Goal: Transaction & Acquisition: Purchase product/service

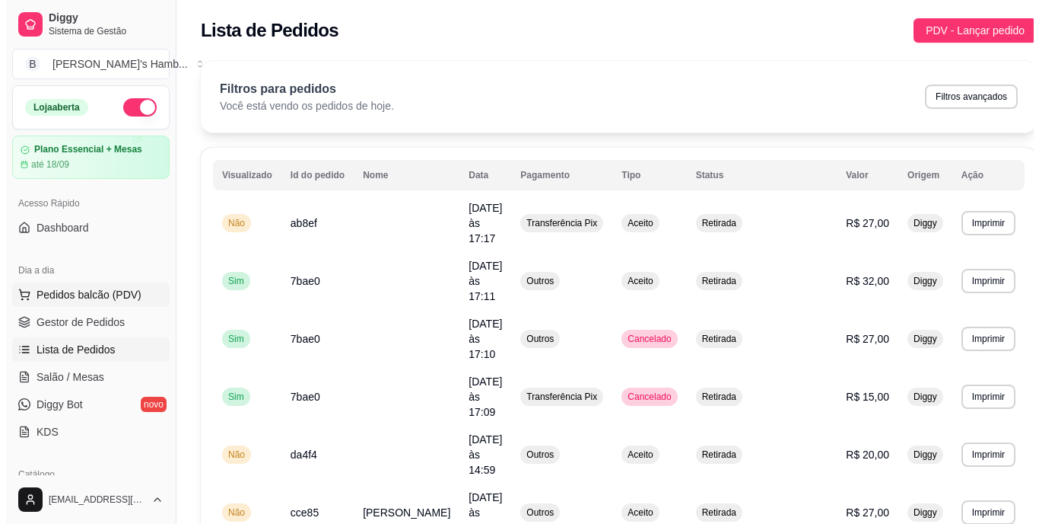
scroll to position [4, 0]
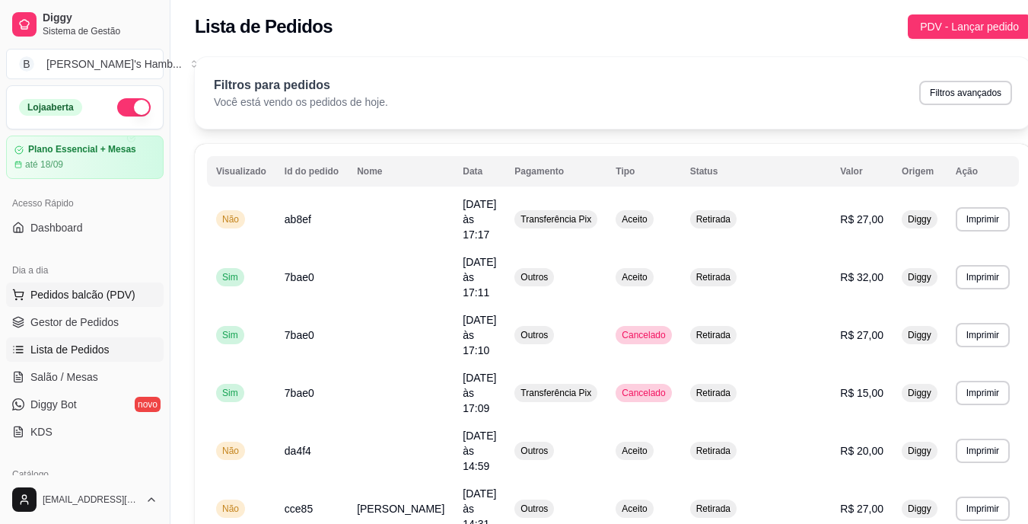
click at [108, 296] on span "Pedidos balcão (PDV)" at bounding box center [82, 294] width 105 height 15
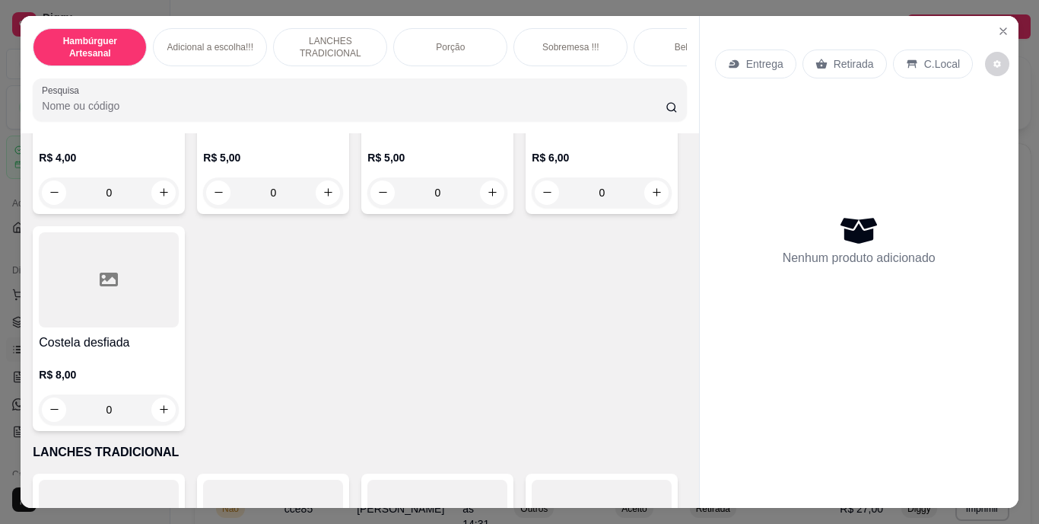
scroll to position [1979, 0]
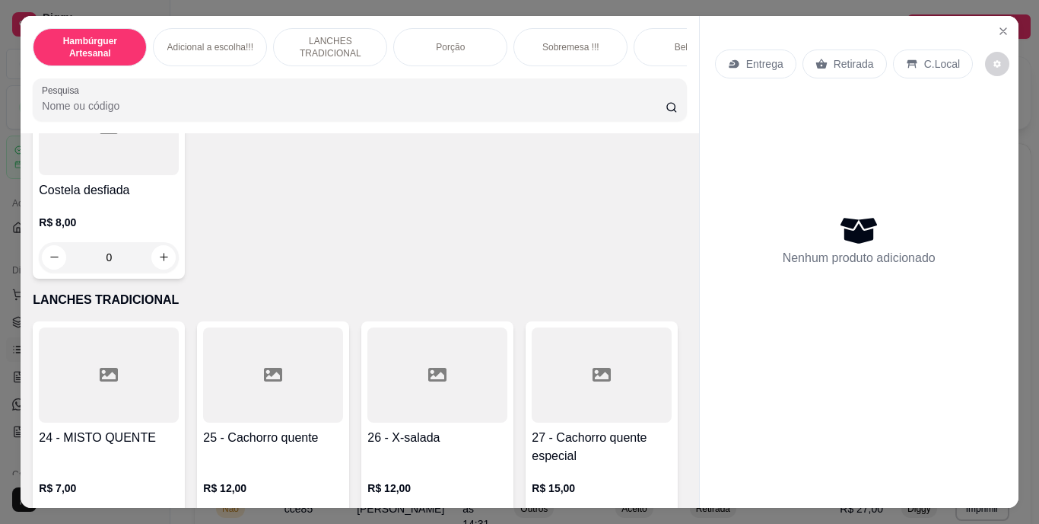
click at [151, 56] on div "0" at bounding box center [109, 40] width 140 height 30
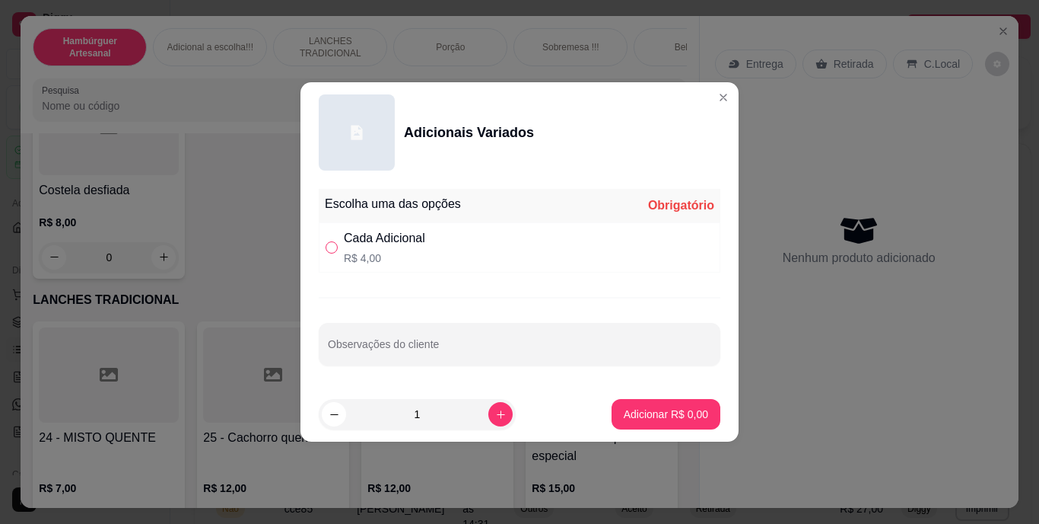
click at [336, 247] on input "" at bounding box center [332, 247] width 12 height 12
radio input "true"
click at [388, 346] on input "Observações do cliente" at bounding box center [520, 349] width 384 height 15
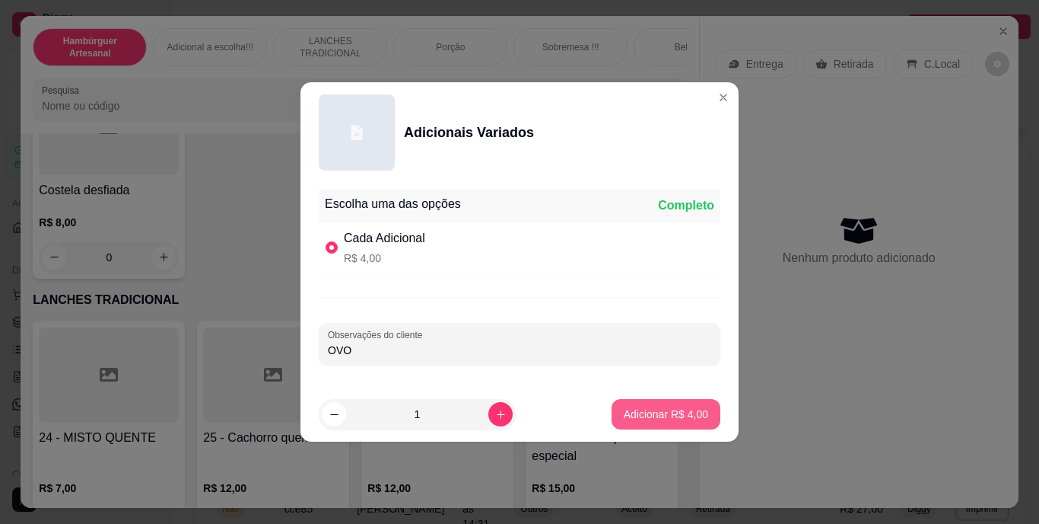
type input "OVO"
click at [627, 409] on p "Adicionar R$ 4,00" at bounding box center [666, 413] width 82 height 14
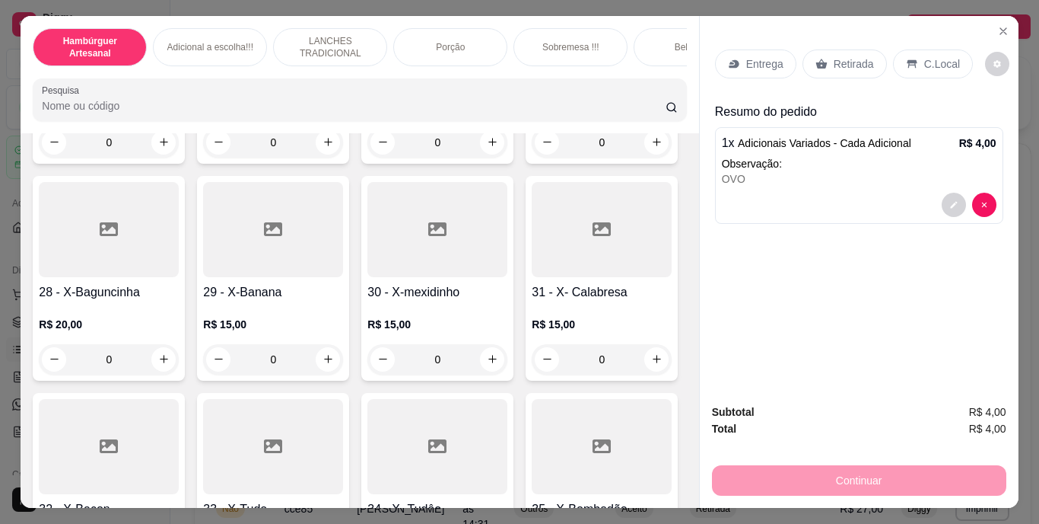
scroll to position [2435, 0]
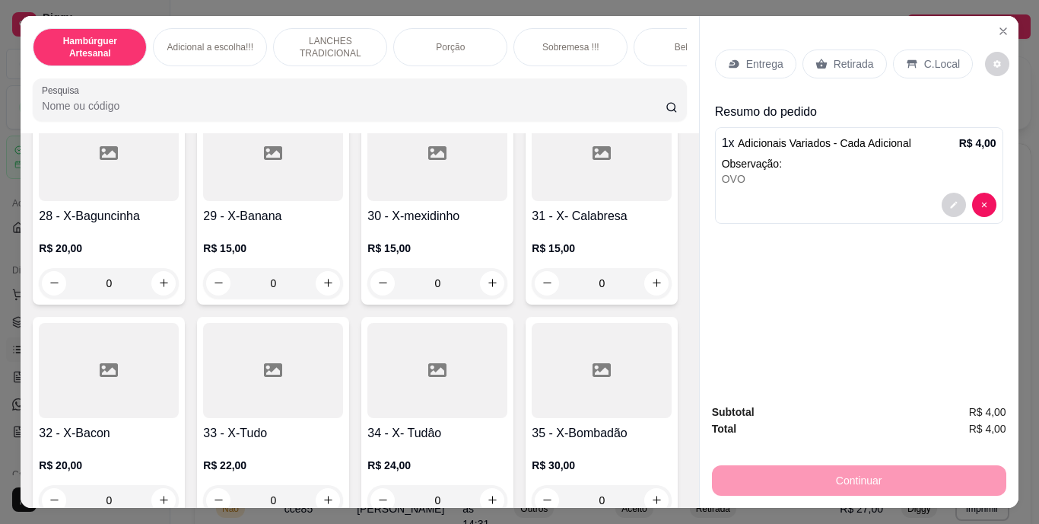
click at [160, 72] on icon "increase-product-quantity" at bounding box center [163, 65] width 11 height 11
type input "1"
click at [950, 269] on icon "decrease-product-quantity" at bounding box center [954, 273] width 9 height 9
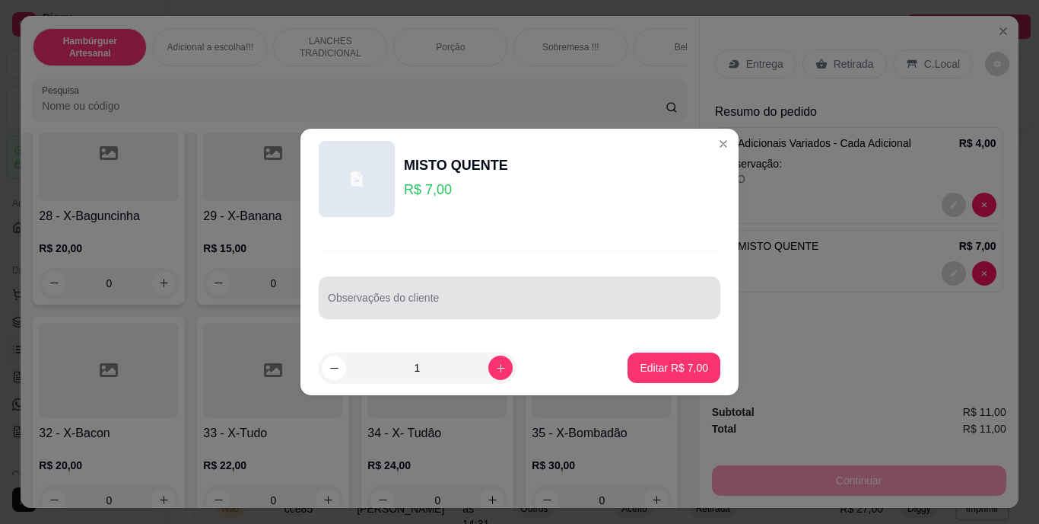
click at [562, 294] on div at bounding box center [520, 297] width 384 height 30
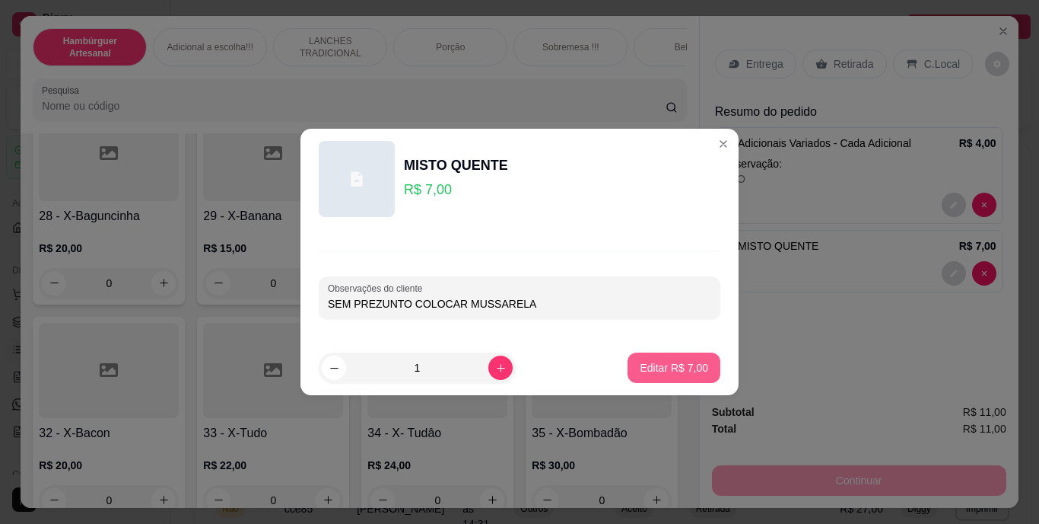
type input "SEM PREZUNTO COLOCAR MUSSARELA"
click at [657, 374] on p "Editar R$ 7,00" at bounding box center [675, 367] width 66 height 14
type input "0"
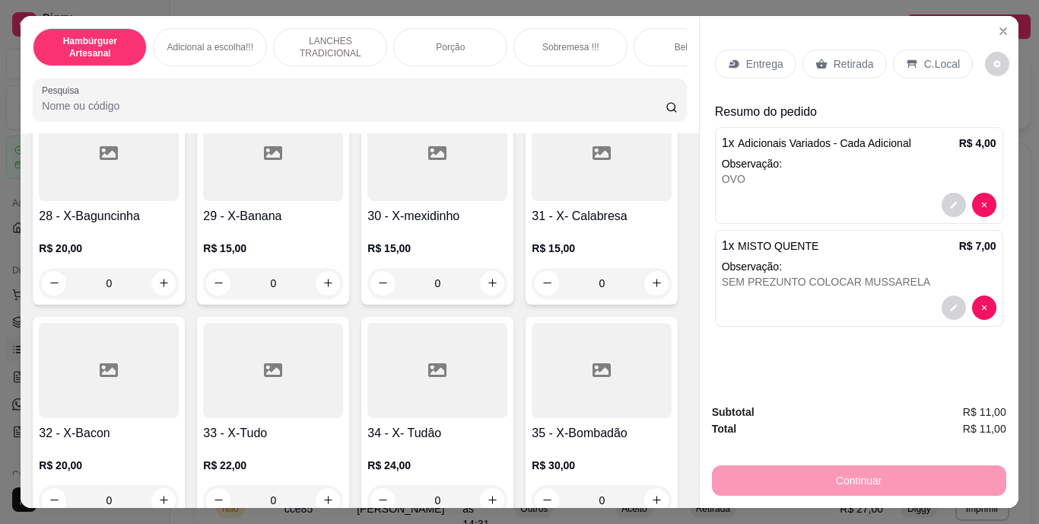
click at [852, 56] on p "Retirada" at bounding box center [854, 63] width 40 height 15
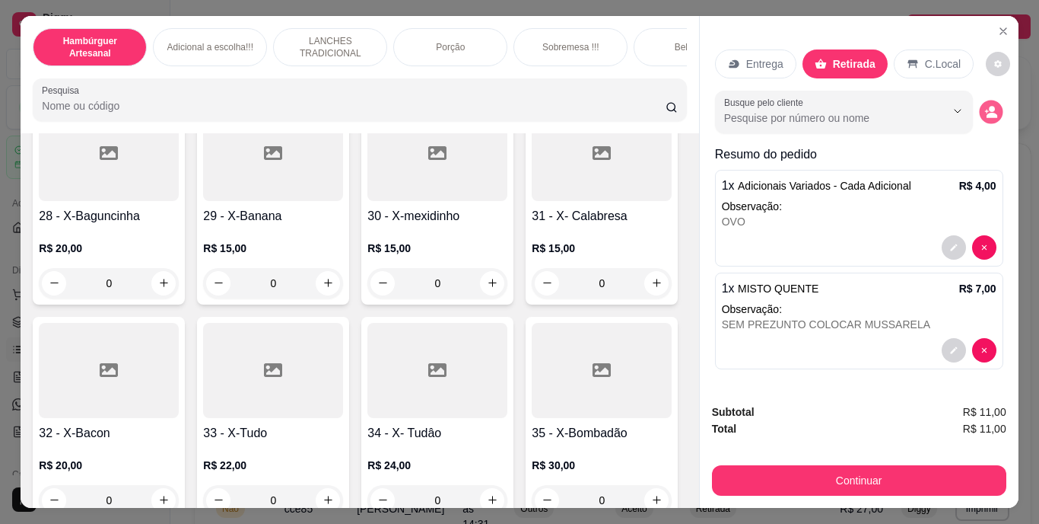
click at [989, 106] on circle "decrease-product-quantity" at bounding box center [992, 109] width 6 height 6
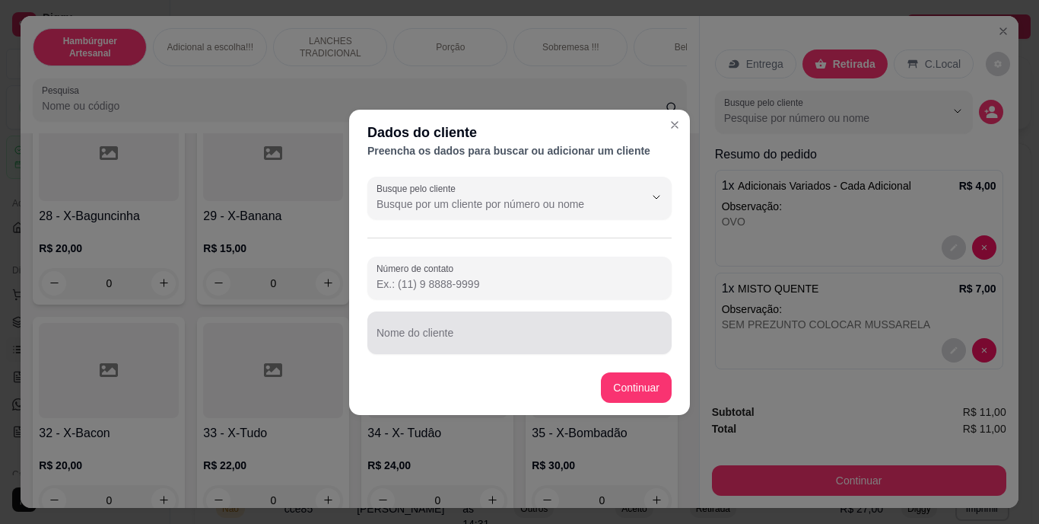
click at [530, 327] on div at bounding box center [520, 332] width 286 height 30
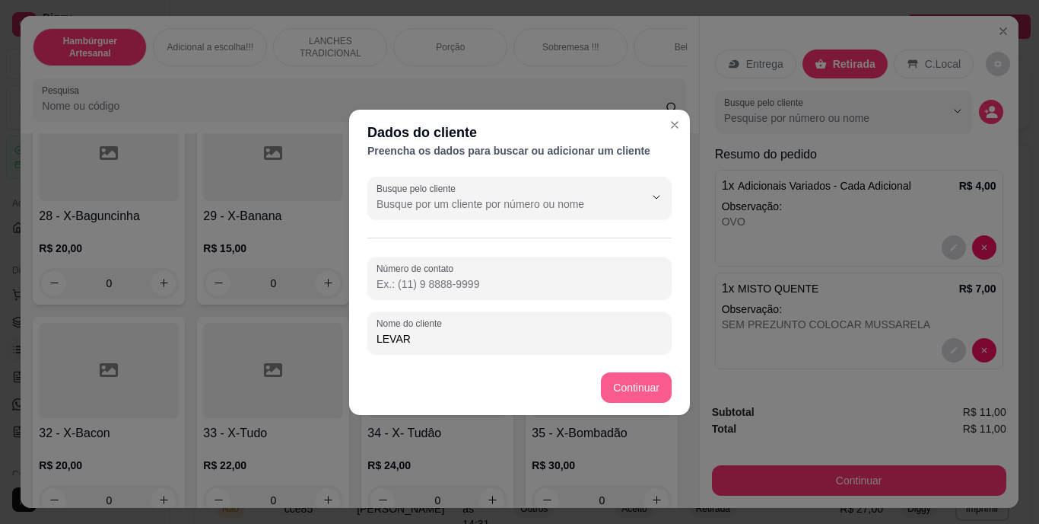
type input "LEVAR"
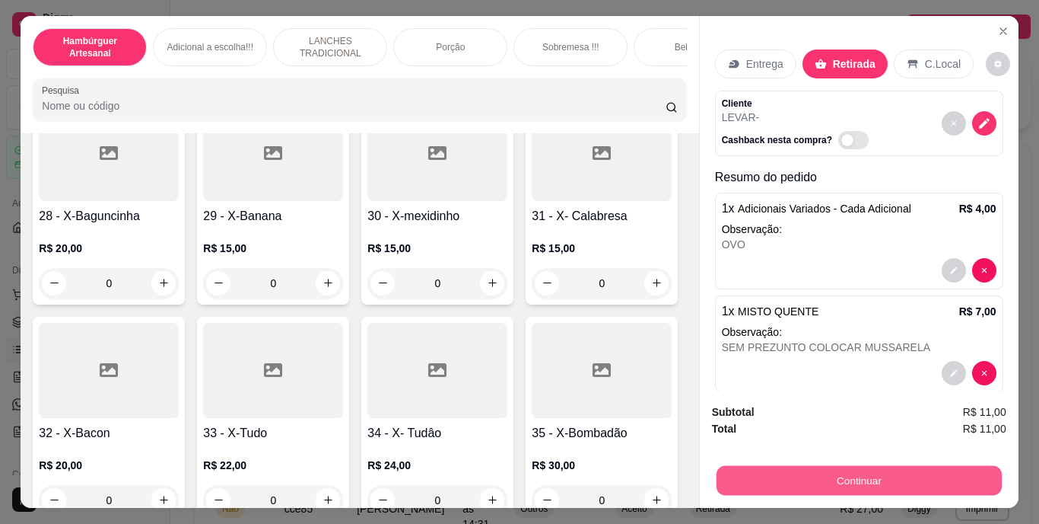
click at [813, 484] on button "Continuar" at bounding box center [858, 481] width 285 height 30
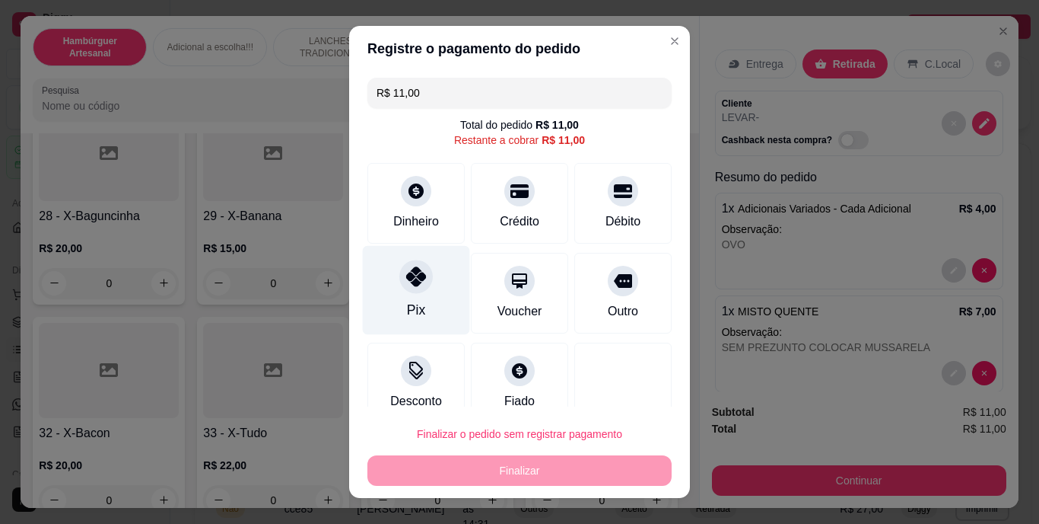
click at [420, 292] on div "Pix" at bounding box center [416, 290] width 107 height 89
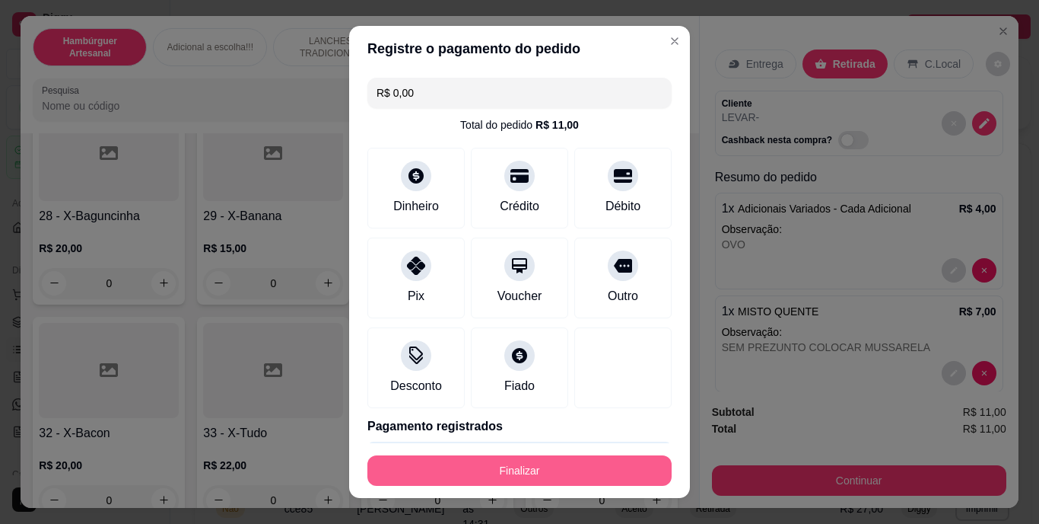
click at [501, 469] on button "Finalizar" at bounding box center [520, 470] width 304 height 30
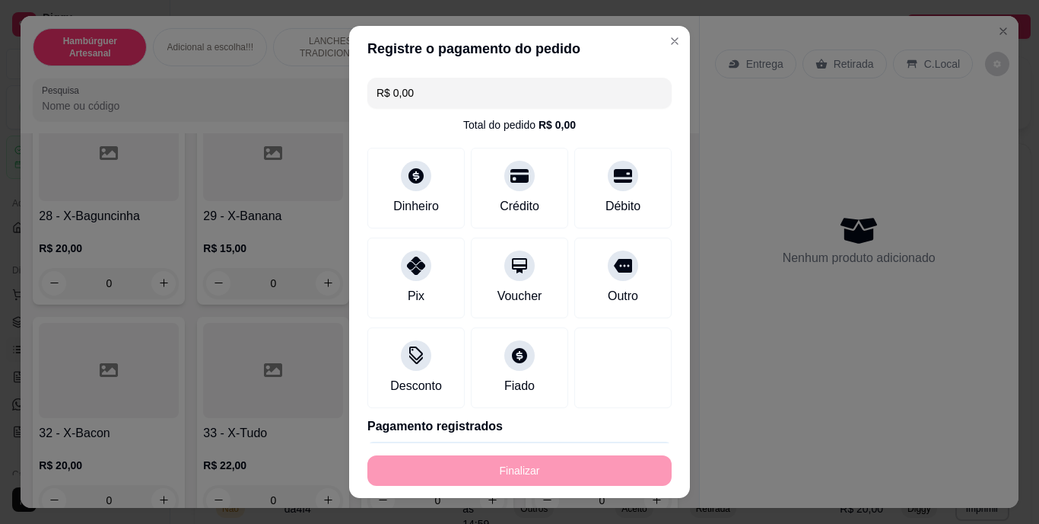
type input "-R$ 11,00"
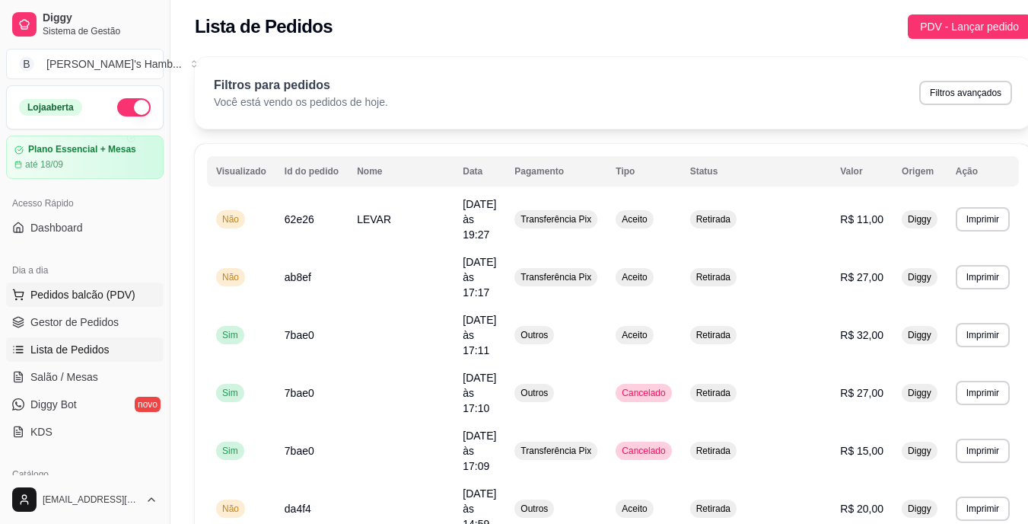
click at [119, 304] on button "Pedidos balcão (PDV)" at bounding box center [85, 294] width 158 height 24
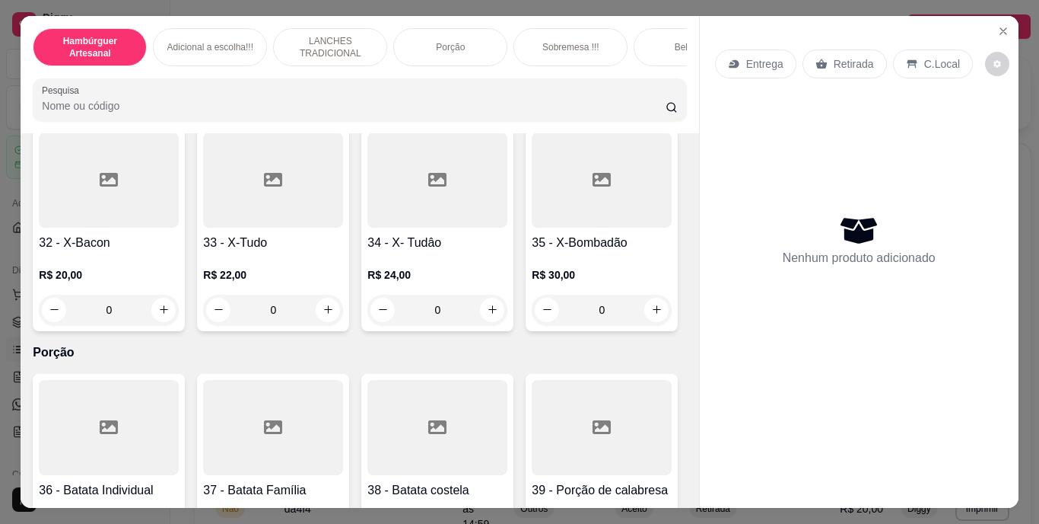
scroll to position [2621, 0]
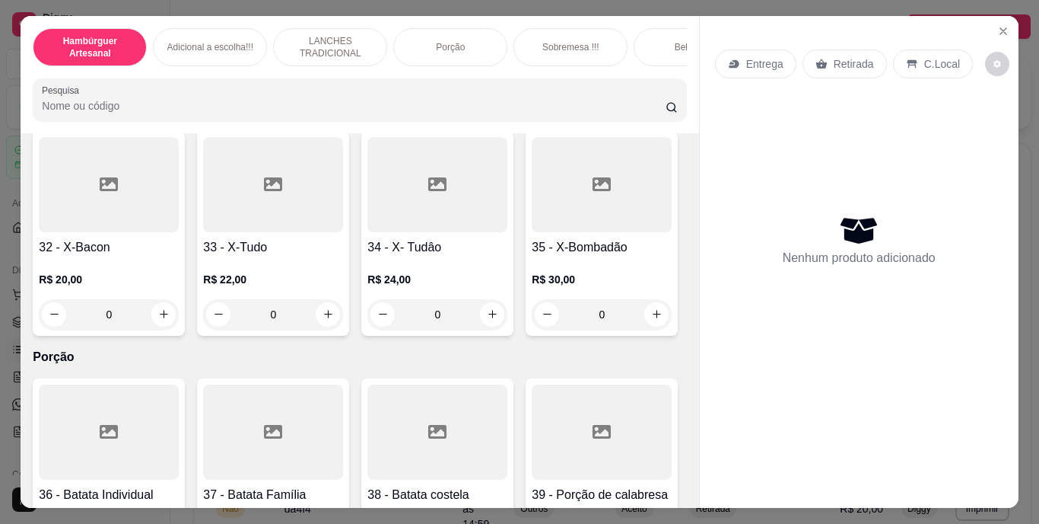
type input "1"
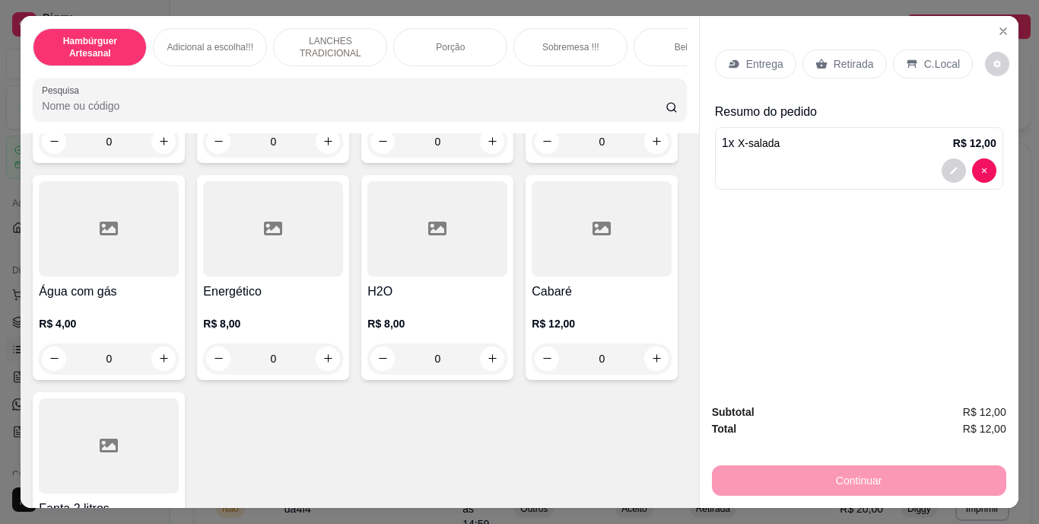
scroll to position [4455, 0]
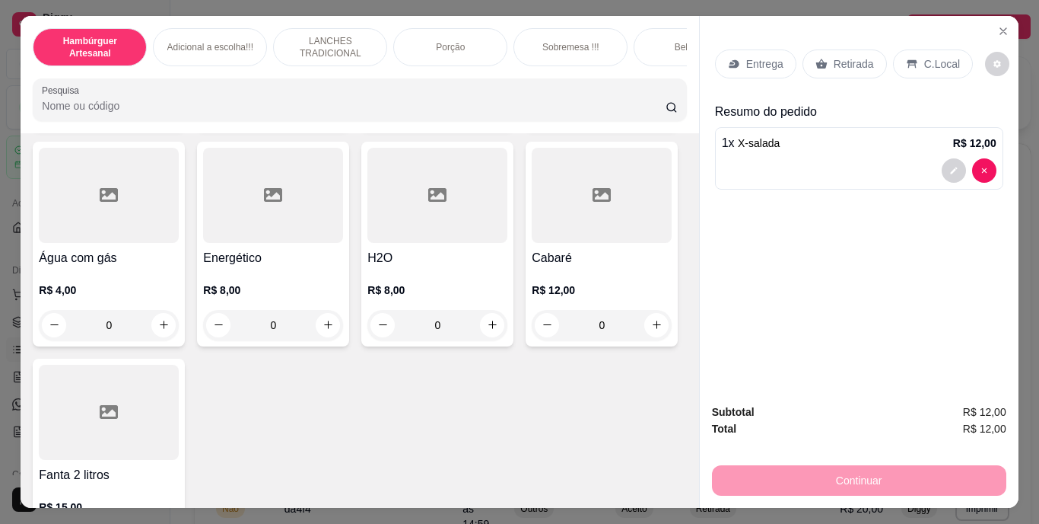
type input "1"
click at [945, 228] on button "decrease-product-quantity" at bounding box center [954, 239] width 24 height 24
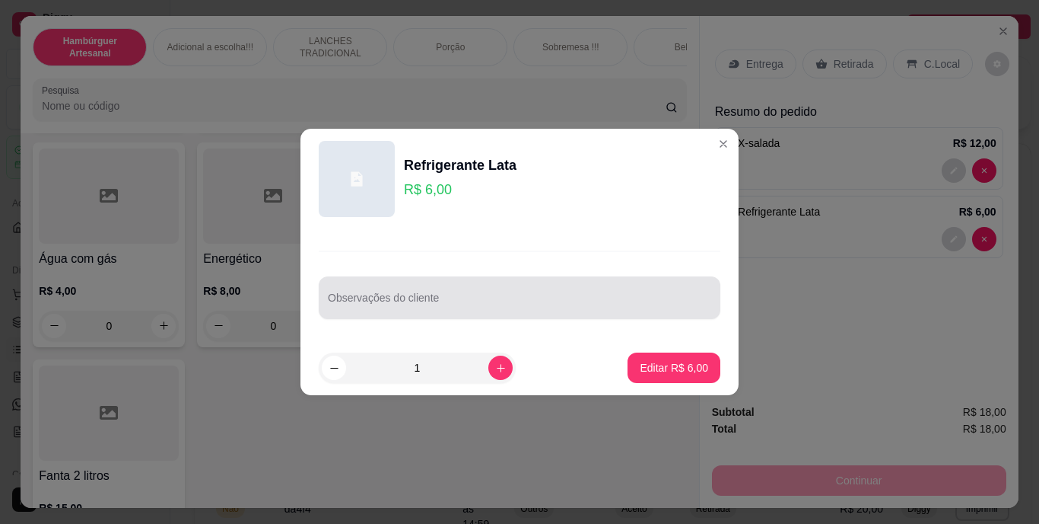
click at [595, 288] on div at bounding box center [520, 297] width 384 height 30
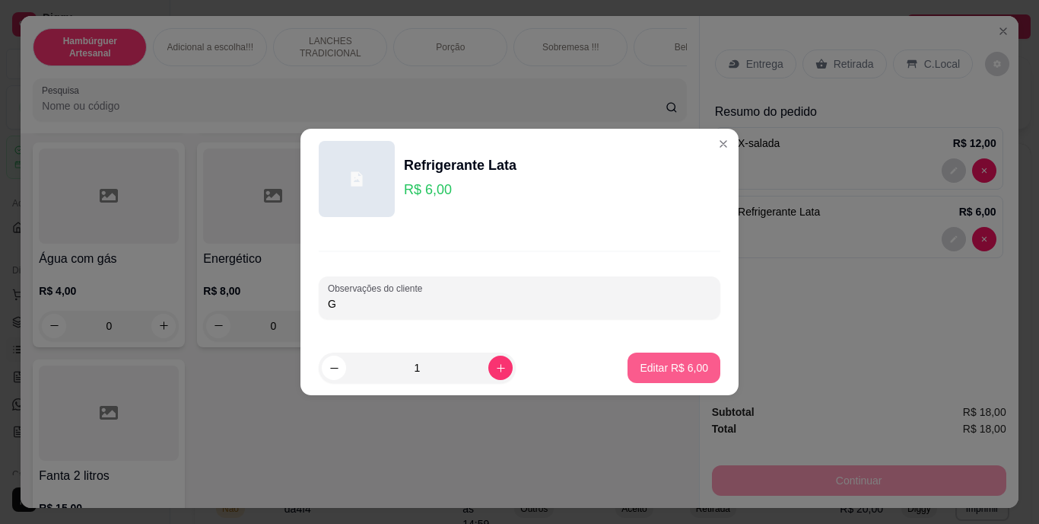
type input "G"
click at [644, 368] on p "Editar R$ 6,00" at bounding box center [675, 367] width 66 height 14
type input "0"
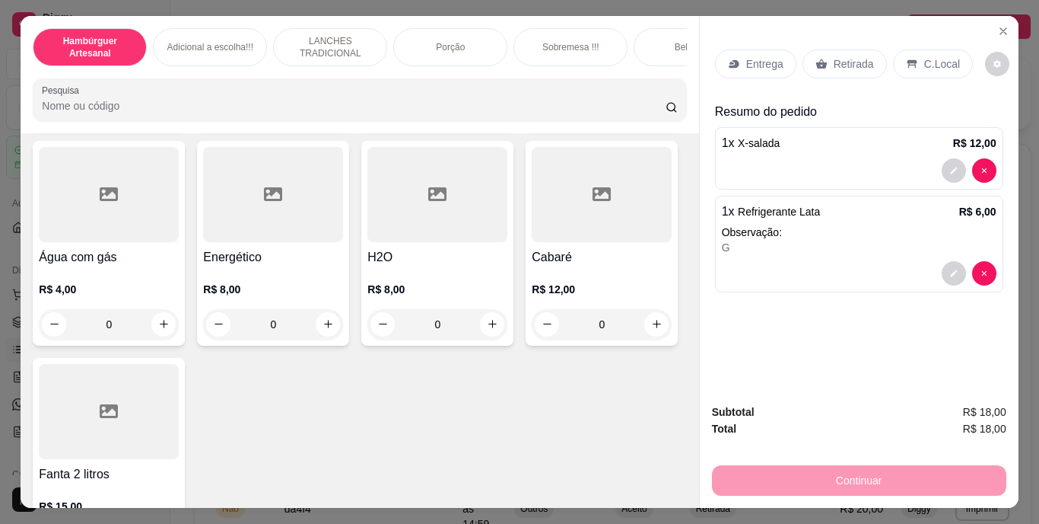
scroll to position [4455, 0]
click at [836, 49] on div "Retirada" at bounding box center [845, 63] width 84 height 29
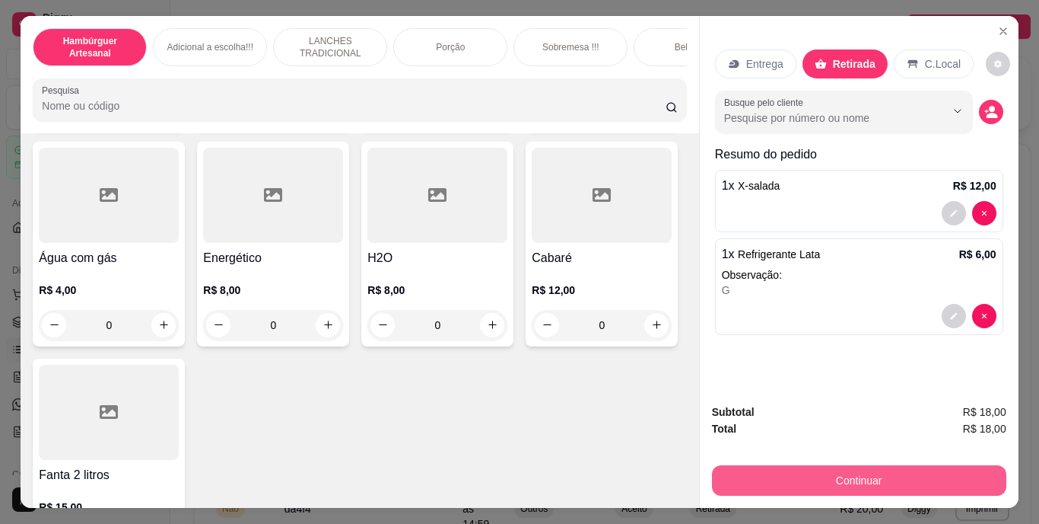
click at [821, 482] on button "Continuar" at bounding box center [859, 480] width 294 height 30
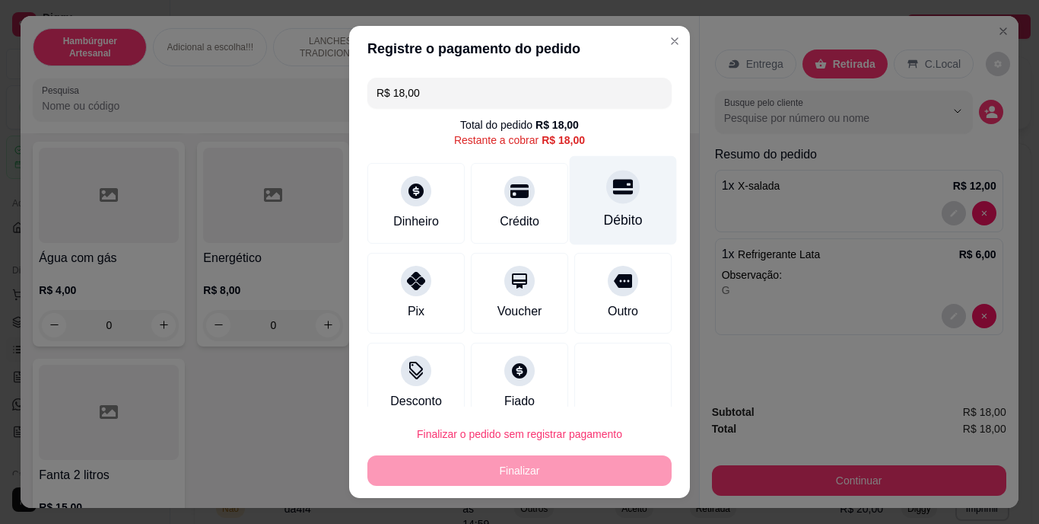
click at [619, 199] on div "Débito" at bounding box center [623, 200] width 107 height 89
type input "R$ 0,00"
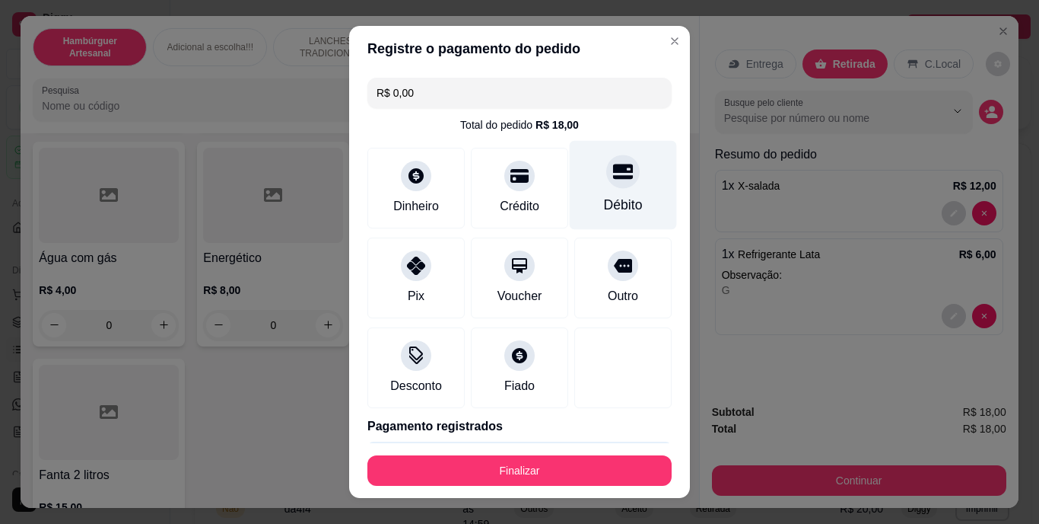
click at [604, 206] on div "Débito" at bounding box center [623, 206] width 39 height 20
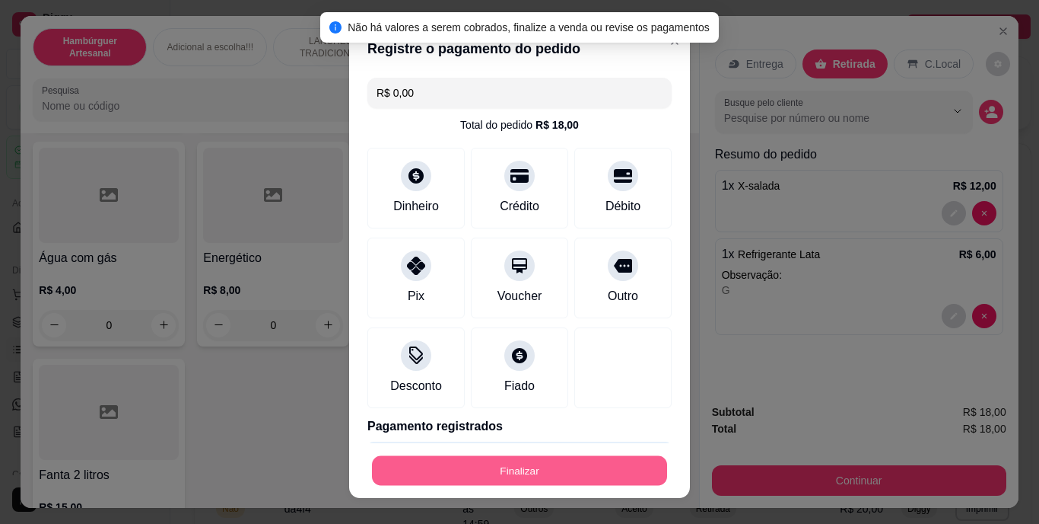
click at [506, 461] on button "Finalizar" at bounding box center [519, 470] width 295 height 30
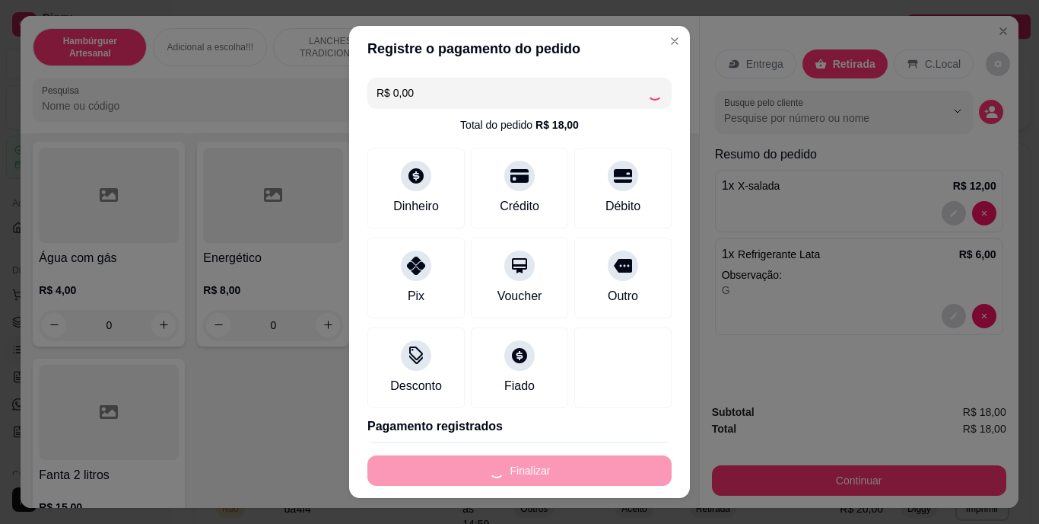
type input "0"
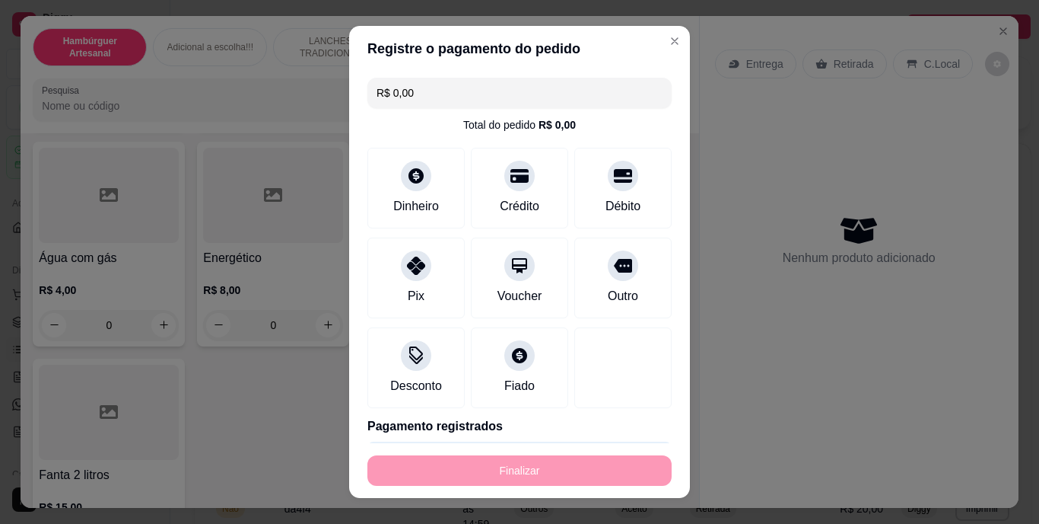
type input "-R$ 18,00"
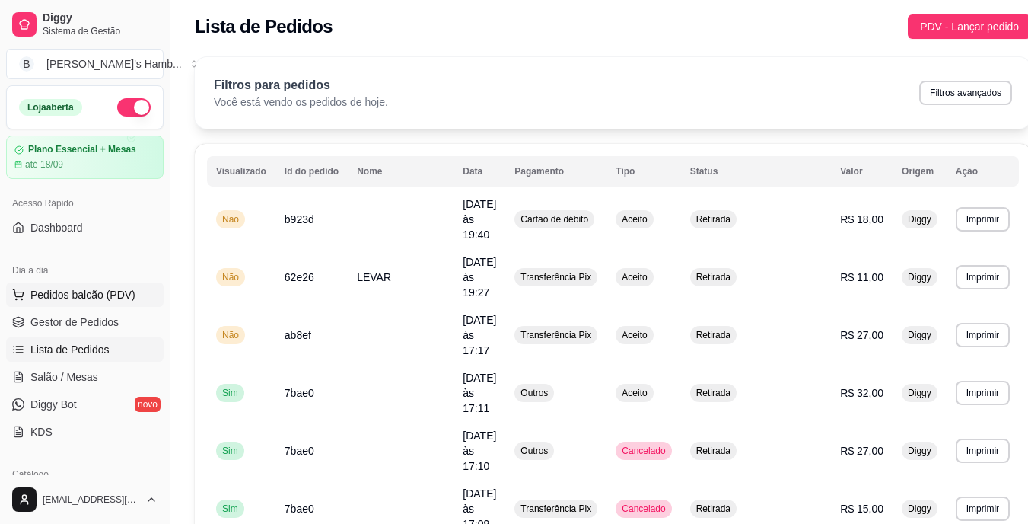
click at [132, 291] on button "Pedidos balcão (PDV)" at bounding box center [85, 294] width 158 height 24
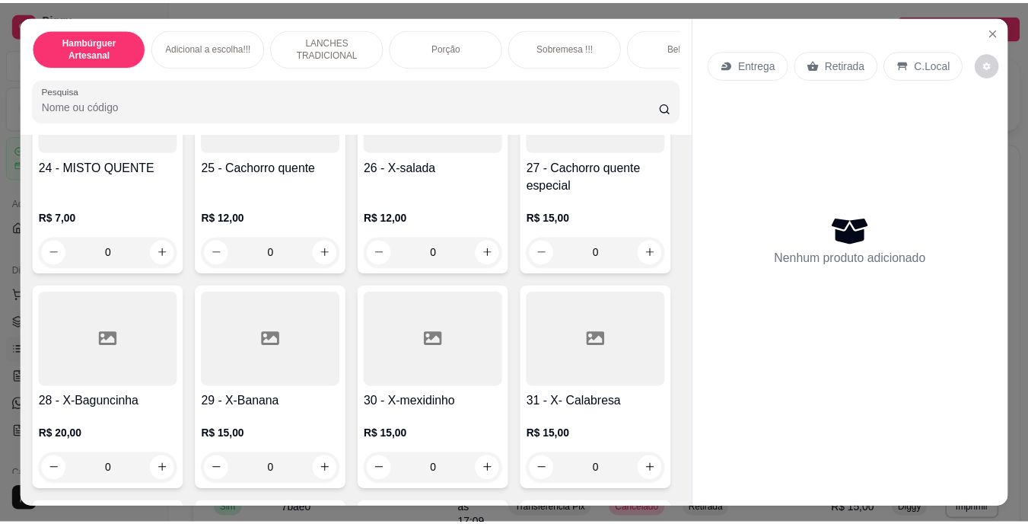
scroll to position [2249, 0]
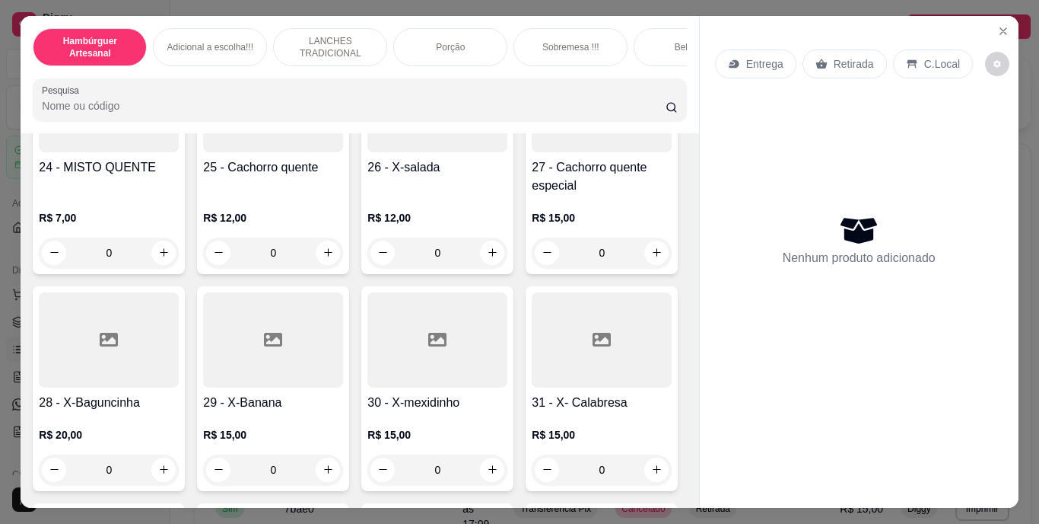
type input "1"
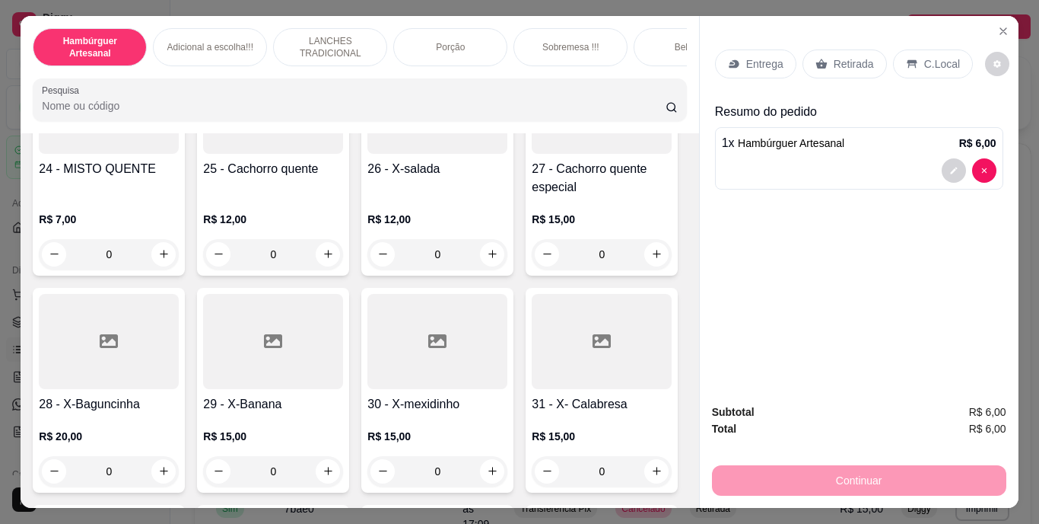
click at [858, 56] on p "Retirada" at bounding box center [854, 63] width 40 height 15
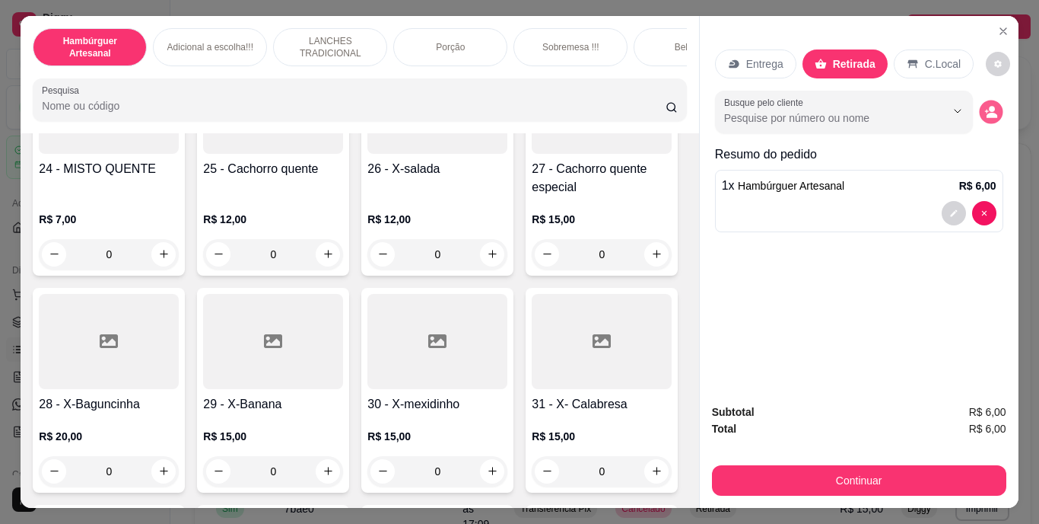
click at [985, 100] on button "decrease-product-quantity" at bounding box center [991, 112] width 24 height 24
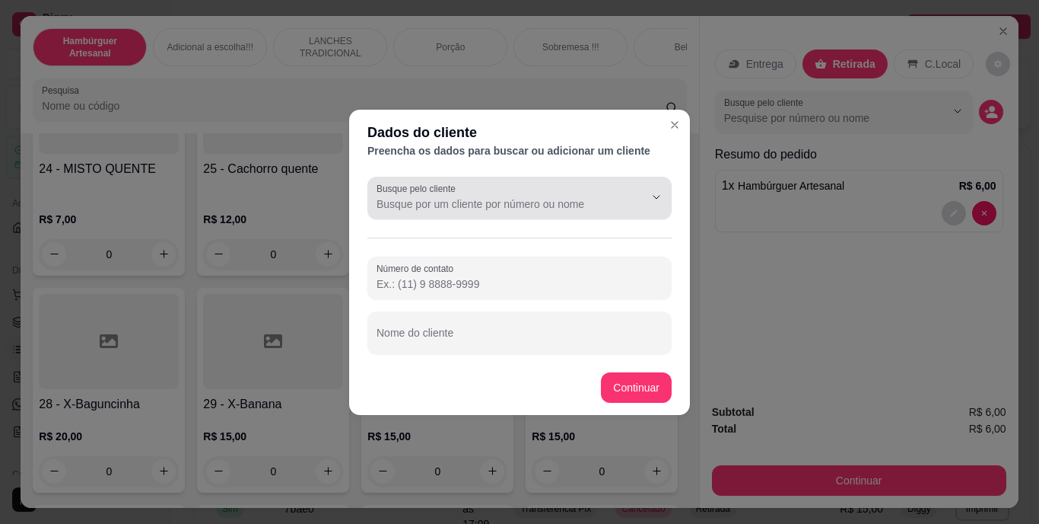
click at [618, 193] on div at bounding box center [520, 198] width 286 height 30
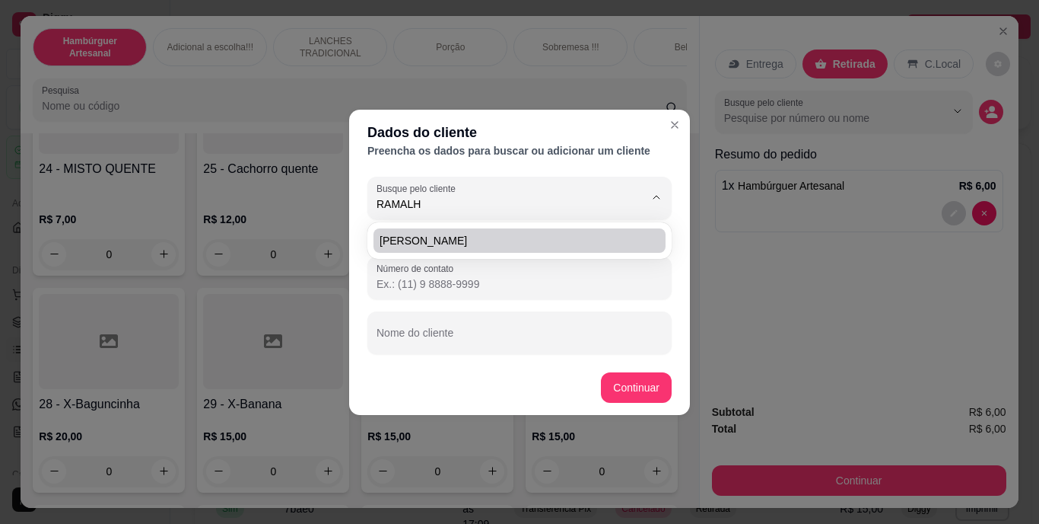
click at [578, 244] on span "[PERSON_NAME]" at bounding box center [512, 240] width 265 height 15
type input "[PERSON_NAME]"
type input "(69) 9 9333-4396"
type input "[PERSON_NAME]"
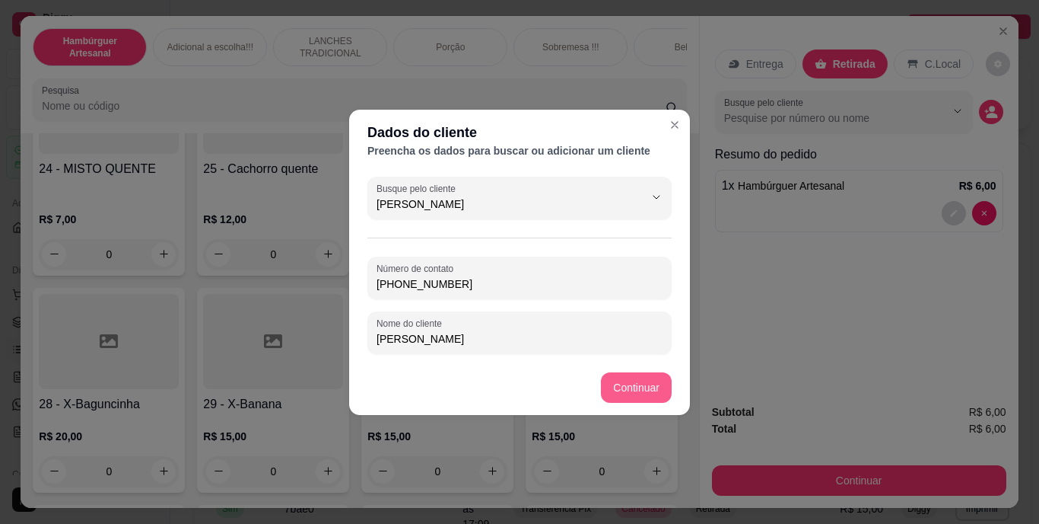
type input "[PERSON_NAME]"
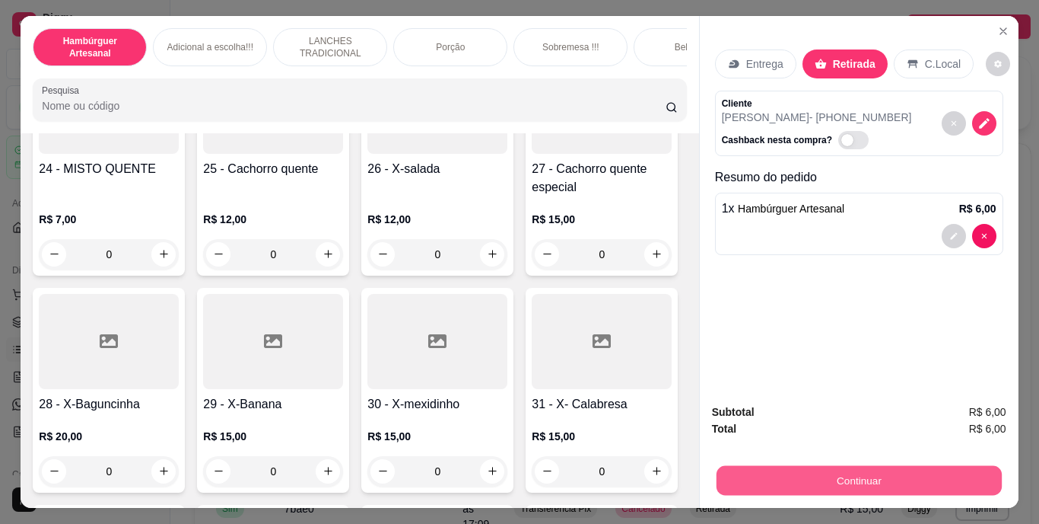
click at [747, 479] on button "Continuar" at bounding box center [858, 481] width 285 height 30
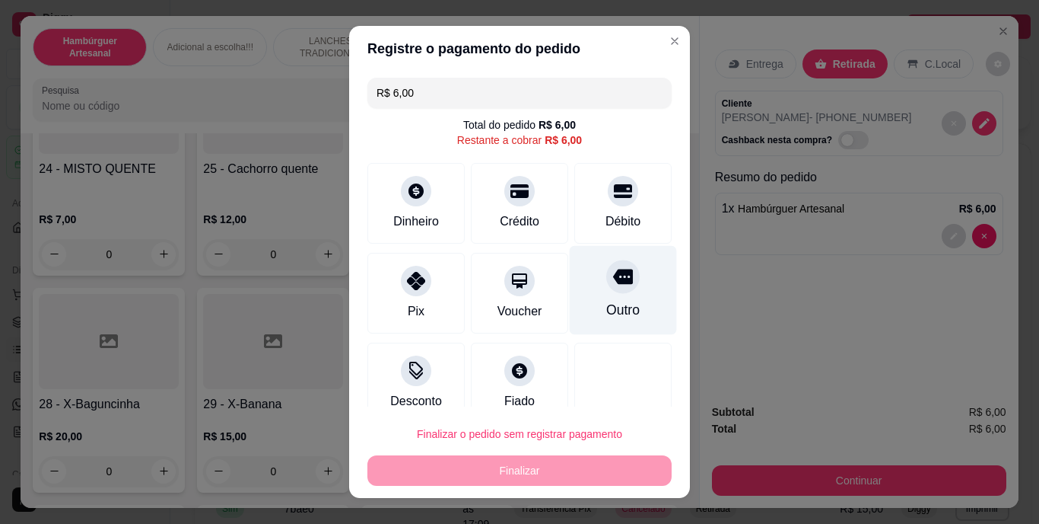
click at [593, 297] on div "Outro" at bounding box center [623, 290] width 107 height 89
type input "R$ 0,00"
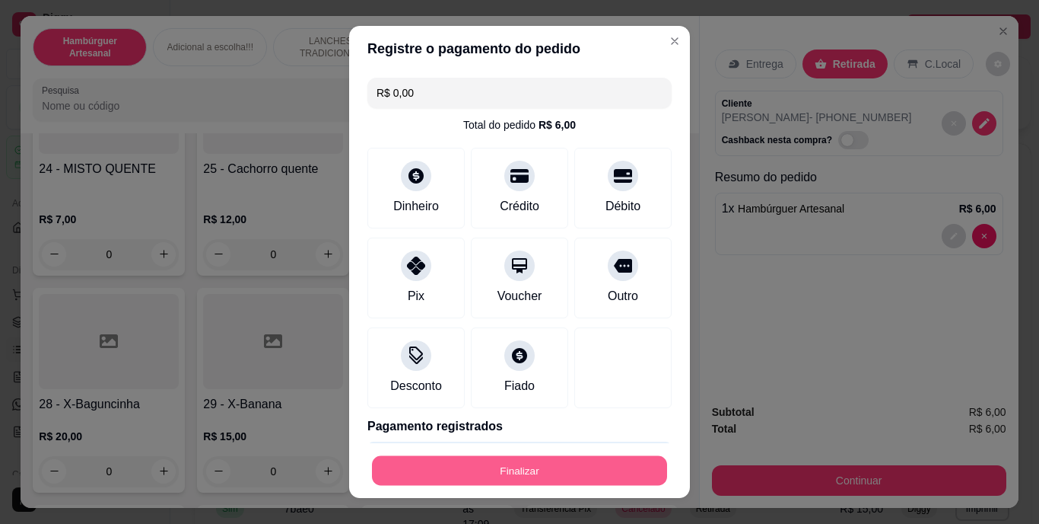
click at [554, 472] on button "Finalizar" at bounding box center [519, 470] width 295 height 30
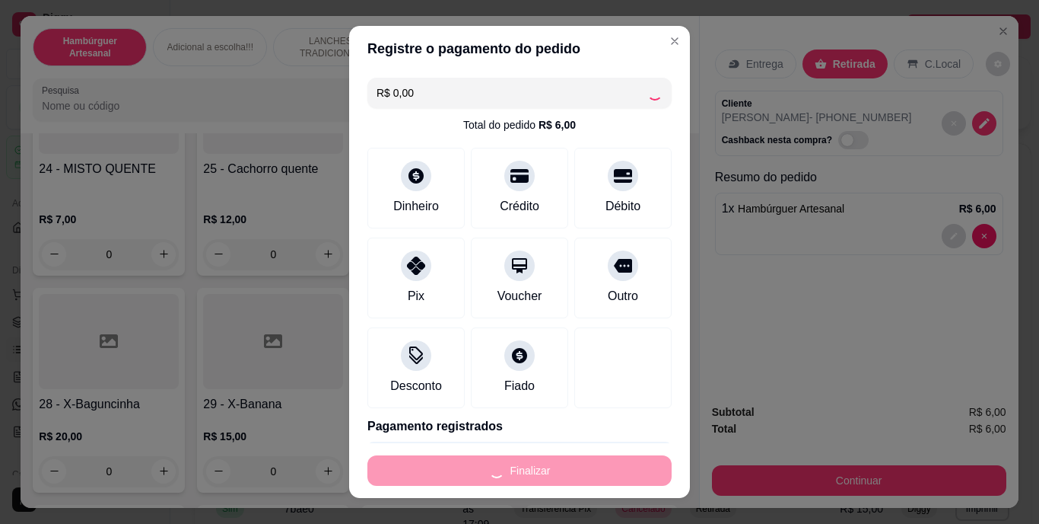
type input "0"
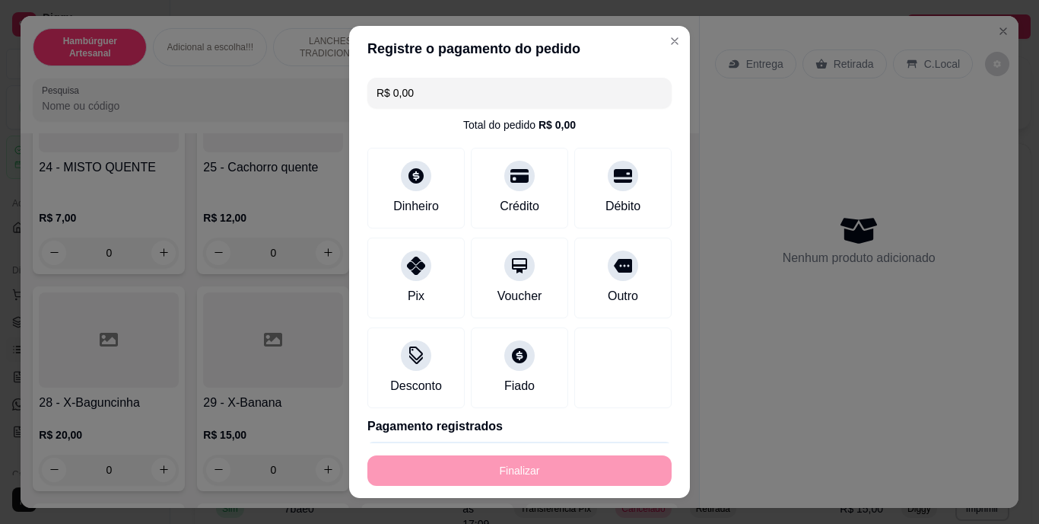
type input "-R$ 6,00"
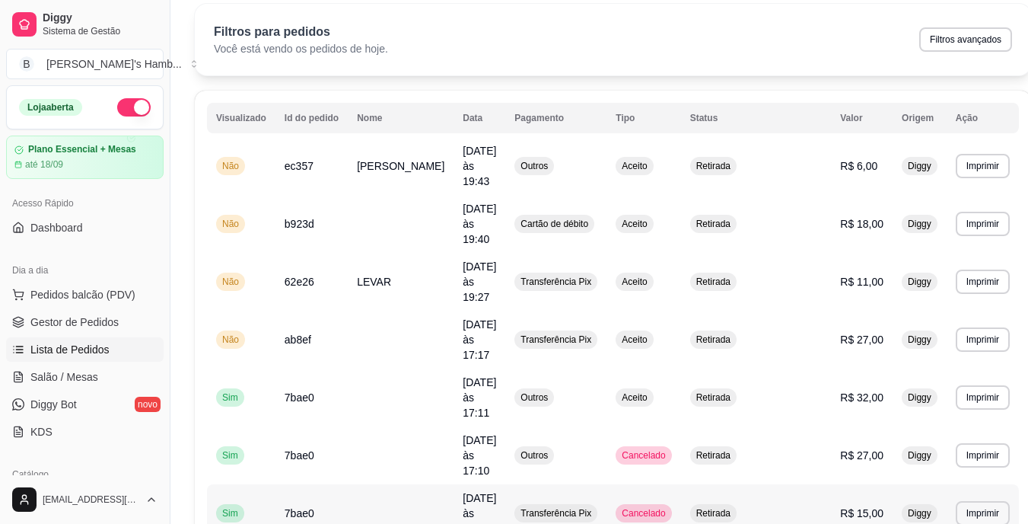
scroll to position [60, 0]
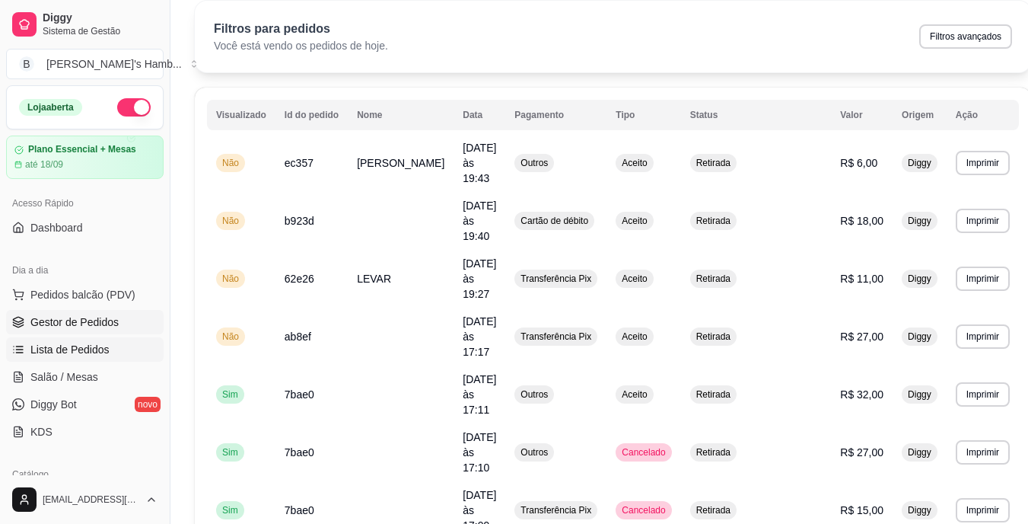
click at [93, 317] on span "Gestor de Pedidos" at bounding box center [74, 321] width 88 height 15
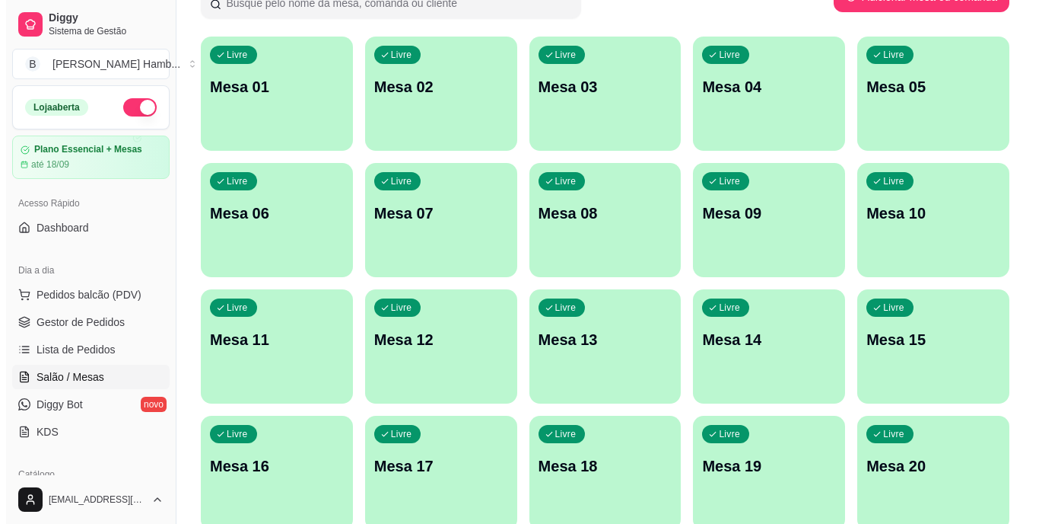
scroll to position [123, 0]
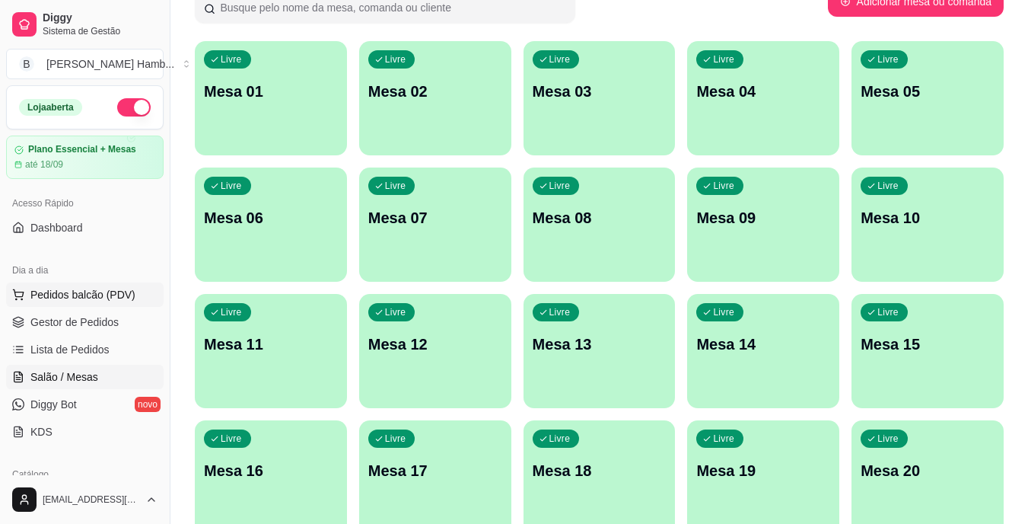
click at [109, 291] on span "Pedidos balcão (PDV)" at bounding box center [82, 294] width 105 height 15
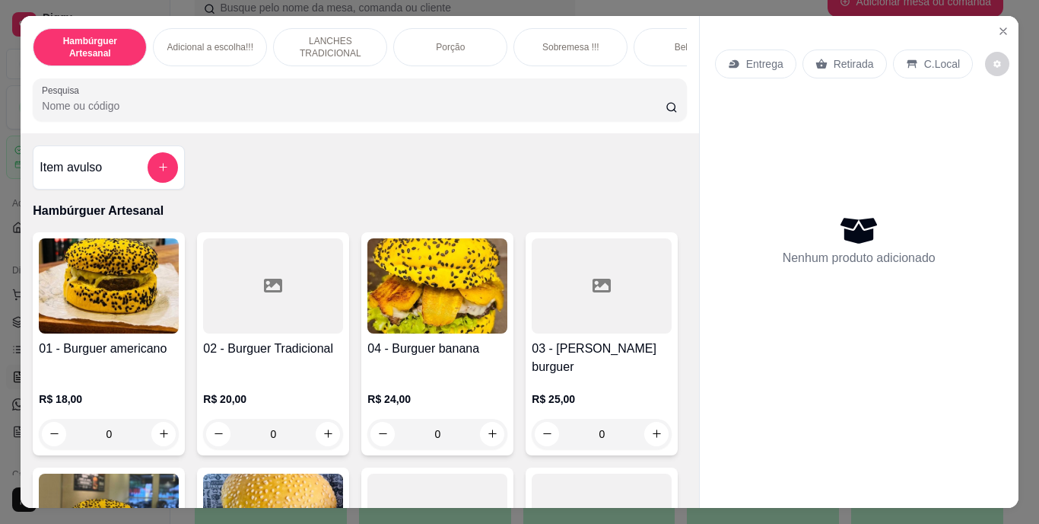
click at [278, 112] on input "Pesquisa" at bounding box center [354, 105] width 624 height 15
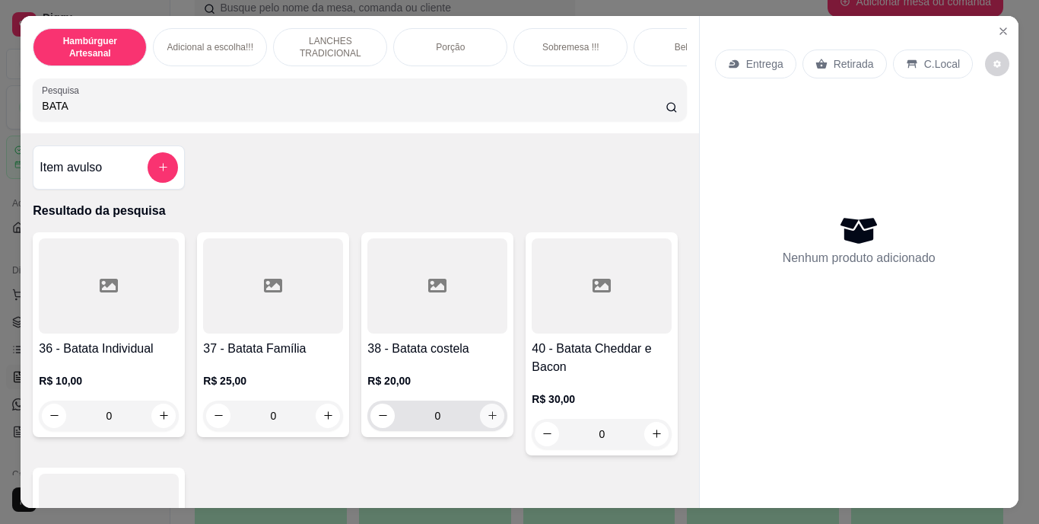
type input "BATA"
click at [484, 414] on button "increase-product-quantity" at bounding box center [493, 415] width 24 height 24
type input "1"
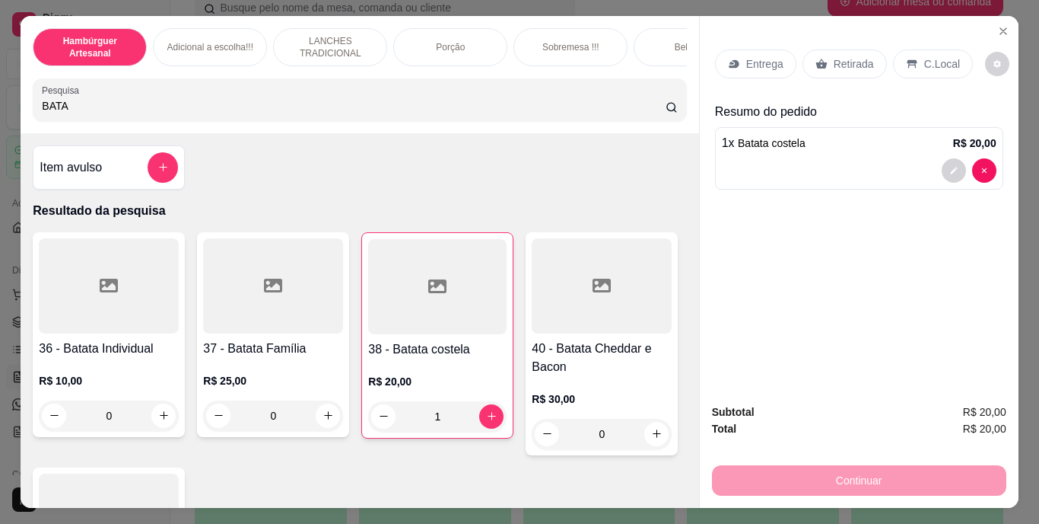
click at [447, 111] on input "BATA" at bounding box center [354, 105] width 624 height 15
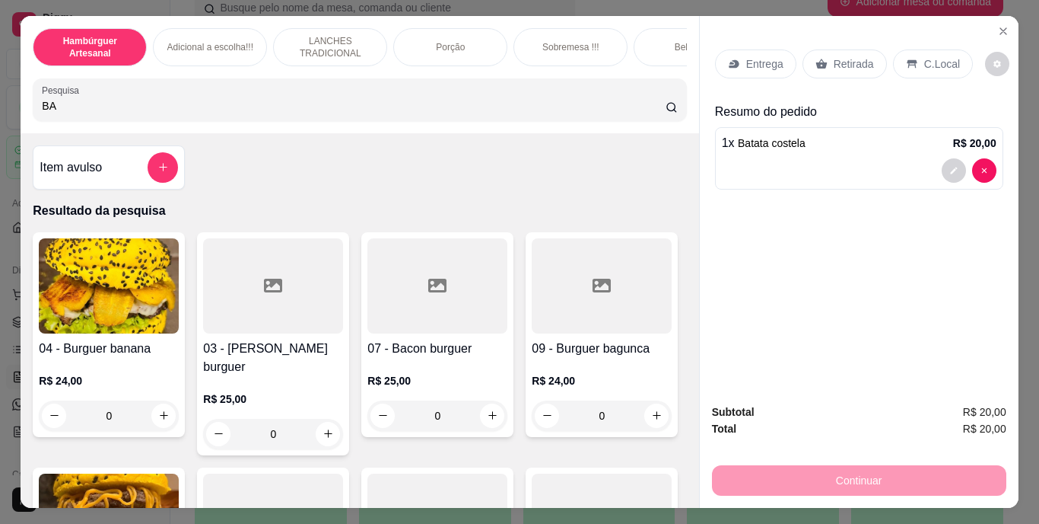
type input "B"
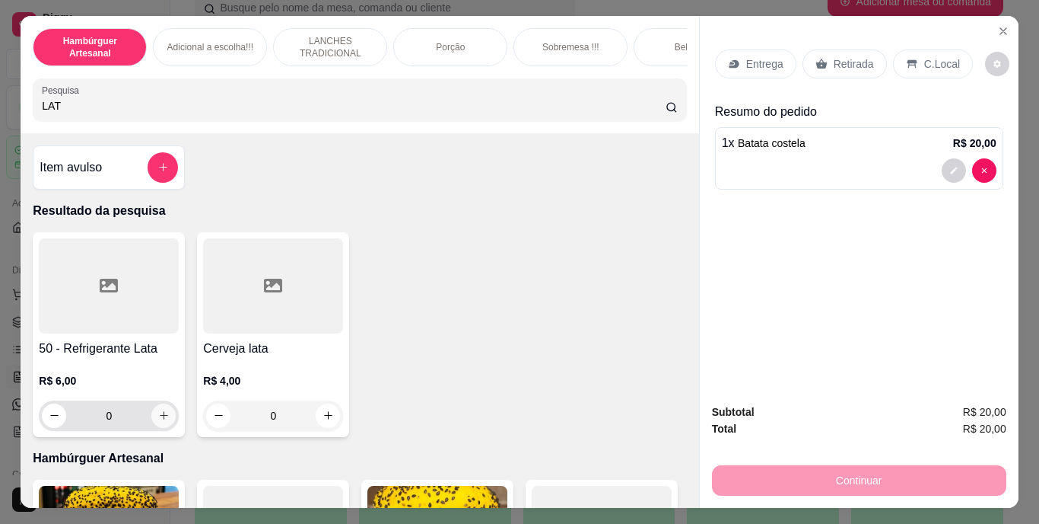
type input "LAT"
click at [161, 420] on icon "increase-product-quantity" at bounding box center [163, 414] width 11 height 11
type input "1"
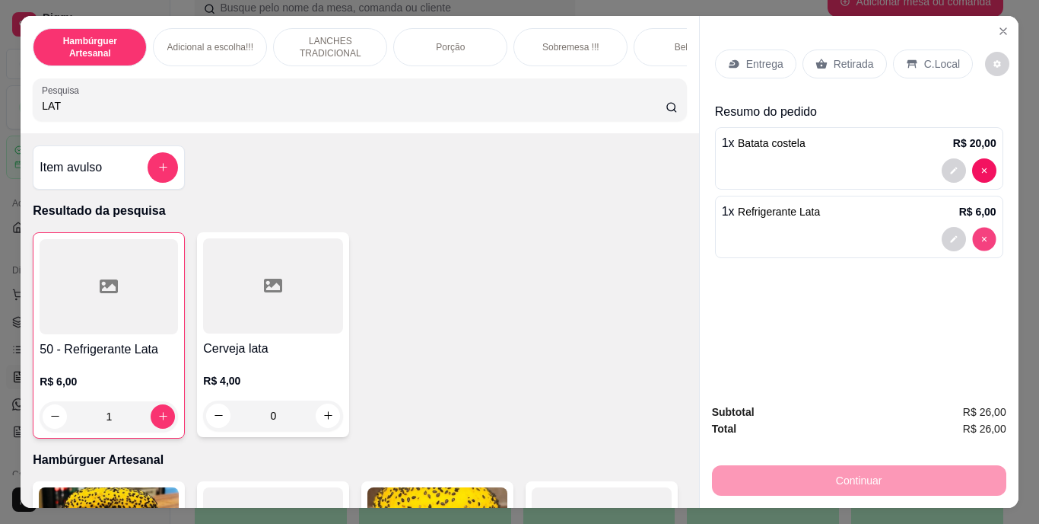
type input "0"
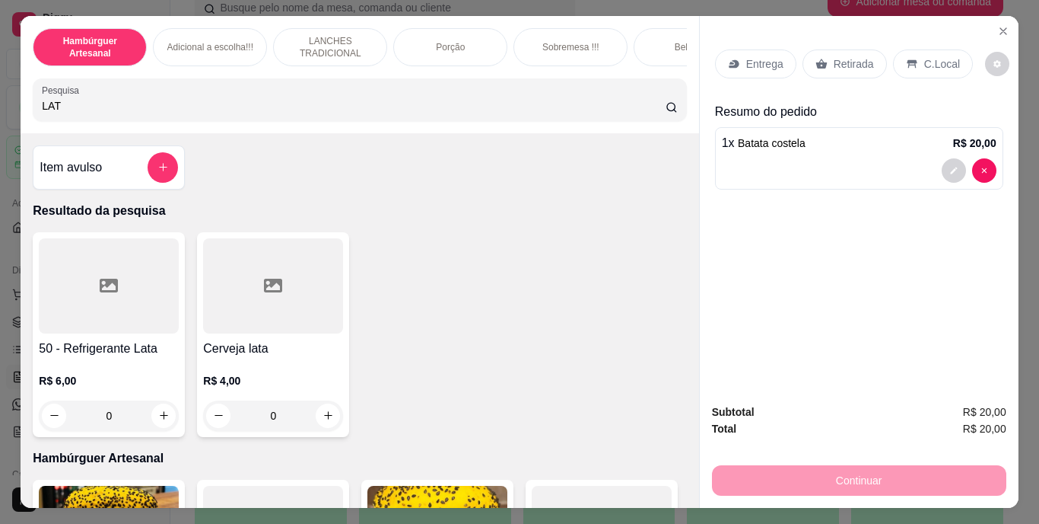
click at [478, 113] on input "LAT" at bounding box center [354, 105] width 624 height 15
type input "L"
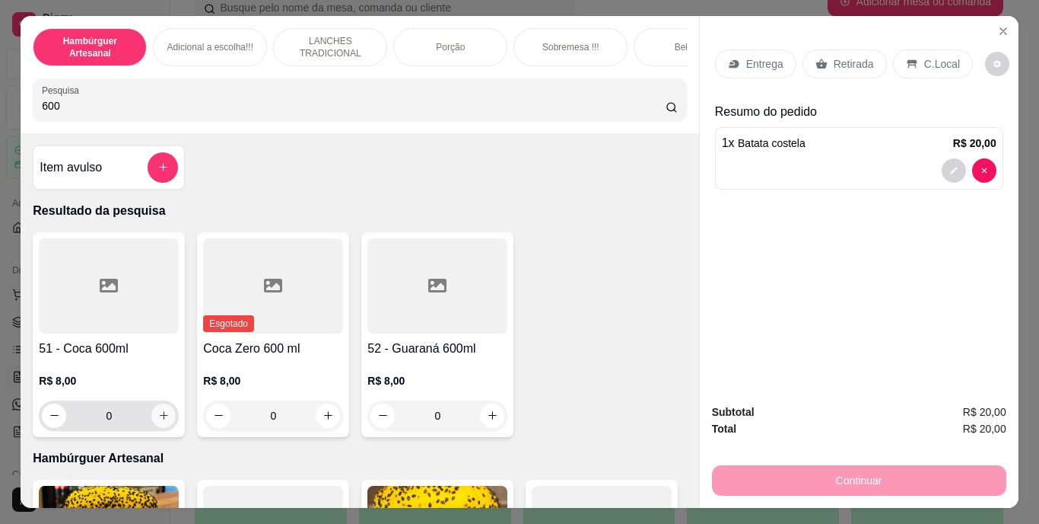
type input "600"
click at [167, 419] on button "increase-product-quantity" at bounding box center [164, 415] width 24 height 24
type input "1"
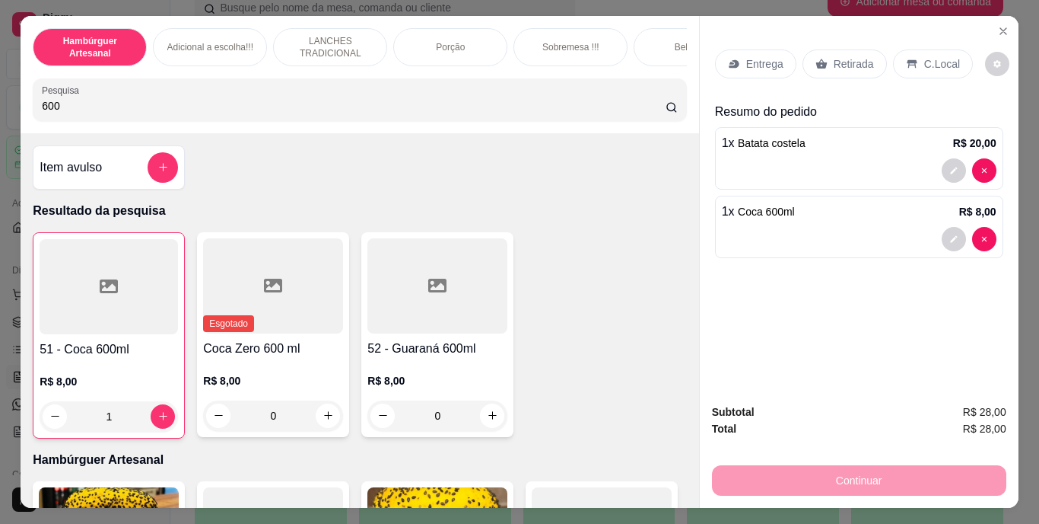
click at [817, 68] on div "Retirada" at bounding box center [845, 63] width 84 height 29
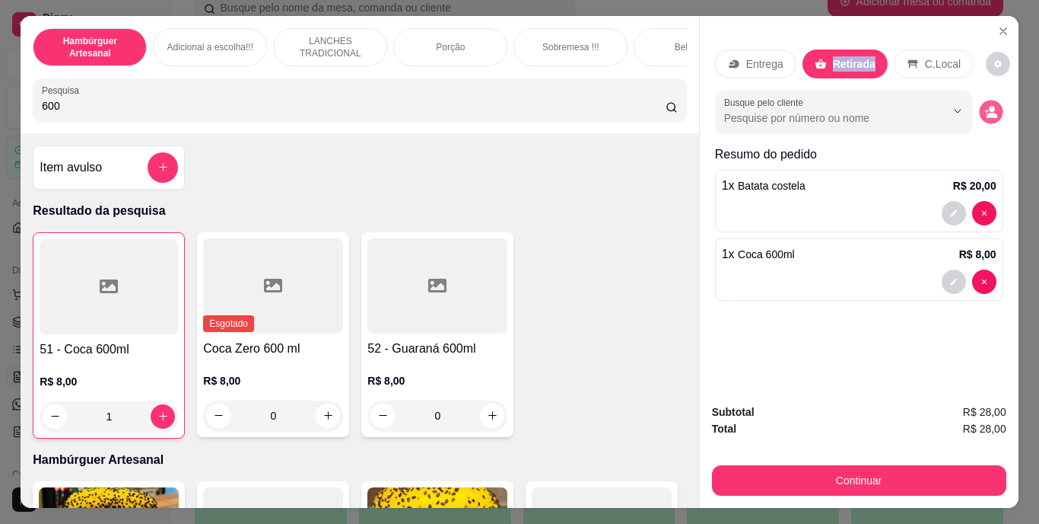
click at [985, 109] on icon "decrease-product-quantity" at bounding box center [991, 111] width 13 height 13
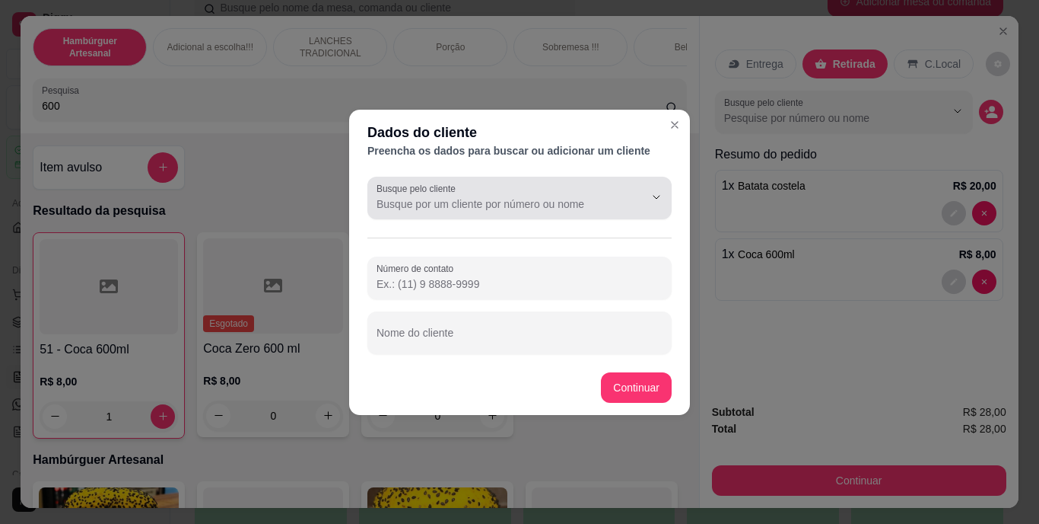
click at [606, 185] on div at bounding box center [520, 198] width 286 height 30
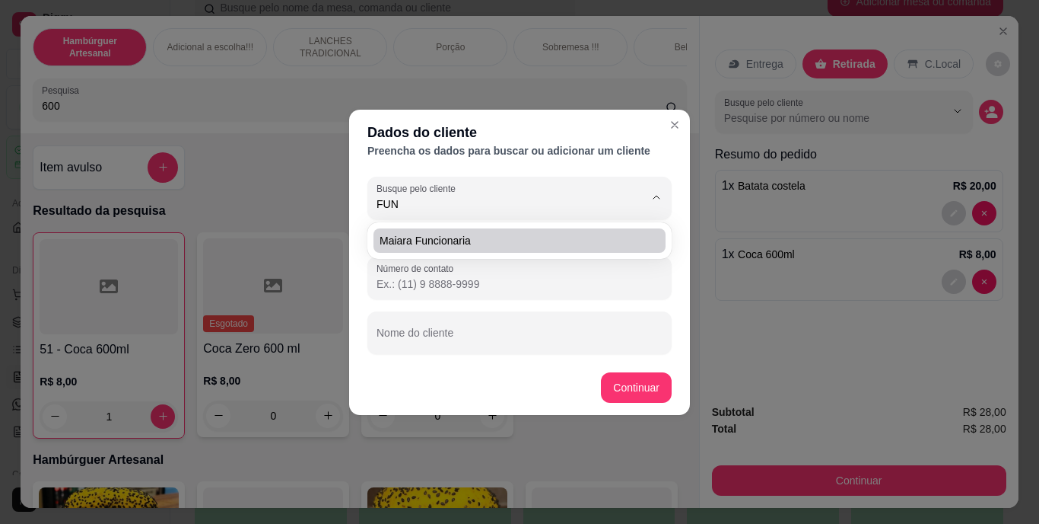
click at [608, 240] on span "maiara funcionaria" at bounding box center [512, 240] width 265 height 15
type input "maiara funcionaria"
type input "[PHONE_NUMBER]"
type input "maiara funcionaria"
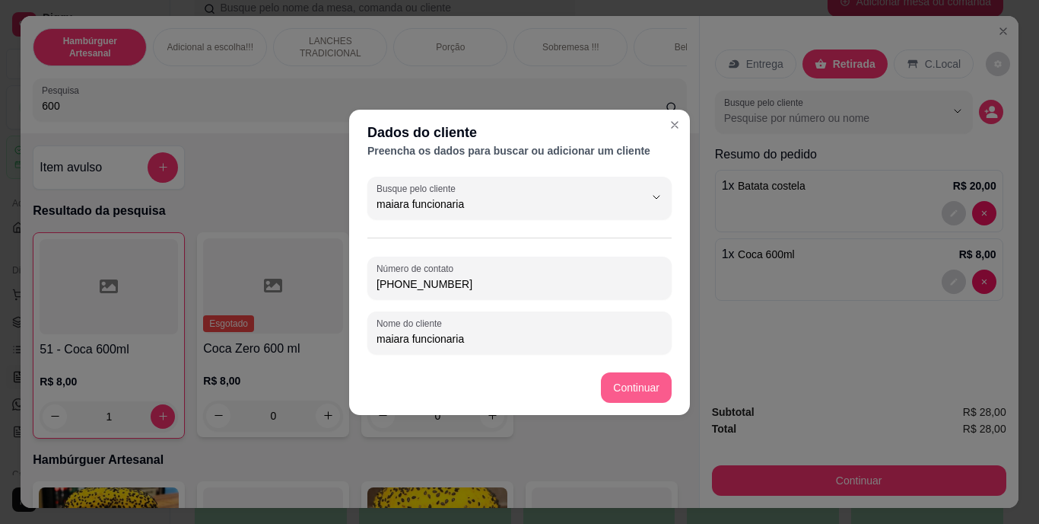
type input "maiara funcionaria"
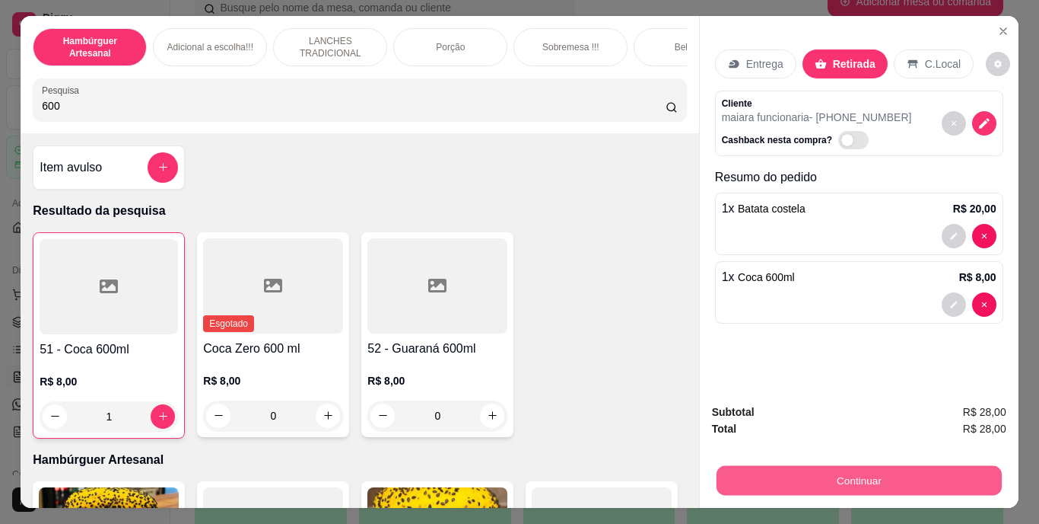
click at [818, 481] on button "Continuar" at bounding box center [858, 481] width 285 height 30
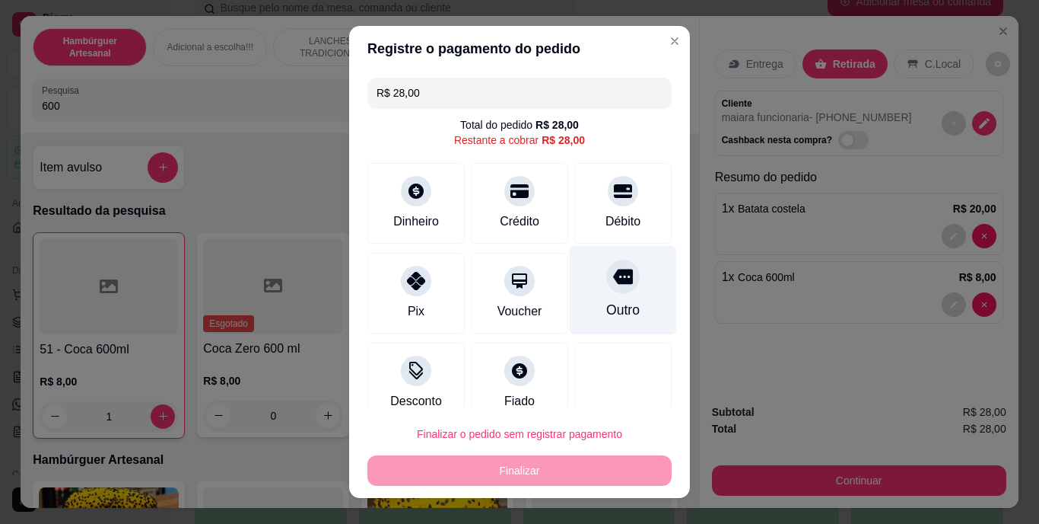
click at [611, 309] on div "Outro" at bounding box center [622, 311] width 33 height 20
type input "R$ 0,00"
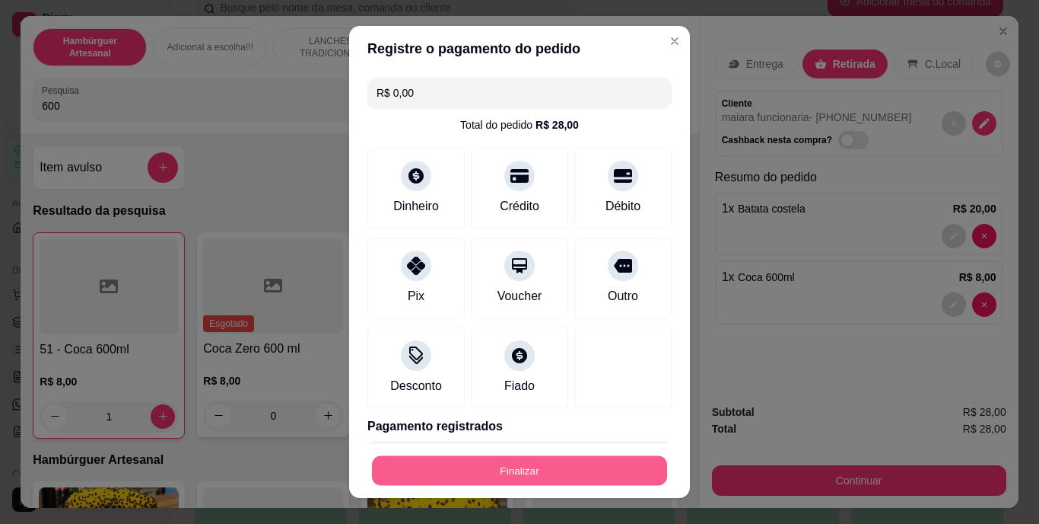
click at [591, 462] on button "Finalizar" at bounding box center [519, 470] width 295 height 30
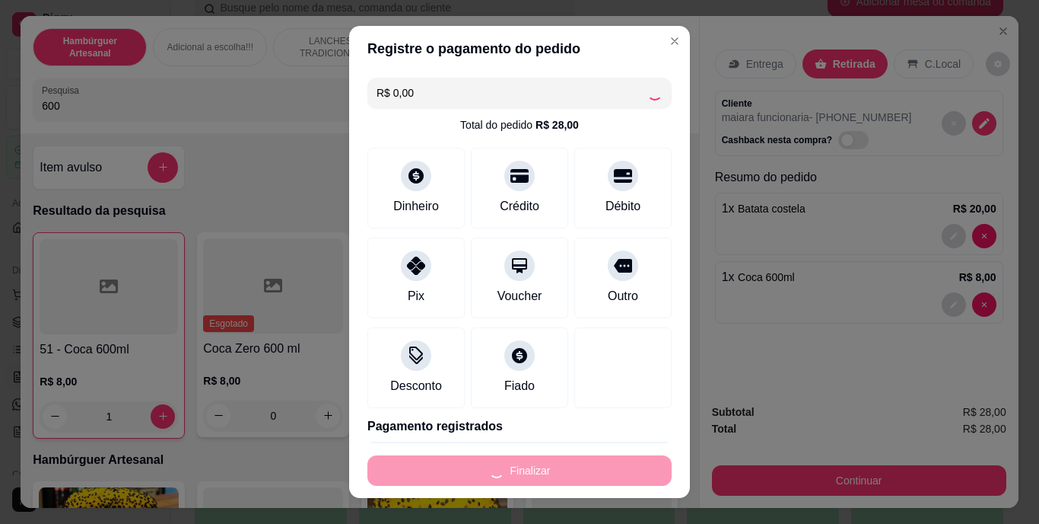
type input "0"
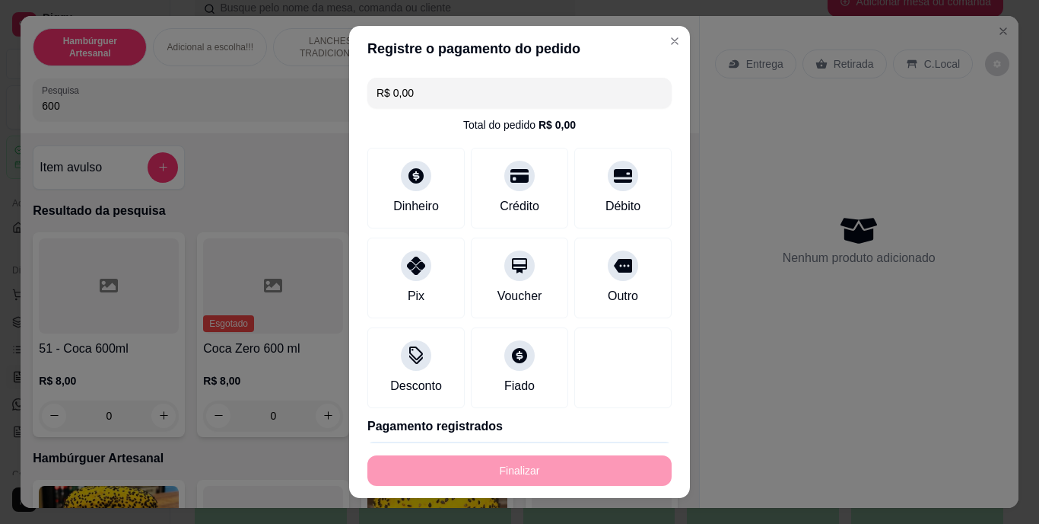
type input "-R$ 28,00"
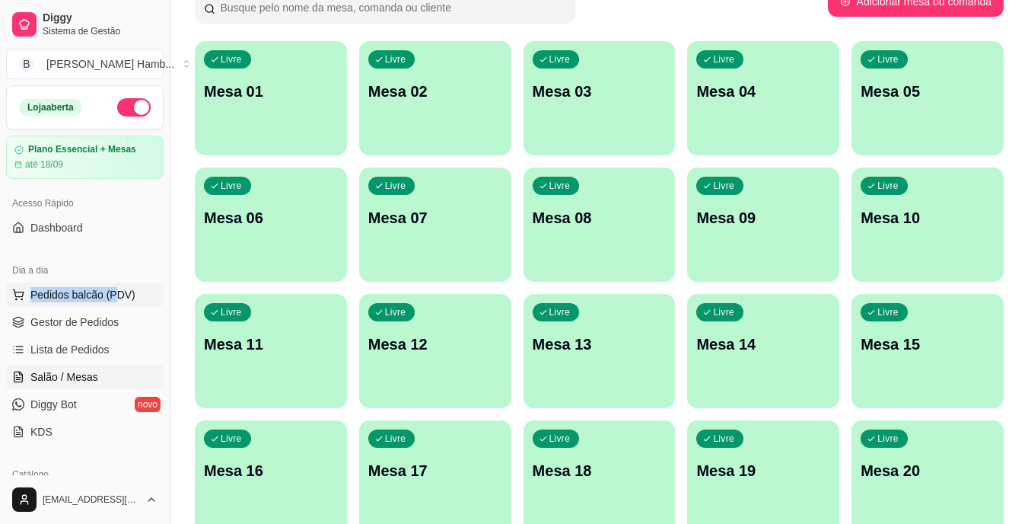
drag, startPoint x: 113, startPoint y: 275, endPoint x: 111, endPoint y: 284, distance: 9.4
click at [111, 284] on div "Dia a dia Pedidos balcão (PDV) Gestor de Pedidos Lista de Pedidos Salão / Mesas…" at bounding box center [85, 351] width 170 height 198
click at [111, 284] on button "Pedidos balcão (PDV)" at bounding box center [85, 294] width 158 height 24
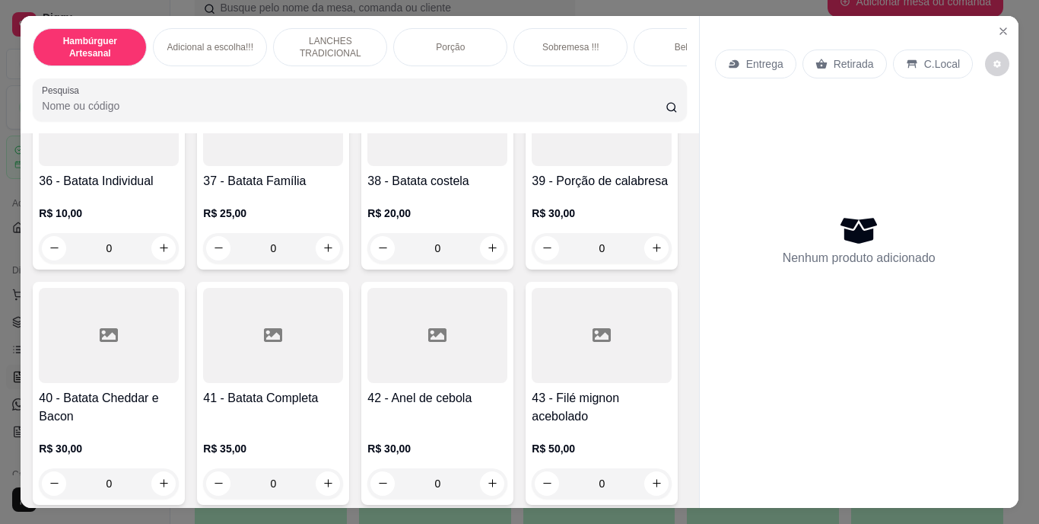
scroll to position [2942, 0]
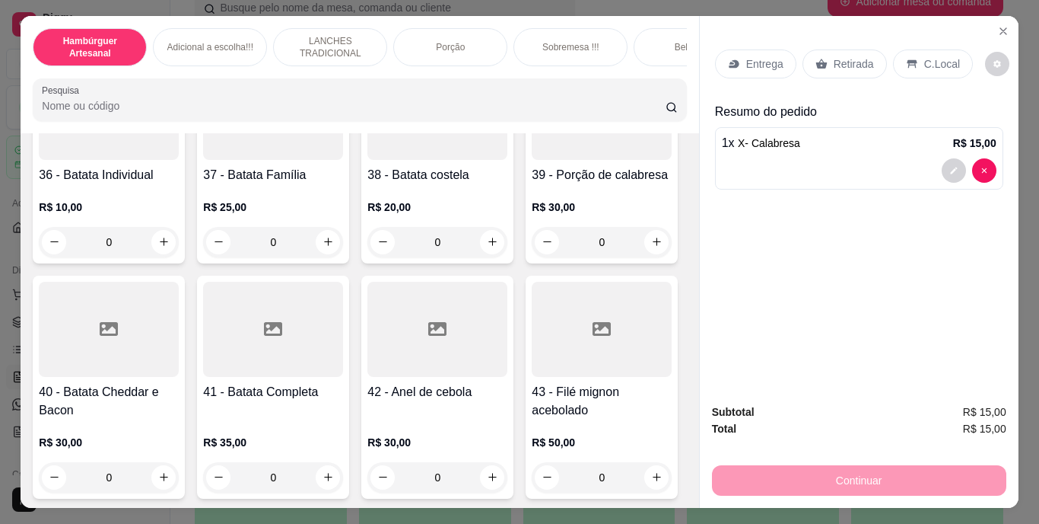
type input "3"
click at [751, 49] on div "Entrega" at bounding box center [755, 63] width 81 height 29
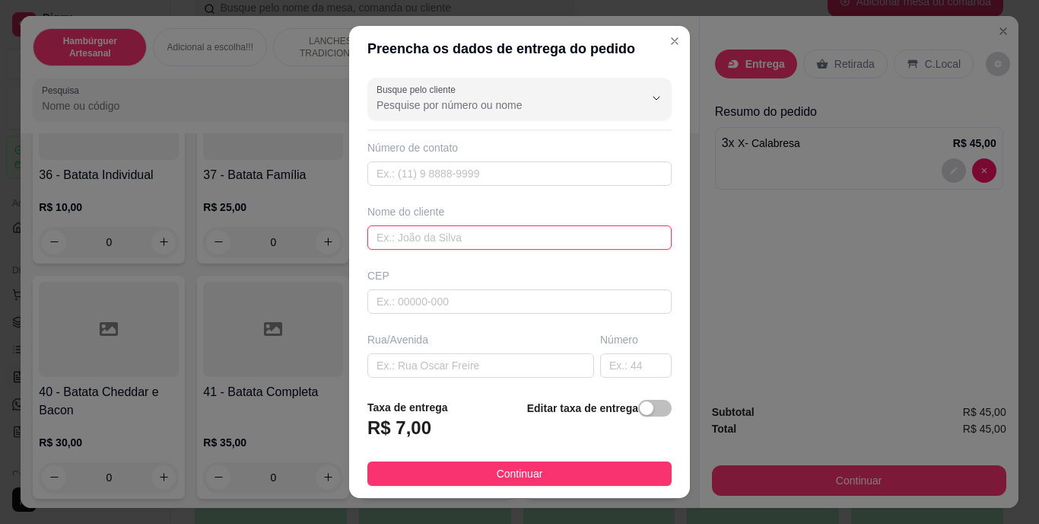
click at [533, 242] on input "text" at bounding box center [520, 237] width 304 height 24
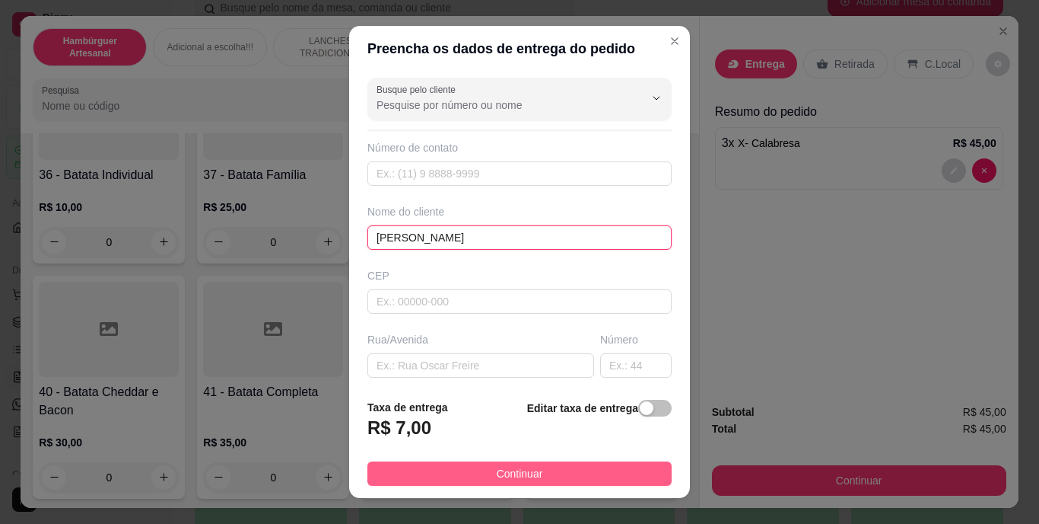
type input "[PERSON_NAME]"
click at [471, 473] on button "Continuar" at bounding box center [520, 473] width 304 height 24
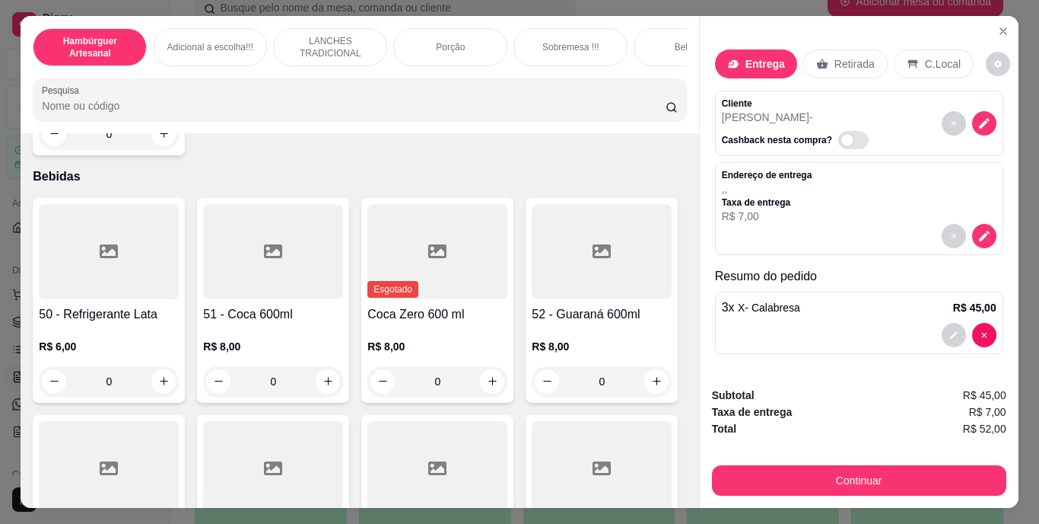
scroll to position [3528, 0]
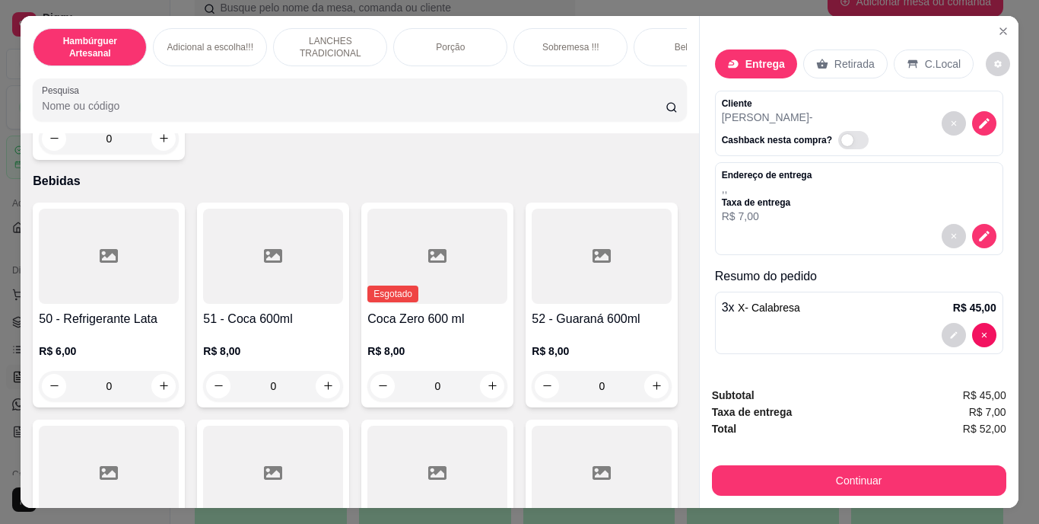
type input "1"
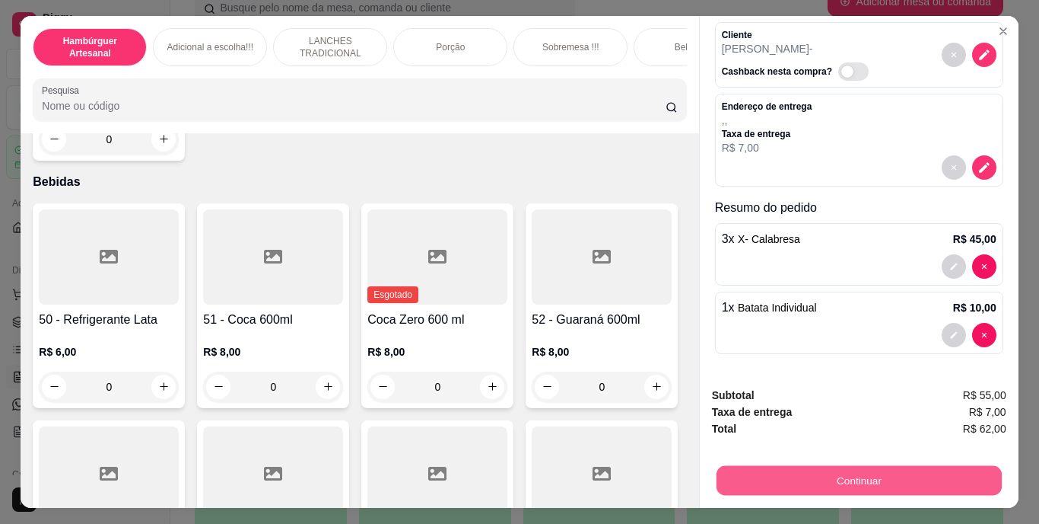
click at [794, 472] on button "Continuar" at bounding box center [858, 481] width 285 height 30
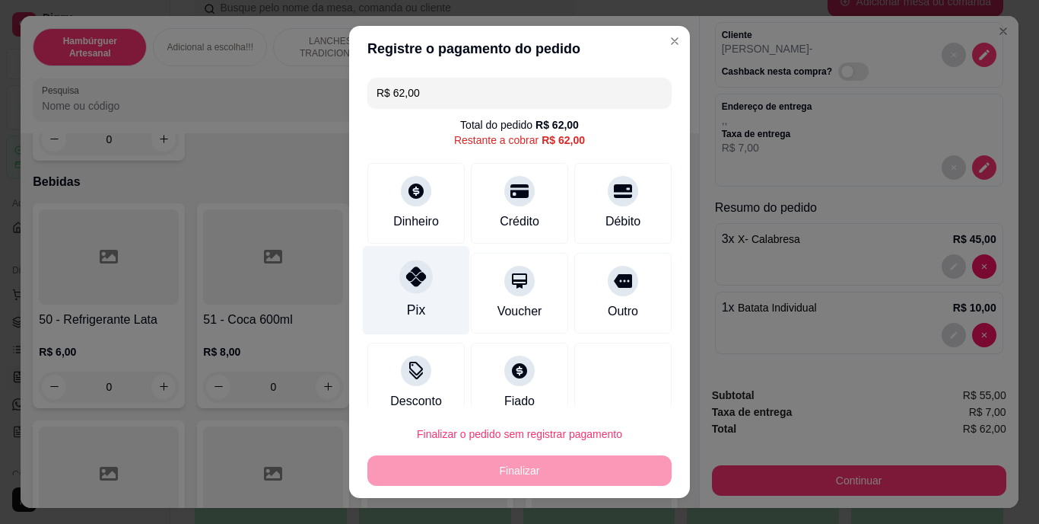
click at [407, 304] on div "Pix" at bounding box center [416, 311] width 18 height 20
type input "R$ 0,00"
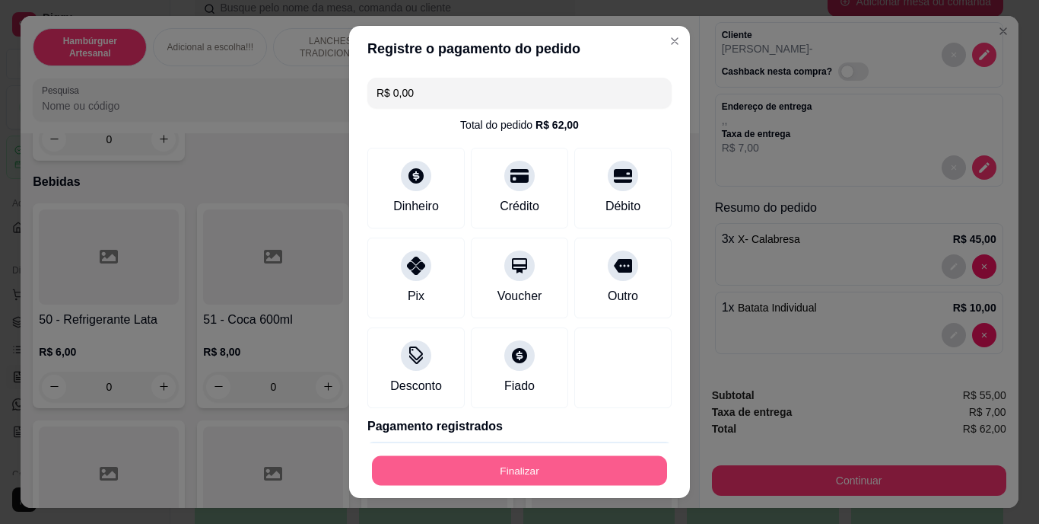
click at [456, 466] on button "Finalizar" at bounding box center [519, 470] width 295 height 30
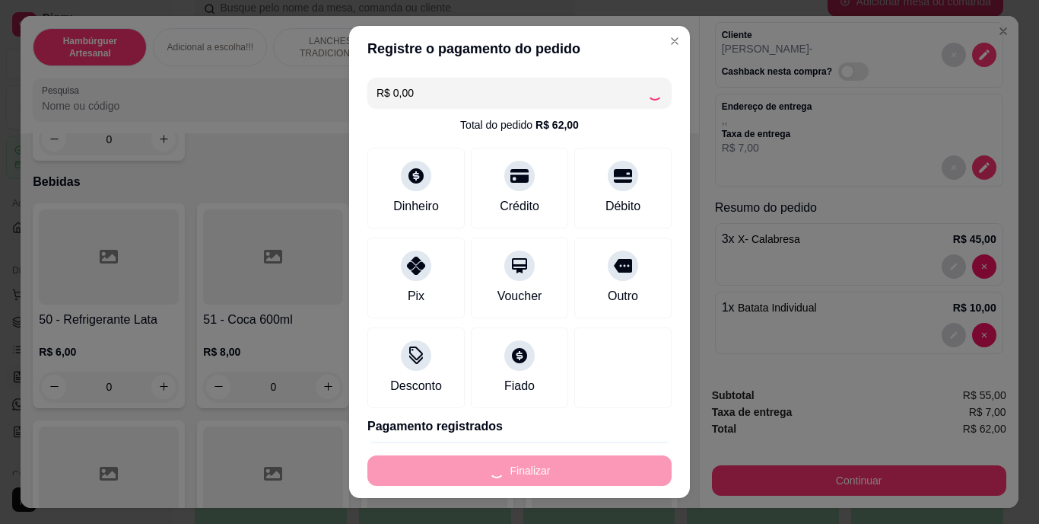
type input "0"
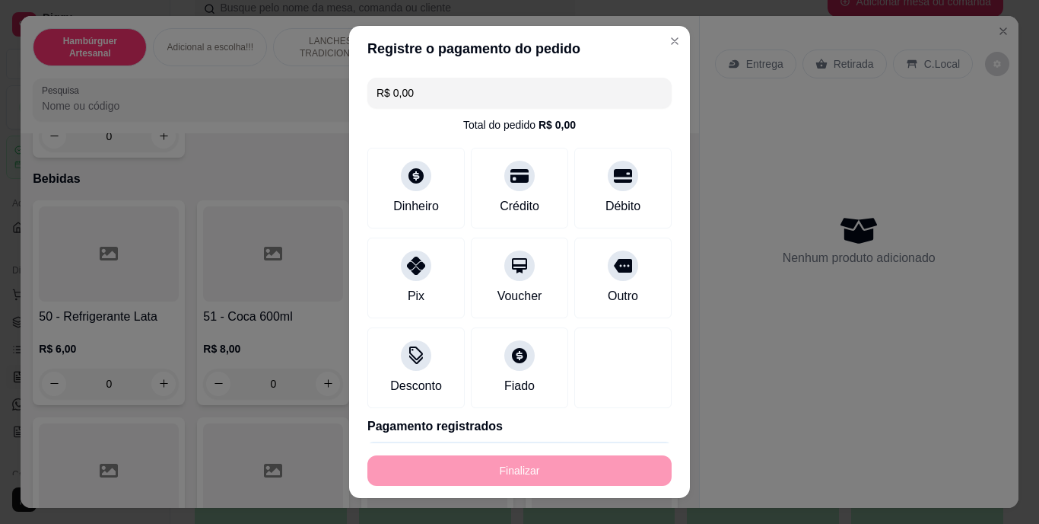
type input "-R$ 62,00"
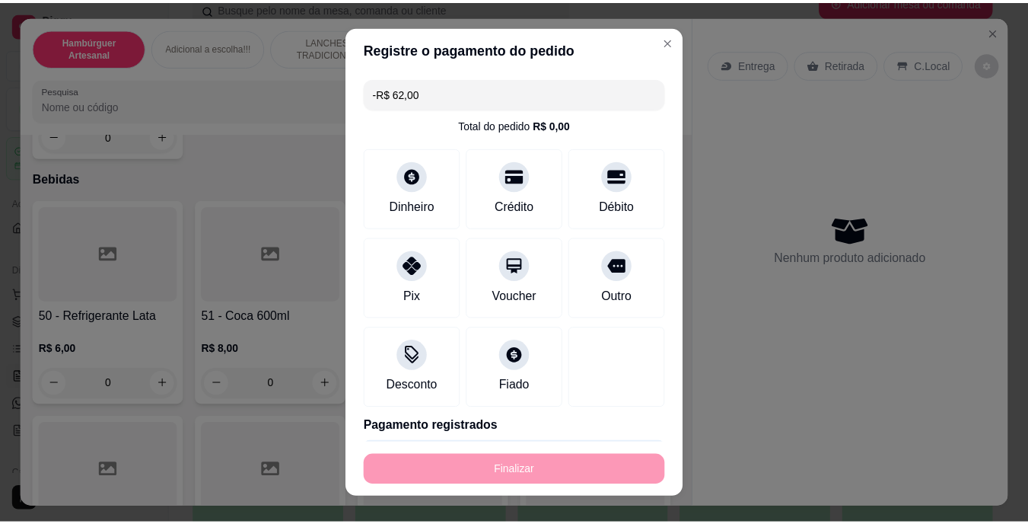
scroll to position [3526, 0]
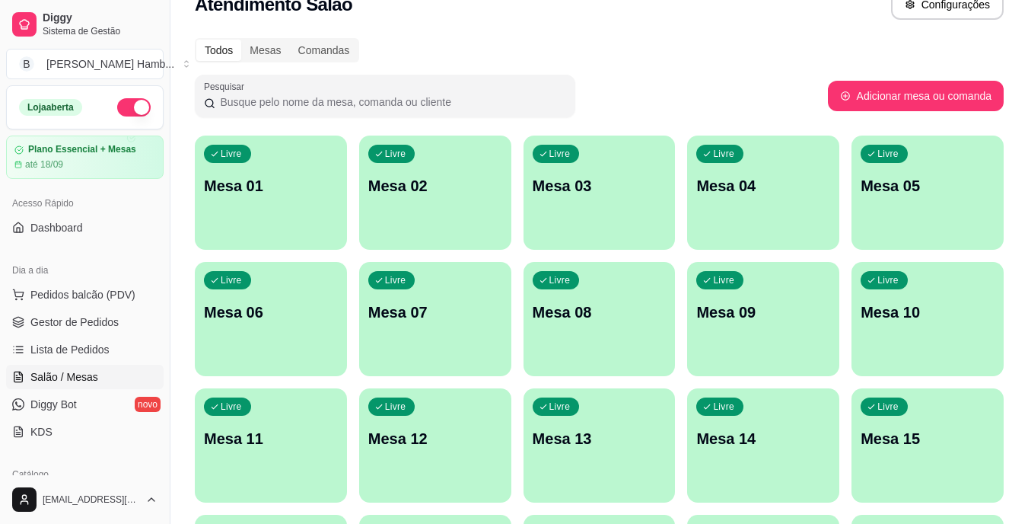
scroll to position [28, 0]
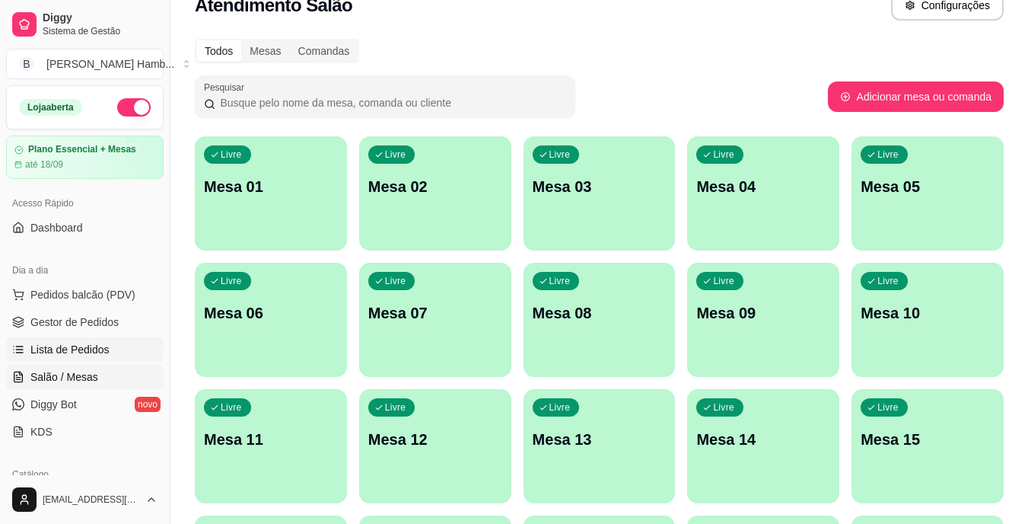
click at [80, 349] on span "Lista de Pedidos" at bounding box center [69, 349] width 79 height 15
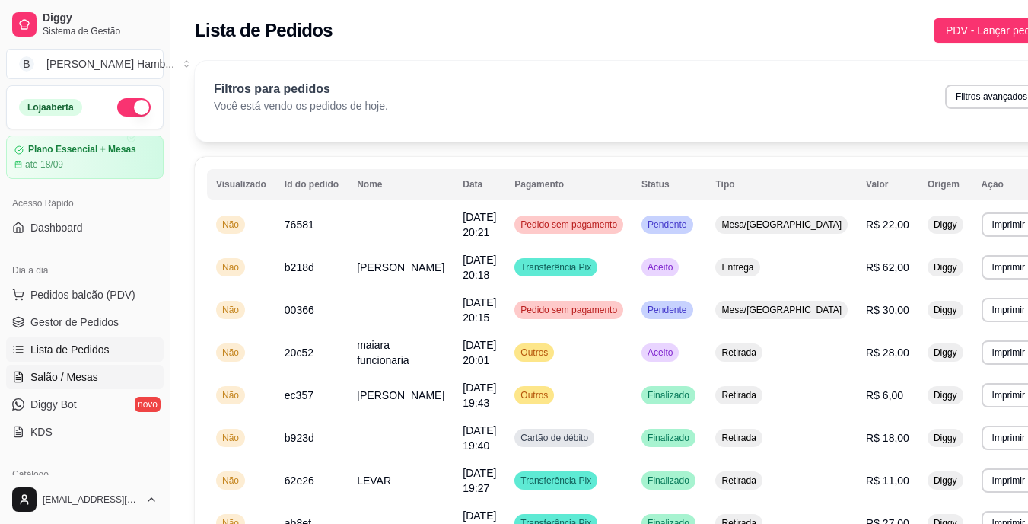
click at [51, 371] on span "Salão / Mesas" at bounding box center [64, 376] width 68 height 15
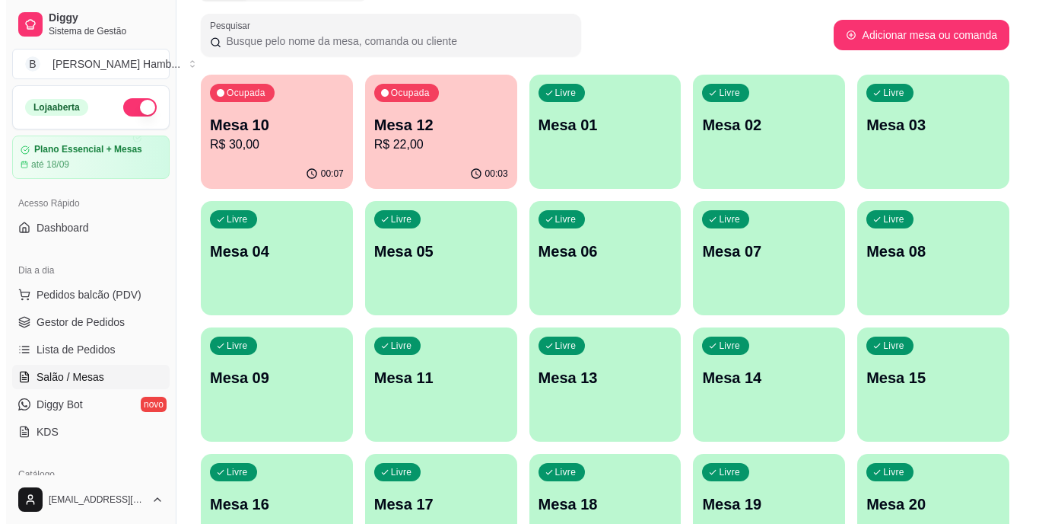
scroll to position [88, 0]
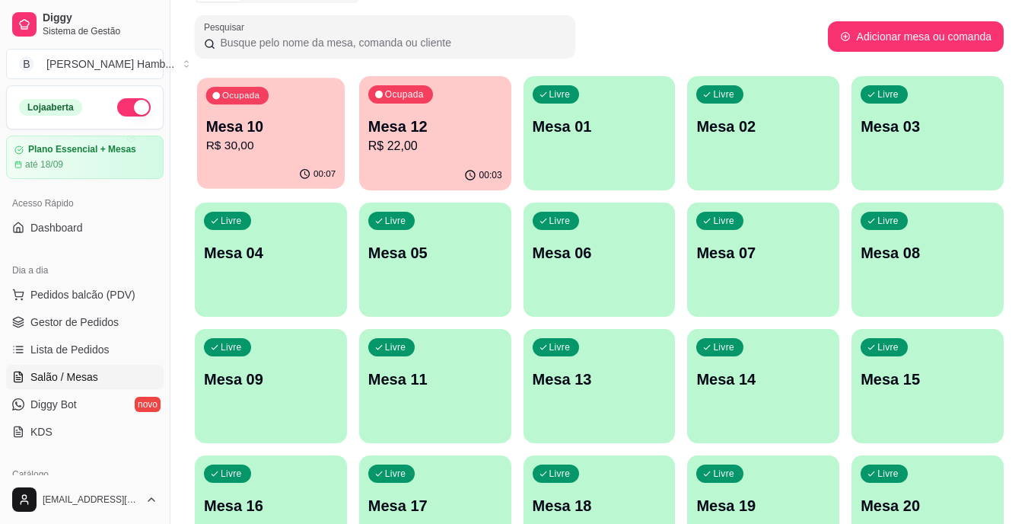
click at [322, 142] on p "R$ 30,00" at bounding box center [271, 146] width 130 height 18
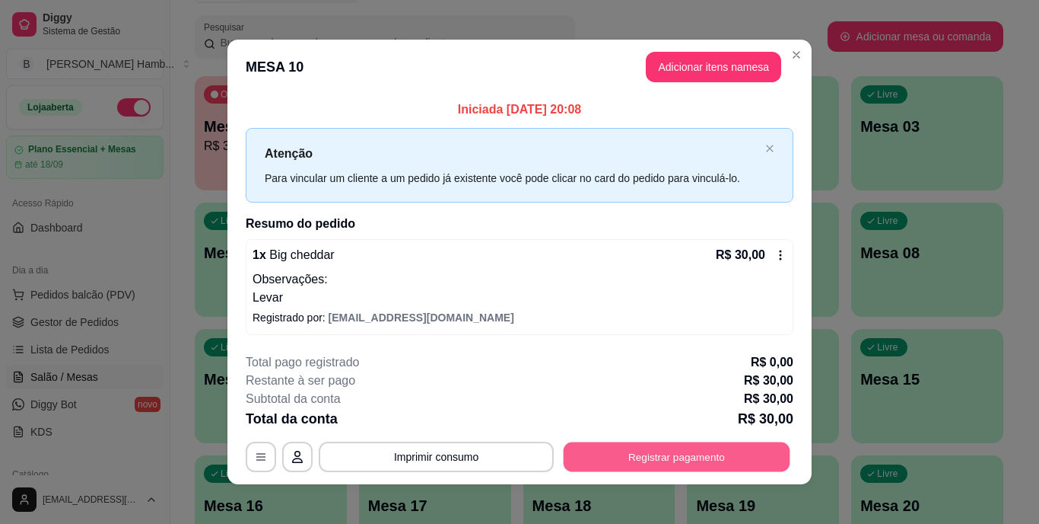
click at [653, 453] on button "Registrar pagamento" at bounding box center [677, 456] width 227 height 30
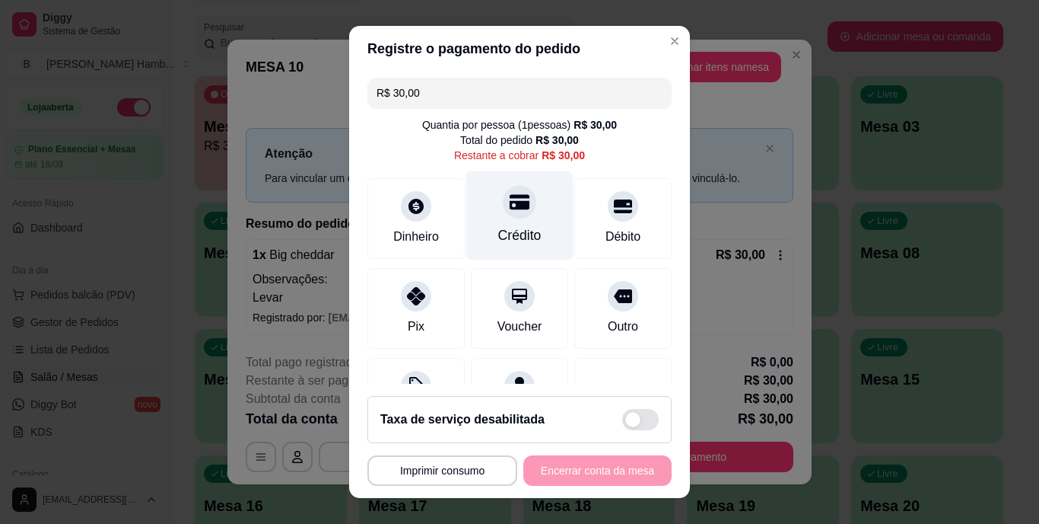
click at [501, 223] on div "Crédito" at bounding box center [519, 215] width 107 height 89
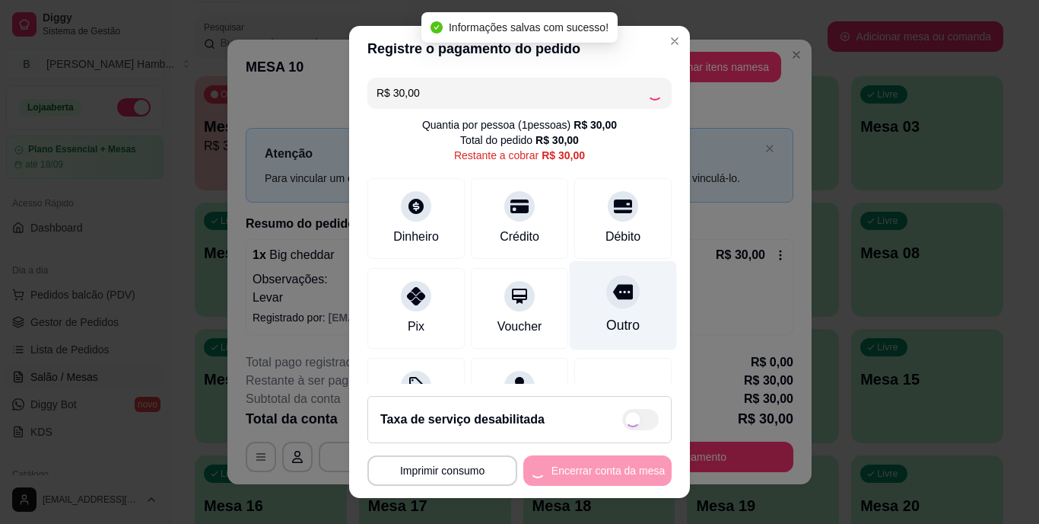
type input "R$ 0,00"
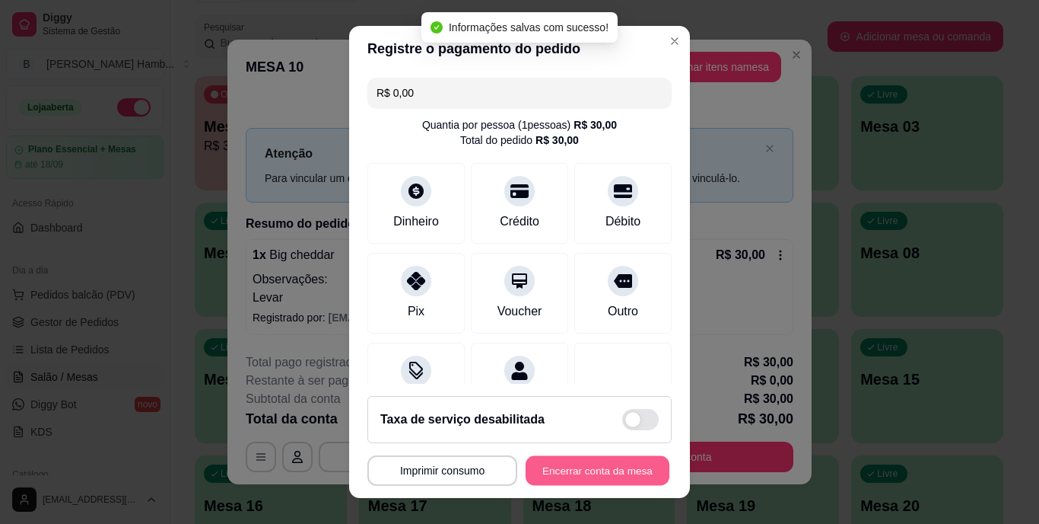
click at [614, 469] on button "Encerrar conta da mesa" at bounding box center [598, 470] width 144 height 30
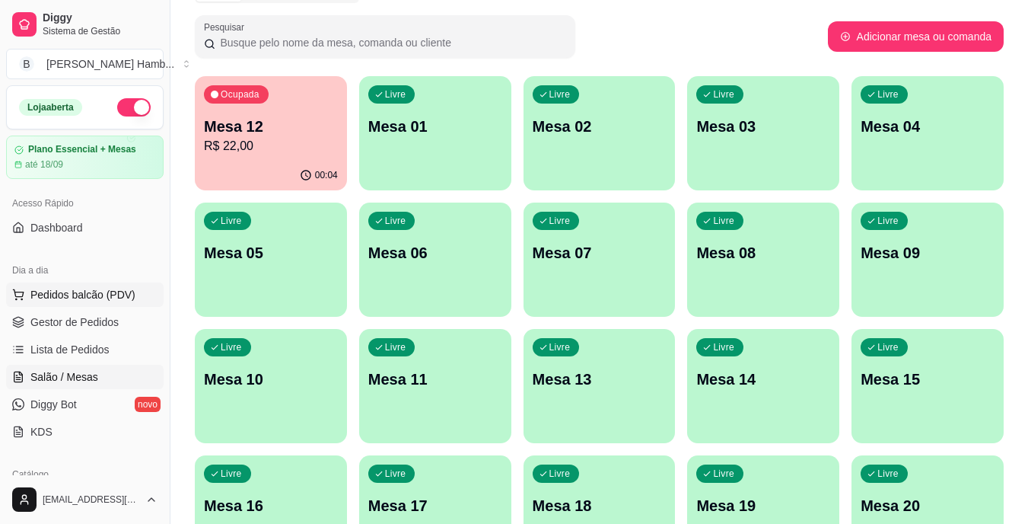
click at [92, 288] on span "Pedidos balcão (PDV)" at bounding box center [82, 294] width 105 height 15
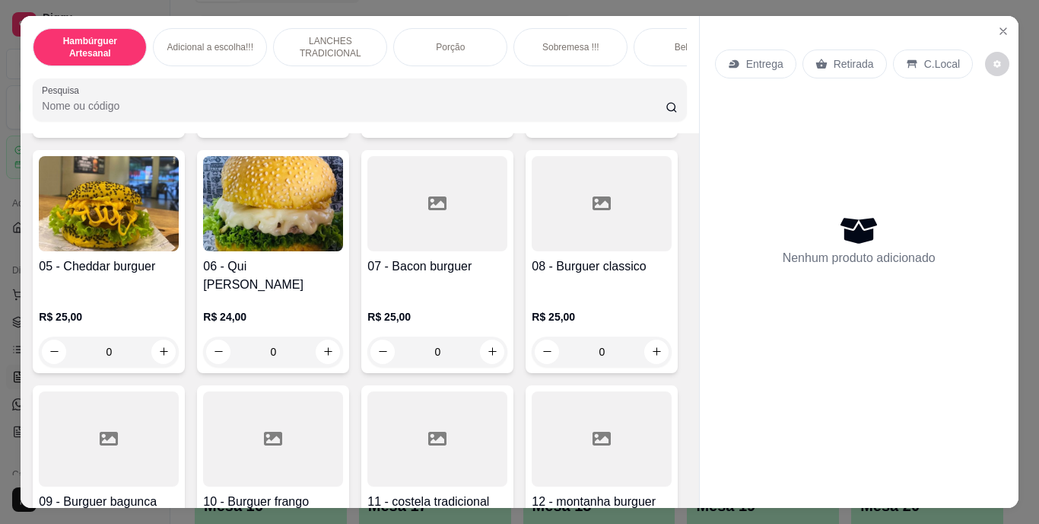
scroll to position [319, 0]
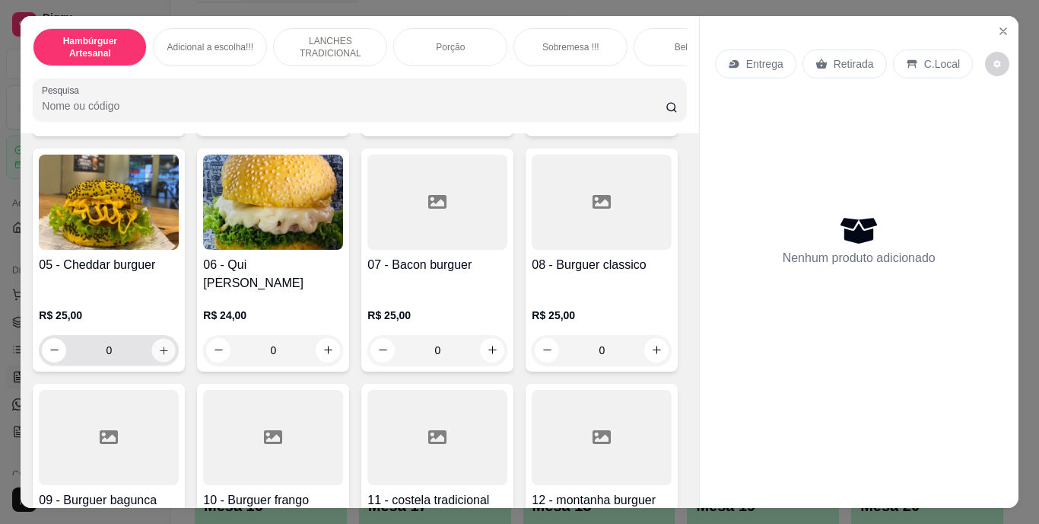
click at [170, 344] on icon "increase-product-quantity" at bounding box center [163, 349] width 11 height 11
type input "1"
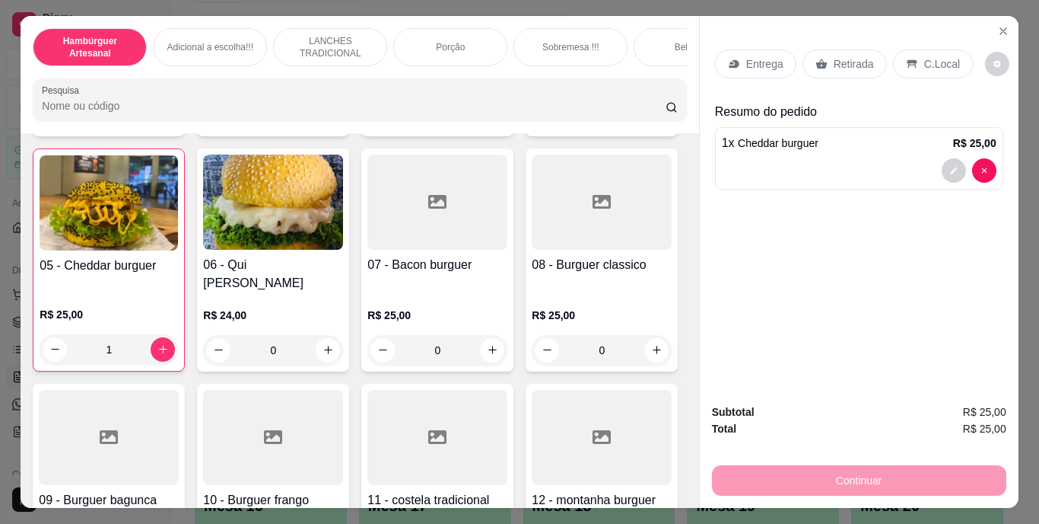
click at [837, 56] on p "Retirada" at bounding box center [854, 63] width 40 height 15
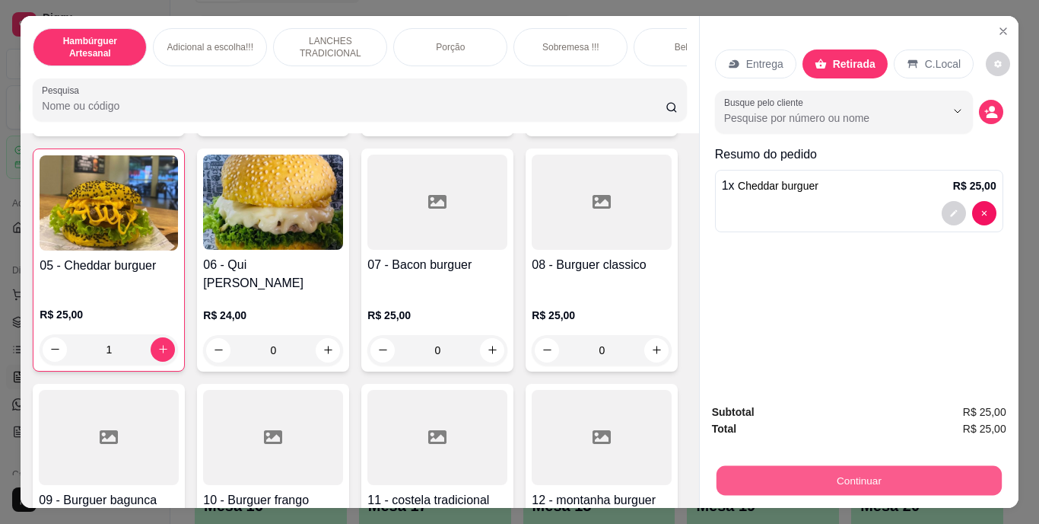
click at [807, 473] on button "Continuar" at bounding box center [858, 481] width 285 height 30
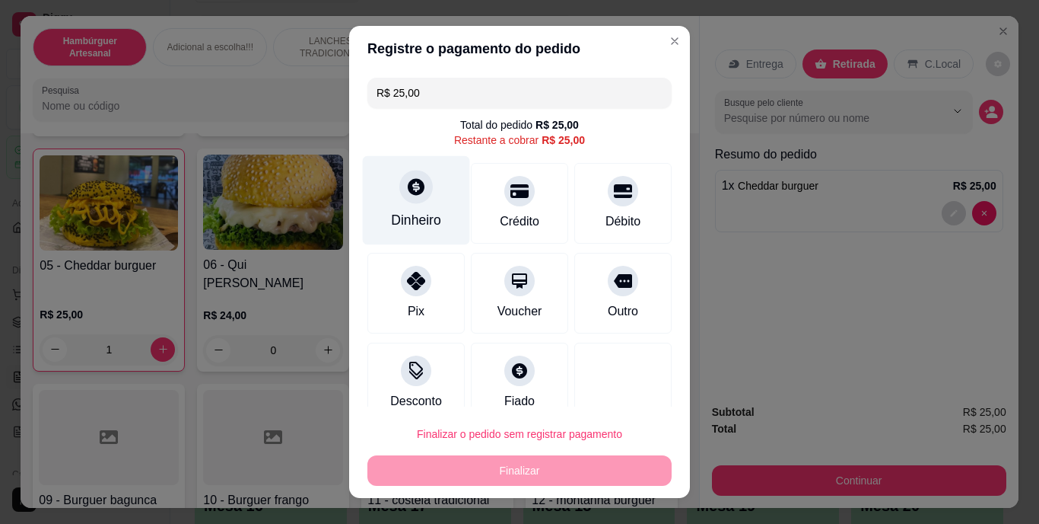
click at [413, 216] on div "Dinheiro" at bounding box center [416, 221] width 50 height 20
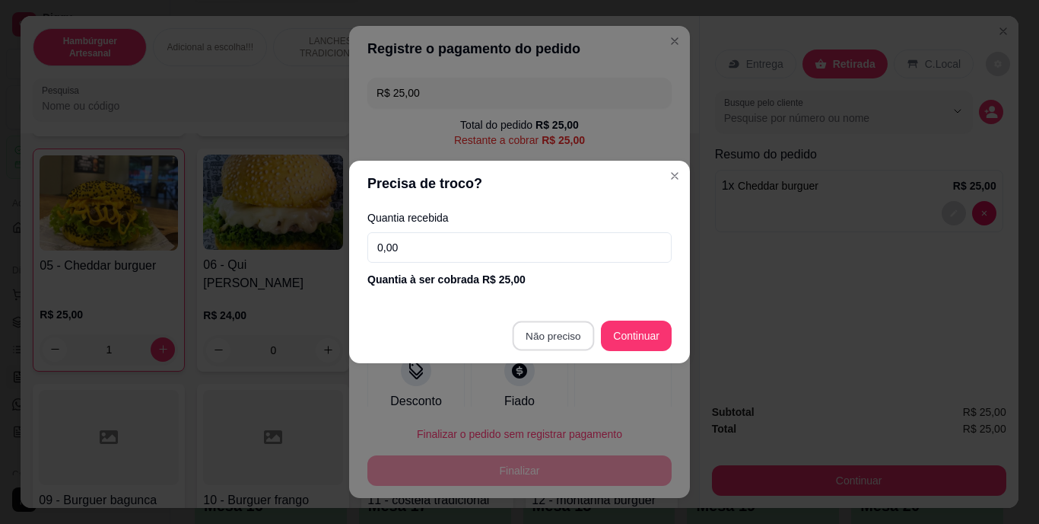
type input "R$ 0,00"
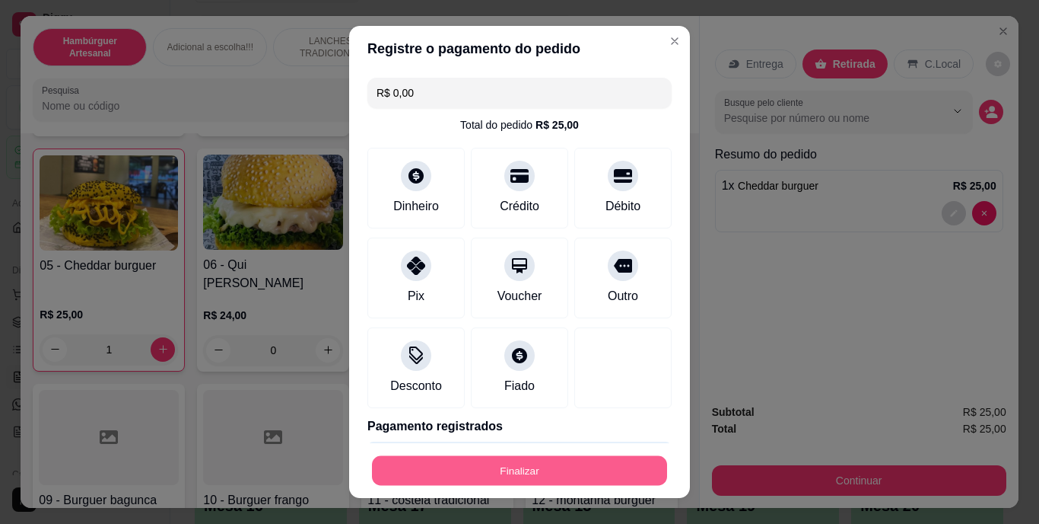
click at [479, 478] on button "Finalizar" at bounding box center [519, 470] width 295 height 30
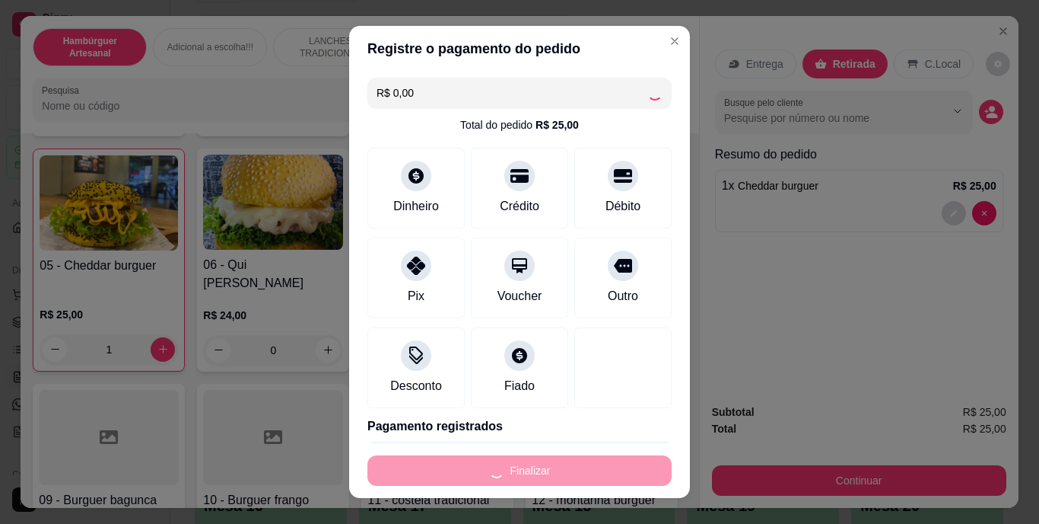
type input "0"
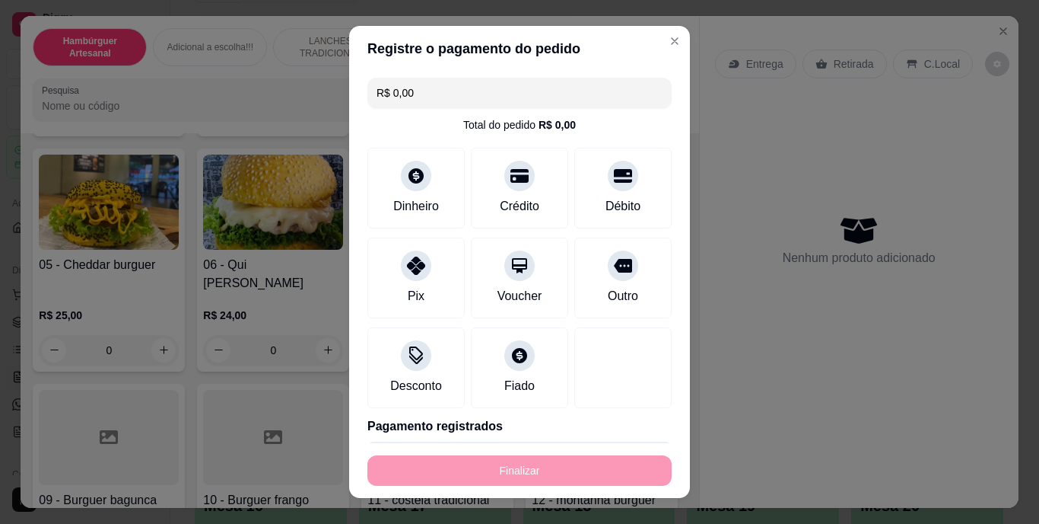
type input "-R$ 25,00"
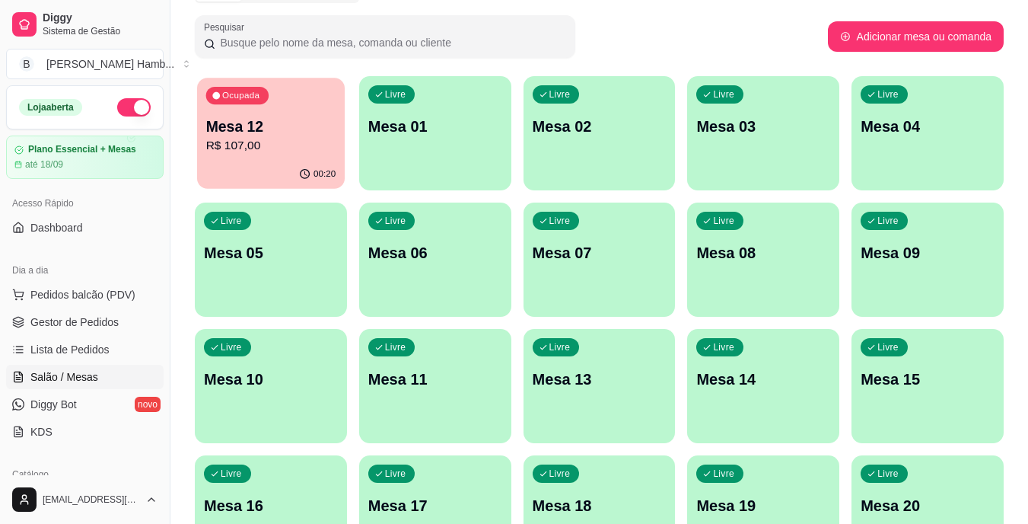
click at [291, 119] on p "Mesa 12" at bounding box center [271, 126] width 130 height 21
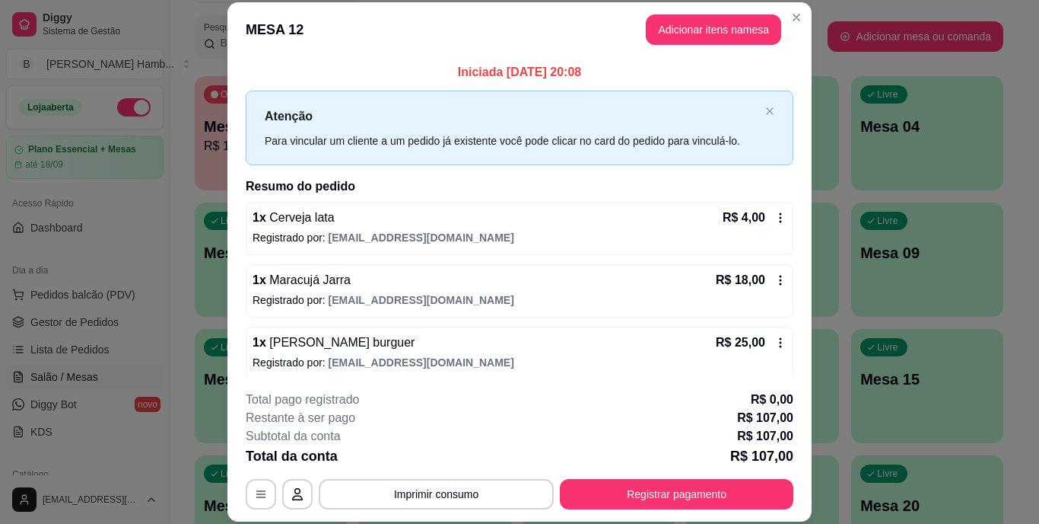
click at [291, 119] on p "Atenção" at bounding box center [512, 116] width 495 height 19
click at [682, 33] on button "Adicionar itens na mesa" at bounding box center [713, 30] width 131 height 30
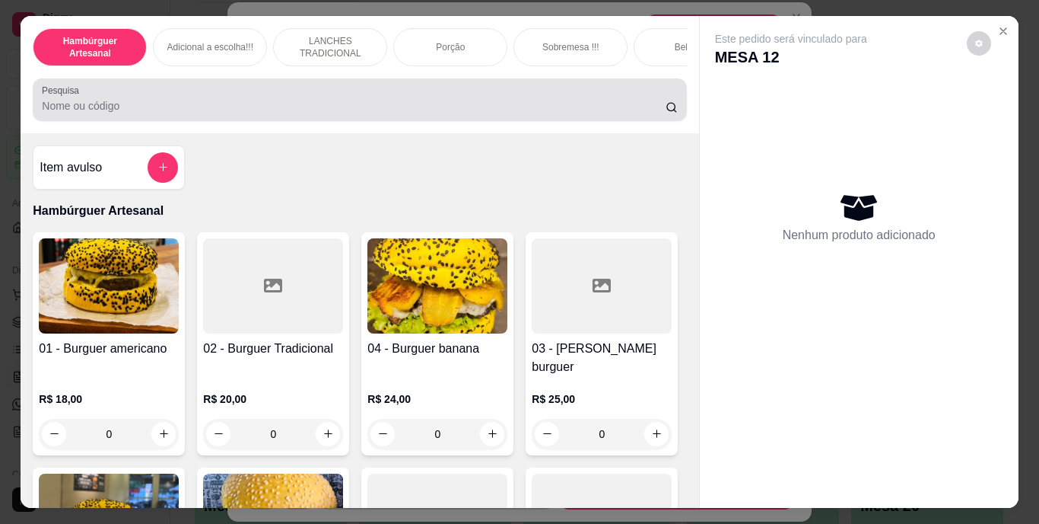
click at [463, 97] on div at bounding box center [359, 99] width 635 height 30
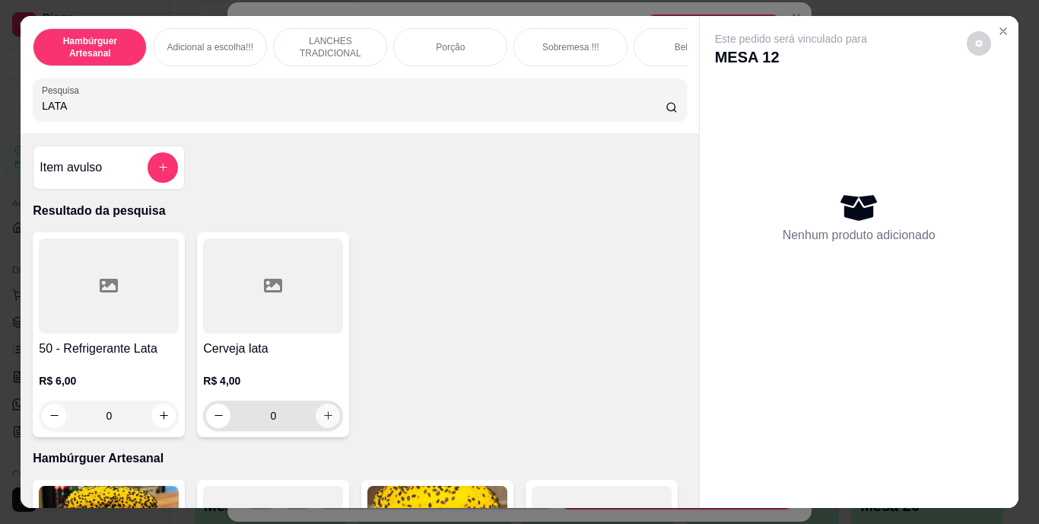
type input "LATA"
click at [323, 419] on icon "increase-product-quantity" at bounding box center [328, 414] width 11 height 11
type input "1"
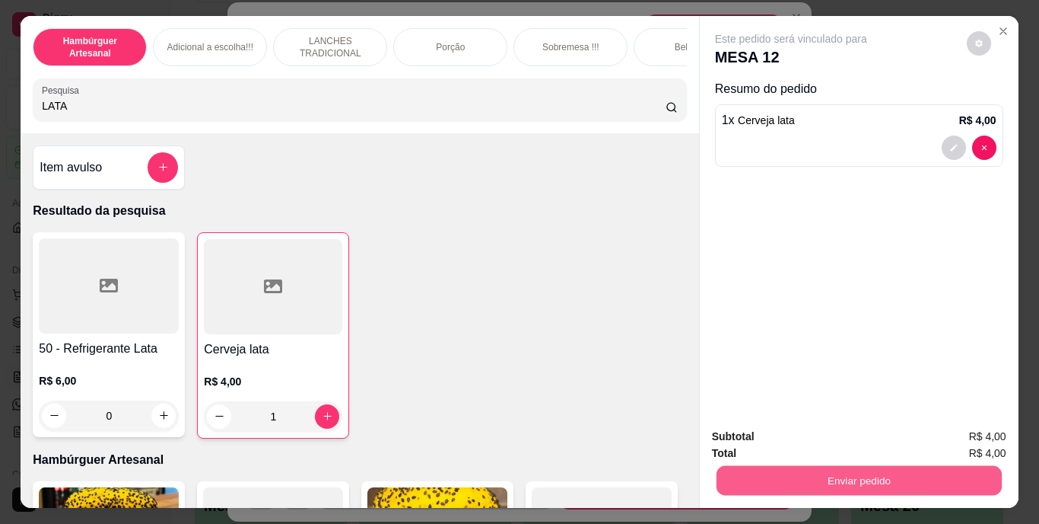
click at [733, 476] on button "Enviar pedido" at bounding box center [858, 481] width 285 height 30
click at [743, 441] on button "Não registrar e enviar pedido" at bounding box center [809, 437] width 154 height 28
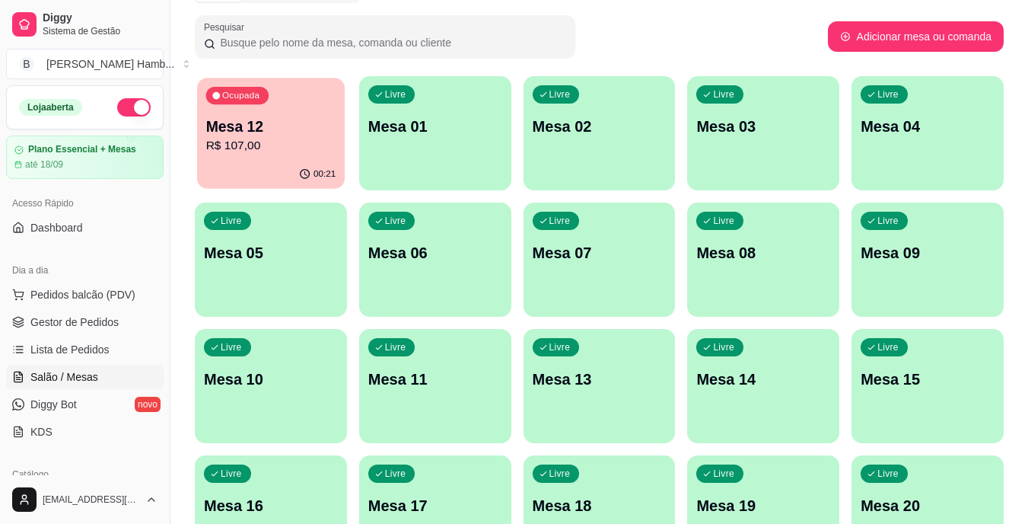
click at [282, 171] on div "00:21" at bounding box center [271, 174] width 148 height 29
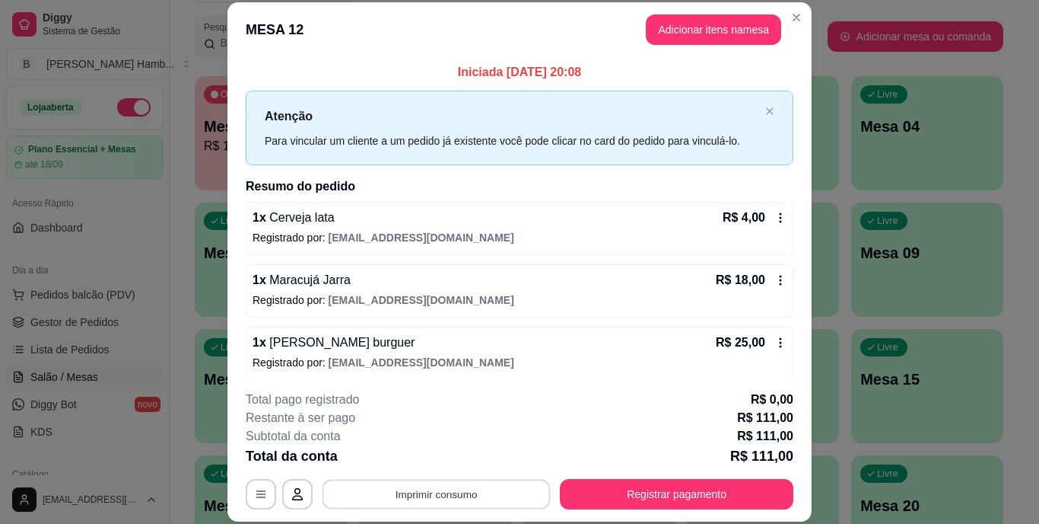
click at [400, 490] on button "Imprimir consumo" at bounding box center [437, 494] width 228 height 30
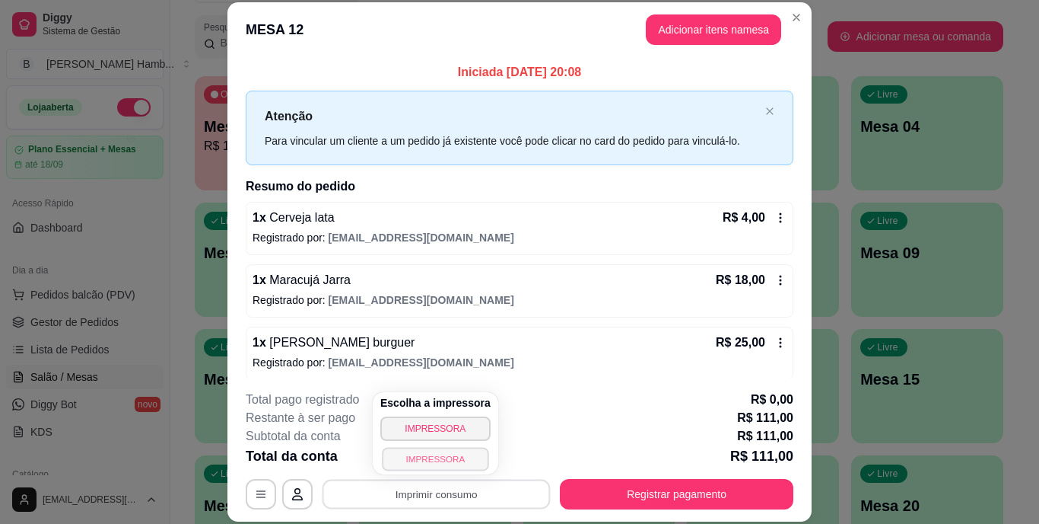
click at [418, 452] on button "IMPRESSORA" at bounding box center [435, 459] width 107 height 24
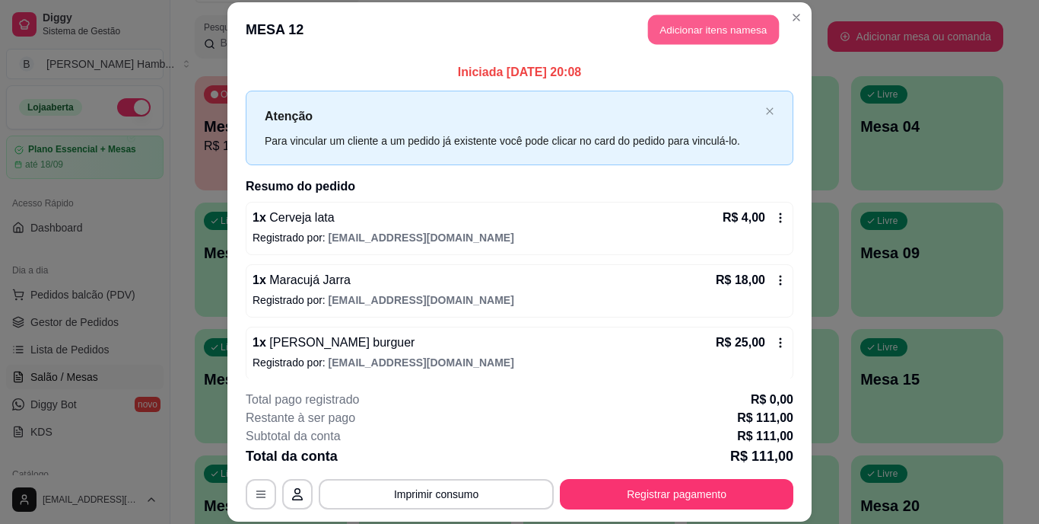
click at [713, 23] on button "Adicionar itens na mesa" at bounding box center [713, 30] width 131 height 30
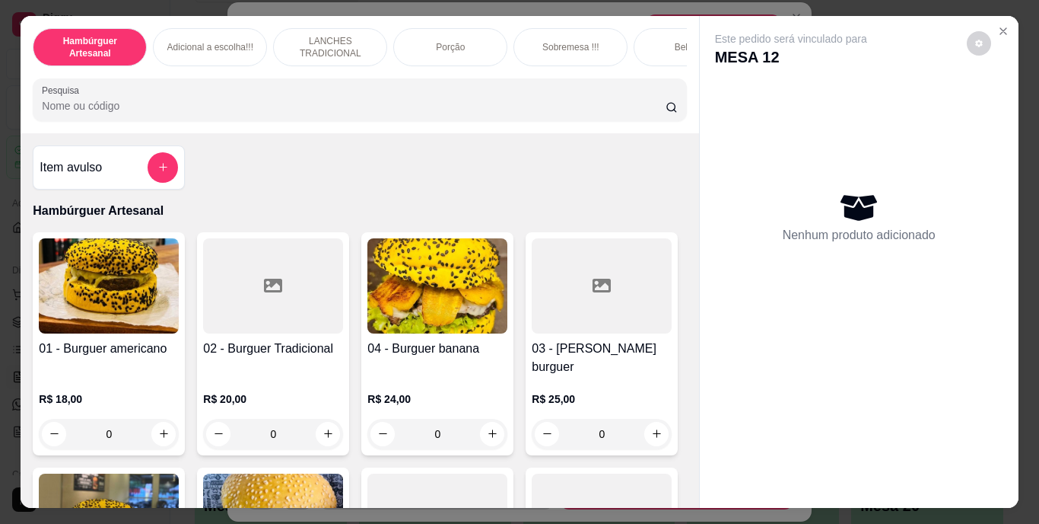
click at [540, 113] on input "Pesquisa" at bounding box center [354, 105] width 624 height 15
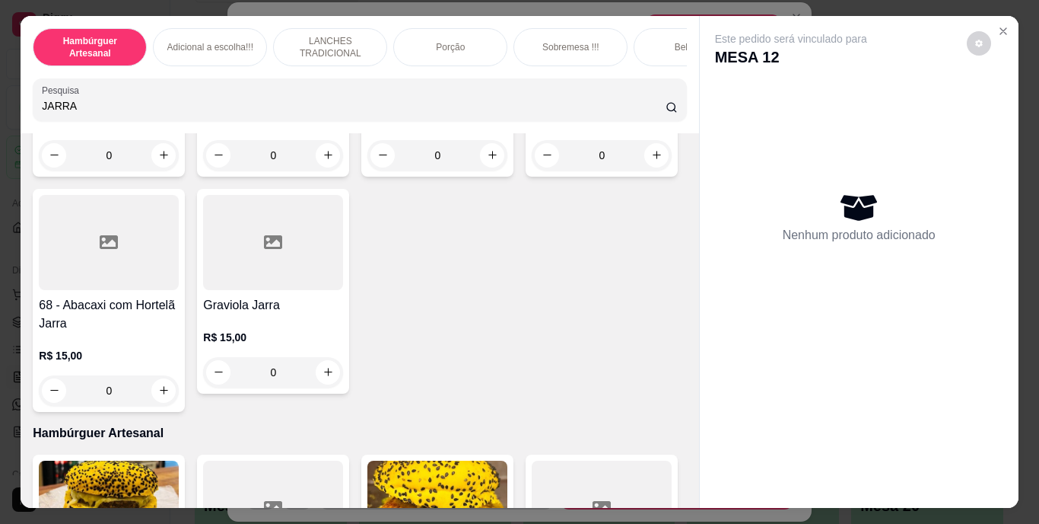
scroll to position [263, 0]
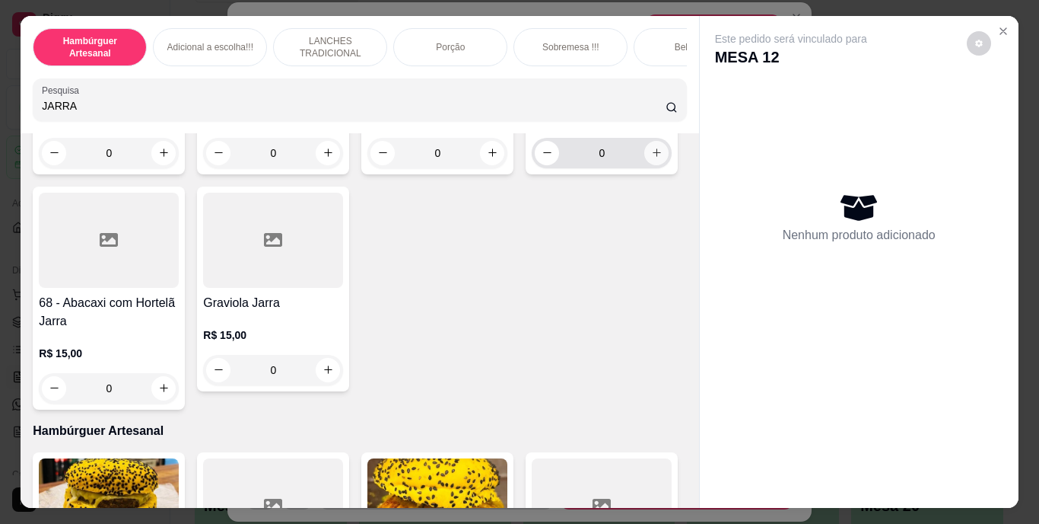
type input "JARRA"
click at [645, 164] on button "increase-product-quantity" at bounding box center [657, 153] width 24 height 24
type input "1"
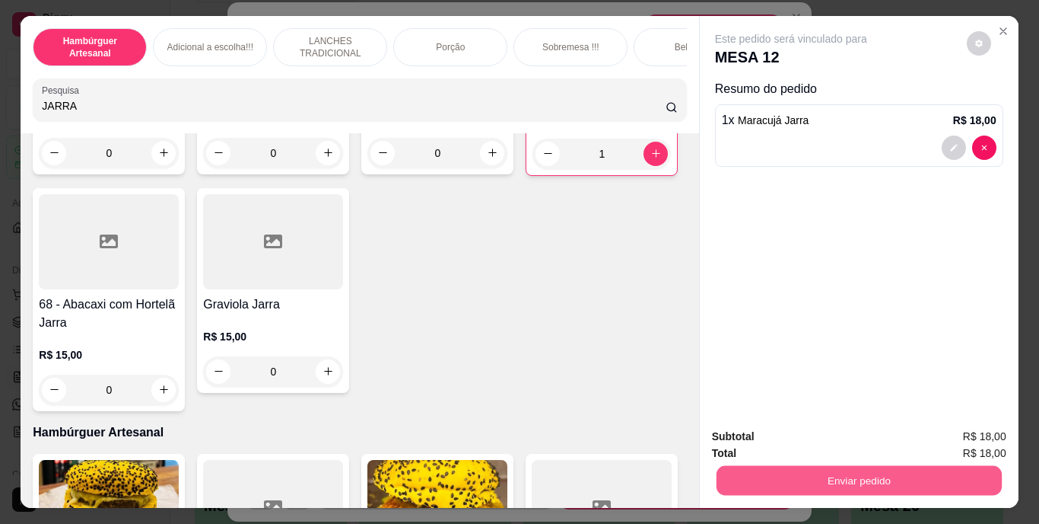
click at [901, 476] on button "Enviar pedido" at bounding box center [858, 481] width 285 height 30
click at [823, 431] on button "Não registrar e enviar pedido" at bounding box center [809, 437] width 154 height 28
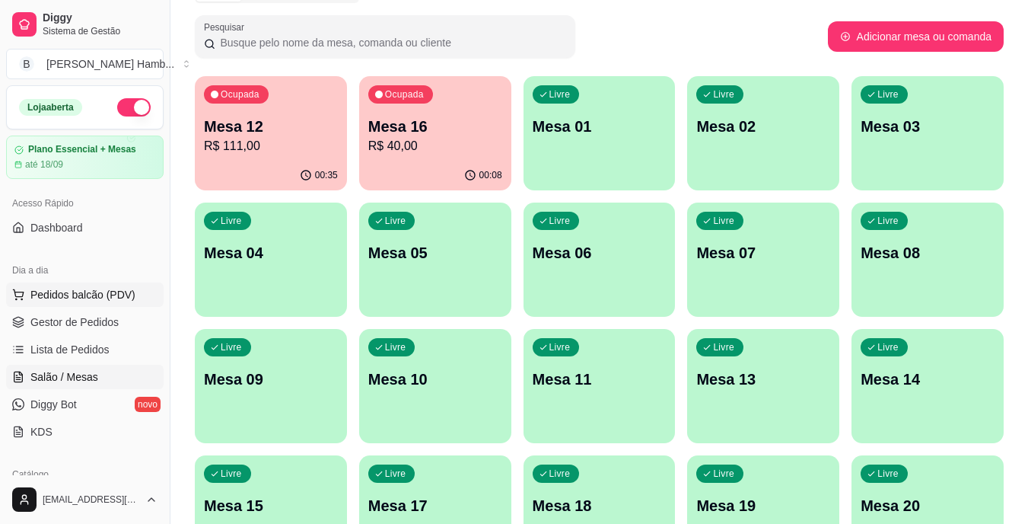
click at [99, 296] on span "Pedidos balcão (PDV)" at bounding box center [82, 294] width 105 height 15
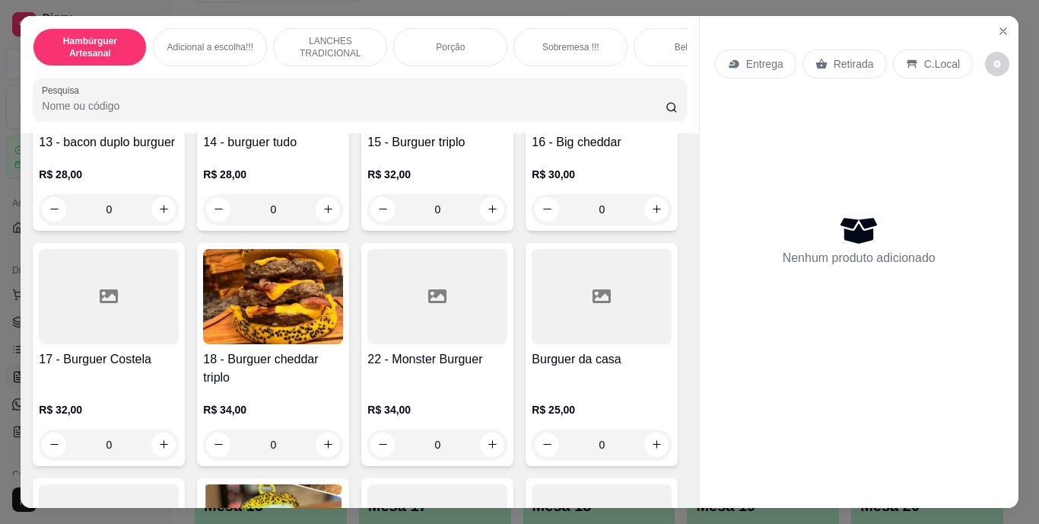
scroll to position [908, 0]
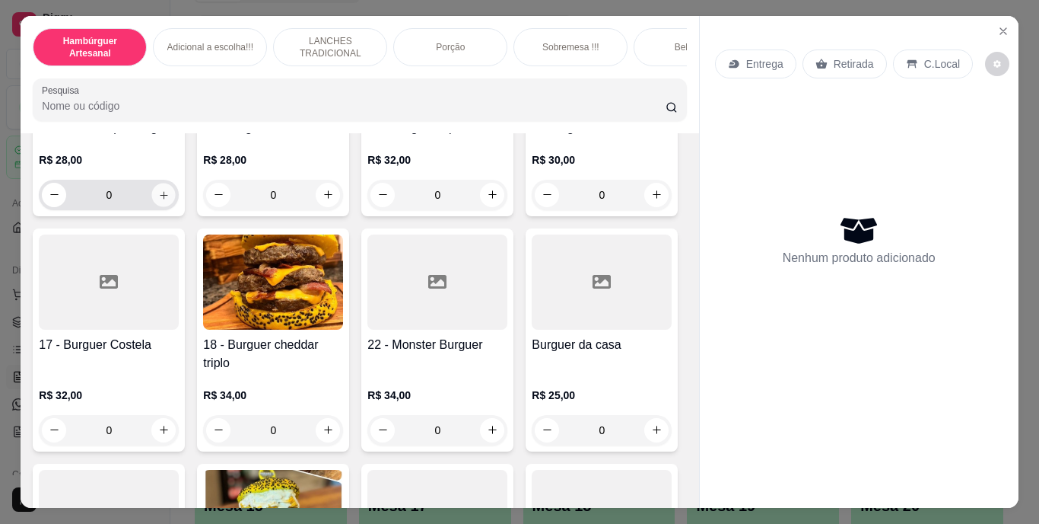
click at [158, 200] on icon "increase-product-quantity" at bounding box center [163, 194] width 11 height 11
type input "1"
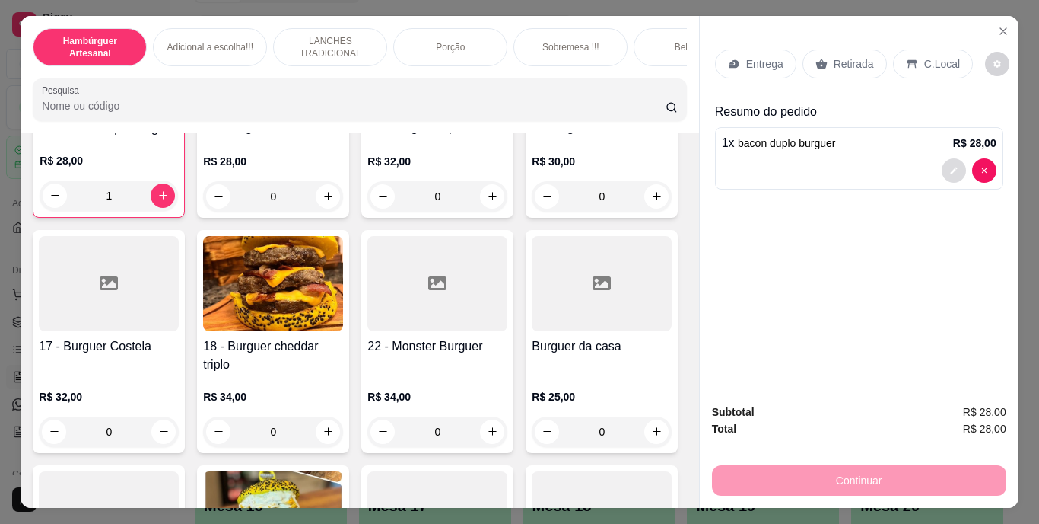
click at [950, 166] on icon "decrease-product-quantity" at bounding box center [954, 170] width 9 height 9
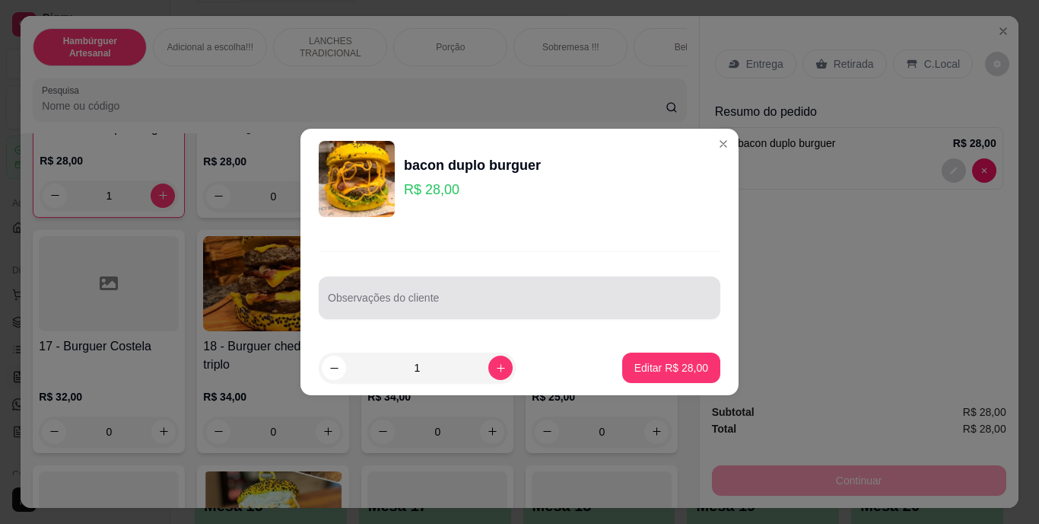
click at [603, 290] on div at bounding box center [520, 297] width 384 height 30
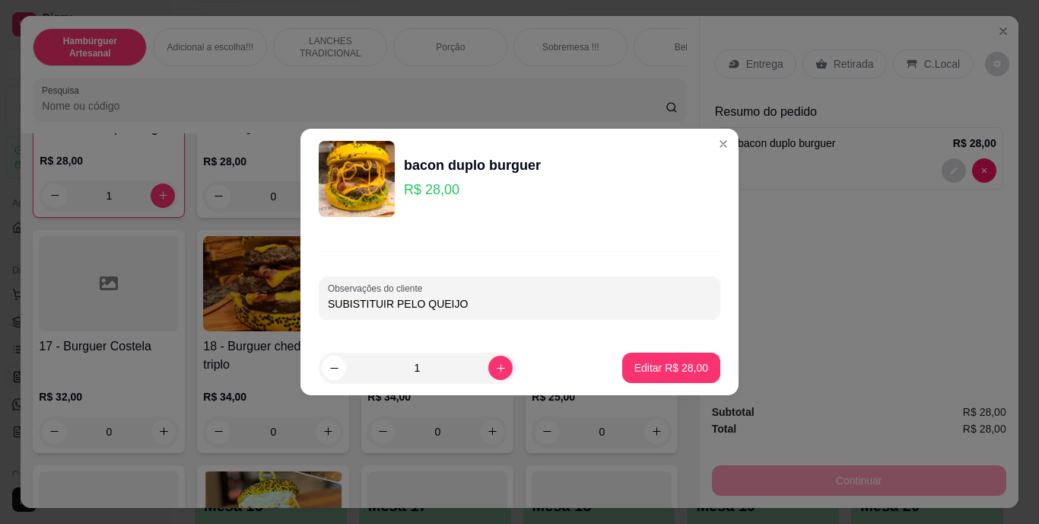
click at [606, 306] on input "SUBISTITUIR PELO QUEIJO" at bounding box center [520, 303] width 384 height 15
type input "SUBISTITUIR PELO [PERSON_NAME]"
click at [640, 353] on button "Editar R$ 28,00" at bounding box center [671, 368] width 95 height 30
type input "0"
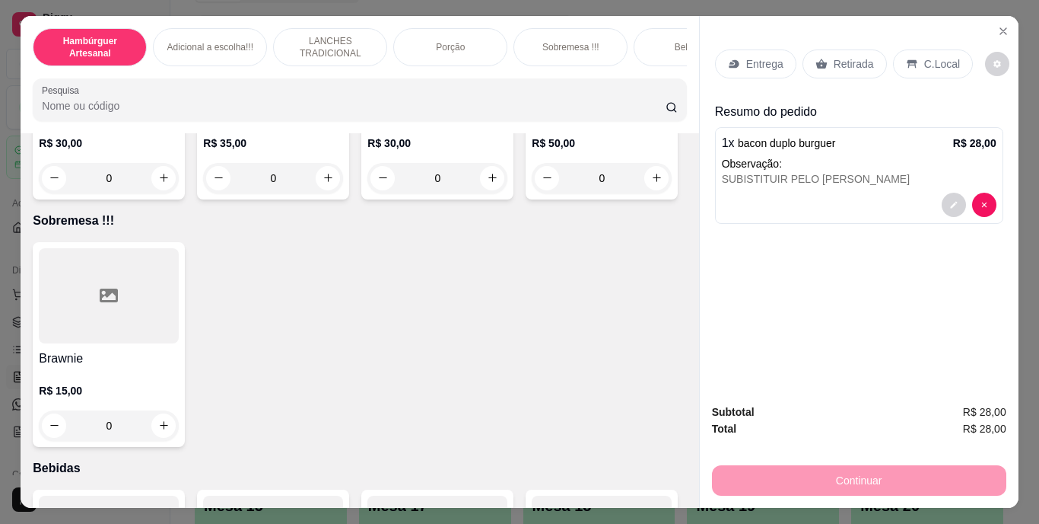
scroll to position [3322, 0]
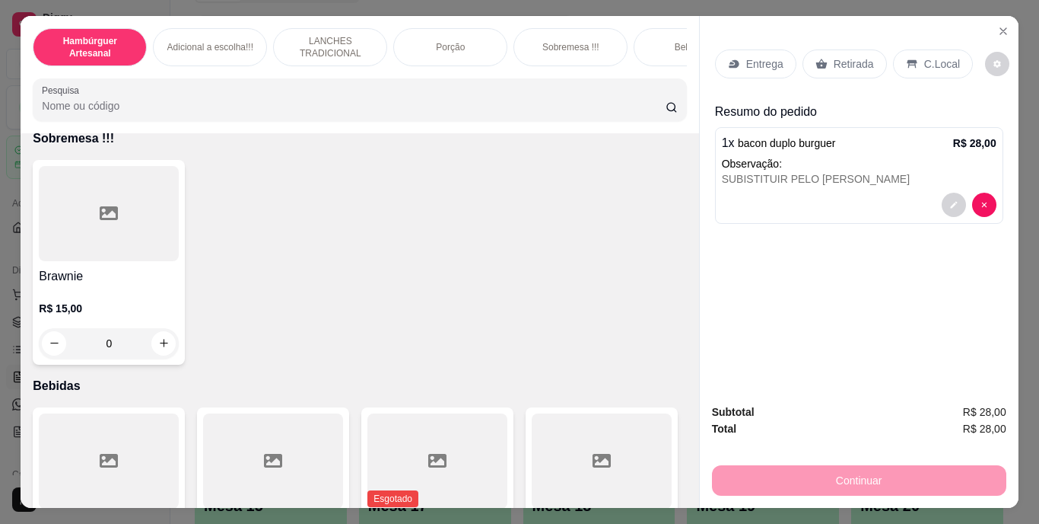
type input "1"
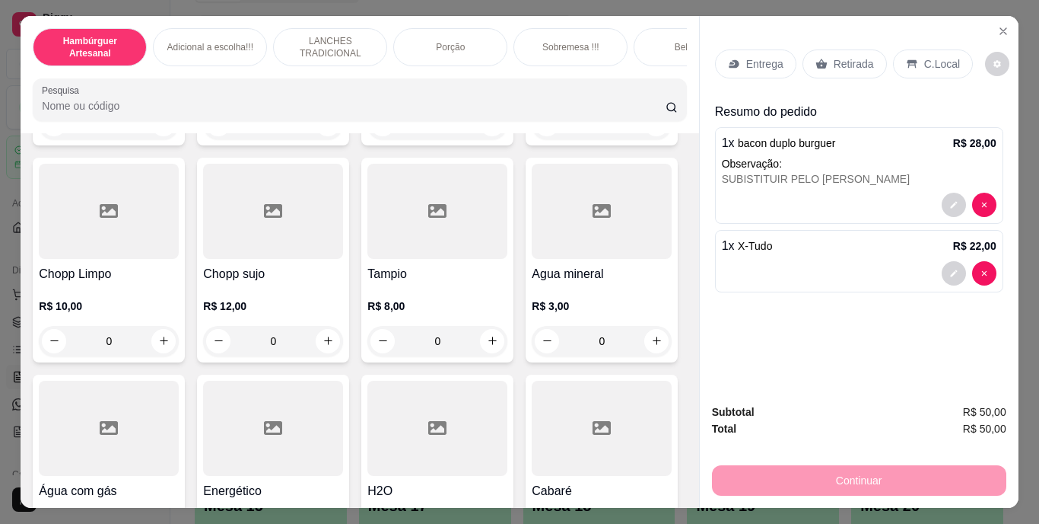
scroll to position [4224, 0]
type input "1"
click at [836, 56] on p "Retirada" at bounding box center [854, 63] width 40 height 15
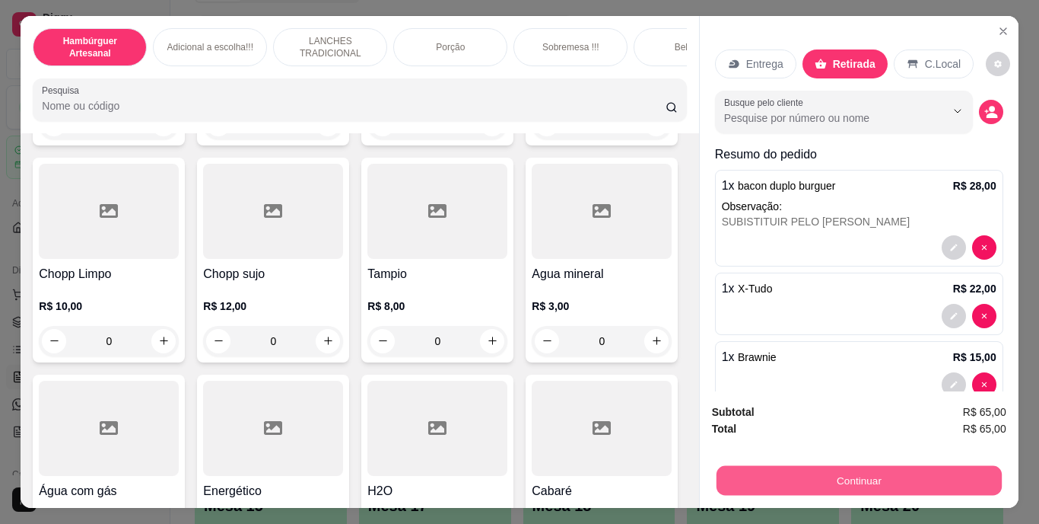
click at [813, 466] on button "Continuar" at bounding box center [858, 481] width 285 height 30
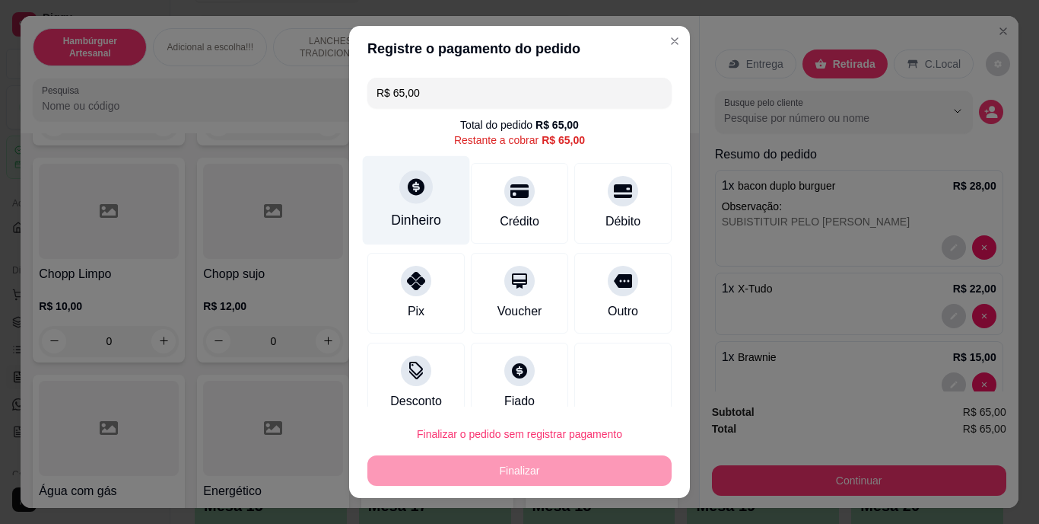
click at [426, 212] on div "Dinheiro" at bounding box center [416, 221] width 50 height 20
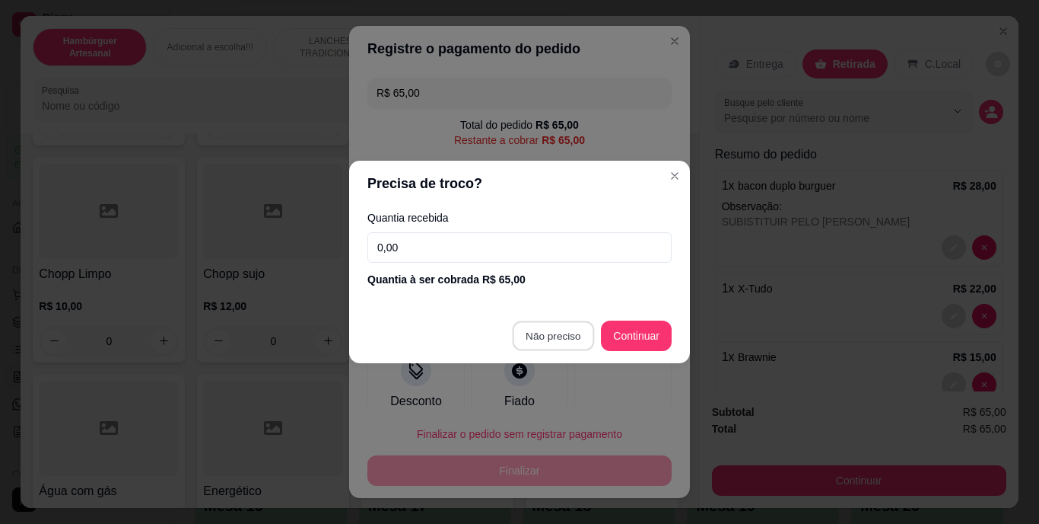
type input "R$ 0,00"
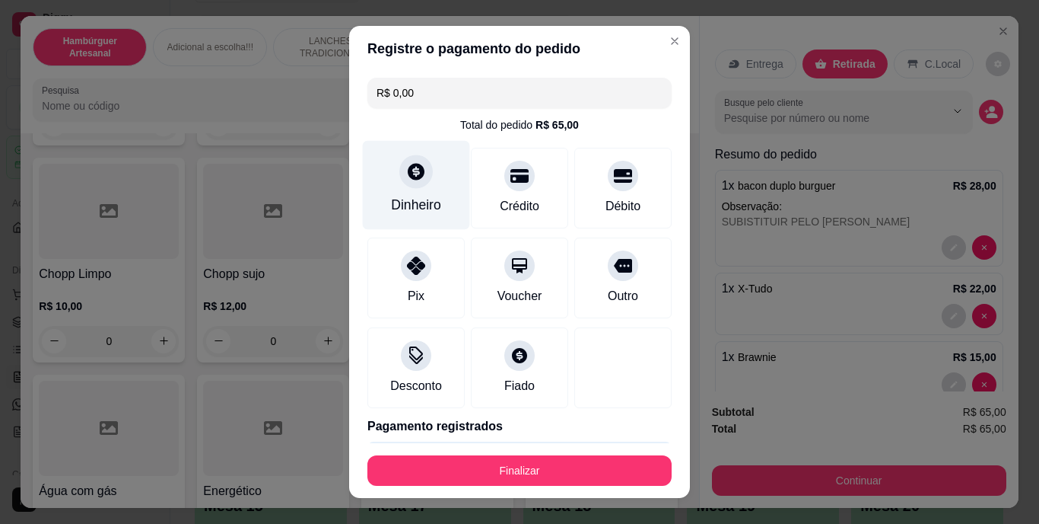
click at [409, 191] on div "Dinheiro" at bounding box center [416, 185] width 107 height 89
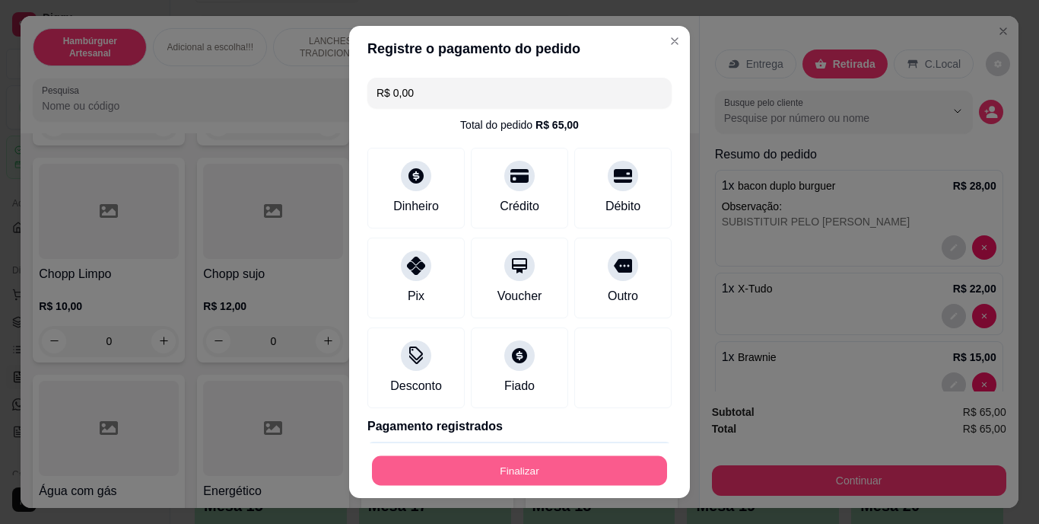
click at [511, 463] on button "Finalizar" at bounding box center [519, 470] width 295 height 30
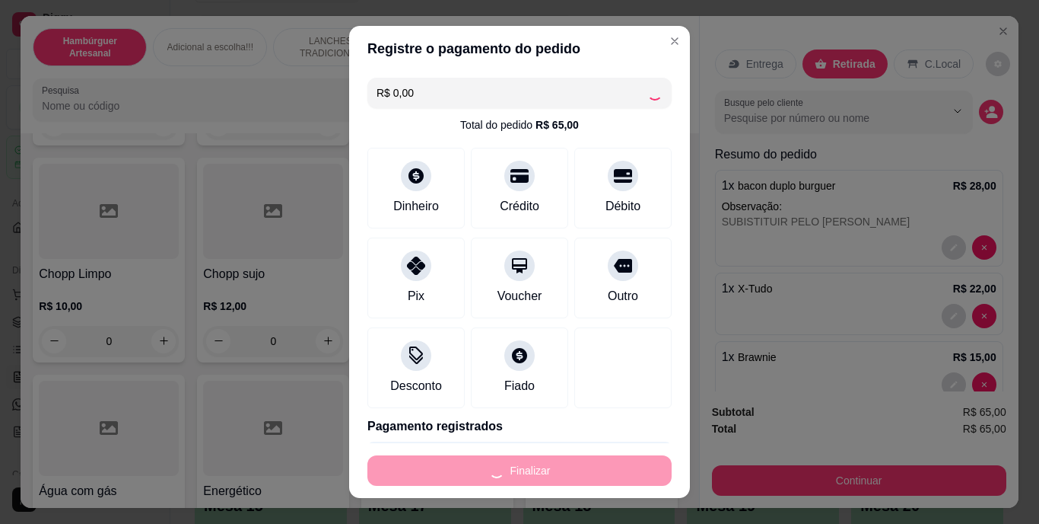
type input "0"
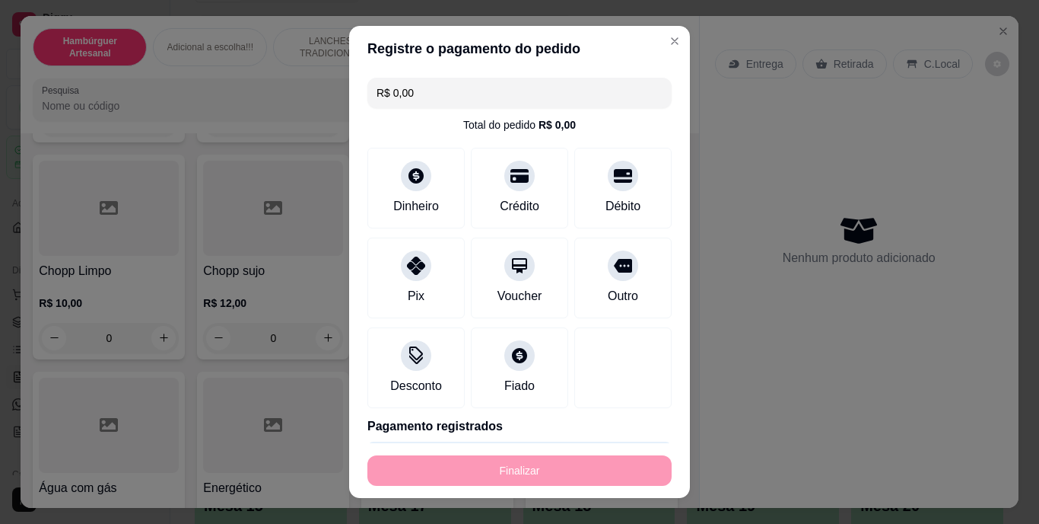
type input "-R$ 65,00"
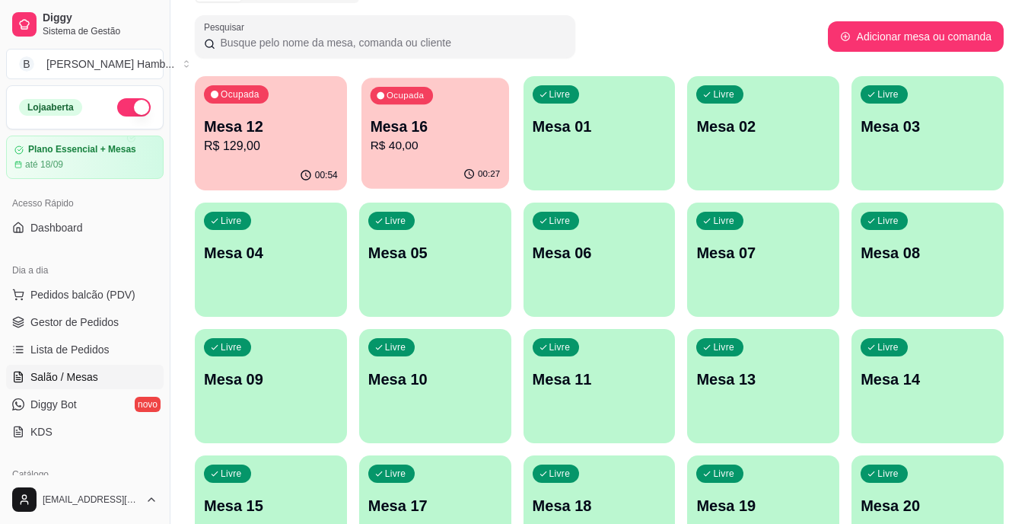
click at [472, 180] on icon "button" at bounding box center [469, 174] width 12 height 12
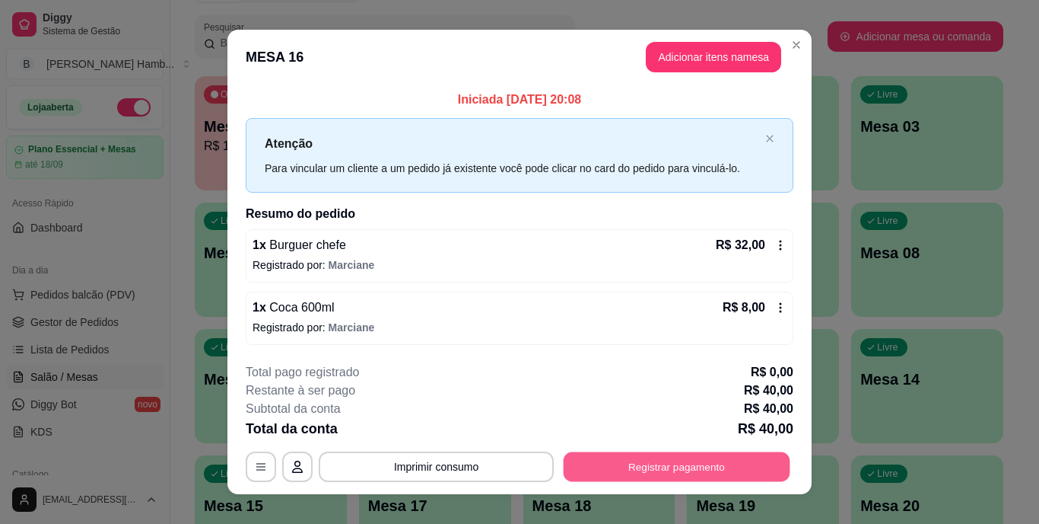
click at [579, 464] on button "Registrar pagamento" at bounding box center [677, 466] width 227 height 30
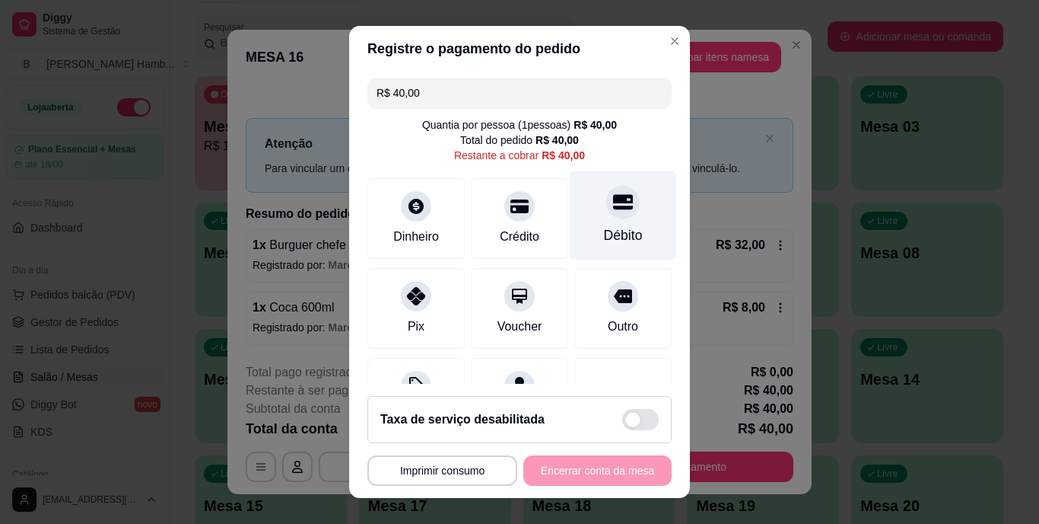
click at [615, 218] on div "Débito" at bounding box center [623, 215] width 107 height 89
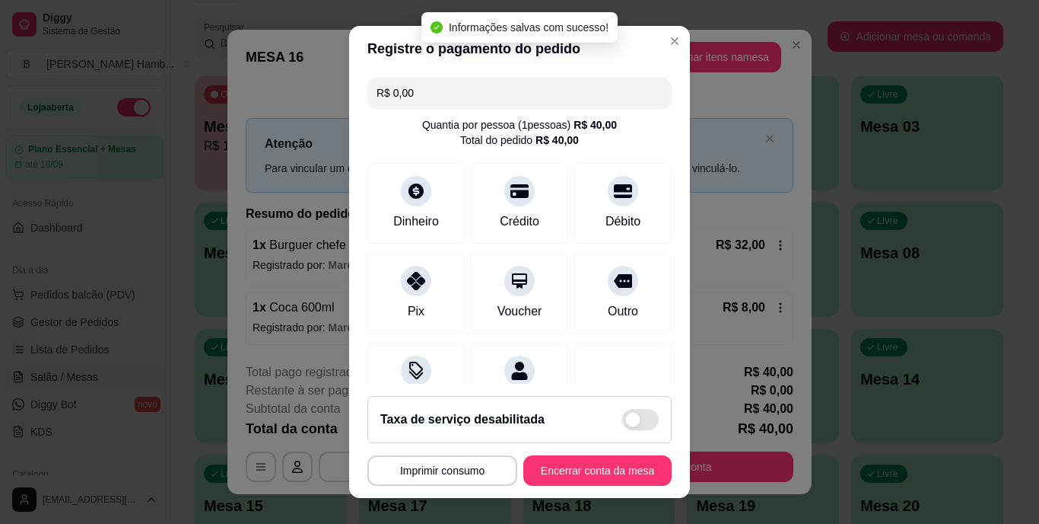
type input "R$ 0,00"
click at [579, 457] on button "Encerrar conta da mesa" at bounding box center [598, 470] width 144 height 30
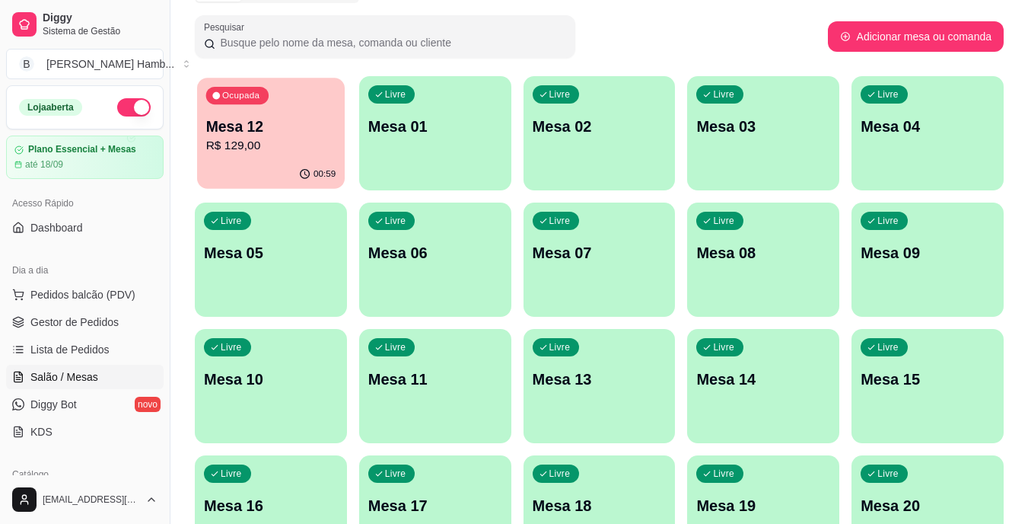
click at [258, 161] on div "00:59" at bounding box center [271, 174] width 148 height 29
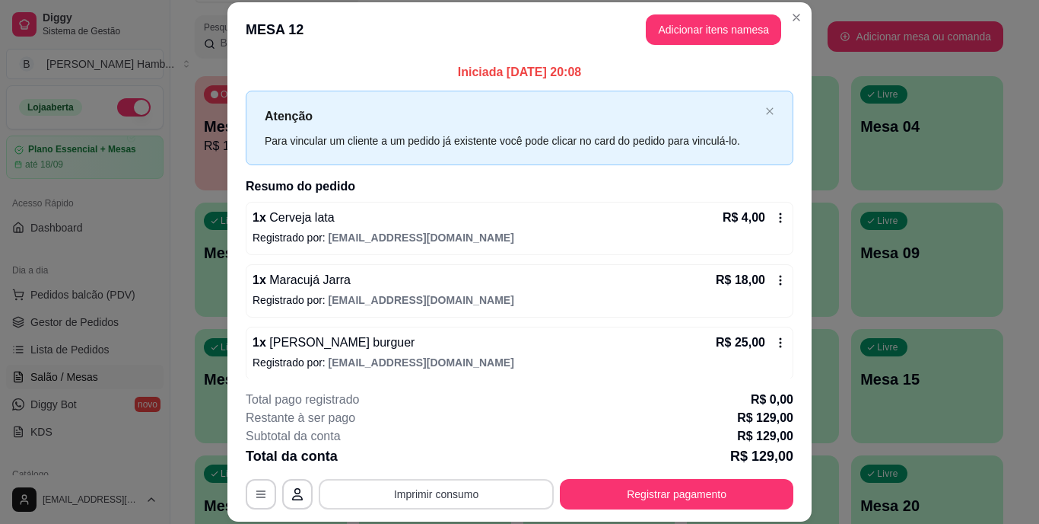
click at [467, 484] on button "Imprimir consumo" at bounding box center [436, 494] width 235 height 30
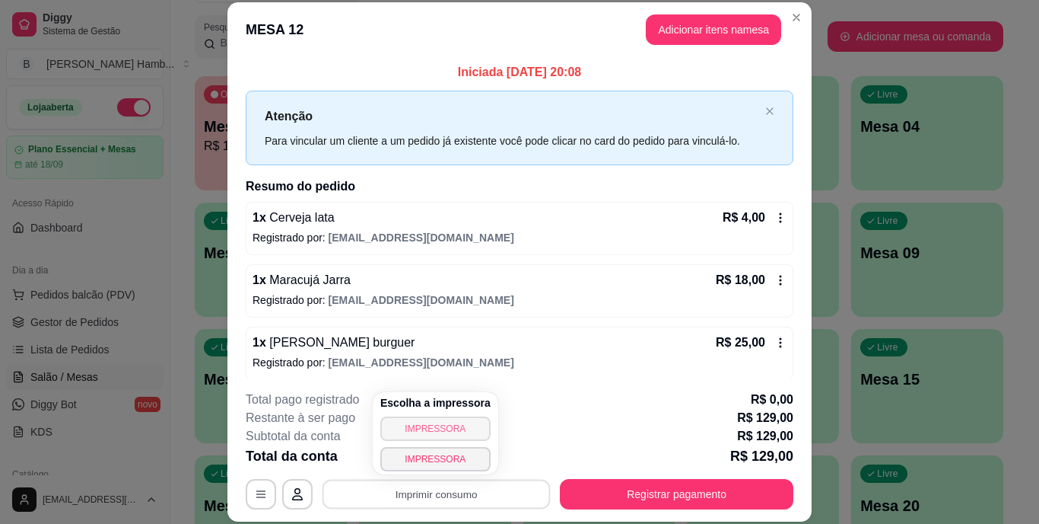
click at [466, 424] on button "IMPRESSORA" at bounding box center [435, 428] width 110 height 24
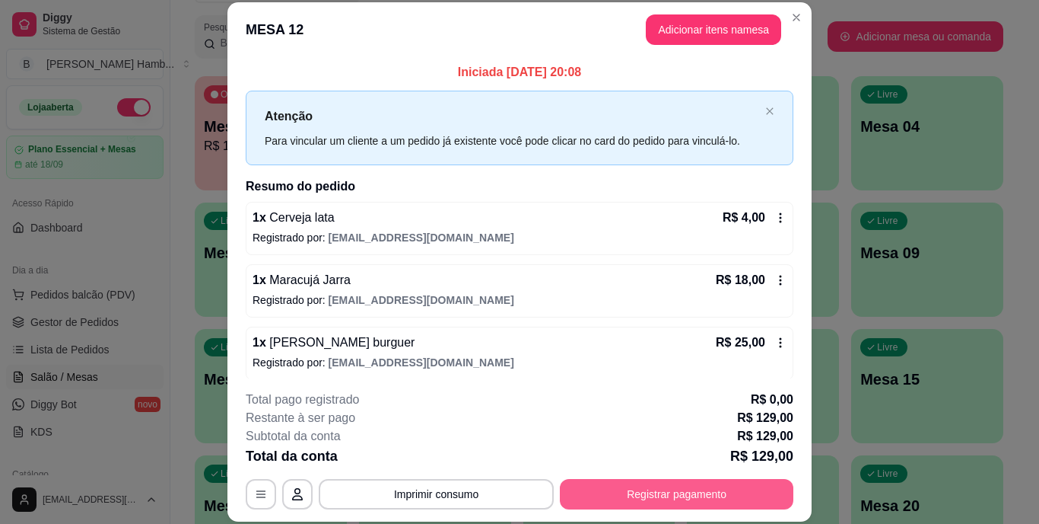
click at [705, 492] on button "Registrar pagamento" at bounding box center [677, 494] width 234 height 30
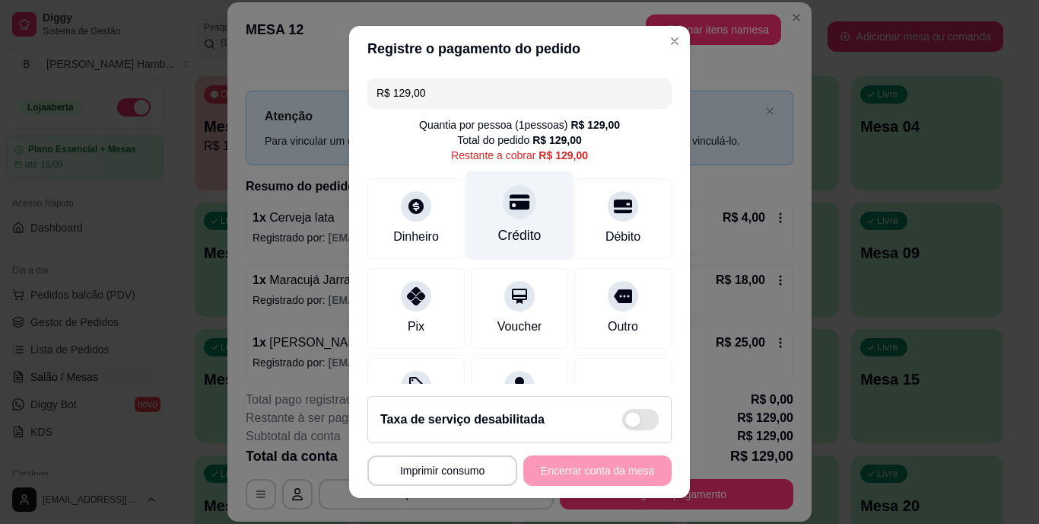
click at [484, 204] on div "Crédito" at bounding box center [519, 215] width 107 height 89
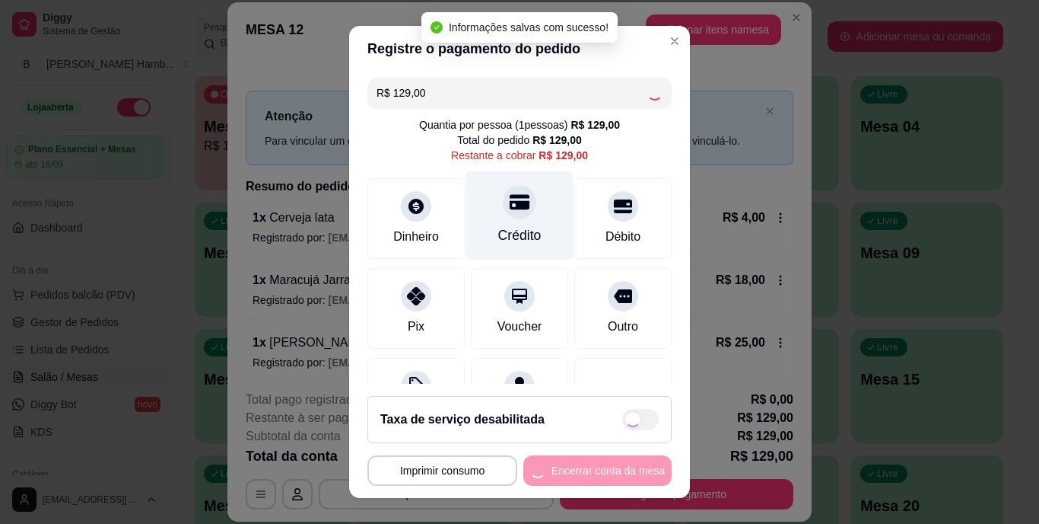
type input "R$ 0,00"
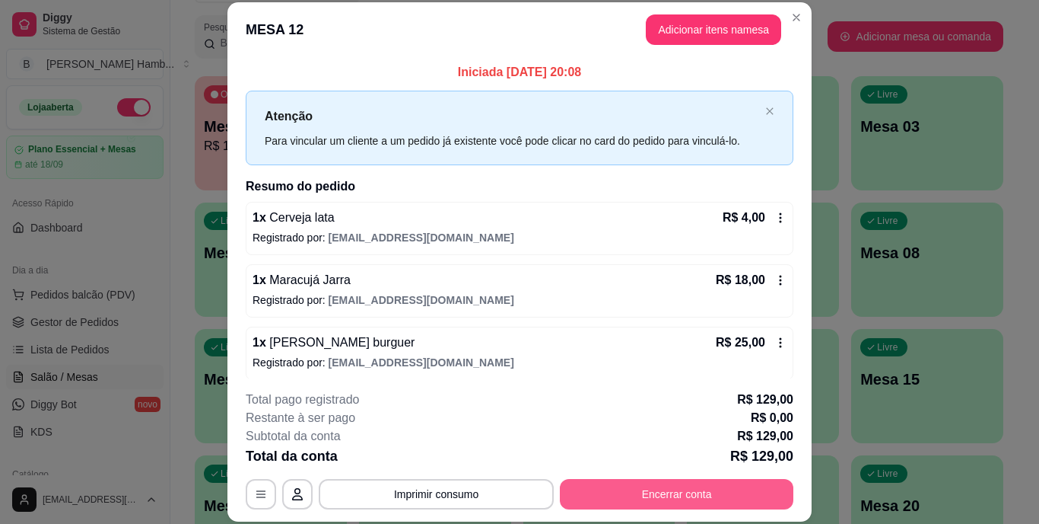
click at [627, 493] on button "Encerrar conta" at bounding box center [677, 494] width 234 height 30
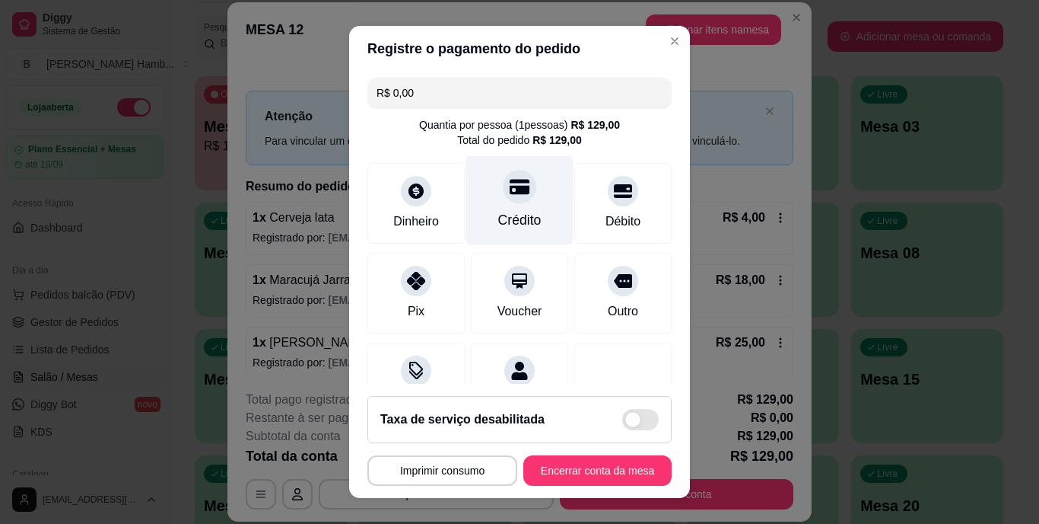
click at [523, 221] on div "Crédito" at bounding box center [519, 221] width 43 height 20
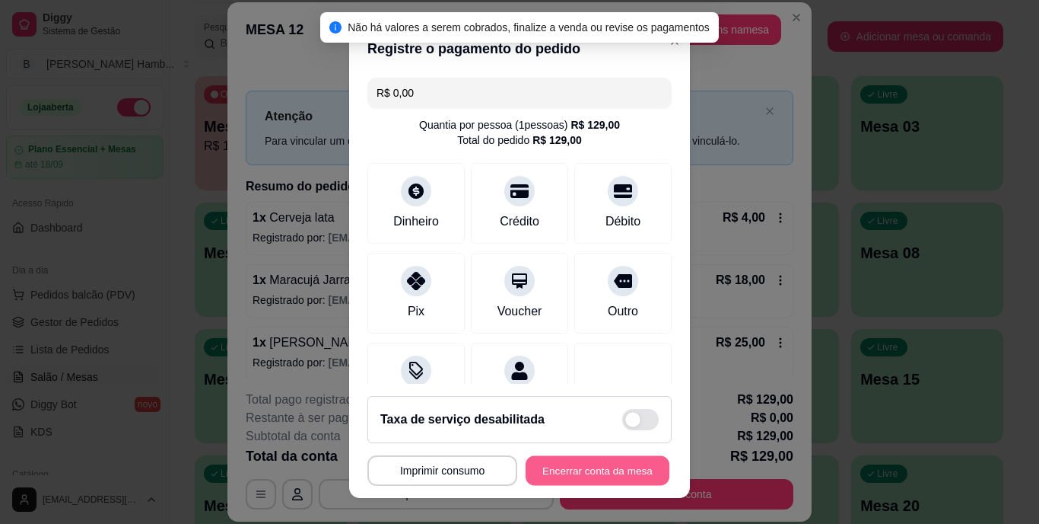
click at [570, 465] on button "Encerrar conta da mesa" at bounding box center [598, 470] width 144 height 30
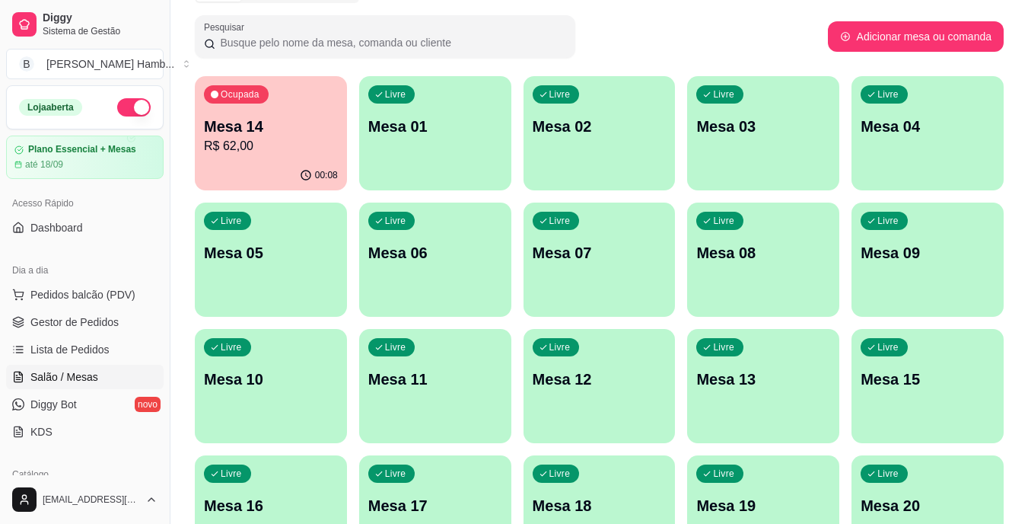
click at [105, 294] on span "Pedidos balcão (PDV)" at bounding box center [82, 294] width 105 height 15
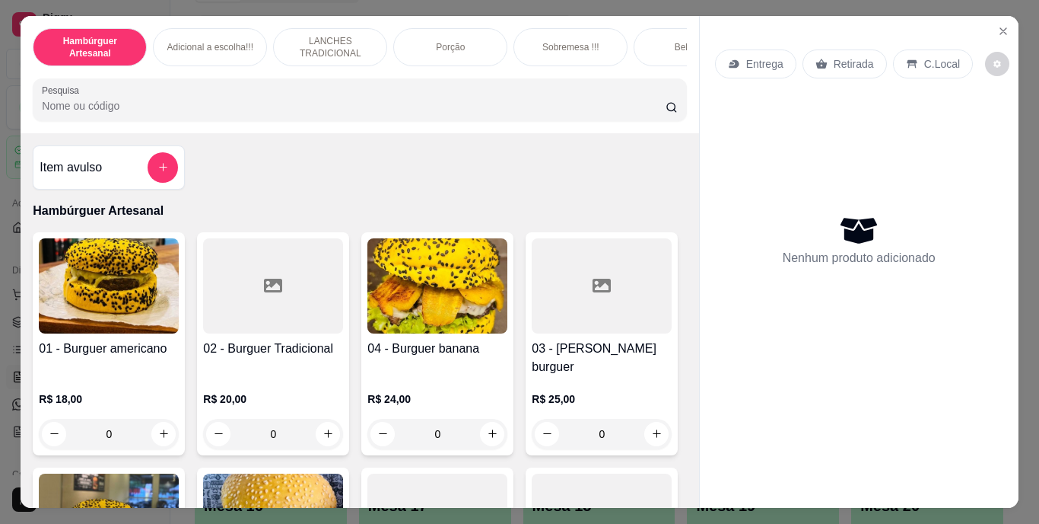
click at [320, 103] on input "Pesquisa" at bounding box center [354, 105] width 624 height 15
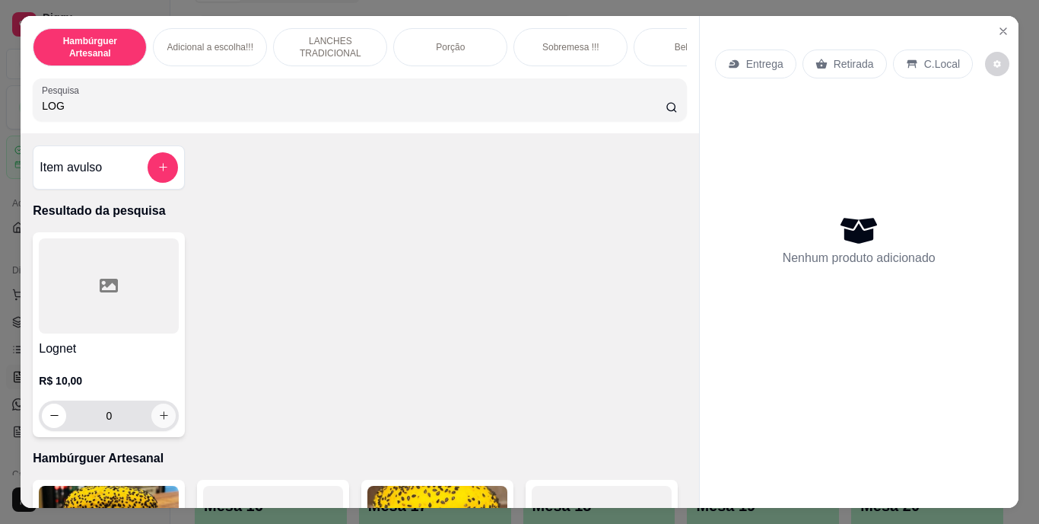
type input "LOG"
click at [152, 426] on button "increase-product-quantity" at bounding box center [164, 415] width 24 height 24
type input "1"
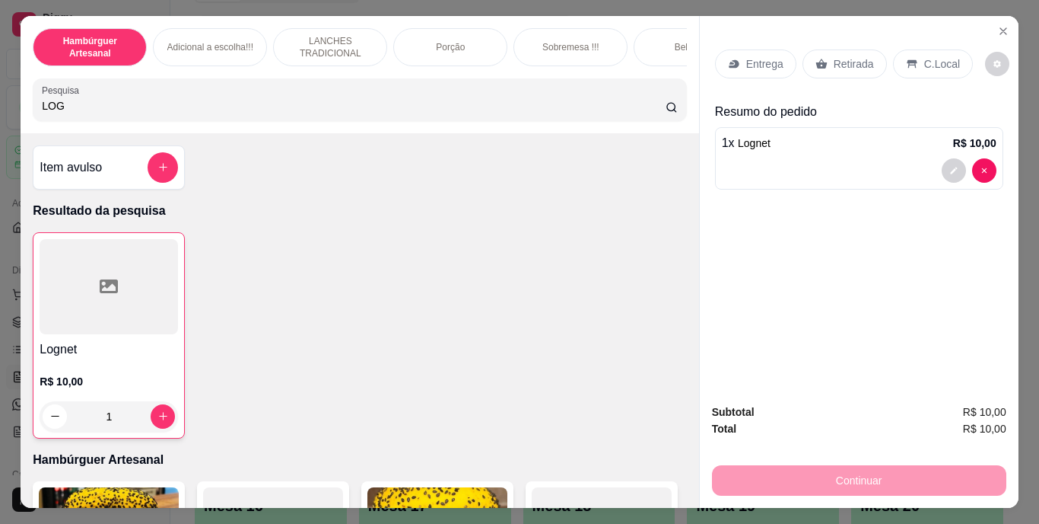
click at [834, 56] on p "Retirada" at bounding box center [854, 63] width 40 height 15
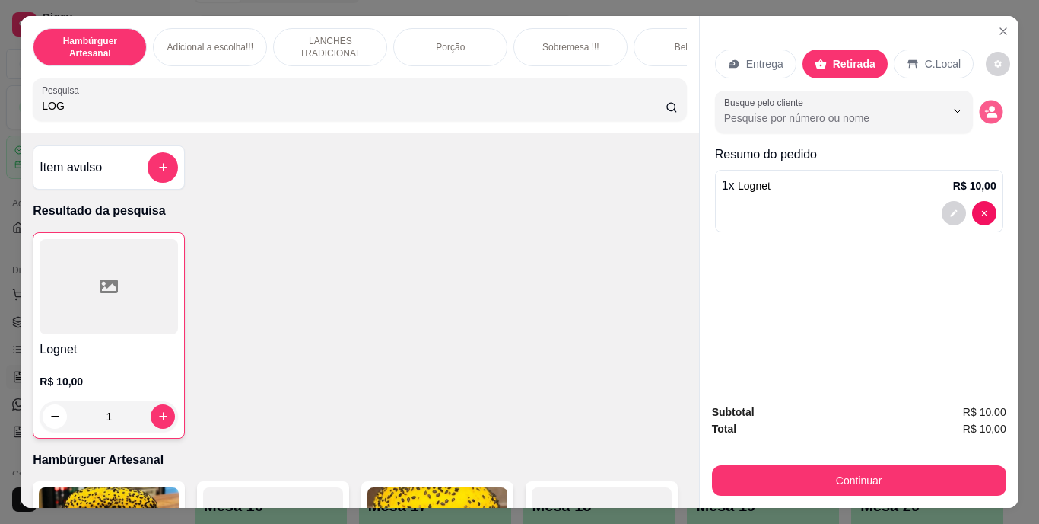
click at [985, 106] on icon "decrease-product-quantity" at bounding box center [991, 111] width 13 height 13
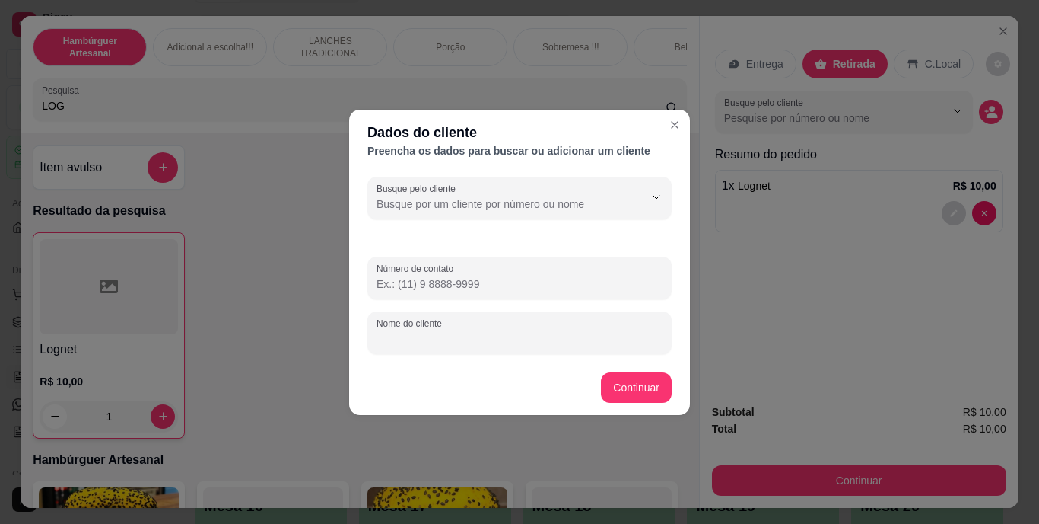
click at [541, 335] on input "Nome do cliente" at bounding box center [520, 338] width 286 height 15
type input "[PERSON_NAME]"
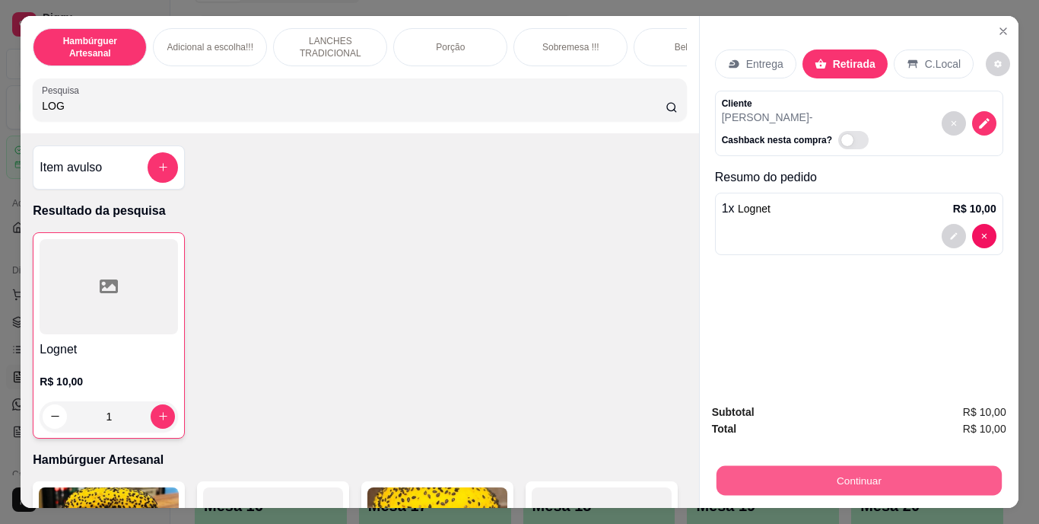
click at [813, 473] on button "Continuar" at bounding box center [858, 481] width 285 height 30
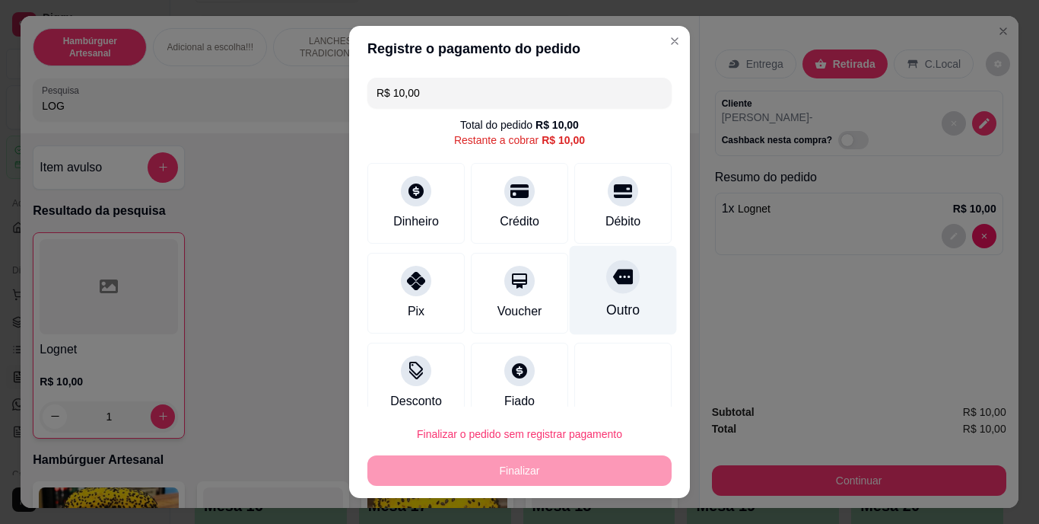
click at [613, 277] on icon at bounding box center [623, 277] width 20 height 20
type input "R$ 0,00"
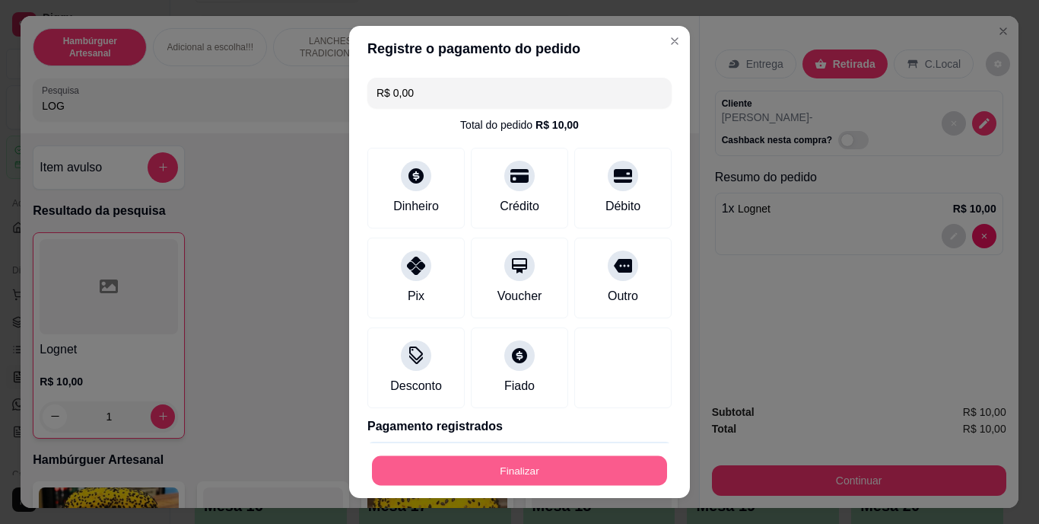
click at [529, 475] on button "Finalizar" at bounding box center [519, 470] width 295 height 30
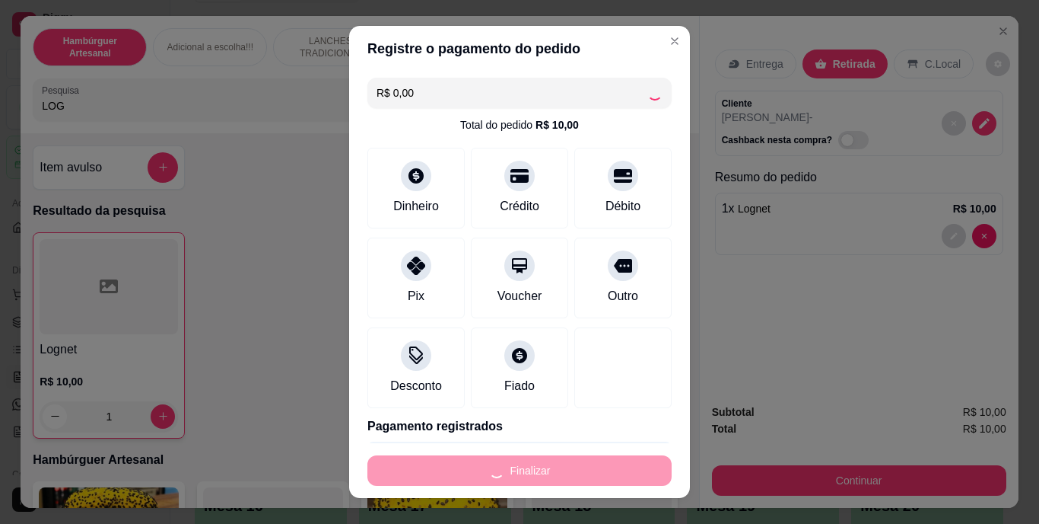
type input "0"
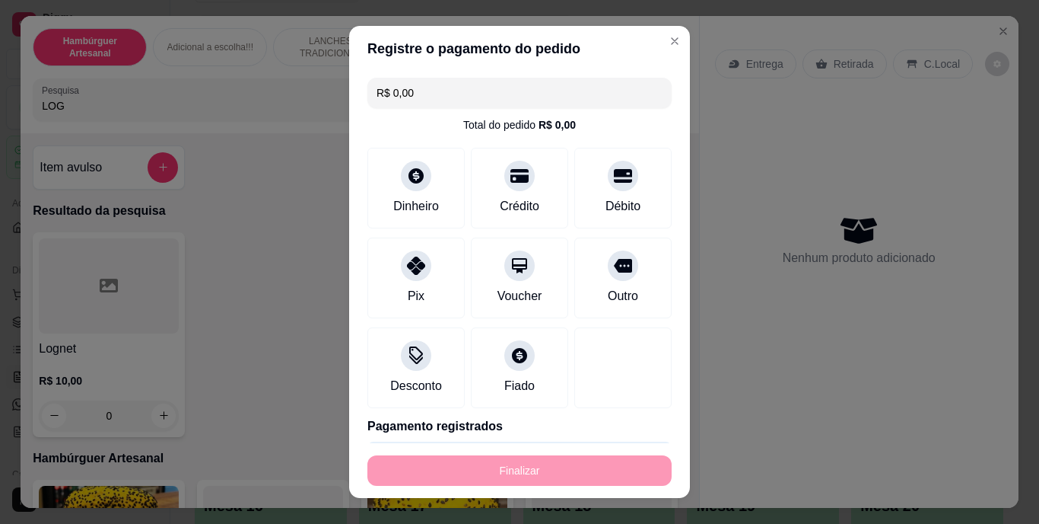
type input "-R$ 10,00"
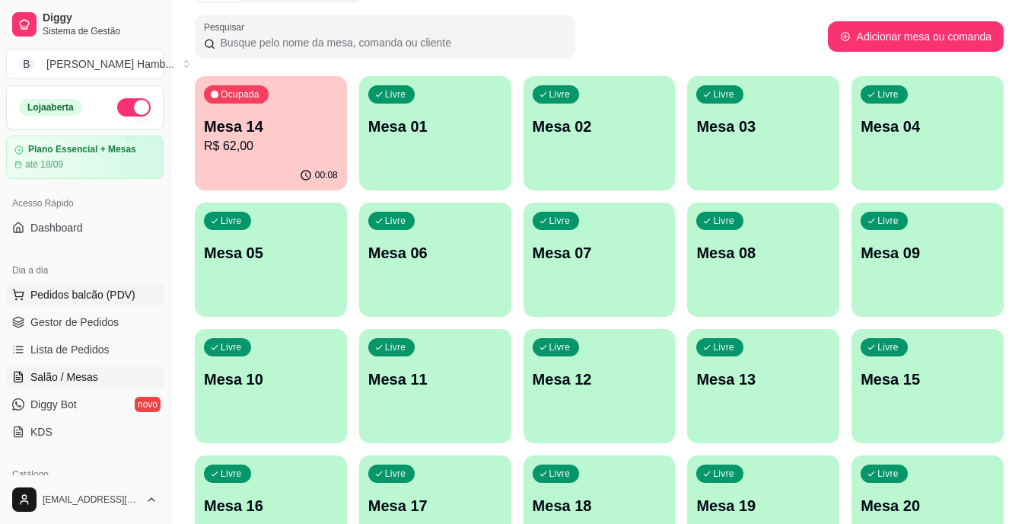
click at [116, 290] on span "Pedidos balcão (PDV)" at bounding box center [82, 294] width 105 height 15
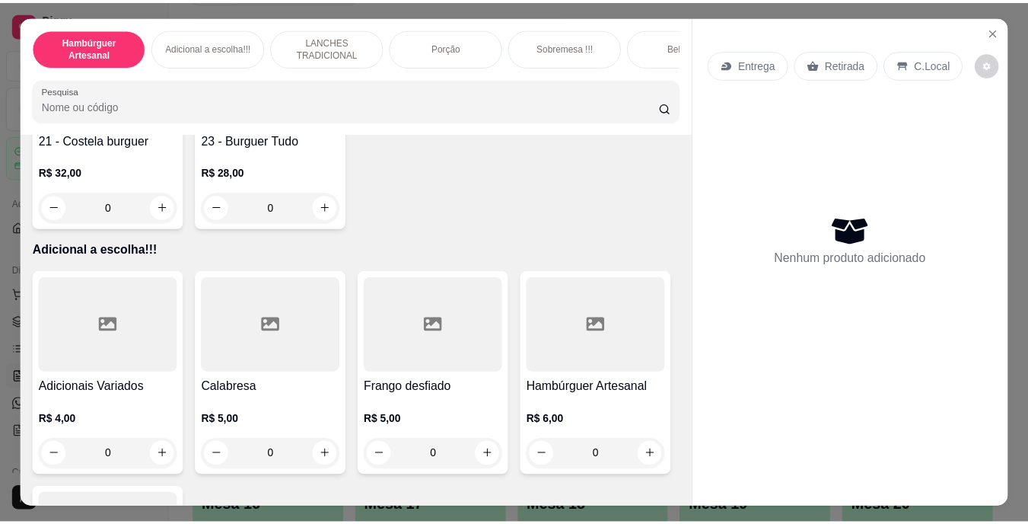
scroll to position [1725, 0]
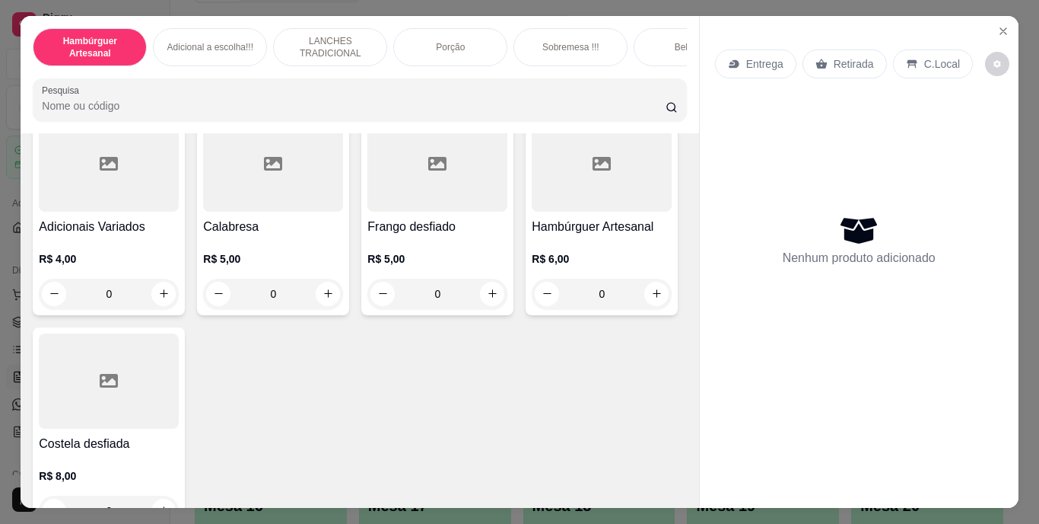
type input "1"
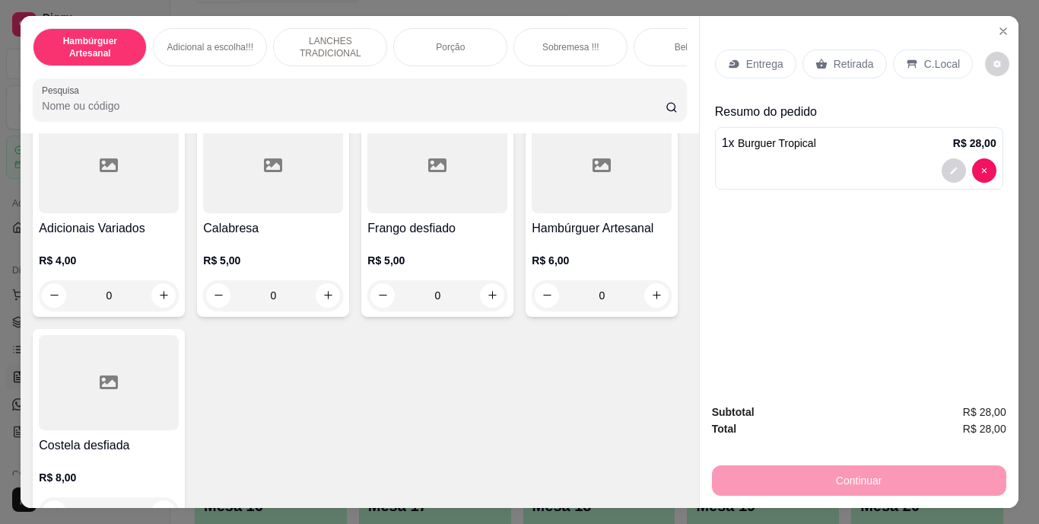
click at [834, 57] on p "Retirada" at bounding box center [854, 63] width 40 height 15
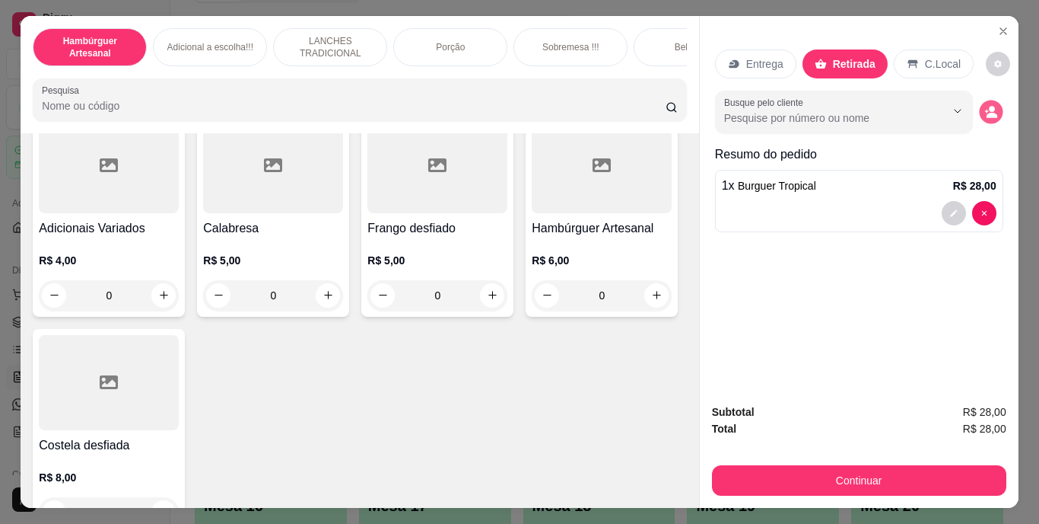
click at [989, 116] on button "decrease-product-quantity" at bounding box center [991, 112] width 24 height 24
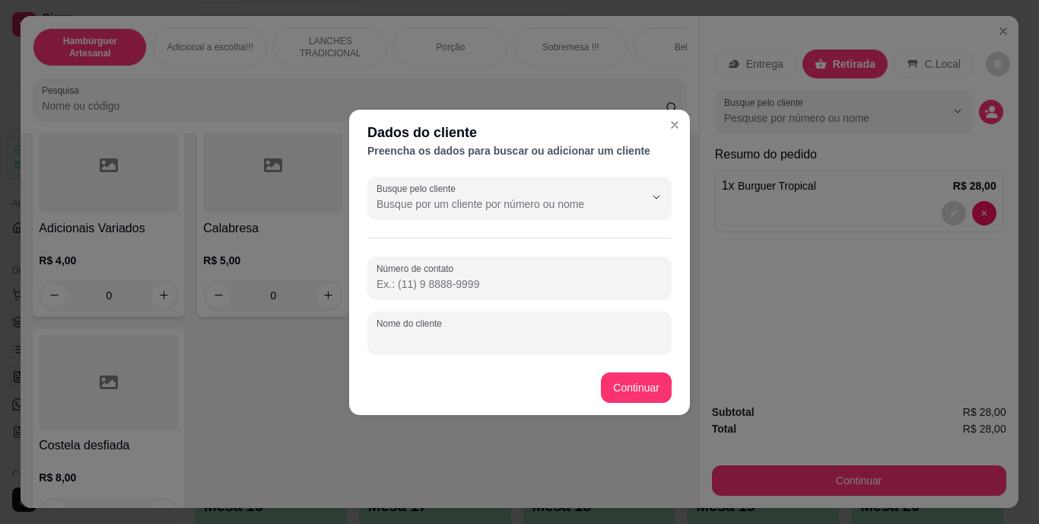
click at [571, 331] on input "Nome do cliente" at bounding box center [520, 338] width 286 height 15
type input "[PERSON_NAME]"
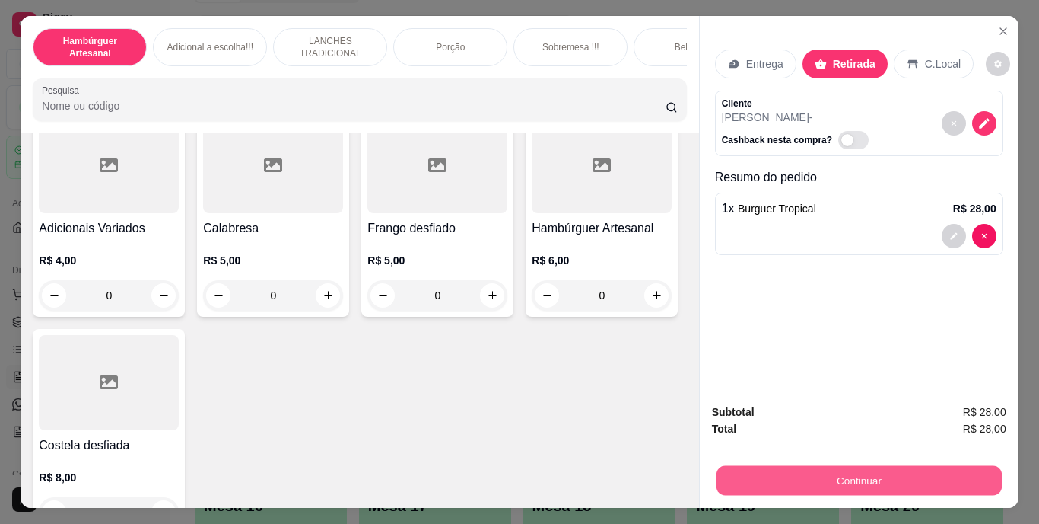
click at [796, 466] on button "Continuar" at bounding box center [858, 481] width 285 height 30
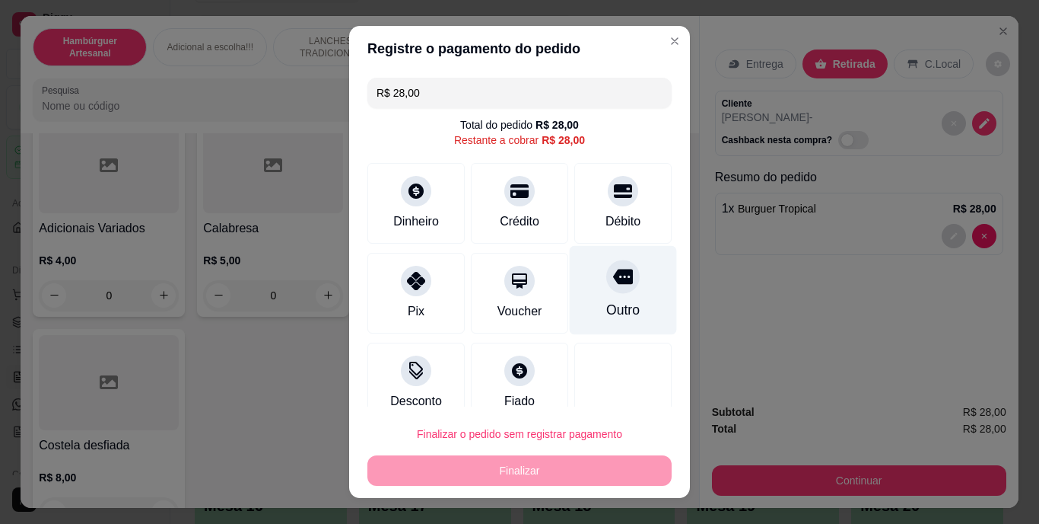
click at [610, 287] on div at bounding box center [622, 276] width 33 height 33
type input "R$ 0,00"
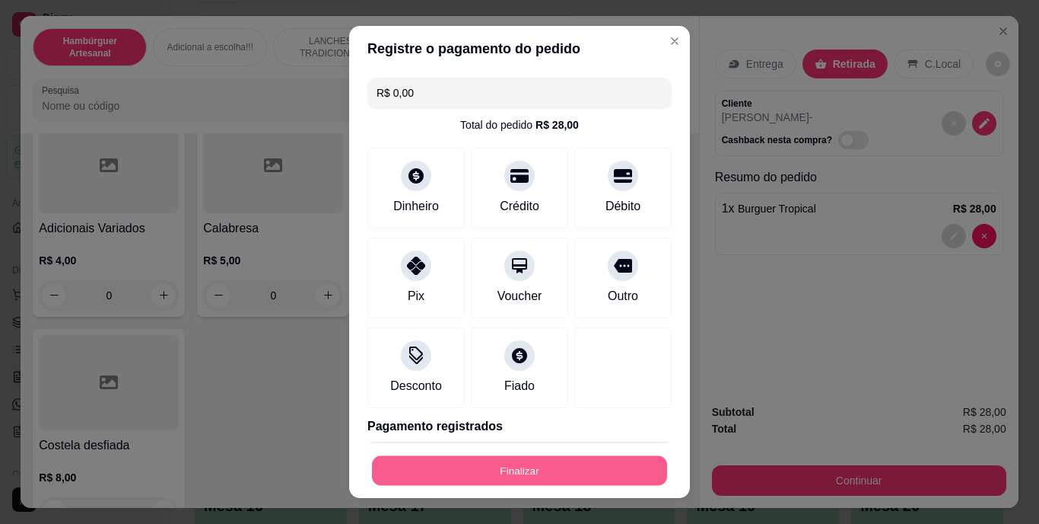
click at [547, 464] on button "Finalizar" at bounding box center [519, 470] width 295 height 30
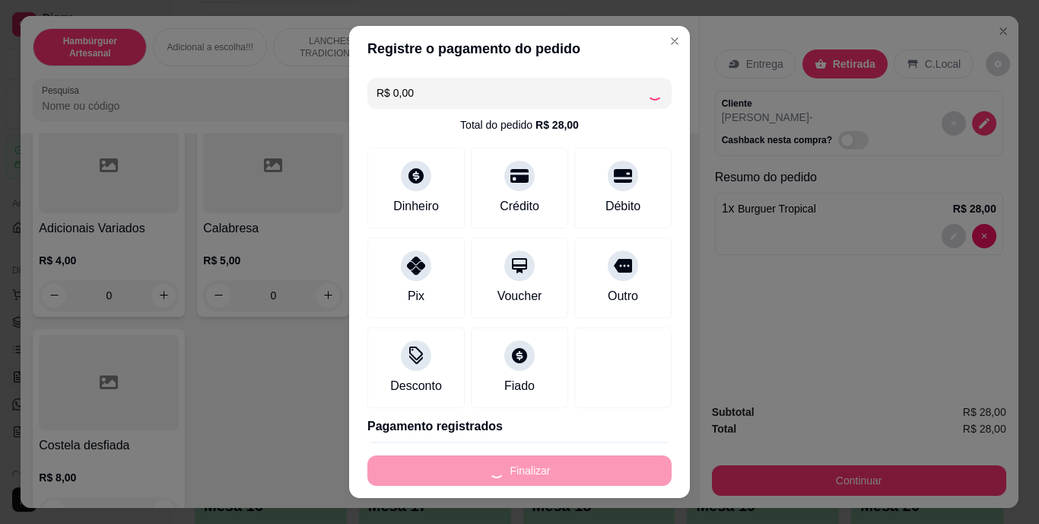
type input "0"
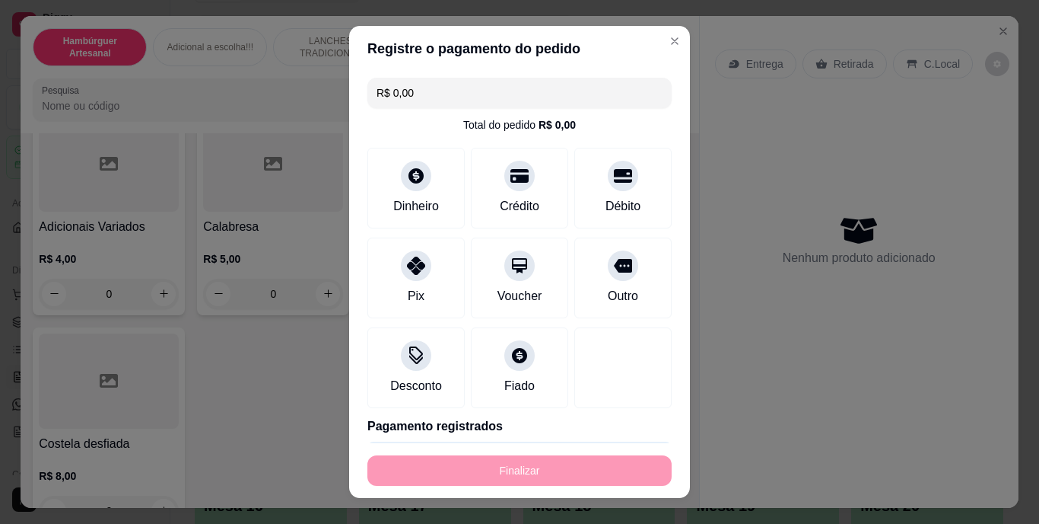
type input "-R$ 28,00"
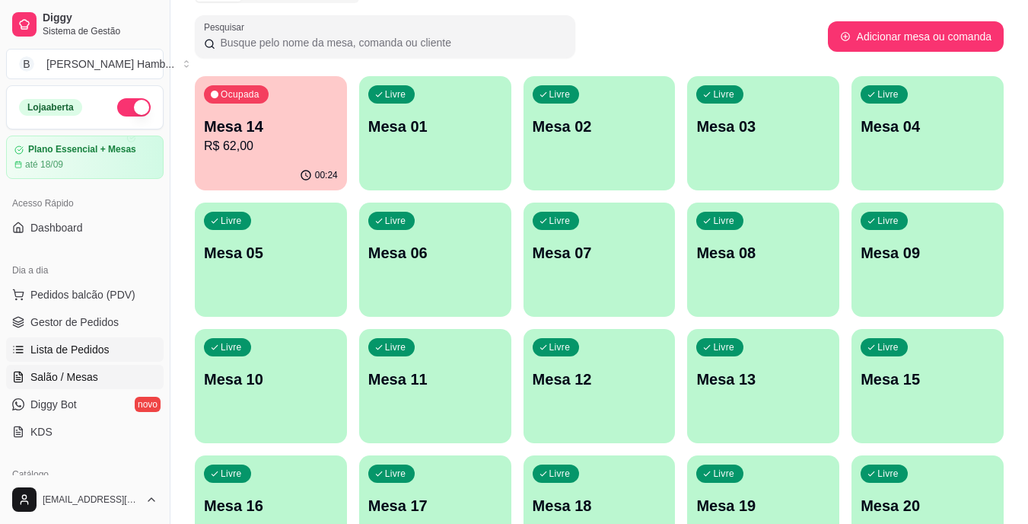
click at [133, 355] on link "Lista de Pedidos" at bounding box center [85, 349] width 158 height 24
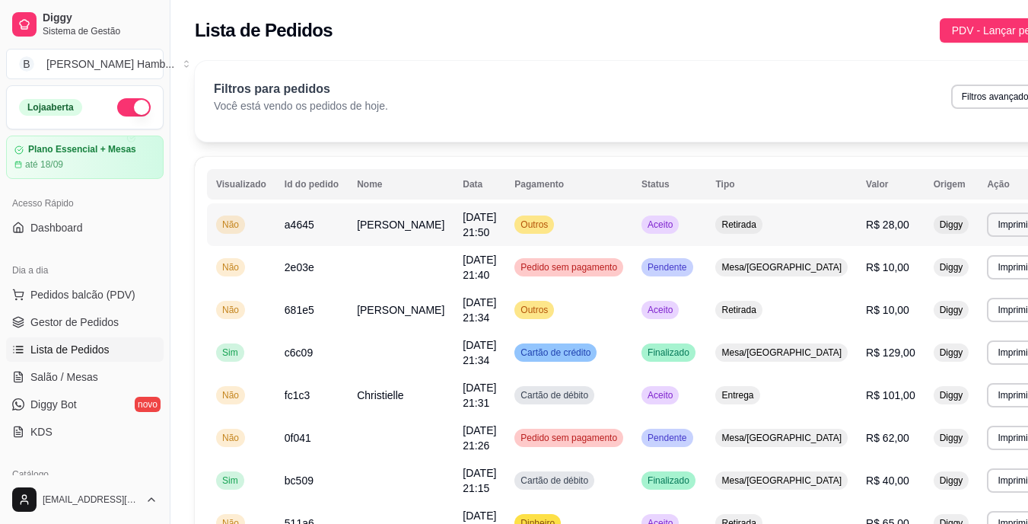
click at [588, 230] on td "Outros" at bounding box center [568, 224] width 127 height 43
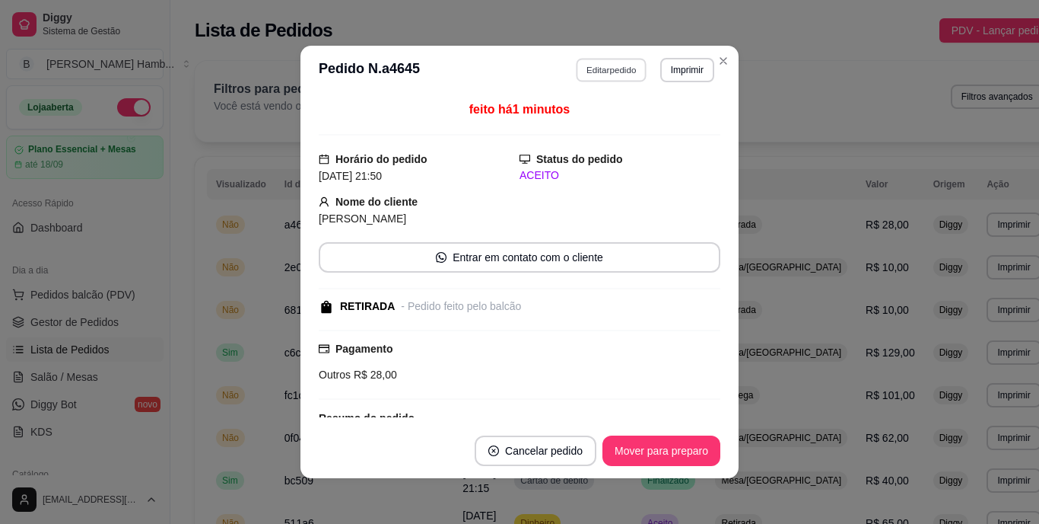
click at [603, 68] on button "Editar pedido" at bounding box center [612, 70] width 71 height 24
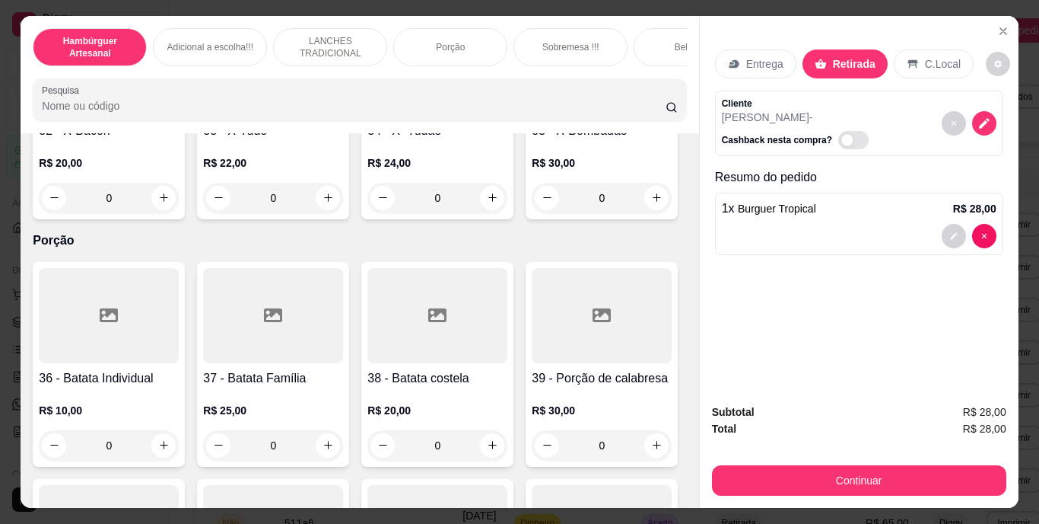
scroll to position [2765, 0]
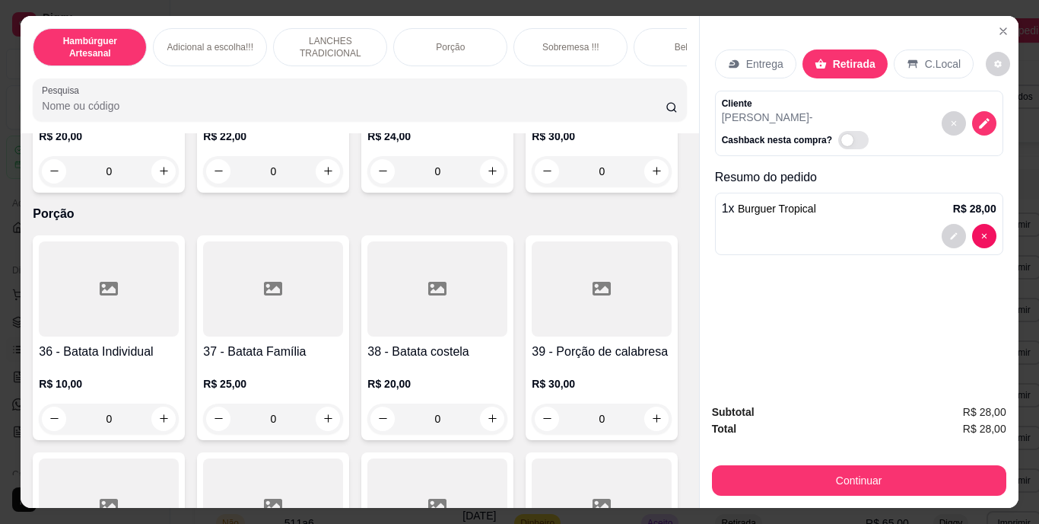
type input "1"
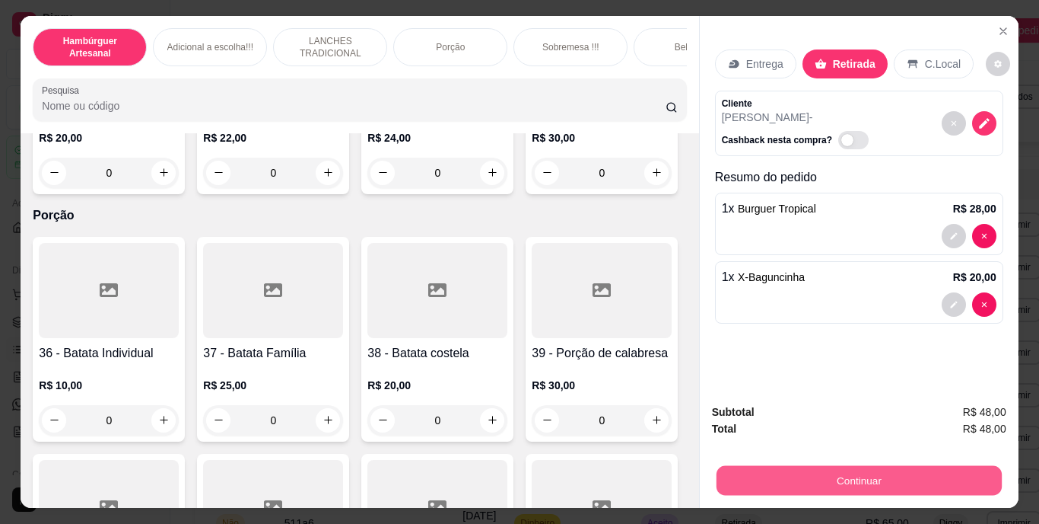
click at [796, 486] on button "Continuar" at bounding box center [858, 481] width 285 height 30
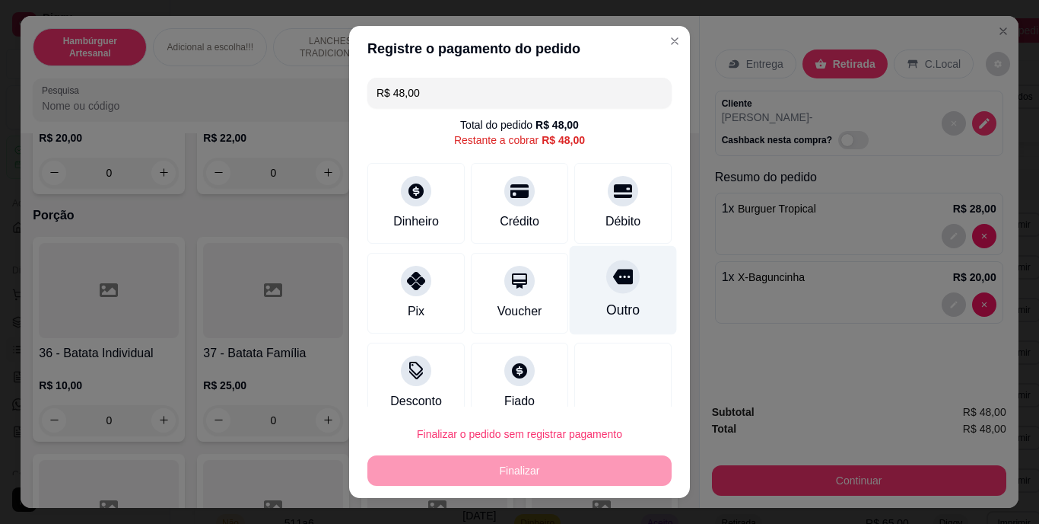
click at [600, 294] on div "Outro" at bounding box center [623, 290] width 107 height 89
type input "R$ 0,00"
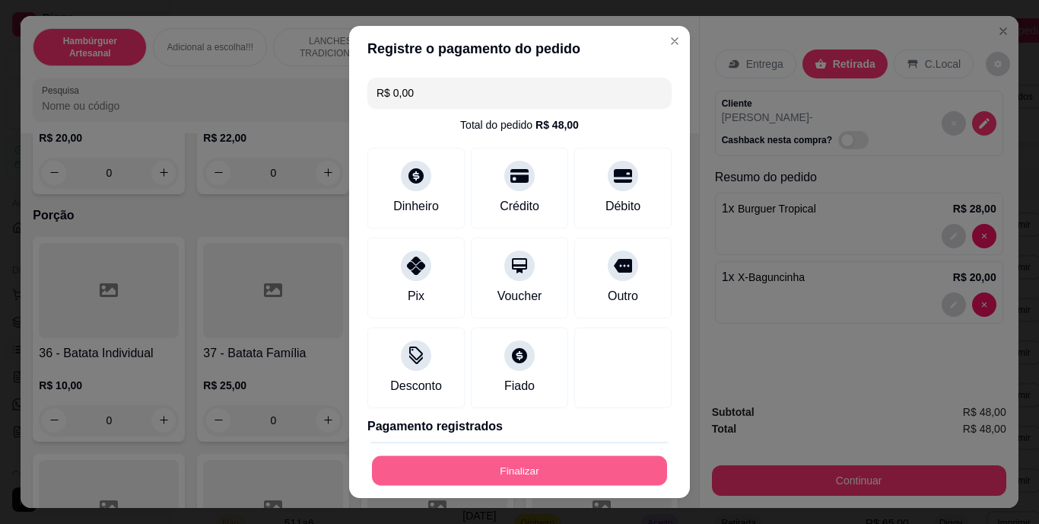
click at [506, 477] on button "Finalizar" at bounding box center [519, 470] width 295 height 30
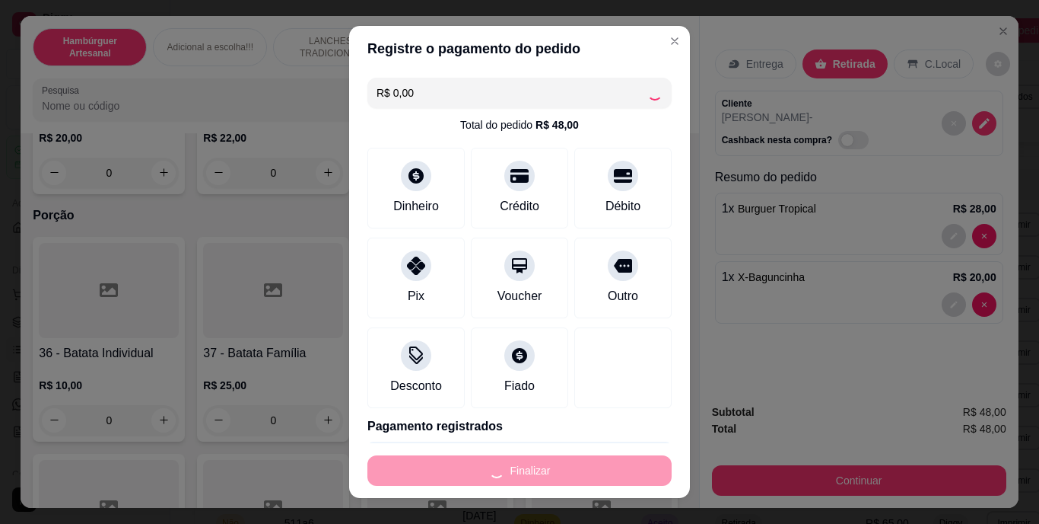
type input "0"
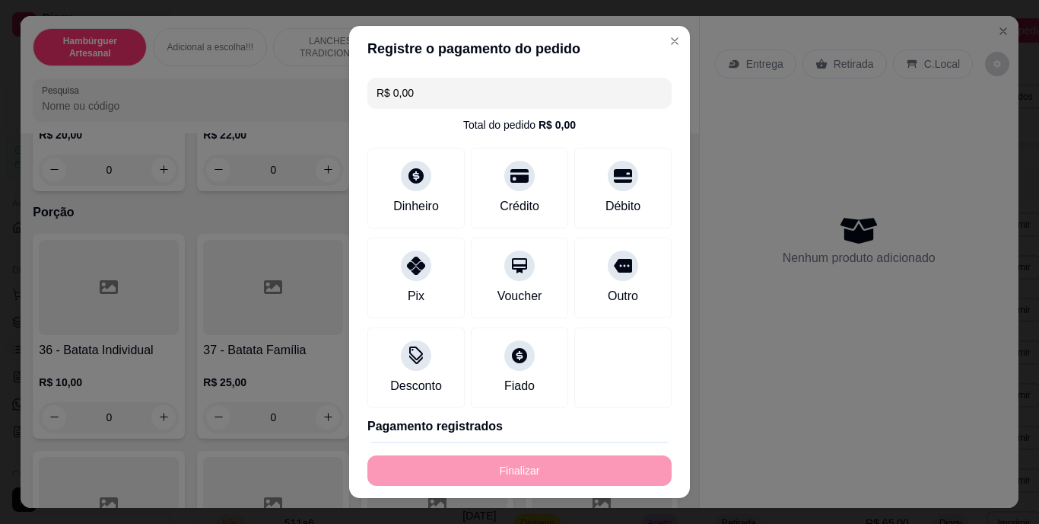
type input "-R$ 48,00"
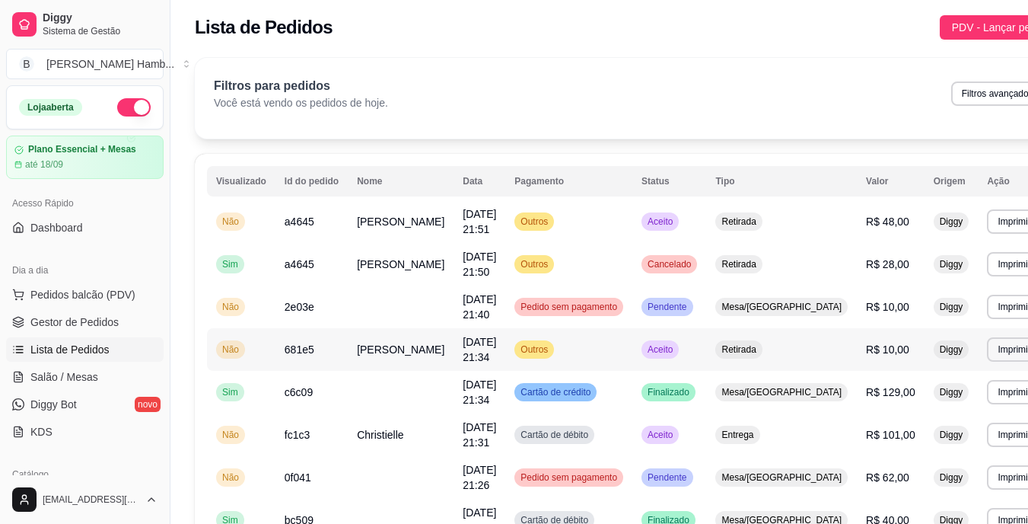
scroll to position [2, 0]
click at [115, 320] on span "Gestor de Pedidos" at bounding box center [74, 321] width 88 height 15
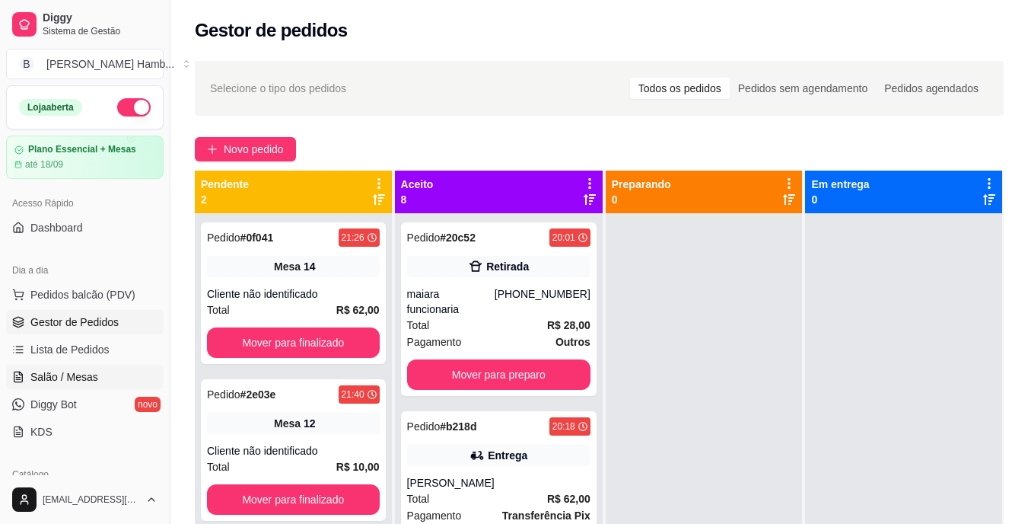
click at [78, 371] on span "Salão / Mesas" at bounding box center [64, 376] width 68 height 15
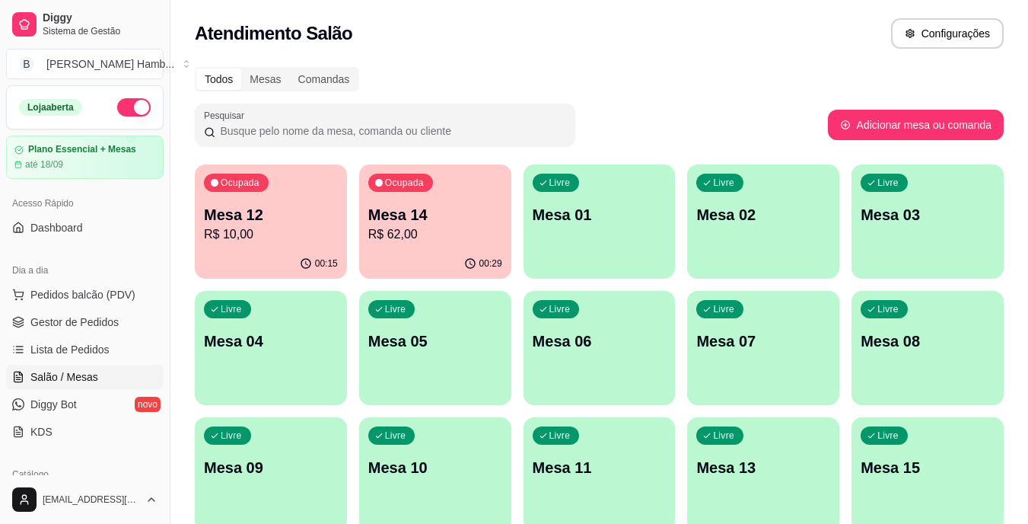
click at [435, 228] on p "R$ 62,00" at bounding box center [435, 234] width 134 height 18
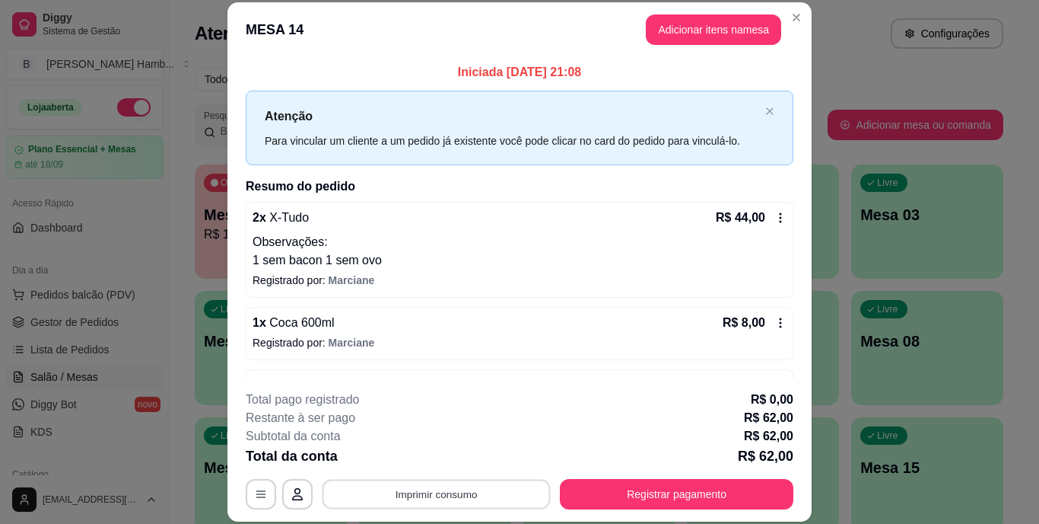
click at [467, 496] on button "Imprimir consumo" at bounding box center [437, 494] width 228 height 30
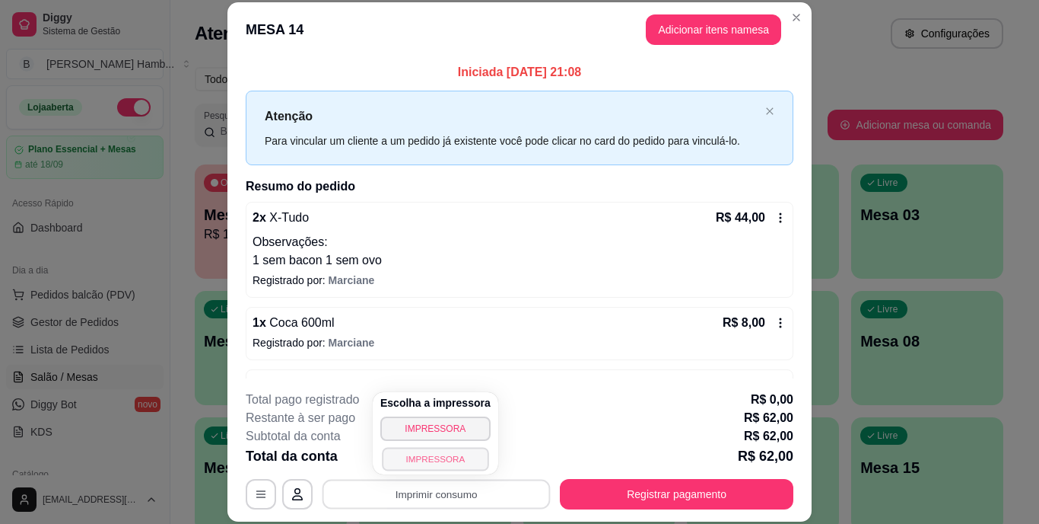
click at [450, 452] on button "IMPRESSORA" at bounding box center [435, 459] width 107 height 24
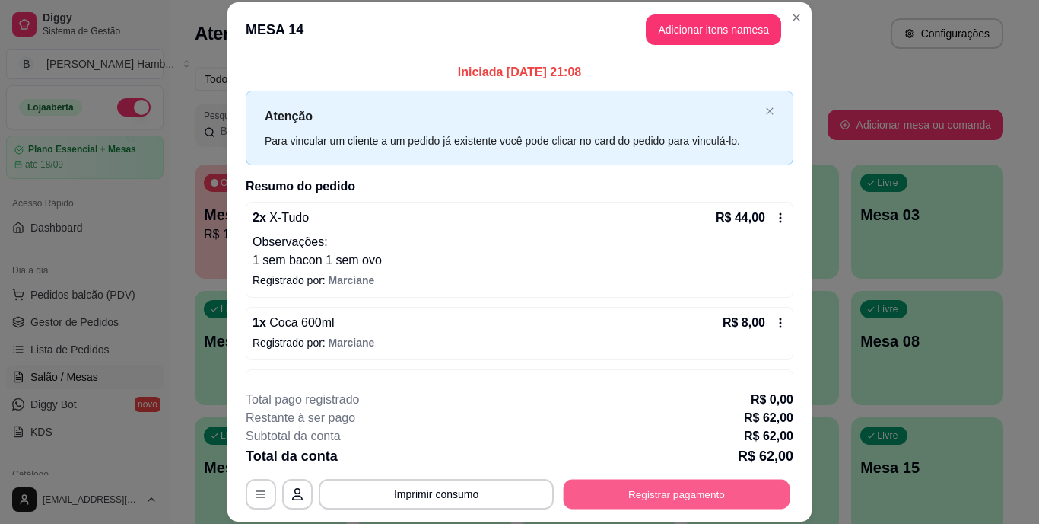
click at [629, 489] on button "Registrar pagamento" at bounding box center [677, 494] width 227 height 30
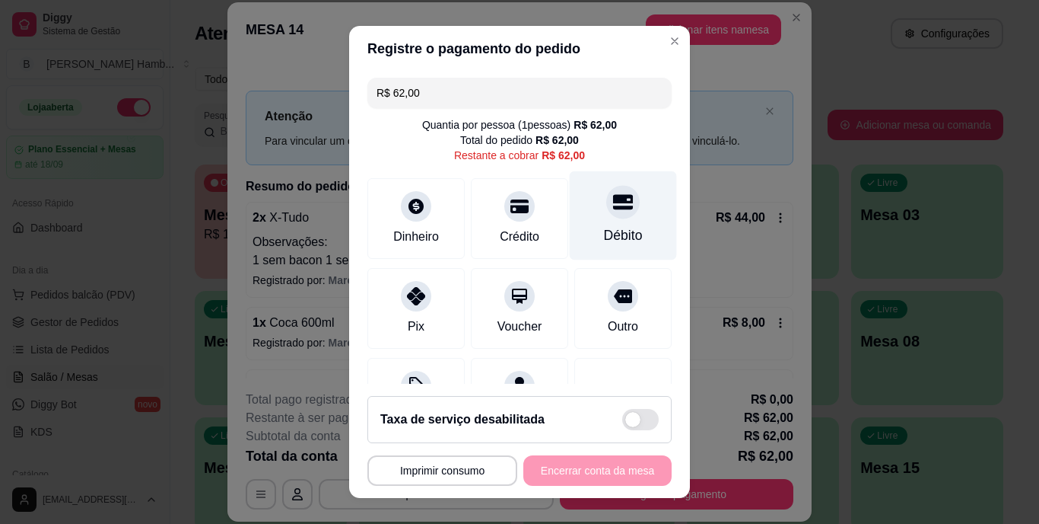
click at [594, 221] on div "Débito" at bounding box center [623, 215] width 107 height 89
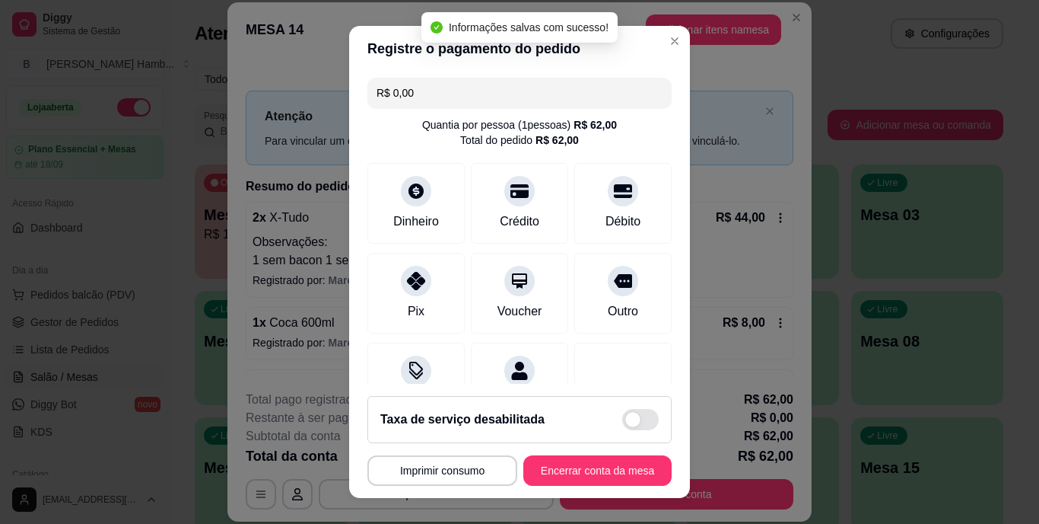
type input "R$ 0,00"
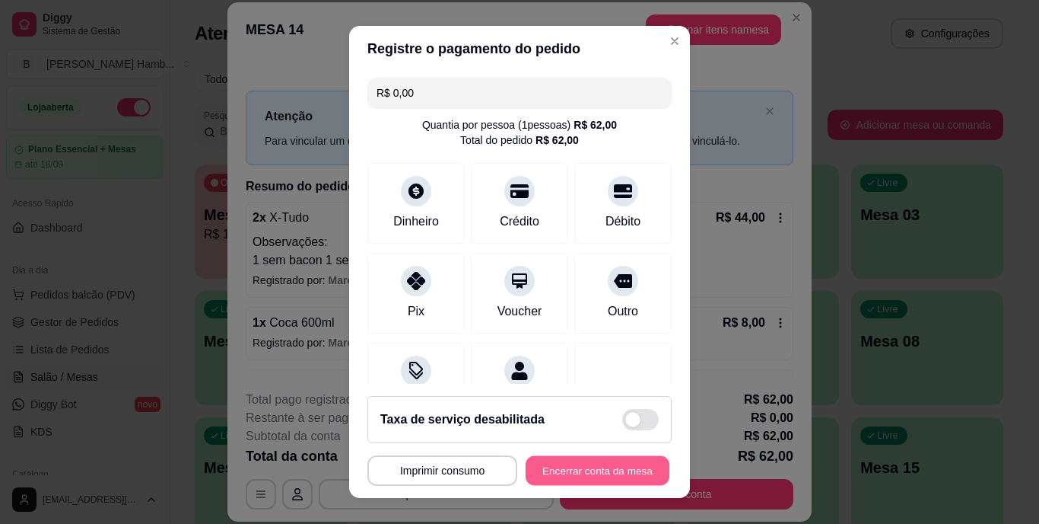
click at [589, 467] on button "Encerrar conta da mesa" at bounding box center [598, 470] width 144 height 30
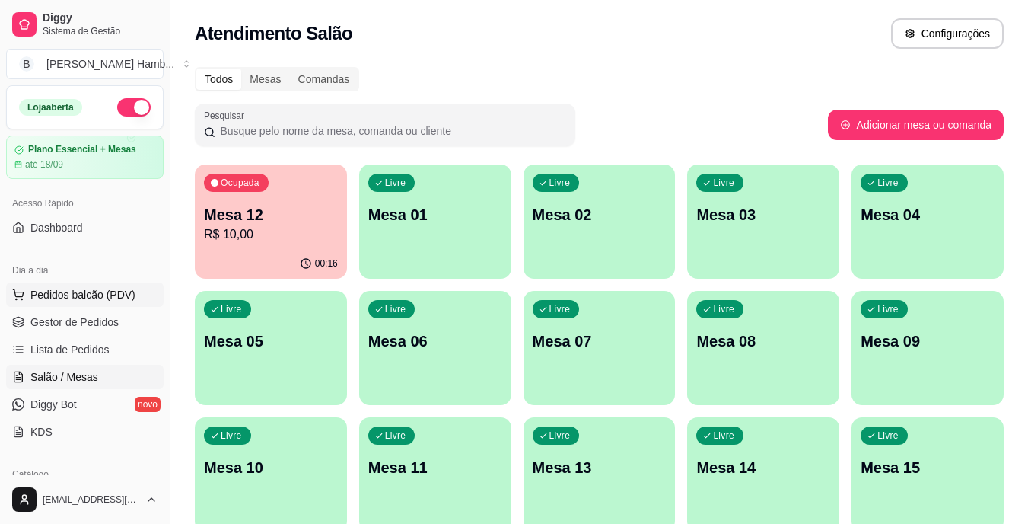
click at [111, 294] on span "Pedidos balcão (PDV)" at bounding box center [82, 294] width 105 height 15
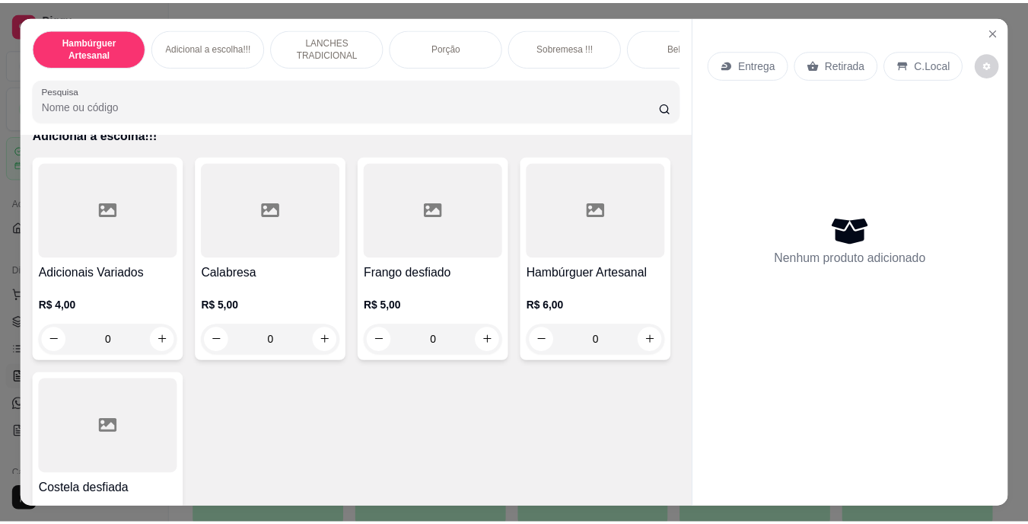
scroll to position [1803, 0]
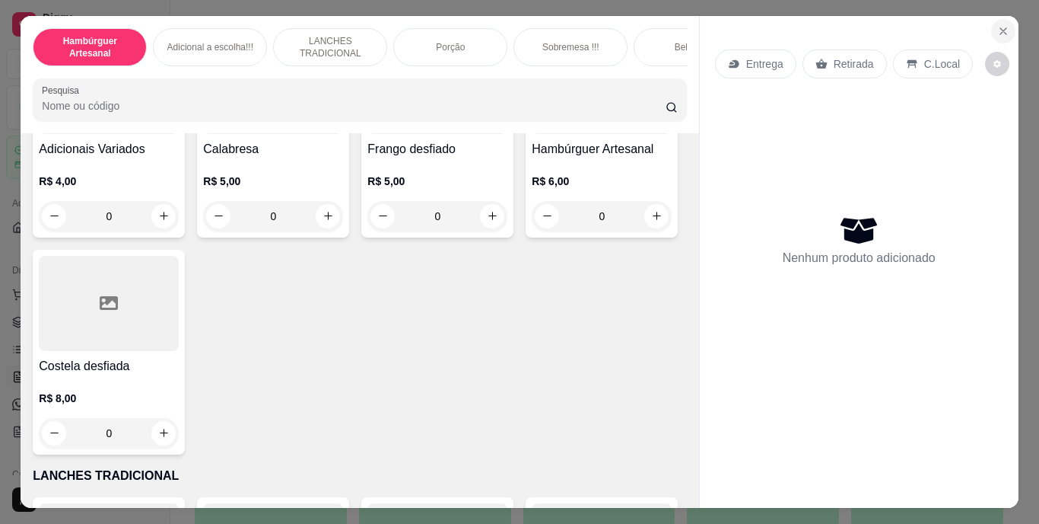
click at [998, 25] on icon "Close" at bounding box center [1004, 31] width 12 height 12
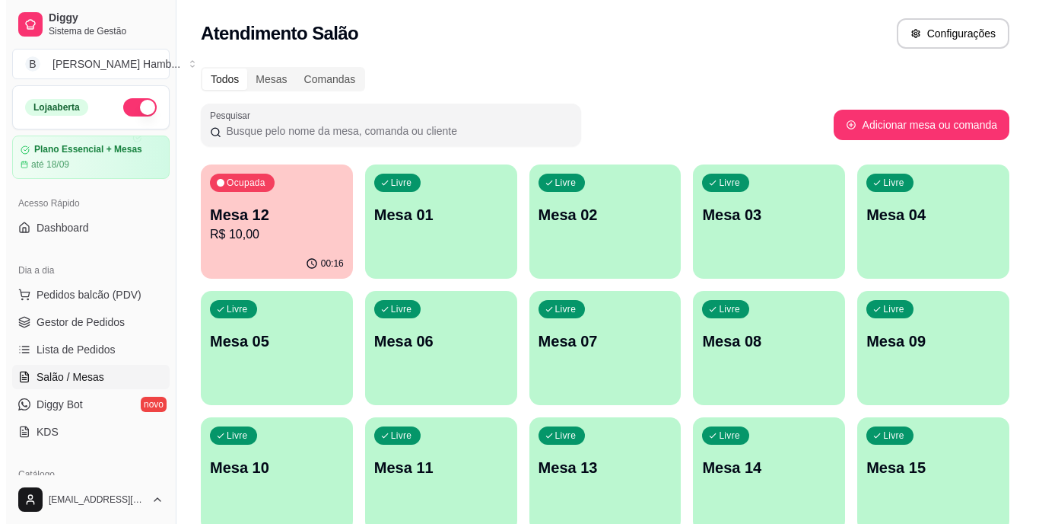
scroll to position [196, 0]
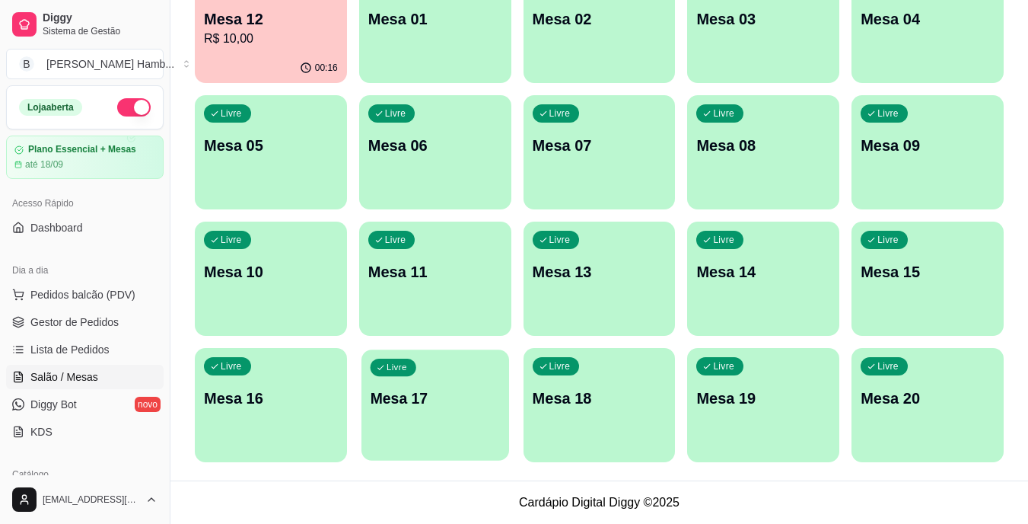
click at [450, 414] on div "Livre Mesa 17" at bounding box center [435, 395] width 148 height 93
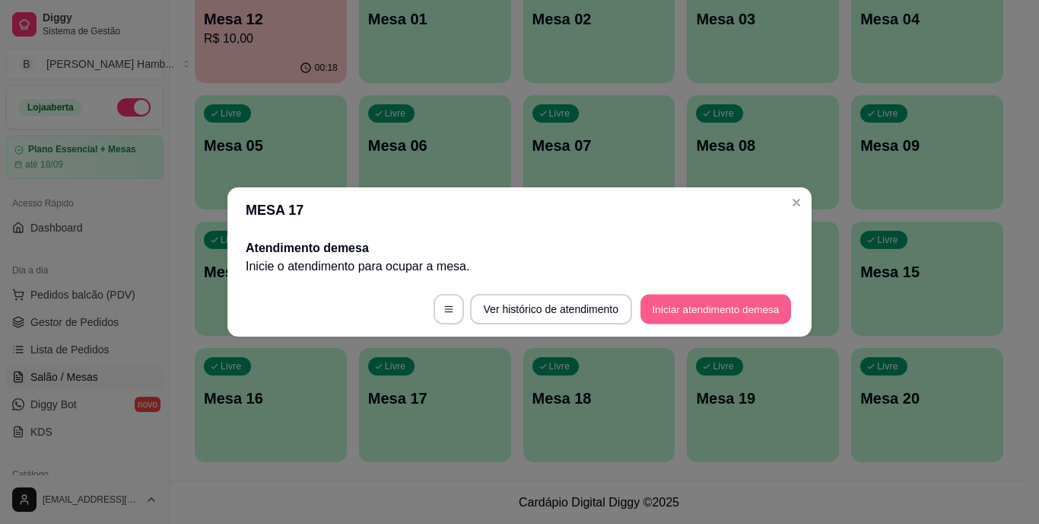
click at [692, 301] on button "Iniciar atendimento de mesa" at bounding box center [716, 309] width 151 height 30
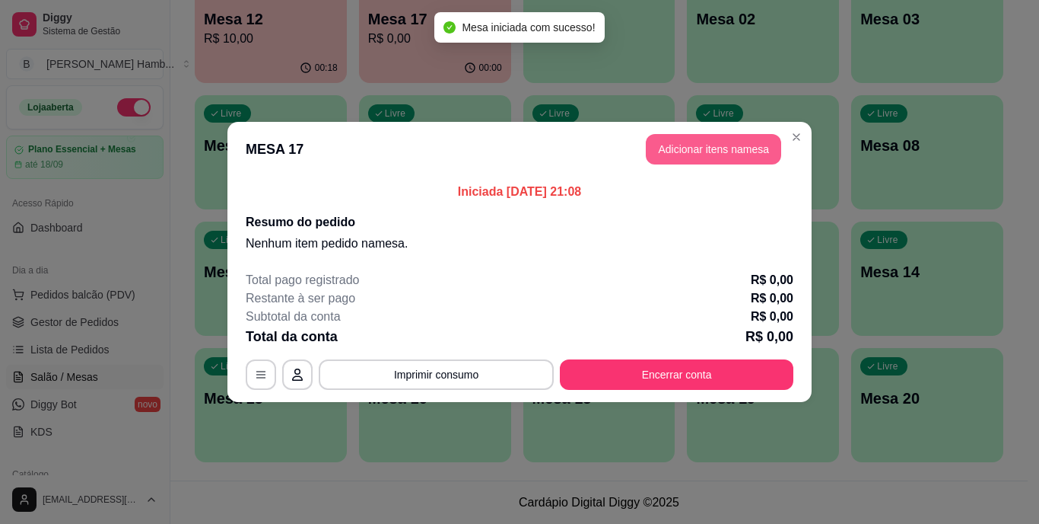
click at [686, 150] on button "Adicionar itens na mesa" at bounding box center [713, 149] width 135 height 30
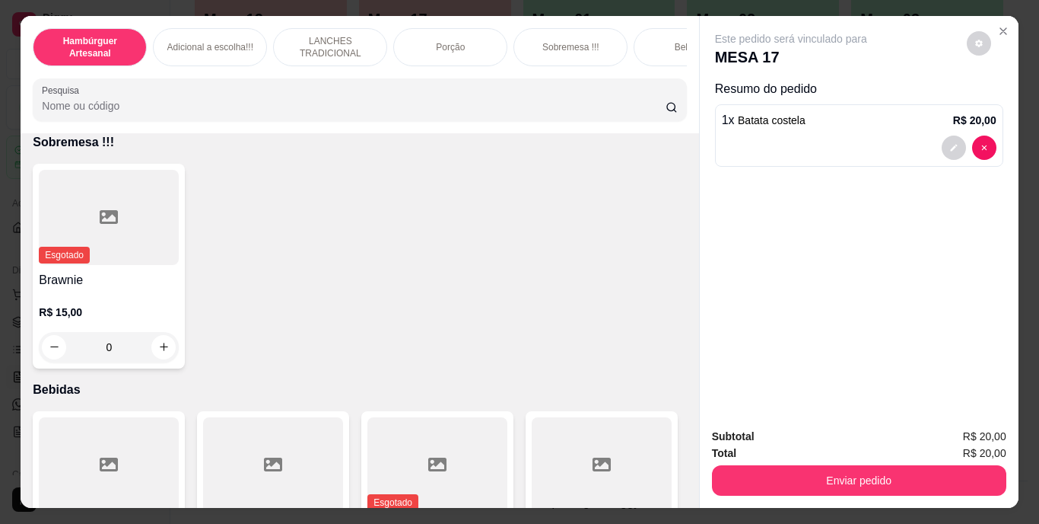
scroll to position [3453, 0]
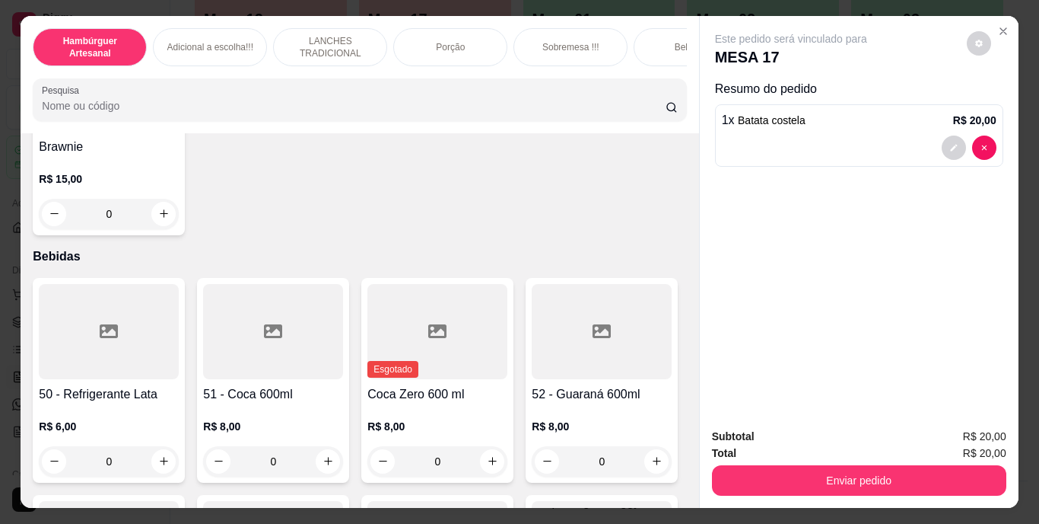
type input "0"
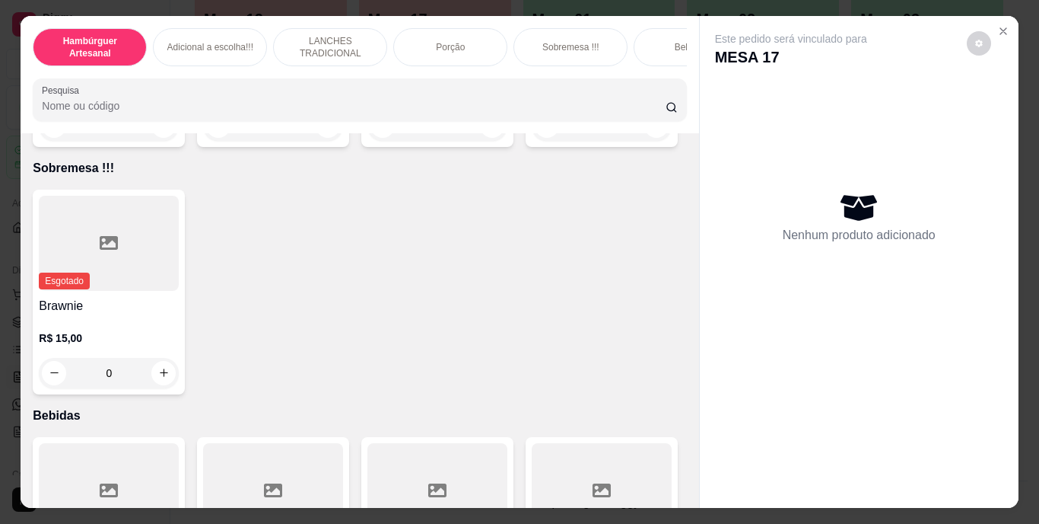
scroll to position [3284, 0]
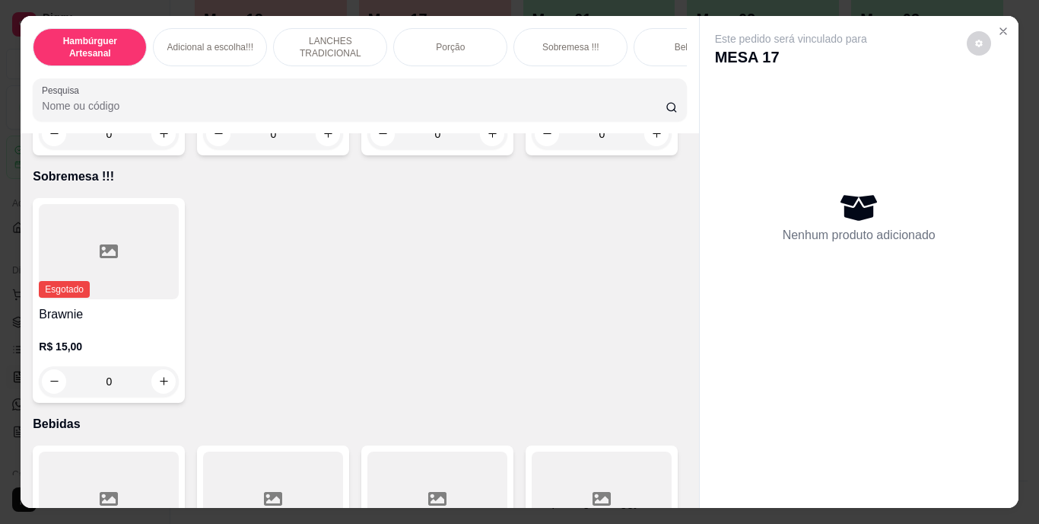
type input "1"
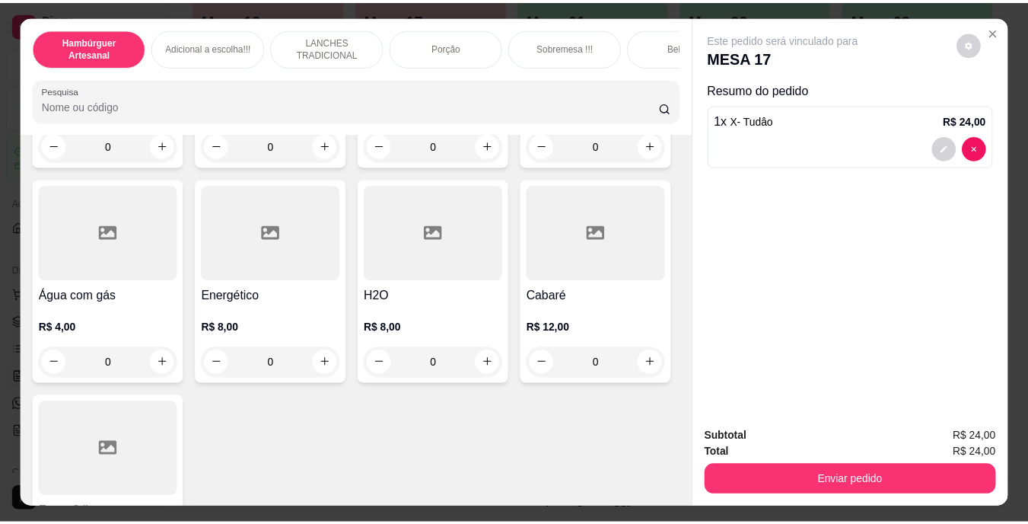
scroll to position [4421, 0]
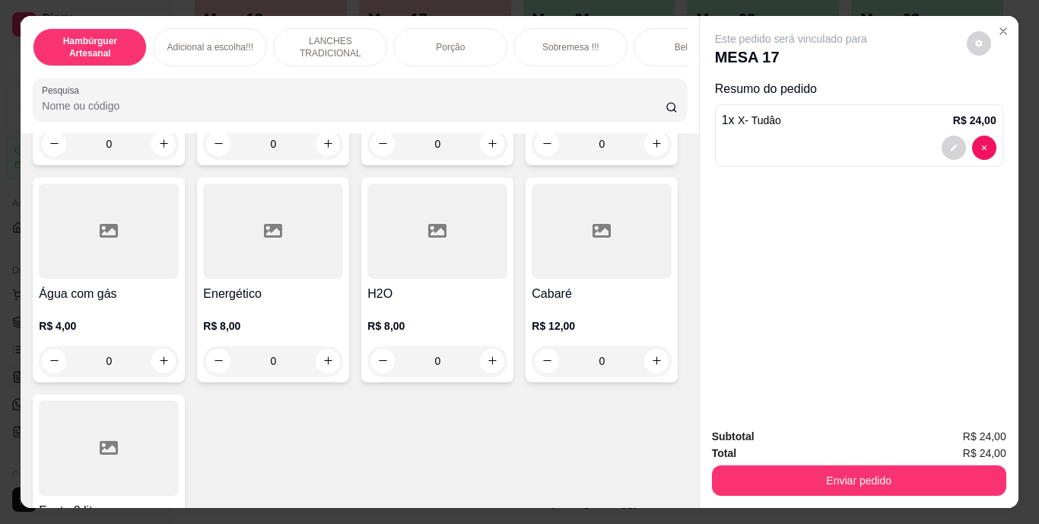
type input "1"
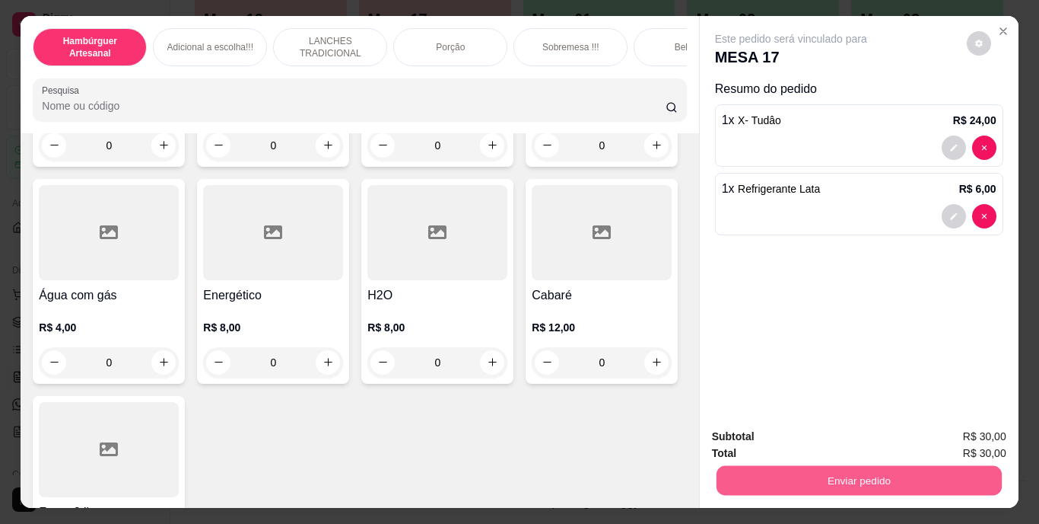
click at [828, 476] on button "Enviar pedido" at bounding box center [858, 481] width 285 height 30
click at [818, 433] on button "Não registrar e enviar pedido" at bounding box center [809, 437] width 154 height 28
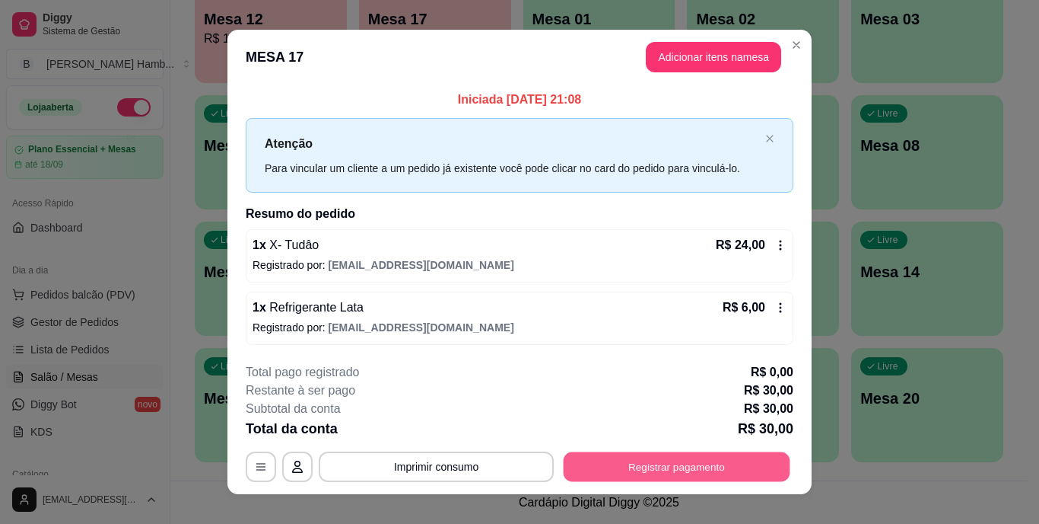
click at [646, 471] on button "Registrar pagamento" at bounding box center [677, 466] width 227 height 30
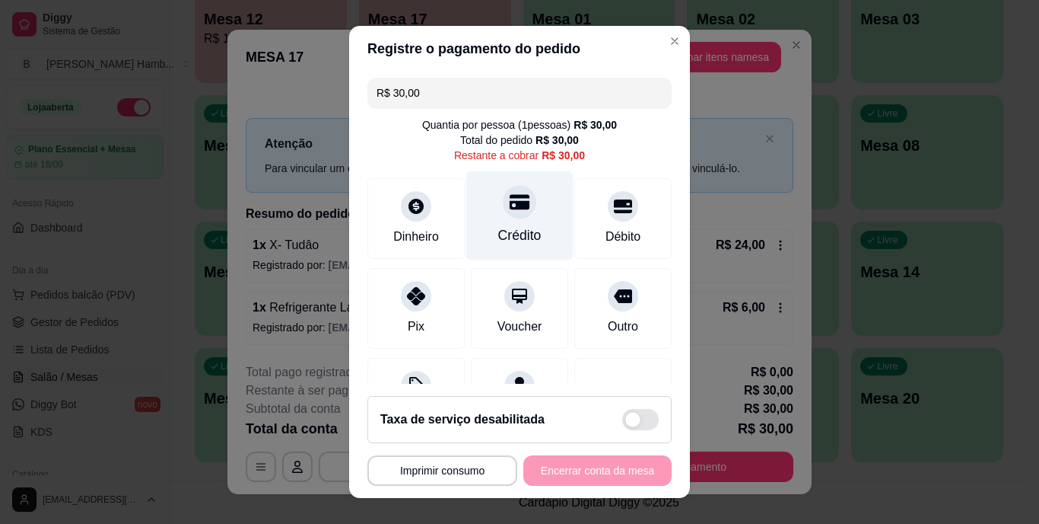
click at [512, 219] on div "Crédito" at bounding box center [519, 215] width 107 height 89
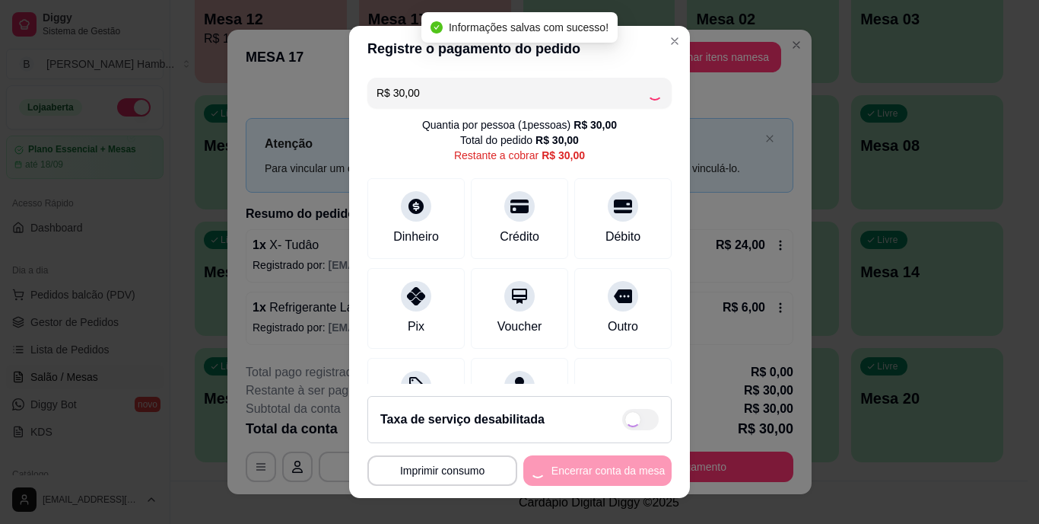
type input "R$ 0,00"
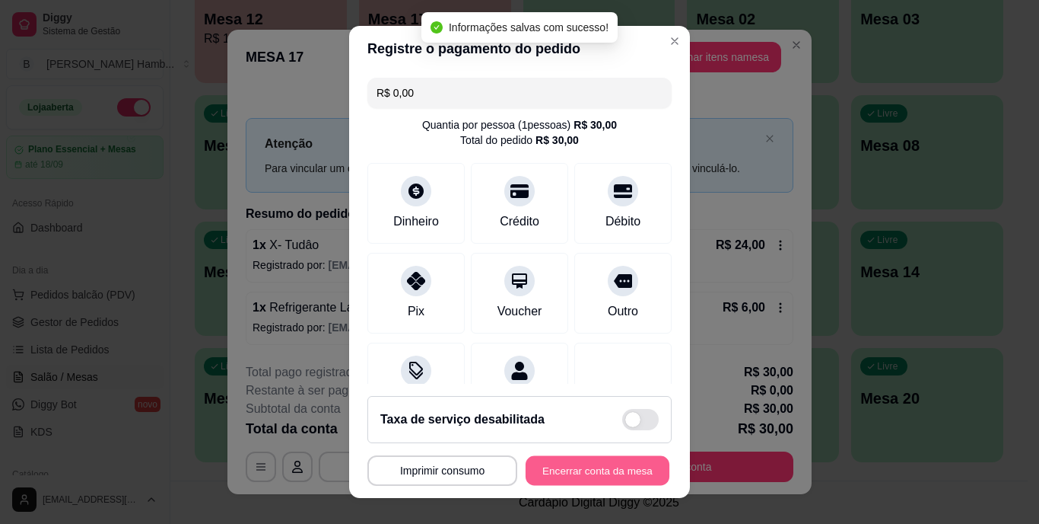
click at [546, 469] on button "Encerrar conta da mesa" at bounding box center [598, 470] width 144 height 30
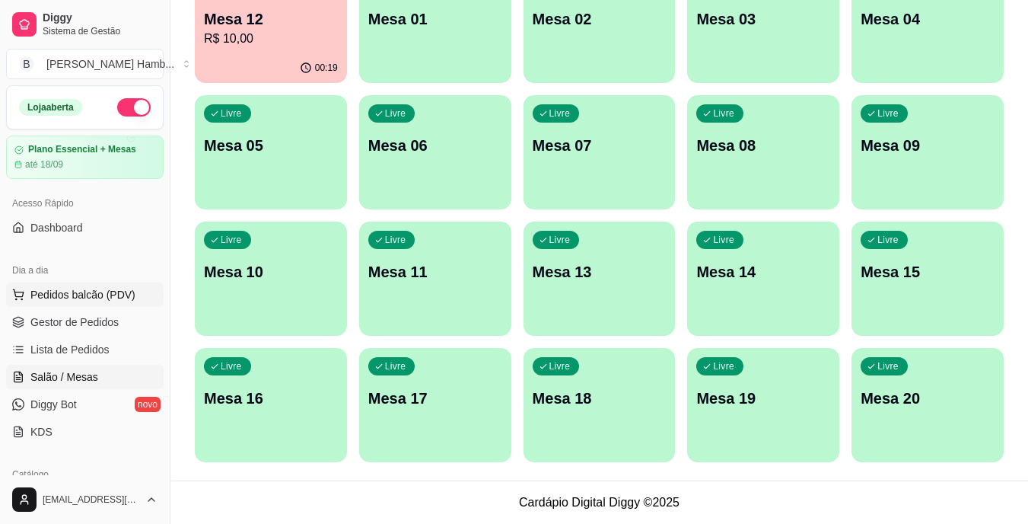
click at [139, 288] on button "Pedidos balcão (PDV)" at bounding box center [85, 294] width 158 height 24
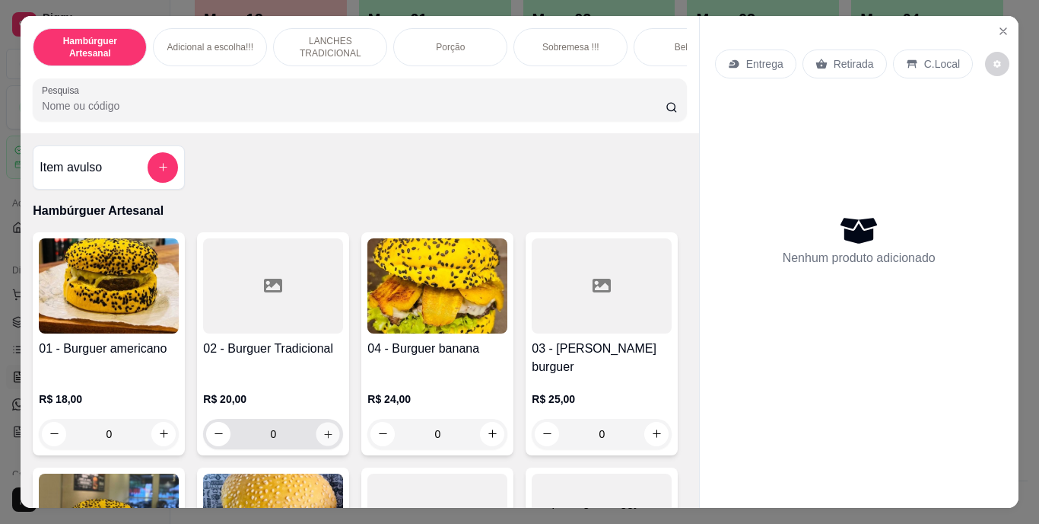
click at [323, 428] on icon "increase-product-quantity" at bounding box center [328, 433] width 11 height 11
type input "1"
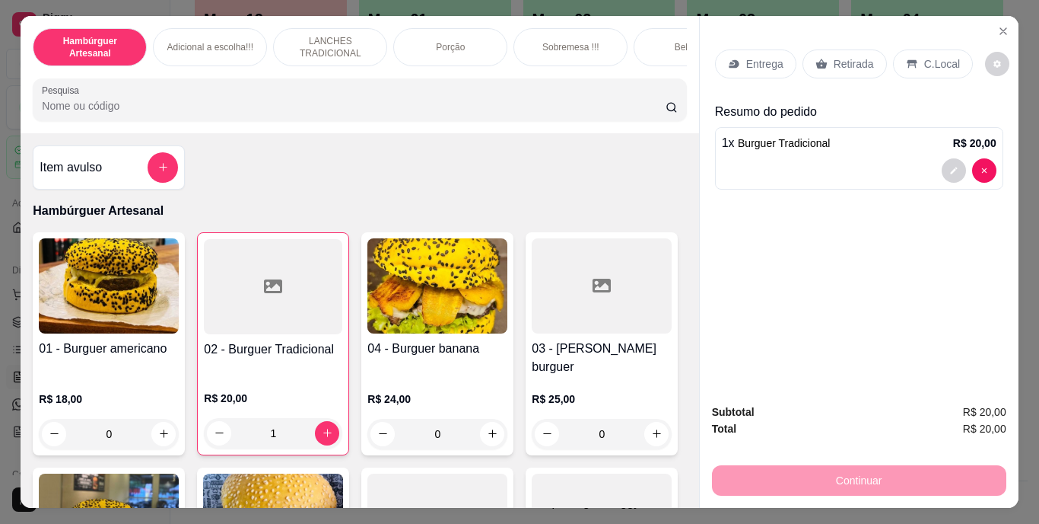
click at [839, 62] on p "Retirada" at bounding box center [854, 63] width 40 height 15
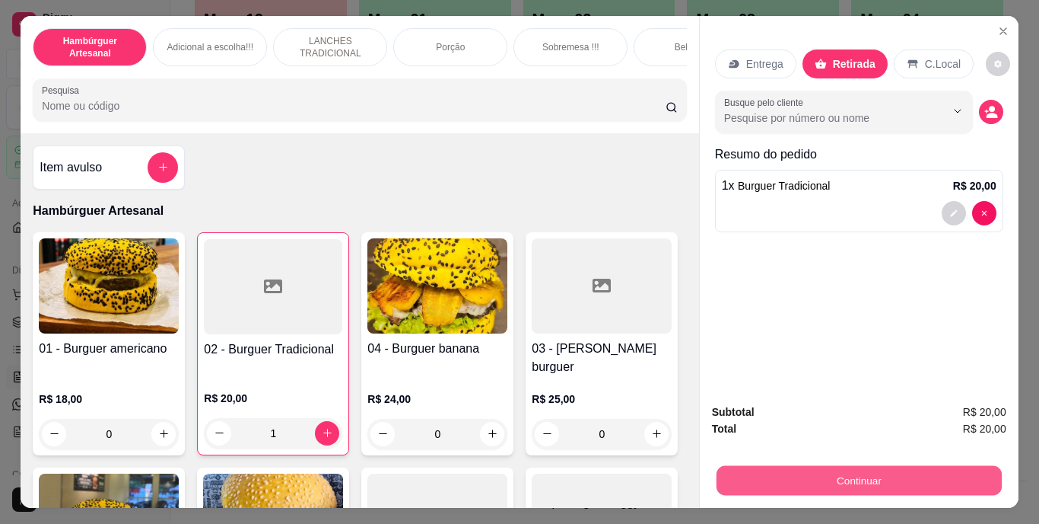
click at [829, 466] on button "Continuar" at bounding box center [858, 481] width 285 height 30
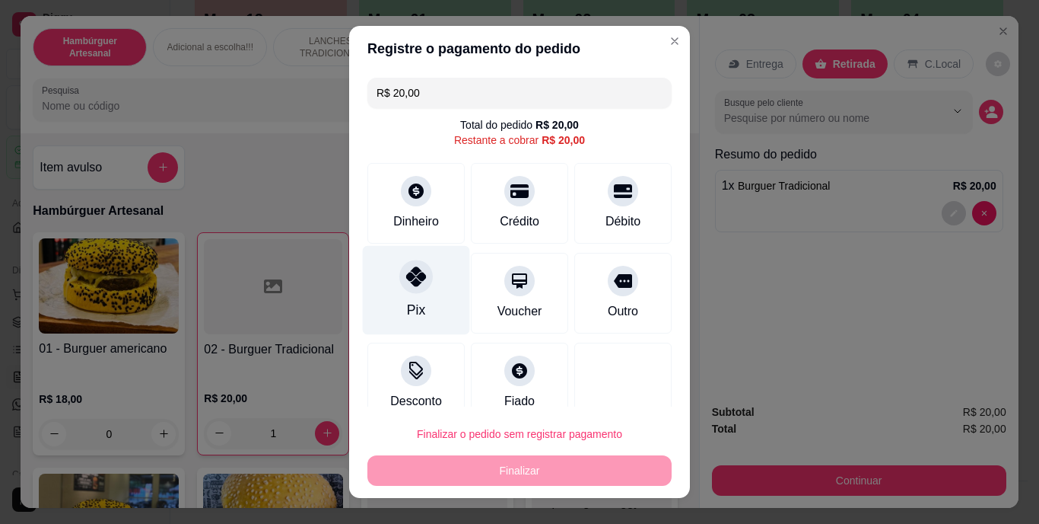
click at [400, 292] on div "Pix" at bounding box center [416, 290] width 107 height 89
type input "R$ 0,00"
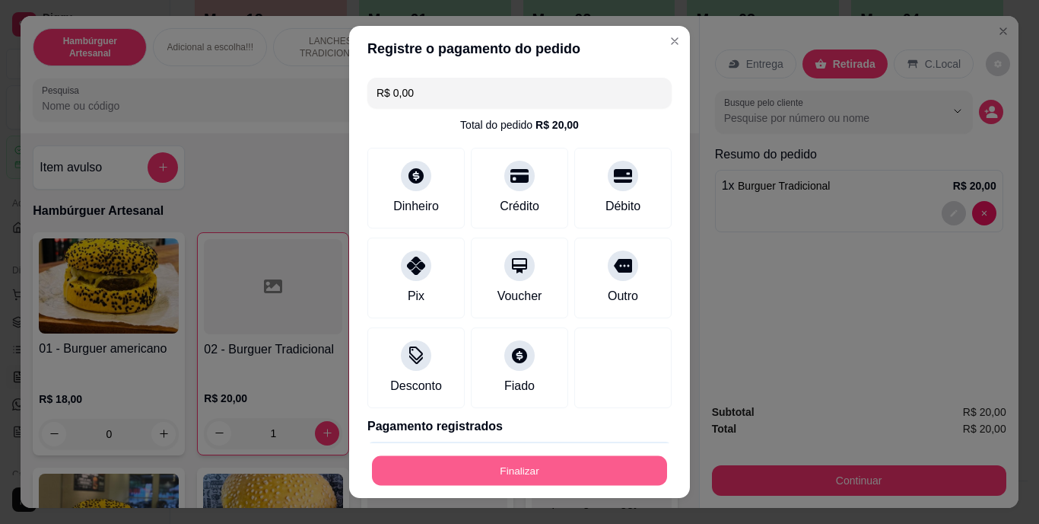
click at [479, 468] on button "Finalizar" at bounding box center [519, 470] width 295 height 30
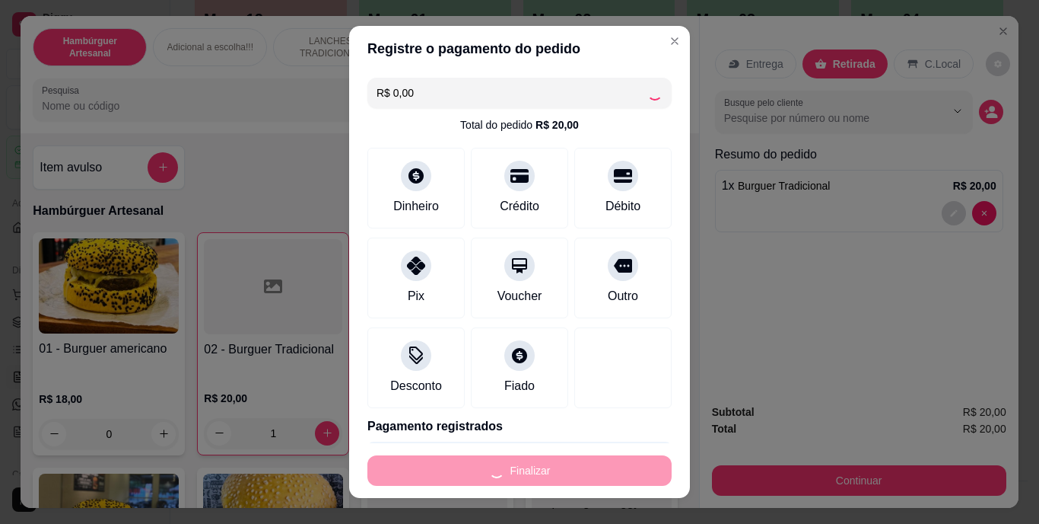
type input "0"
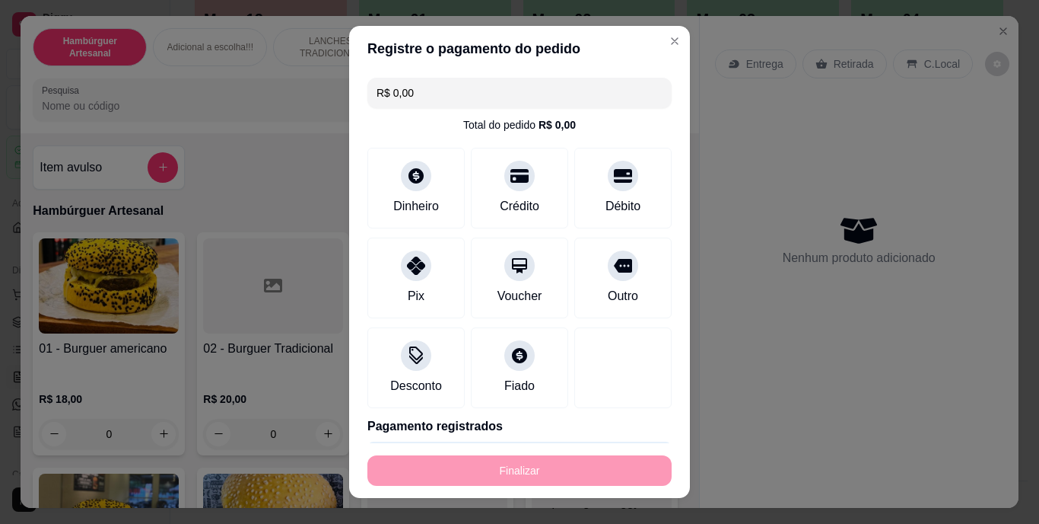
type input "-R$ 20,00"
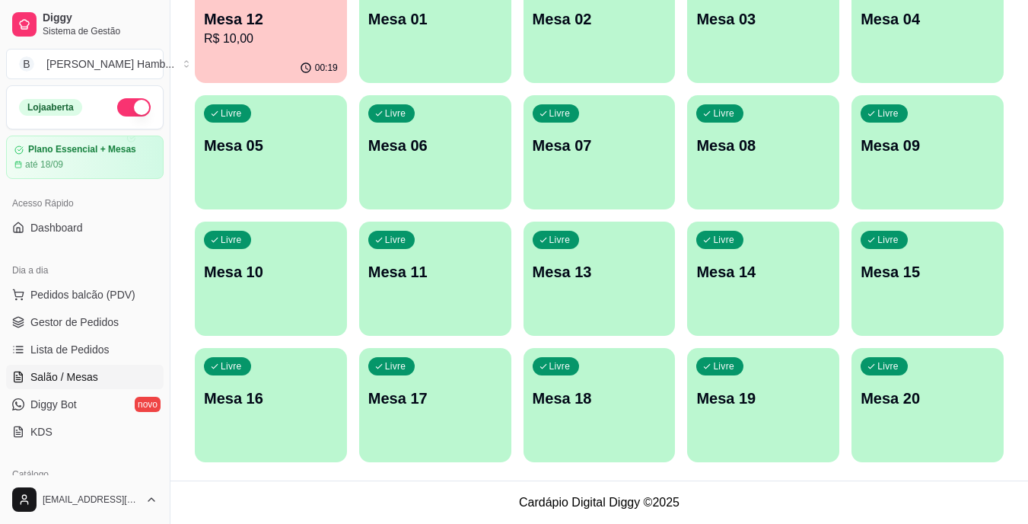
click at [720, 328] on html "Diggy Sistema de Gestão B Bakana's Hamb ... Loja aberta Plano Essencial + Mesas…" at bounding box center [514, 66] width 1028 height 524
click at [102, 294] on span "Pedidos balcão (PDV)" at bounding box center [82, 294] width 105 height 15
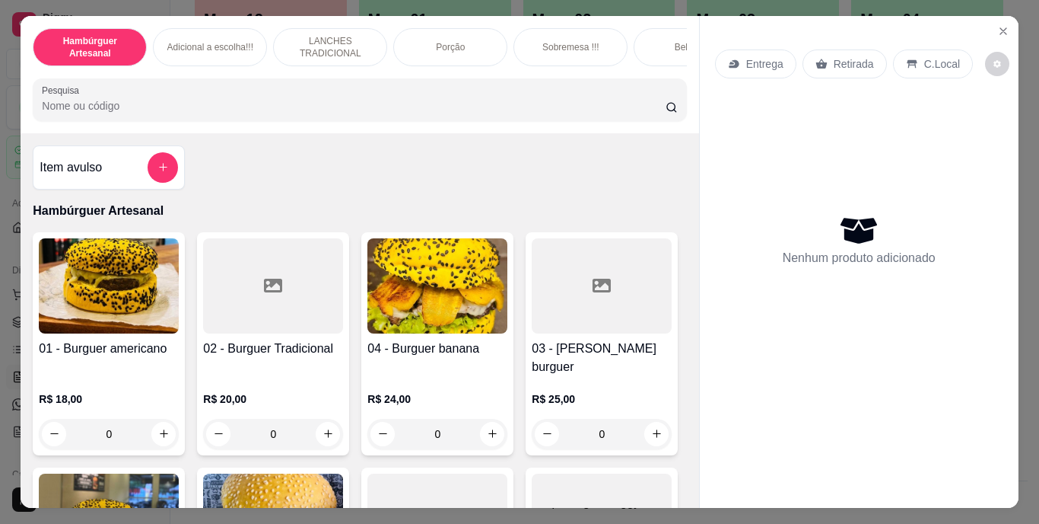
click at [187, 112] on input "Pesquisa" at bounding box center [354, 105] width 624 height 15
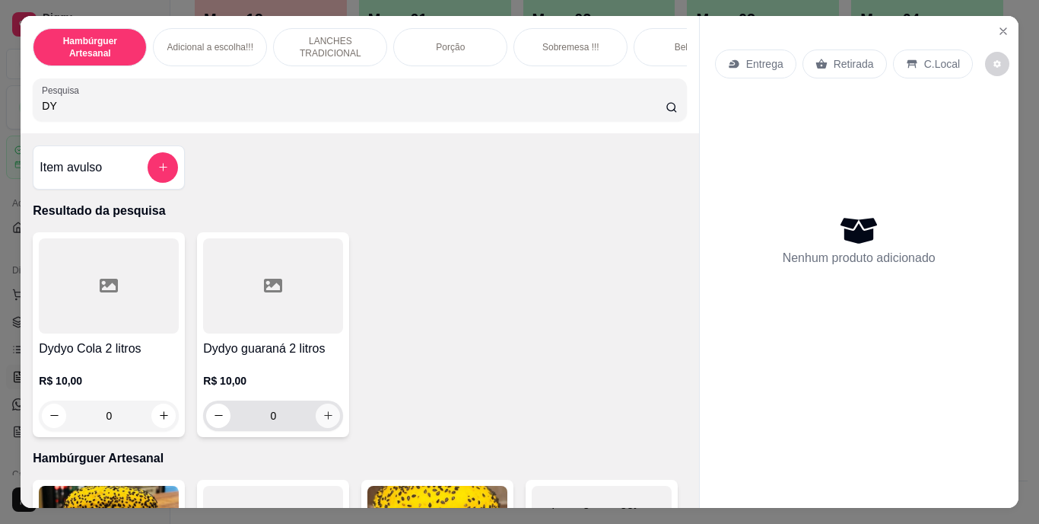
type input "DY"
click at [323, 421] on icon "increase-product-quantity" at bounding box center [328, 414] width 11 height 11
type input "1"
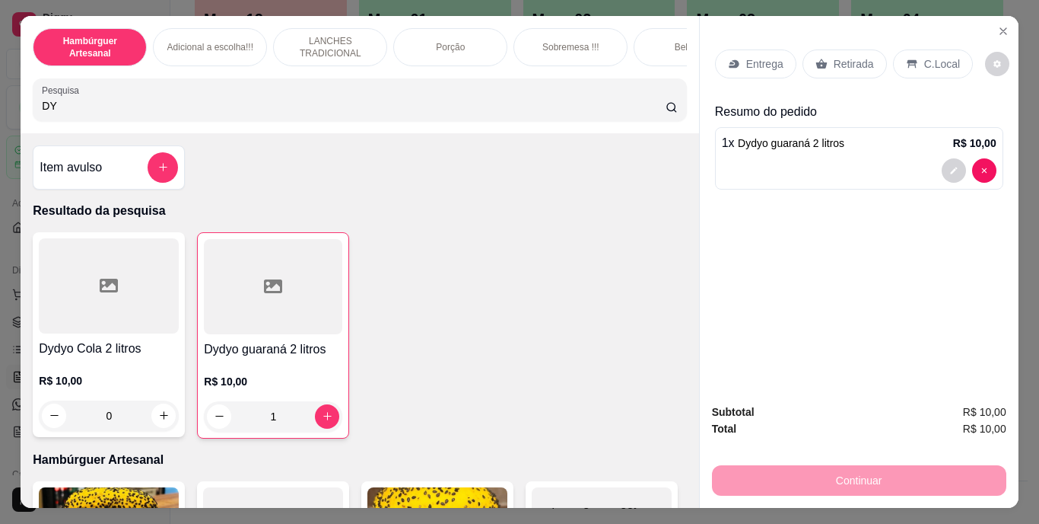
click at [834, 63] on p "Retirada" at bounding box center [854, 63] width 40 height 15
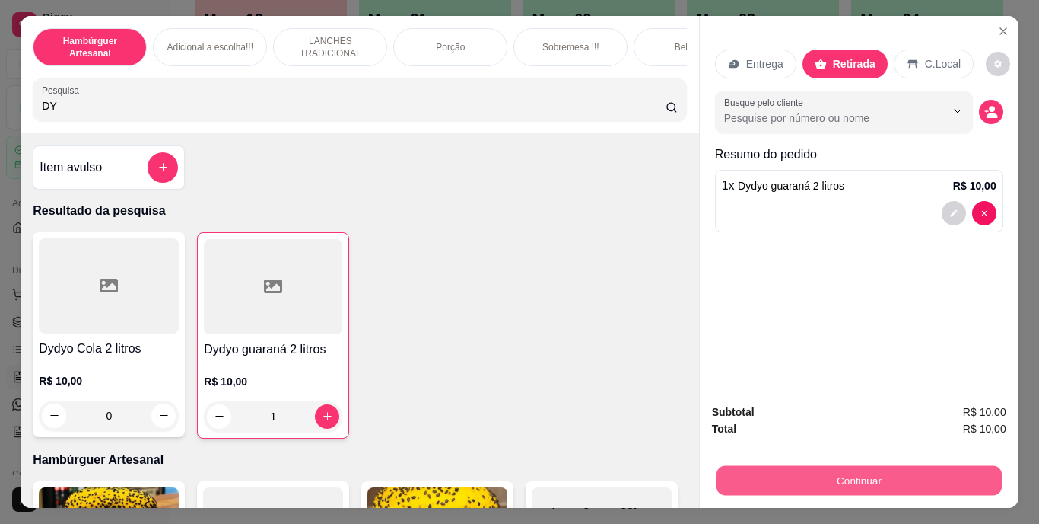
click at [757, 466] on button "Continuar" at bounding box center [858, 481] width 285 height 30
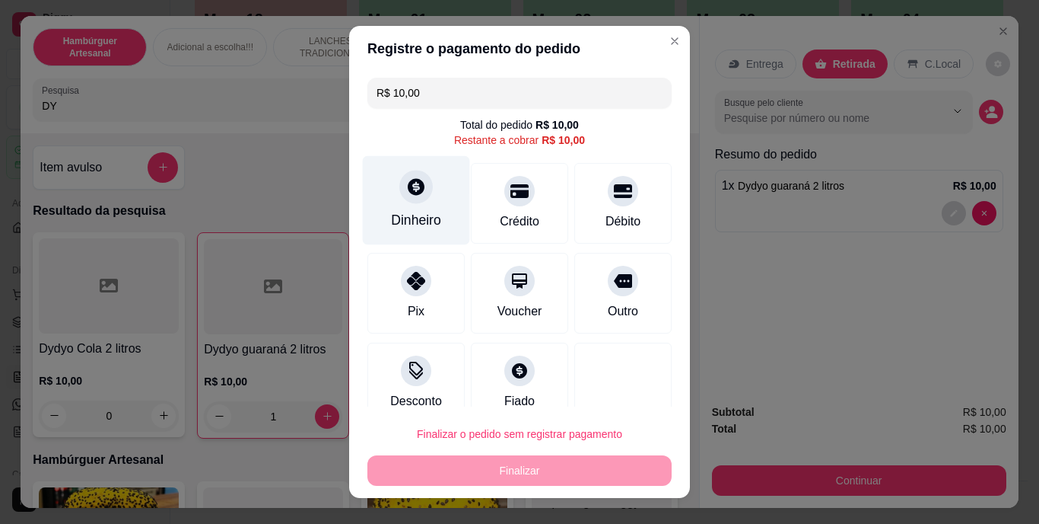
click at [415, 211] on div "Dinheiro" at bounding box center [416, 221] width 50 height 20
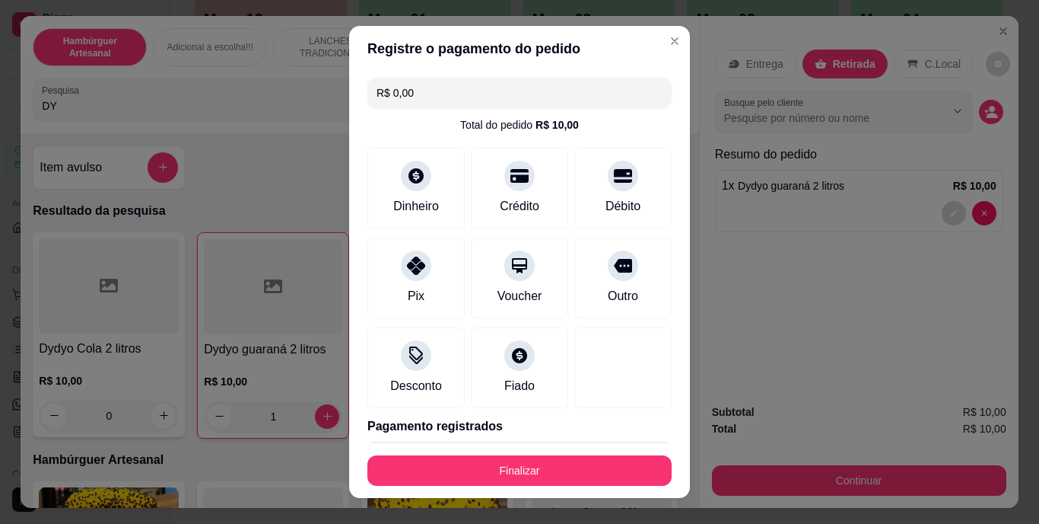
type input "R$ 0,00"
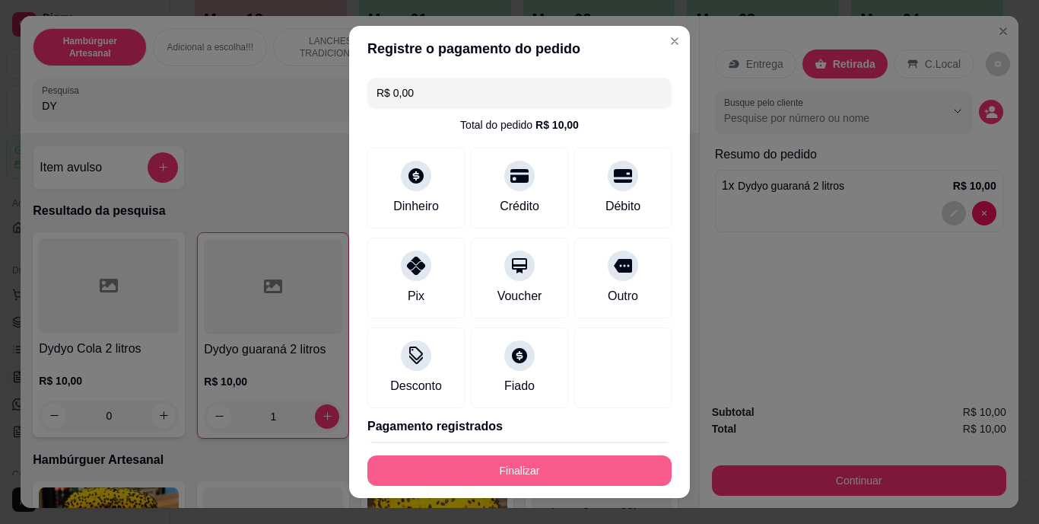
click at [460, 460] on button "Finalizar" at bounding box center [520, 470] width 304 height 30
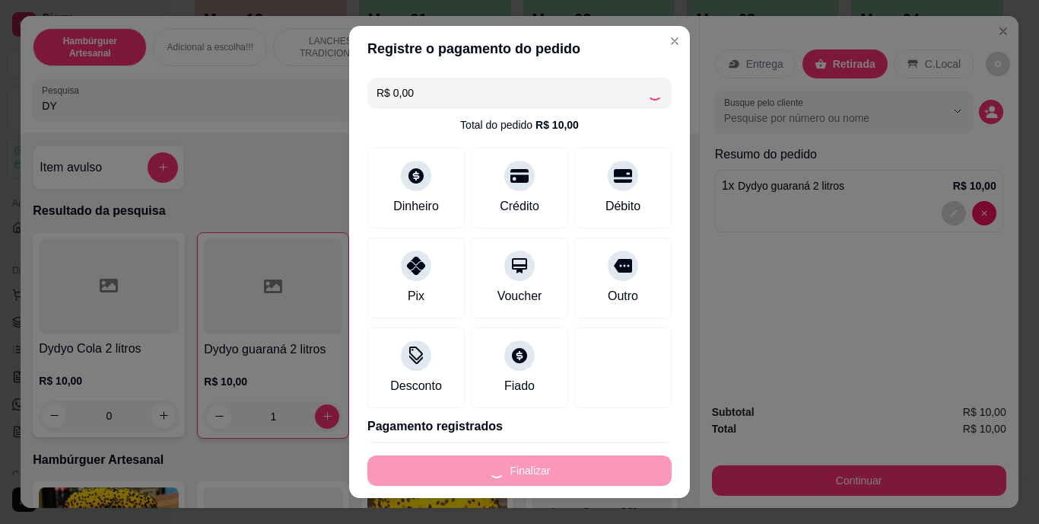
type input "0"
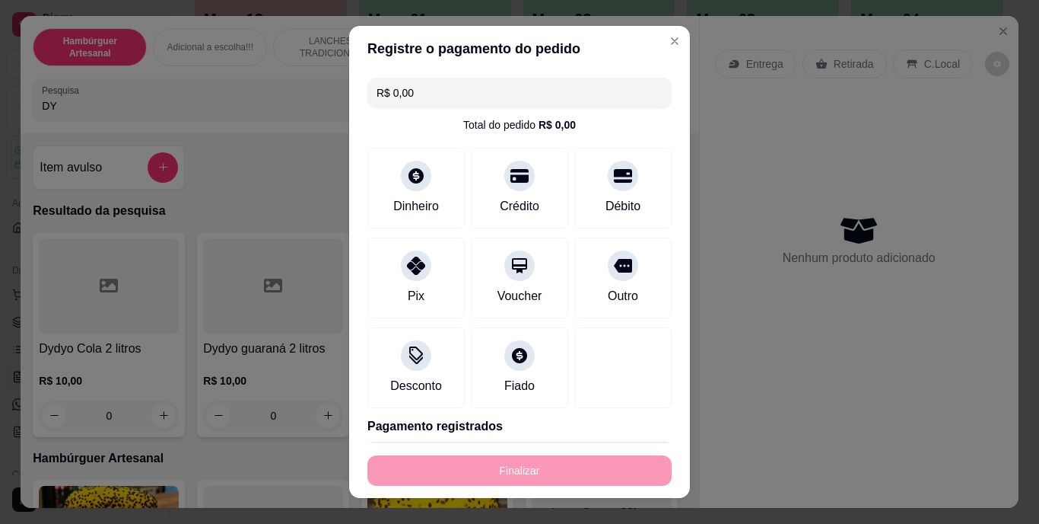
type input "-R$ 10,00"
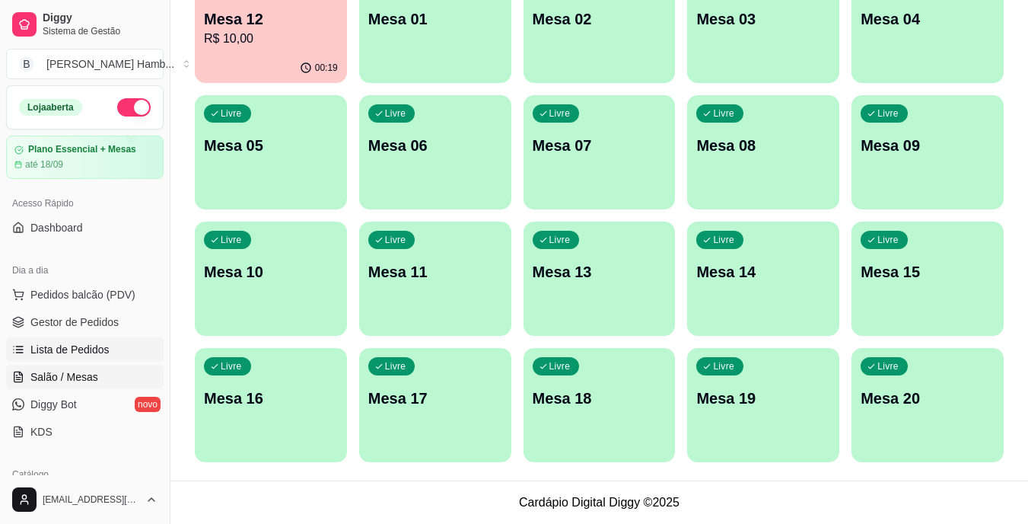
click at [80, 355] on span "Lista de Pedidos" at bounding box center [69, 349] width 79 height 15
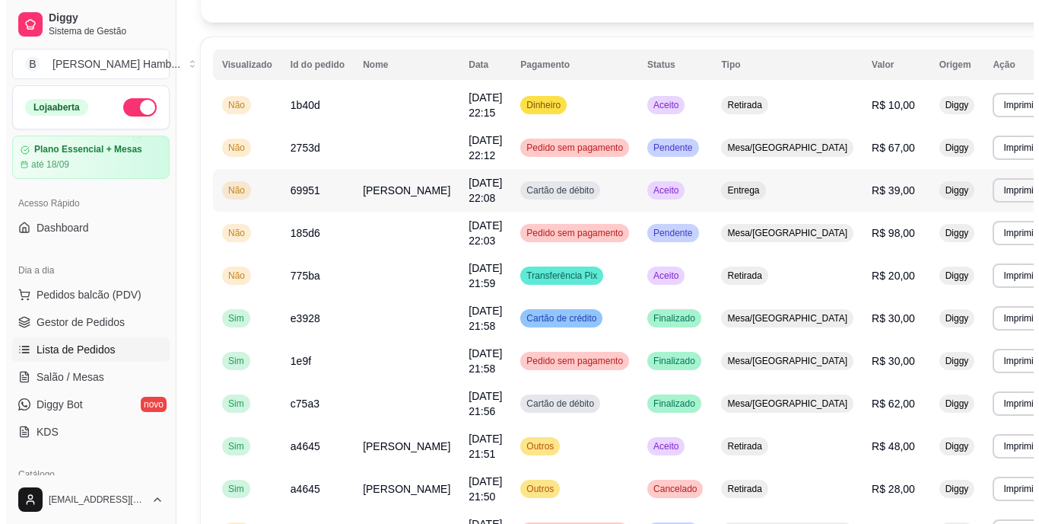
scroll to position [121, 0]
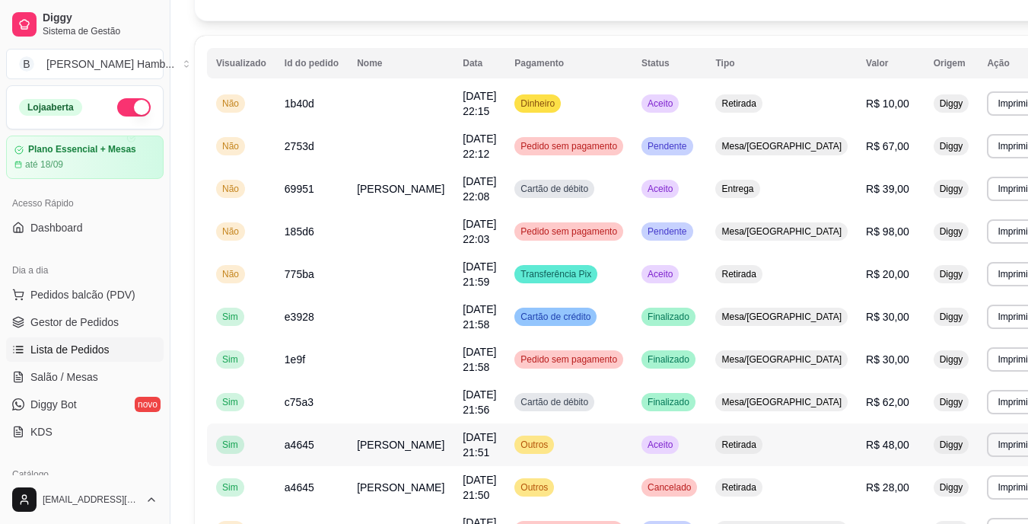
click at [486, 454] on td "[DATE] 21:51" at bounding box center [480, 444] width 52 height 43
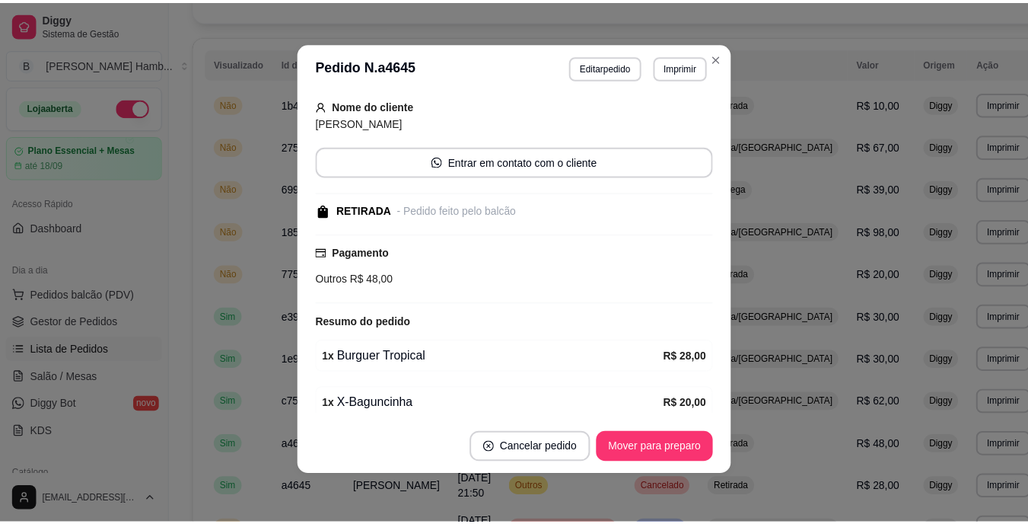
scroll to position [125, 0]
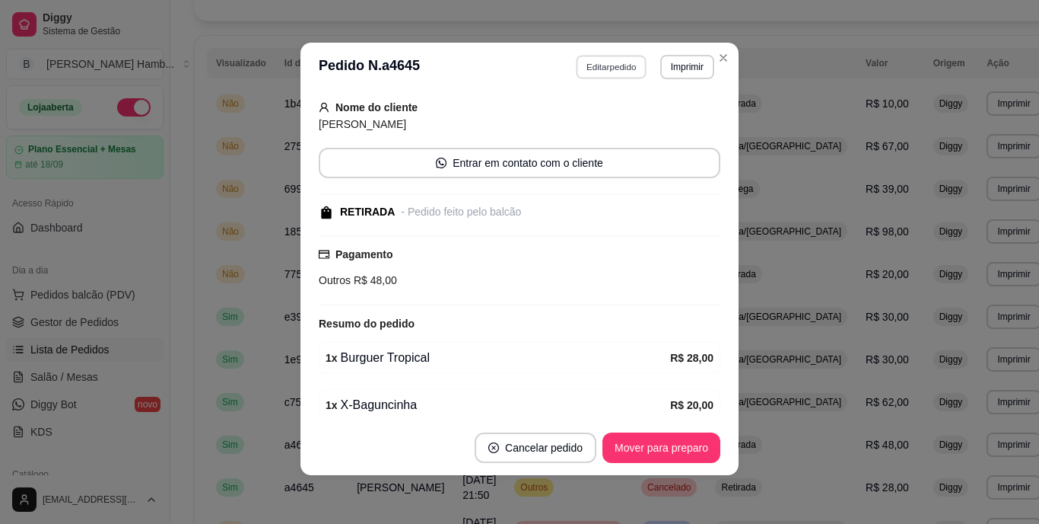
click at [588, 69] on button "Editar pedido" at bounding box center [612, 67] width 71 height 24
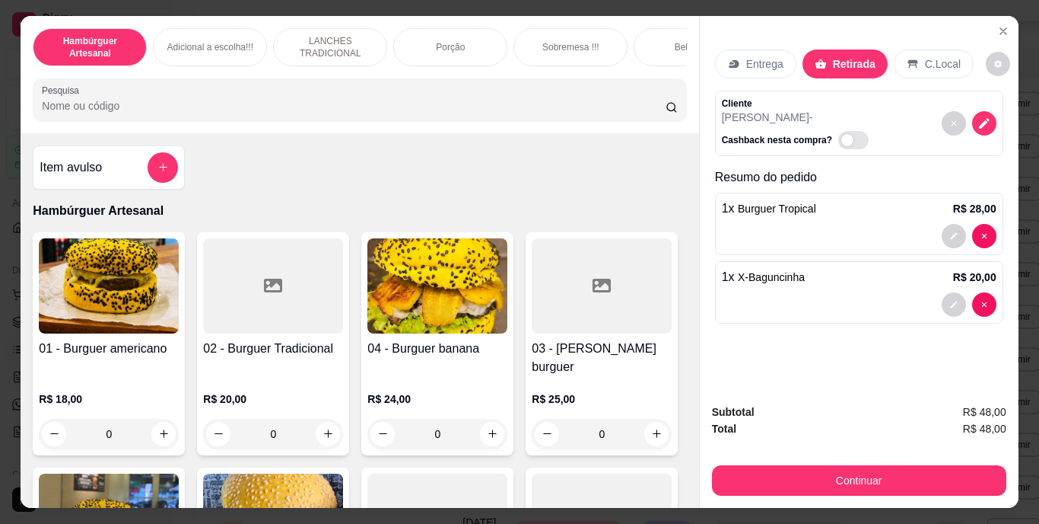
click at [568, 104] on input "Pesquisa" at bounding box center [354, 105] width 624 height 15
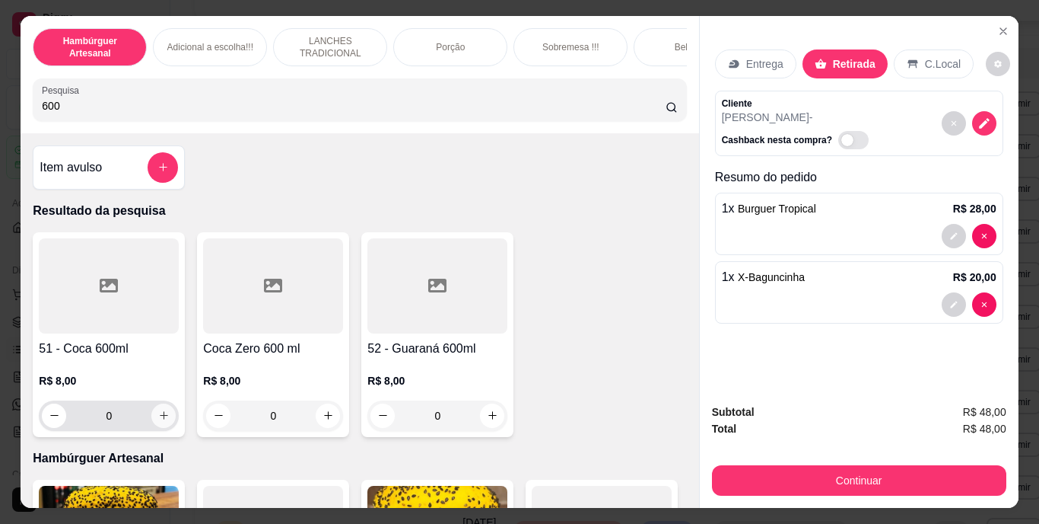
type input "600"
click at [158, 414] on button "increase-product-quantity" at bounding box center [164, 415] width 24 height 24
type input "1"
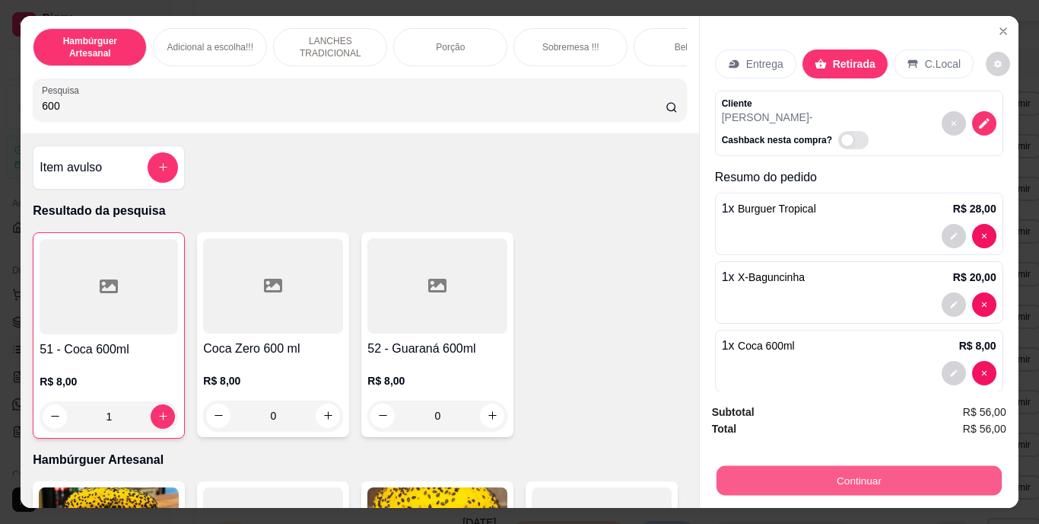
click at [740, 466] on button "Continuar" at bounding box center [858, 481] width 285 height 30
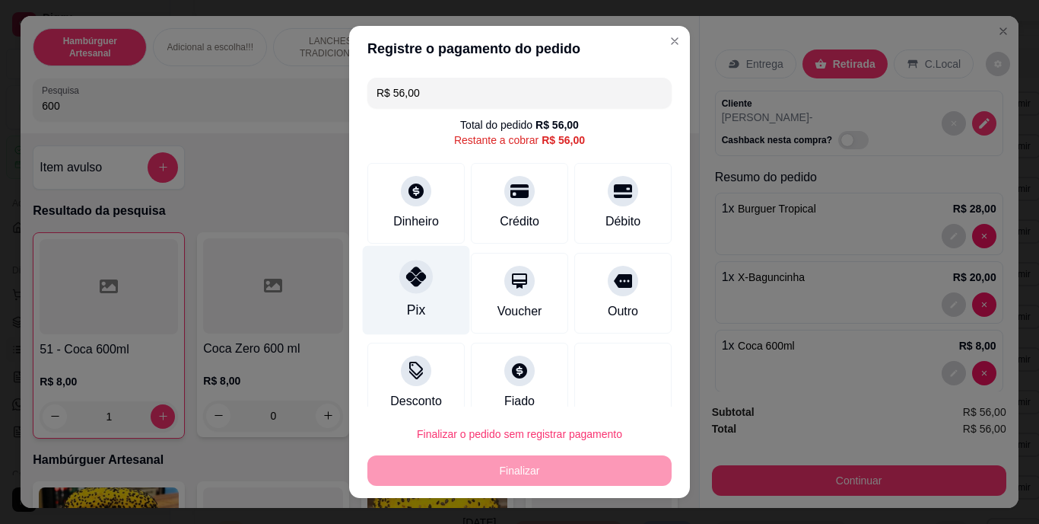
click at [417, 301] on div "Pix" at bounding box center [416, 290] width 107 height 89
type input "R$ 0,00"
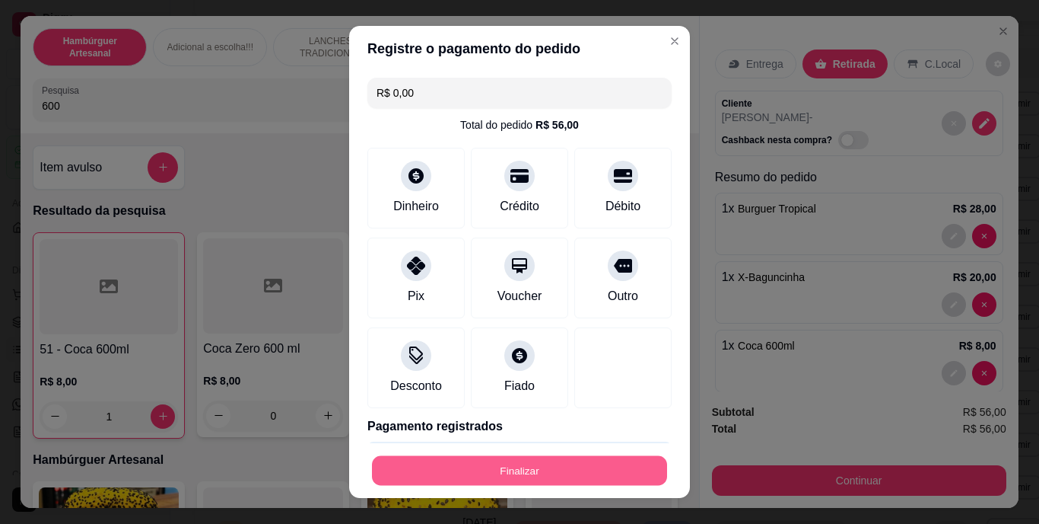
click at [440, 470] on button "Finalizar" at bounding box center [519, 470] width 295 height 30
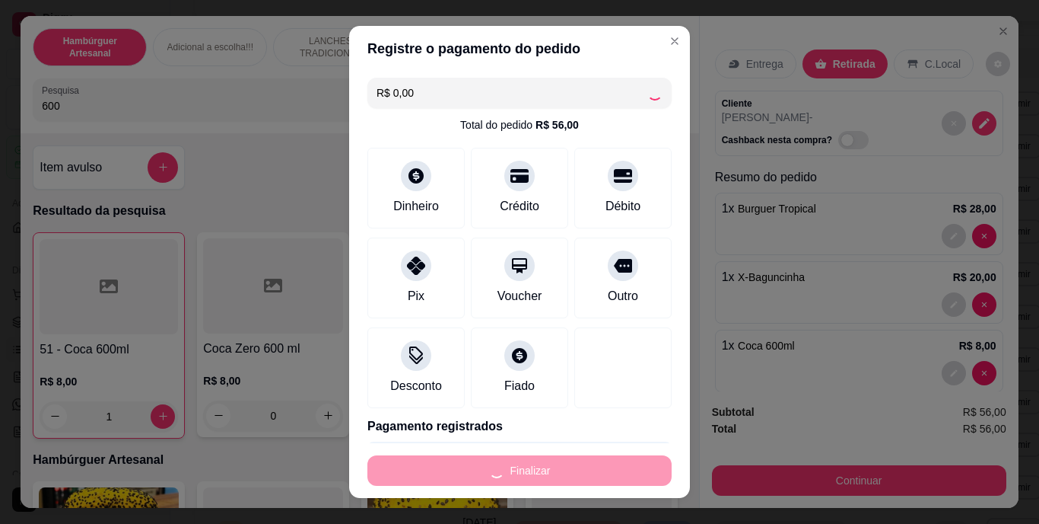
type input "0"
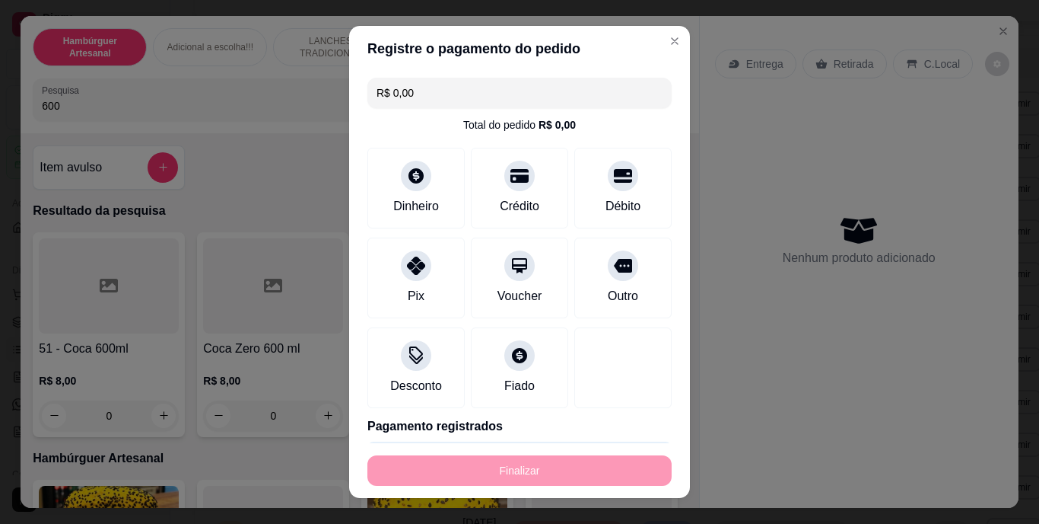
type input "-R$ 56,00"
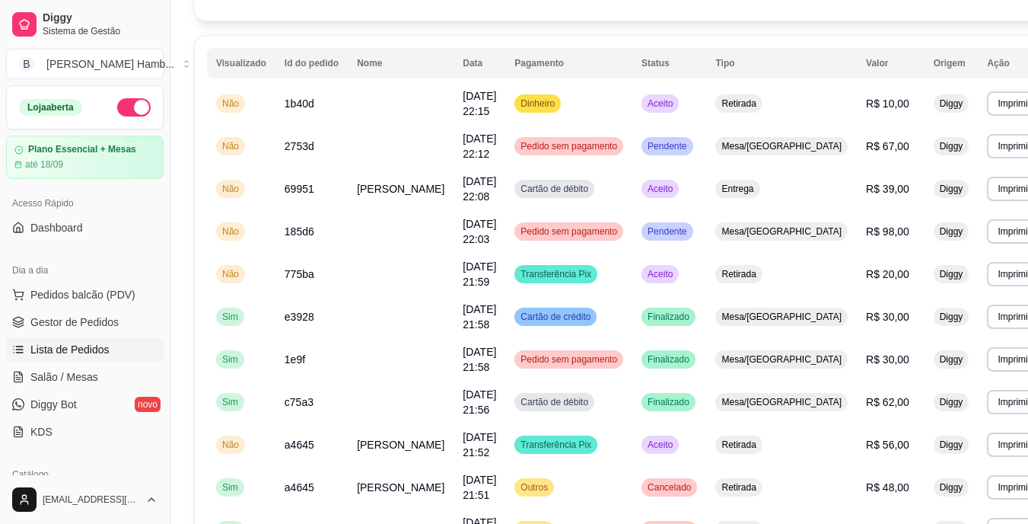
click at [124, 300] on span "Pedidos balcão (PDV)" at bounding box center [82, 294] width 105 height 15
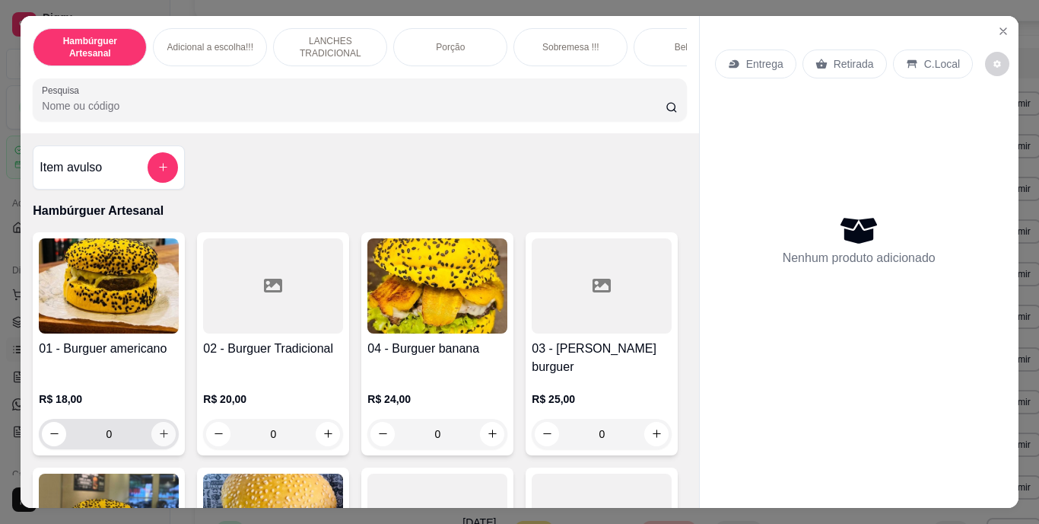
click at [161, 428] on icon "increase-product-quantity" at bounding box center [163, 433] width 11 height 11
type input "1"
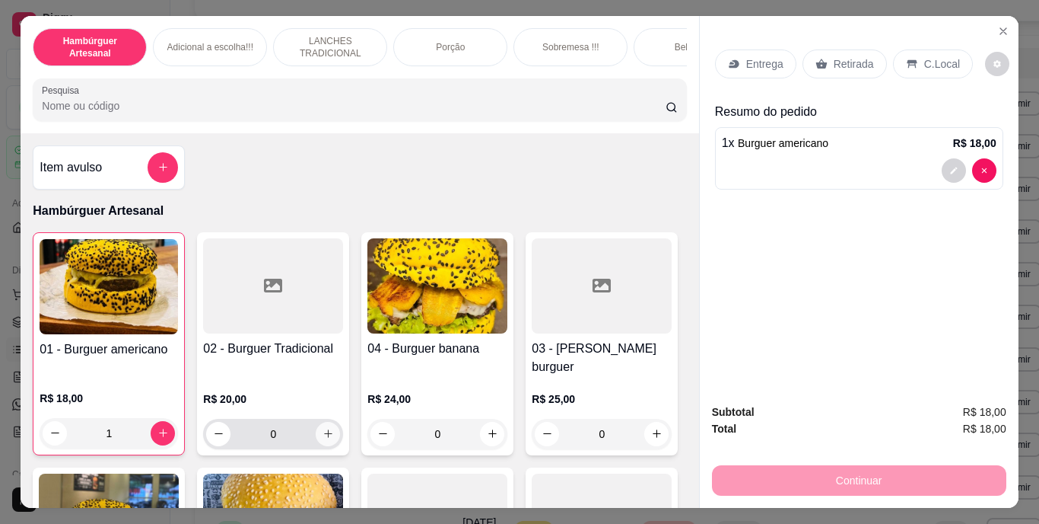
click at [329, 430] on button "increase-product-quantity" at bounding box center [328, 434] width 24 height 24
type input "1"
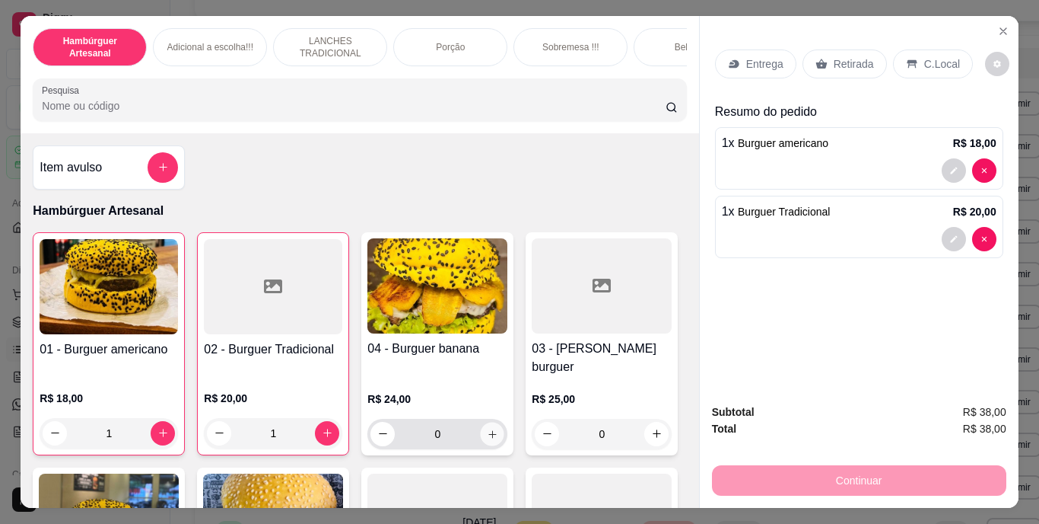
click at [487, 428] on icon "increase-product-quantity" at bounding box center [492, 433] width 11 height 11
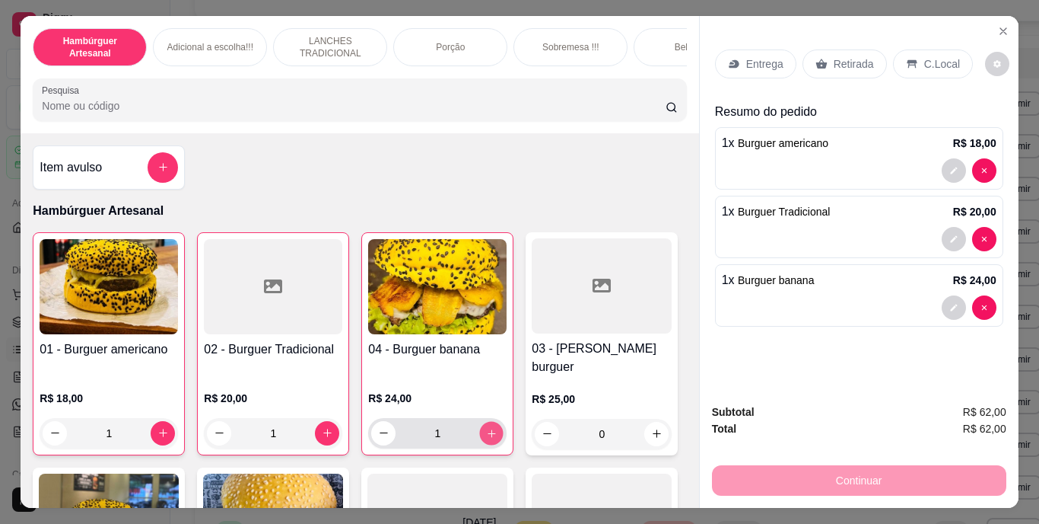
click at [486, 427] on icon "increase-product-quantity" at bounding box center [491, 432] width 11 height 11
type input "2"
click at [942, 295] on button "decrease-product-quantity" at bounding box center [954, 307] width 24 height 24
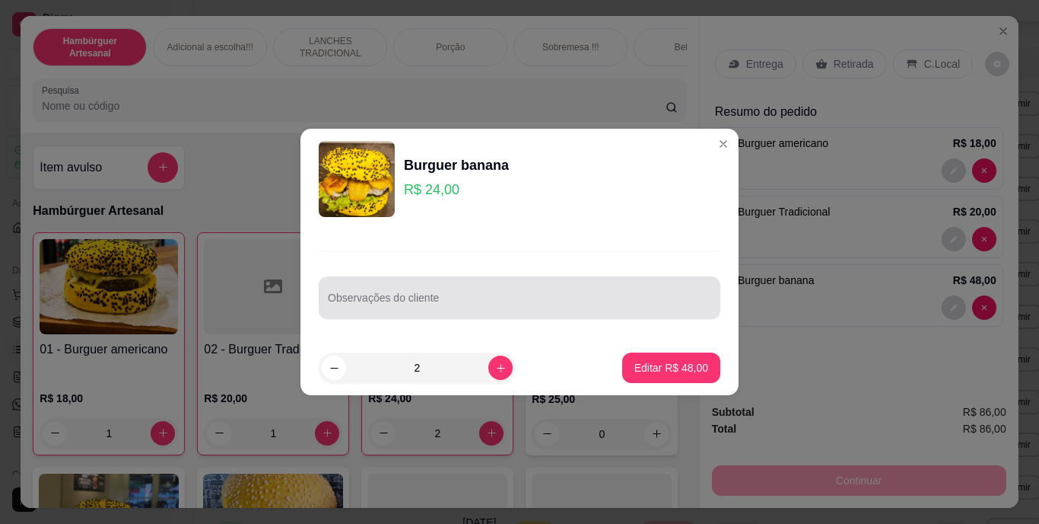
click at [651, 302] on input "Observações do cliente" at bounding box center [520, 303] width 384 height 15
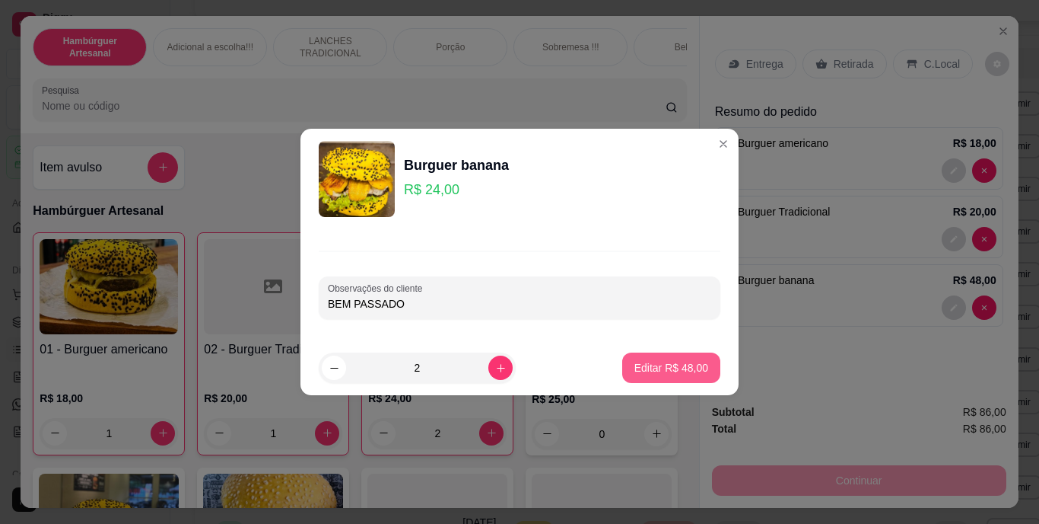
type input "BEM PASSADO"
click at [635, 361] on p "Editar R$ 48,00" at bounding box center [671, 367] width 72 height 14
type input "0"
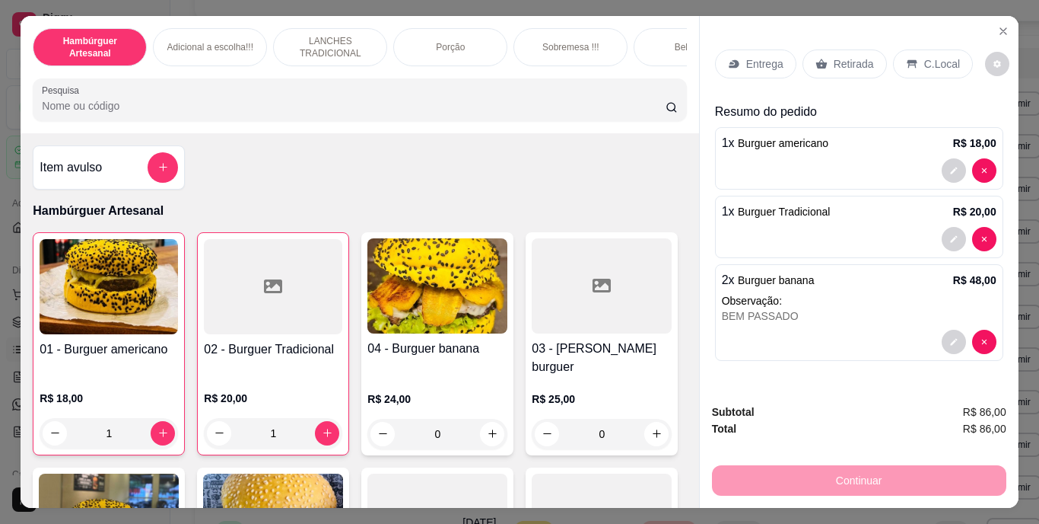
click at [824, 57] on div "Retirada" at bounding box center [845, 63] width 84 height 29
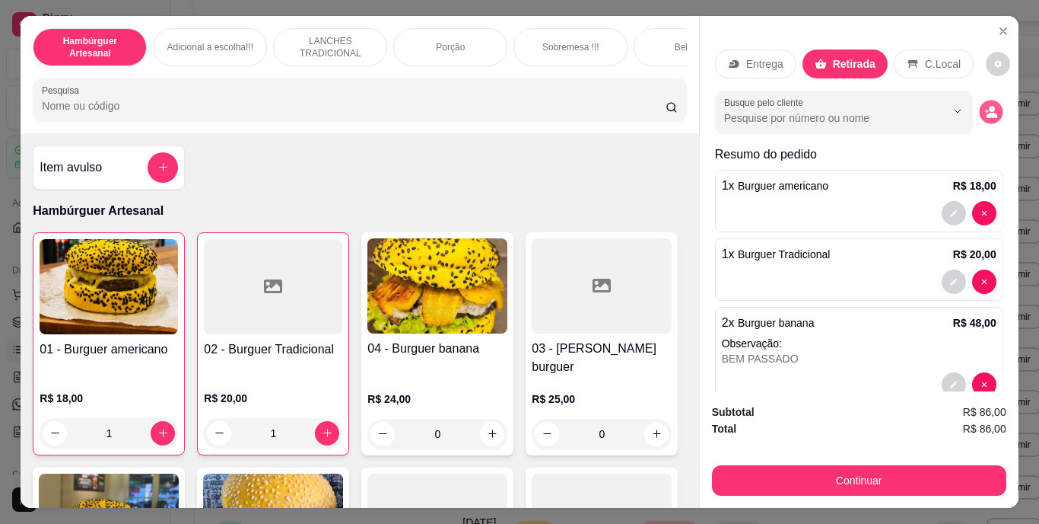
click at [987, 113] on icon "decrease-product-quantity" at bounding box center [992, 115] width 11 height 5
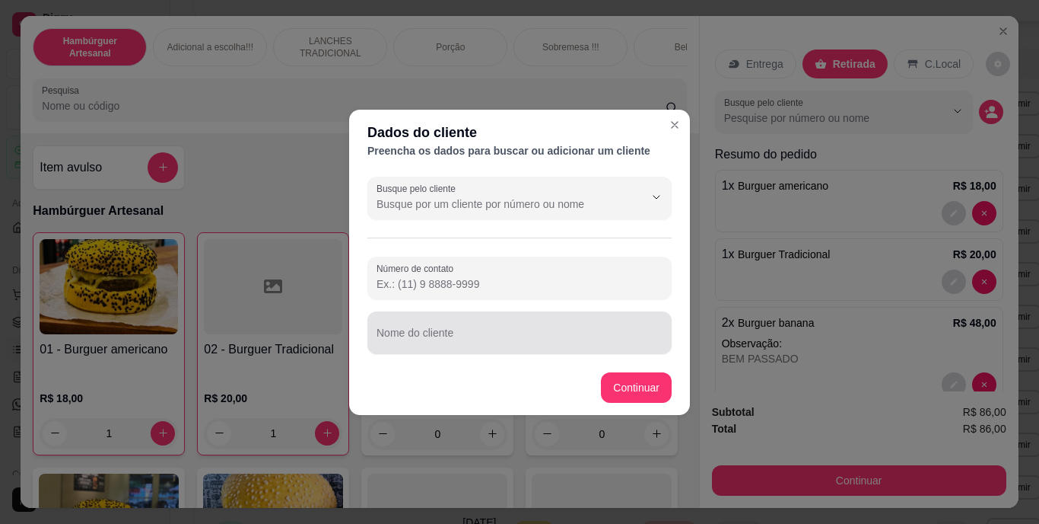
click at [558, 349] on div "Nome do cliente" at bounding box center [520, 332] width 304 height 43
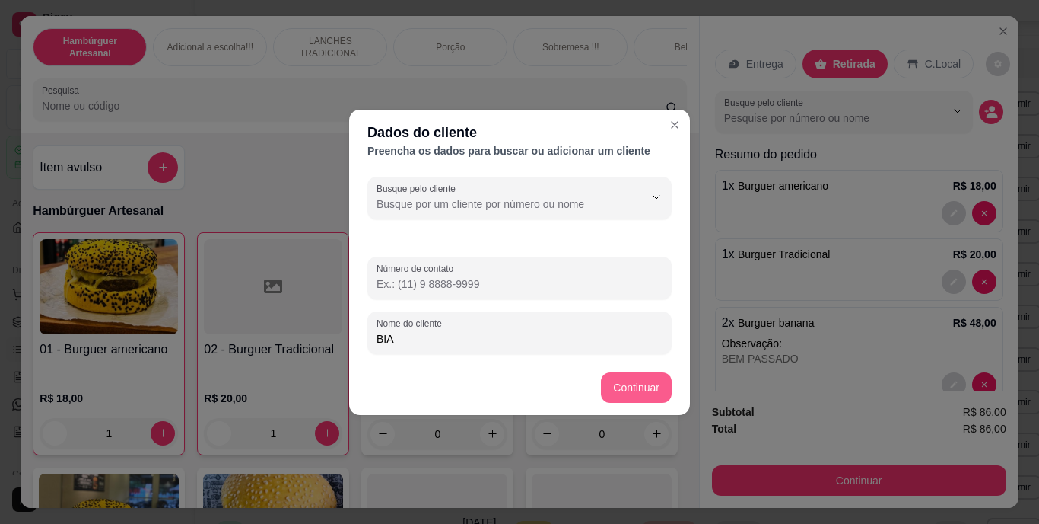
type input "BIA"
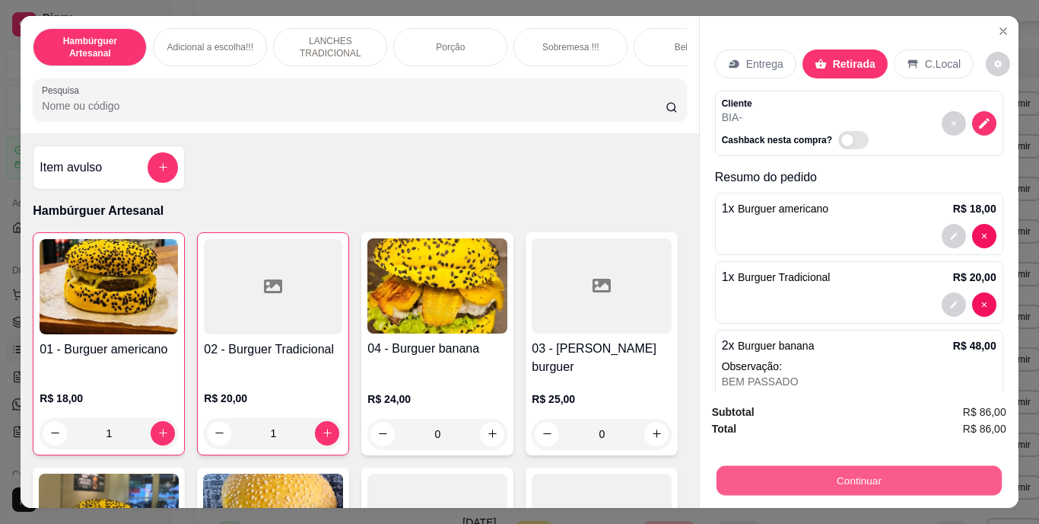
click at [829, 481] on button "Continuar" at bounding box center [858, 481] width 285 height 30
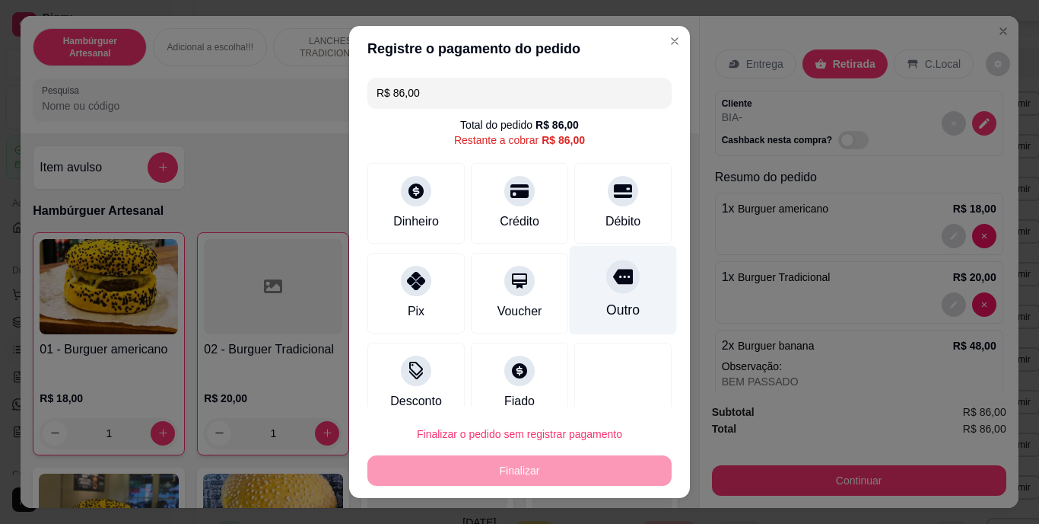
click at [587, 297] on div "Outro" at bounding box center [623, 290] width 107 height 89
type input "R$ 0,00"
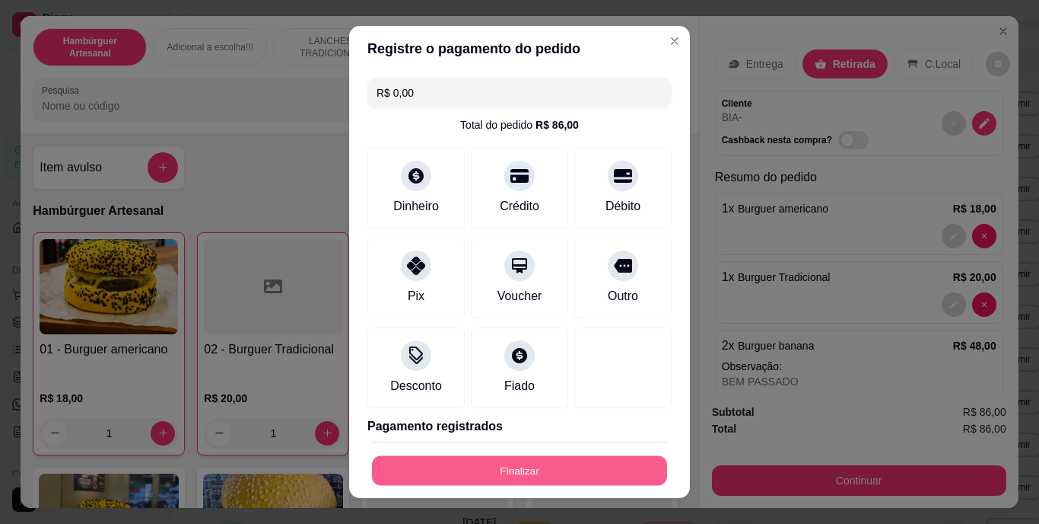
click at [543, 457] on button "Finalizar" at bounding box center [519, 470] width 295 height 30
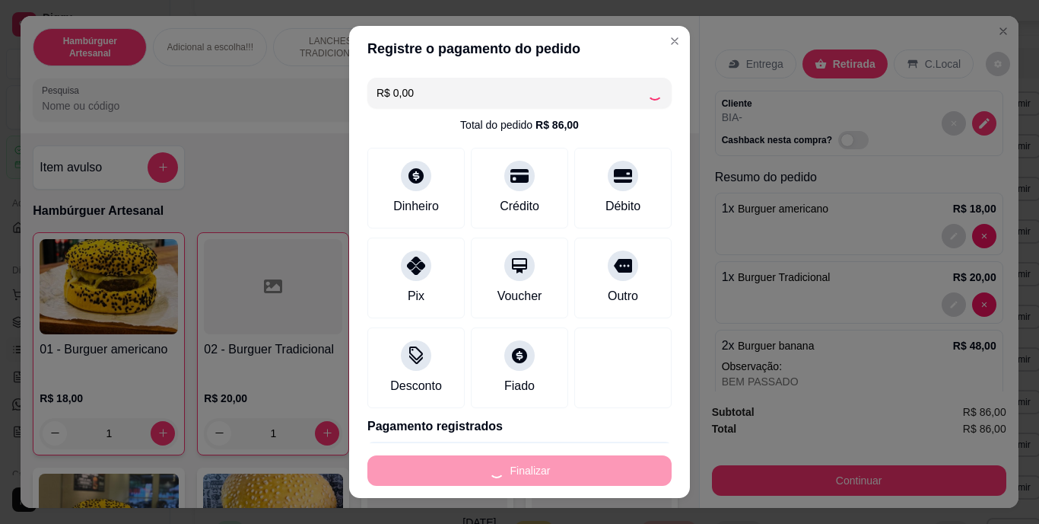
type input "0"
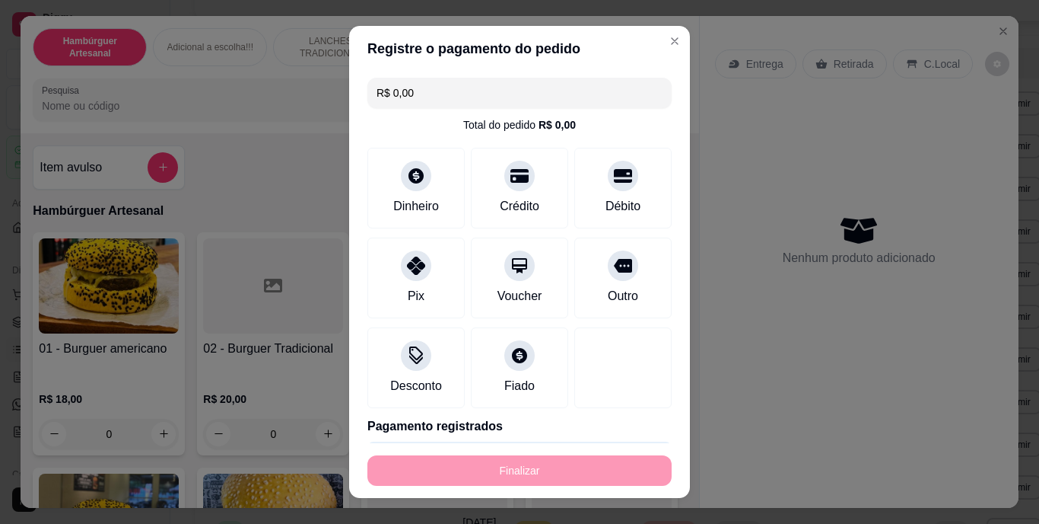
type input "-R$ 86,00"
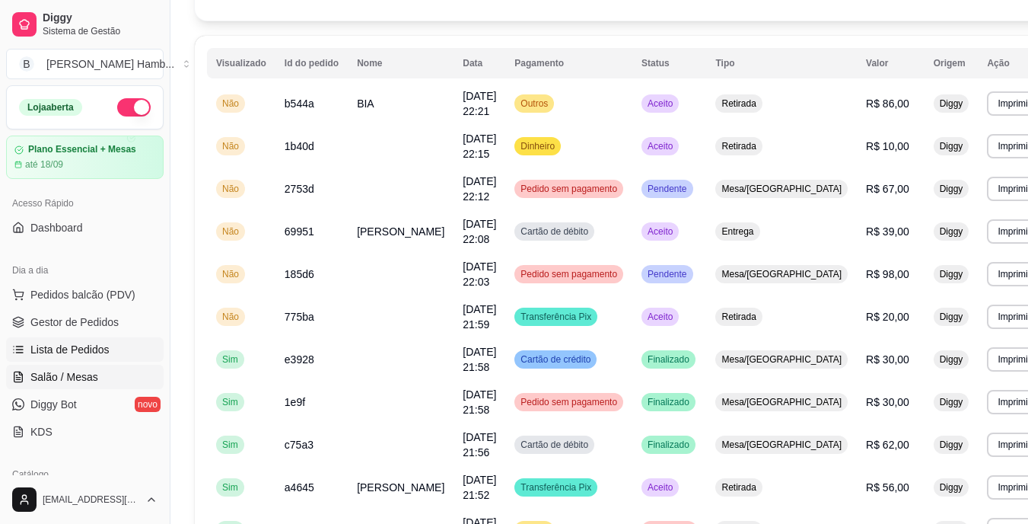
click at [62, 376] on span "Salão / Mesas" at bounding box center [64, 376] width 68 height 15
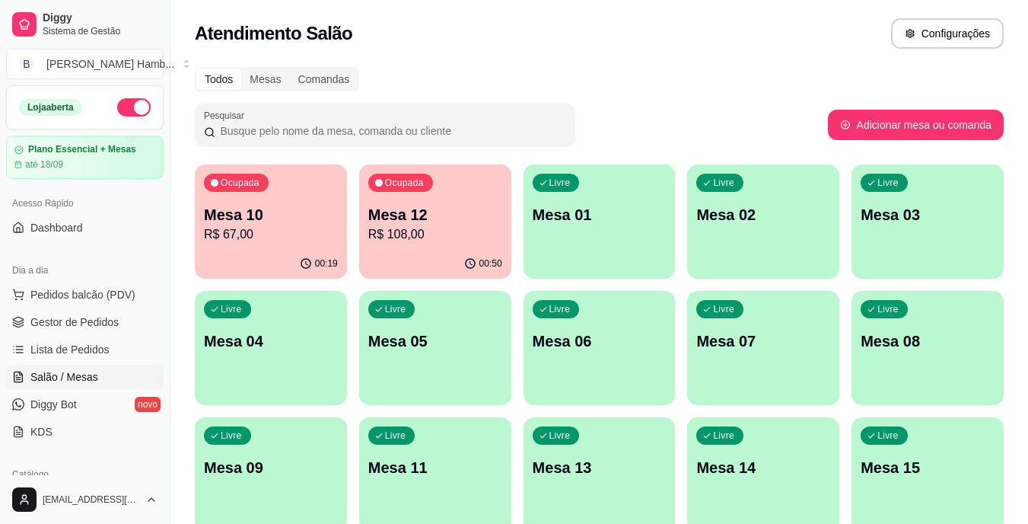
scroll to position [196, 0]
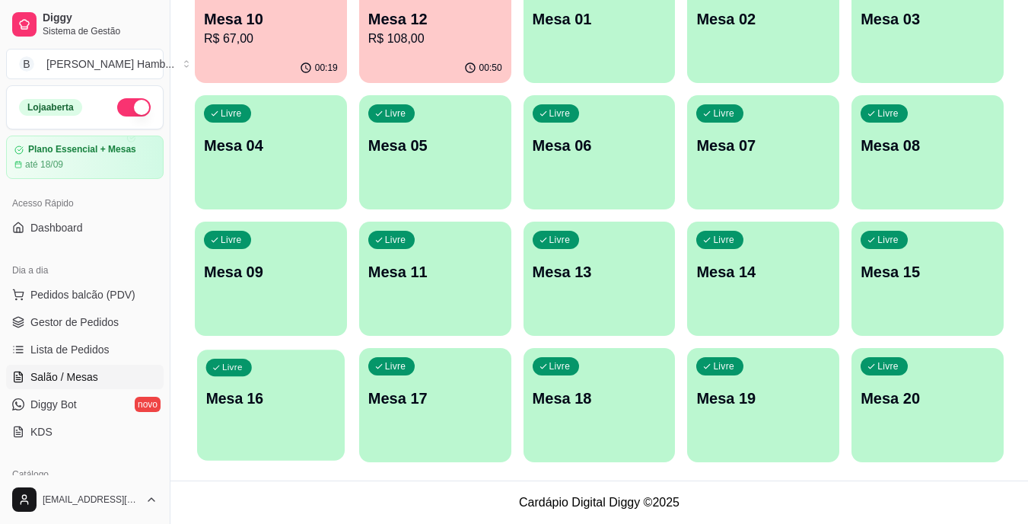
click at [317, 386] on div "Livre Mesa 16" at bounding box center [271, 395] width 148 height 93
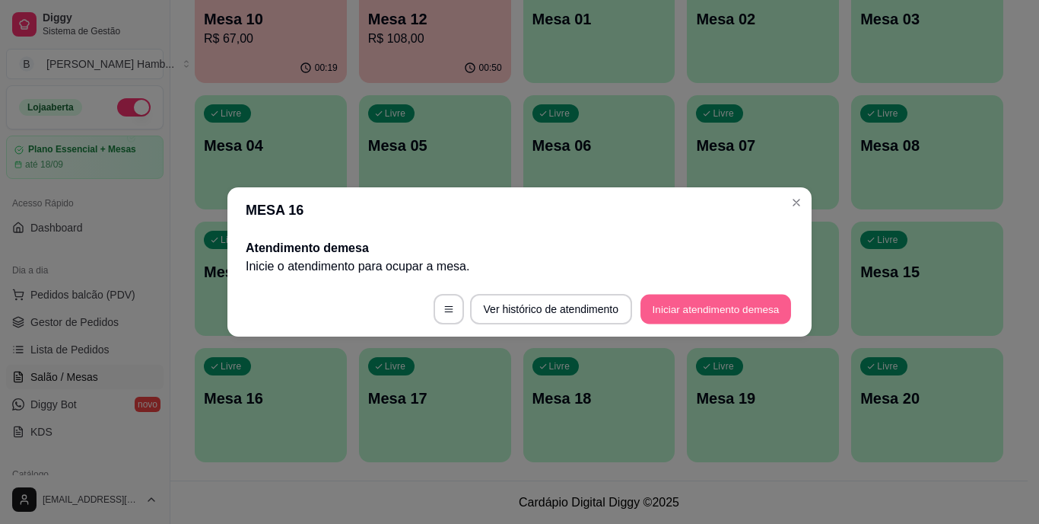
click at [674, 301] on button "Iniciar atendimento de mesa" at bounding box center [716, 309] width 151 height 30
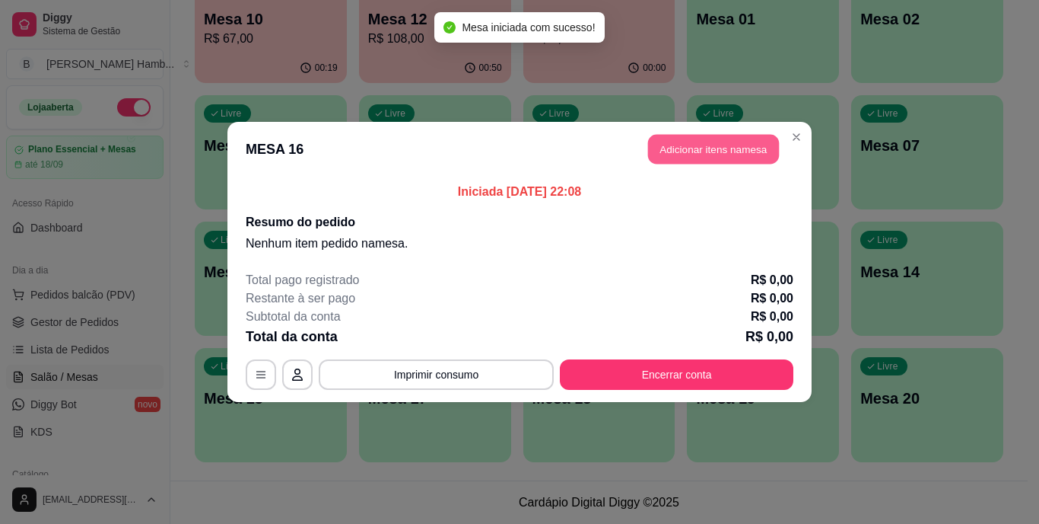
click at [684, 154] on button "Adicionar itens na mesa" at bounding box center [713, 150] width 131 height 30
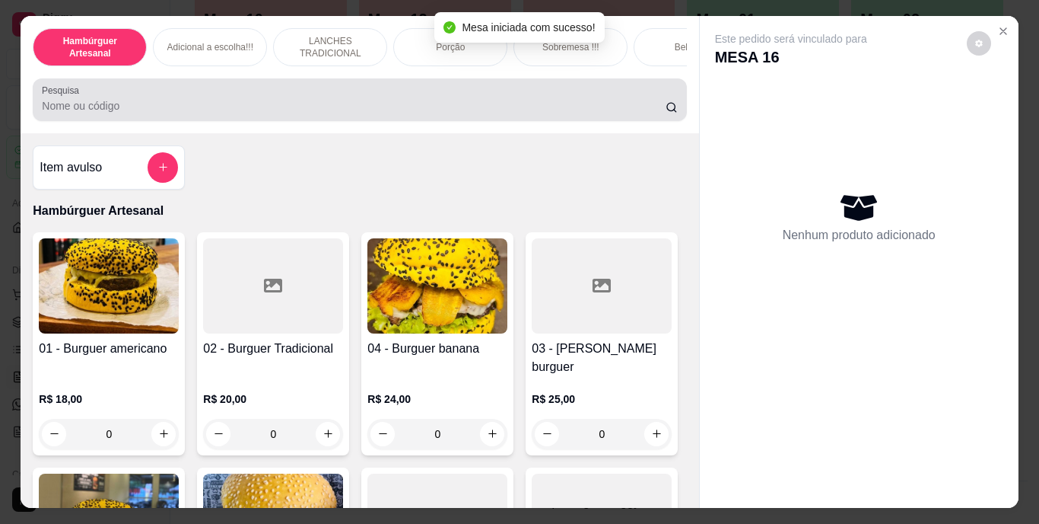
click at [575, 115] on div at bounding box center [359, 99] width 635 height 30
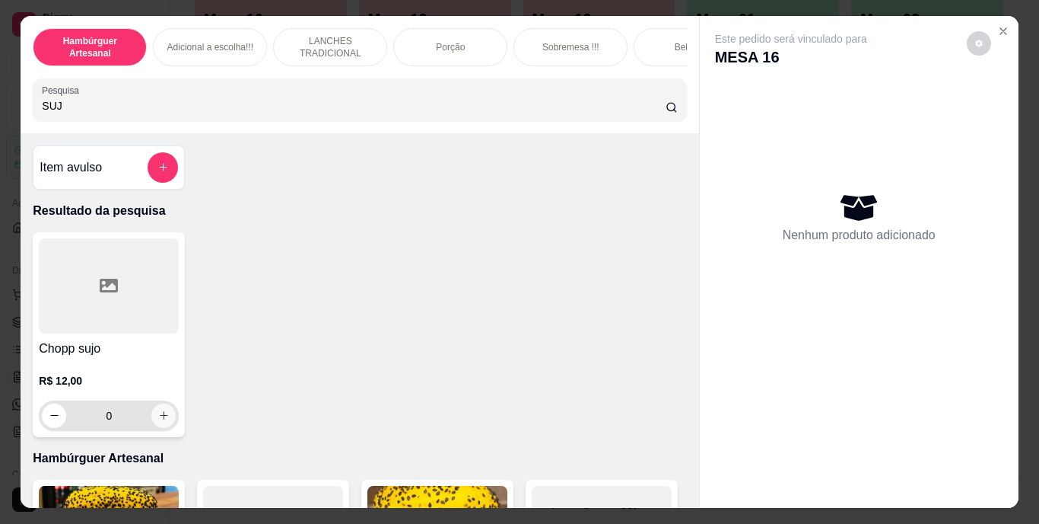
type input "SUJ"
click at [163, 421] on icon "increase-product-quantity" at bounding box center [163, 414] width 11 height 11
type input "1"
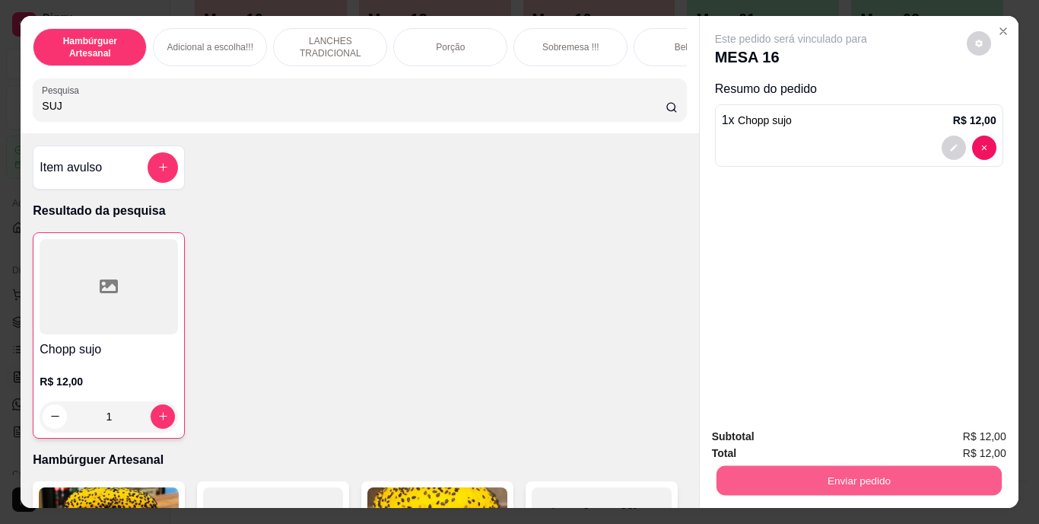
click at [747, 481] on button "Enviar pedido" at bounding box center [858, 481] width 285 height 30
click at [747, 428] on button "Não registrar e enviar pedido" at bounding box center [809, 437] width 154 height 28
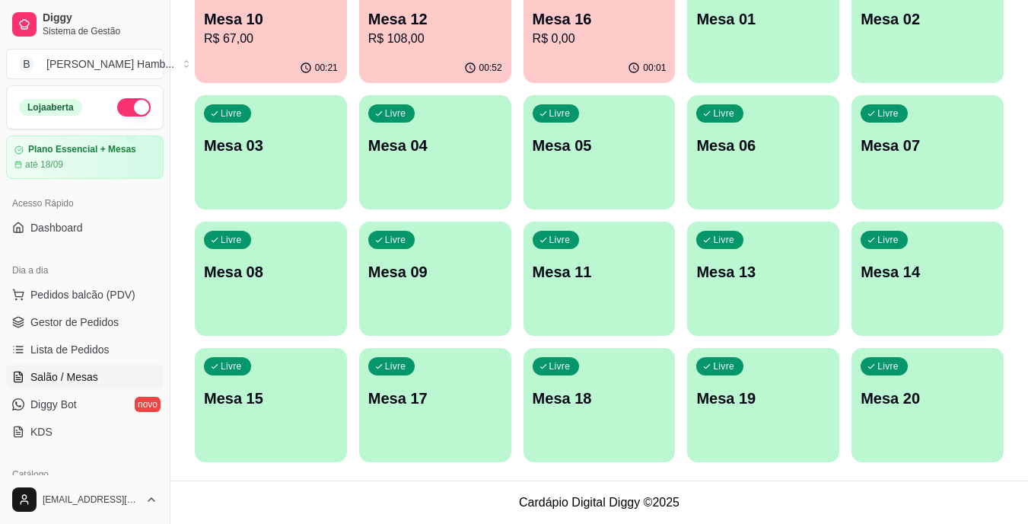
click at [113, 295] on span "Pedidos balcão (PDV)" at bounding box center [82, 294] width 105 height 15
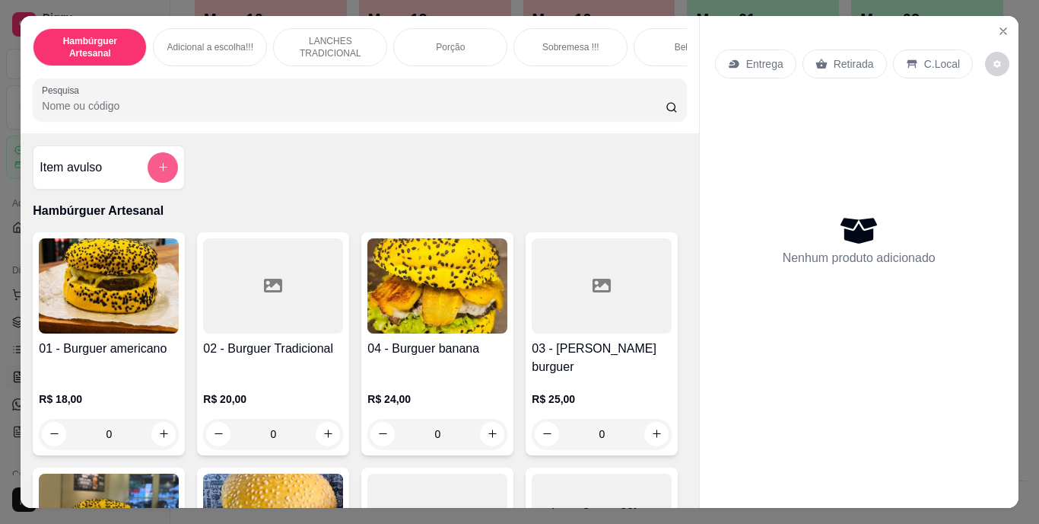
click at [159, 167] on icon "add-separate-item" at bounding box center [163, 166] width 11 height 11
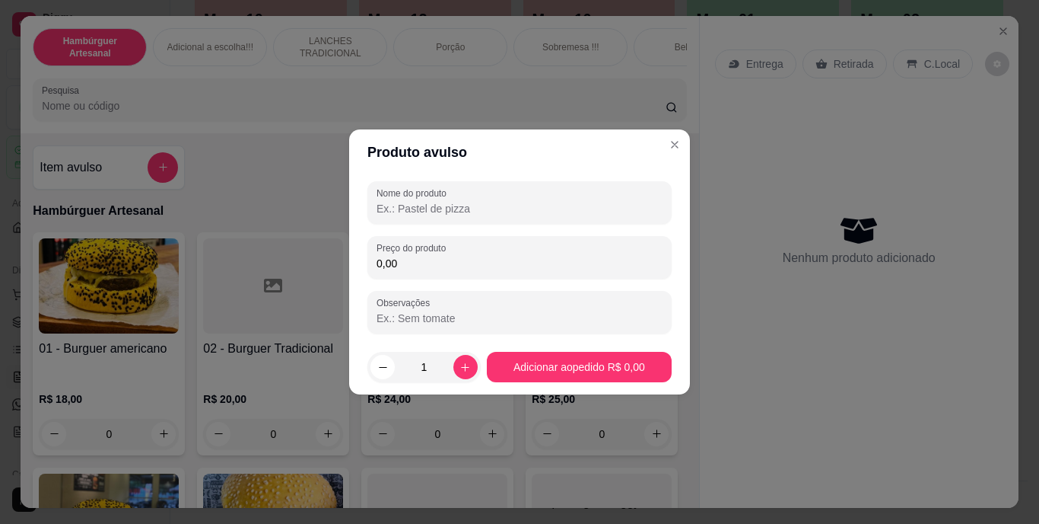
click at [476, 214] on input "Nome do produto" at bounding box center [520, 208] width 286 height 15
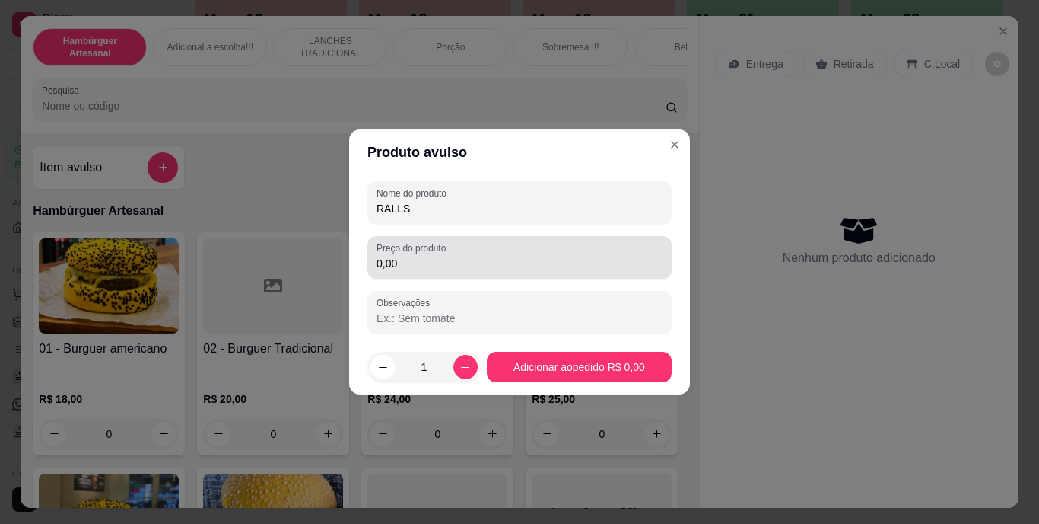
type input "RALLS"
click at [474, 251] on div "0,00" at bounding box center [520, 257] width 286 height 30
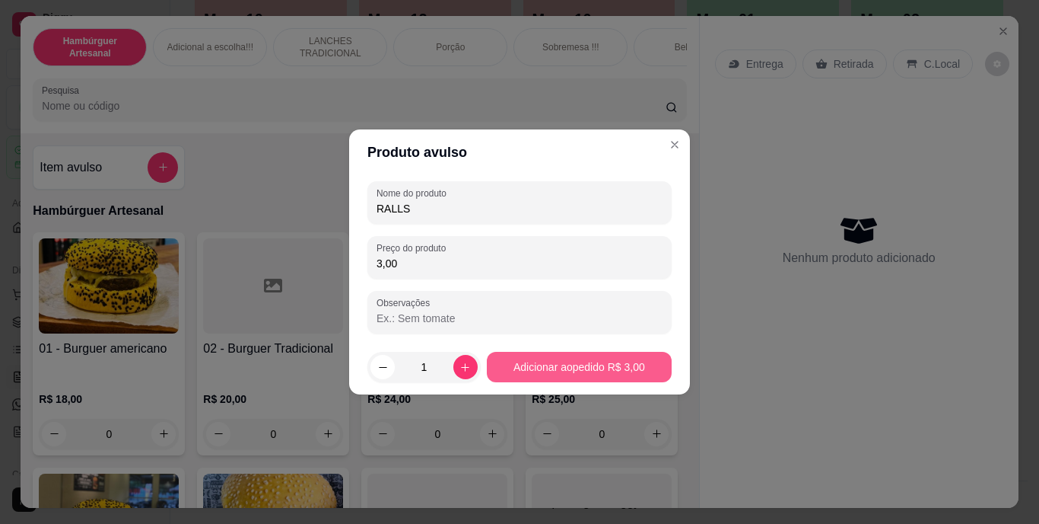
type input "3,00"
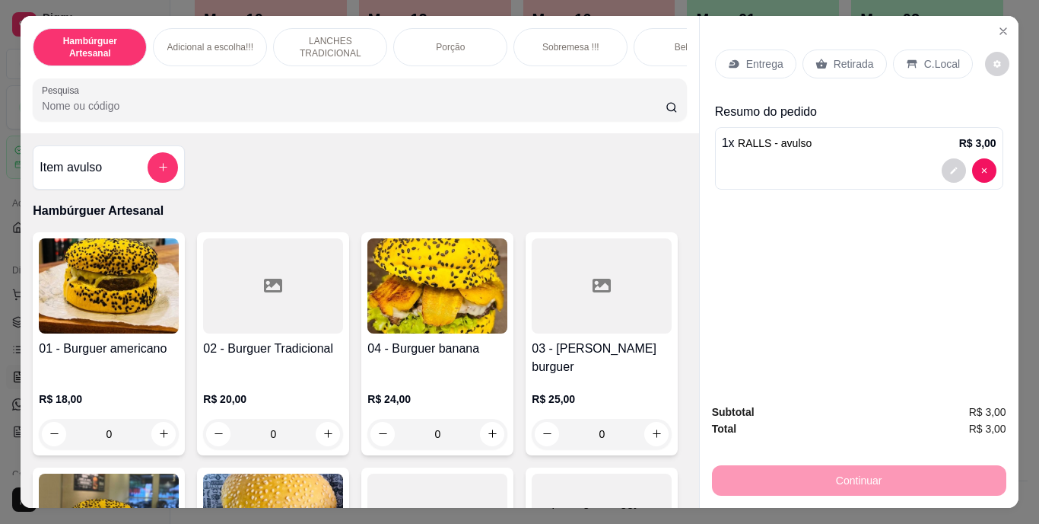
click at [840, 64] on p "Retirada" at bounding box center [854, 63] width 40 height 15
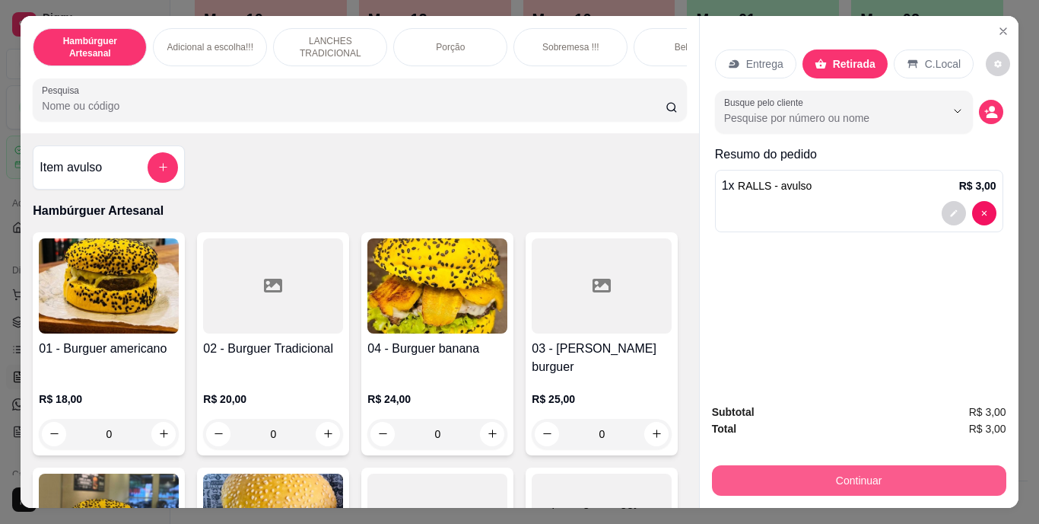
click at [789, 465] on button "Continuar" at bounding box center [859, 480] width 294 height 30
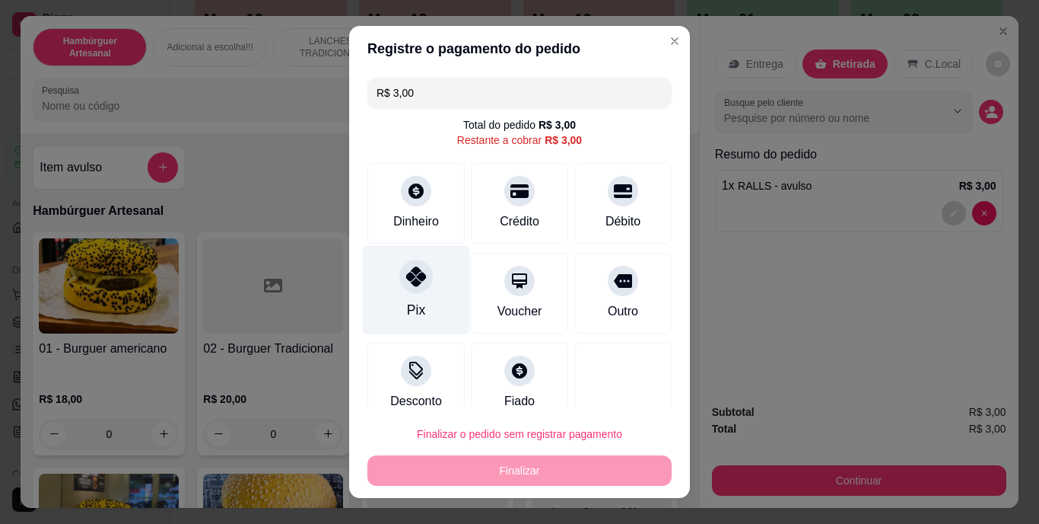
click at [412, 301] on div "Pix" at bounding box center [416, 311] width 18 height 20
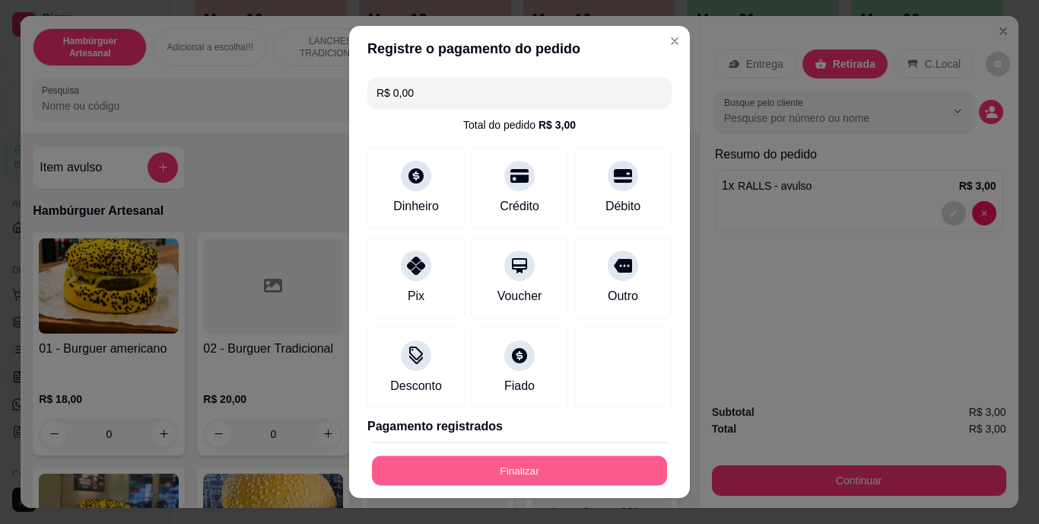
click at [491, 464] on button "Finalizar" at bounding box center [519, 470] width 295 height 30
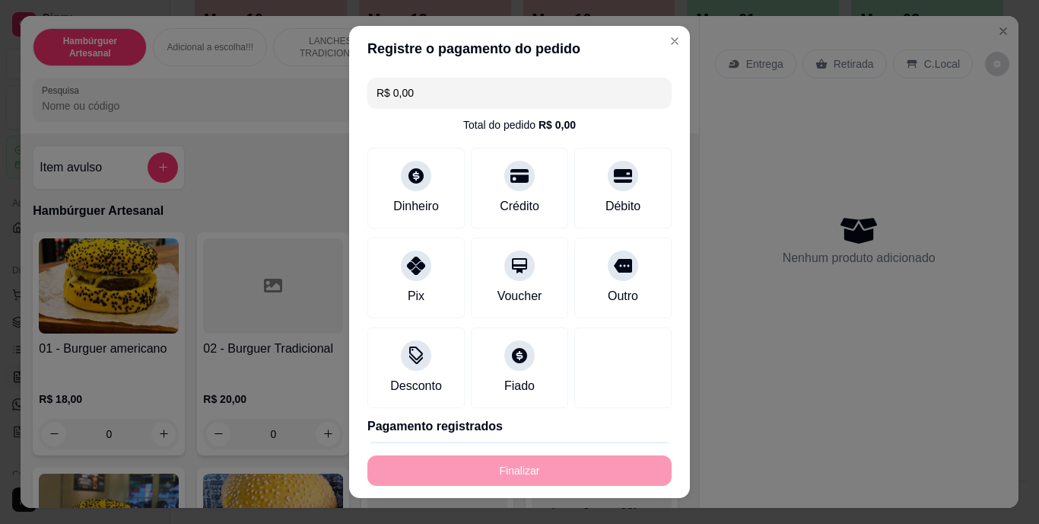
type input "-R$ 3,00"
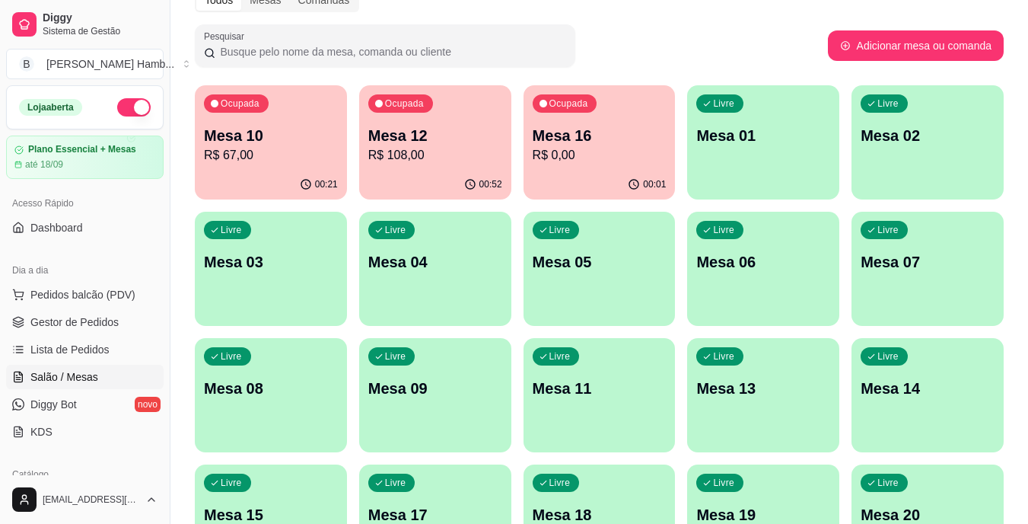
scroll to position [78, 0]
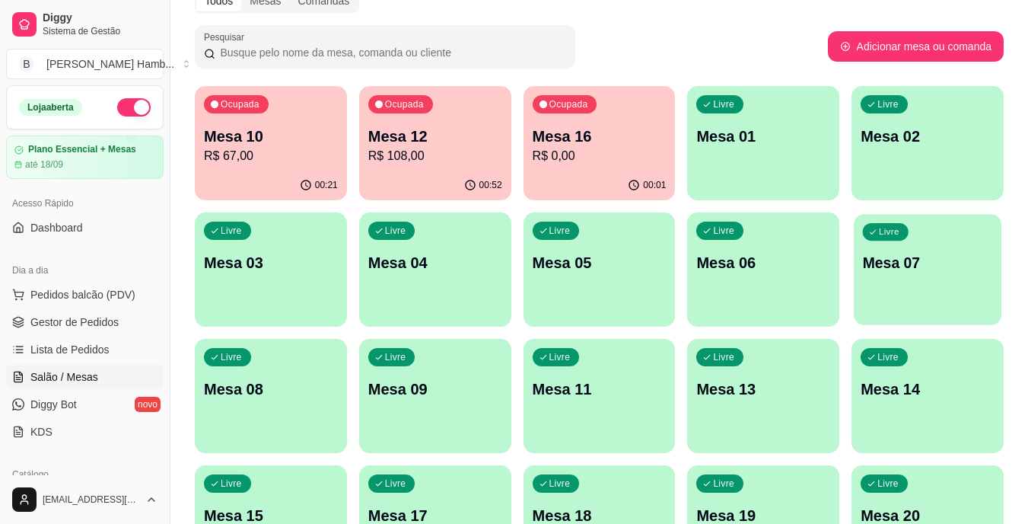
click at [940, 282] on div "Livre Mesa 07" at bounding box center [928, 260] width 148 height 93
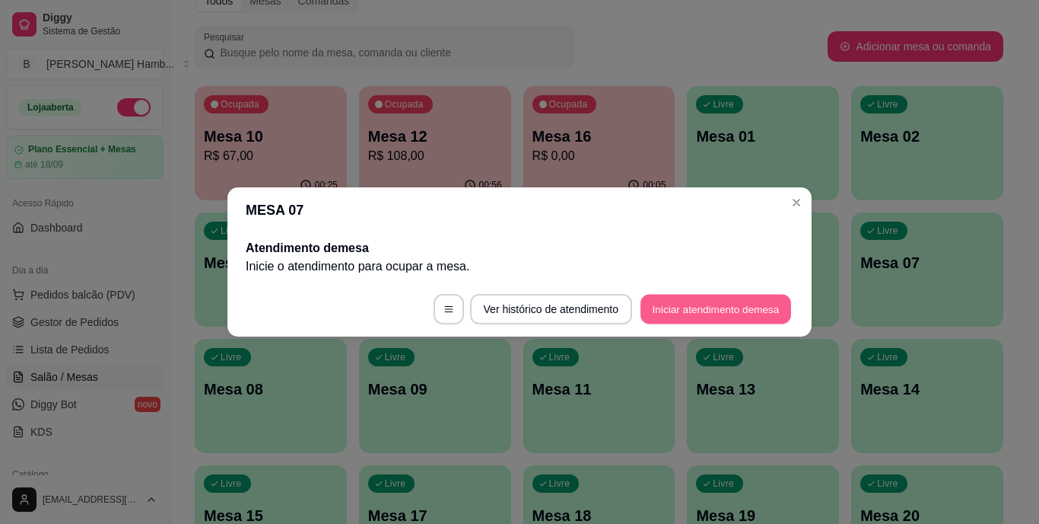
click at [726, 305] on button "Iniciar atendimento de mesa" at bounding box center [716, 309] width 151 height 30
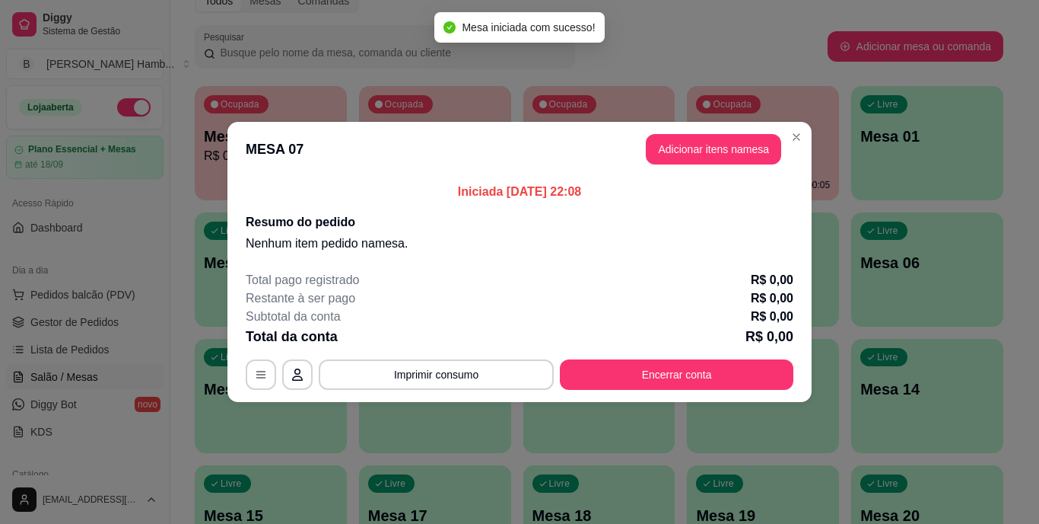
click at [708, 133] on header "MESA 07 Adicionar itens na mesa" at bounding box center [520, 149] width 584 height 55
click at [692, 148] on button "Adicionar itens na mesa" at bounding box center [713, 150] width 131 height 30
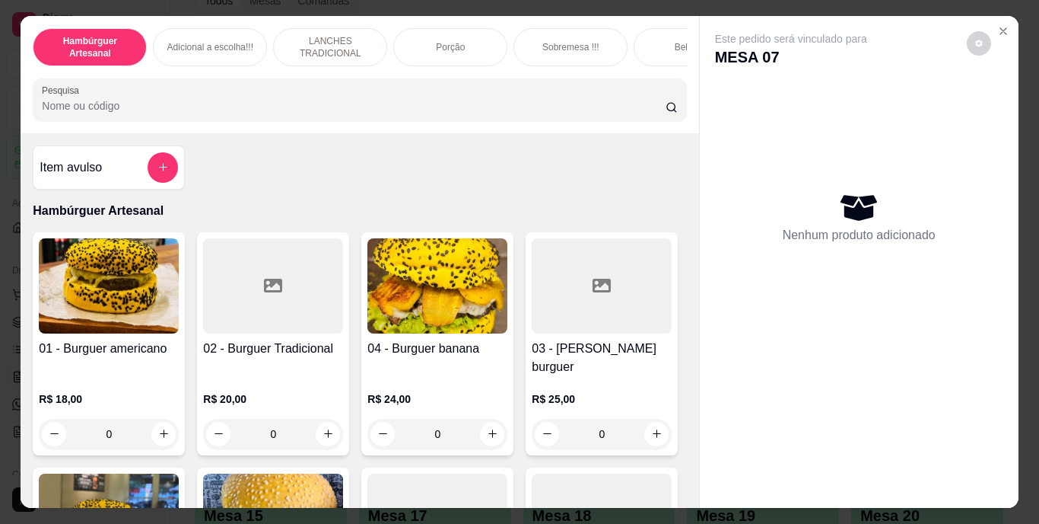
click at [606, 108] on input "Pesquisa" at bounding box center [354, 105] width 624 height 15
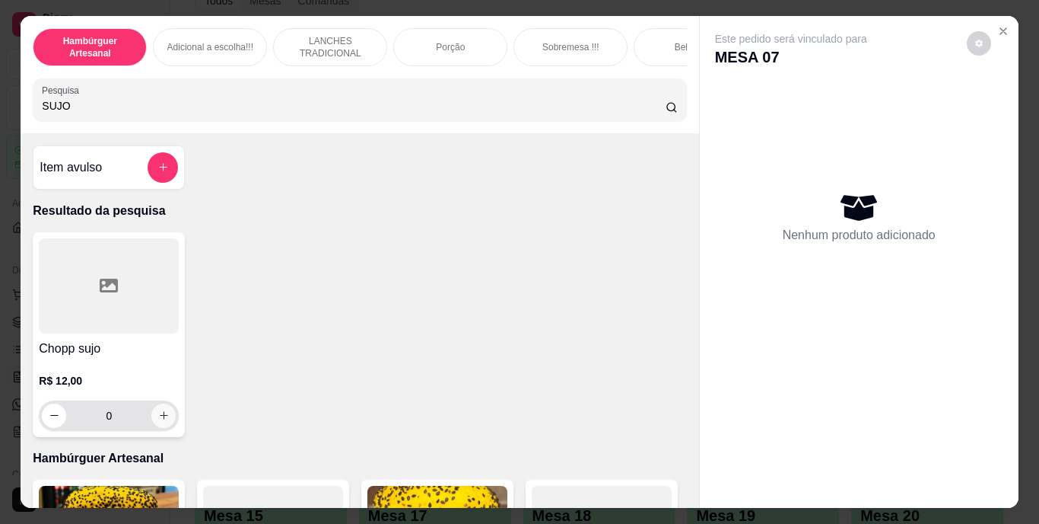
type input "SUJO"
click at [159, 427] on button "increase-product-quantity" at bounding box center [164, 415] width 24 height 24
type input "1"
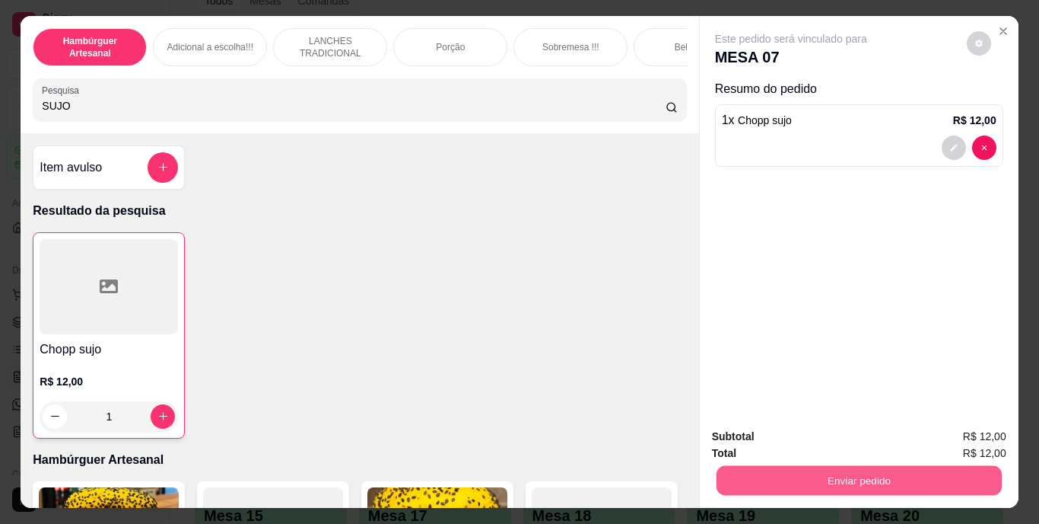
click at [753, 467] on button "Enviar pedido" at bounding box center [858, 481] width 285 height 30
click at [756, 438] on button "Não registrar e enviar pedido" at bounding box center [809, 437] width 158 height 29
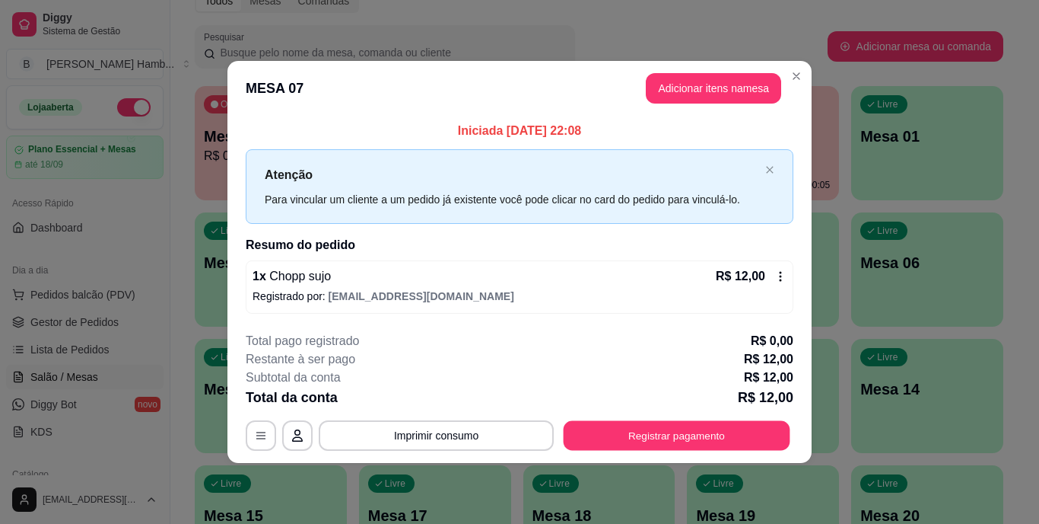
click at [756, 438] on button "Registrar pagamento" at bounding box center [677, 435] width 227 height 30
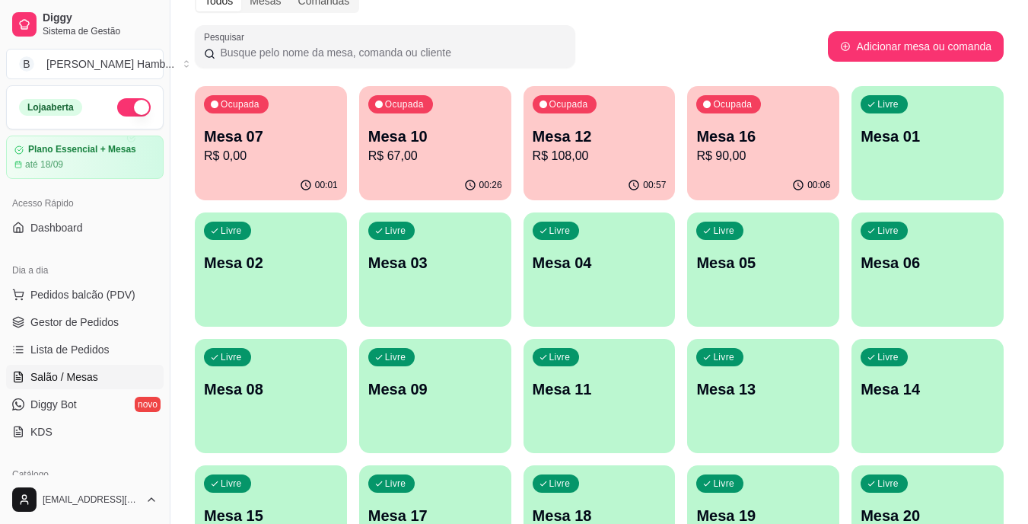
click at [56, 345] on span "Lista de Pedidos" at bounding box center [69, 349] width 79 height 15
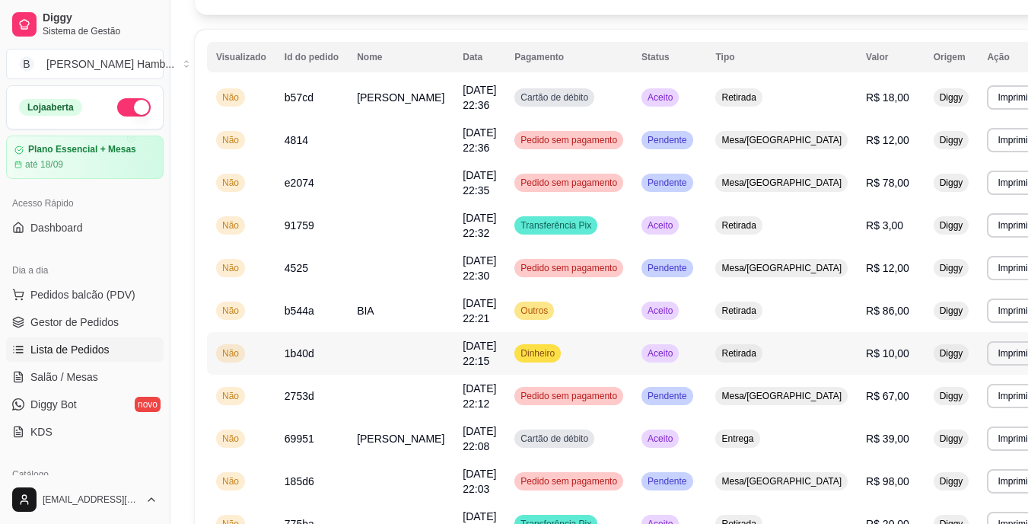
scroll to position [125, 0]
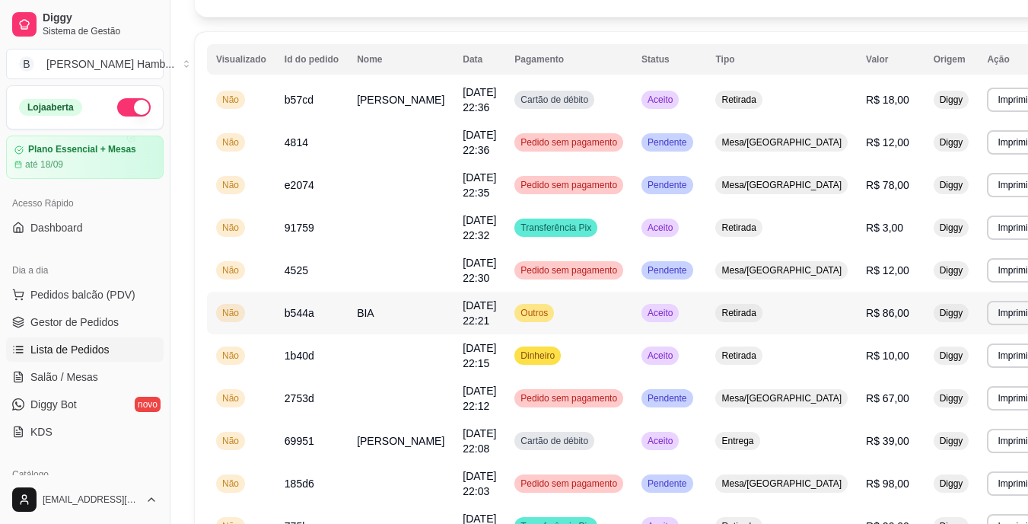
click at [364, 318] on span "BIA" at bounding box center [366, 313] width 18 height 12
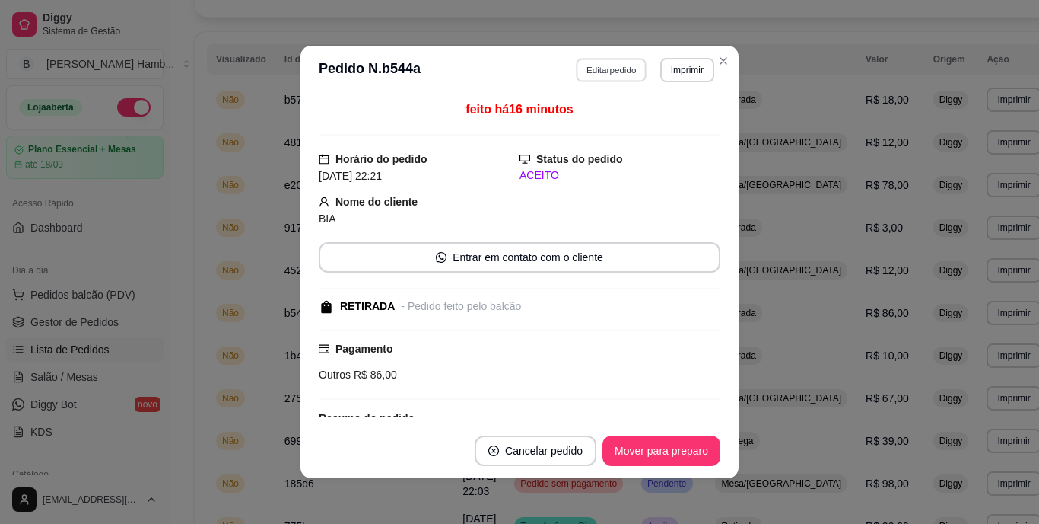
click at [592, 74] on button "Editar pedido" at bounding box center [612, 70] width 71 height 24
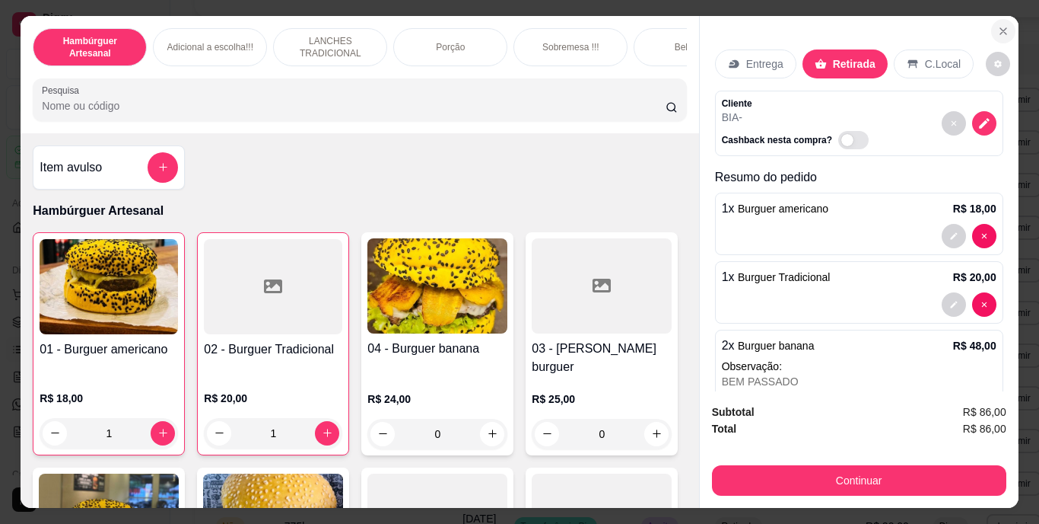
click at [998, 19] on button "Close" at bounding box center [1004, 31] width 24 height 24
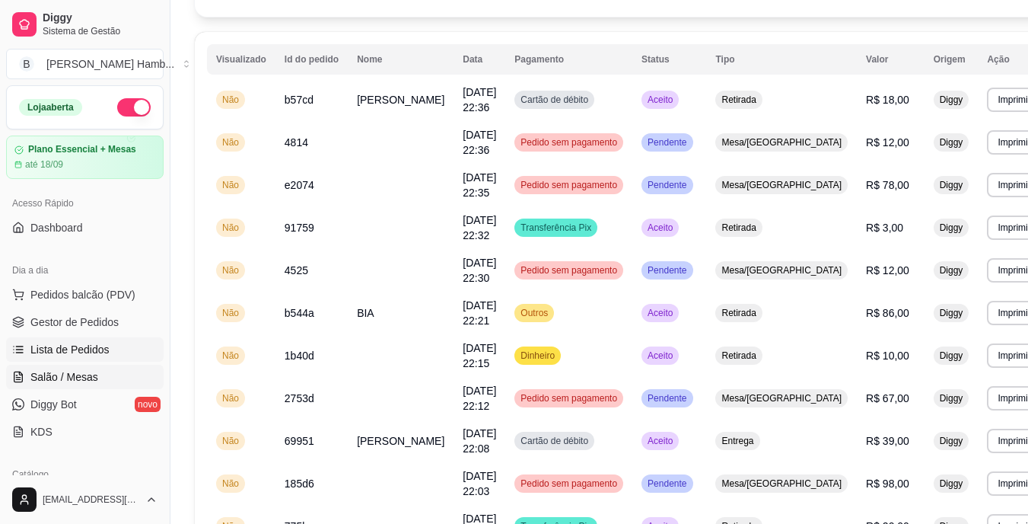
click at [81, 374] on span "Salão / Mesas" at bounding box center [64, 376] width 68 height 15
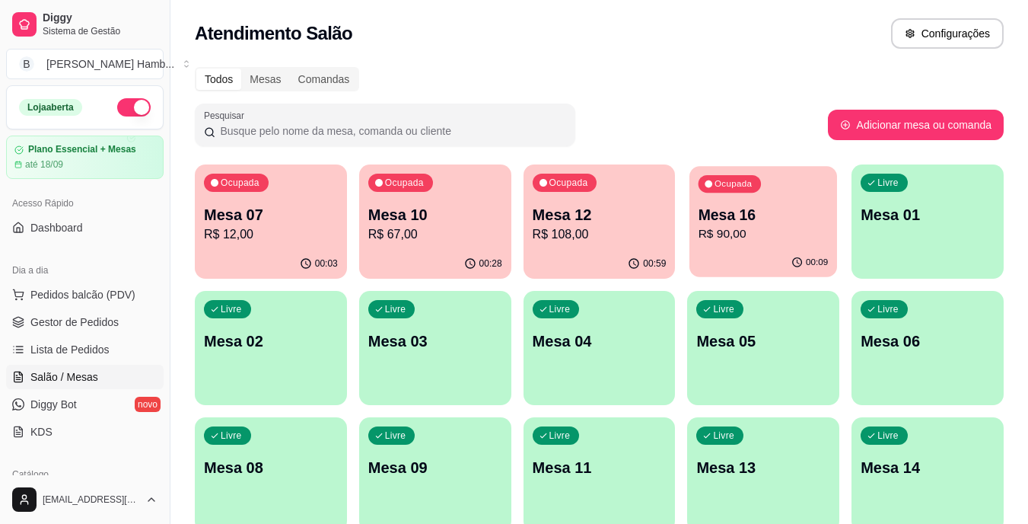
click at [752, 218] on p "Mesa 16" at bounding box center [764, 215] width 130 height 21
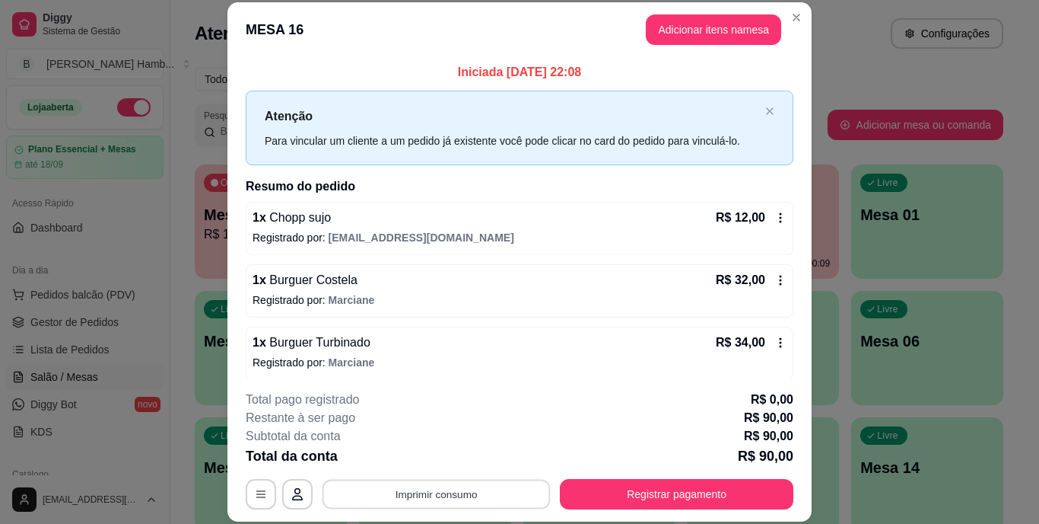
click at [474, 498] on button "Imprimir consumo" at bounding box center [437, 494] width 228 height 30
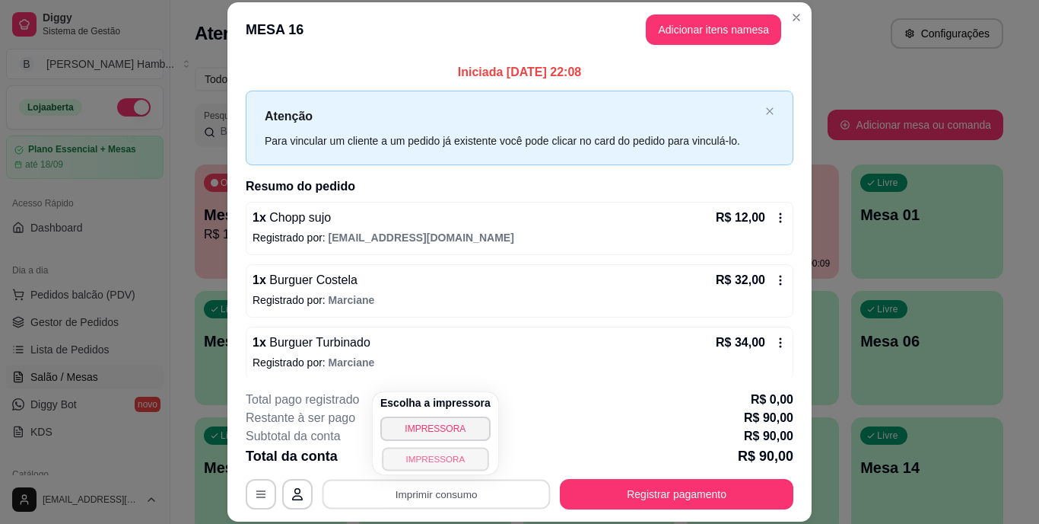
click at [463, 462] on button "IMPRESSORA" at bounding box center [435, 459] width 107 height 24
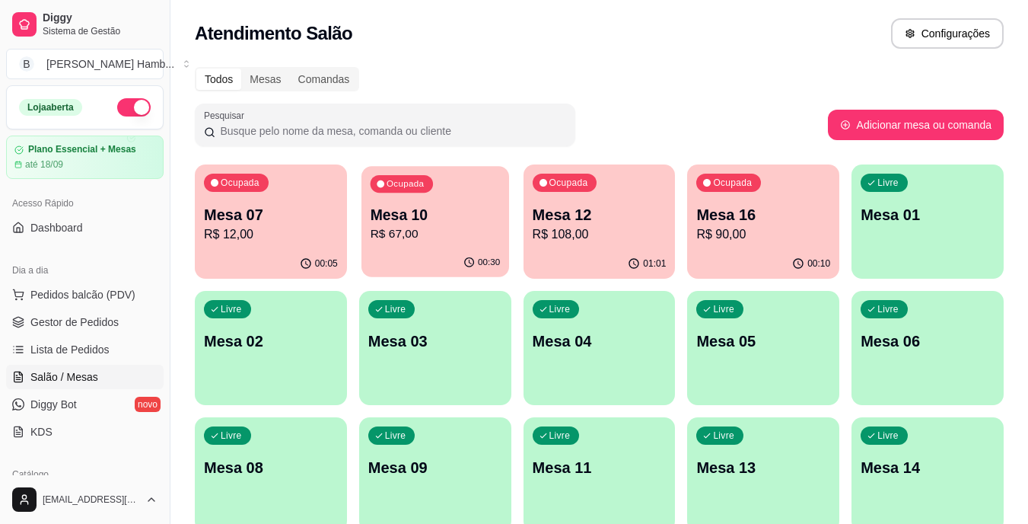
click at [421, 231] on p "R$ 67,00" at bounding box center [435, 234] width 130 height 18
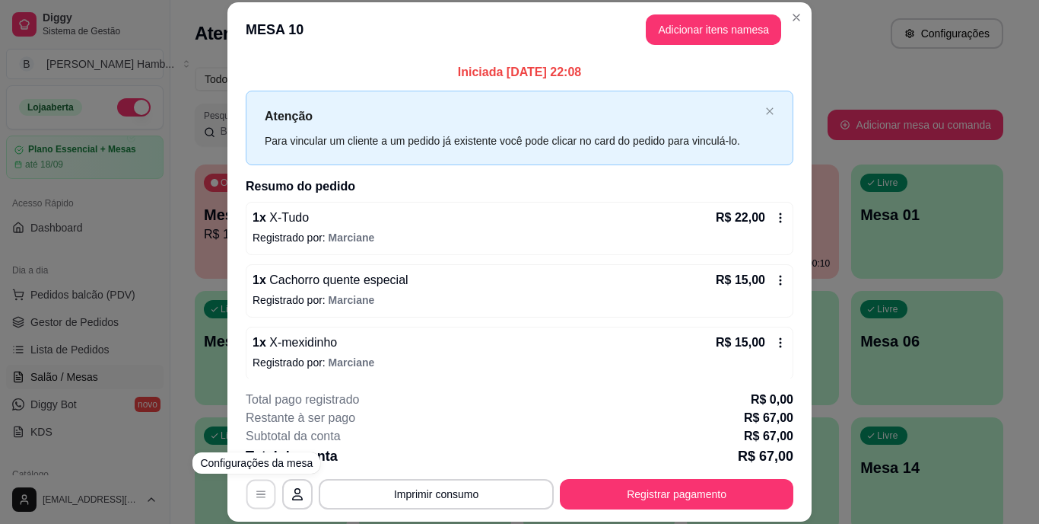
click at [253, 483] on button "button" at bounding box center [262, 494] width 30 height 30
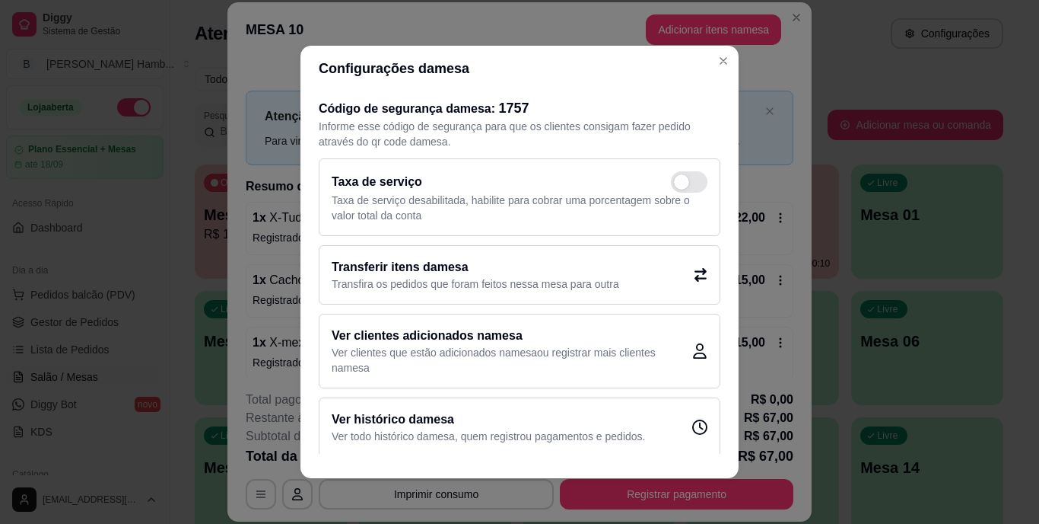
click at [466, 279] on p "Transfira os pedidos que foram feitos nessa mesa para outra" at bounding box center [476, 283] width 288 height 15
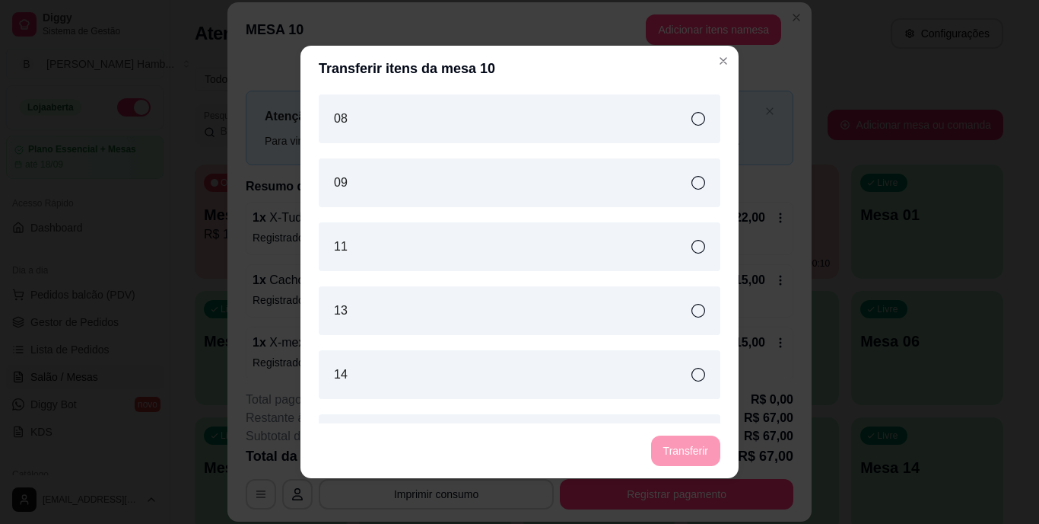
scroll to position [391, 0]
click at [573, 298] on div "13" at bounding box center [520, 306] width 402 height 49
click at [708, 446] on button "Transferir" at bounding box center [686, 451] width 68 height 30
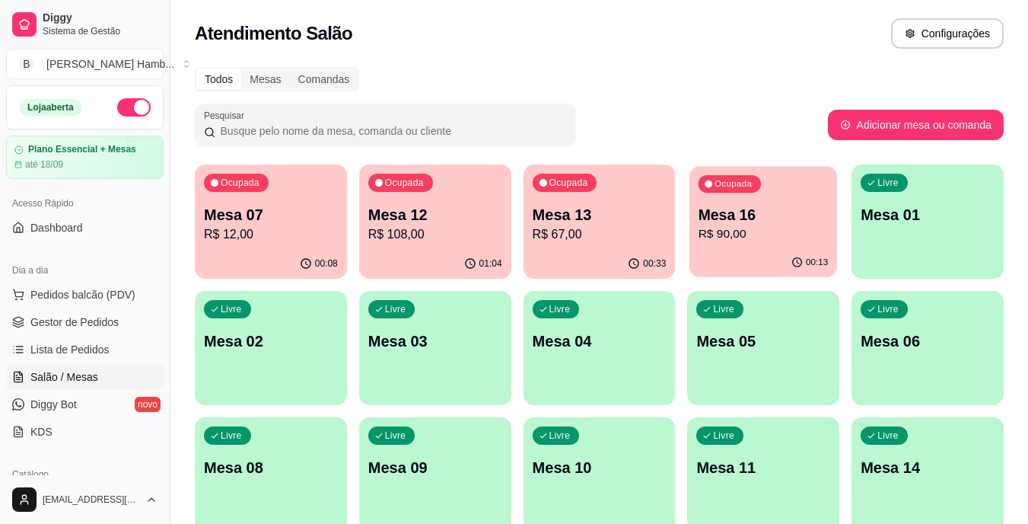
click at [733, 206] on p "Mesa 16" at bounding box center [764, 215] width 130 height 21
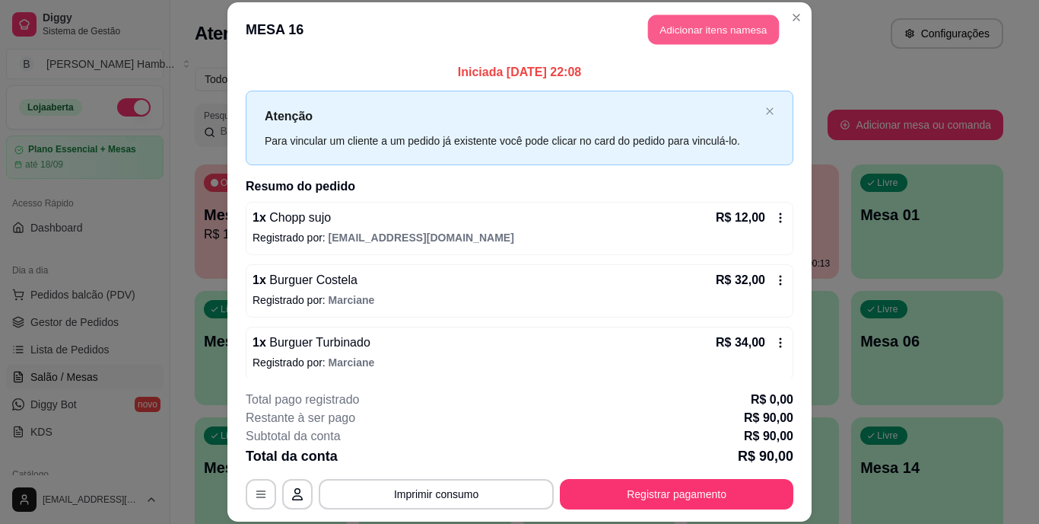
click at [695, 30] on button "Adicionar itens na mesa" at bounding box center [713, 30] width 131 height 30
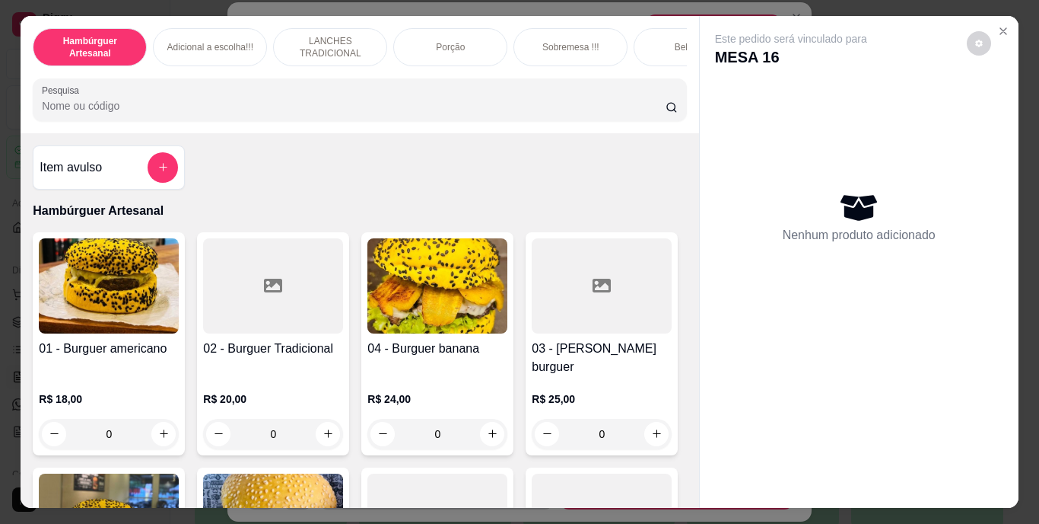
click at [589, 107] on input "Pesquisa" at bounding box center [354, 105] width 624 height 15
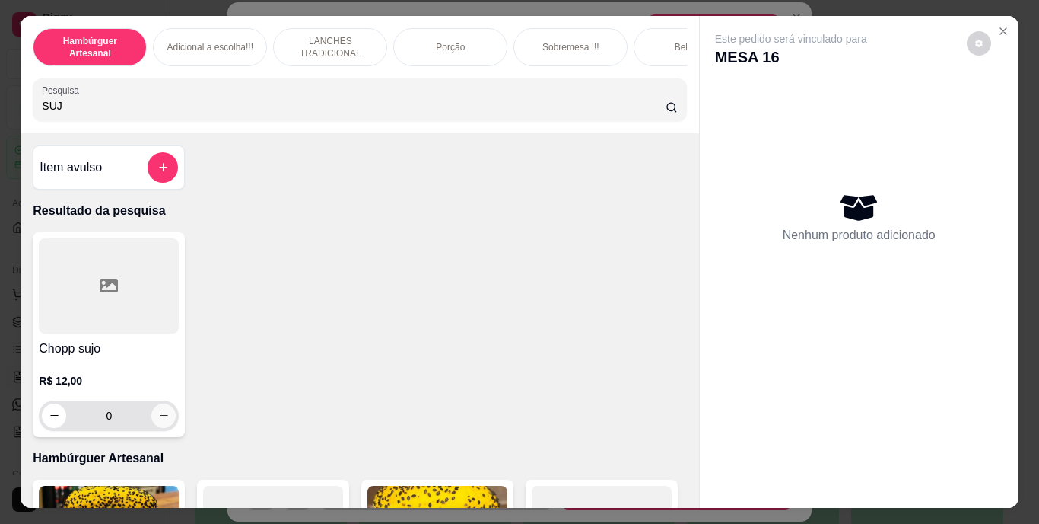
type input "SUJ"
click at [158, 415] on icon "increase-product-quantity" at bounding box center [163, 414] width 11 height 11
type input "1"
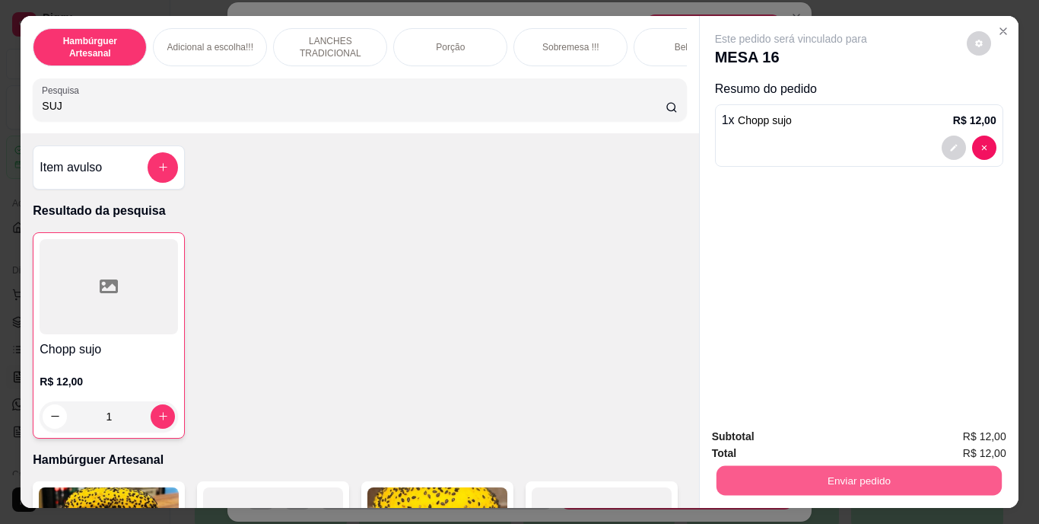
click at [724, 466] on button "Enviar pedido" at bounding box center [858, 481] width 285 height 30
click at [745, 436] on button "Não registrar e enviar pedido" at bounding box center [809, 437] width 154 height 28
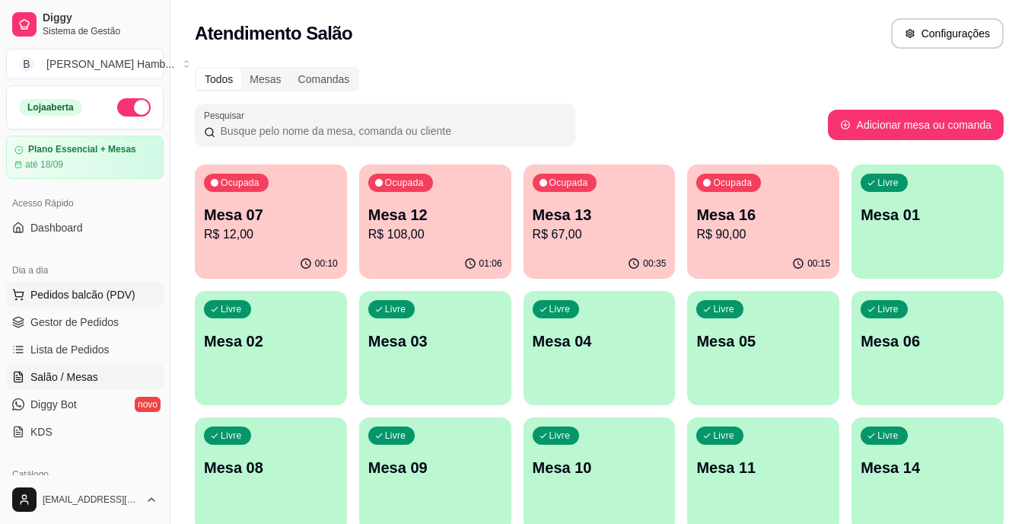
click at [124, 288] on span "Pedidos balcão (PDV)" at bounding box center [82, 294] width 105 height 15
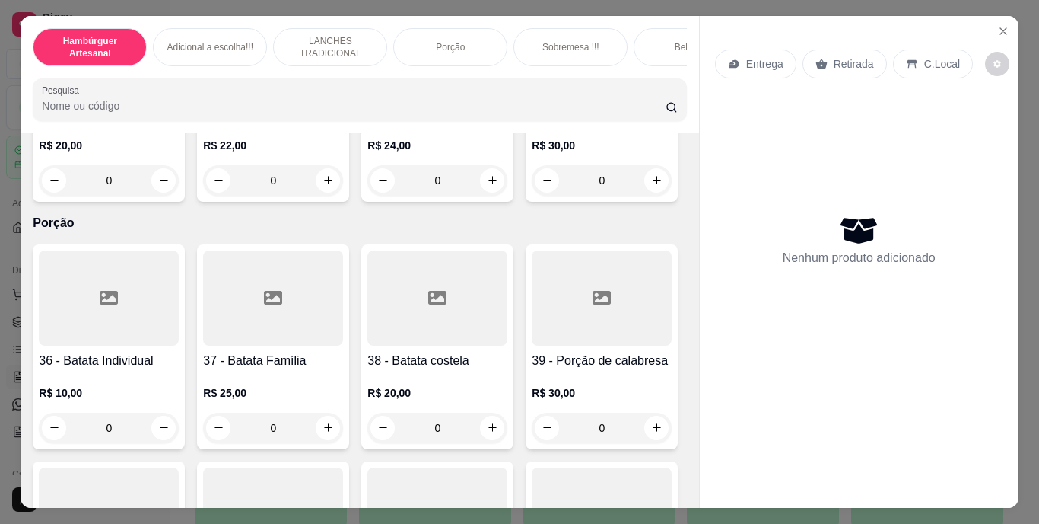
scroll to position [2758, 0]
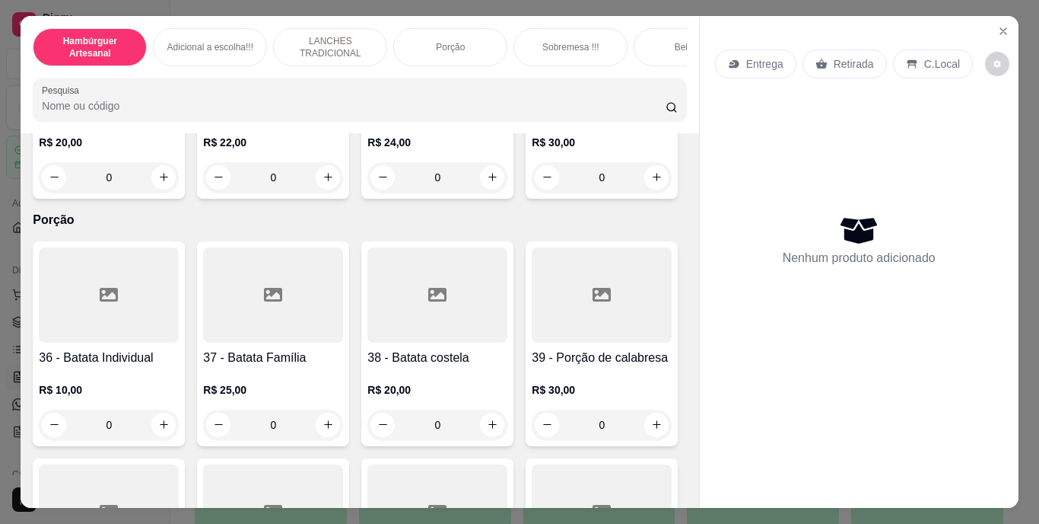
type input "1"
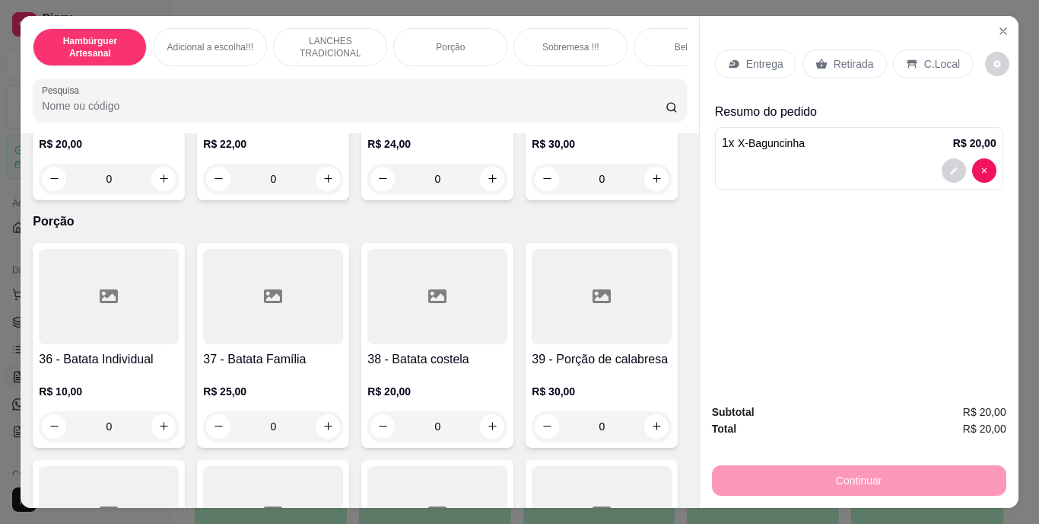
click at [765, 56] on p "Entrega" at bounding box center [765, 63] width 37 height 15
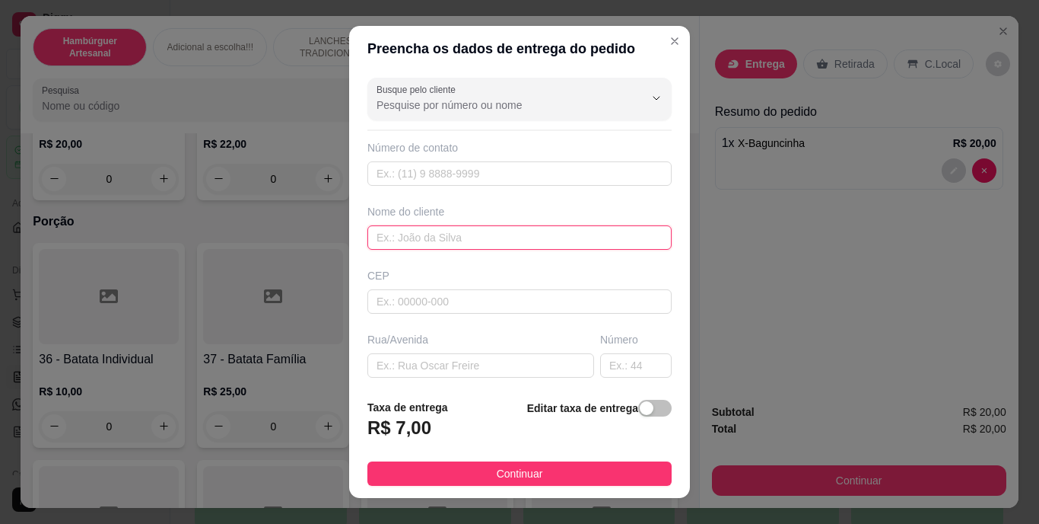
click at [555, 233] on input "text" at bounding box center [520, 237] width 304 height 24
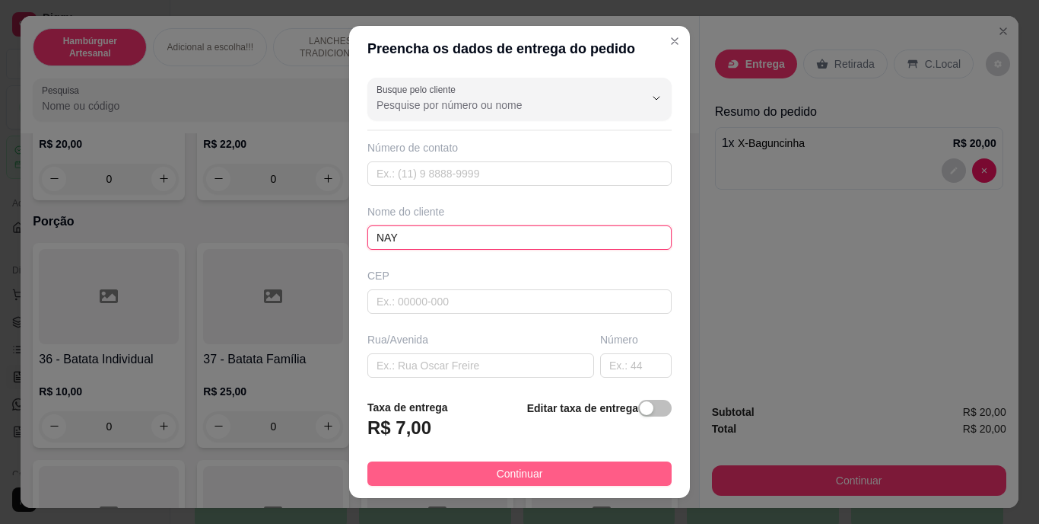
type input "NAY"
click at [482, 463] on button "Continuar" at bounding box center [520, 473] width 304 height 24
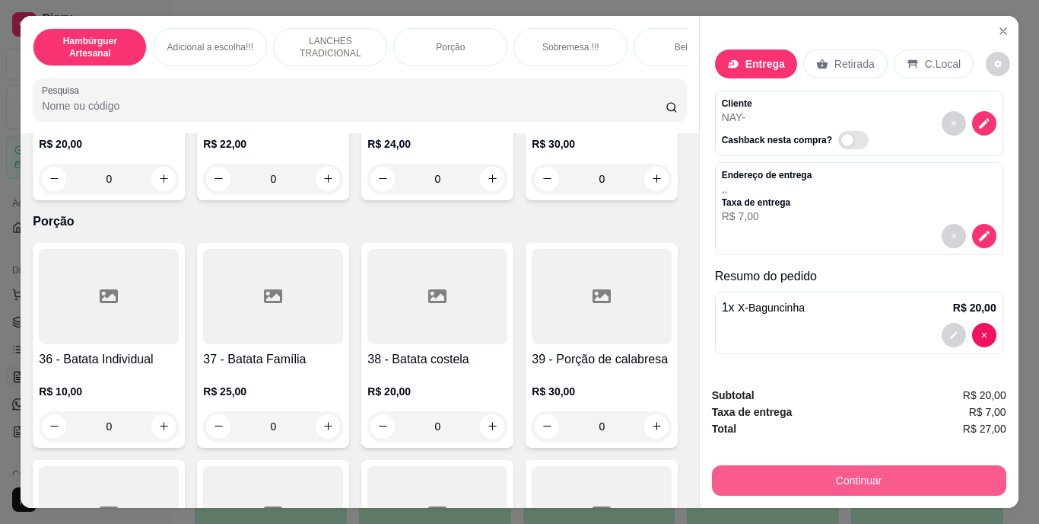
click at [748, 467] on button "Continuar" at bounding box center [859, 480] width 294 height 30
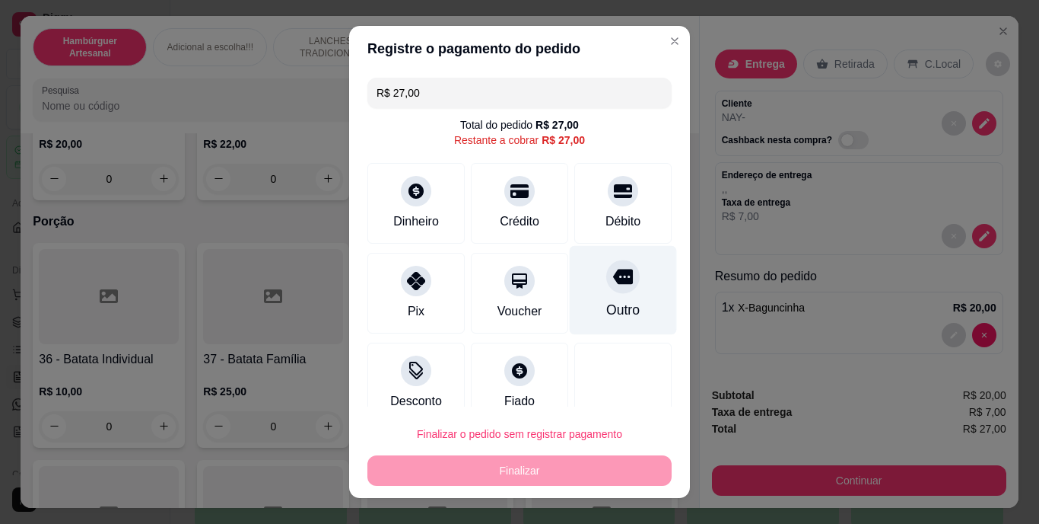
click at [595, 294] on div "Outro" at bounding box center [623, 290] width 107 height 89
type input "R$ 0,00"
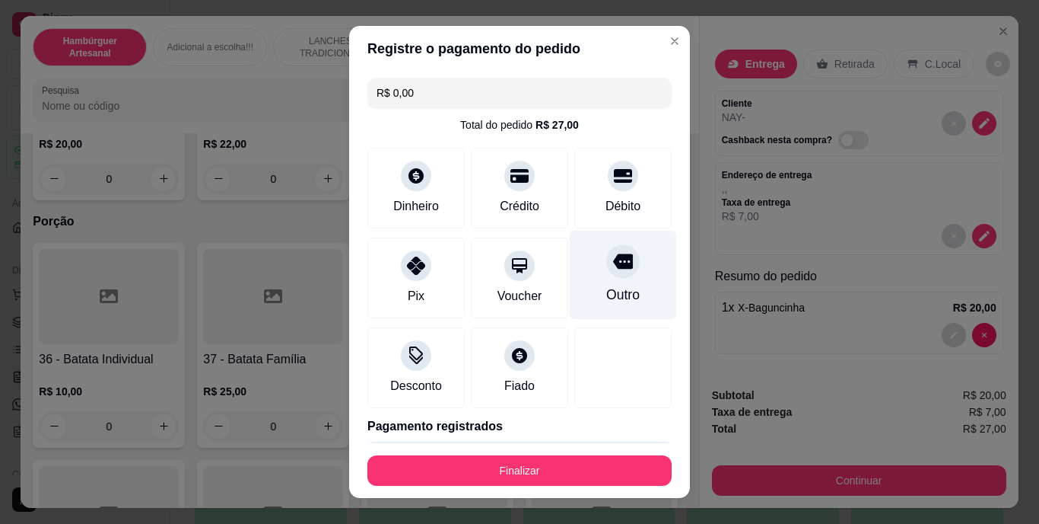
click at [613, 263] on icon at bounding box center [623, 261] width 20 height 15
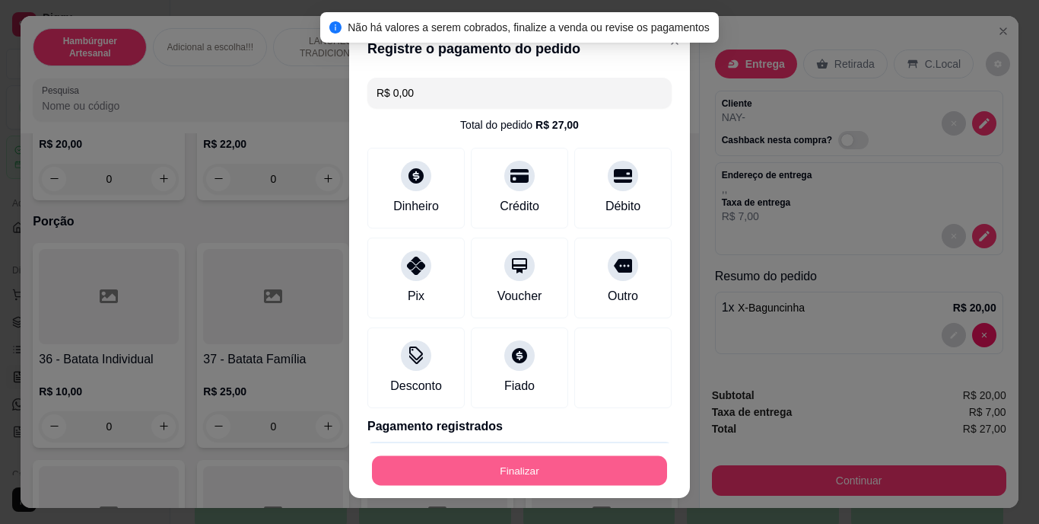
click at [496, 463] on button "Finalizar" at bounding box center [519, 470] width 295 height 30
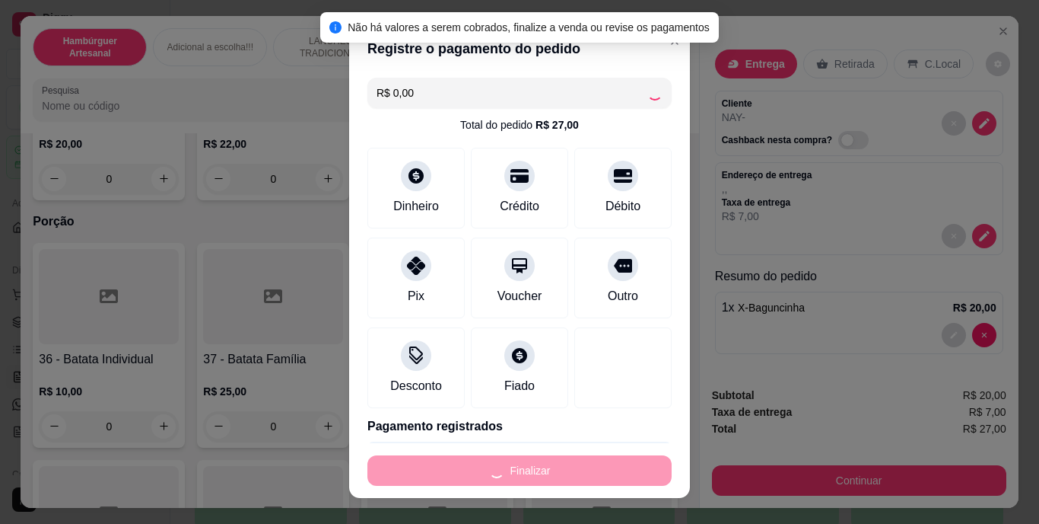
type input "0"
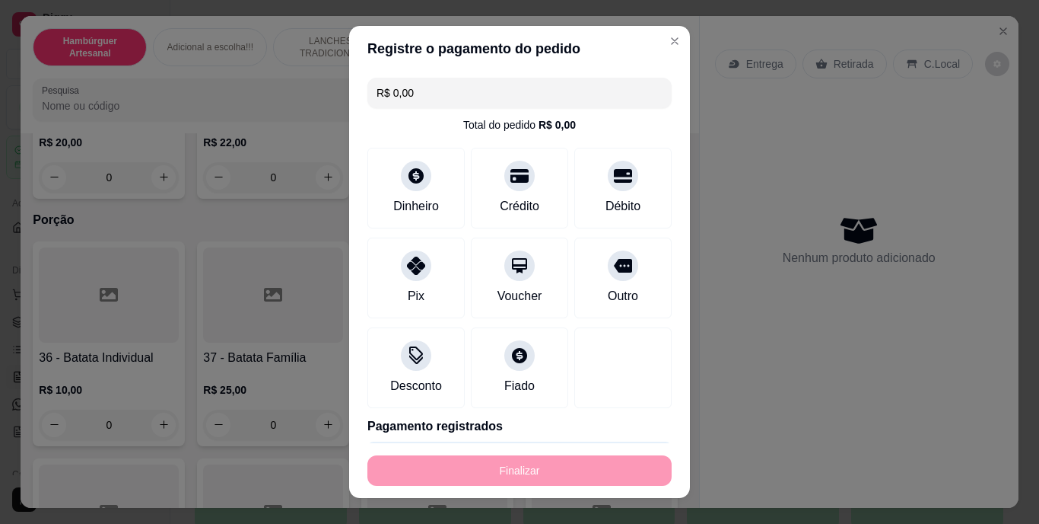
type input "-R$ 27,00"
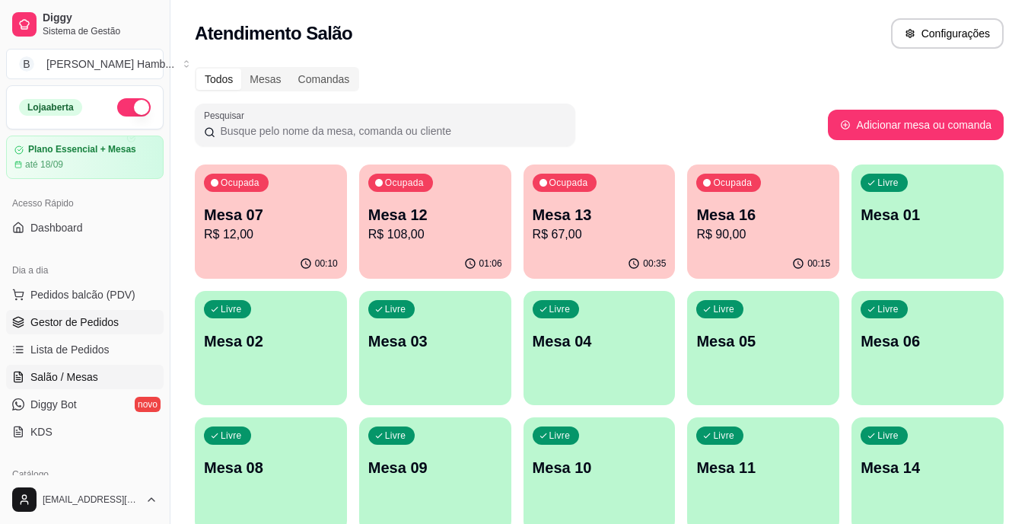
click at [66, 326] on span "Gestor de Pedidos" at bounding box center [74, 321] width 88 height 15
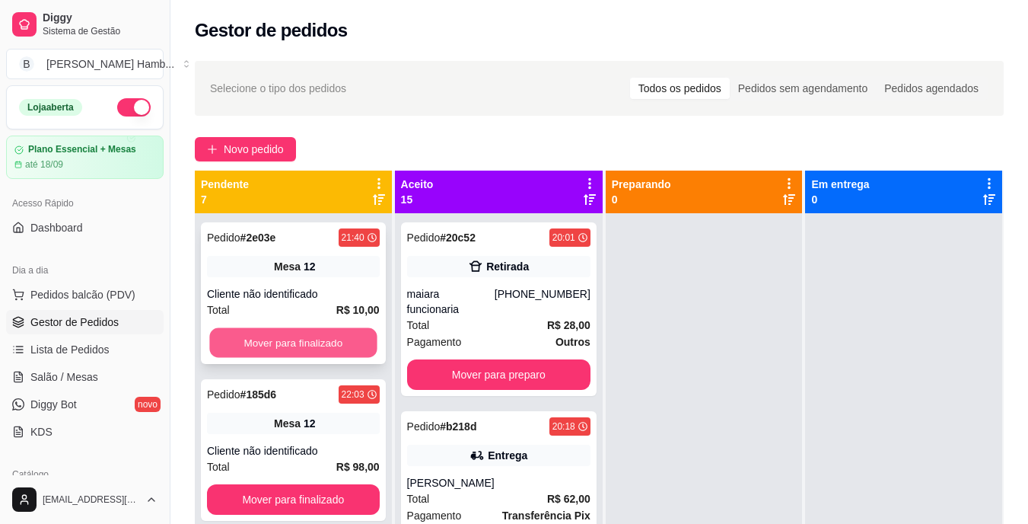
click at [285, 347] on button "Mover para finalizado" at bounding box center [292, 343] width 167 height 30
click at [305, 330] on button "Mover para finalizado" at bounding box center [292, 343] width 167 height 30
click at [305, 330] on button "Mover para finalizado" at bounding box center [293, 342] width 173 height 30
click at [285, 345] on button "Mover para finalizado" at bounding box center [292, 343] width 167 height 30
click at [285, 345] on button "Mover para finalizado" at bounding box center [293, 342] width 173 height 30
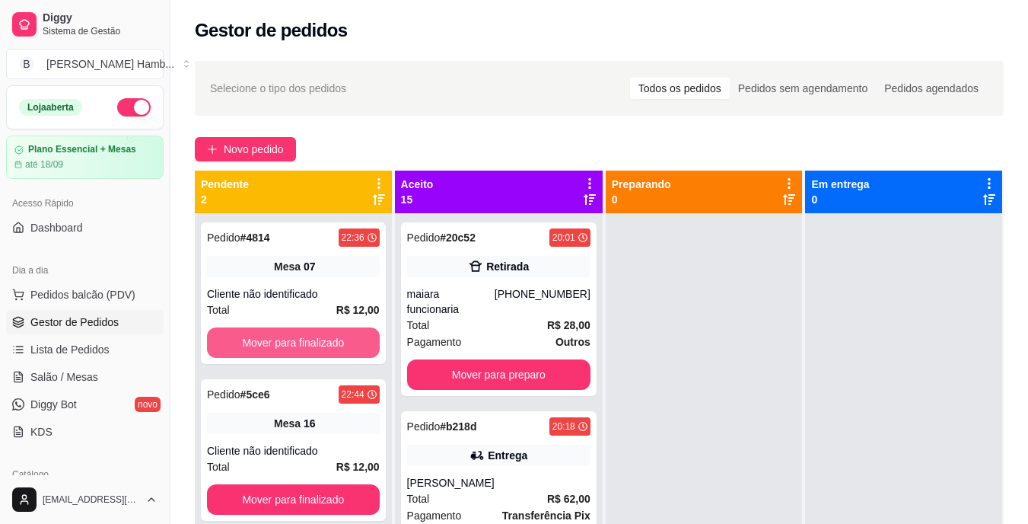
click at [285, 345] on button "Mover para finalizado" at bounding box center [293, 342] width 173 height 30
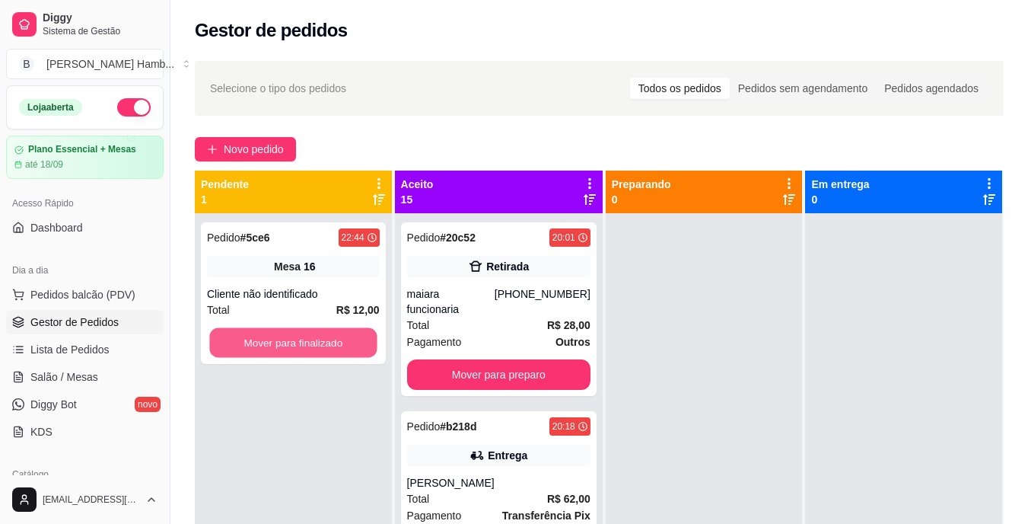
click at [285, 345] on button "Mover para finalizado" at bounding box center [292, 343] width 167 height 30
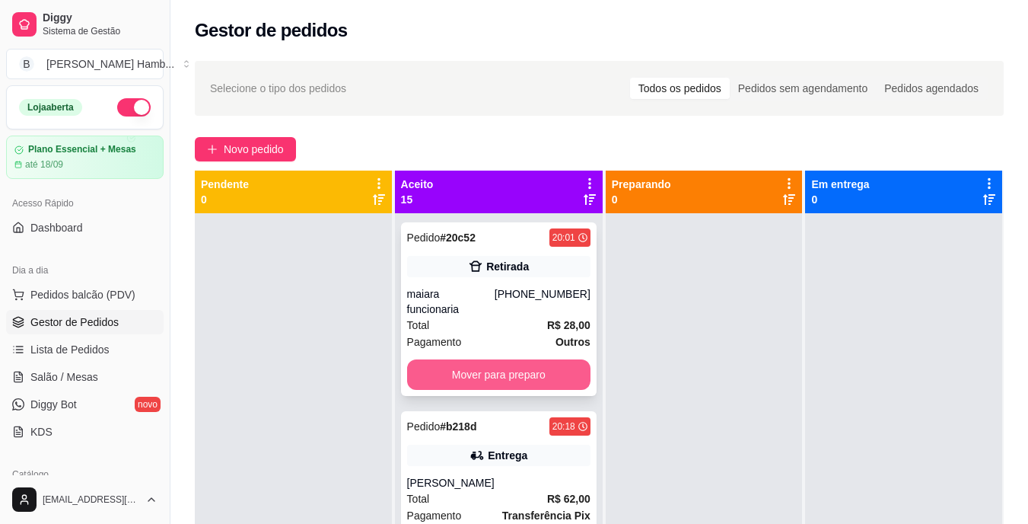
click at [480, 371] on button "Mover para preparo" at bounding box center [498, 374] width 183 height 30
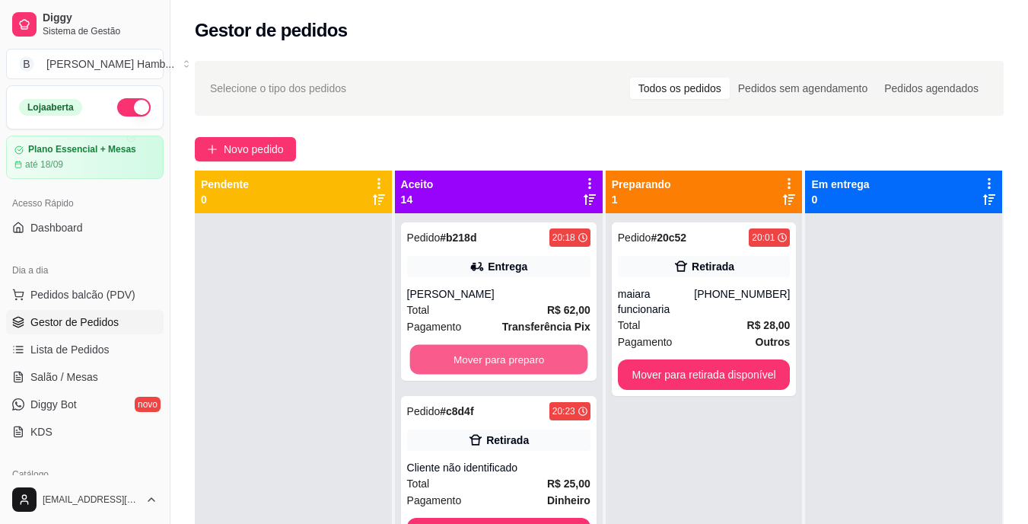
click at [480, 371] on button "Mover para preparo" at bounding box center [498, 360] width 178 height 30
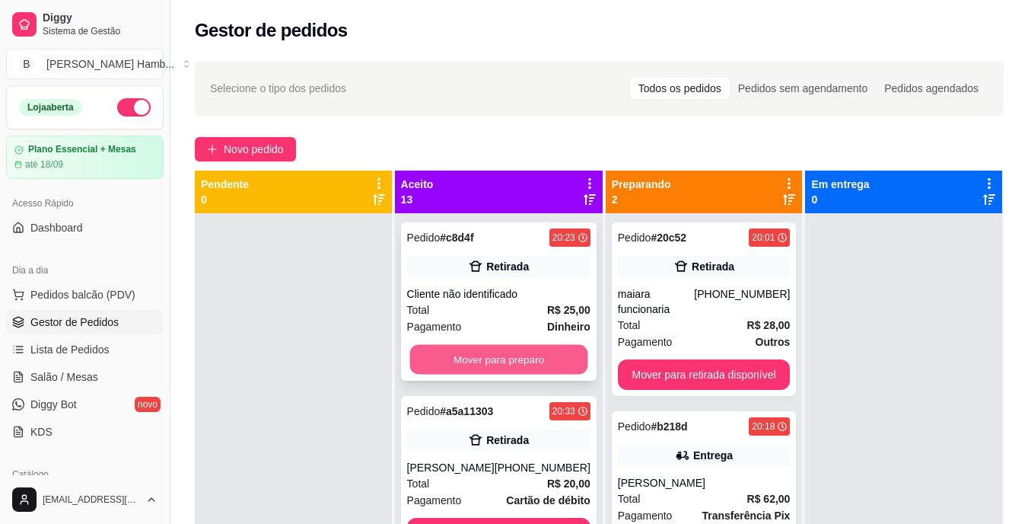
click at [492, 360] on button "Mover para preparo" at bounding box center [498, 360] width 178 height 30
click at [492, 360] on div "Mover para preparo" at bounding box center [498, 359] width 183 height 30
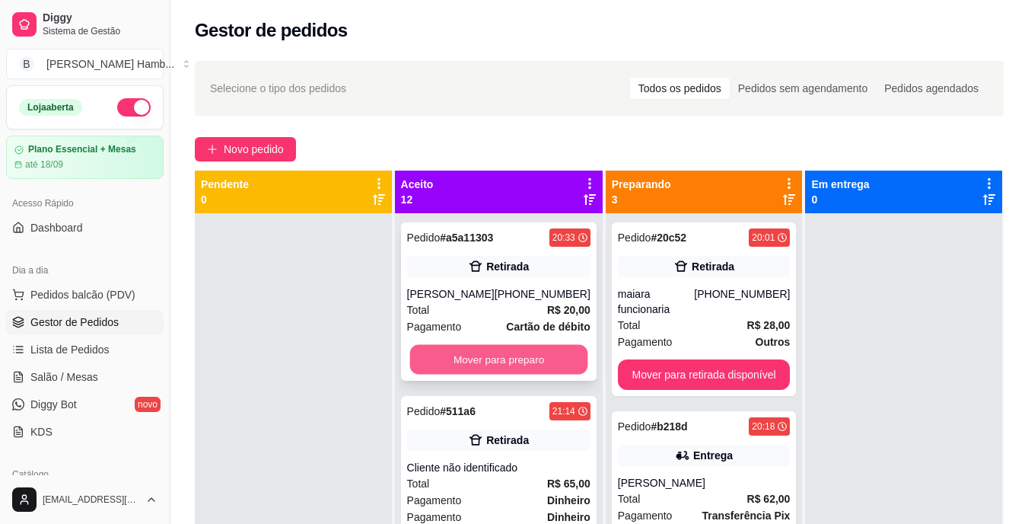
click at [516, 374] on button "Mover para preparo" at bounding box center [498, 360] width 178 height 30
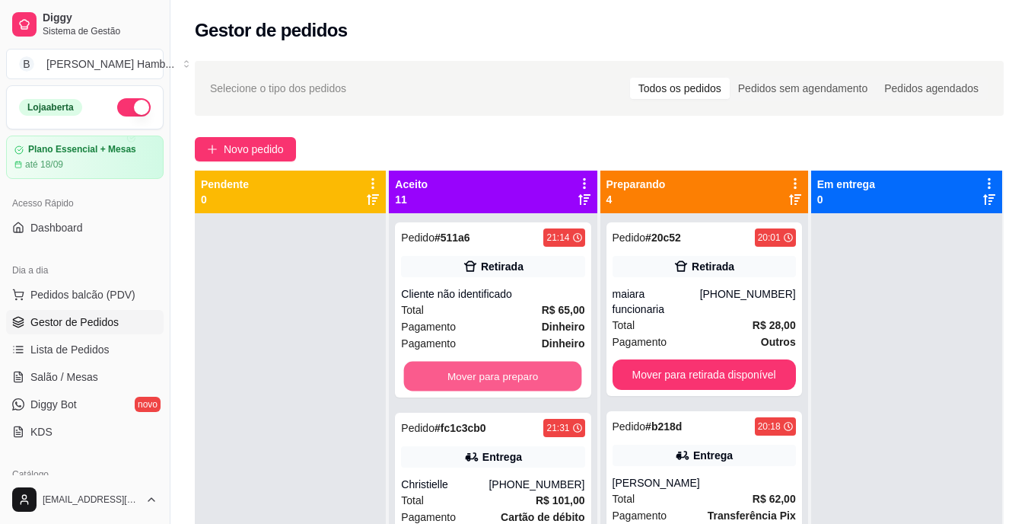
click at [516, 376] on button "Mover para preparo" at bounding box center [493, 376] width 178 height 30
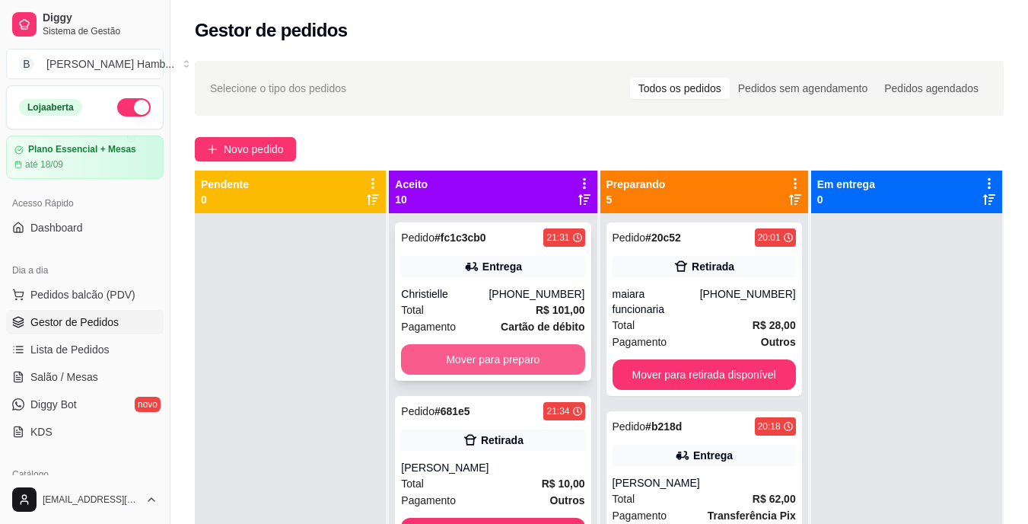
drag, startPoint x: 516, startPoint y: 376, endPoint x: 530, endPoint y: 358, distance: 22.8
click at [530, 358] on div "Pedido # fc1c3cb0 21:31 Entrega Christielle [PHONE_NUMBER] Total R$ 101,00 Paga…" at bounding box center [493, 301] width 196 height 158
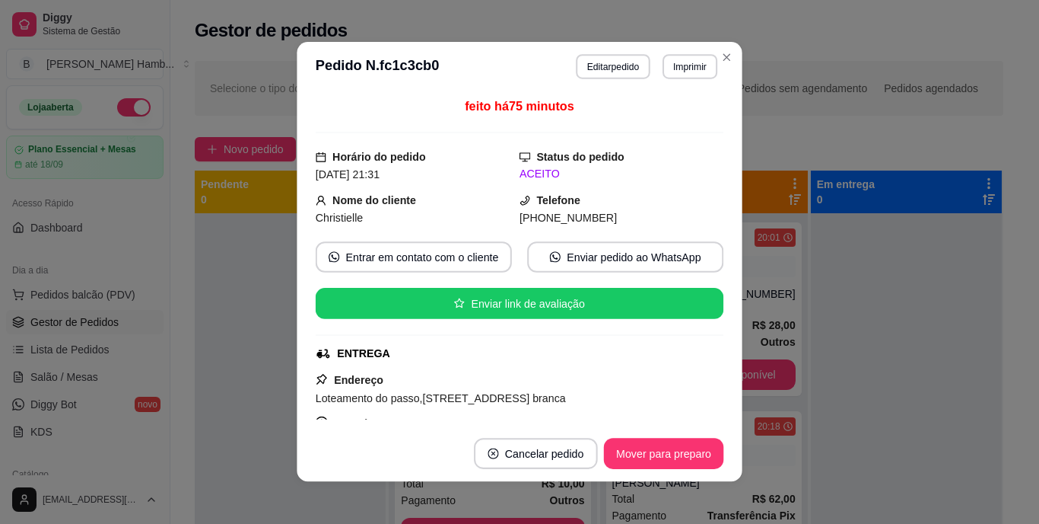
click at [530, 358] on div "ENTREGA" at bounding box center [518, 353] width 405 height 16
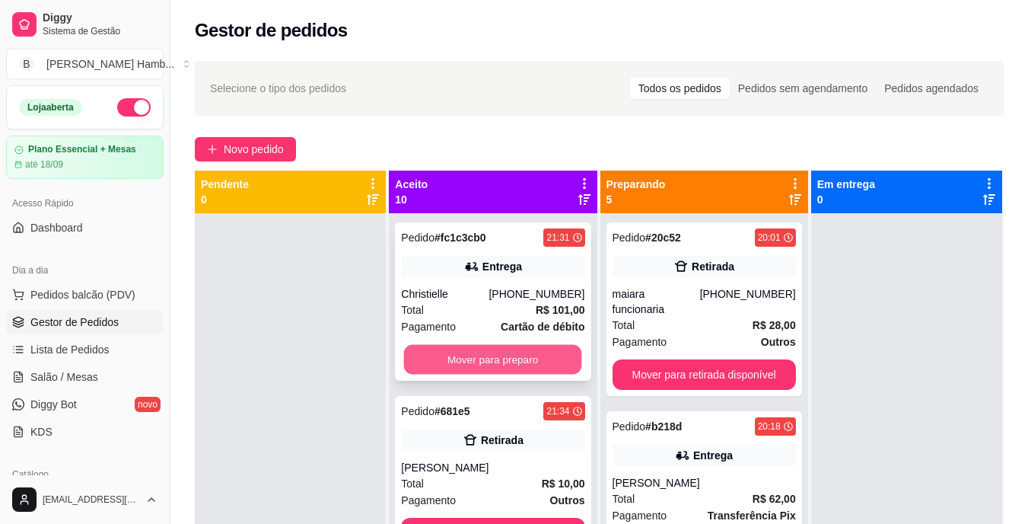
click at [514, 365] on button "Mover para preparo" at bounding box center [493, 360] width 178 height 30
click at [523, 358] on button "Mover para preparo" at bounding box center [492, 359] width 183 height 30
click at [528, 352] on button "Mover para preparo" at bounding box center [492, 359] width 183 height 30
click at [528, 352] on button "Mover para preparo" at bounding box center [493, 360] width 178 height 30
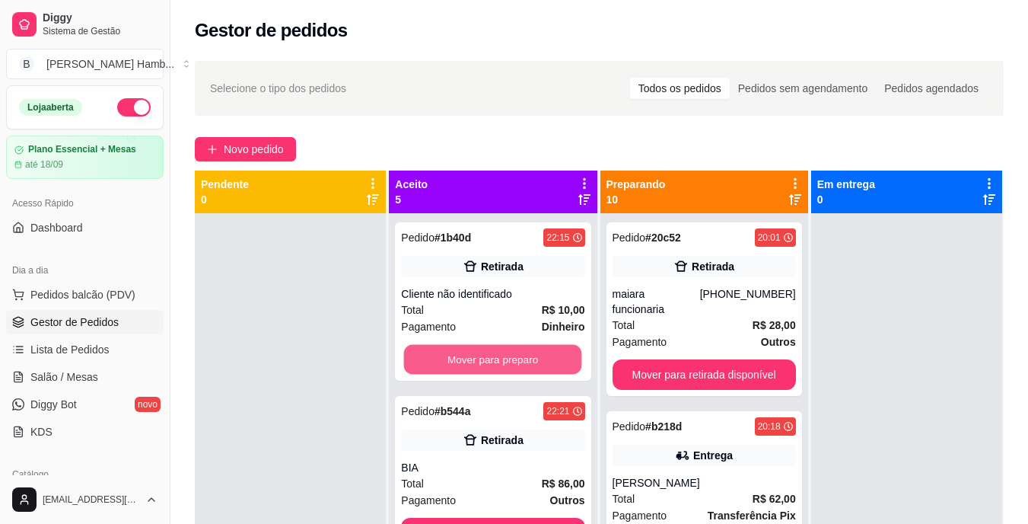
click at [528, 352] on button "Mover para preparo" at bounding box center [493, 360] width 178 height 30
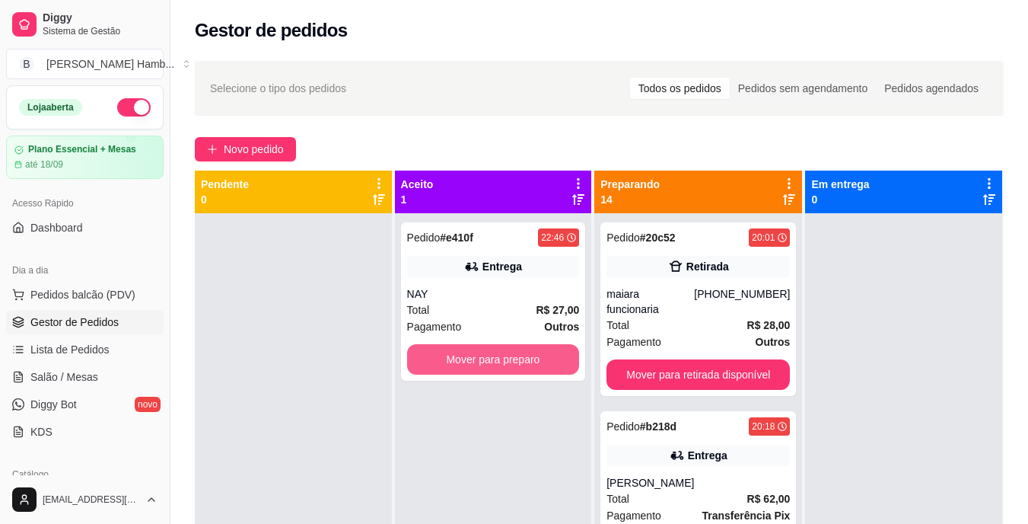
click at [528, 352] on button "Mover para preparo" at bounding box center [493, 359] width 173 height 30
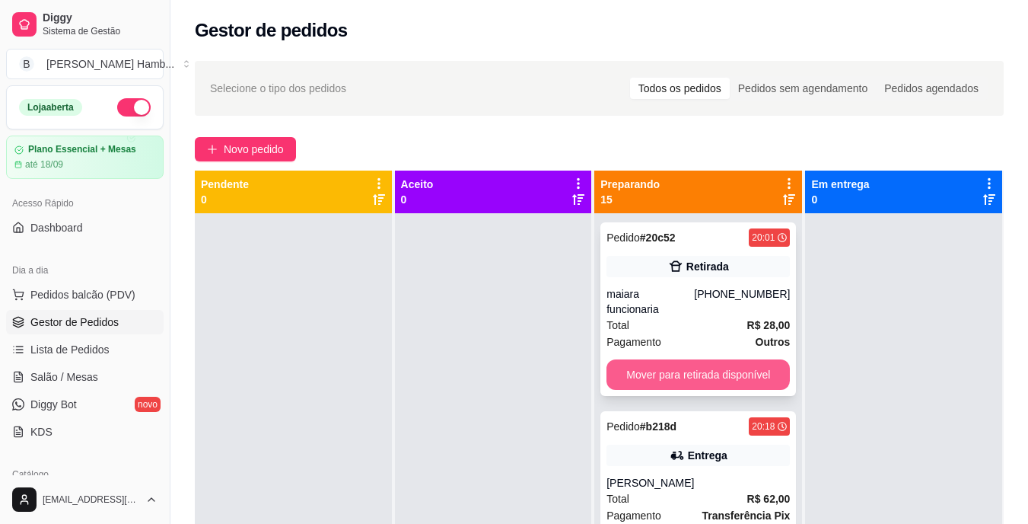
click at [642, 361] on button "Mover para retirada disponível" at bounding box center [697, 374] width 183 height 30
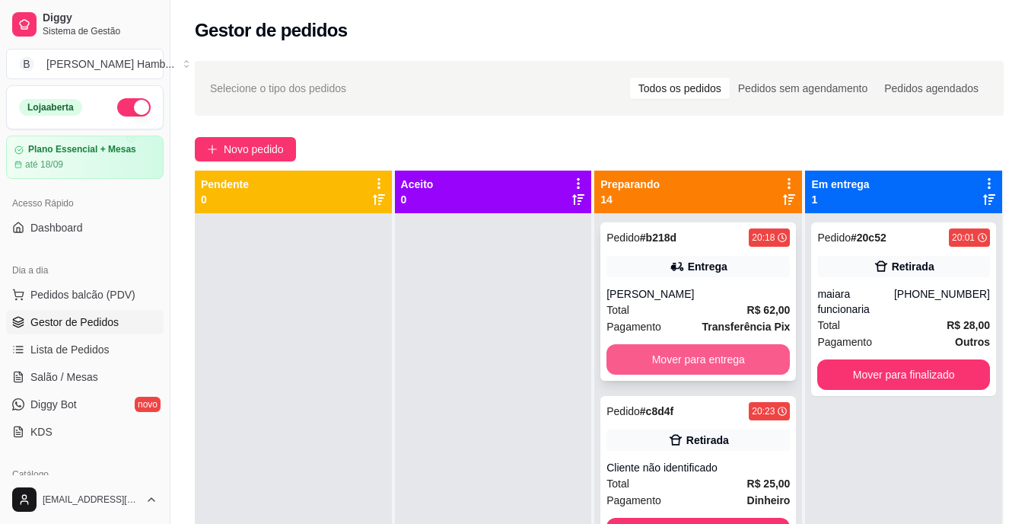
click at [648, 354] on button "Mover para entrega" at bounding box center [697, 359] width 183 height 30
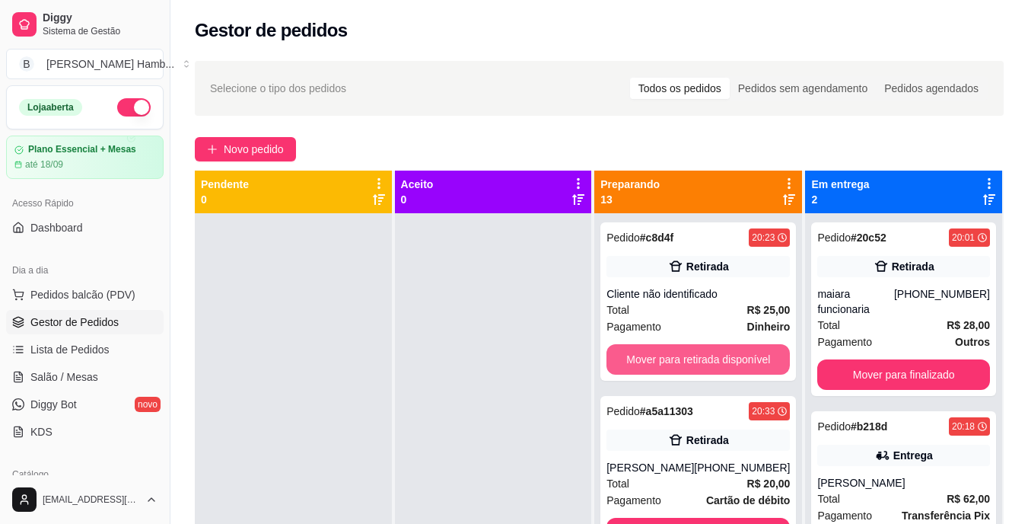
click at [648, 354] on button "Mover para retirada disponível" at bounding box center [697, 359] width 183 height 30
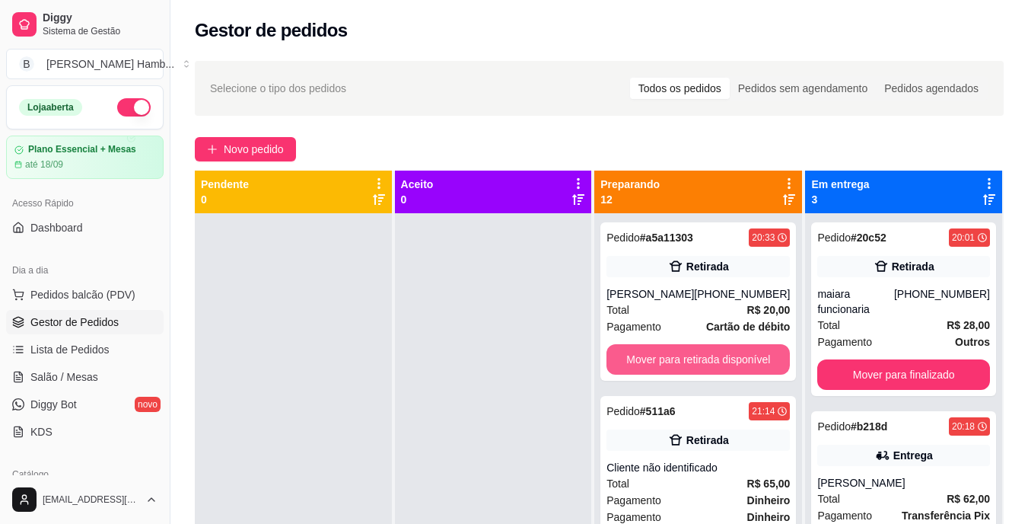
click at [648, 354] on button "Mover para retirada disponível" at bounding box center [697, 359] width 183 height 30
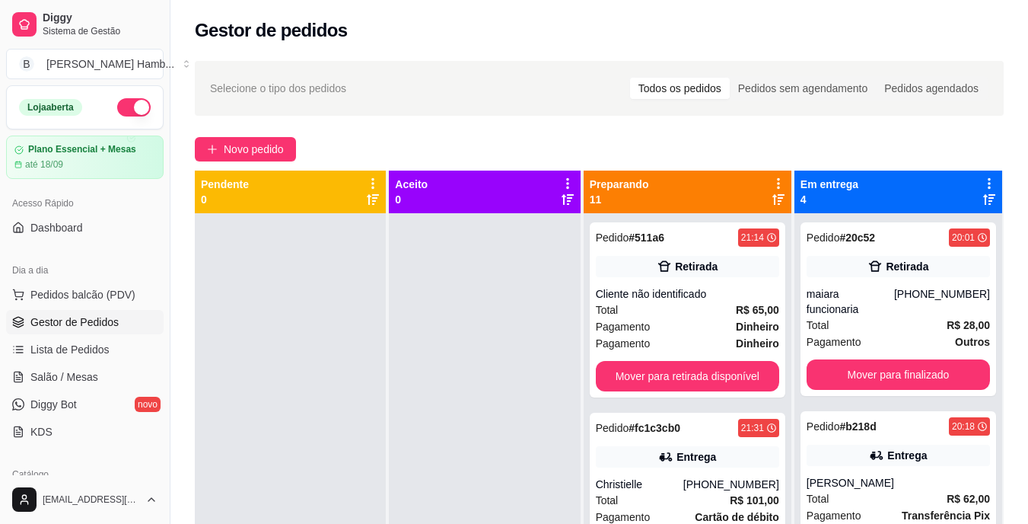
click at [648, 354] on div "Pedido # 511a6 21:14 Retirada Cliente não identificado Total R$ 65,00 Pagamento…" at bounding box center [688, 309] width 196 height 175
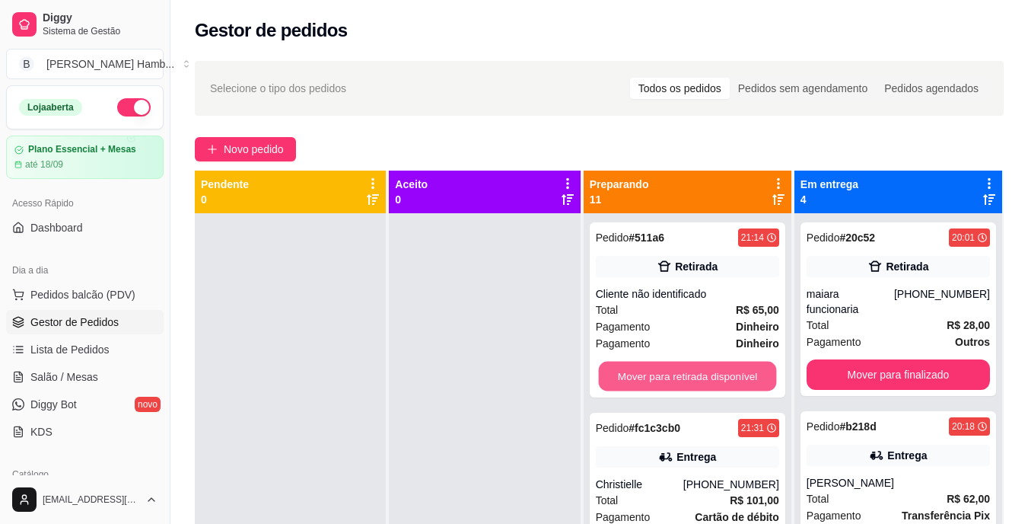
click at [759, 365] on button "Mover para retirada disponível" at bounding box center [687, 376] width 178 height 30
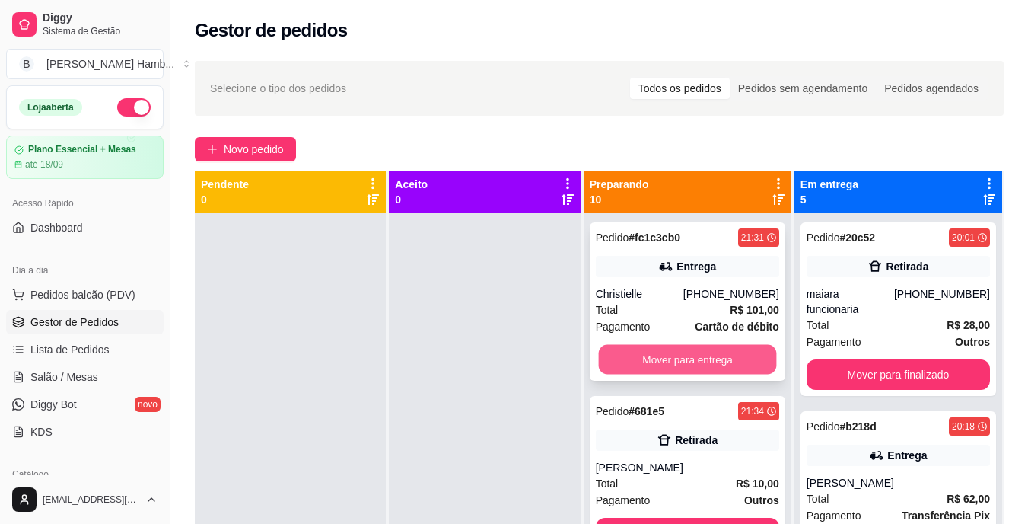
click at [742, 363] on button "Mover para entrega" at bounding box center [687, 360] width 178 height 30
click at [742, 363] on button "Mover para retirada disponível" at bounding box center [687, 359] width 183 height 30
click at [742, 363] on button "Mover para retirada disponível" at bounding box center [687, 360] width 178 height 30
click at [742, 363] on button "Mover para entrega" at bounding box center [687, 359] width 183 height 30
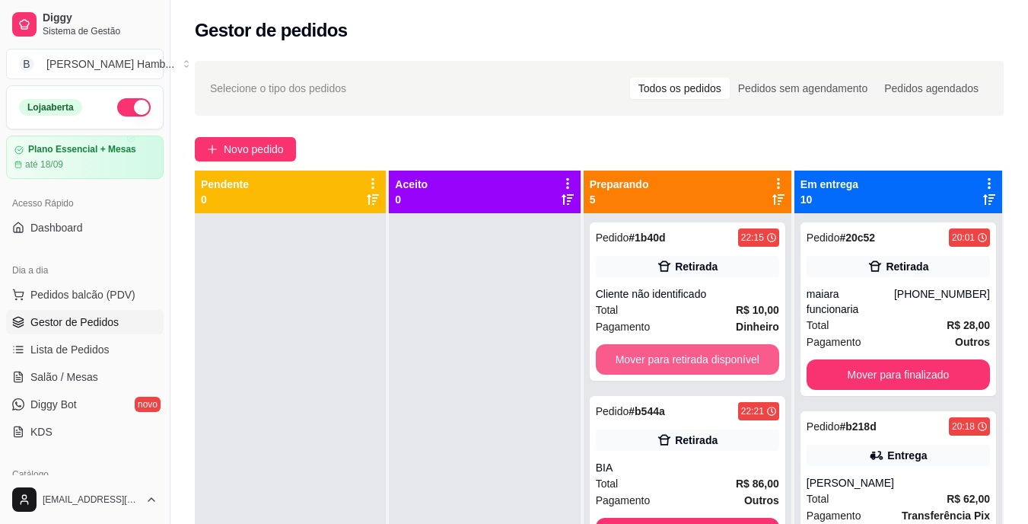
click at [742, 363] on button "Mover para retirada disponível" at bounding box center [687, 359] width 183 height 30
click at [743, 355] on button "Mover para retirada disponível" at bounding box center [687, 360] width 178 height 30
click at [743, 355] on button "Mover para retirada disponível" at bounding box center [687, 359] width 183 height 30
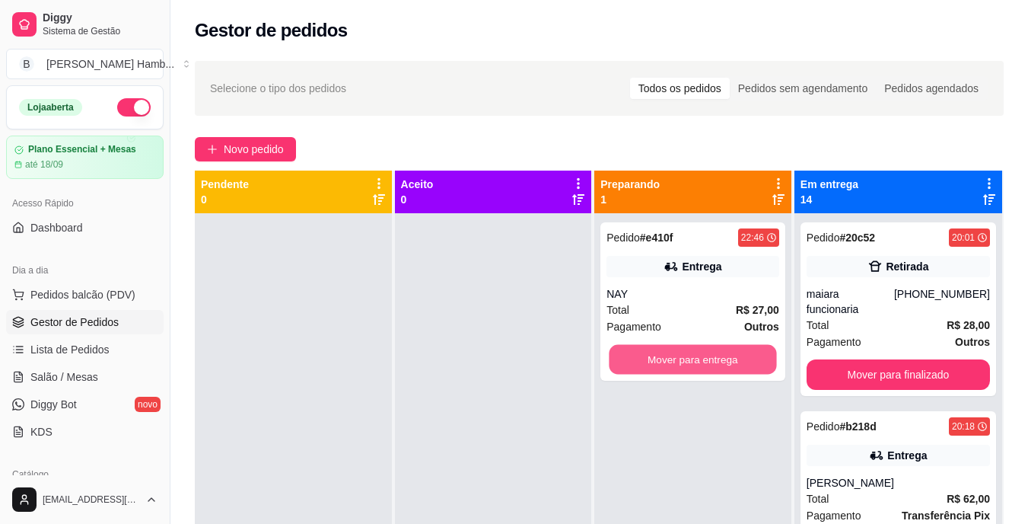
click at [743, 355] on button "Mover para entrega" at bounding box center [693, 360] width 167 height 30
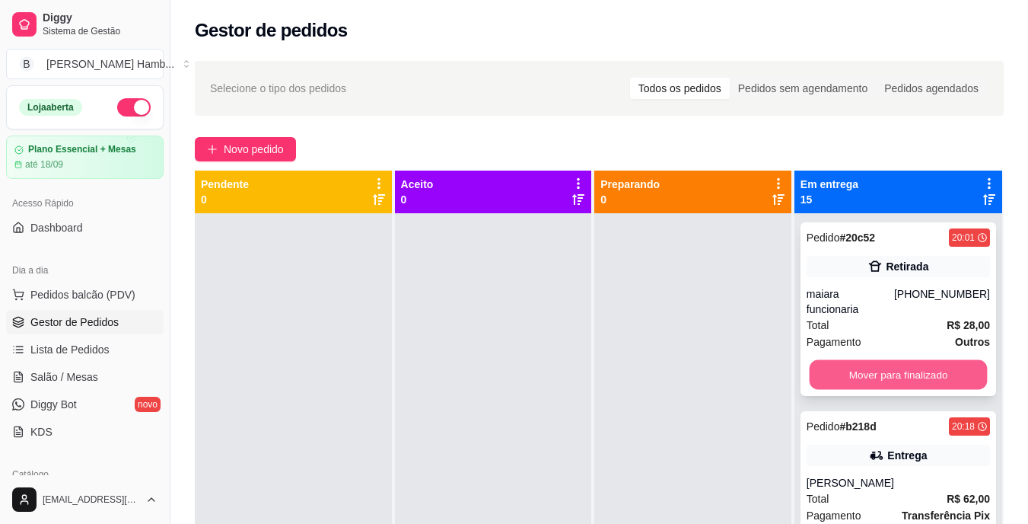
click at [831, 371] on button "Mover para finalizado" at bounding box center [898, 375] width 178 height 30
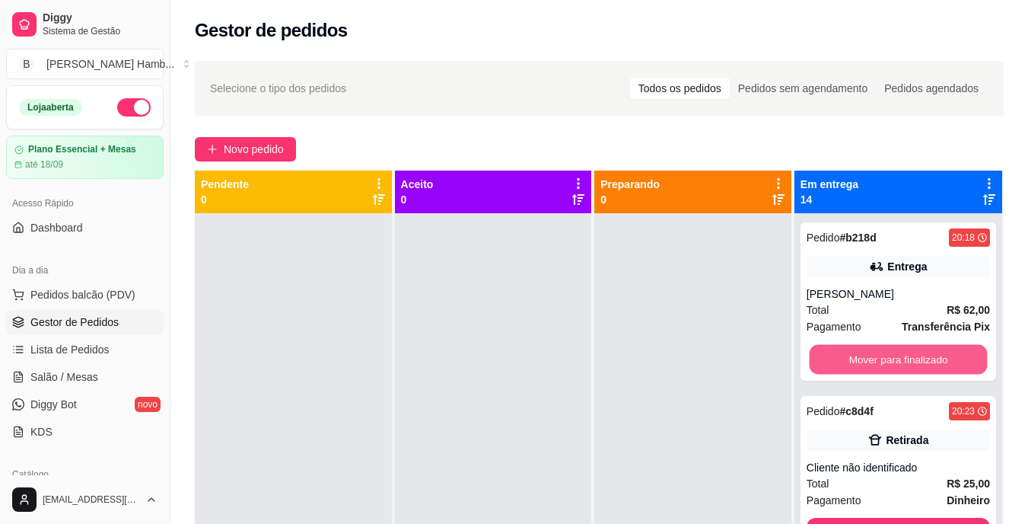
click at [831, 371] on button "Mover para finalizado" at bounding box center [898, 360] width 178 height 30
click at [834, 368] on button "Mover para finalizado" at bounding box center [898, 360] width 178 height 30
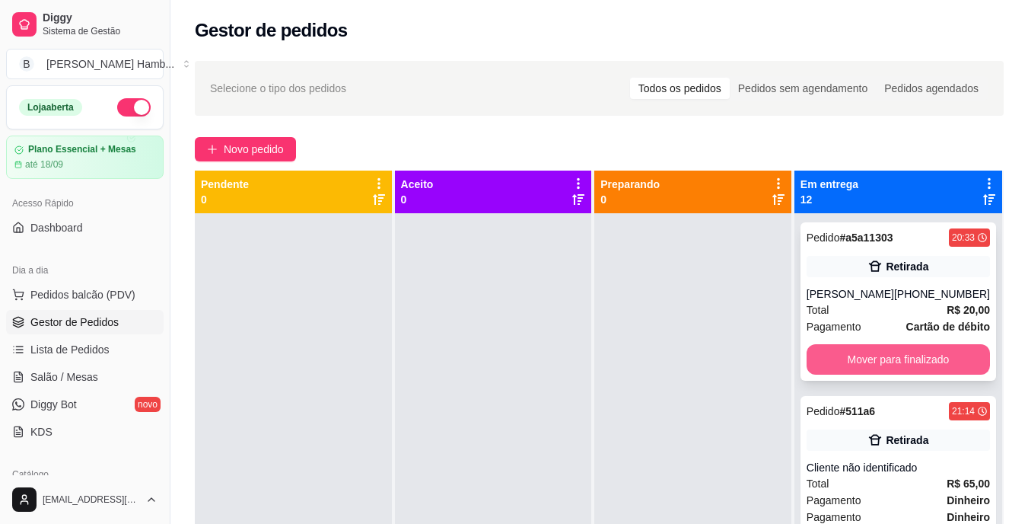
click at [836, 365] on button "Mover para finalizado" at bounding box center [898, 359] width 183 height 30
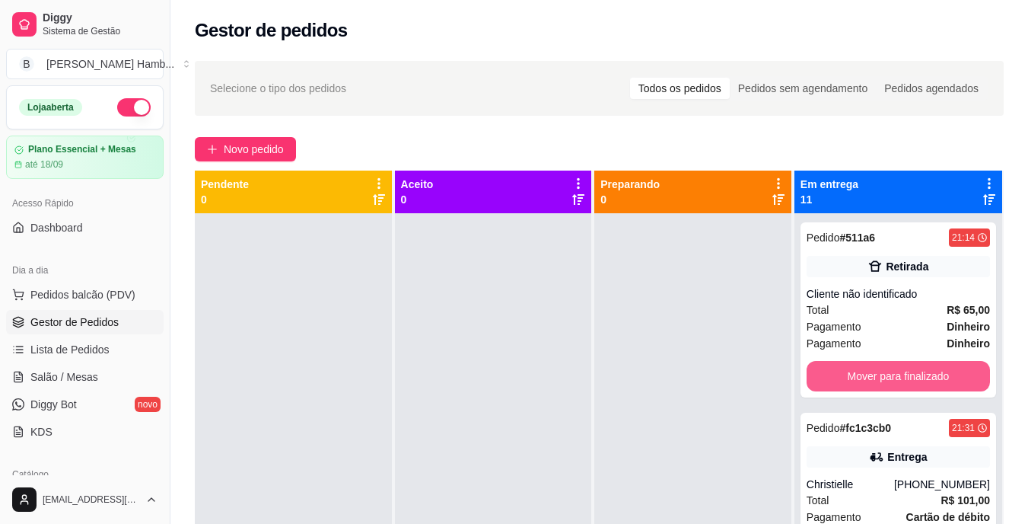
click at [836, 365] on button "Mover para finalizado" at bounding box center [898, 376] width 183 height 30
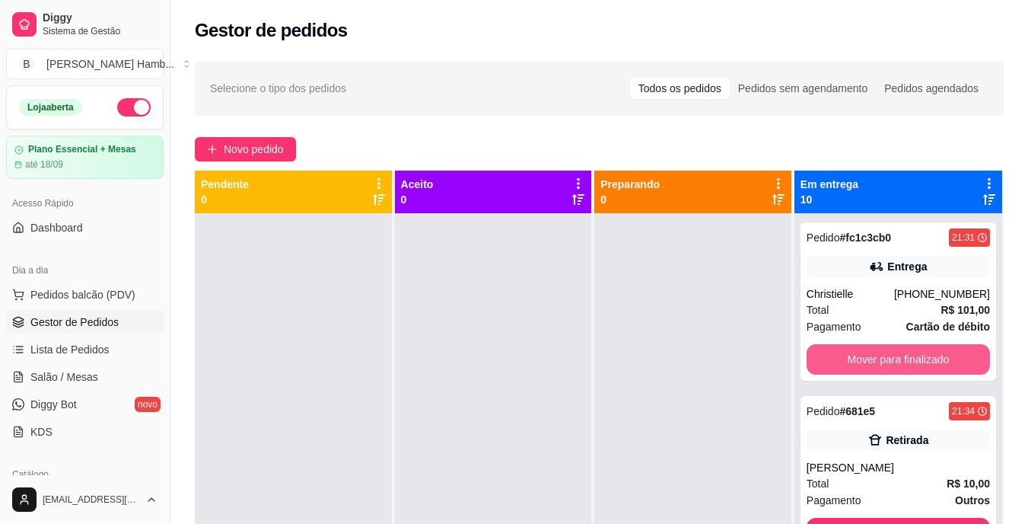
click at [836, 365] on button "Mover para finalizado" at bounding box center [898, 359] width 183 height 30
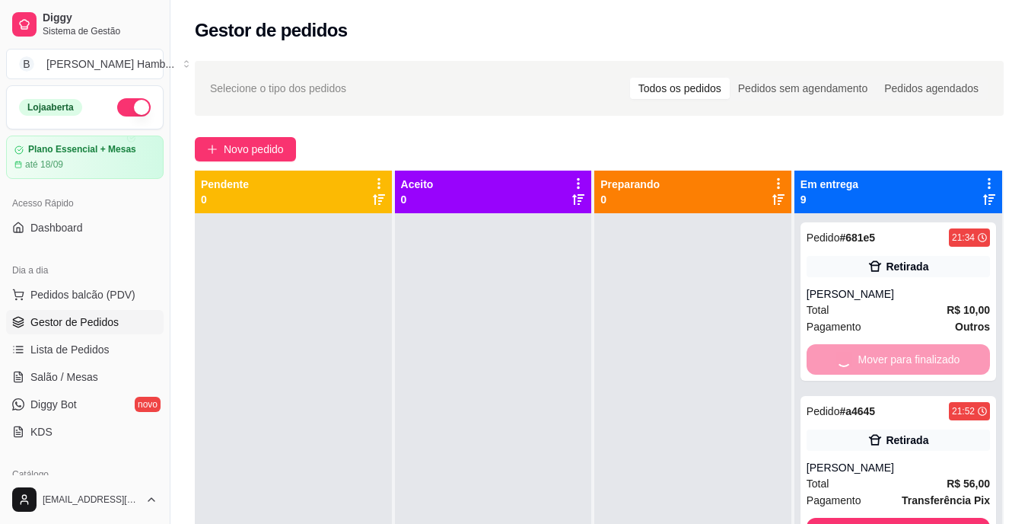
click at [836, 365] on div "Mover para finalizado" at bounding box center [898, 359] width 183 height 30
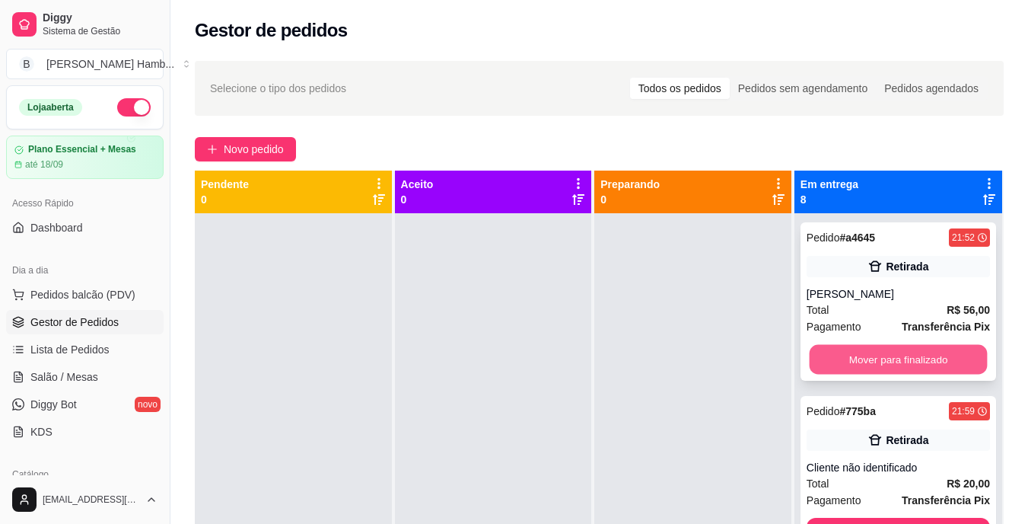
click at [837, 365] on button "Mover para finalizado" at bounding box center [898, 360] width 178 height 30
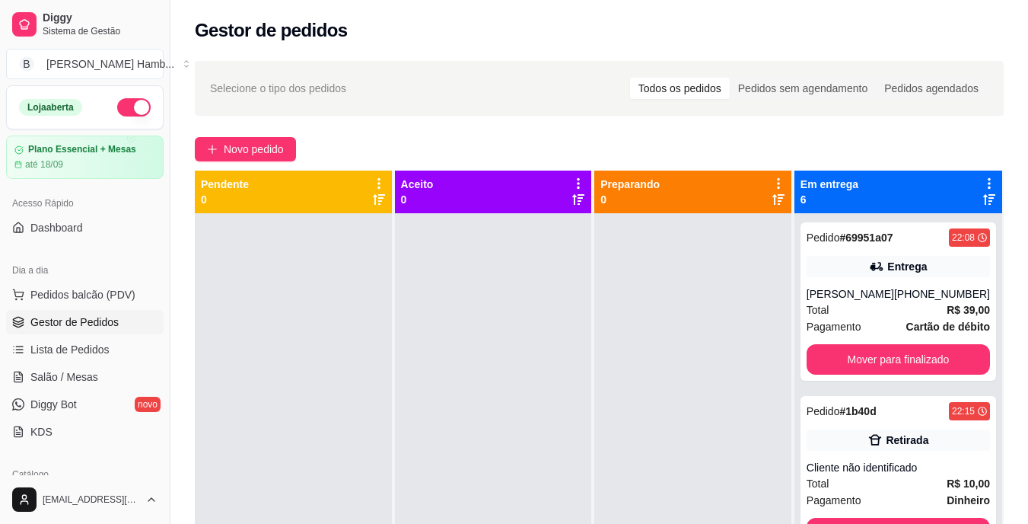
drag, startPoint x: 839, startPoint y: 369, endPoint x: 787, endPoint y: 393, distance: 57.6
click at [787, 393] on div at bounding box center [692, 475] width 197 height 524
click at [849, 365] on button "Mover para finalizado" at bounding box center [898, 360] width 178 height 30
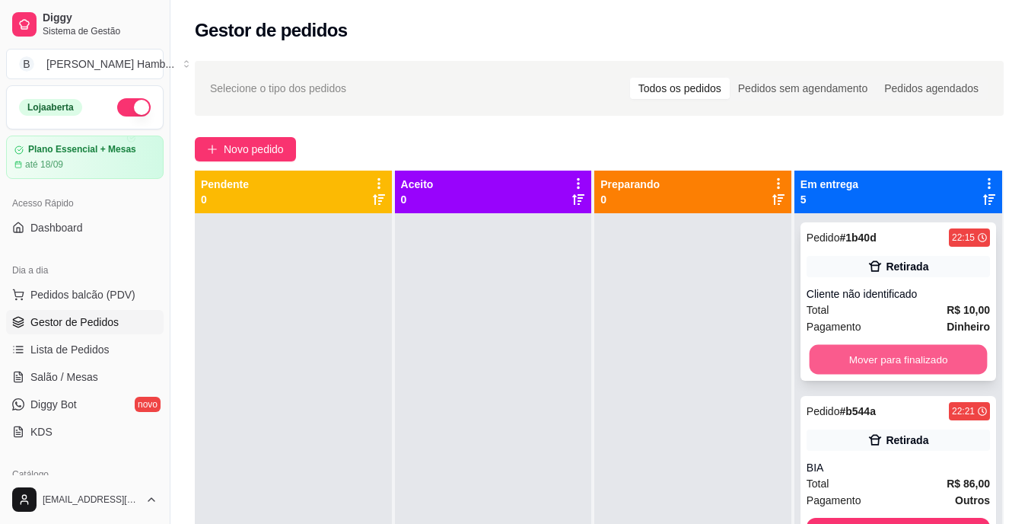
click at [849, 357] on button "Mover para finalizado" at bounding box center [898, 360] width 178 height 30
click at [849, 357] on div "Mover para finalizado" at bounding box center [898, 359] width 183 height 30
click at [849, 357] on button "Mover para finalizado" at bounding box center [898, 360] width 178 height 30
click at [849, 357] on button "Mover para finalizado" at bounding box center [898, 359] width 183 height 30
click at [849, 357] on button "Mover para finalizado" at bounding box center [898, 360] width 178 height 30
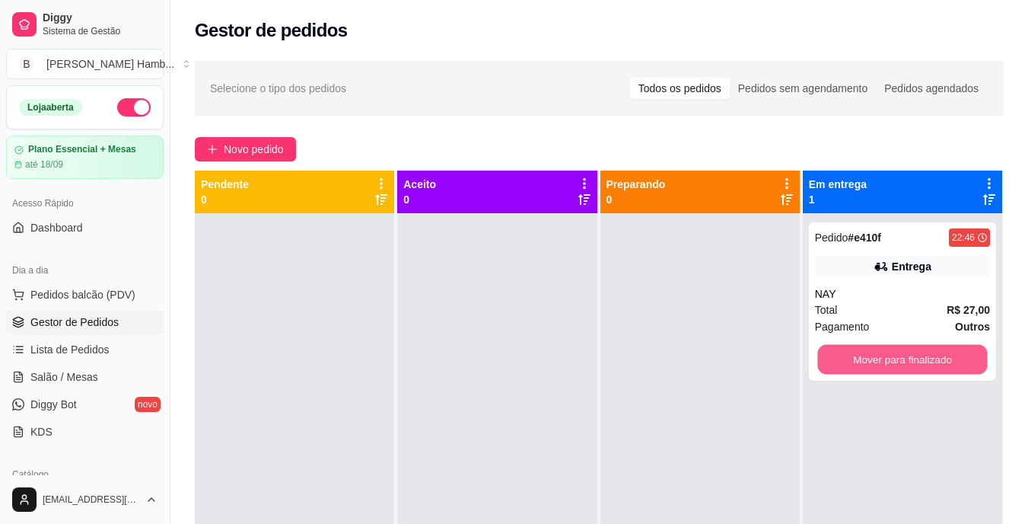
click at [849, 357] on button "Mover para finalizado" at bounding box center [902, 360] width 170 height 30
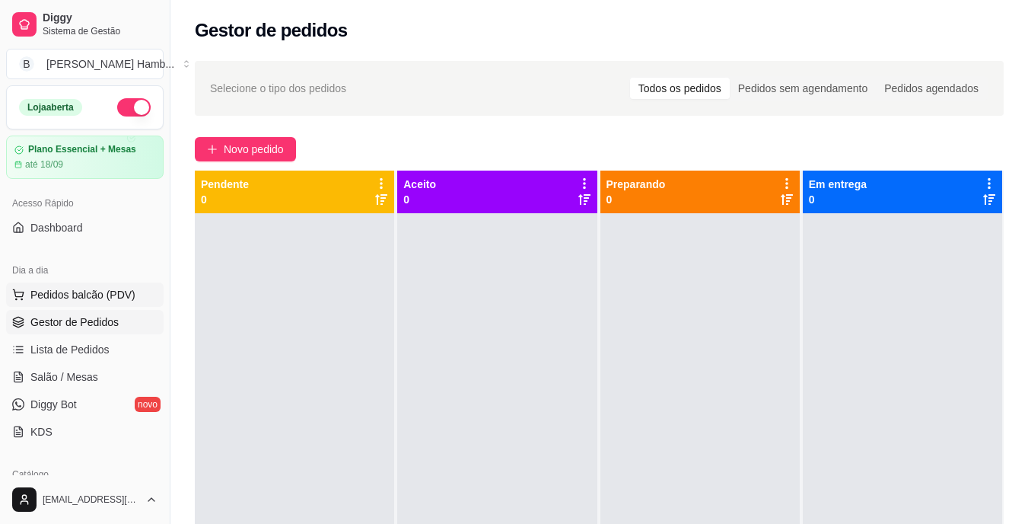
click at [75, 298] on span "Pedidos balcão (PDV)" at bounding box center [82, 294] width 105 height 15
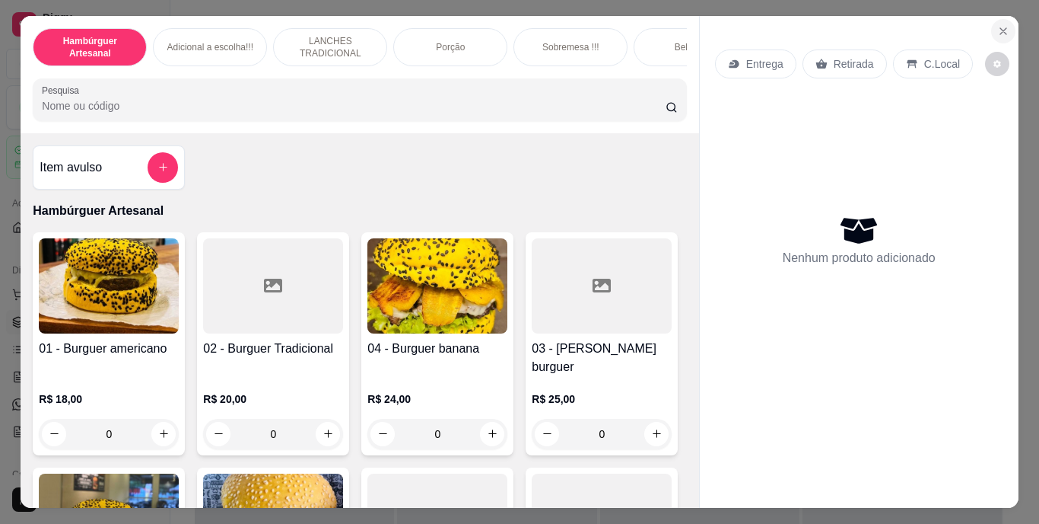
click at [1001, 28] on icon "Close" at bounding box center [1004, 31] width 6 height 6
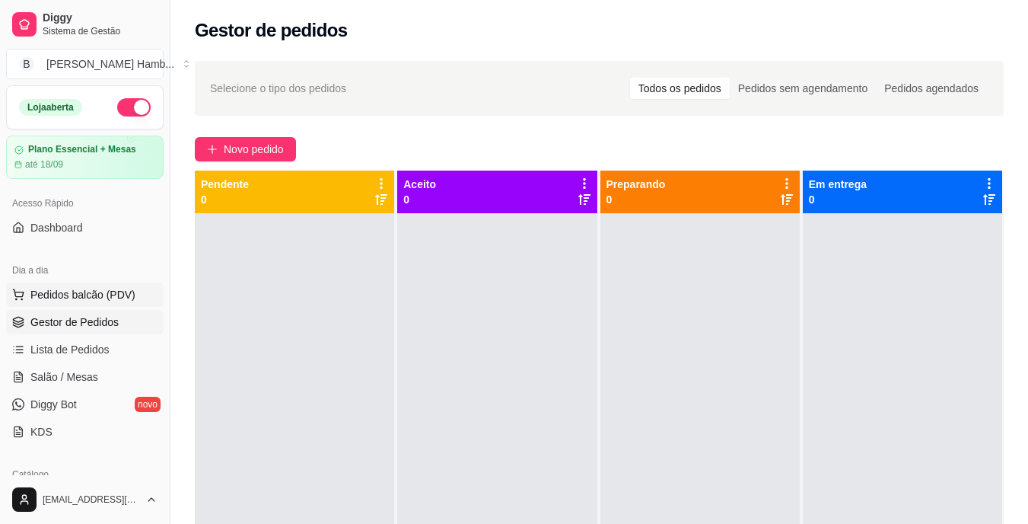
click at [118, 294] on span "Pedidos balcão (PDV)" at bounding box center [82, 294] width 105 height 15
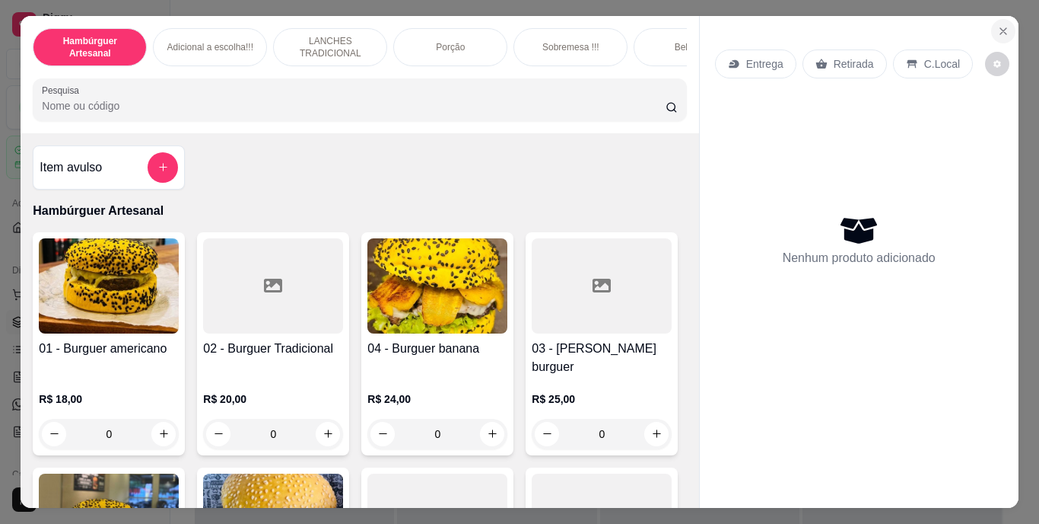
click at [995, 19] on button "Close" at bounding box center [1004, 31] width 24 height 24
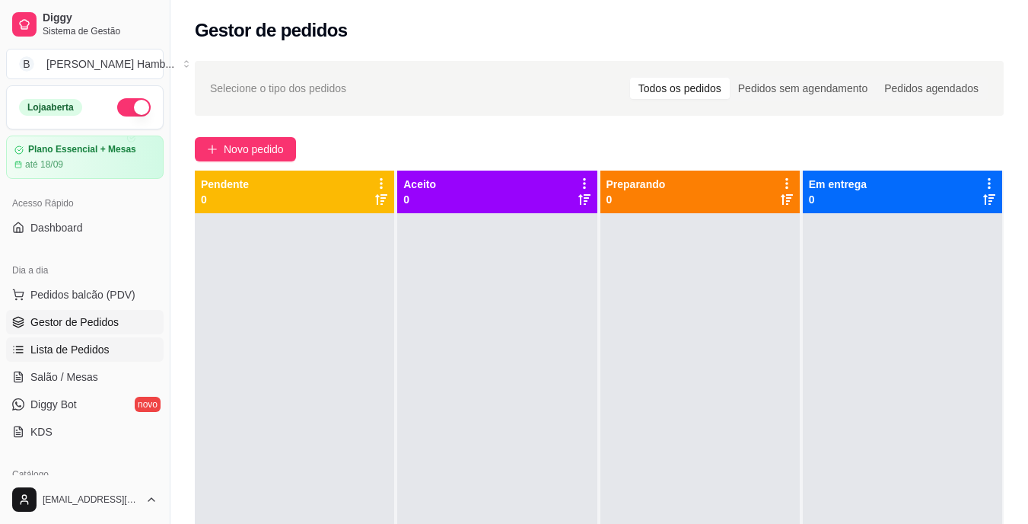
click at [80, 353] on span "Lista de Pedidos" at bounding box center [69, 349] width 79 height 15
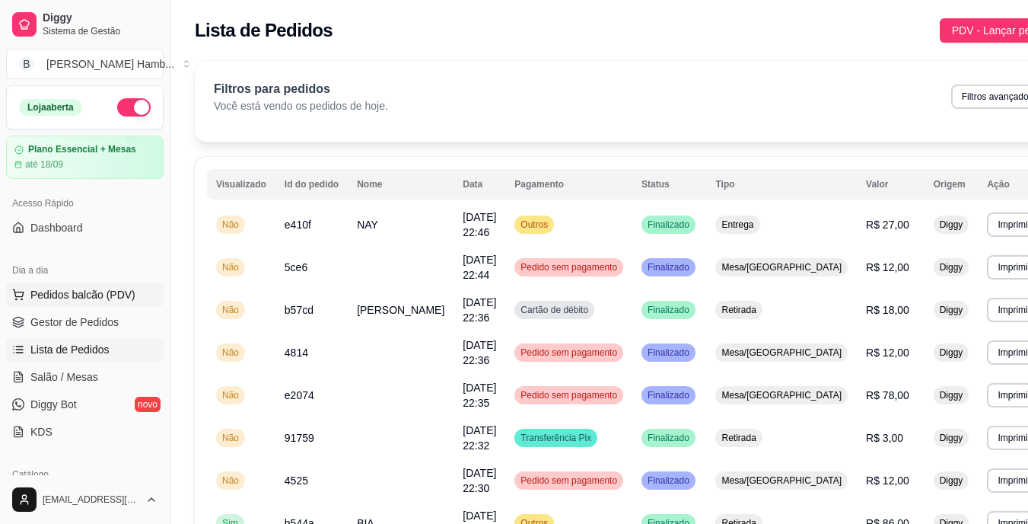
click at [91, 295] on span "Pedidos balcão (PDV)" at bounding box center [82, 294] width 105 height 15
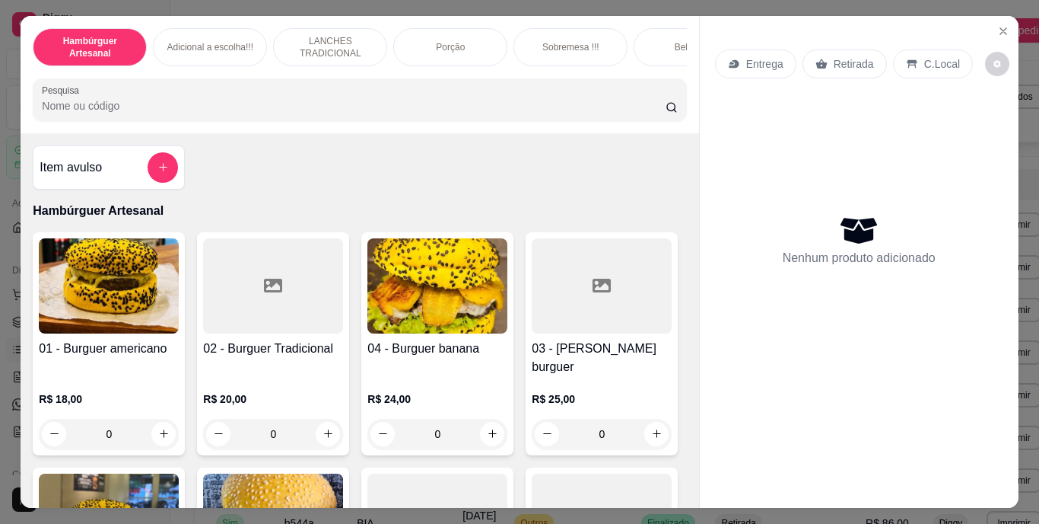
click at [246, 113] on input "Pesquisa" at bounding box center [354, 105] width 624 height 15
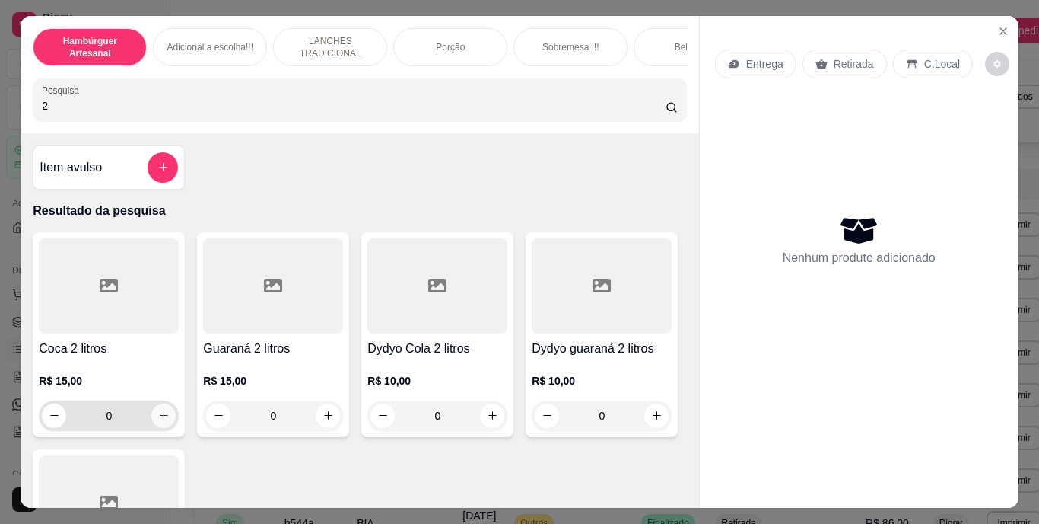
type input "2"
click at [160, 419] on icon "increase-product-quantity" at bounding box center [164, 415] width 8 height 8
type input "1"
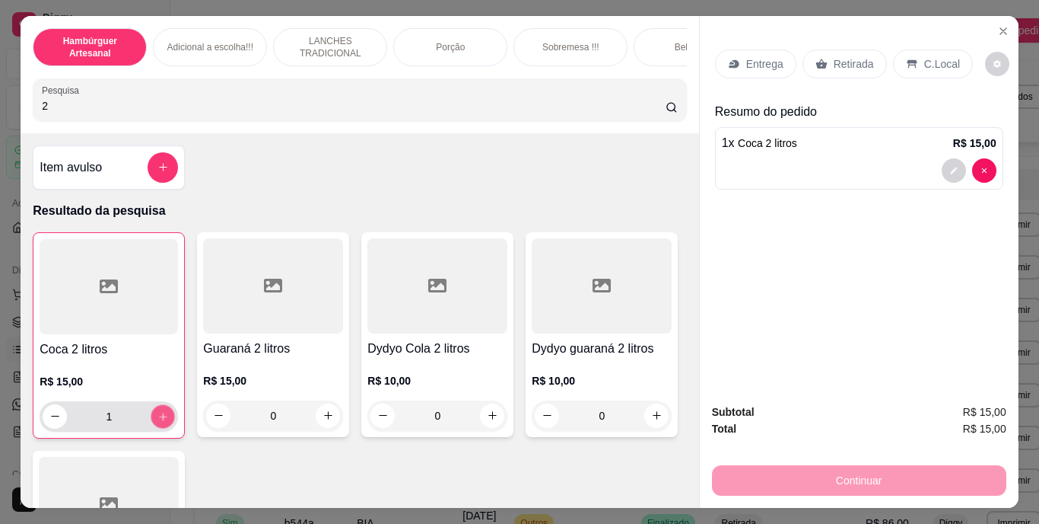
click at [159, 420] on icon "increase-product-quantity" at bounding box center [163, 416] width 8 height 8
type input "2"
click at [844, 56] on p "Retirada" at bounding box center [854, 63] width 40 height 15
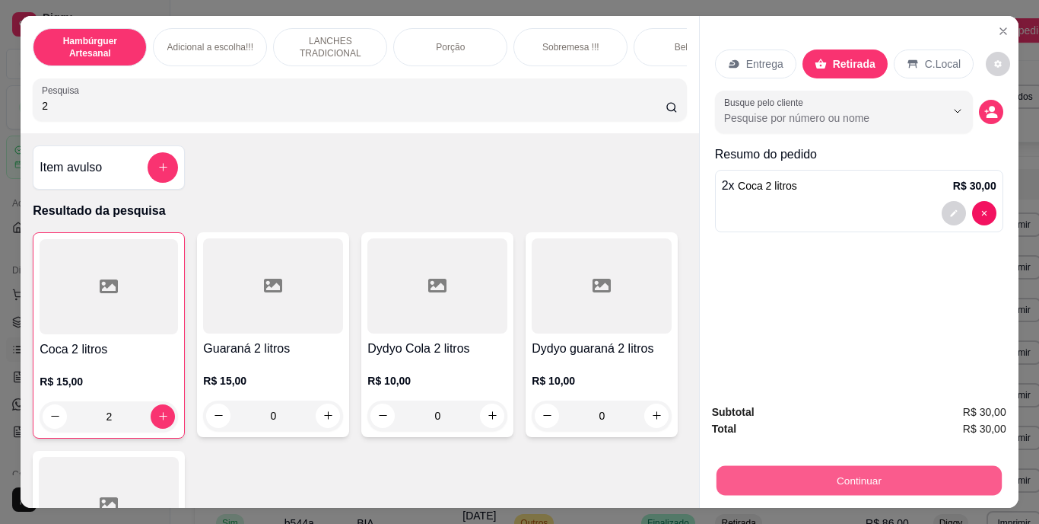
click at [798, 472] on button "Continuar" at bounding box center [858, 481] width 285 height 30
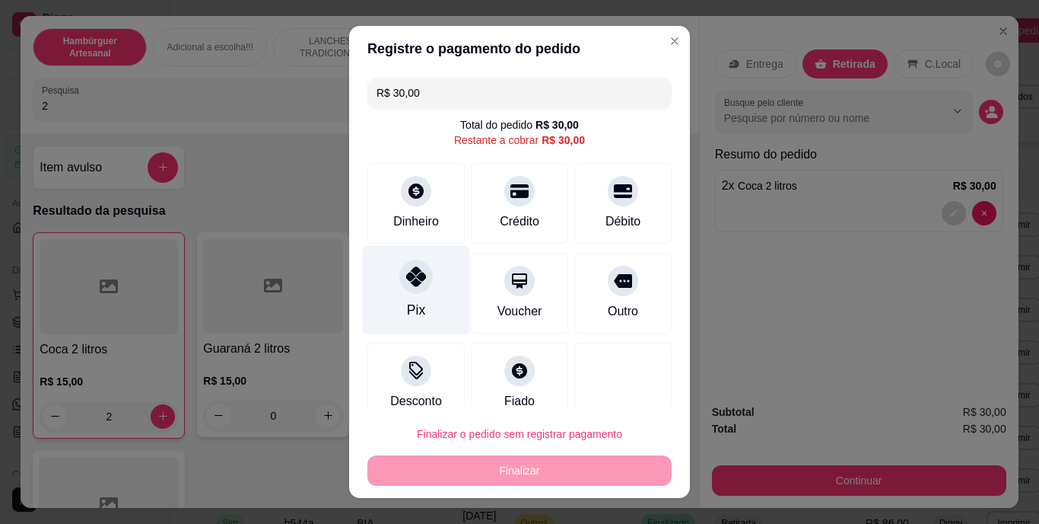
click at [403, 295] on div "Pix" at bounding box center [416, 290] width 107 height 89
type input "R$ 0,00"
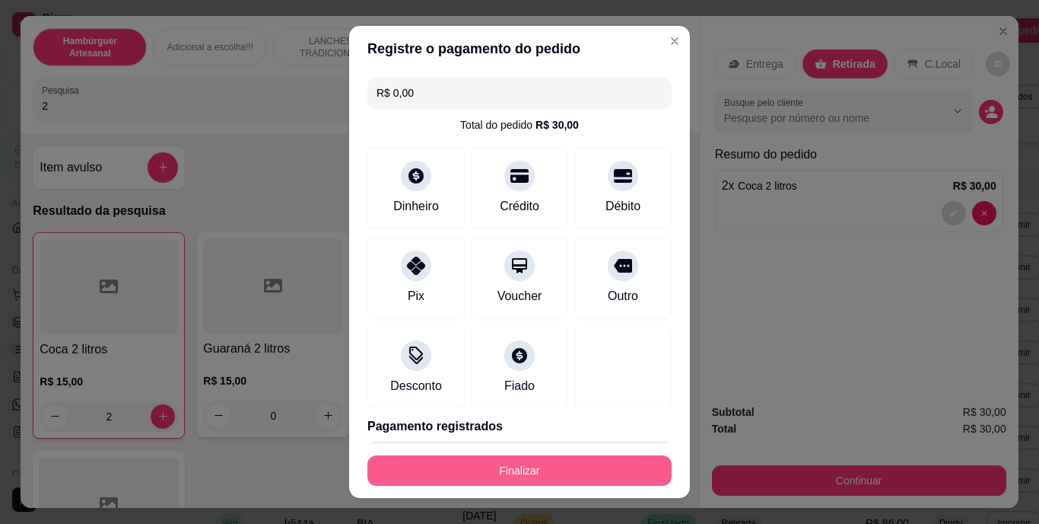
click at [497, 474] on button "Finalizar" at bounding box center [520, 470] width 304 height 30
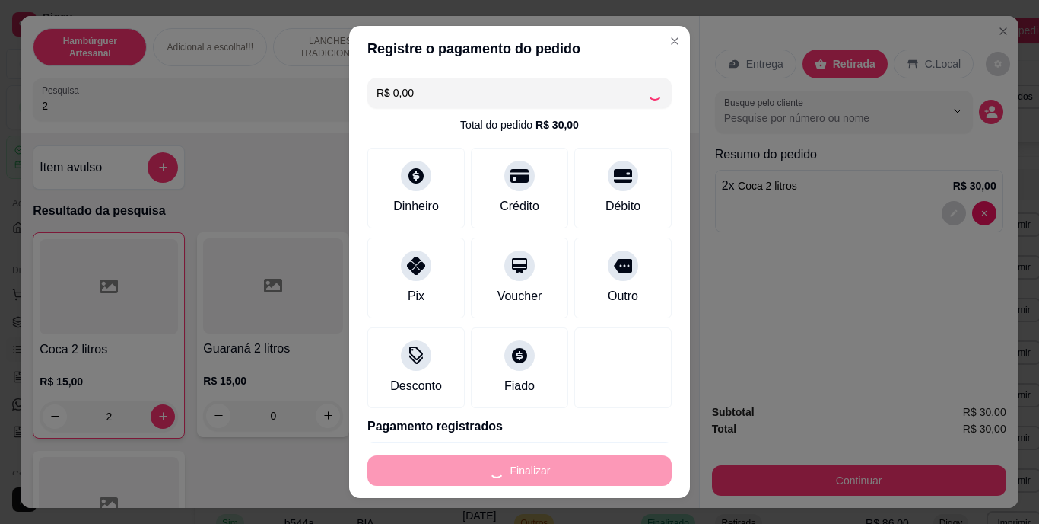
type input "0"
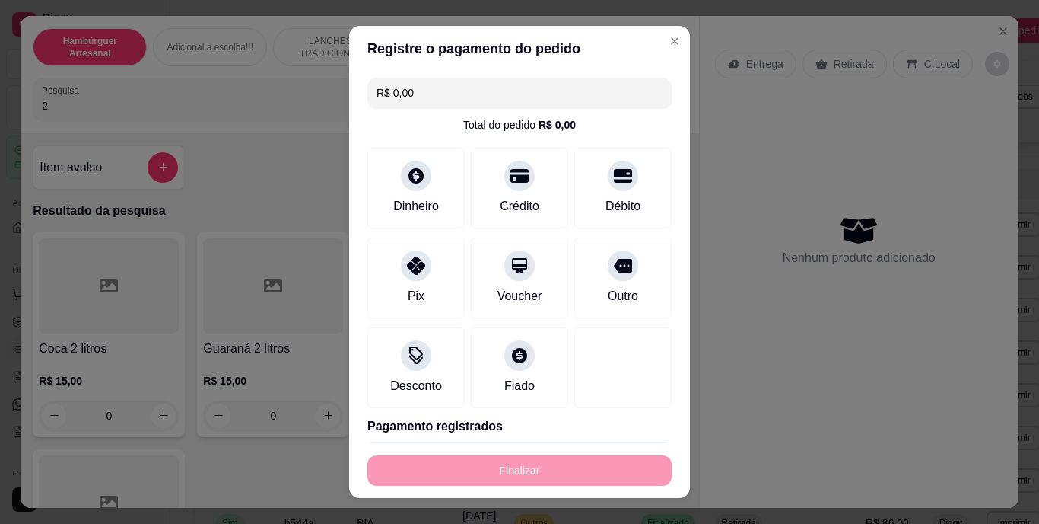
type input "-R$ 30,00"
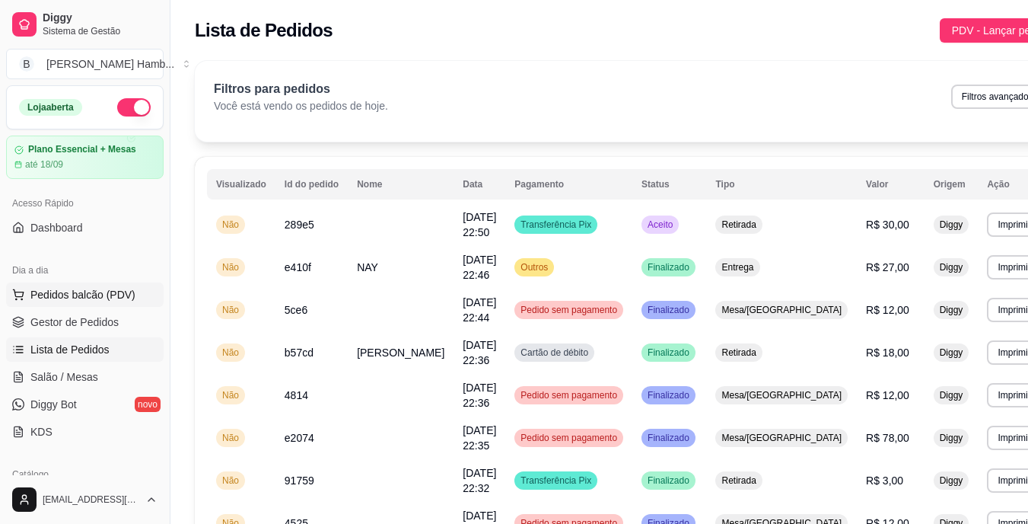
click at [99, 289] on span "Pedidos balcão (PDV)" at bounding box center [82, 294] width 105 height 15
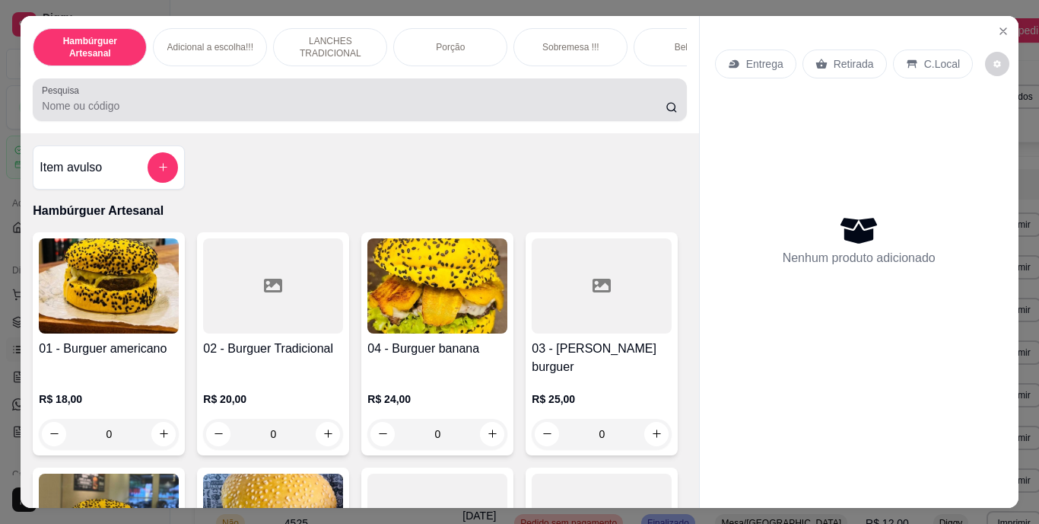
click at [331, 98] on div at bounding box center [359, 99] width 635 height 30
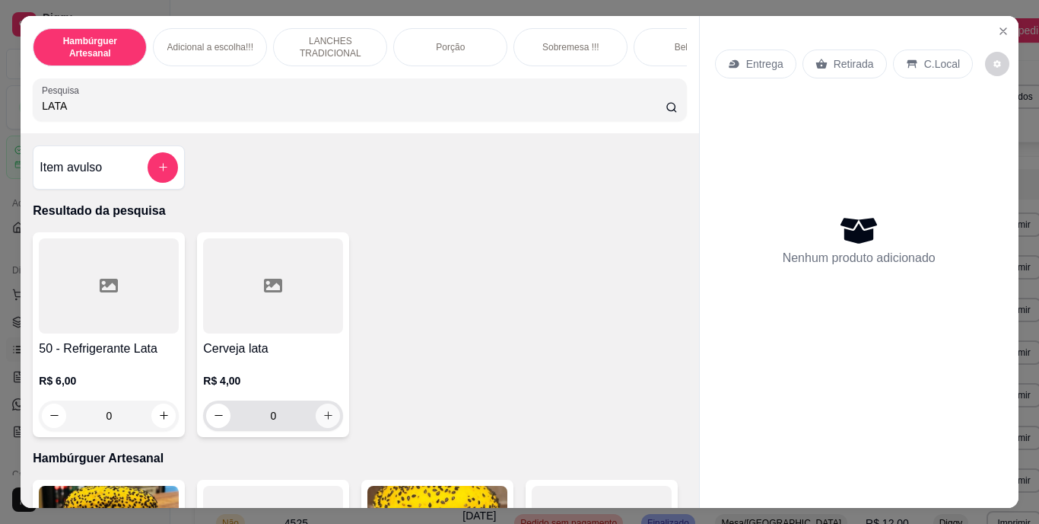
type input "LATA"
click at [323, 421] on icon "increase-product-quantity" at bounding box center [328, 414] width 11 height 11
type input "1"
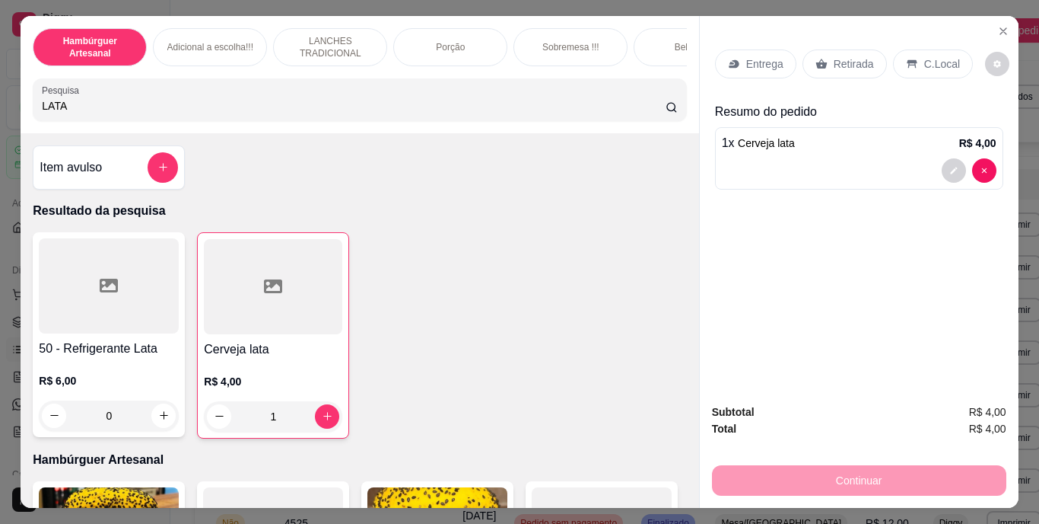
click at [848, 49] on div "Retirada" at bounding box center [845, 63] width 84 height 29
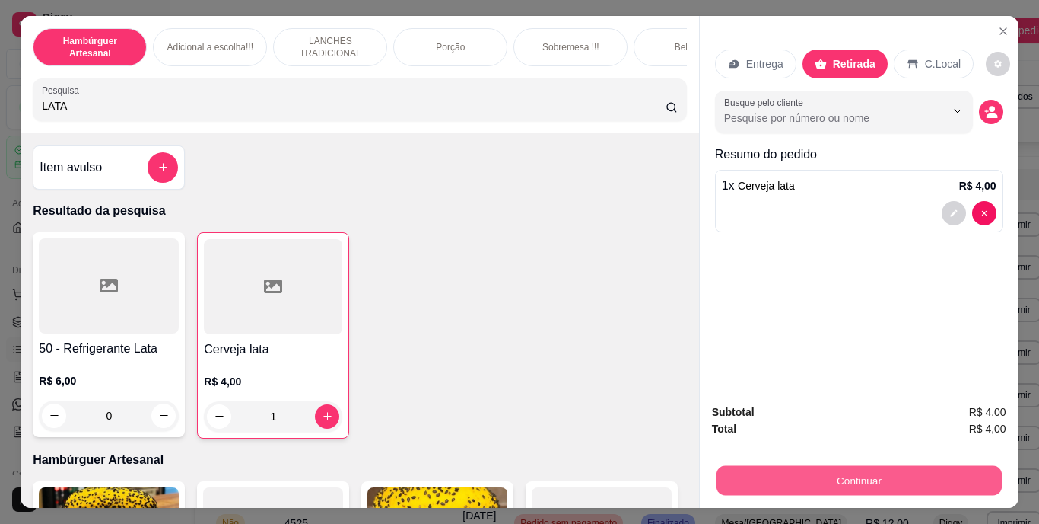
click at [792, 468] on button "Continuar" at bounding box center [858, 481] width 285 height 30
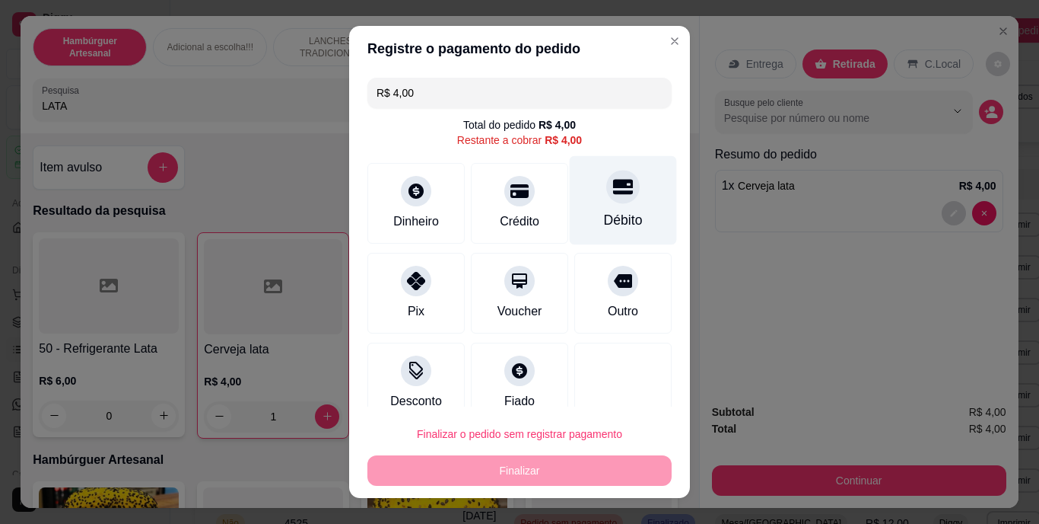
click at [604, 213] on div "Débito" at bounding box center [623, 221] width 39 height 20
type input "R$ 0,00"
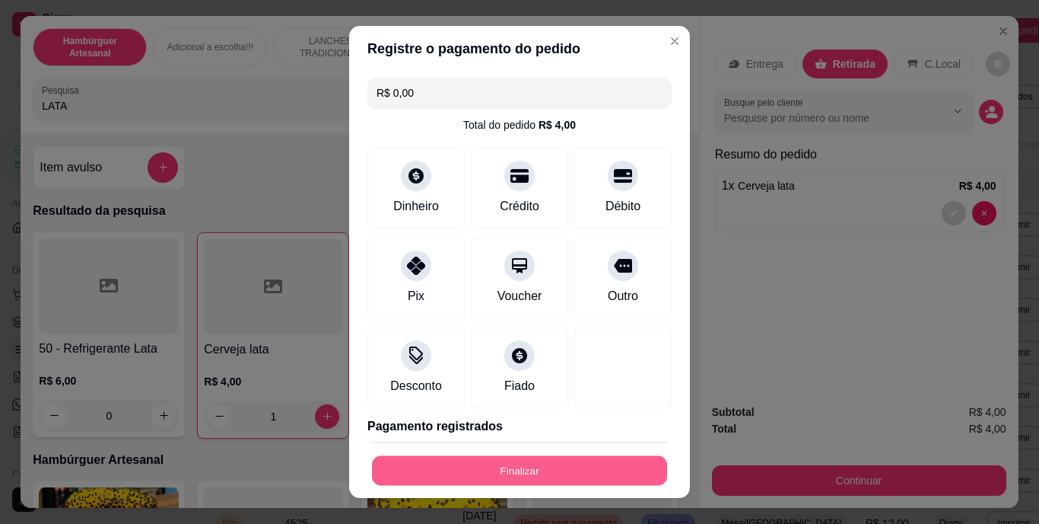
click at [540, 469] on button "Finalizar" at bounding box center [519, 470] width 295 height 30
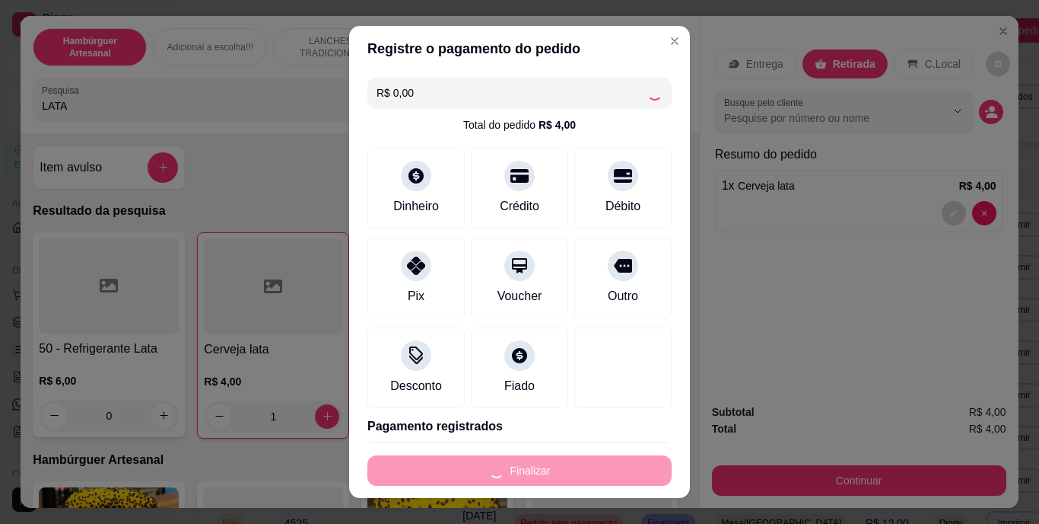
type input "0"
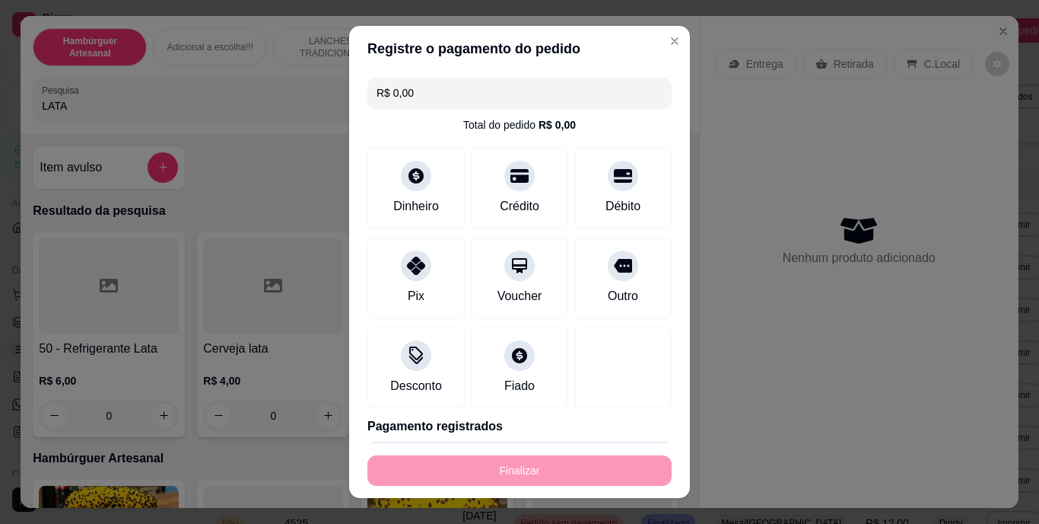
type input "-R$ 4,00"
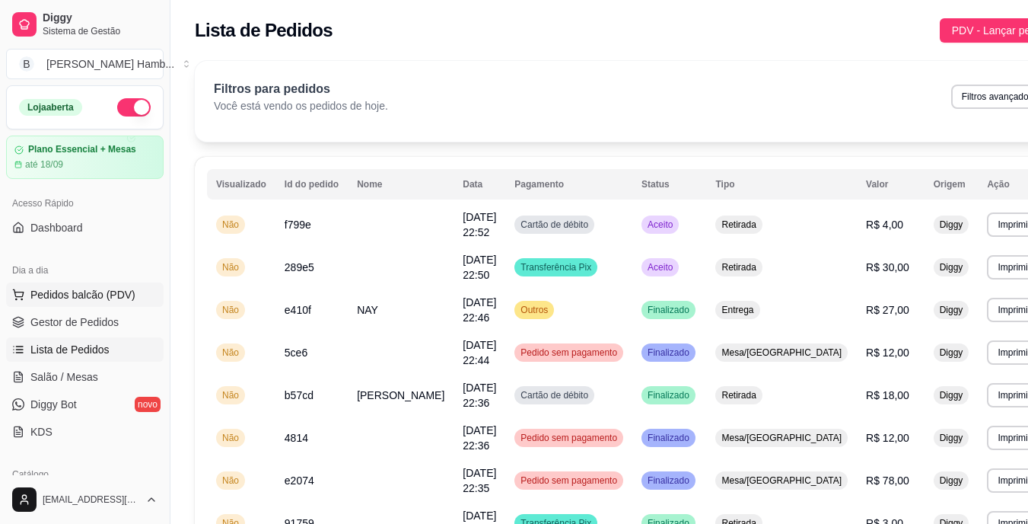
click at [115, 290] on span "Pedidos balcão (PDV)" at bounding box center [82, 294] width 105 height 15
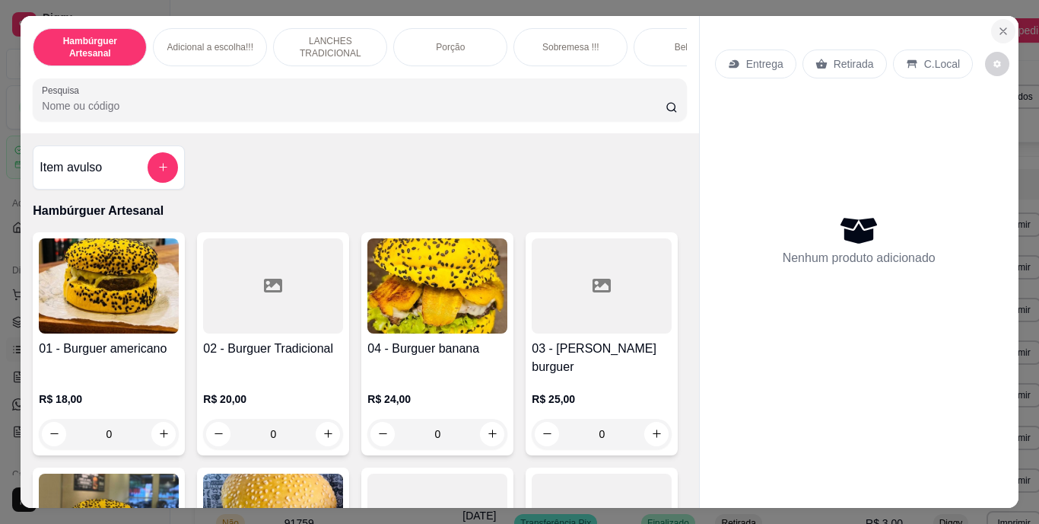
click at [1001, 25] on icon "Close" at bounding box center [1004, 31] width 12 height 12
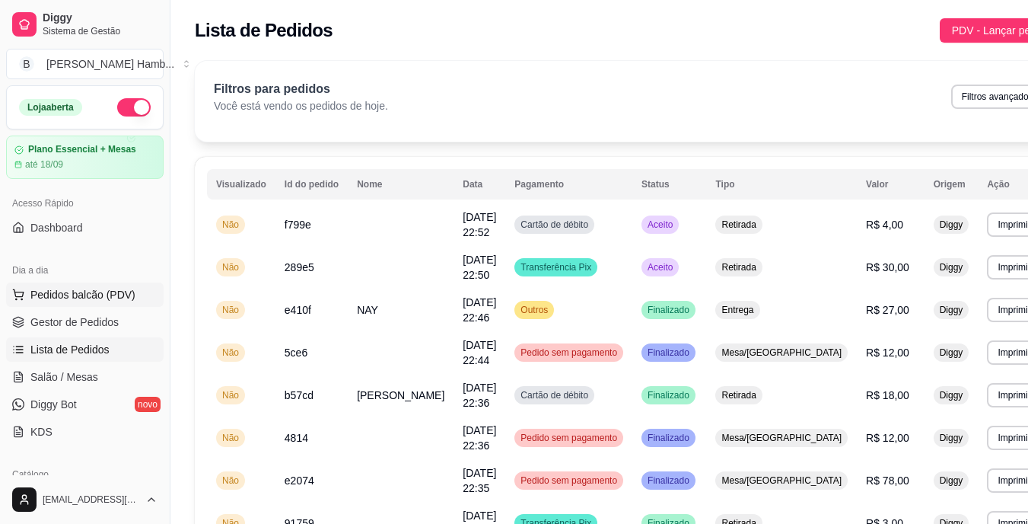
click at [72, 294] on span "Pedidos balcão (PDV)" at bounding box center [82, 294] width 105 height 15
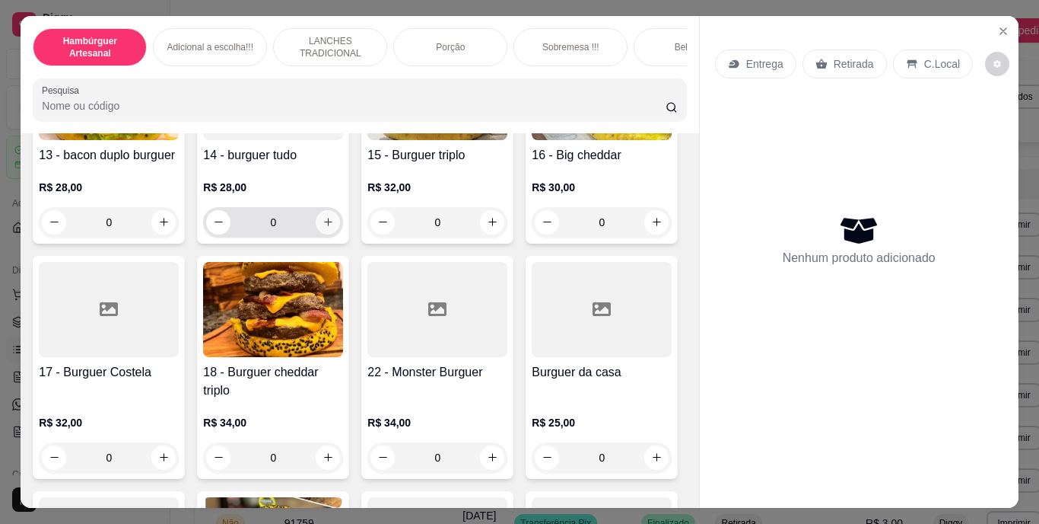
scroll to position [807, 0]
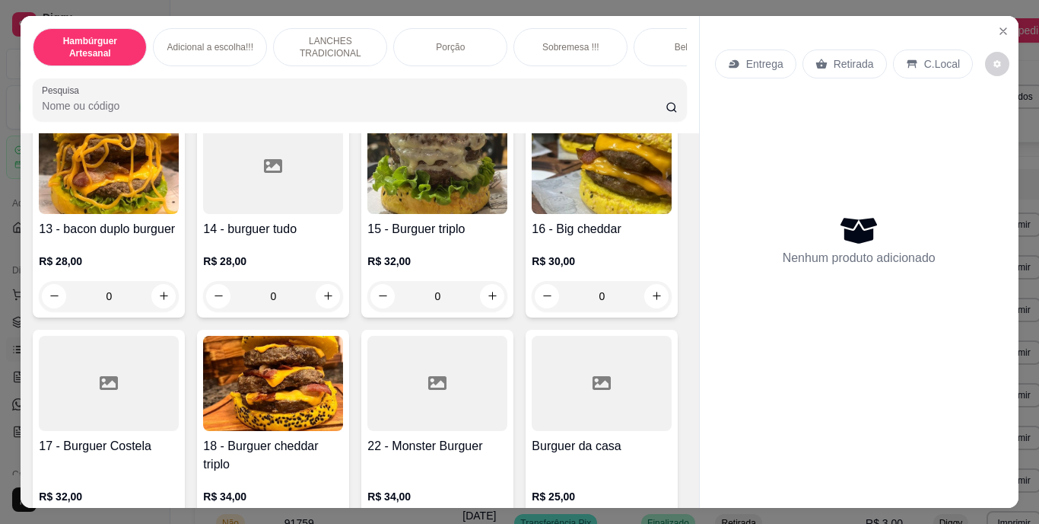
click at [645, 91] on button "increase-product-quantity" at bounding box center [657, 79] width 24 height 24
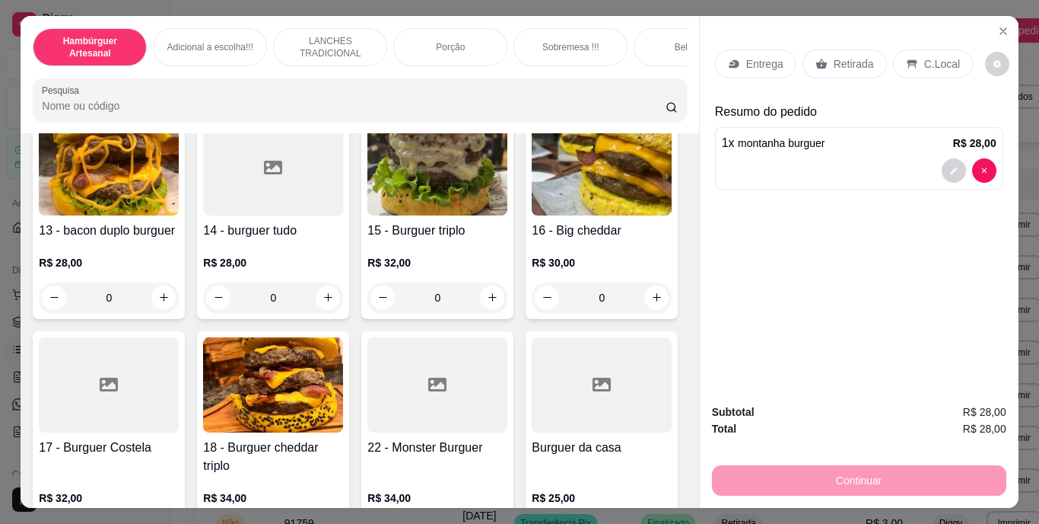
click at [645, 91] on button "increase-product-quantity" at bounding box center [657, 80] width 24 height 24
type input "2"
click at [834, 62] on p "Retirada" at bounding box center [854, 63] width 40 height 15
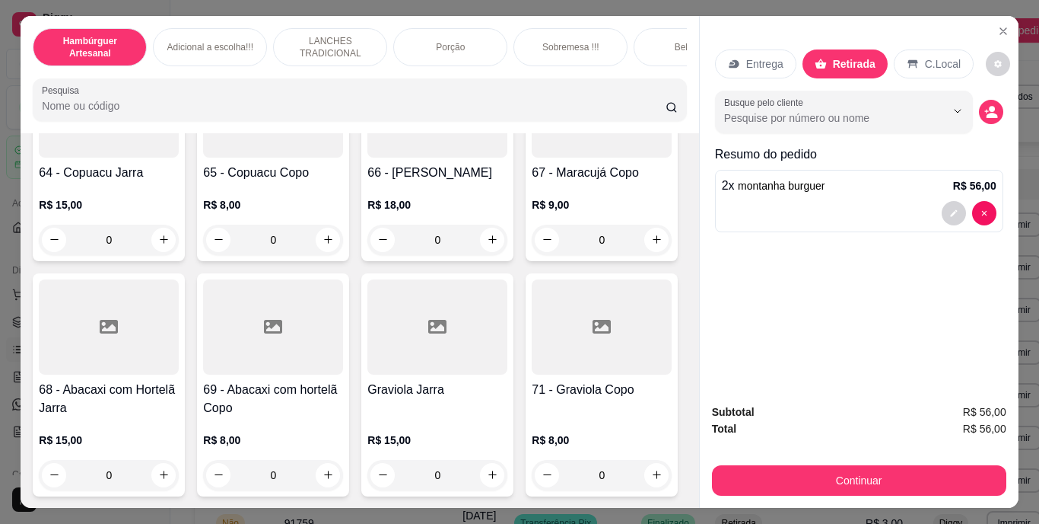
scroll to position [5836, 0]
click at [327, 28] on icon "increase-product-quantity" at bounding box center [328, 22] width 11 height 11
type input "1"
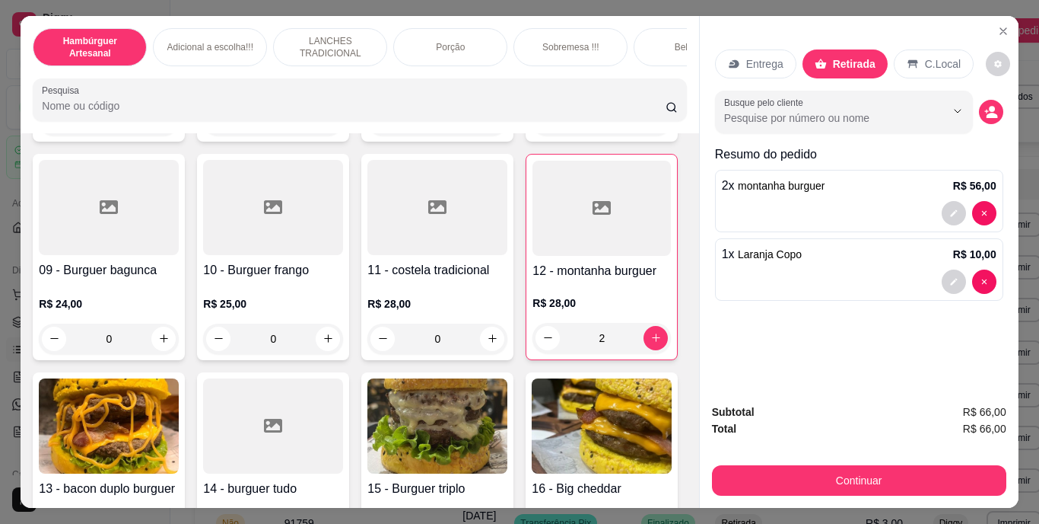
scroll to position [543, 0]
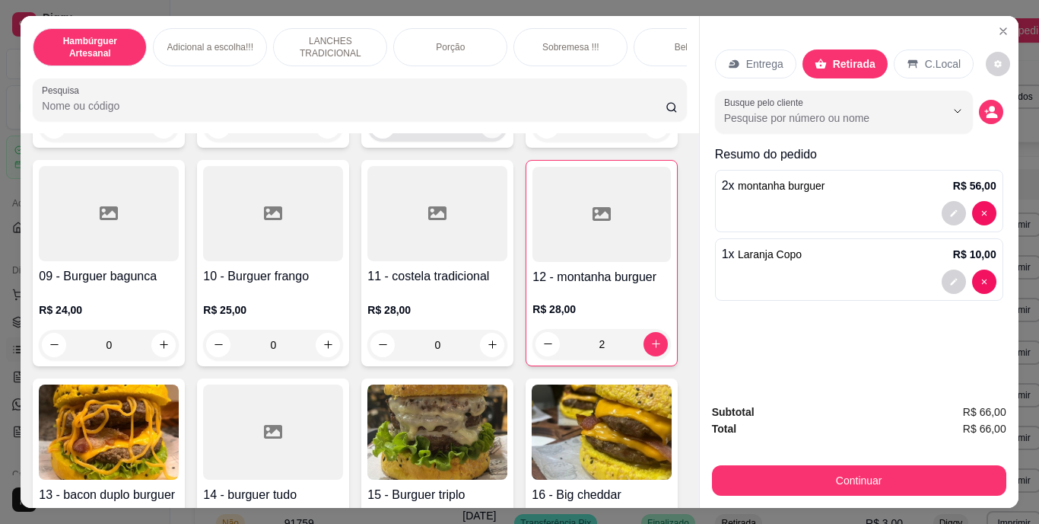
click at [481, 138] on button "increase-product-quantity" at bounding box center [493, 126] width 24 height 24
type input "1"
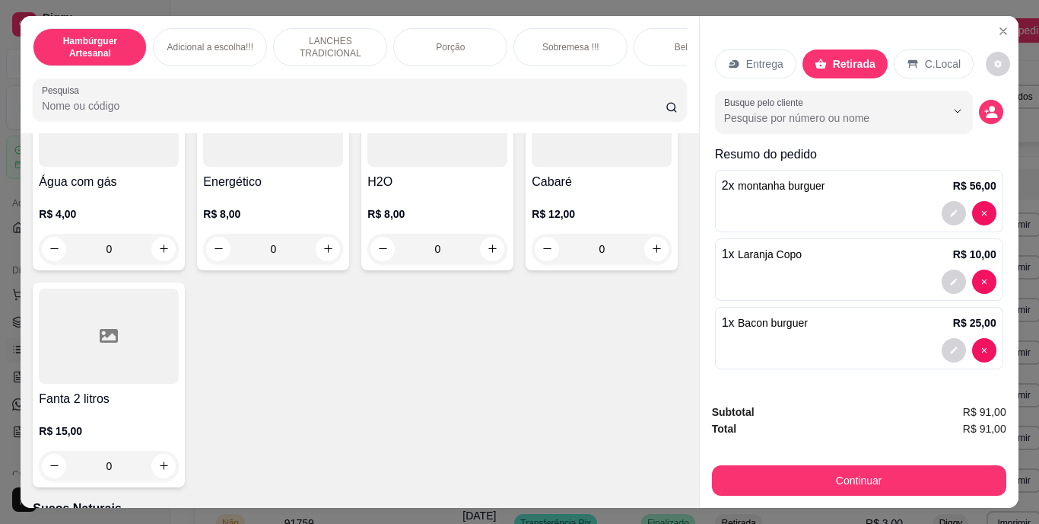
scroll to position [4682, 0]
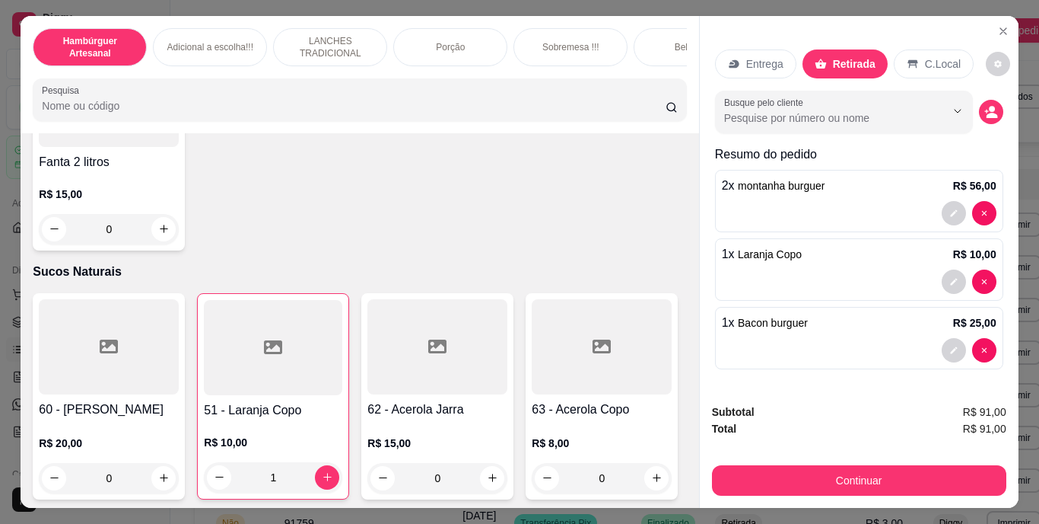
type input "1"
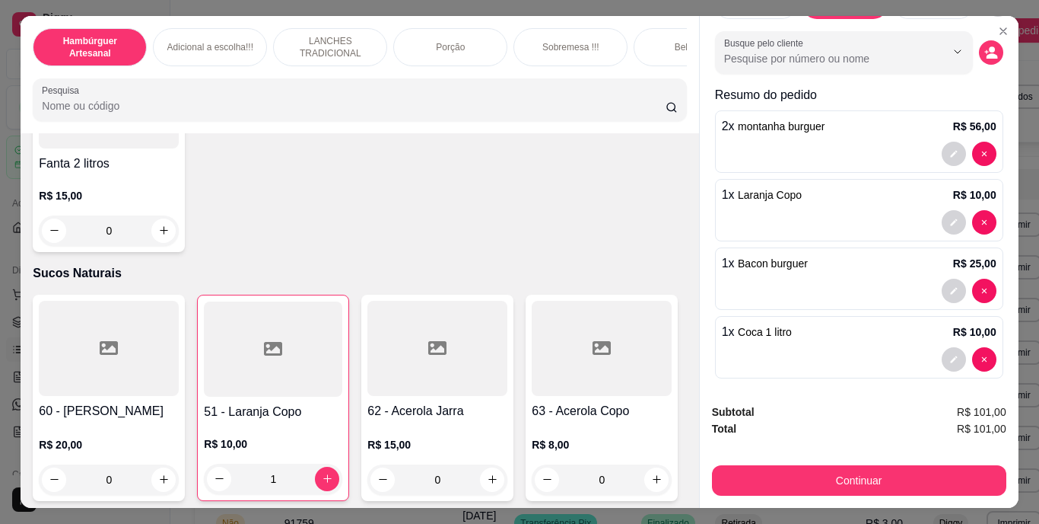
scroll to position [67, 0]
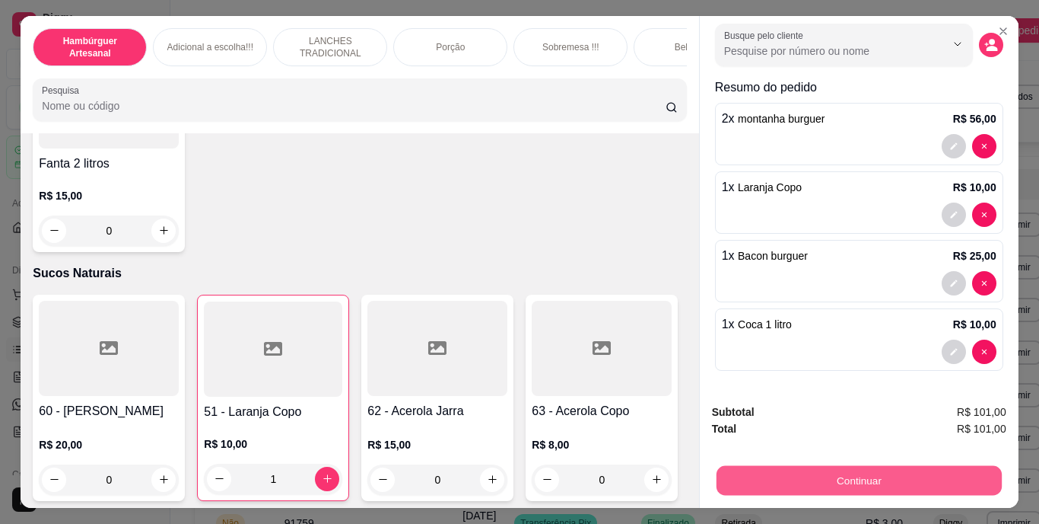
click at [914, 470] on button "Continuar" at bounding box center [858, 481] width 285 height 30
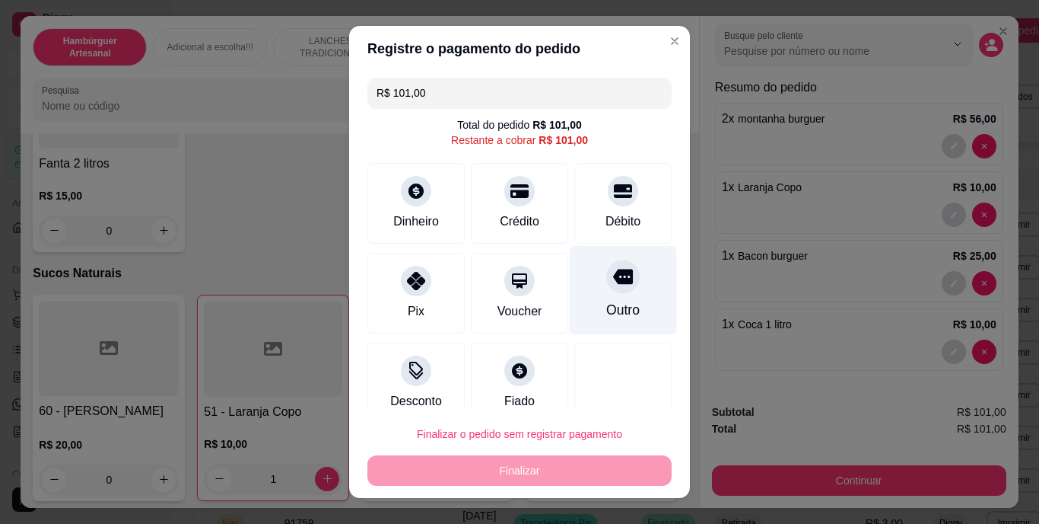
click at [606, 283] on div at bounding box center [622, 276] width 33 height 33
type input "R$ 0,00"
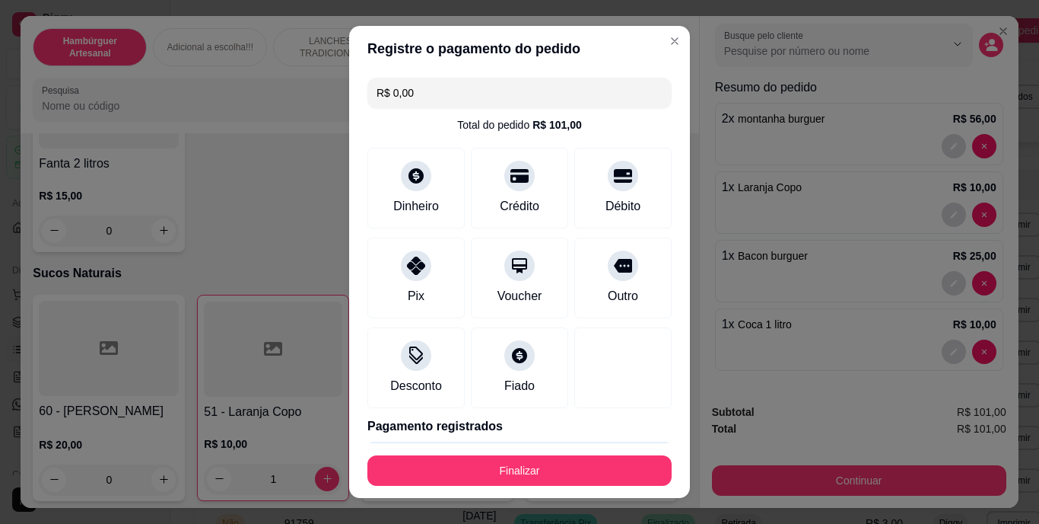
click at [587, 487] on footer "Finalizar" at bounding box center [519, 470] width 341 height 55
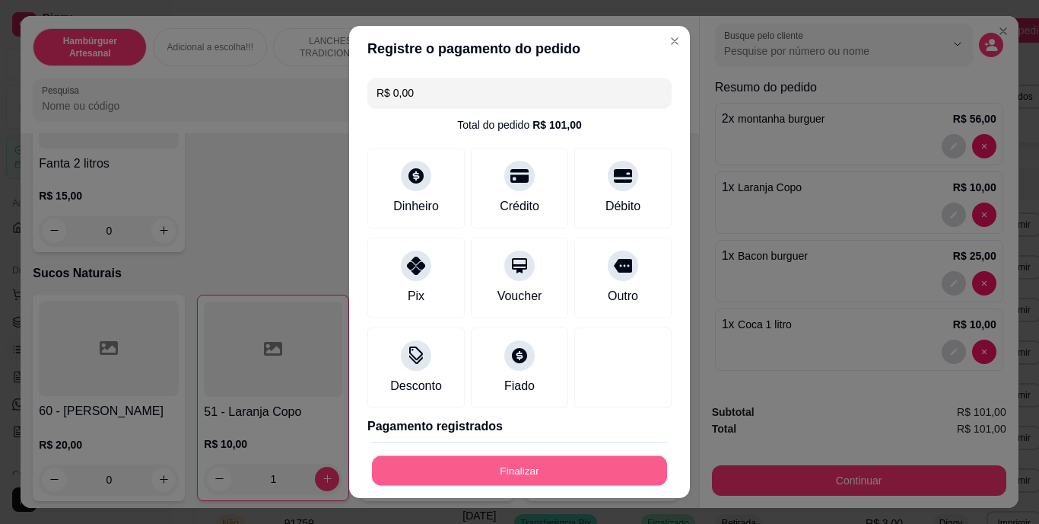
click at [590, 470] on button "Finalizar" at bounding box center [519, 470] width 295 height 30
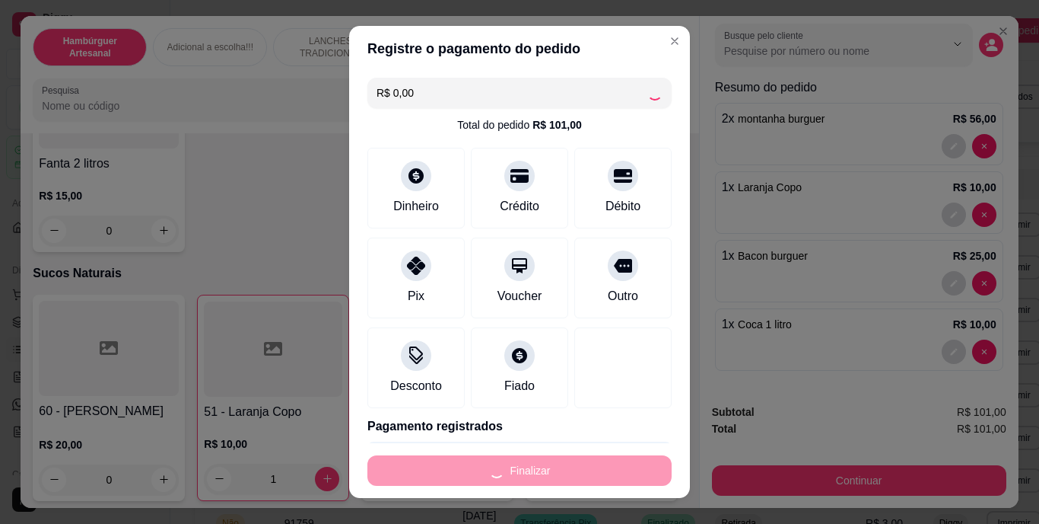
type input "0"
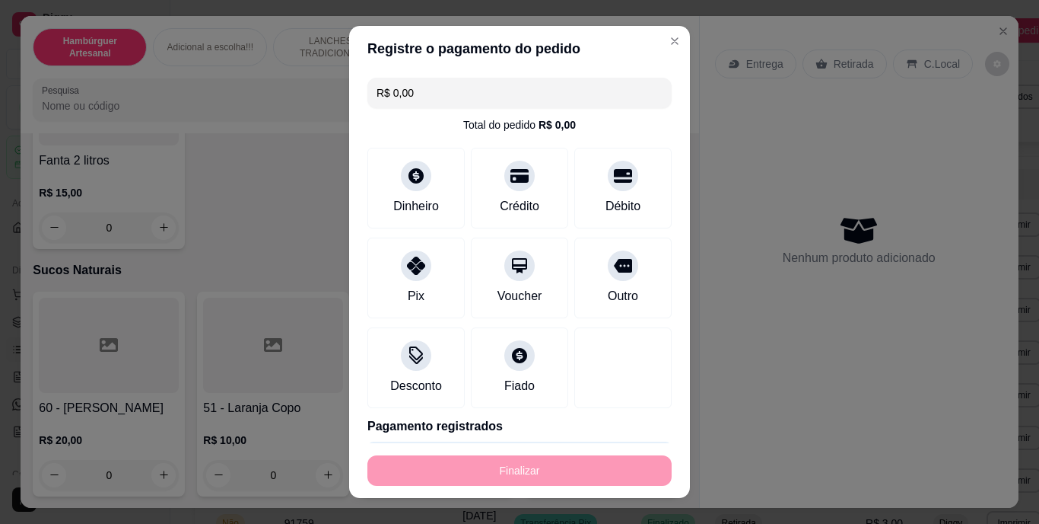
type input "-R$ 101,00"
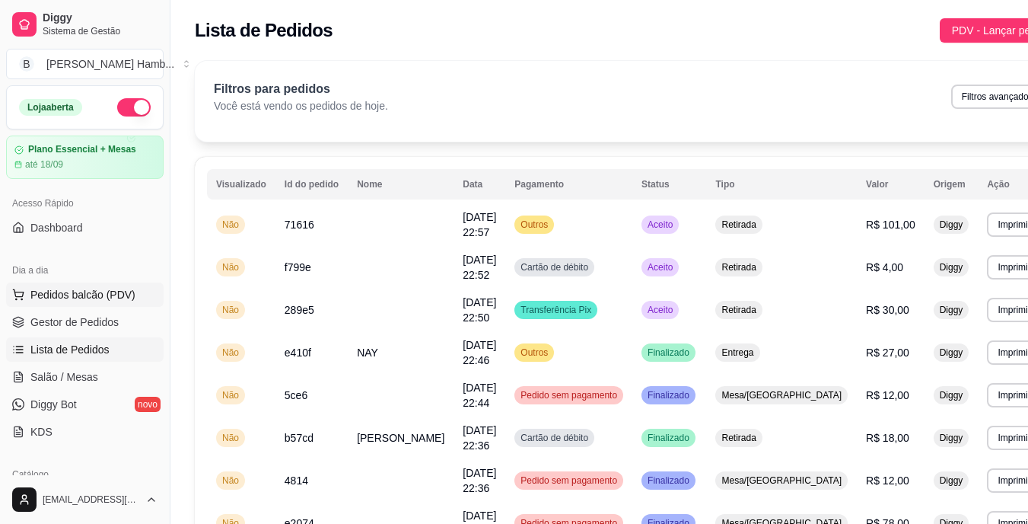
click at [111, 301] on span "Pedidos balcão (PDV)" at bounding box center [82, 294] width 105 height 15
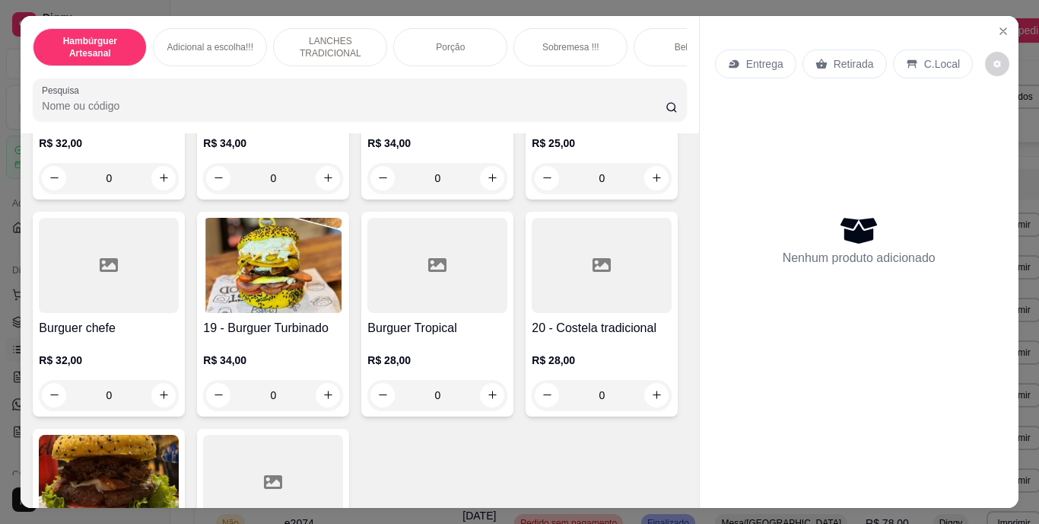
scroll to position [1285, 0]
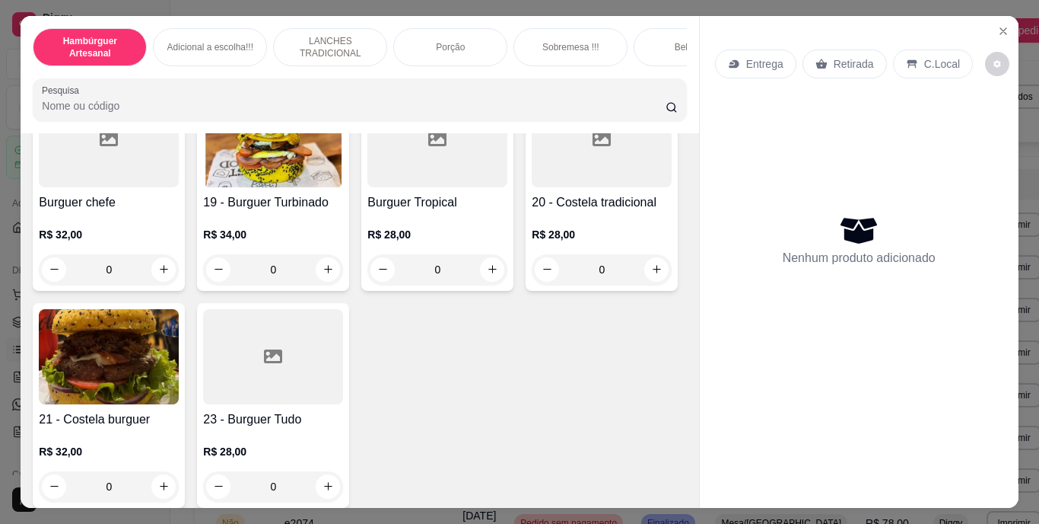
click at [489, 56] on icon "increase-product-quantity" at bounding box center [493, 52] width 8 height 8
type input "1"
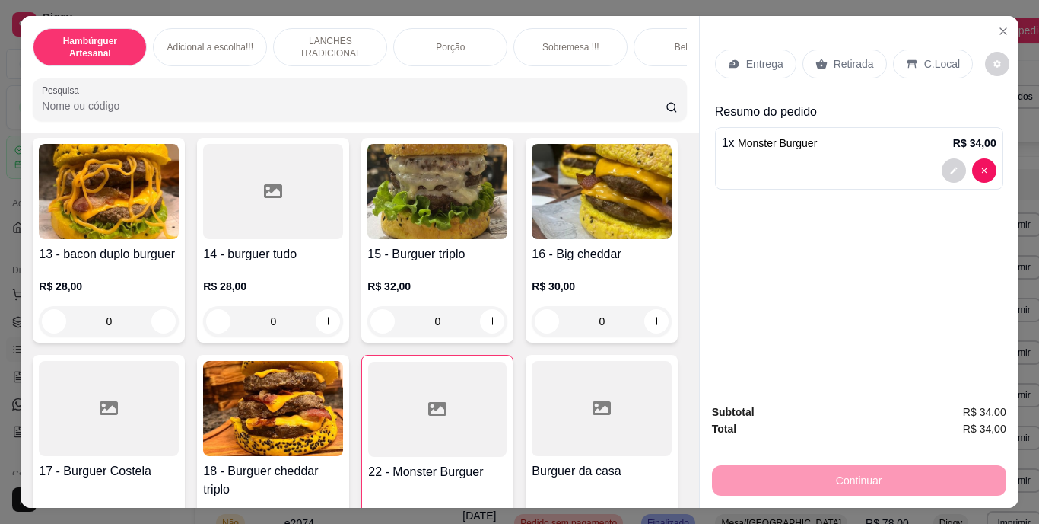
scroll to position [781, 0]
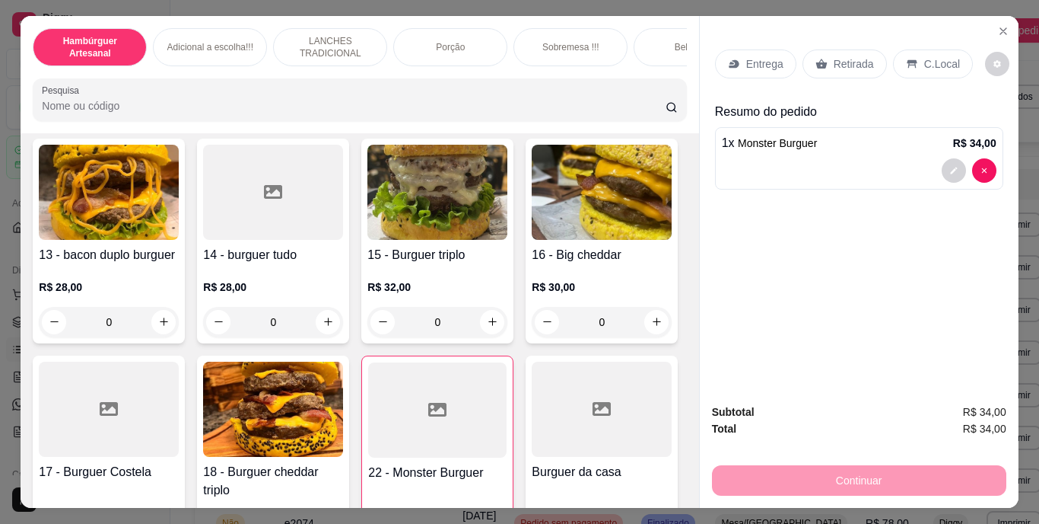
click at [487, 110] on icon "increase-product-quantity" at bounding box center [492, 104] width 11 height 11
type input "1"
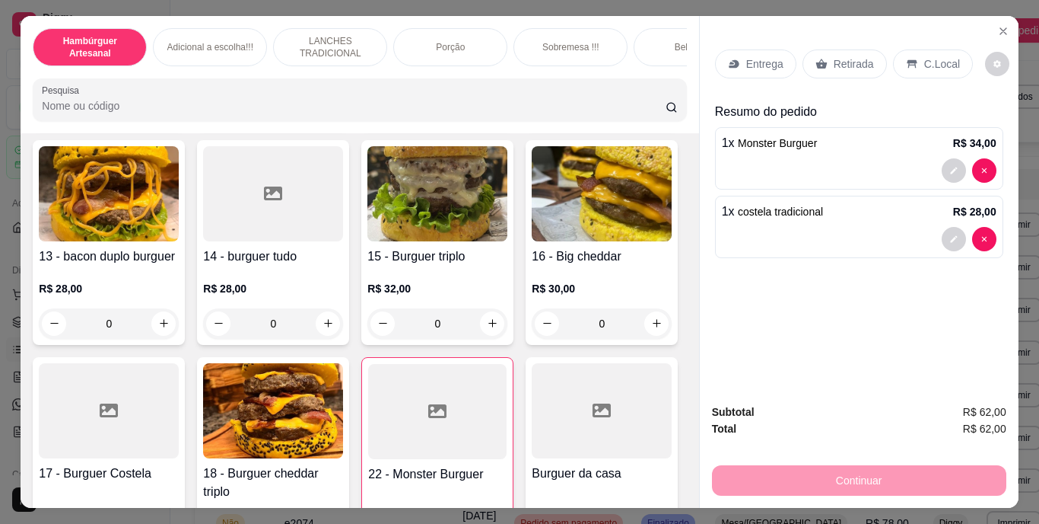
click at [847, 56] on p "Retirada" at bounding box center [854, 63] width 40 height 15
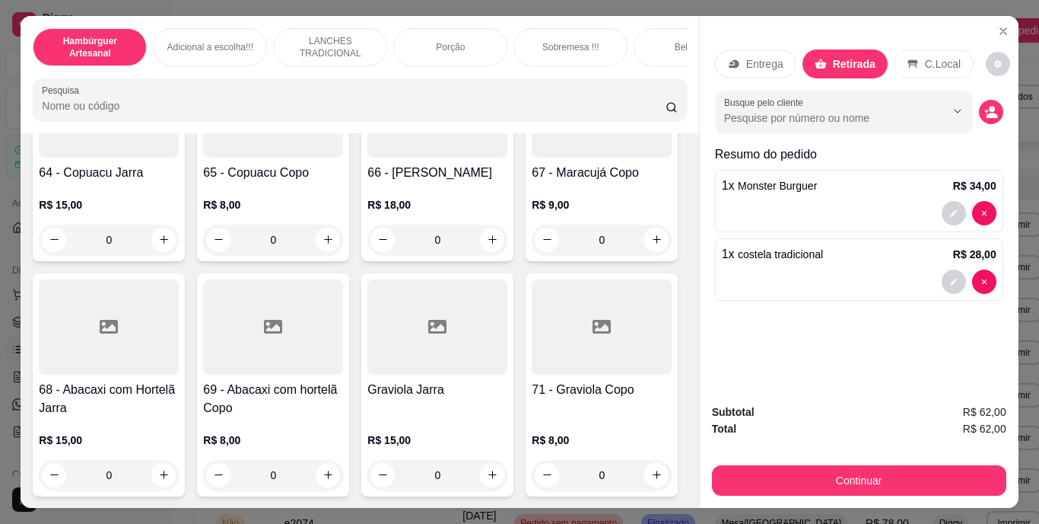
scroll to position [5479, 0]
type input "1"
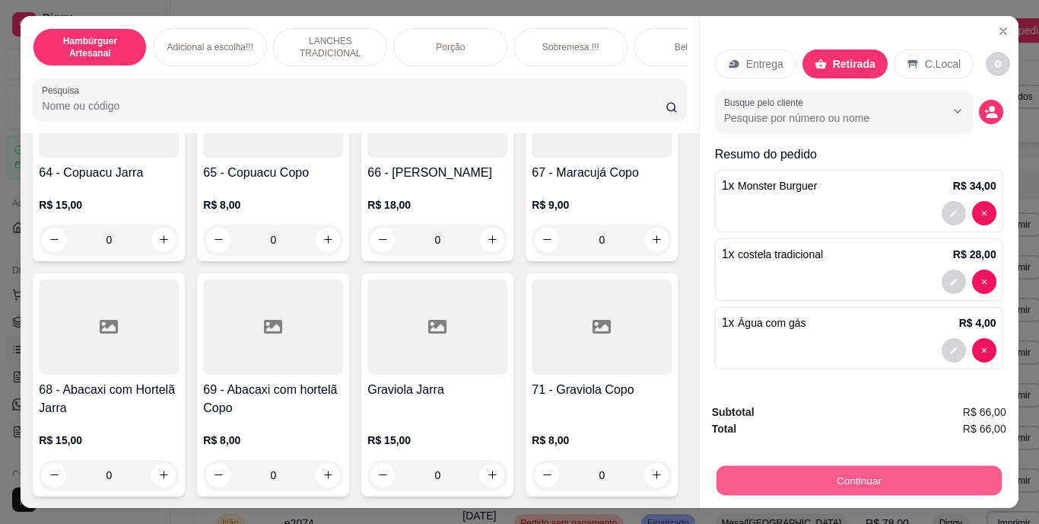
click at [732, 466] on button "Continuar" at bounding box center [858, 481] width 285 height 30
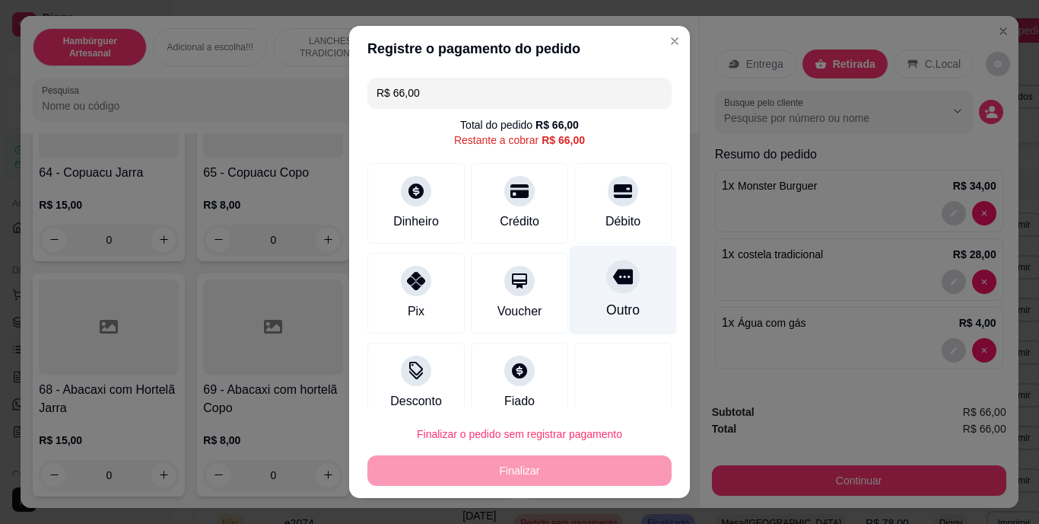
click at [606, 312] on div "Outro" at bounding box center [622, 311] width 33 height 20
type input "R$ 0,00"
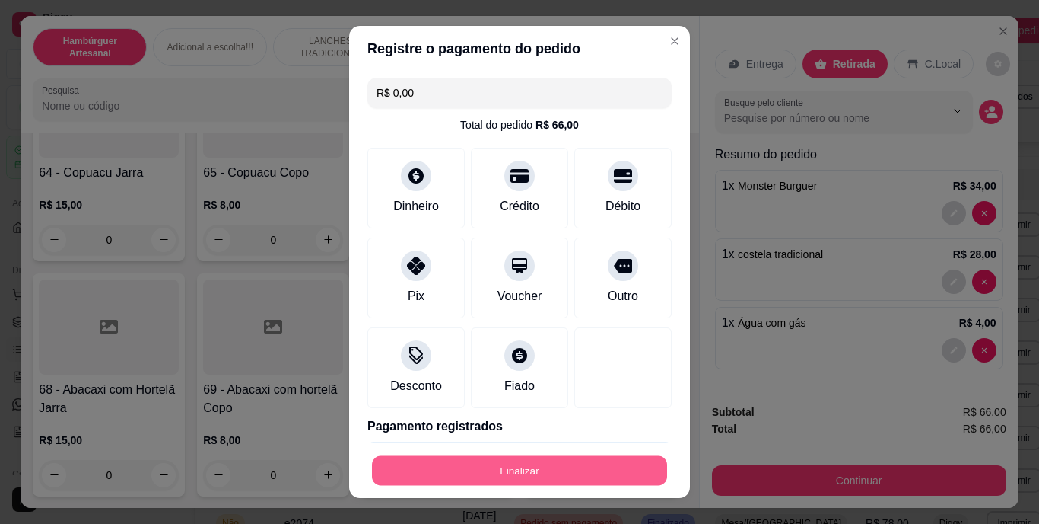
click at [552, 459] on button "Finalizar" at bounding box center [519, 470] width 295 height 30
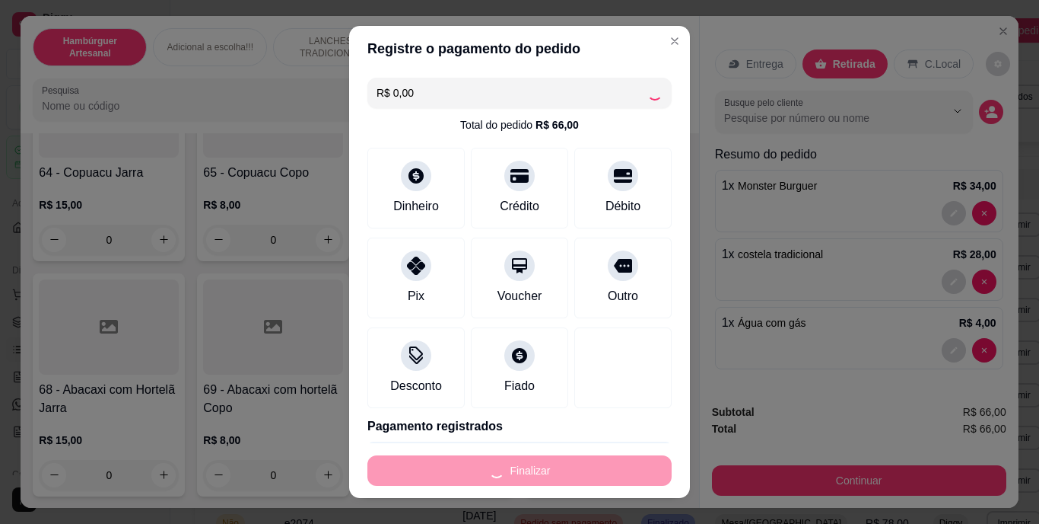
type input "0"
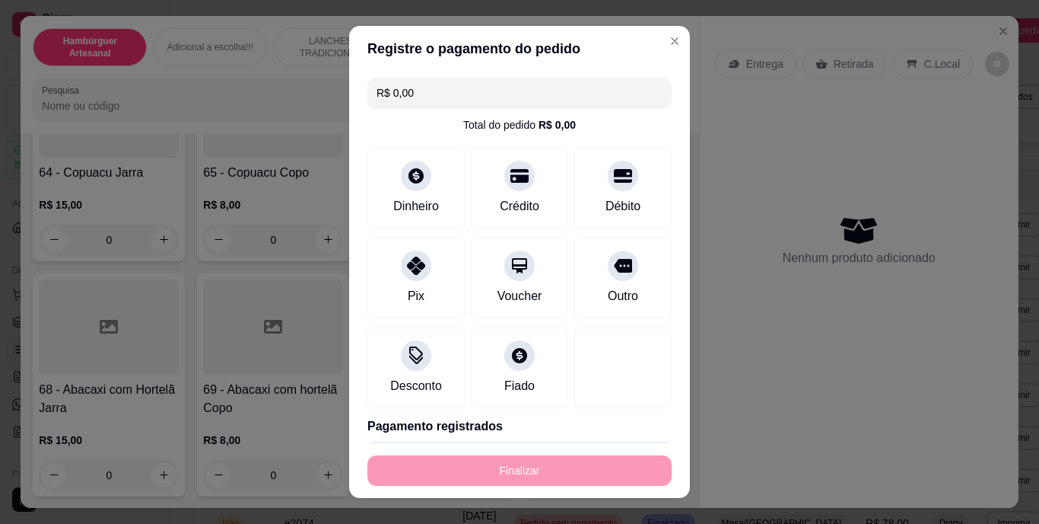
type input "-R$ 66,00"
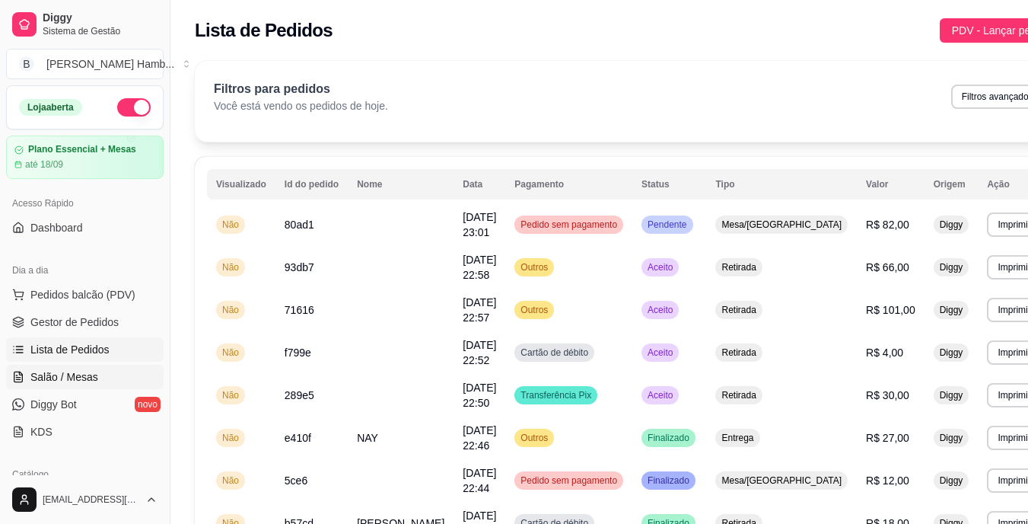
click at [107, 377] on link "Salão / Mesas" at bounding box center [85, 377] width 158 height 24
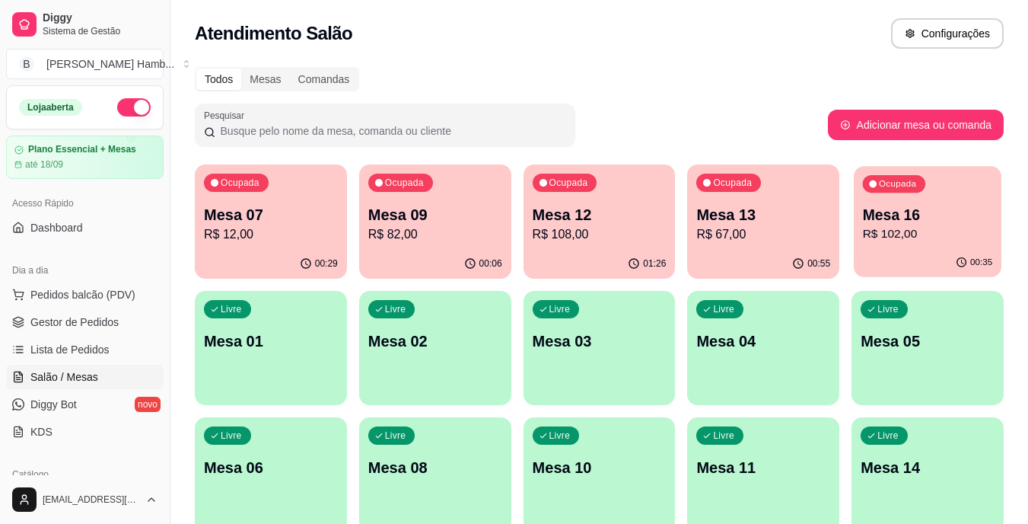
click at [908, 219] on p "Mesa 16" at bounding box center [928, 215] width 130 height 21
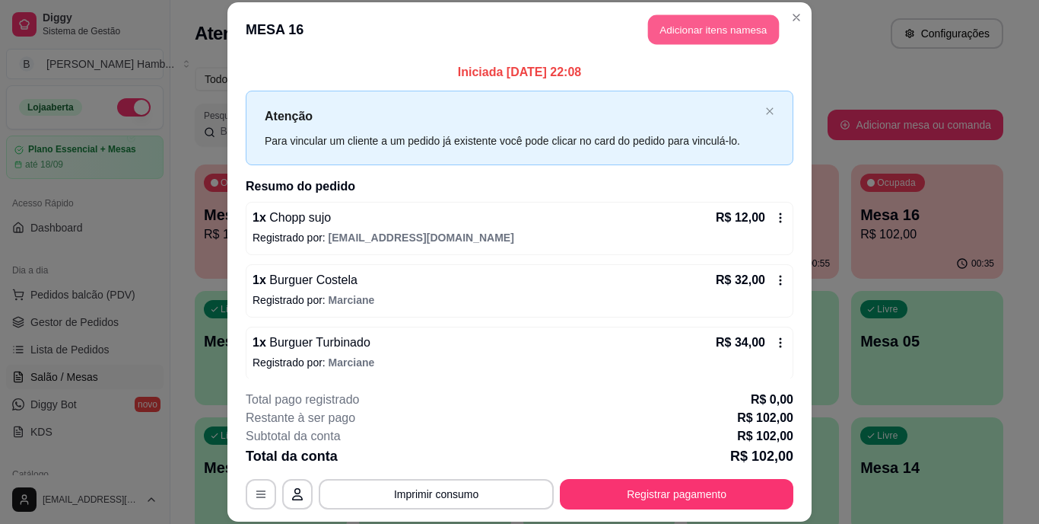
click at [738, 36] on button "Adicionar itens na mesa" at bounding box center [713, 30] width 131 height 30
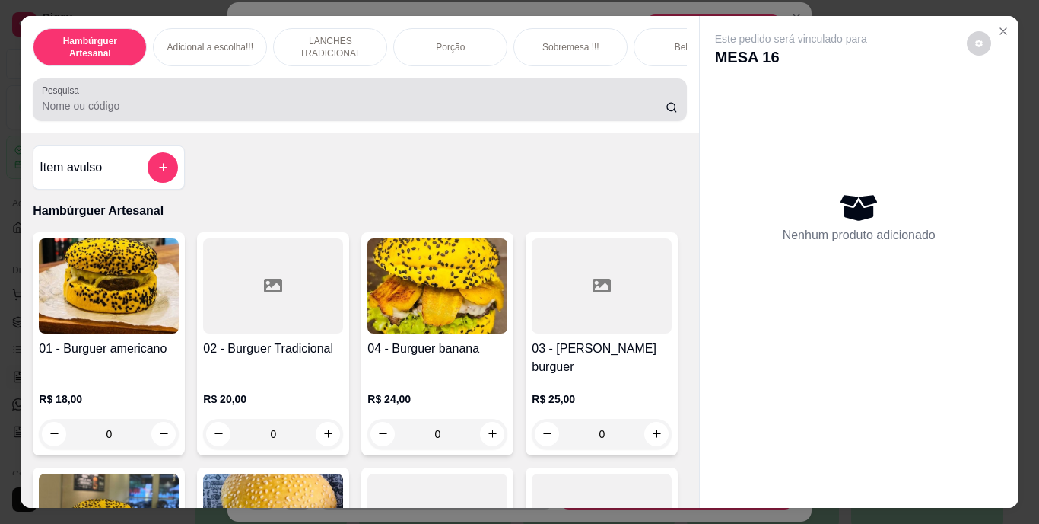
click at [548, 103] on input "Pesquisa" at bounding box center [354, 105] width 624 height 15
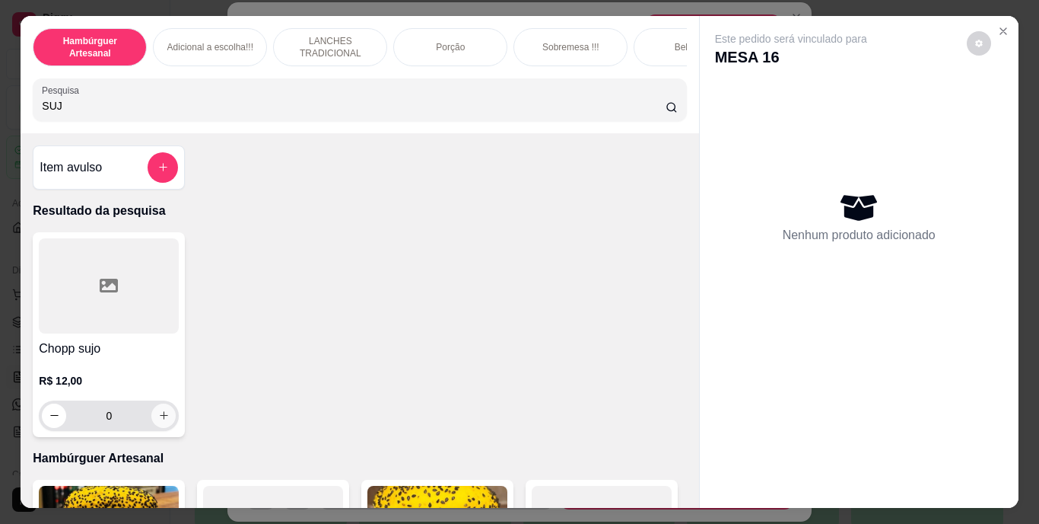
type input "SUJ"
click at [160, 419] on icon "increase-product-quantity" at bounding box center [164, 416] width 8 height 8
type input "1"
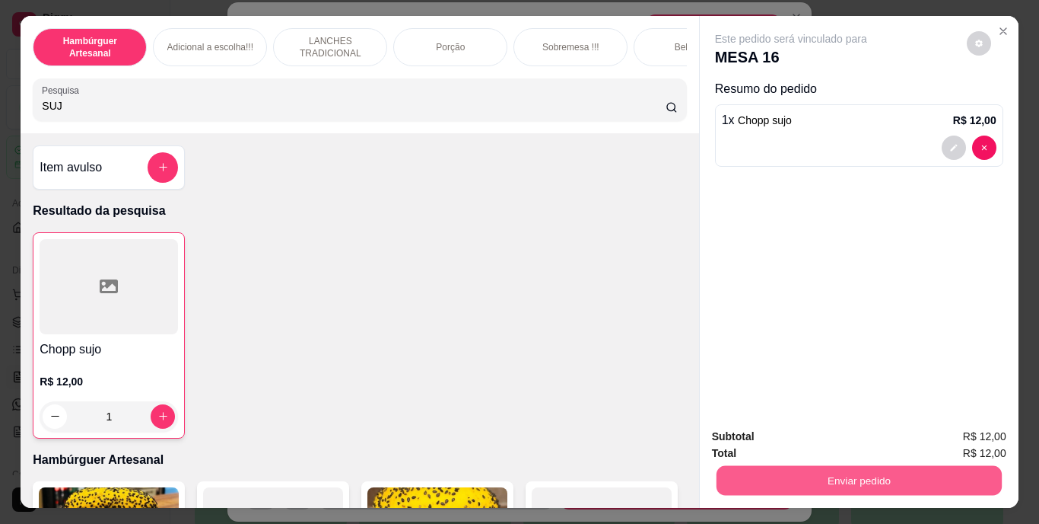
click at [737, 473] on button "Enviar pedido" at bounding box center [858, 481] width 285 height 30
click at [781, 432] on button "Não registrar e enviar pedido" at bounding box center [809, 437] width 154 height 28
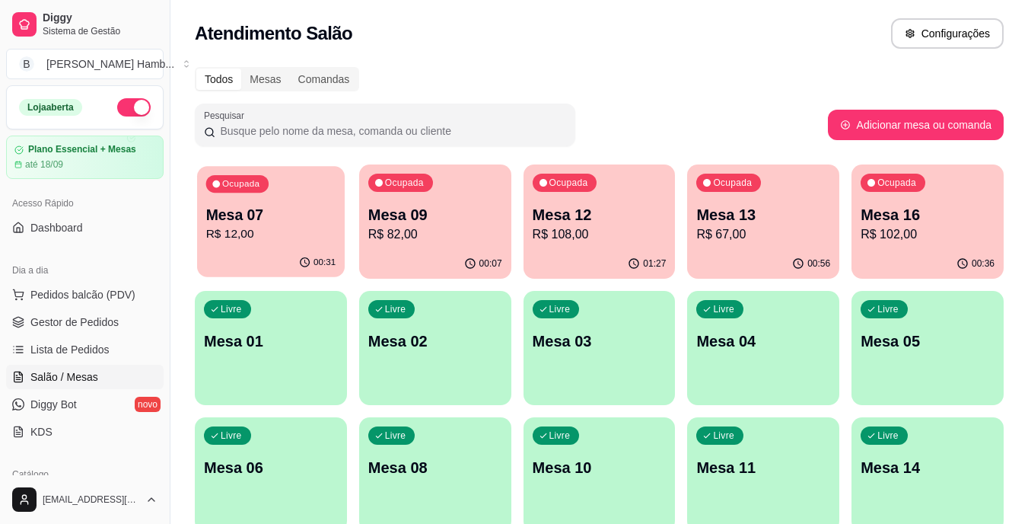
click at [199, 205] on div "Ocupada Mesa 07 R$ 12,00" at bounding box center [271, 207] width 148 height 82
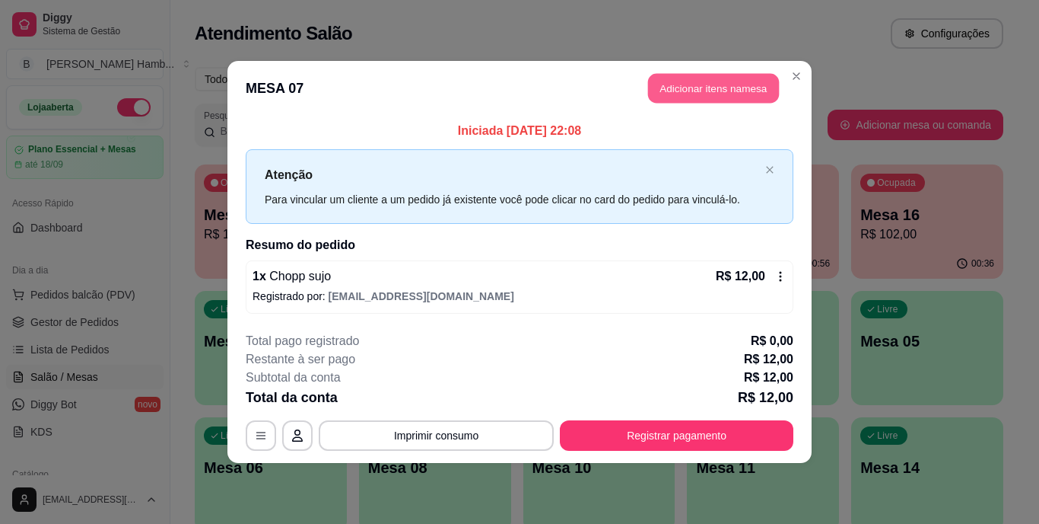
click at [683, 88] on button "Adicionar itens na mesa" at bounding box center [713, 89] width 131 height 30
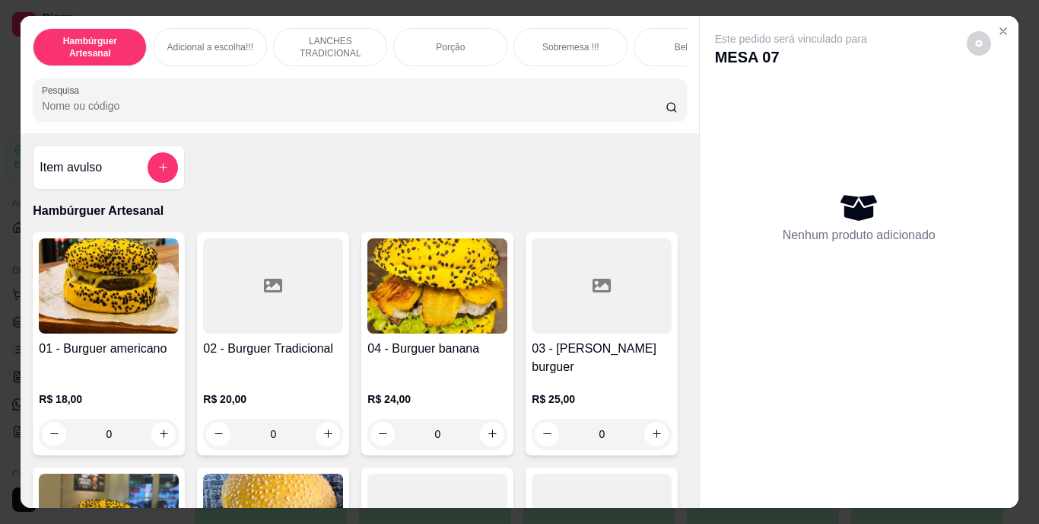
click at [527, 110] on input "Pesquisa" at bounding box center [354, 105] width 624 height 15
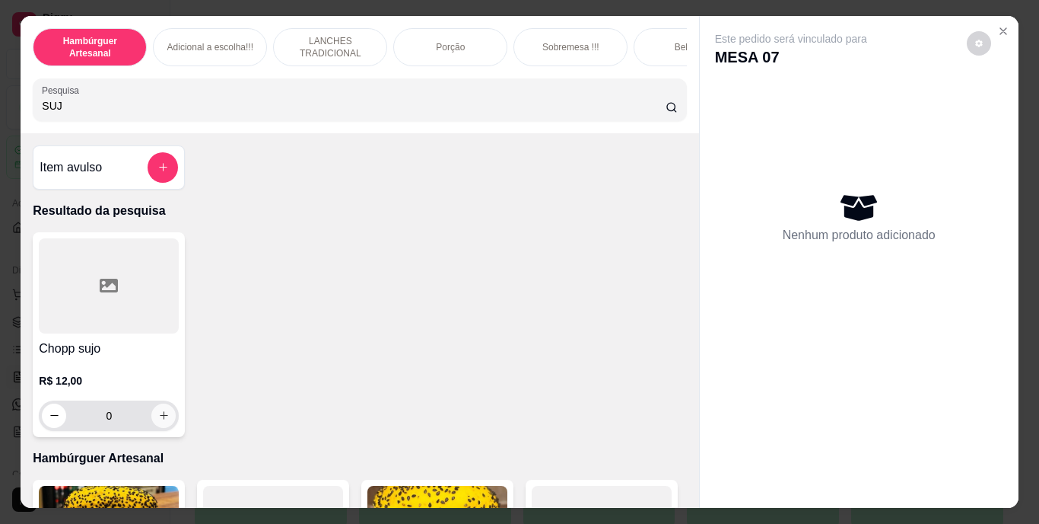
type input "SUJ"
click at [158, 421] on icon "increase-product-quantity" at bounding box center [163, 414] width 11 height 11
type input "1"
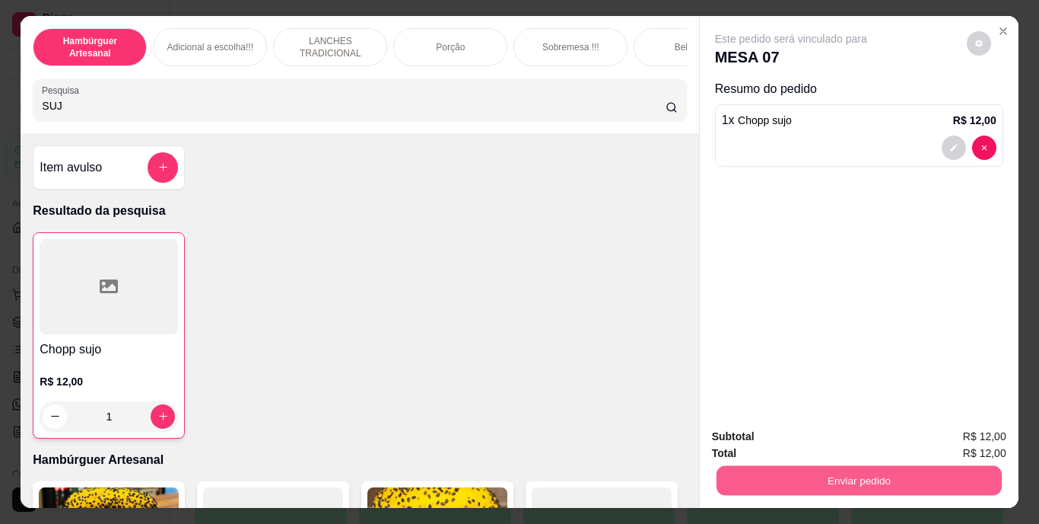
click at [744, 482] on button "Enviar pedido" at bounding box center [858, 481] width 285 height 30
click at [766, 427] on button "Não registrar e enviar pedido" at bounding box center [809, 437] width 154 height 28
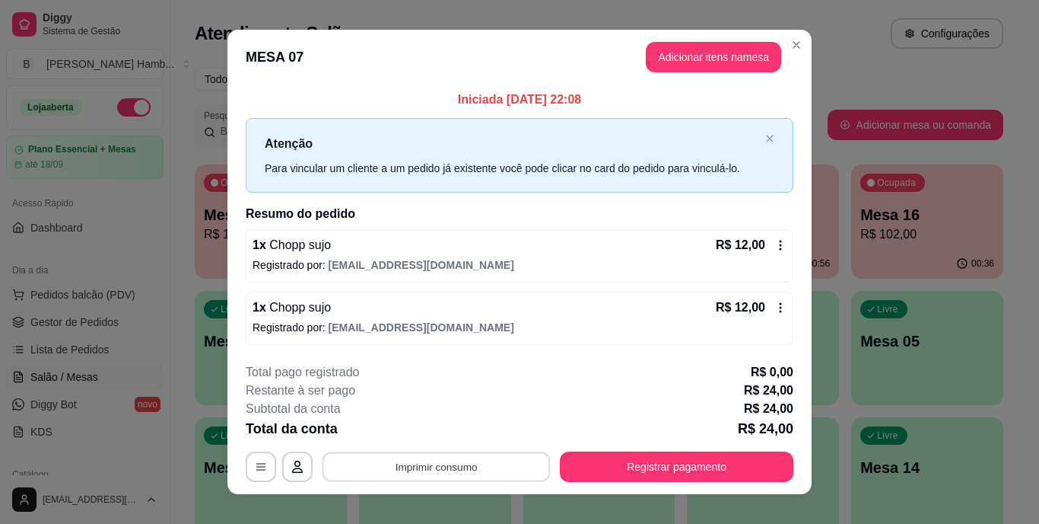
click at [482, 472] on button "Imprimir consumo" at bounding box center [437, 466] width 228 height 30
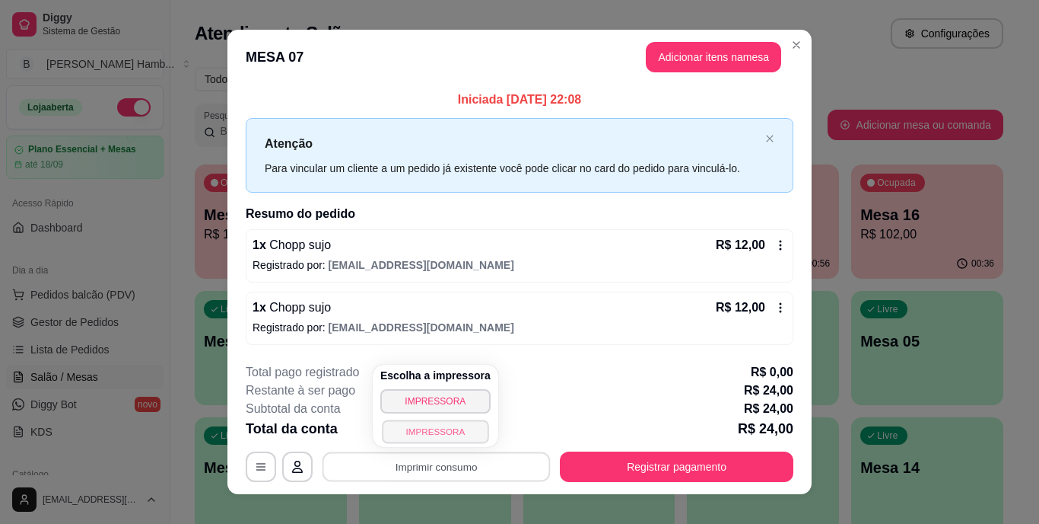
click at [456, 434] on button "IMPRESSORA" at bounding box center [435, 431] width 107 height 24
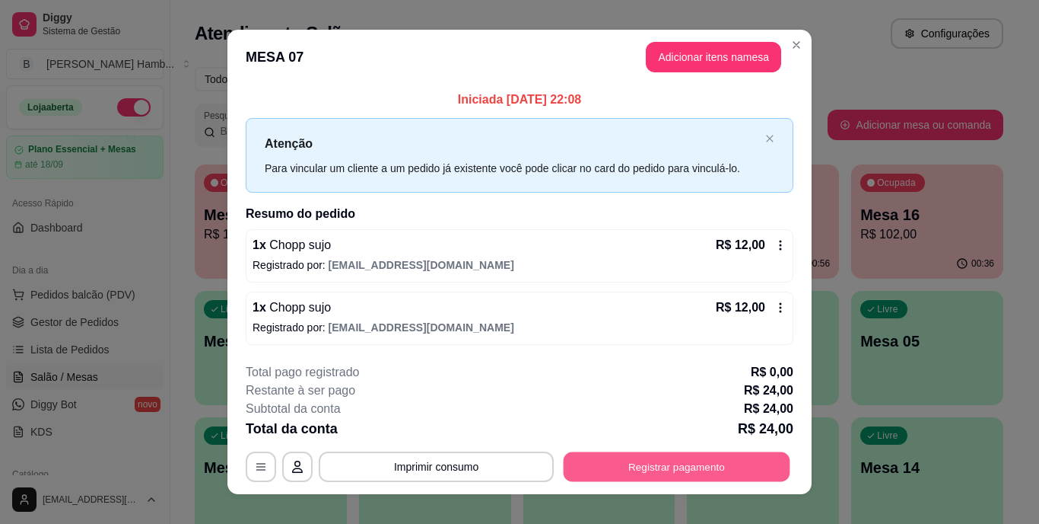
click at [615, 459] on button "Registrar pagamento" at bounding box center [677, 466] width 227 height 30
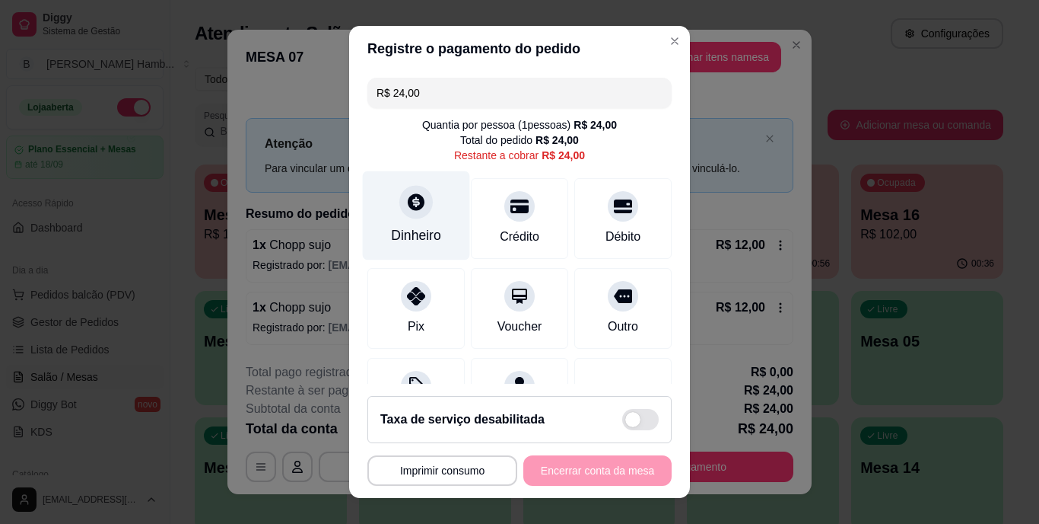
click at [403, 232] on div "Dinheiro" at bounding box center [416, 236] width 50 height 20
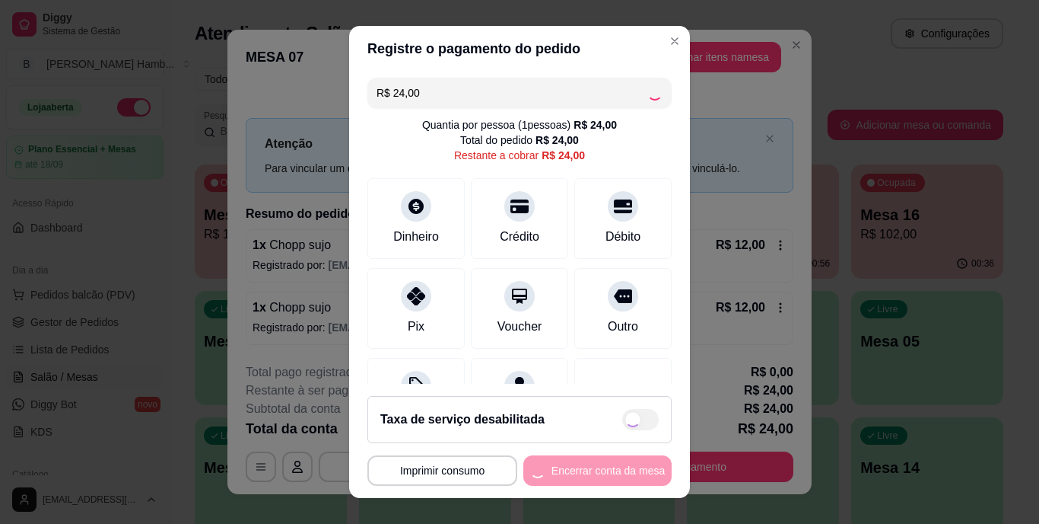
type input "R$ 0,00"
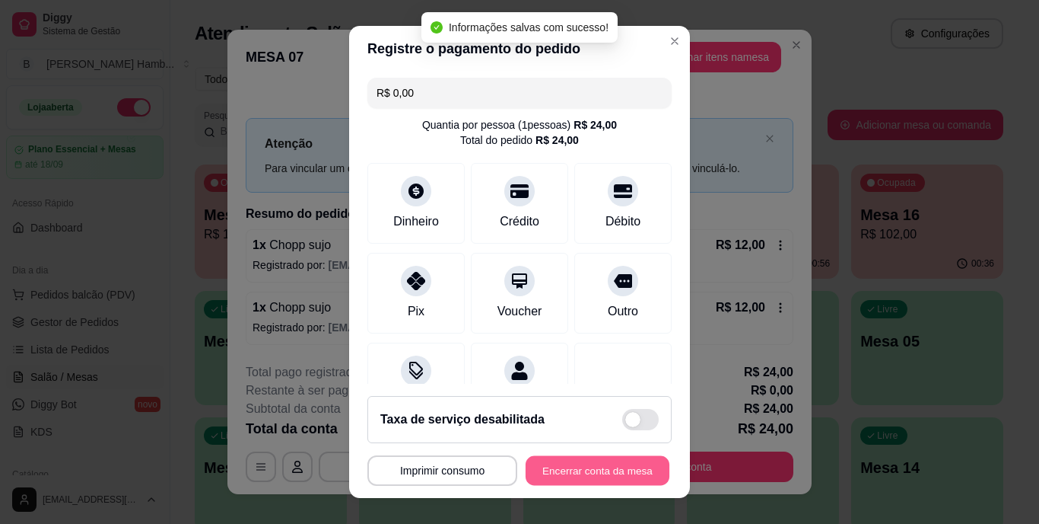
click at [568, 466] on button "Encerrar conta da mesa" at bounding box center [598, 470] width 144 height 30
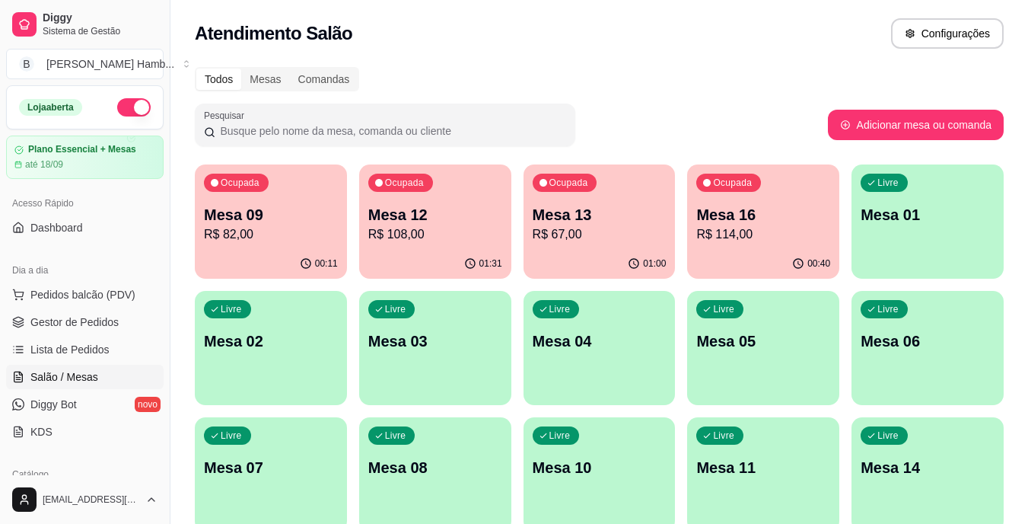
click at [91, 346] on span "Lista de Pedidos" at bounding box center [69, 349] width 79 height 15
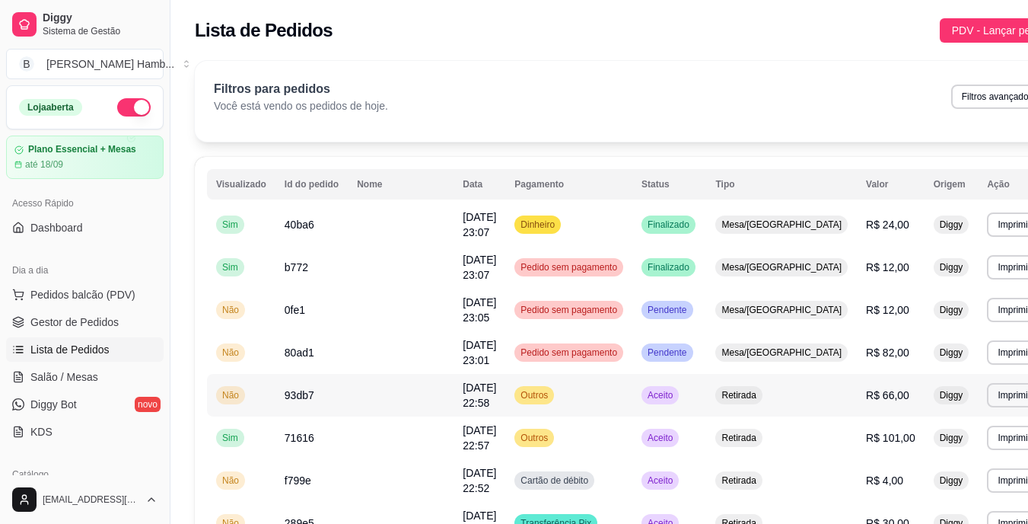
click at [866, 400] on span "R$ 66,00" at bounding box center [887, 395] width 43 height 12
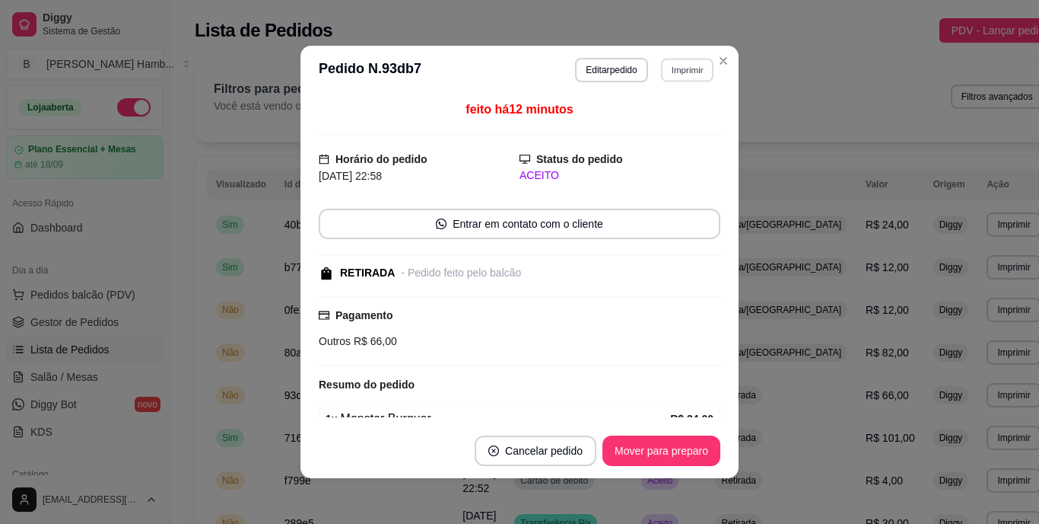
click at [677, 72] on button "Imprimir" at bounding box center [687, 70] width 53 height 24
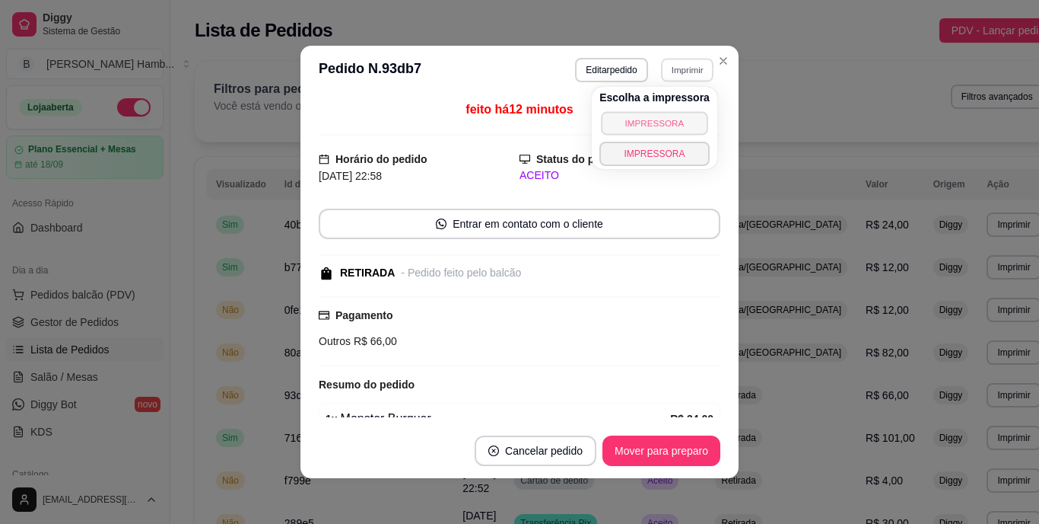
click at [660, 114] on button "IMPRESSORA" at bounding box center [654, 123] width 107 height 24
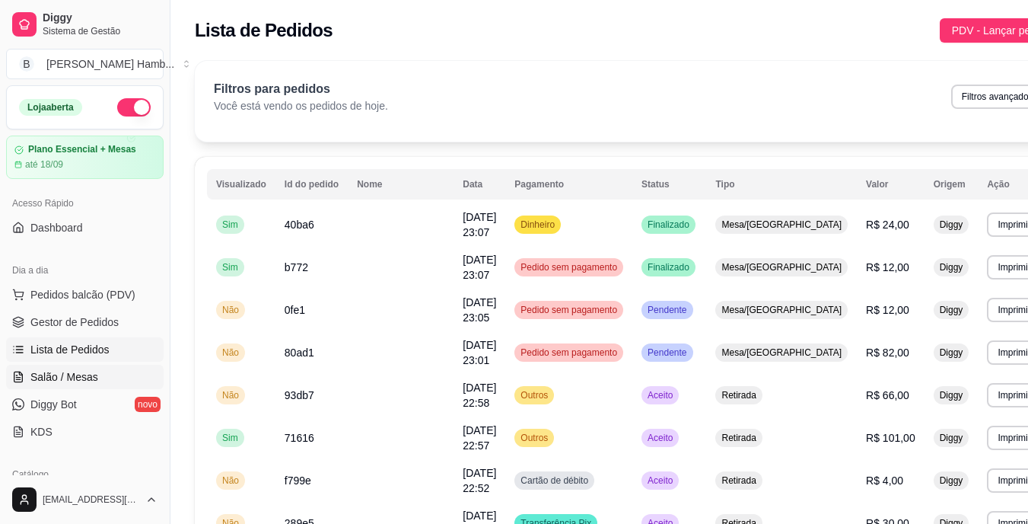
click at [88, 373] on span "Salão / Mesas" at bounding box center [64, 376] width 68 height 15
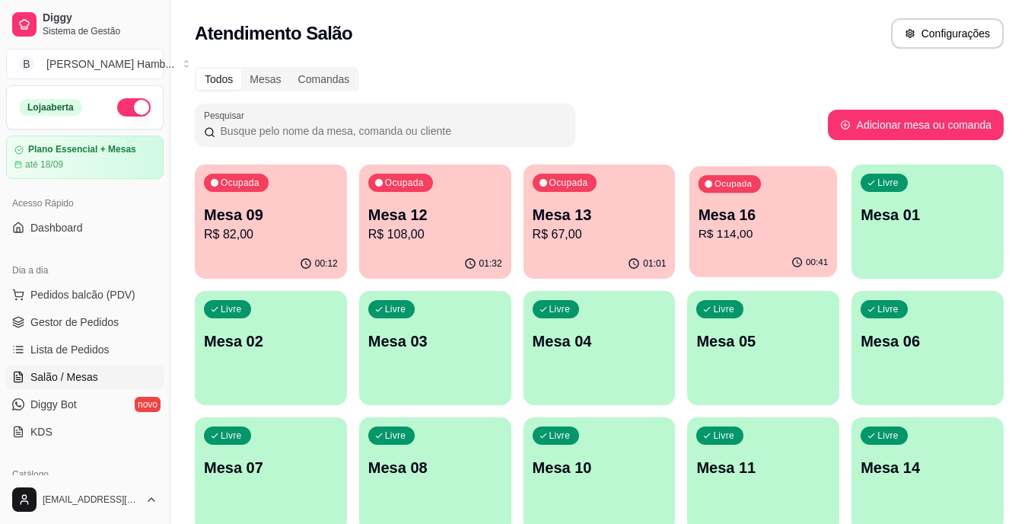
click at [714, 239] on p "R$ 114,00" at bounding box center [764, 234] width 130 height 18
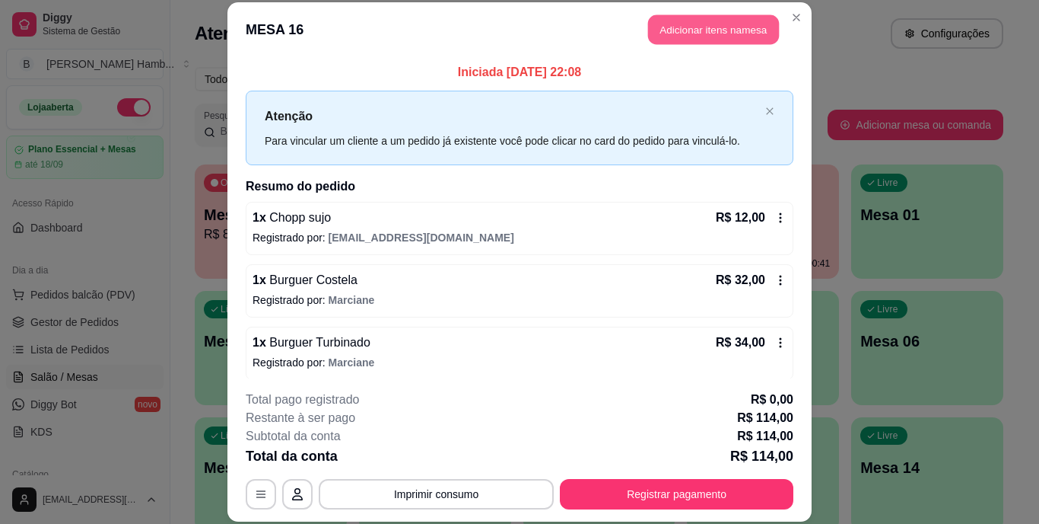
click at [689, 18] on button "Adicionar itens na mesa" at bounding box center [713, 30] width 131 height 30
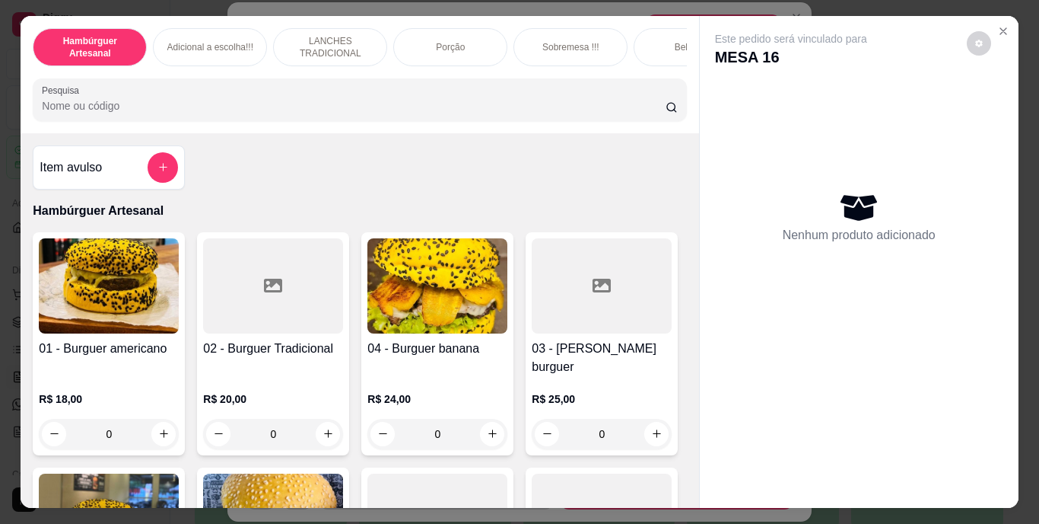
click at [202, 105] on input "Pesquisa" at bounding box center [354, 105] width 624 height 15
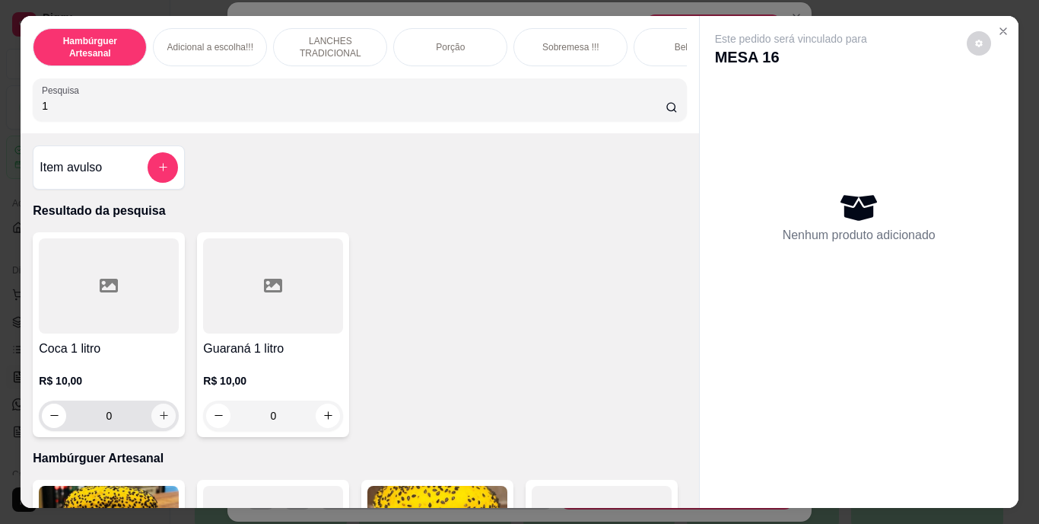
type input "1"
click at [152, 426] on button "increase-product-quantity" at bounding box center [164, 415] width 24 height 24
type input "1"
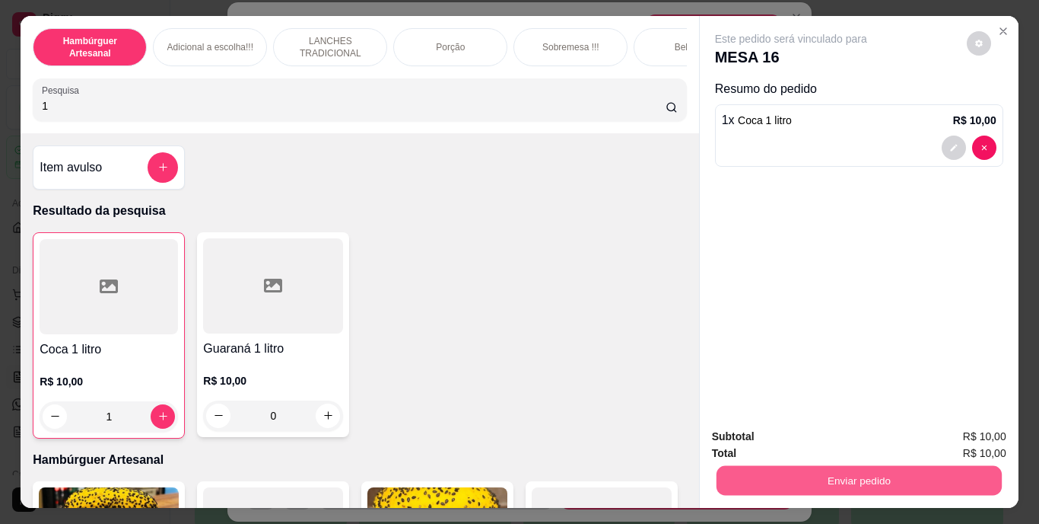
click at [944, 467] on button "Enviar pedido" at bounding box center [858, 481] width 285 height 30
click at [840, 441] on button "Não registrar e enviar pedido" at bounding box center [809, 437] width 154 height 28
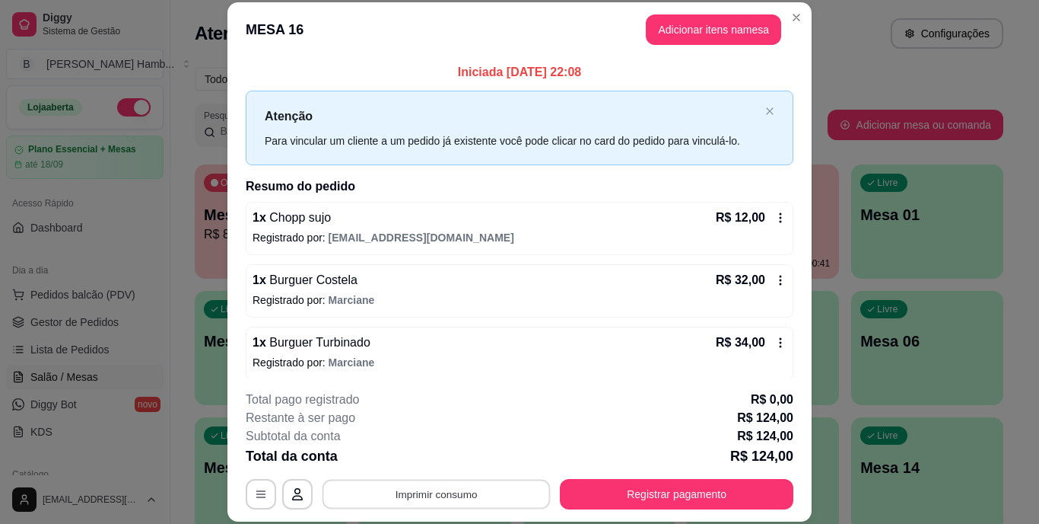
click at [392, 496] on button "Imprimir consumo" at bounding box center [437, 494] width 228 height 30
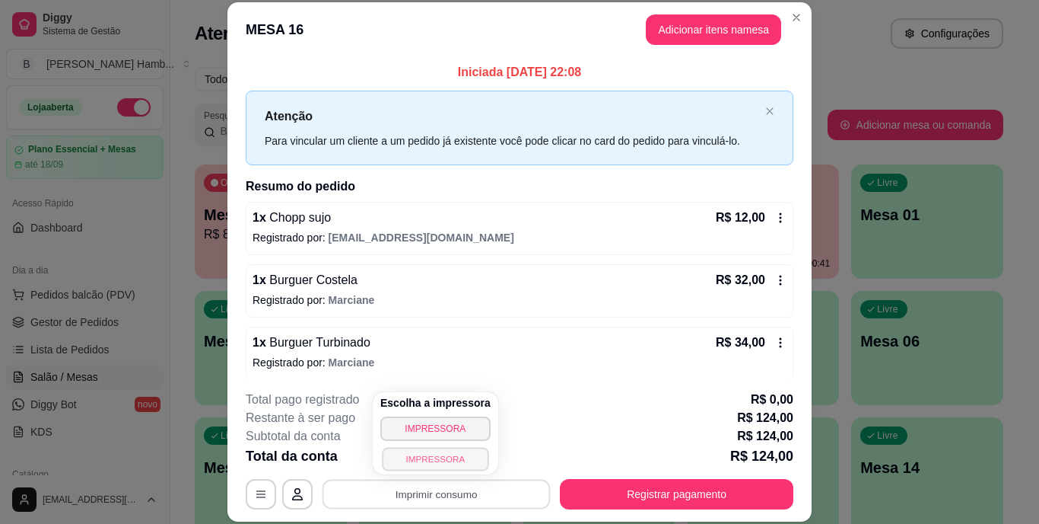
click at [417, 456] on button "IMPRESSORA" at bounding box center [435, 459] width 107 height 24
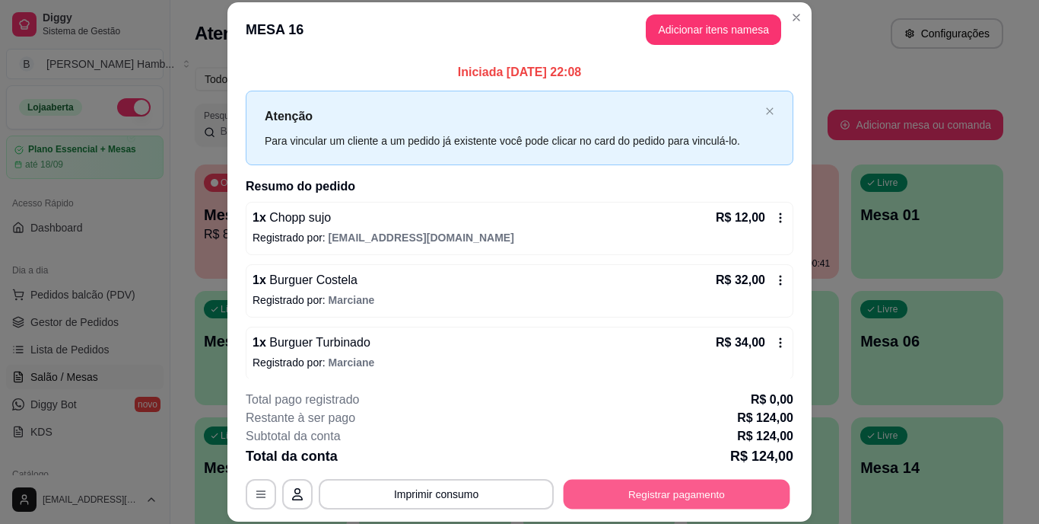
click at [630, 489] on button "Registrar pagamento" at bounding box center [677, 494] width 227 height 30
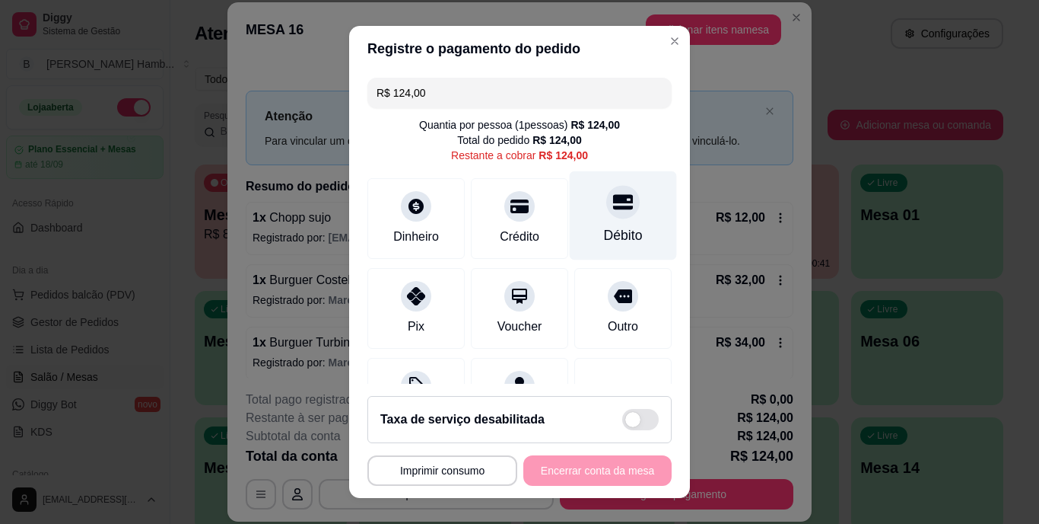
click at [604, 237] on div "Débito" at bounding box center [623, 236] width 39 height 20
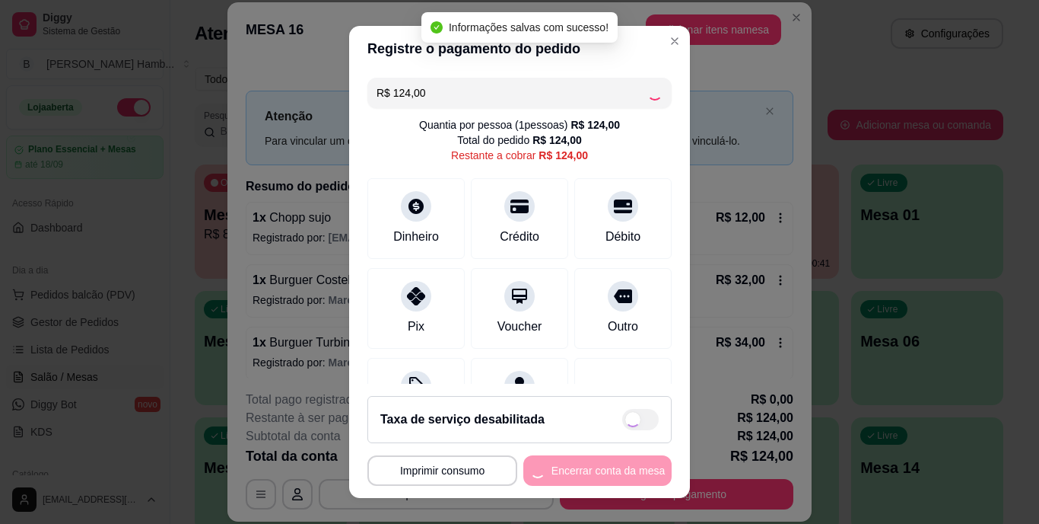
type input "R$ 0,00"
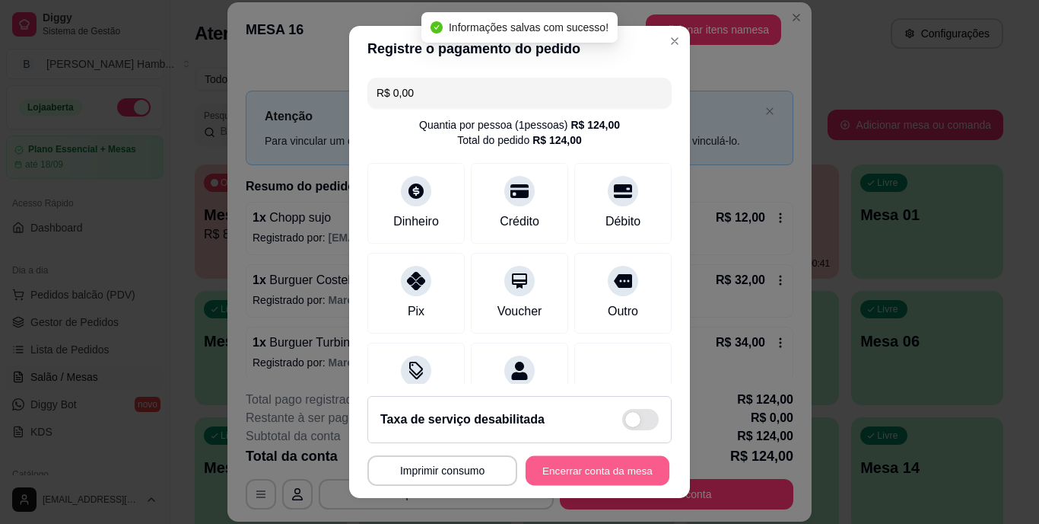
click at [552, 463] on button "Encerrar conta da mesa" at bounding box center [598, 470] width 144 height 30
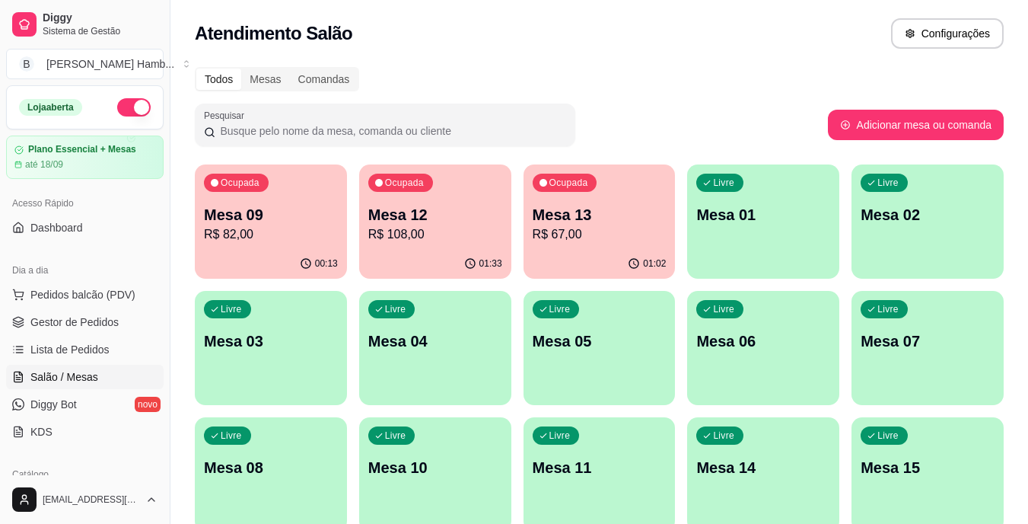
click at [63, 290] on span "Pedidos balcão (PDV)" at bounding box center [82, 294] width 105 height 15
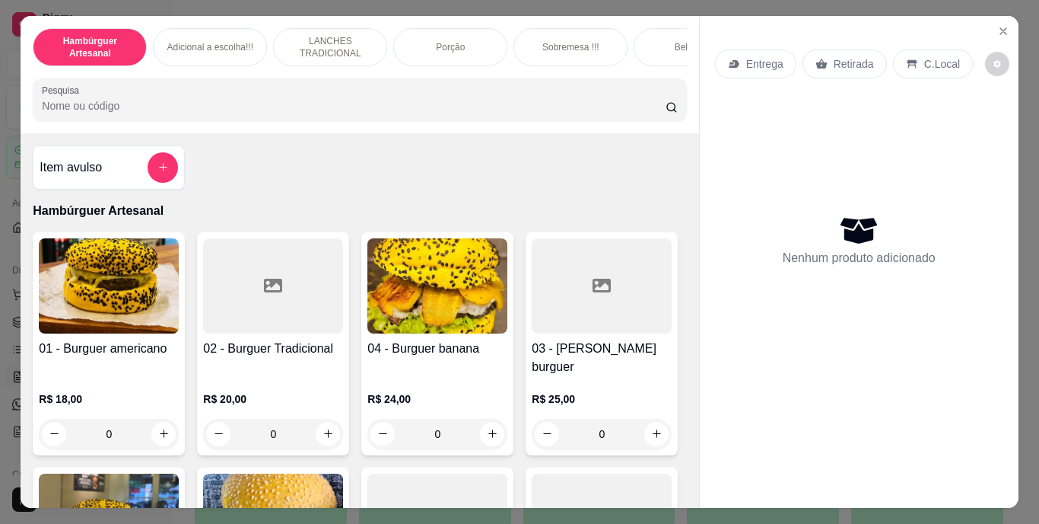
click at [269, 113] on input "Pesquisa" at bounding box center [354, 105] width 624 height 15
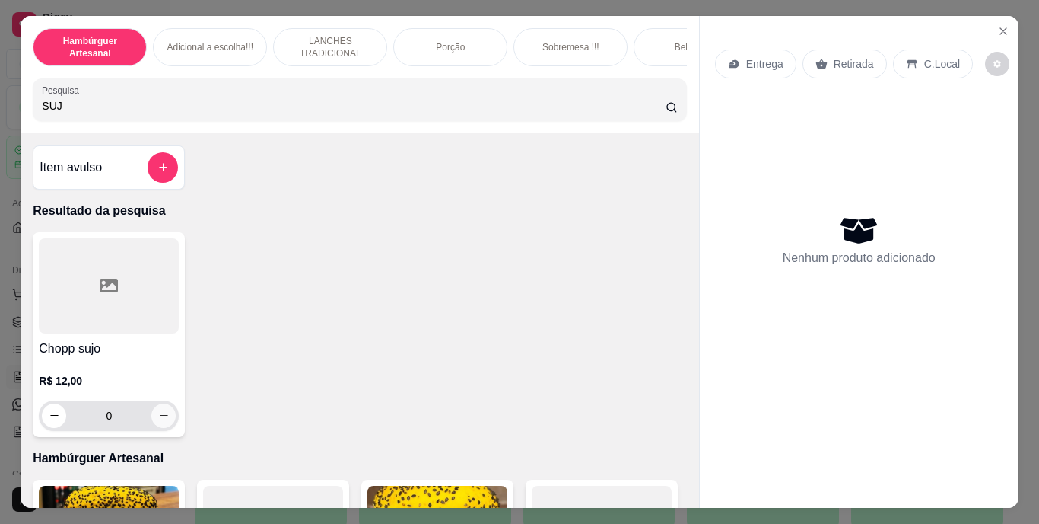
type input "SUJ"
click at [158, 413] on button "increase-product-quantity" at bounding box center [164, 415] width 24 height 24
type input "1"
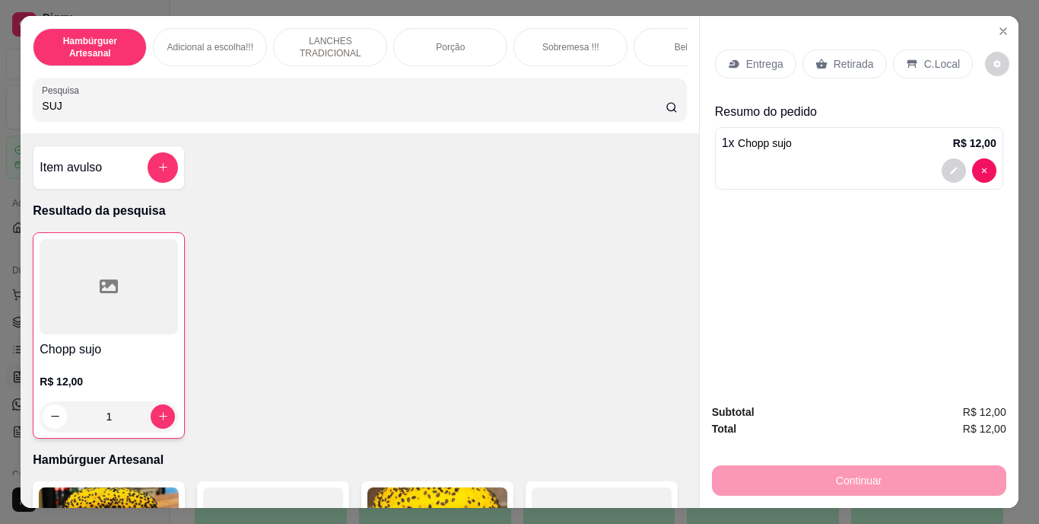
click at [834, 66] on div "Retirada" at bounding box center [845, 63] width 84 height 29
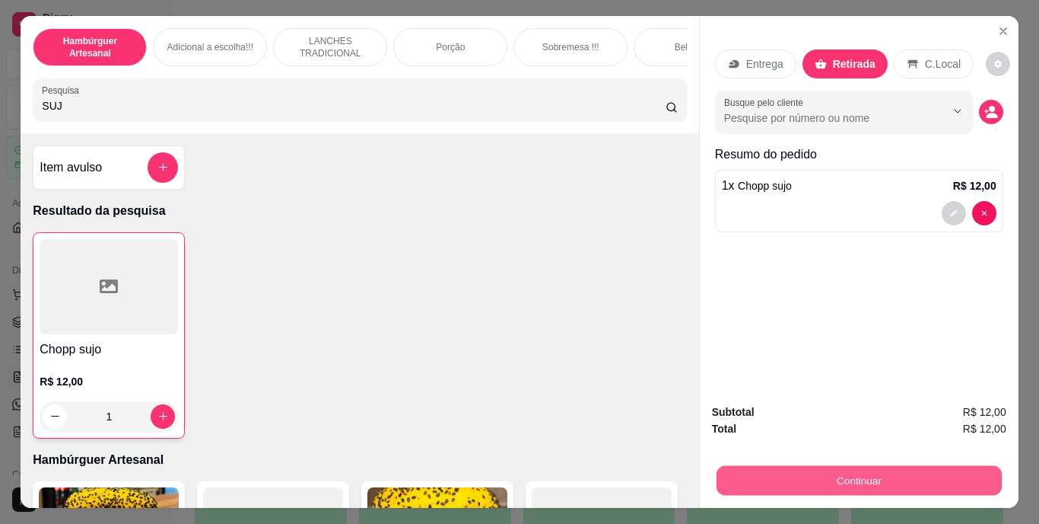
click at [784, 473] on button "Continuar" at bounding box center [858, 481] width 285 height 30
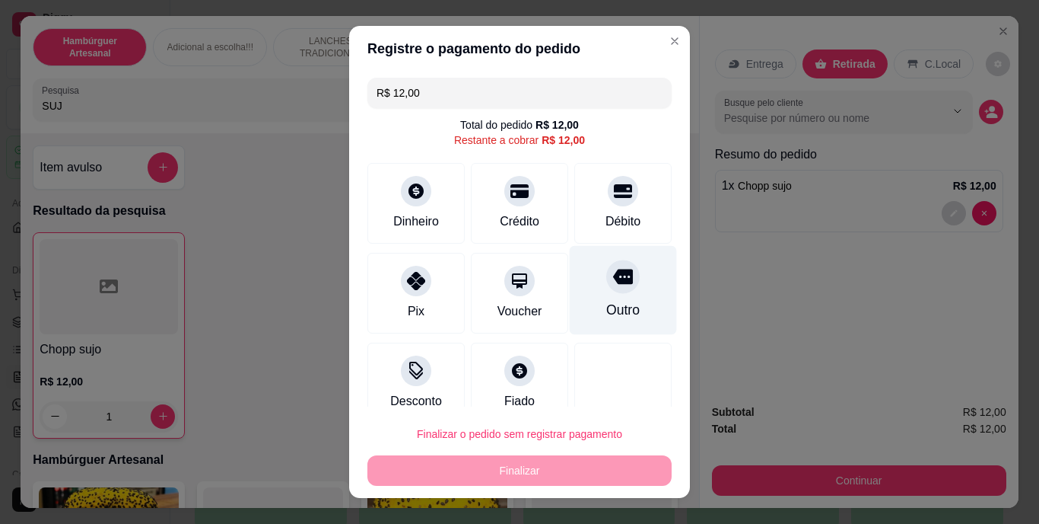
click at [611, 301] on div "Outro" at bounding box center [622, 311] width 33 height 20
type input "R$ 0,00"
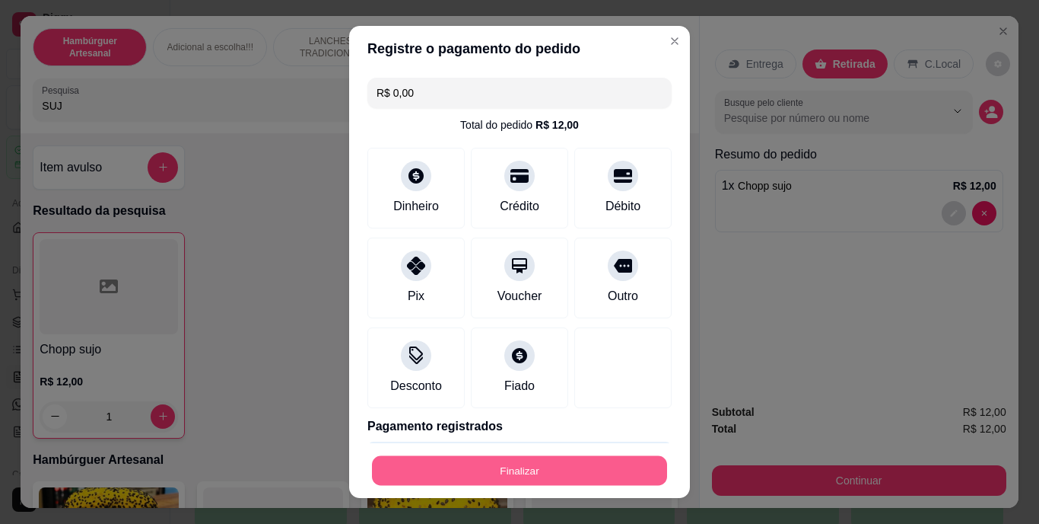
click at [556, 466] on button "Finalizar" at bounding box center [519, 470] width 295 height 30
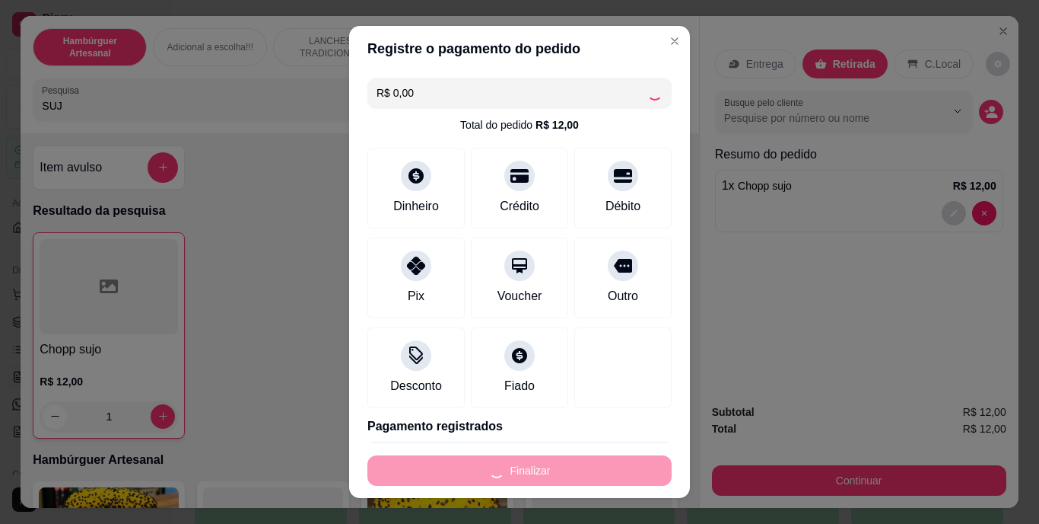
type input "0"
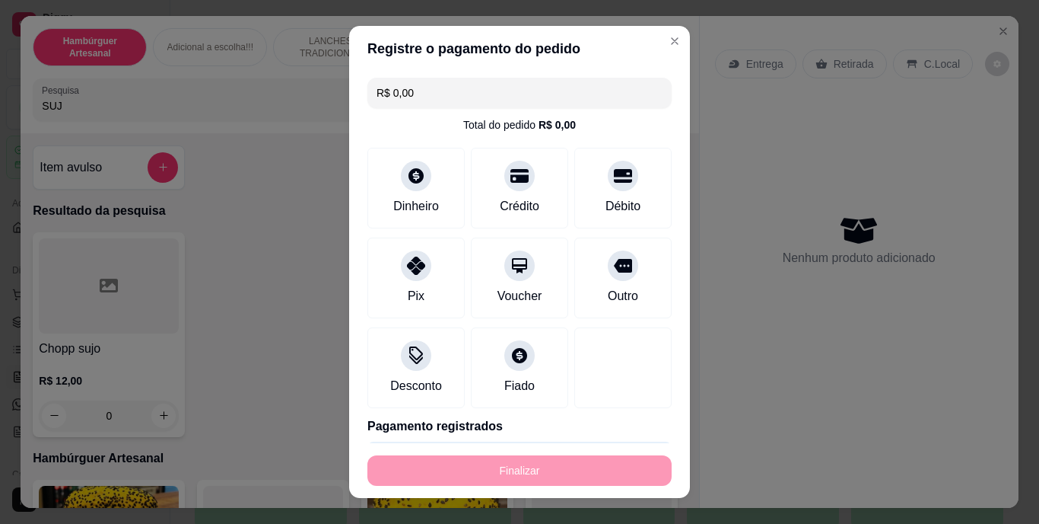
type input "-R$ 12,00"
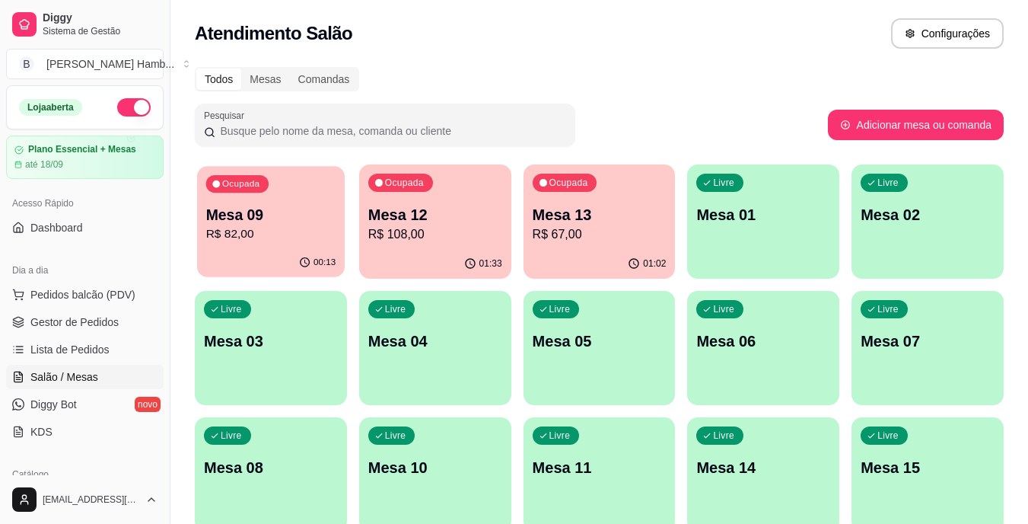
click at [317, 219] on p "Mesa 09" at bounding box center [271, 215] width 130 height 21
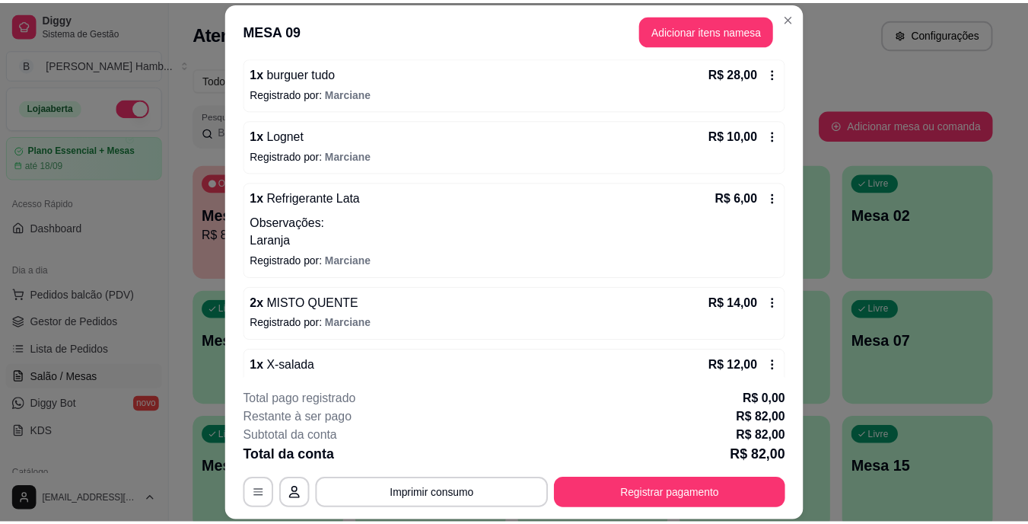
scroll to position [151, 0]
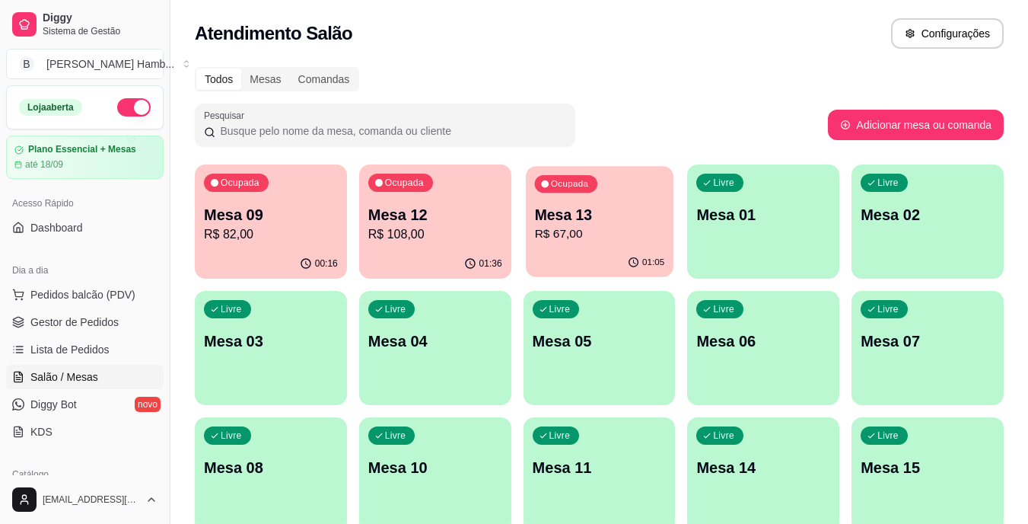
click at [587, 225] on p "R$ 67,00" at bounding box center [599, 234] width 130 height 18
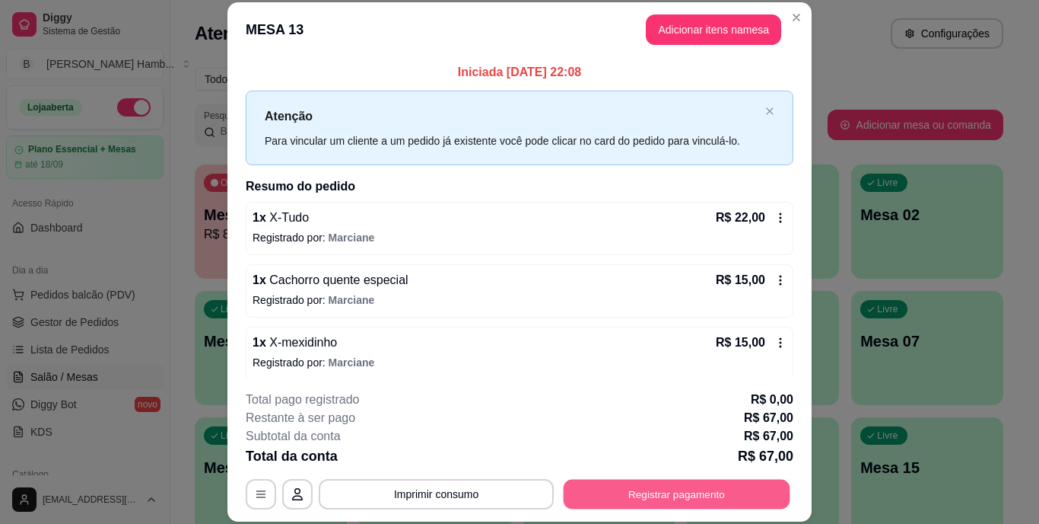
click at [669, 488] on button "Registrar pagamento" at bounding box center [677, 494] width 227 height 30
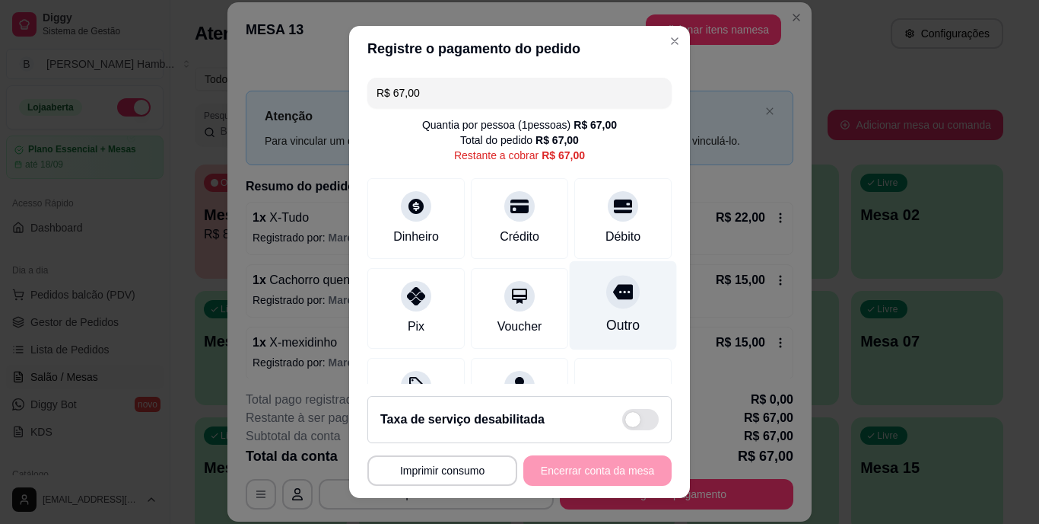
click at [597, 272] on div "Outro" at bounding box center [623, 305] width 107 height 89
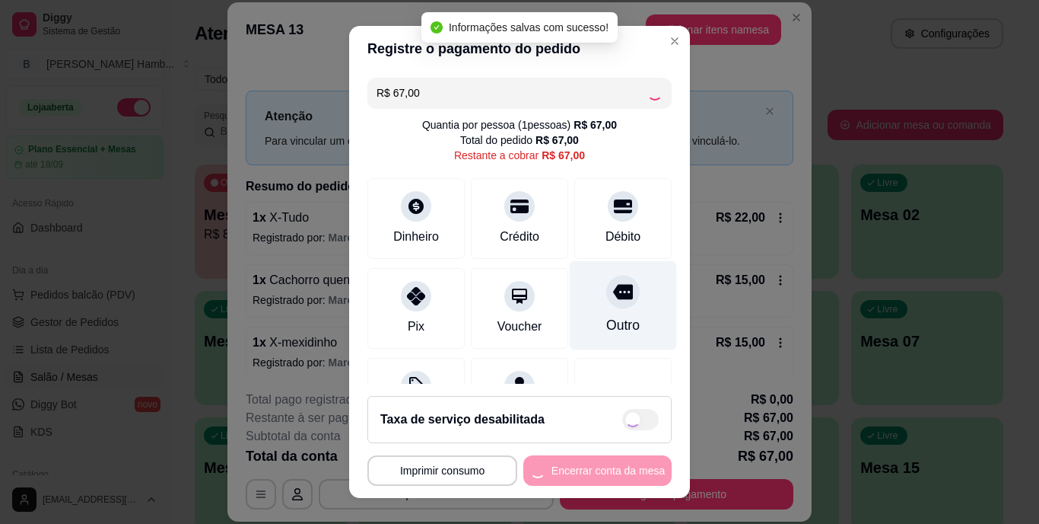
type input "R$ 0,00"
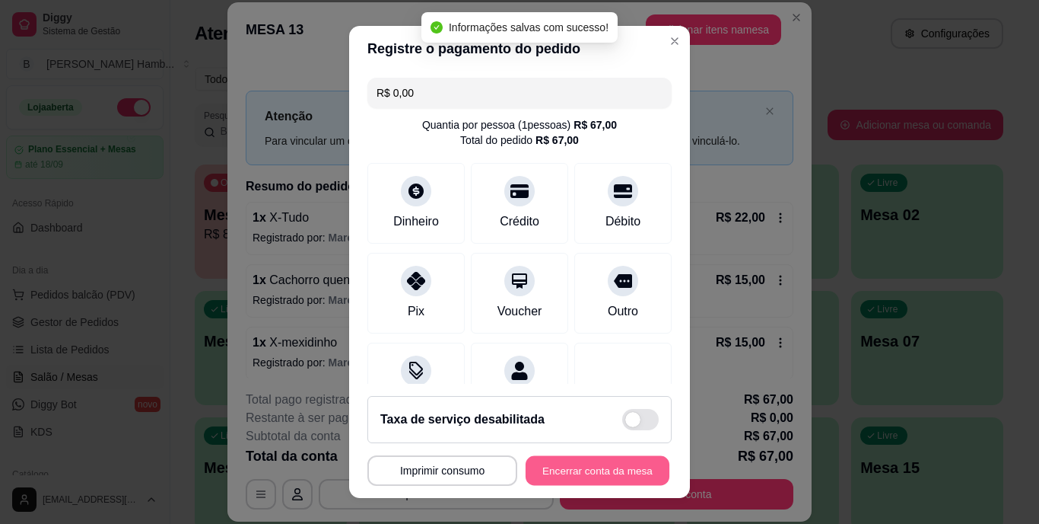
click at [562, 469] on button "Encerrar conta da mesa" at bounding box center [598, 470] width 144 height 30
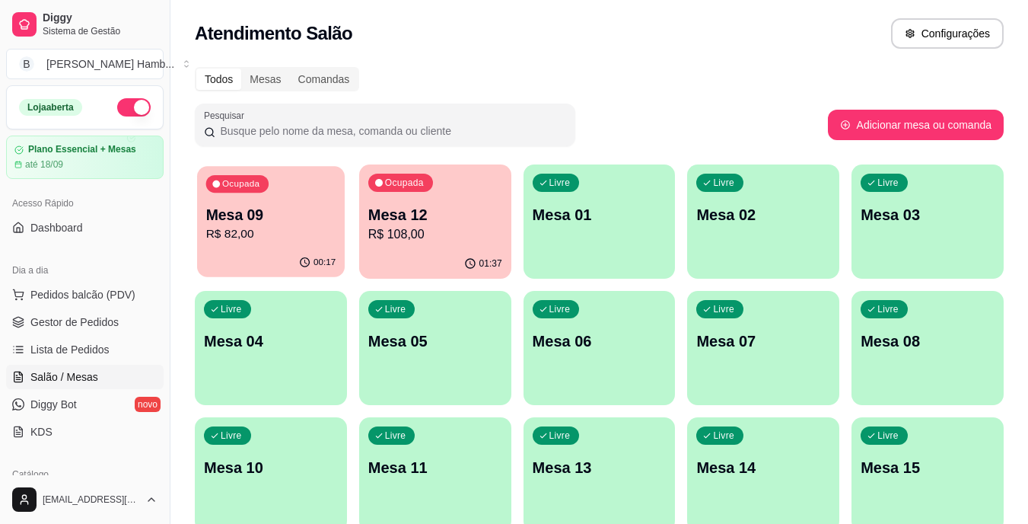
click at [285, 215] on p "Mesa 09" at bounding box center [271, 215] width 130 height 21
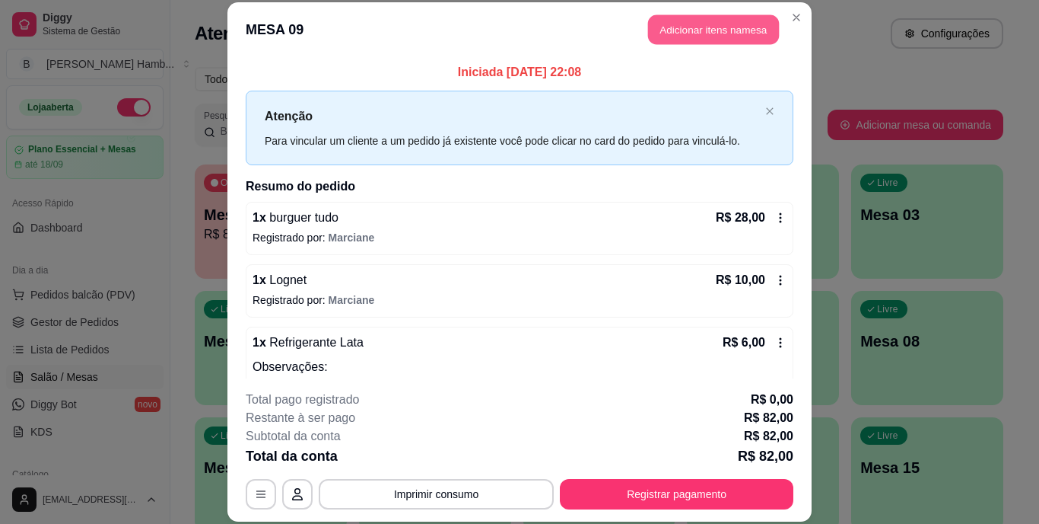
click at [689, 27] on button "Adicionar itens na mesa" at bounding box center [713, 30] width 131 height 30
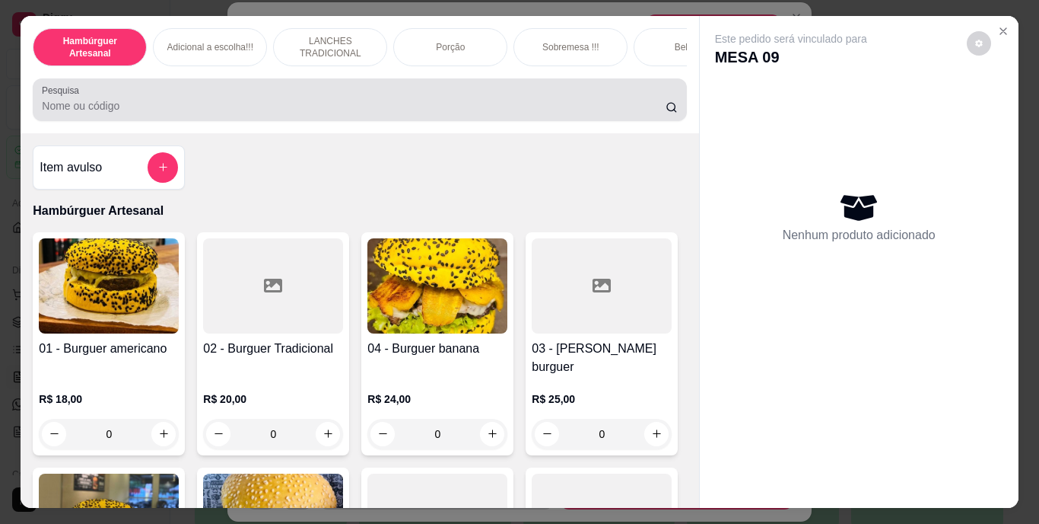
click at [508, 95] on div at bounding box center [359, 99] width 635 height 30
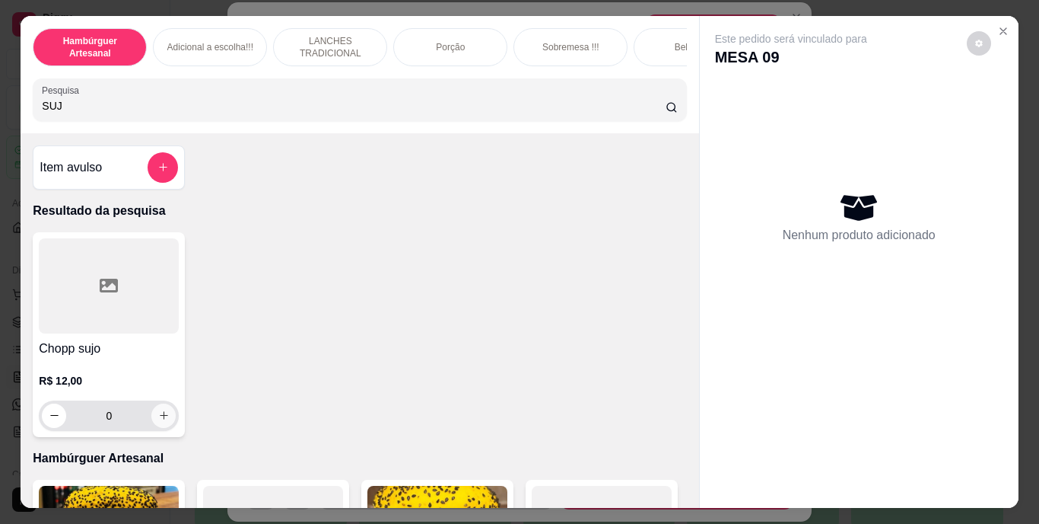
type input "SUJ"
click at [158, 419] on icon "increase-product-quantity" at bounding box center [163, 414] width 11 height 11
type input "1"
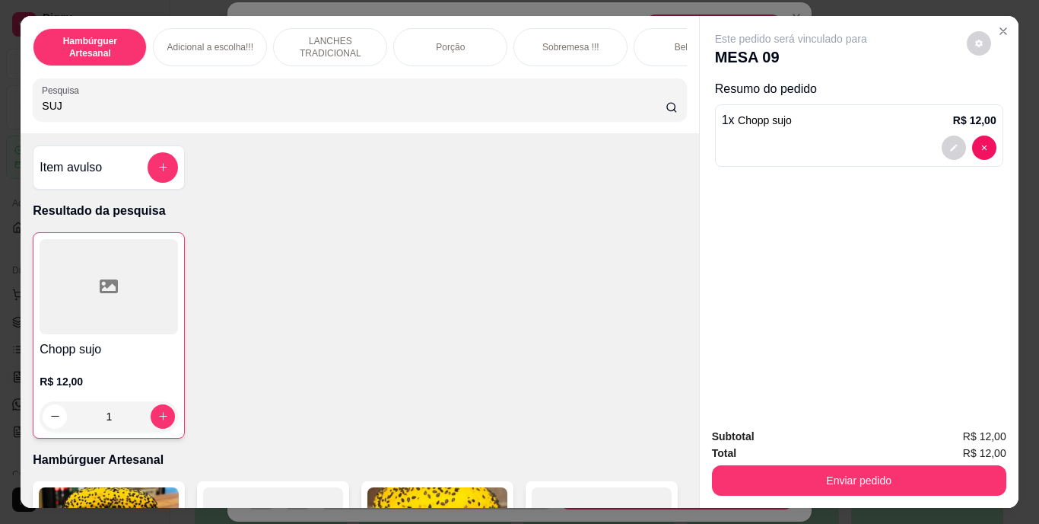
click at [342, 110] on input "SUJ" at bounding box center [354, 105] width 624 height 15
type input "S"
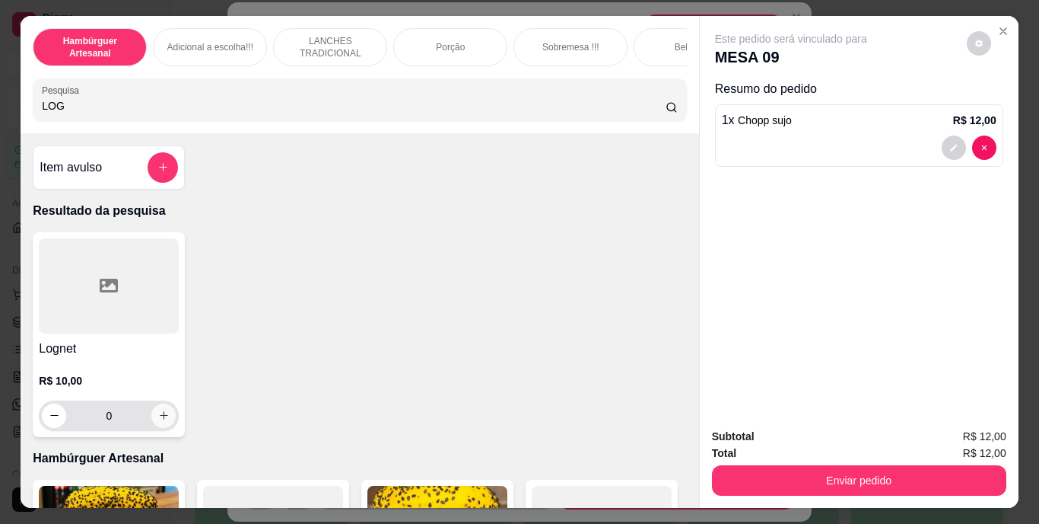
type input "LOG"
click at [161, 417] on icon "increase-product-quantity" at bounding box center [163, 414] width 11 height 11
type input "1"
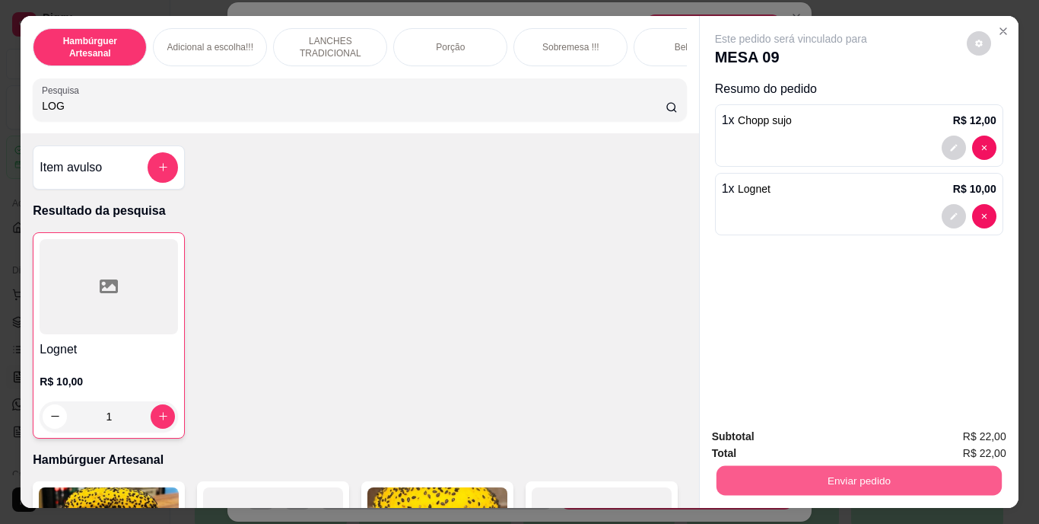
click at [723, 474] on button "Enviar pedido" at bounding box center [858, 481] width 285 height 30
click at [747, 442] on button "Não registrar e enviar pedido" at bounding box center [809, 437] width 154 height 28
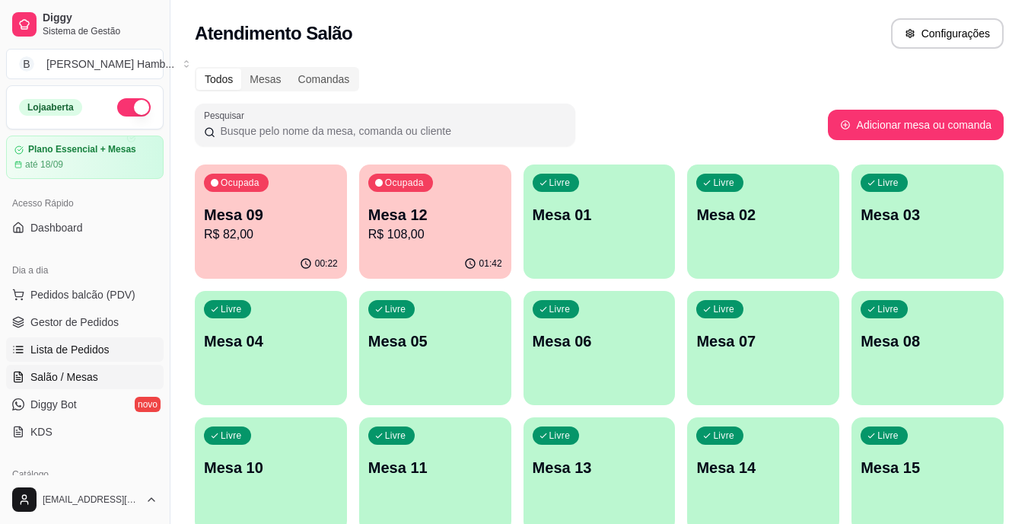
click at [147, 350] on link "Lista de Pedidos" at bounding box center [85, 349] width 158 height 24
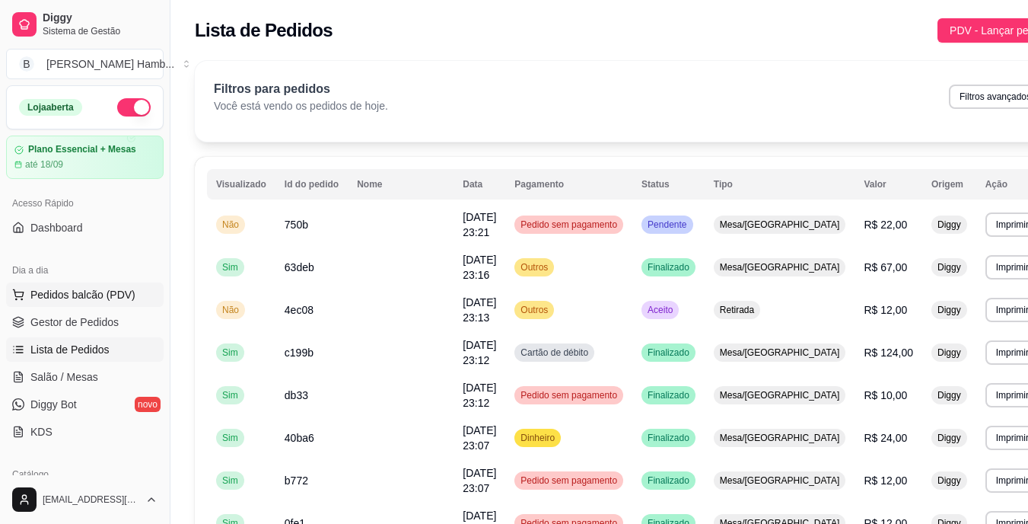
click at [114, 298] on span "Pedidos balcão (PDV)" at bounding box center [82, 294] width 105 height 15
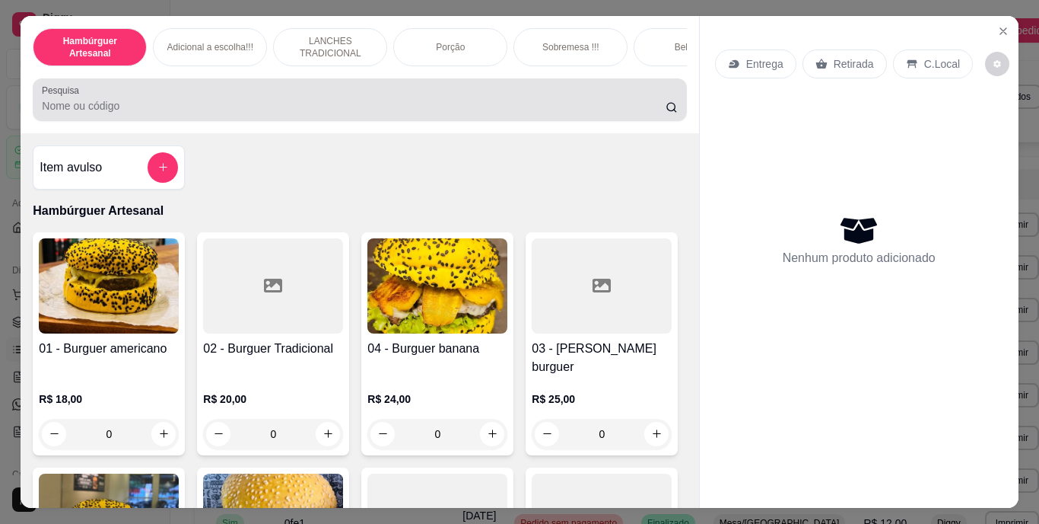
click at [560, 334] on div "Hambúrguer Artesanal Adicional a escolha!!! LANCHES TRADICIONAL Porção Sobremes…" at bounding box center [360, 262] width 678 height 492
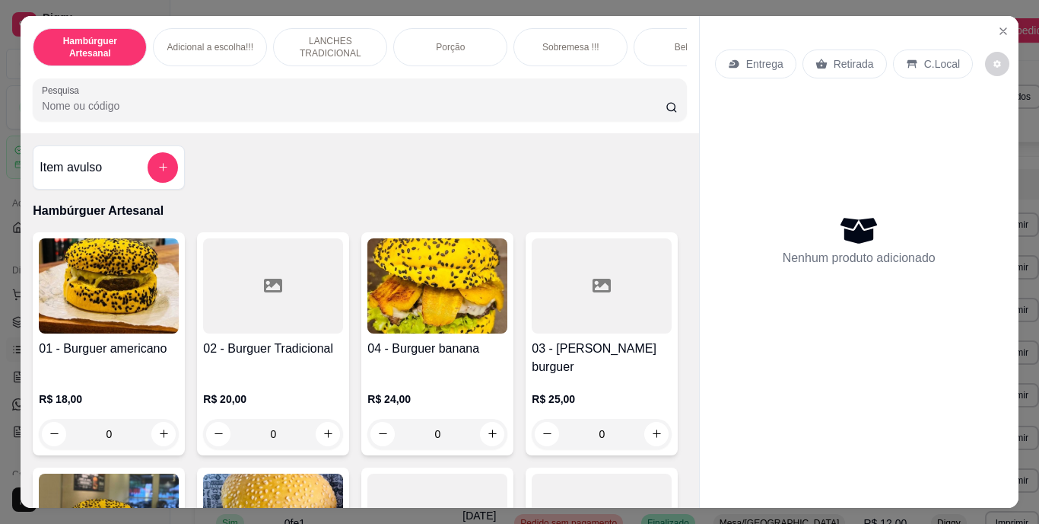
click at [577, 113] on input "Pesquisa" at bounding box center [354, 105] width 624 height 15
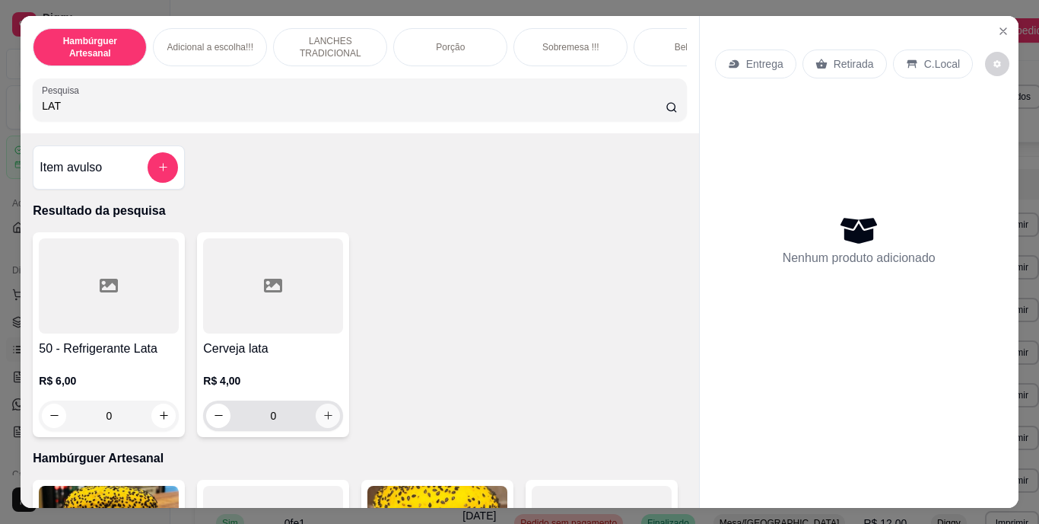
type input "LAT"
click at [324, 421] on icon "increase-product-quantity" at bounding box center [328, 414] width 11 height 11
type input "1"
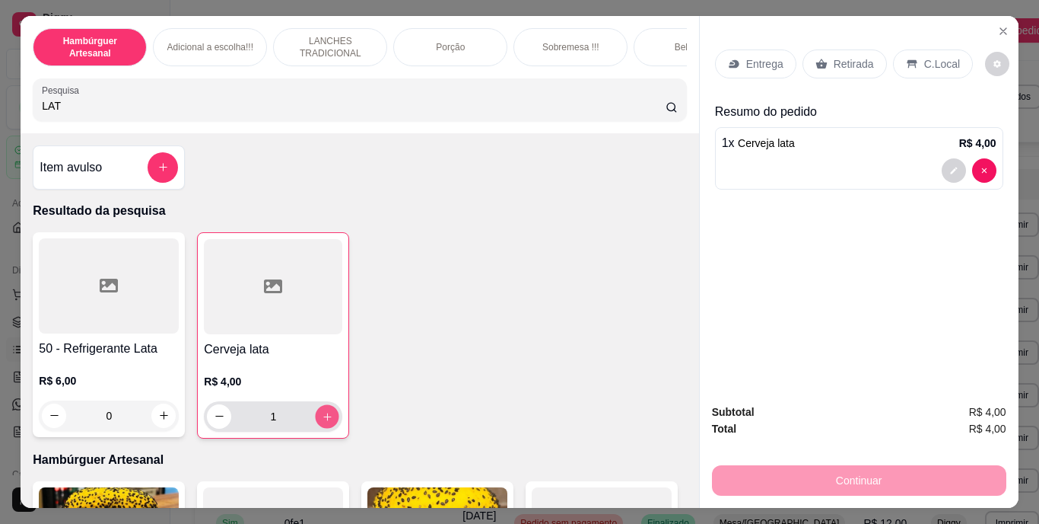
click at [324, 420] on icon "increase-product-quantity" at bounding box center [327, 416] width 8 height 8
type input "4"
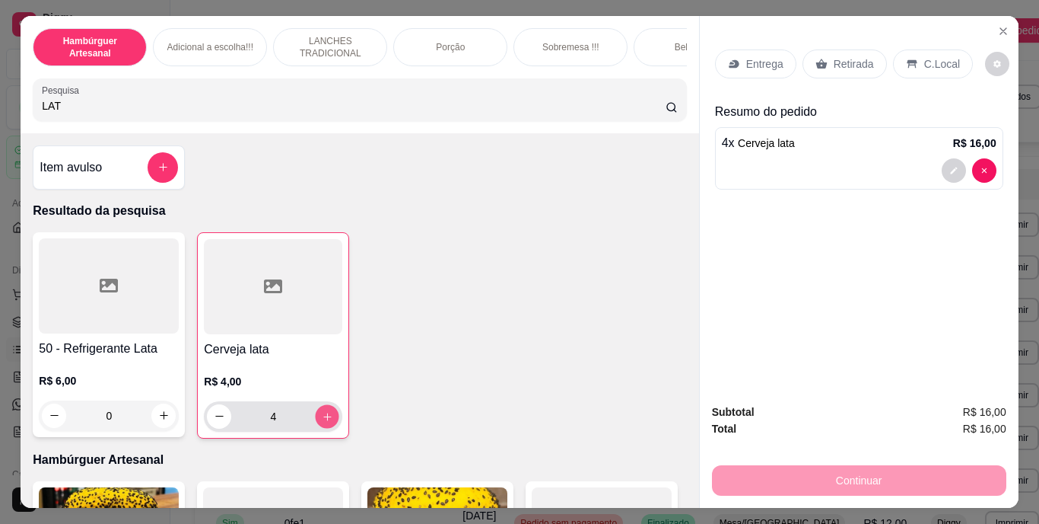
click at [324, 420] on icon "increase-product-quantity" at bounding box center [327, 416] width 8 height 8
type input "5"
click at [834, 61] on p "Retirada" at bounding box center [854, 63] width 40 height 15
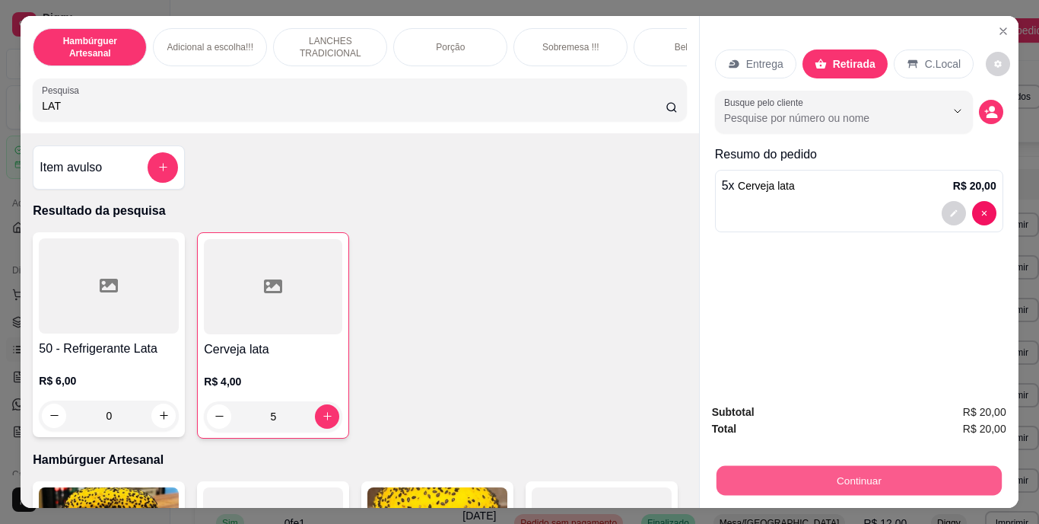
click at [804, 477] on button "Continuar" at bounding box center [858, 481] width 285 height 30
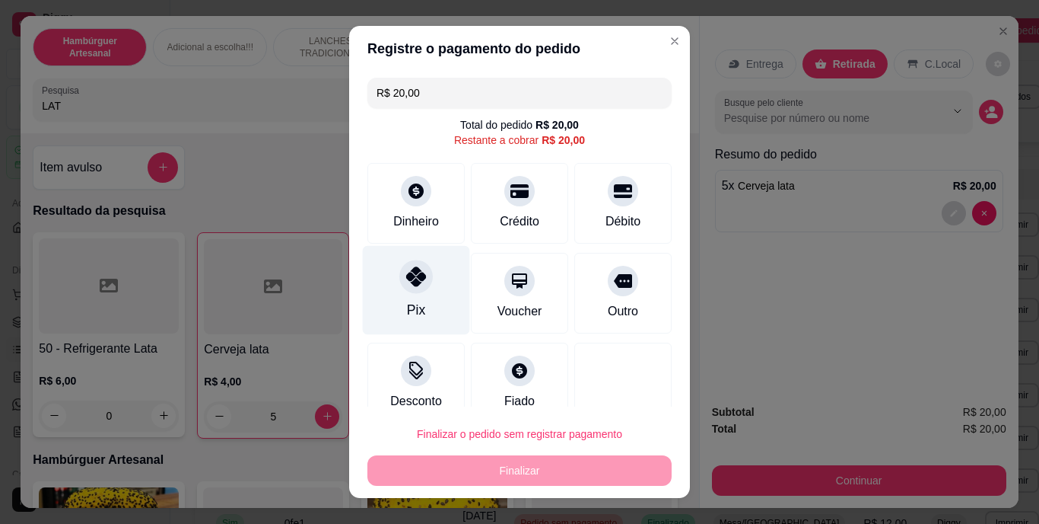
click at [405, 288] on div at bounding box center [416, 276] width 33 height 33
type input "R$ 0,00"
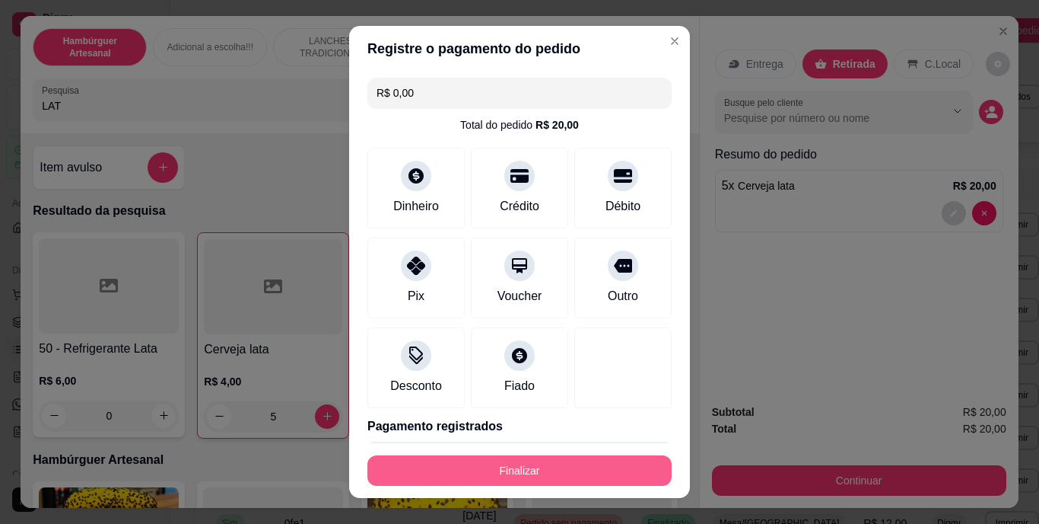
click at [454, 472] on button "Finalizar" at bounding box center [520, 470] width 304 height 30
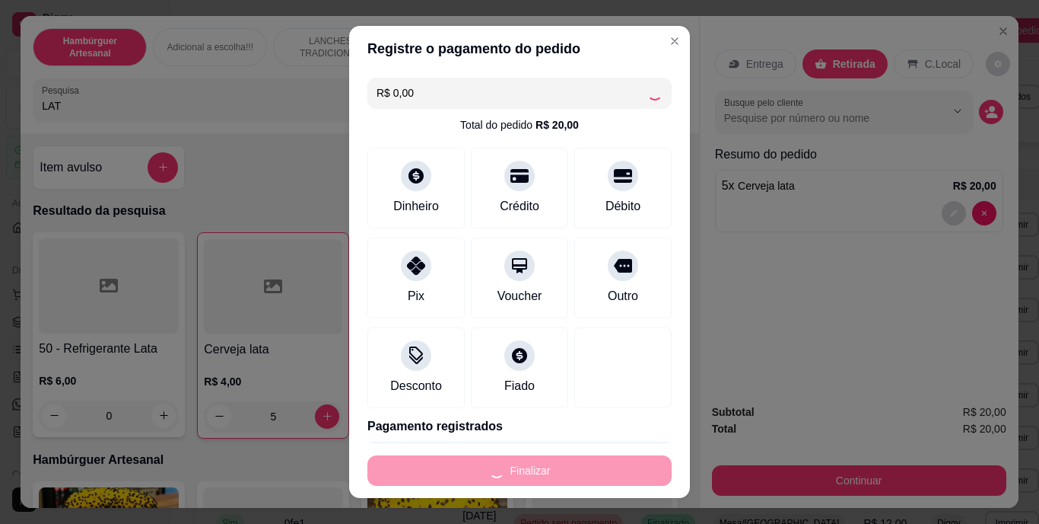
type input "0"
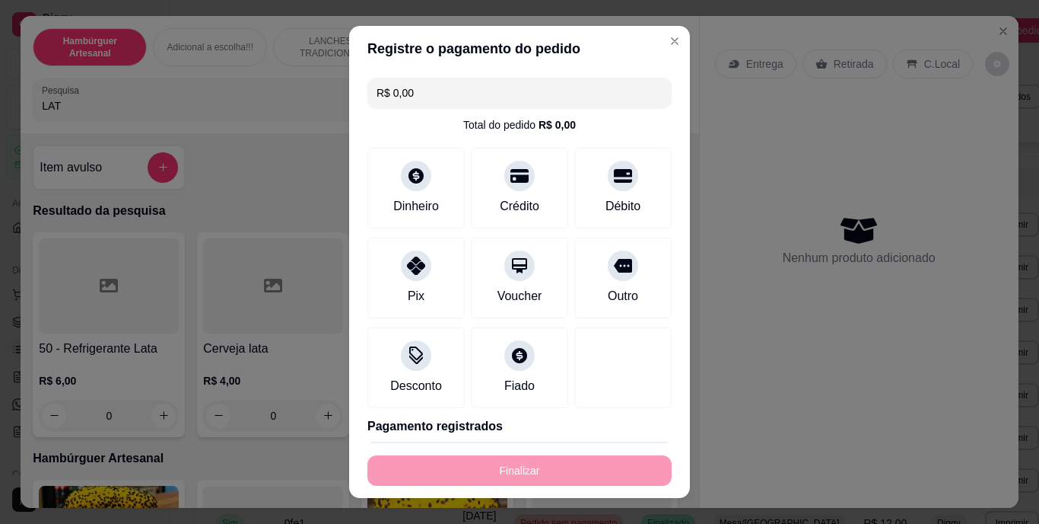
type input "-R$ 20,00"
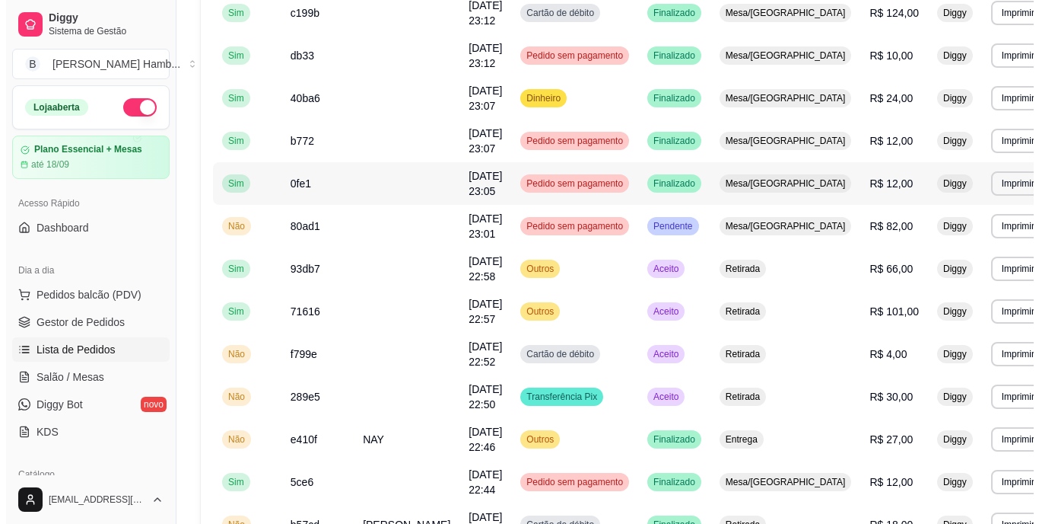
scroll to position [384, 0]
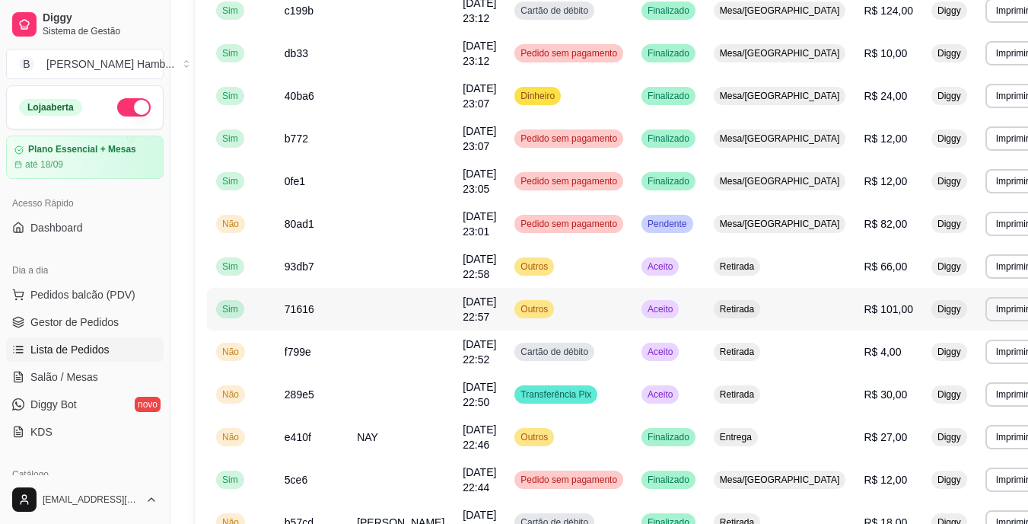
click at [786, 306] on td "Retirada" at bounding box center [780, 309] width 151 height 43
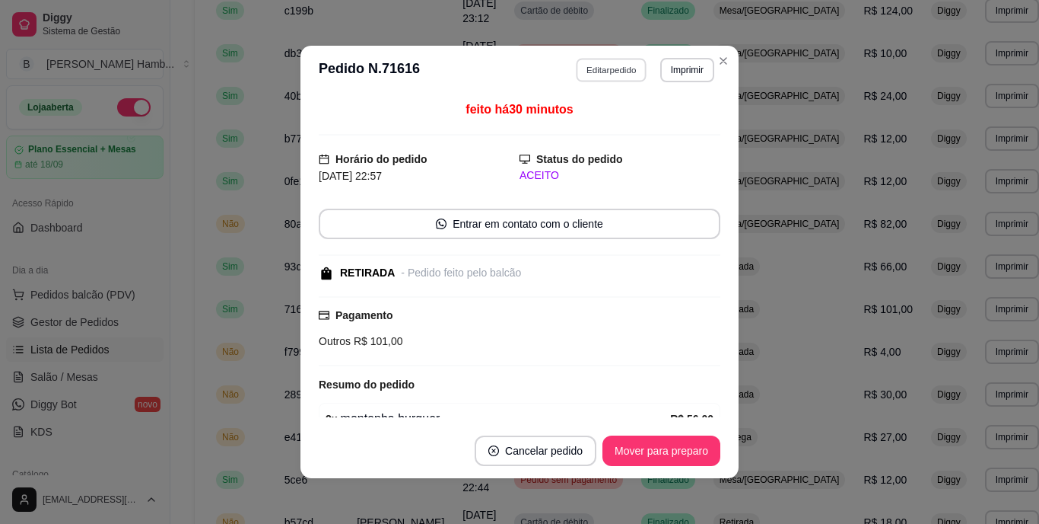
click at [577, 68] on button "Editar pedido" at bounding box center [612, 70] width 71 height 24
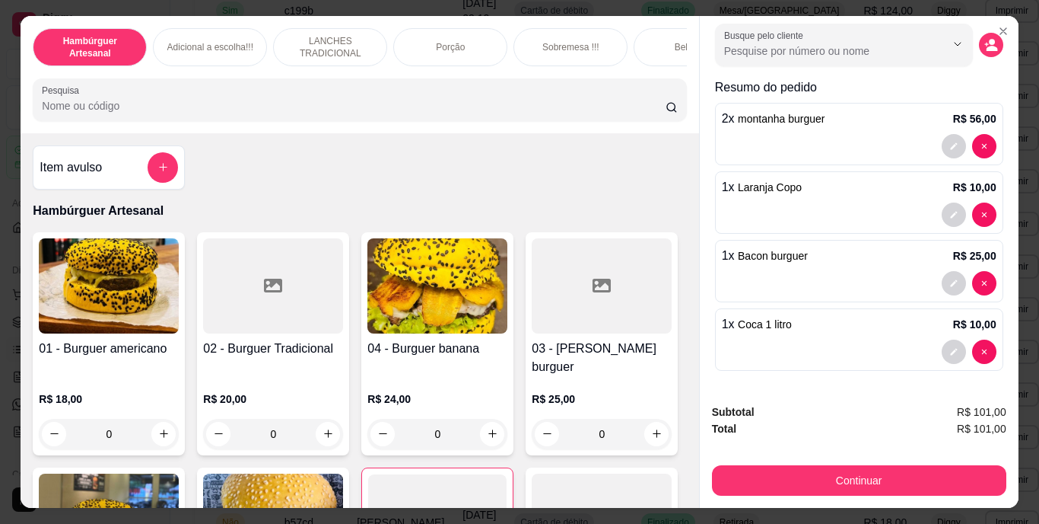
scroll to position [39, 0]
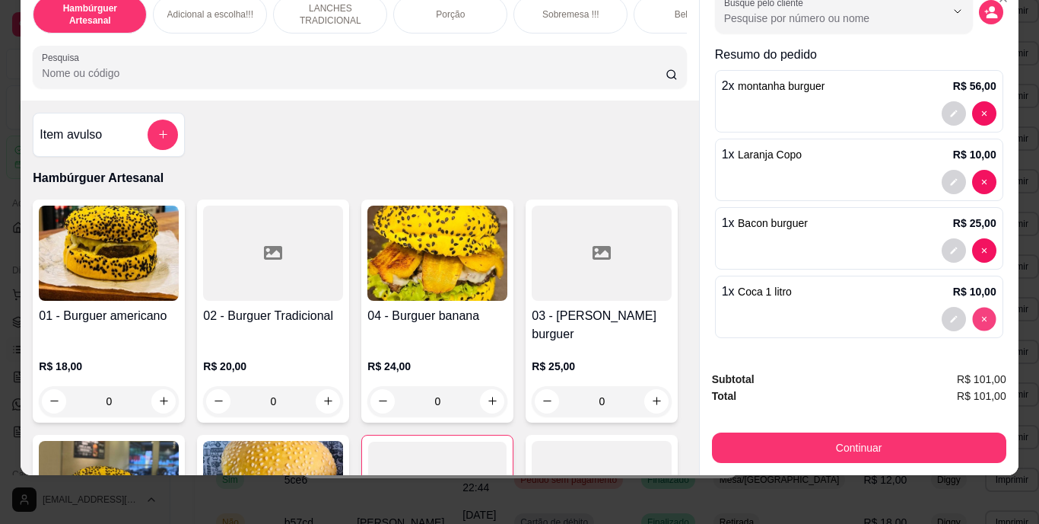
type input "0"
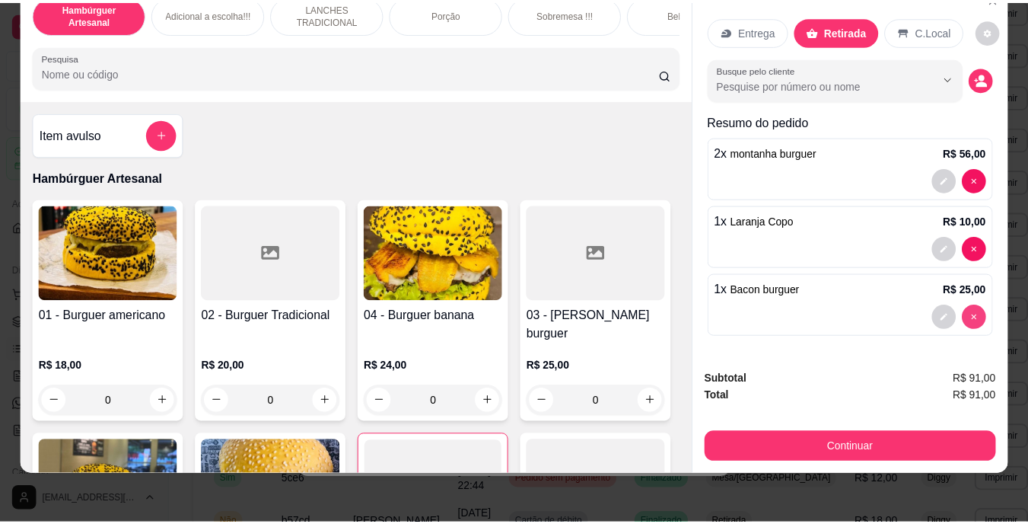
scroll to position [0, 0]
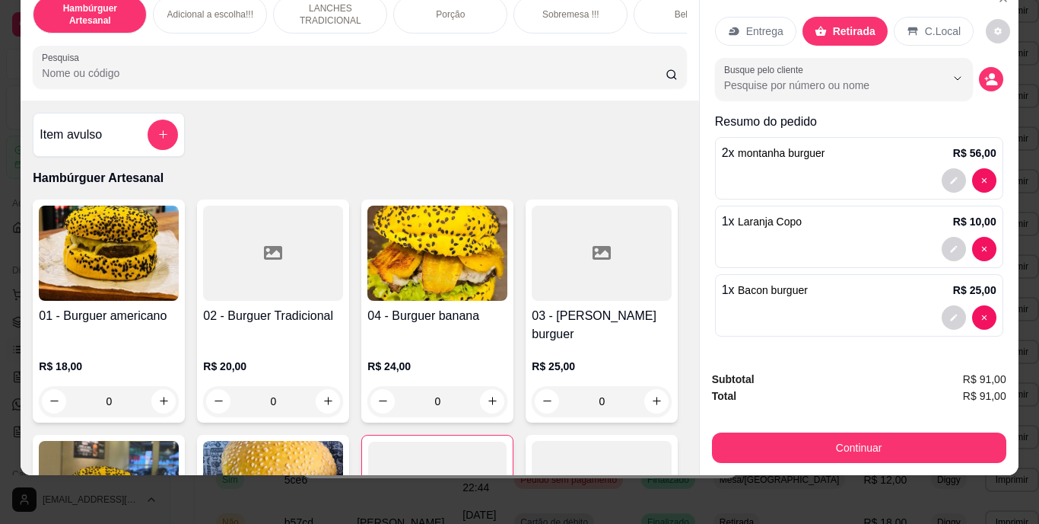
click at [568, 75] on input "Pesquisa" at bounding box center [354, 72] width 624 height 15
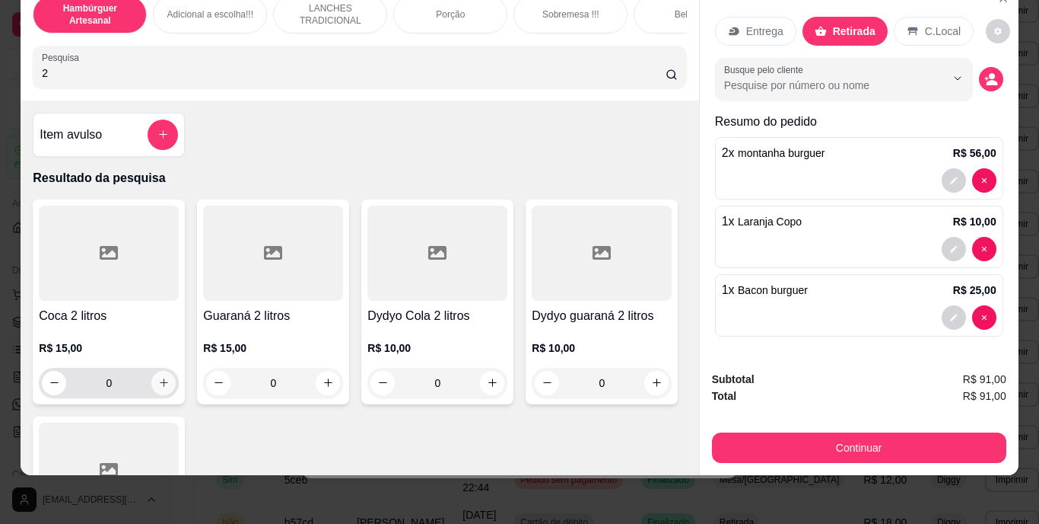
type input "2"
click at [158, 385] on icon "increase-product-quantity" at bounding box center [163, 382] width 11 height 11
type input "1"
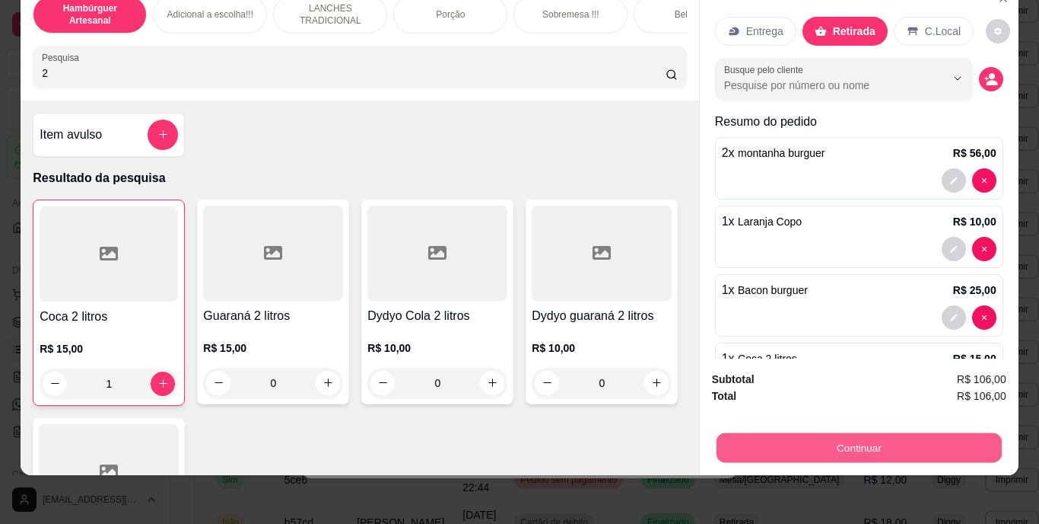
click at [750, 433] on button "Continuar" at bounding box center [858, 448] width 285 height 30
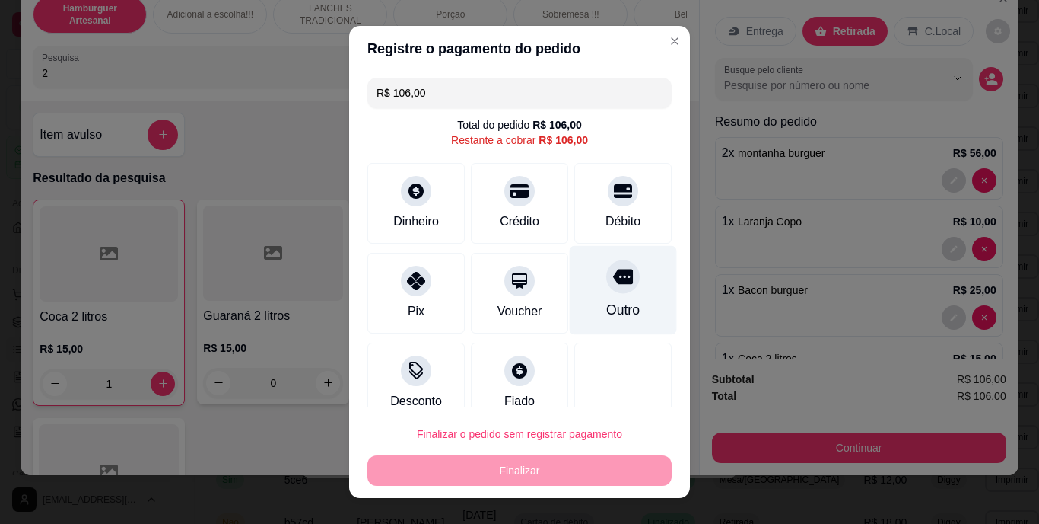
click at [606, 288] on div at bounding box center [622, 276] width 33 height 33
type input "R$ 0,00"
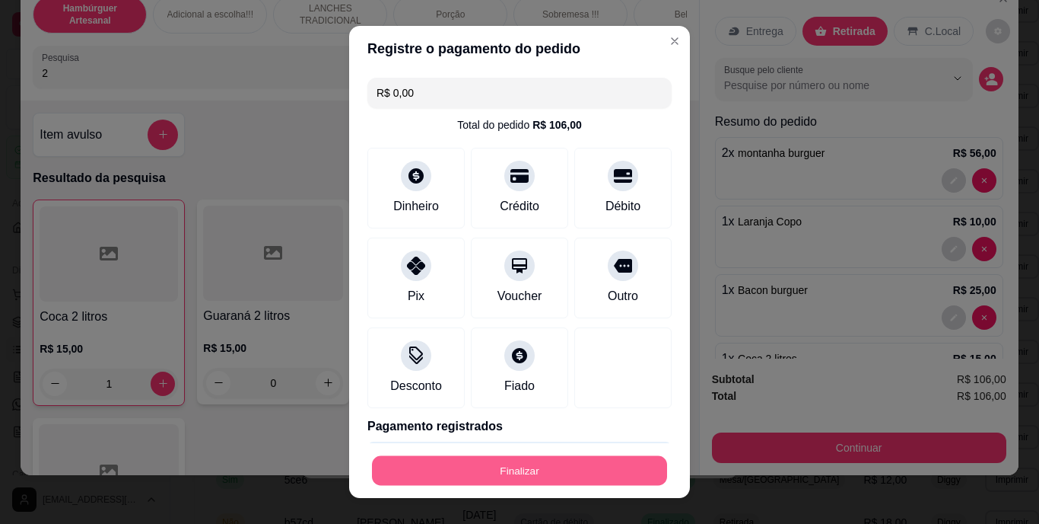
click at [515, 470] on button "Finalizar" at bounding box center [519, 470] width 295 height 30
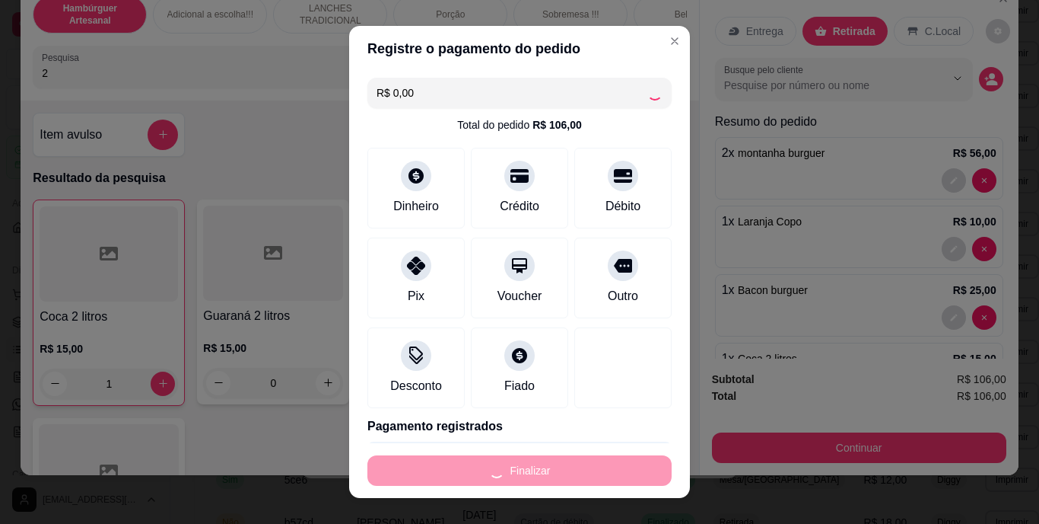
type input "0"
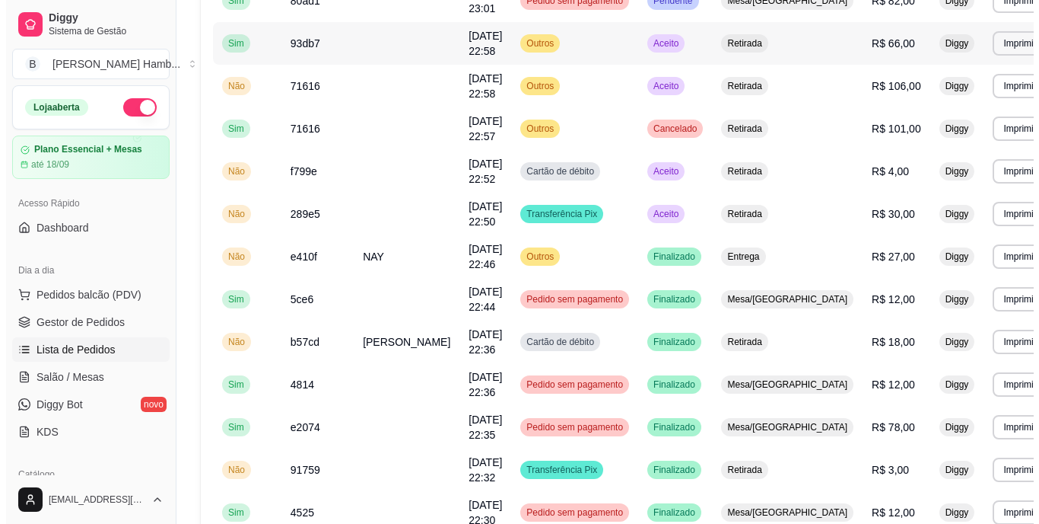
scroll to position [620, 0]
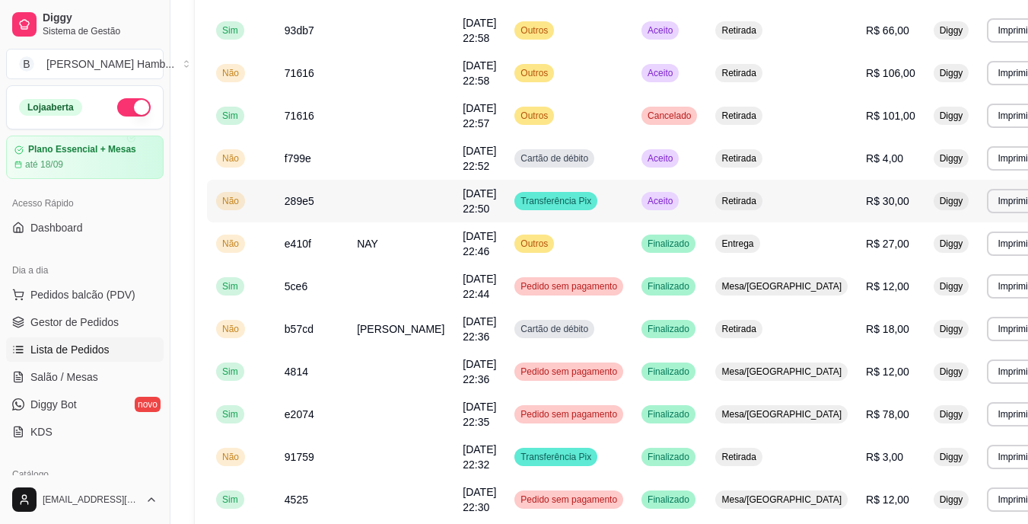
click at [794, 209] on td "Retirada" at bounding box center [781, 201] width 151 height 43
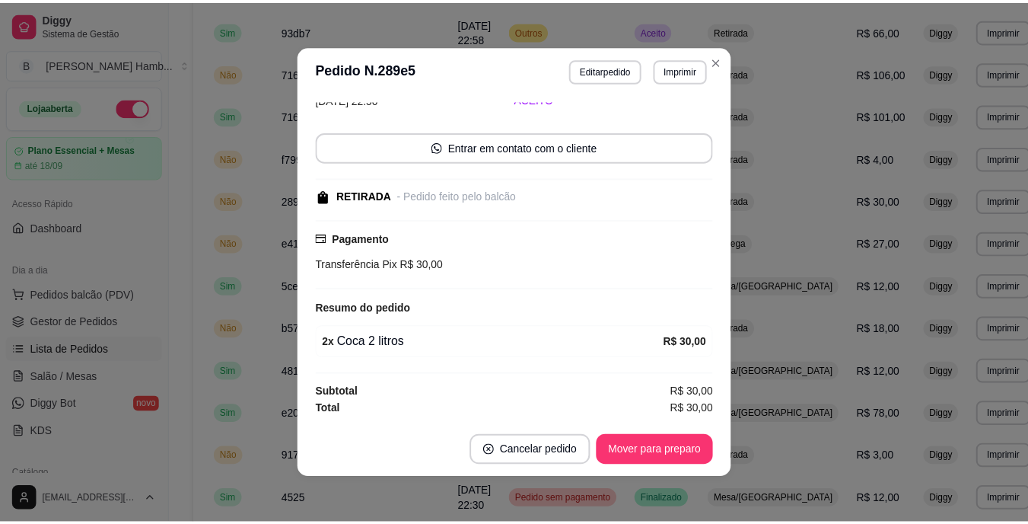
scroll to position [76, 0]
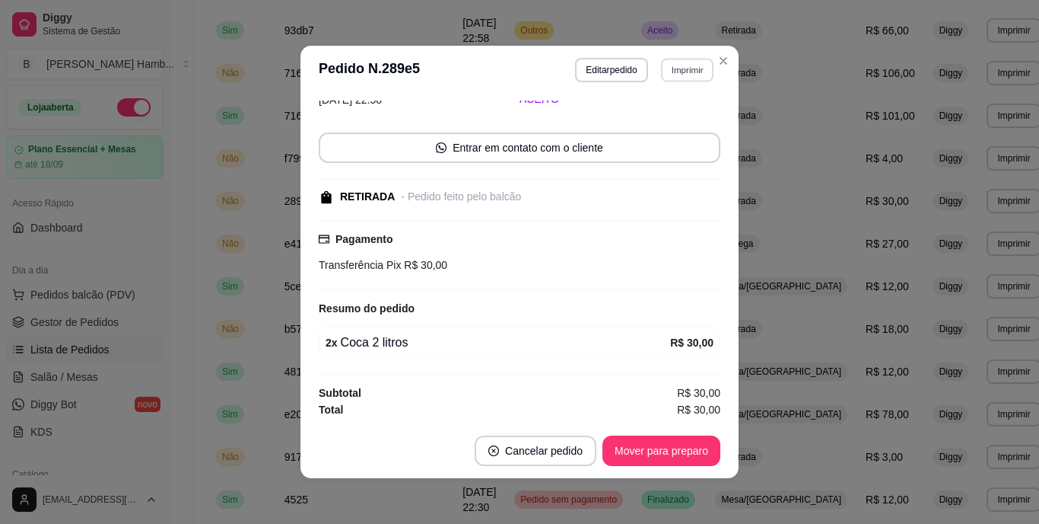
click at [674, 64] on button "Imprimir" at bounding box center [687, 70] width 53 height 24
click at [645, 147] on button "IMPRESSORA" at bounding box center [654, 154] width 107 height 24
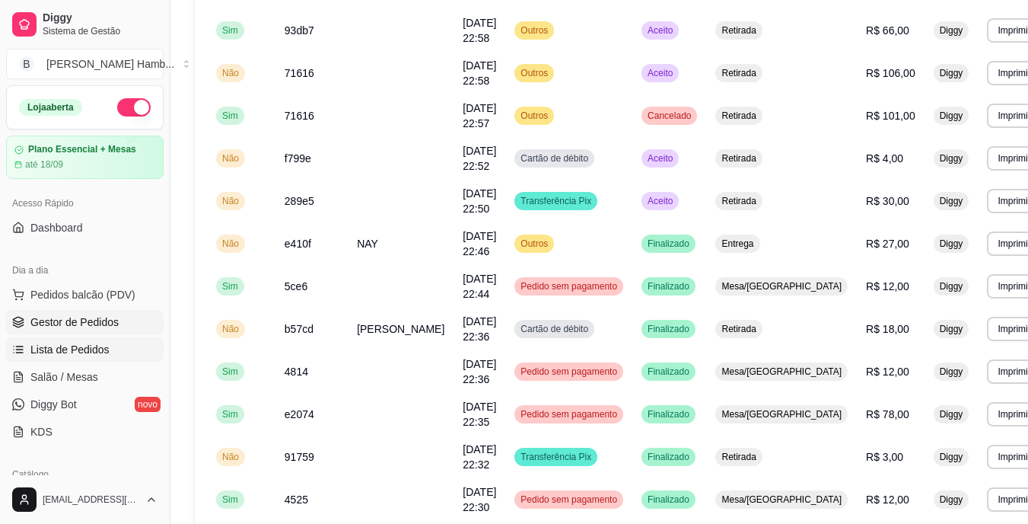
click at [65, 326] on span "Gestor de Pedidos" at bounding box center [74, 321] width 88 height 15
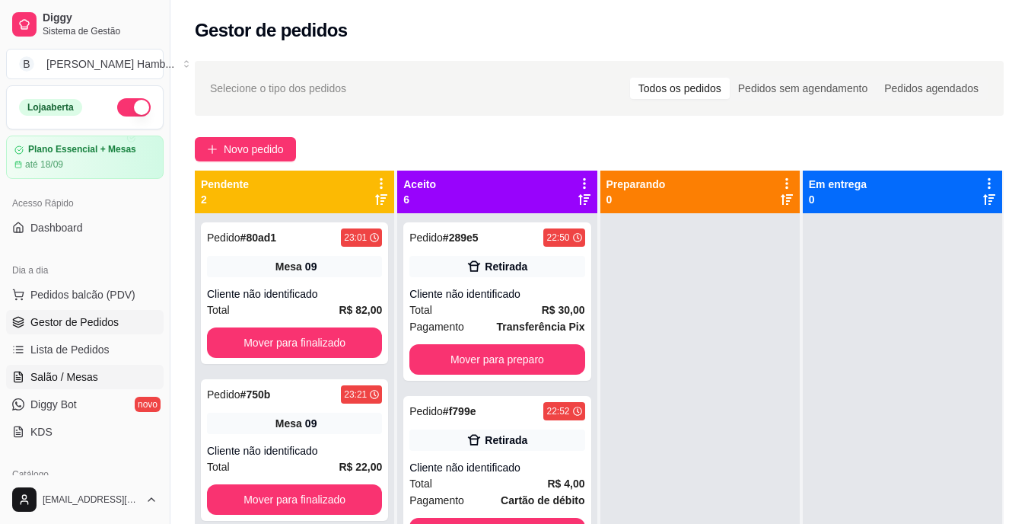
click at [103, 374] on link "Salão / Mesas" at bounding box center [85, 377] width 158 height 24
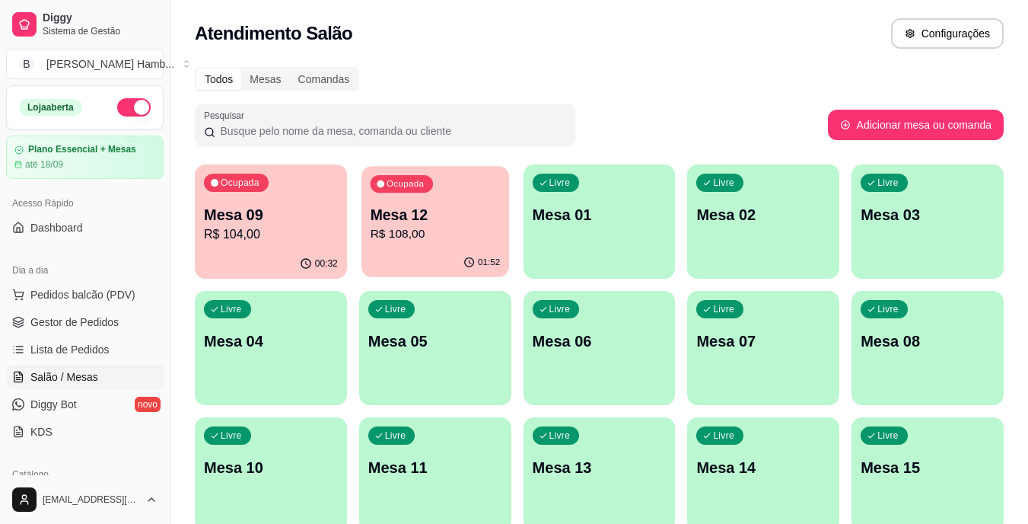
click at [435, 231] on p "R$ 108,00" at bounding box center [435, 234] width 130 height 18
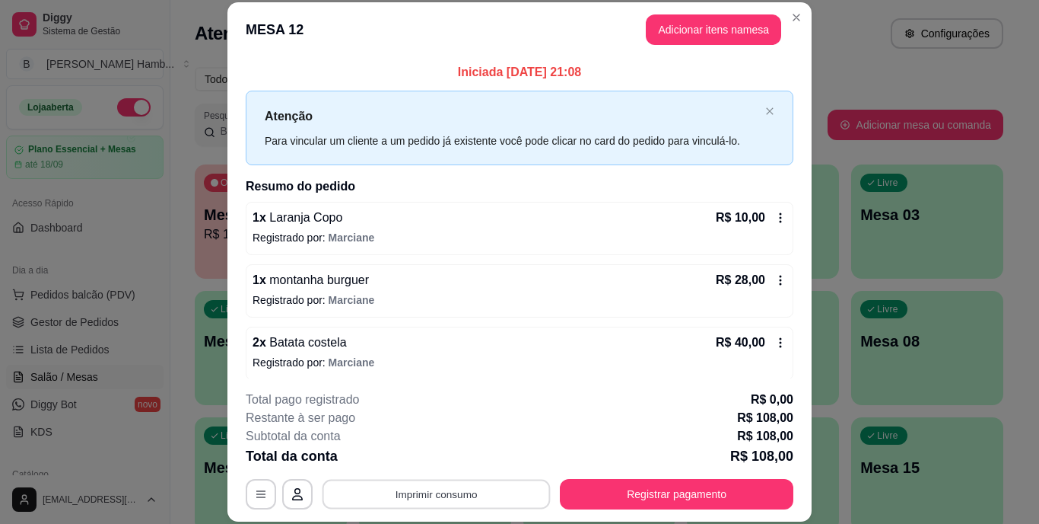
click at [466, 479] on button "Imprimir consumo" at bounding box center [437, 494] width 228 height 30
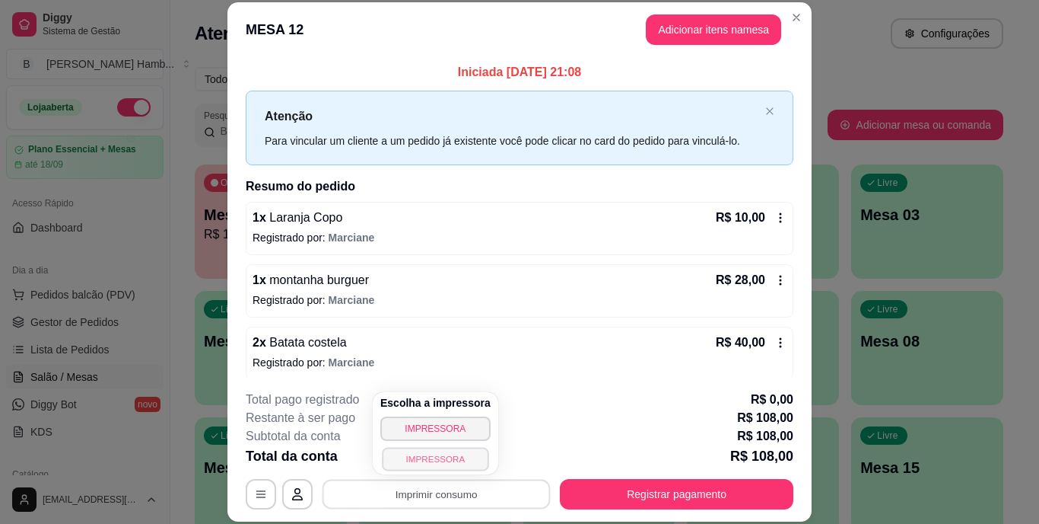
click at [452, 459] on button "IMPRESSORA" at bounding box center [435, 459] width 107 height 24
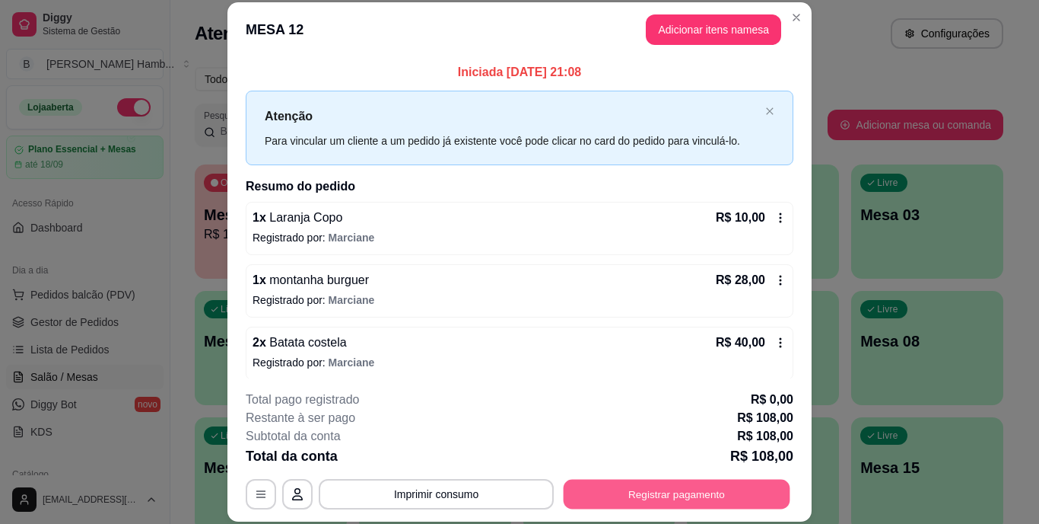
click at [598, 489] on button "Registrar pagamento" at bounding box center [677, 494] width 227 height 30
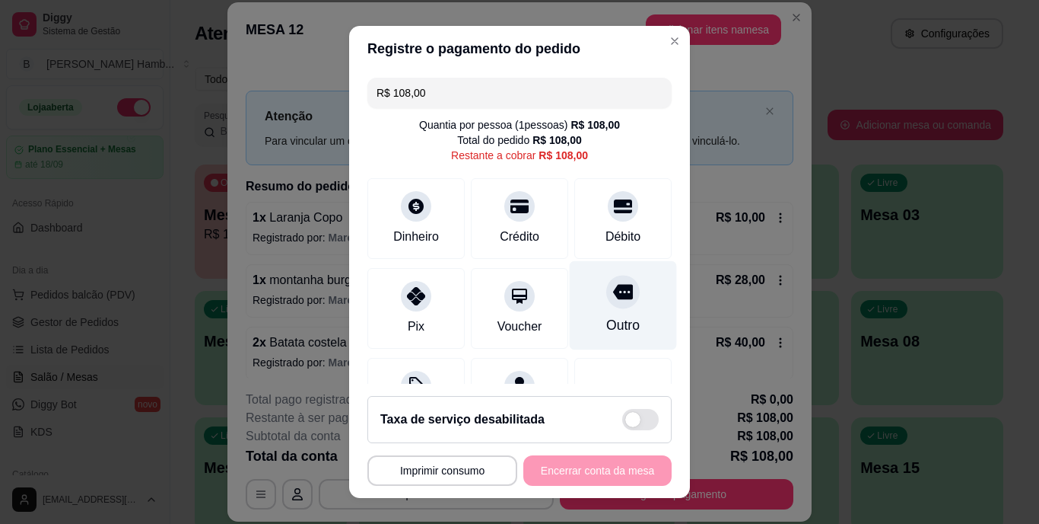
click at [613, 288] on icon at bounding box center [623, 292] width 20 height 15
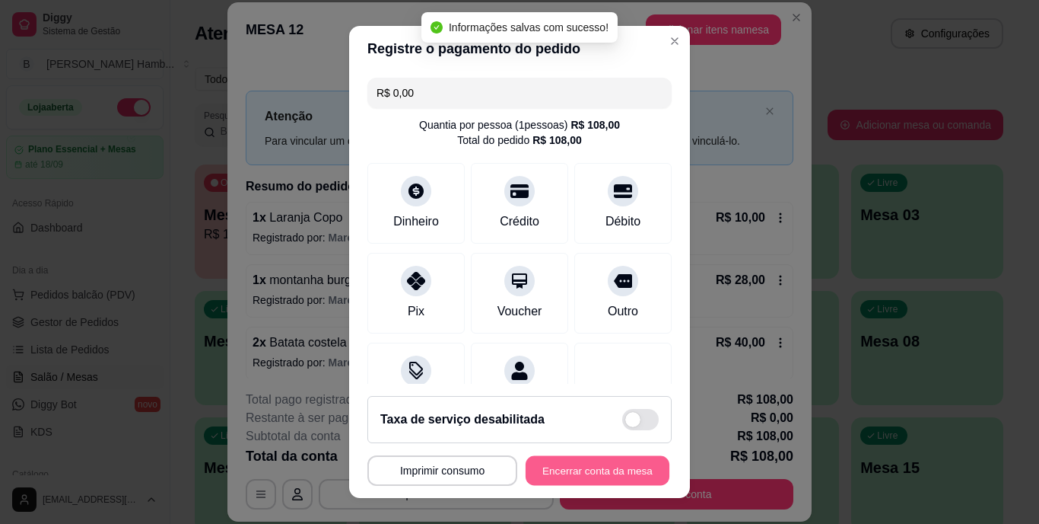
click at [559, 469] on button "Encerrar conta da mesa" at bounding box center [598, 470] width 144 height 30
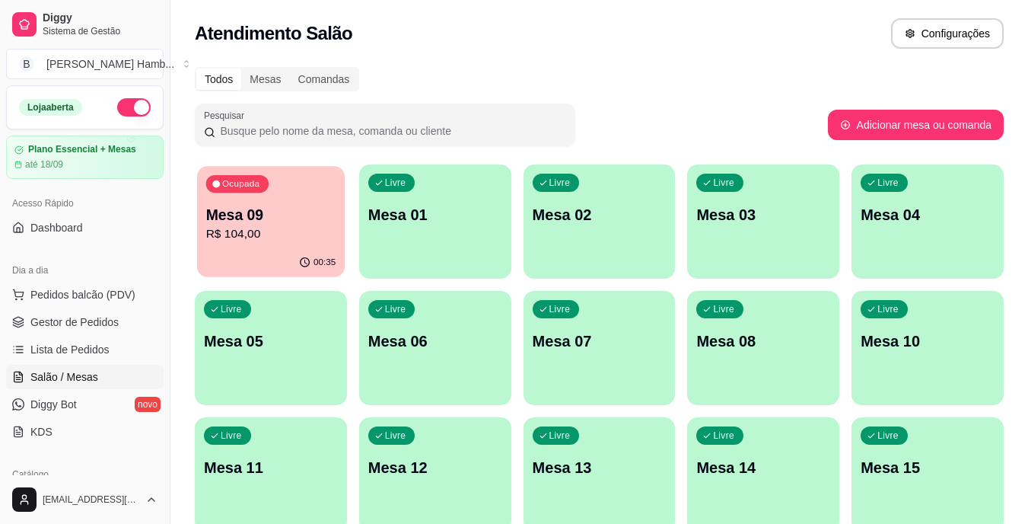
click at [256, 221] on p "Mesa 09" at bounding box center [271, 215] width 130 height 21
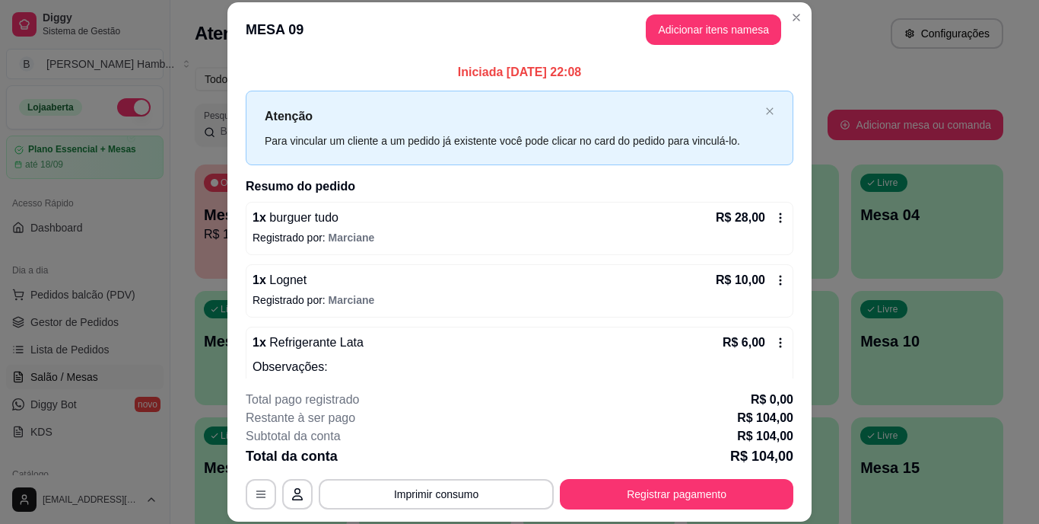
click at [345, 473] on div "**********" at bounding box center [520, 449] width 548 height 119
click at [345, 490] on button "Imprimir consumo" at bounding box center [437, 494] width 228 height 30
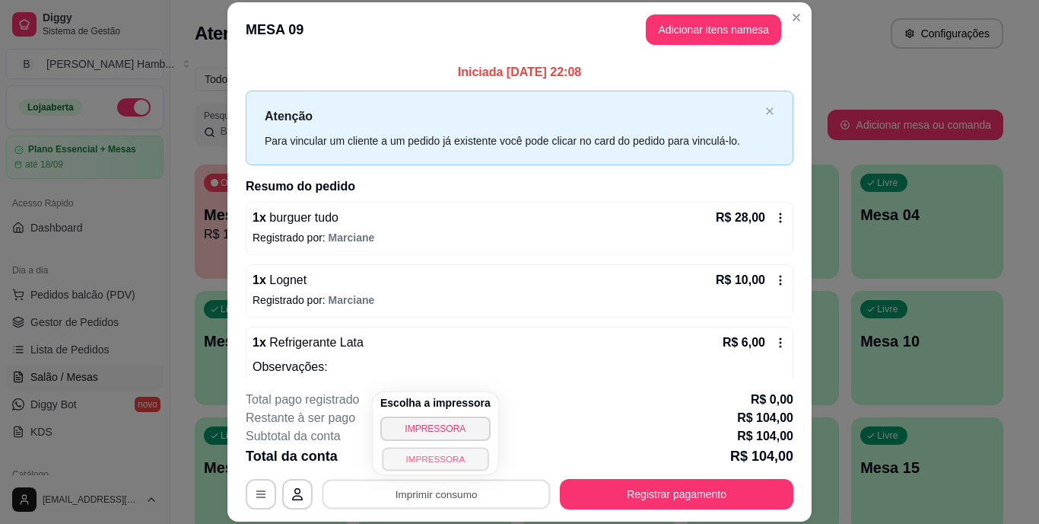
click at [387, 451] on button "IMPRESSORA" at bounding box center [435, 459] width 107 height 24
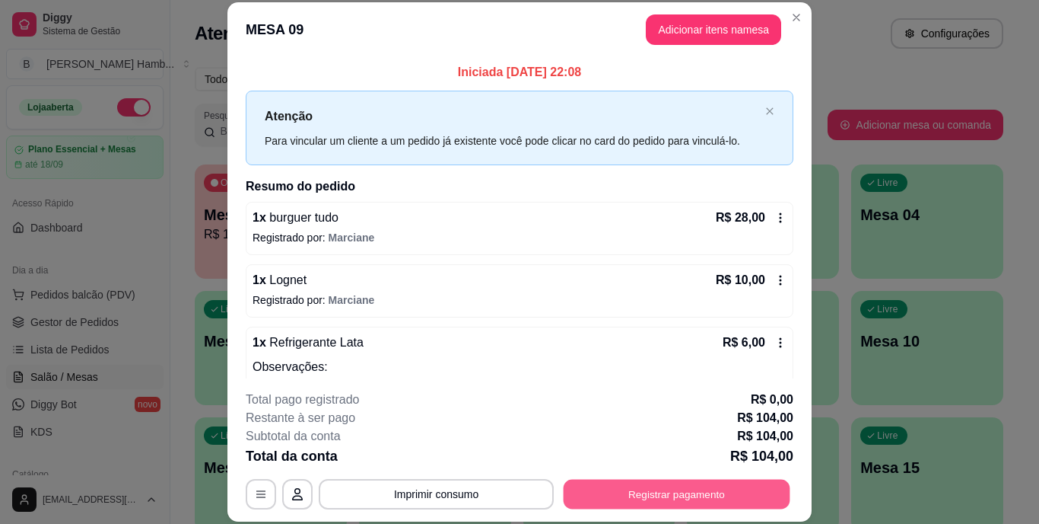
click at [629, 482] on button "Registrar pagamento" at bounding box center [677, 494] width 227 height 30
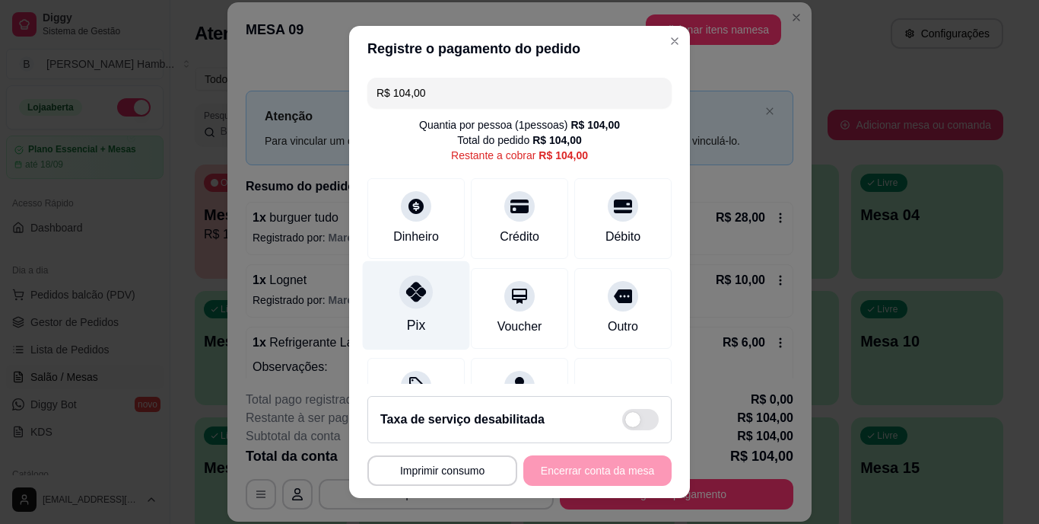
click at [413, 312] on div "Pix" at bounding box center [416, 305] width 107 height 89
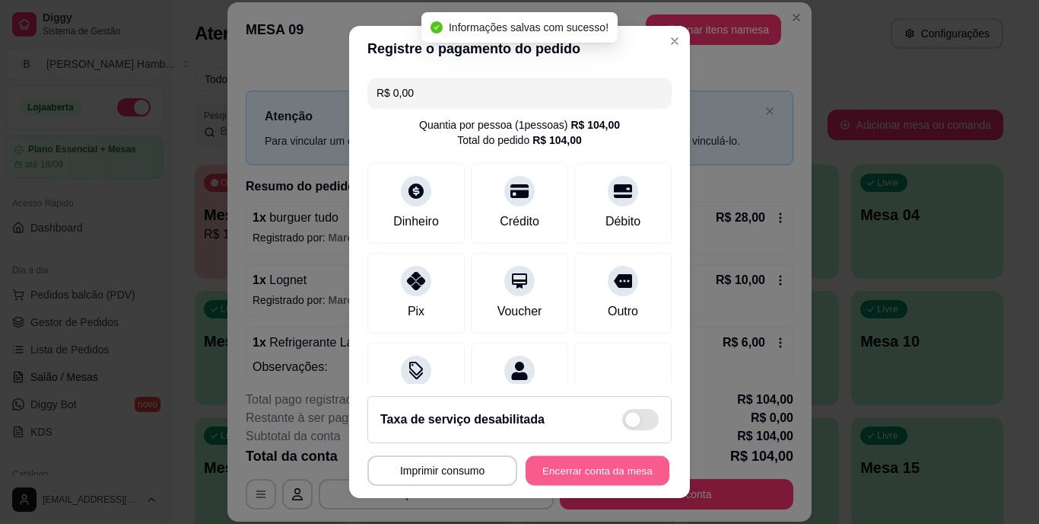
click at [558, 466] on button "Encerrar conta da mesa" at bounding box center [598, 470] width 144 height 30
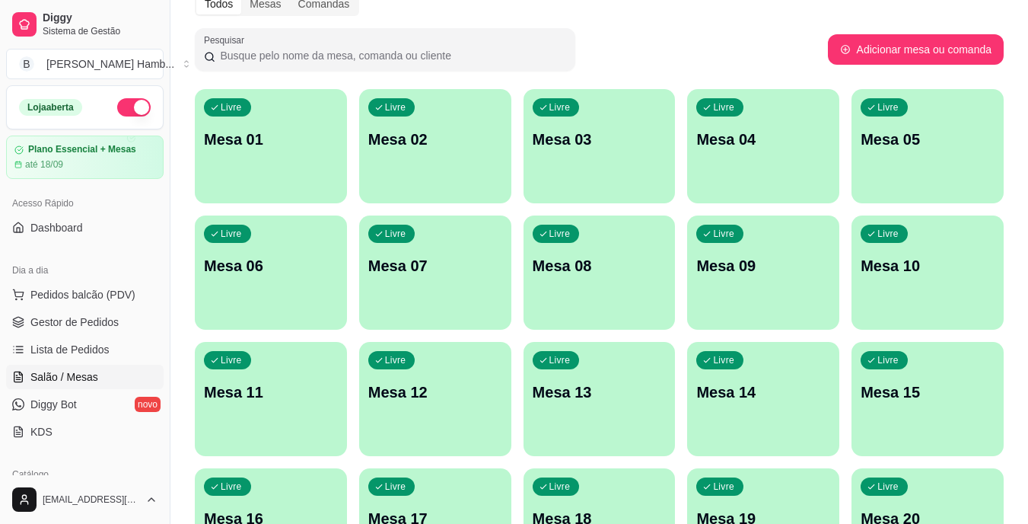
scroll to position [78, 0]
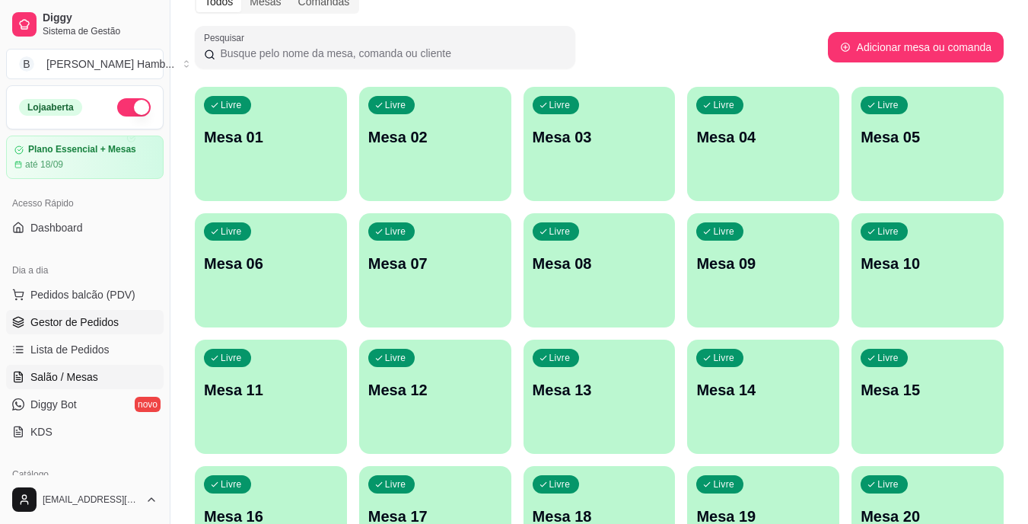
click at [112, 320] on span "Gestor de Pedidos" at bounding box center [74, 321] width 88 height 15
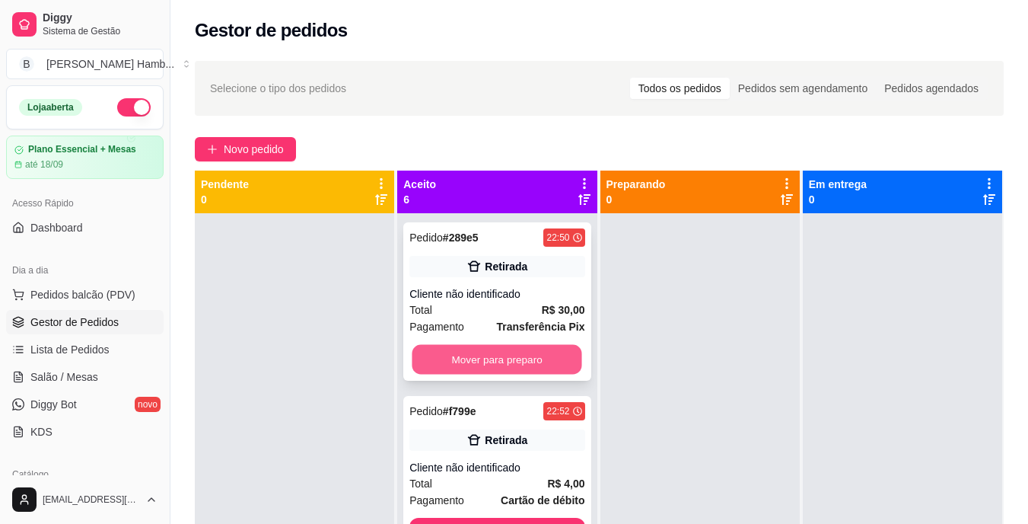
click at [438, 367] on button "Mover para preparo" at bounding box center [497, 360] width 170 height 30
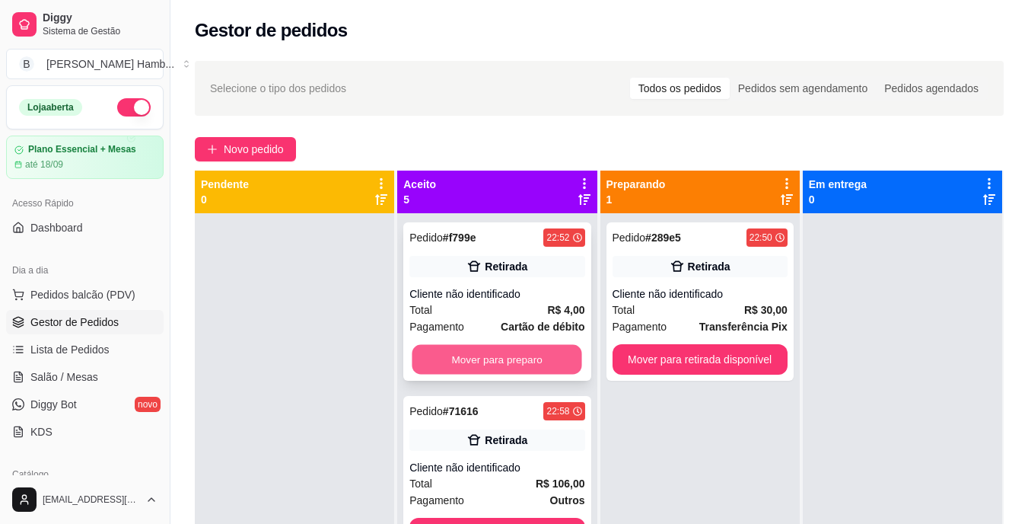
click at [450, 355] on button "Mover para preparo" at bounding box center [497, 360] width 170 height 30
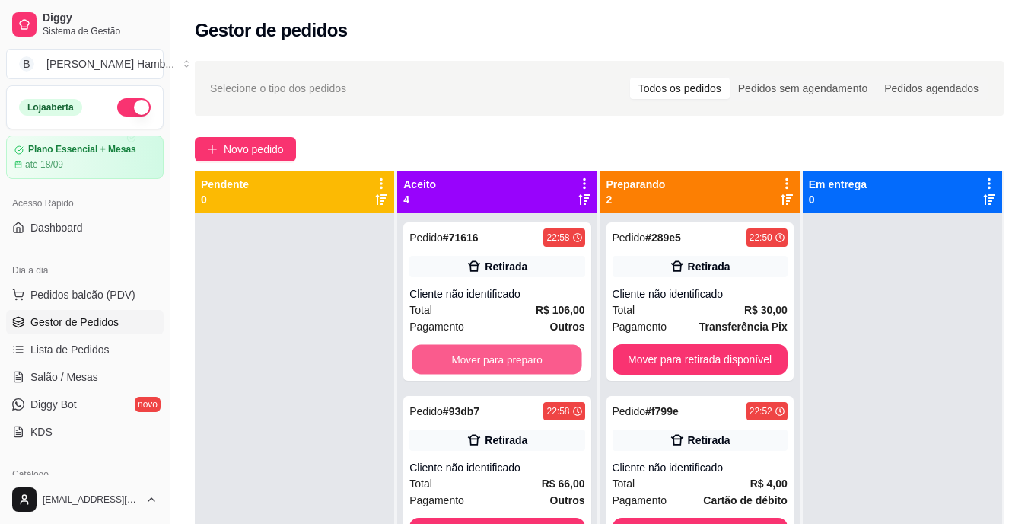
click at [450, 355] on button "Mover para preparo" at bounding box center [497, 360] width 170 height 30
click at [450, 355] on button "Mover para preparo" at bounding box center [496, 359] width 175 height 30
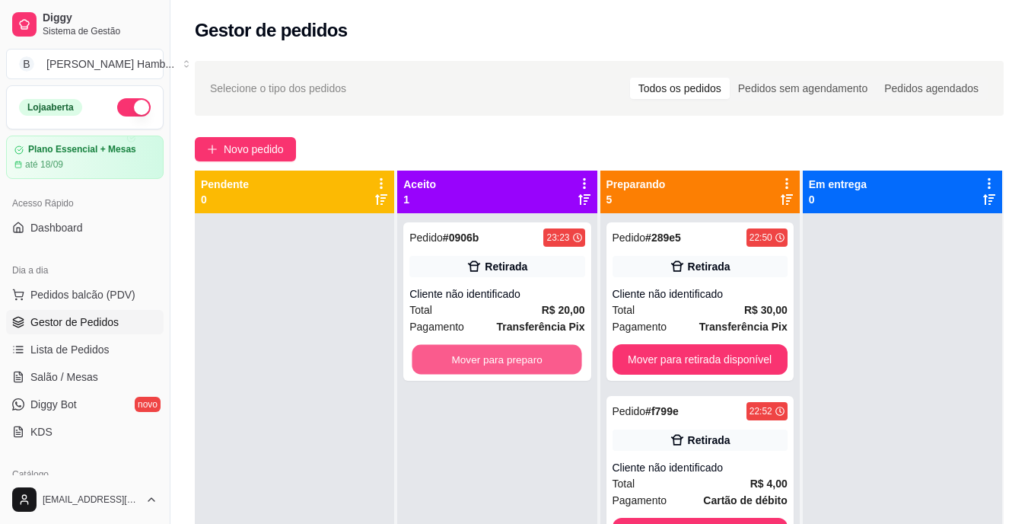
click at [450, 355] on button "Mover para preparo" at bounding box center [497, 360] width 170 height 30
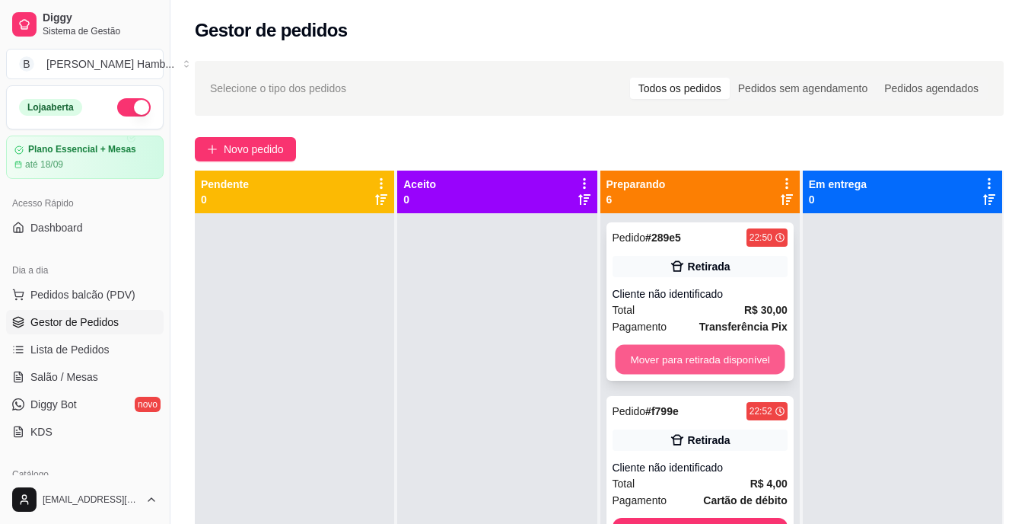
click at [638, 355] on button "Mover para retirada disponível" at bounding box center [700, 360] width 170 height 30
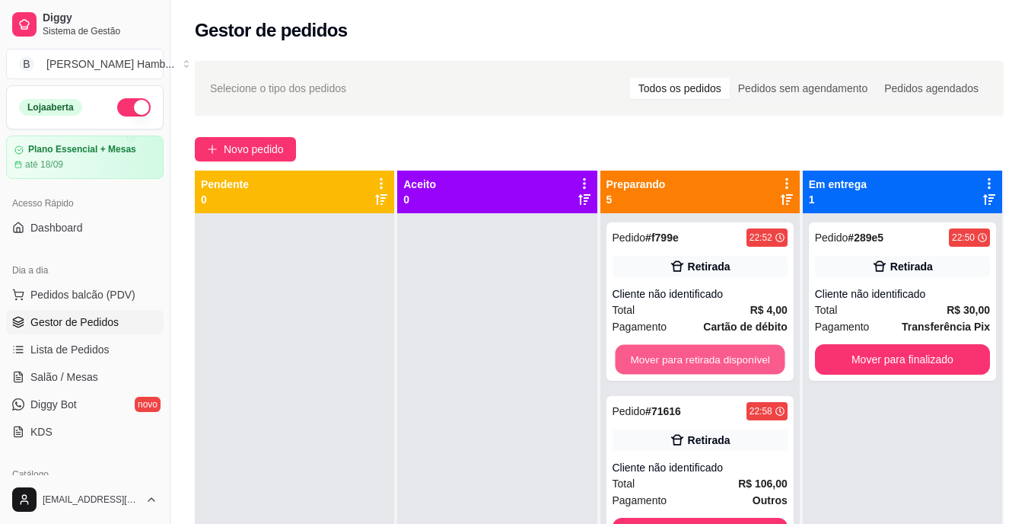
click at [638, 355] on button "Mover para retirada disponível" at bounding box center [700, 360] width 170 height 30
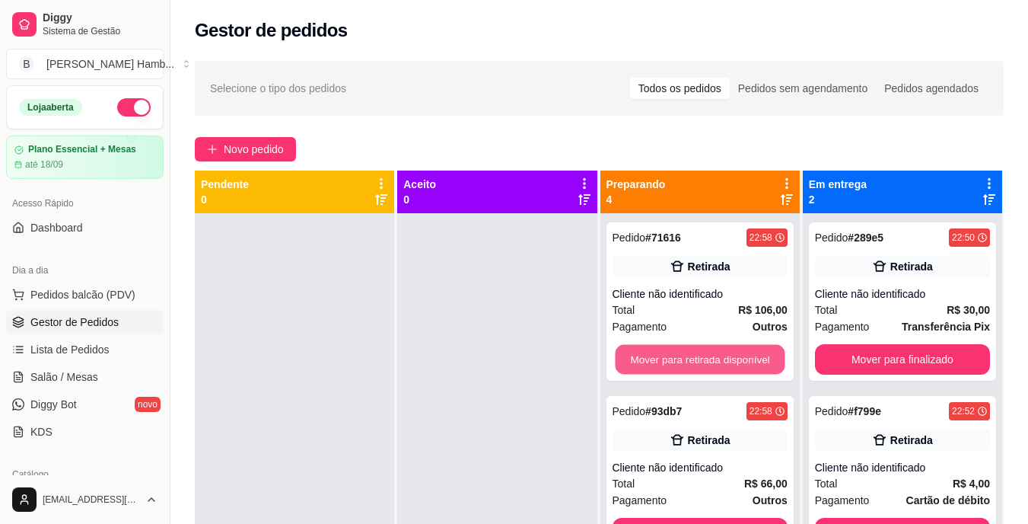
click at [638, 355] on button "Mover para retirada disponível" at bounding box center [700, 360] width 170 height 30
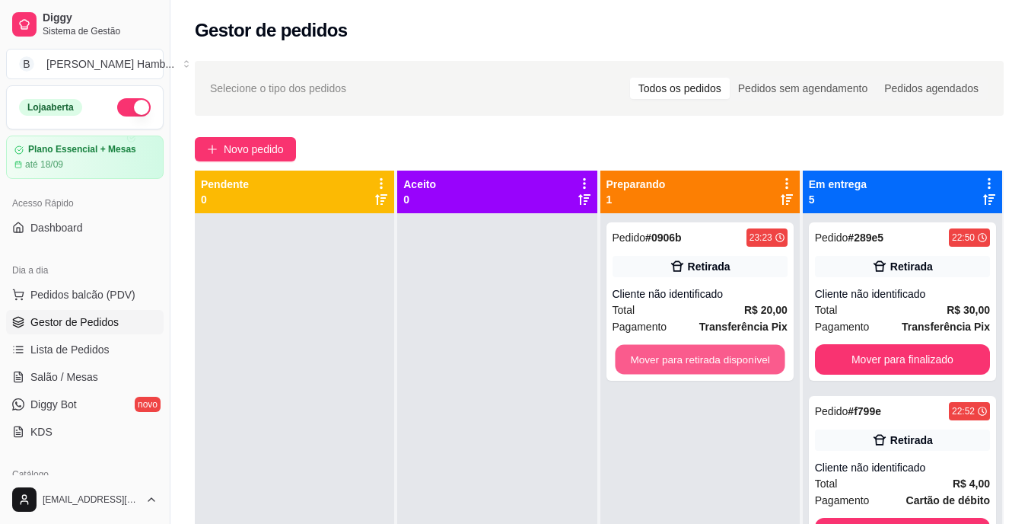
click at [638, 355] on button "Mover para retirada disponível" at bounding box center [700, 360] width 170 height 30
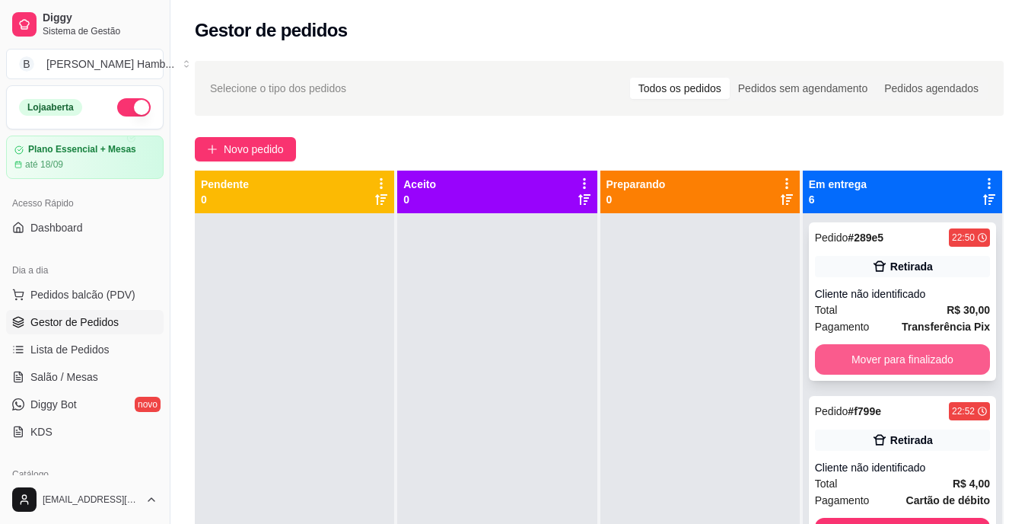
click at [853, 349] on button "Mover para finalizado" at bounding box center [902, 359] width 175 height 30
click at [853, 349] on button "Mover para finalizado" at bounding box center [902, 360] width 170 height 30
click at [844, 358] on button "Mover para finalizado" at bounding box center [902, 360] width 170 height 30
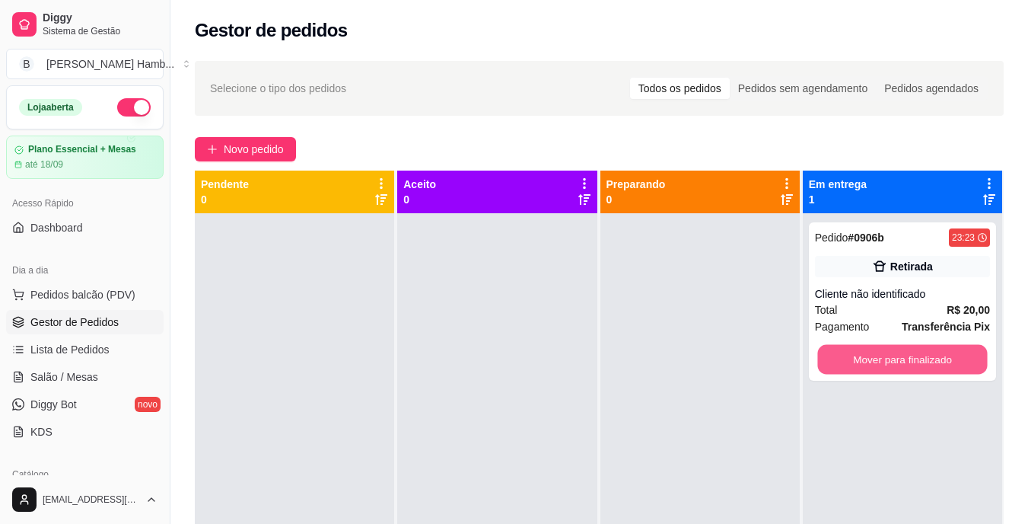
click at [844, 358] on button "Mover para finalizado" at bounding box center [902, 360] width 170 height 30
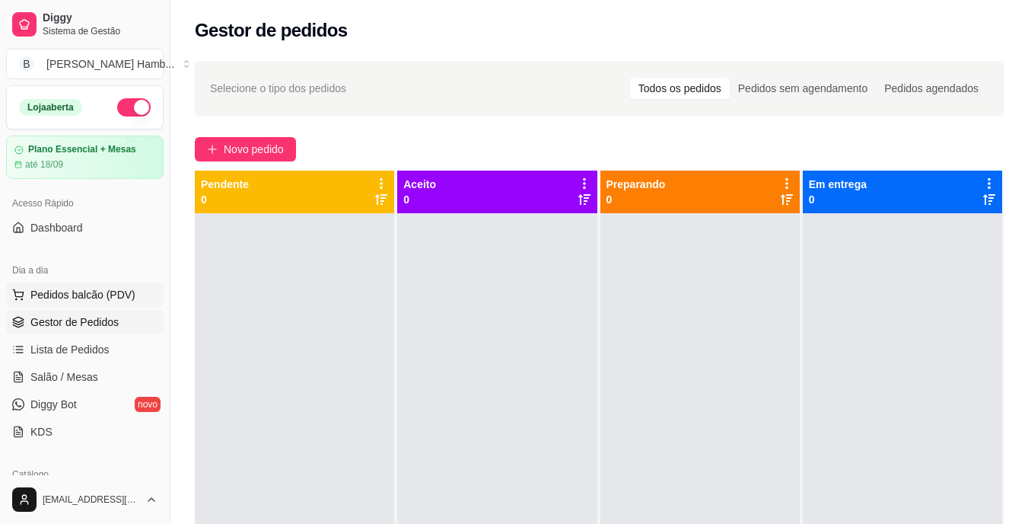
click at [97, 294] on span "Pedidos balcão (PDV)" at bounding box center [82, 294] width 105 height 15
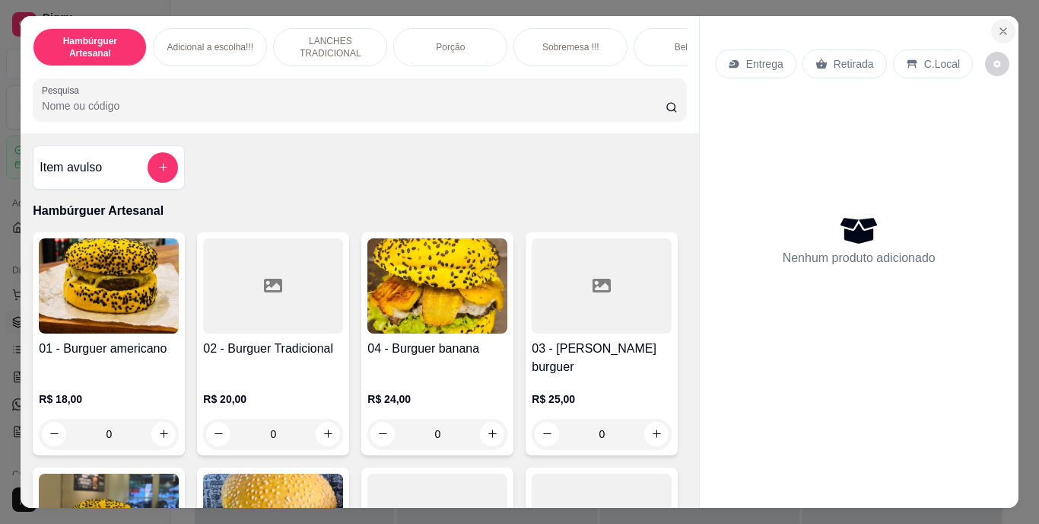
click at [998, 30] on icon "Close" at bounding box center [1004, 31] width 12 height 12
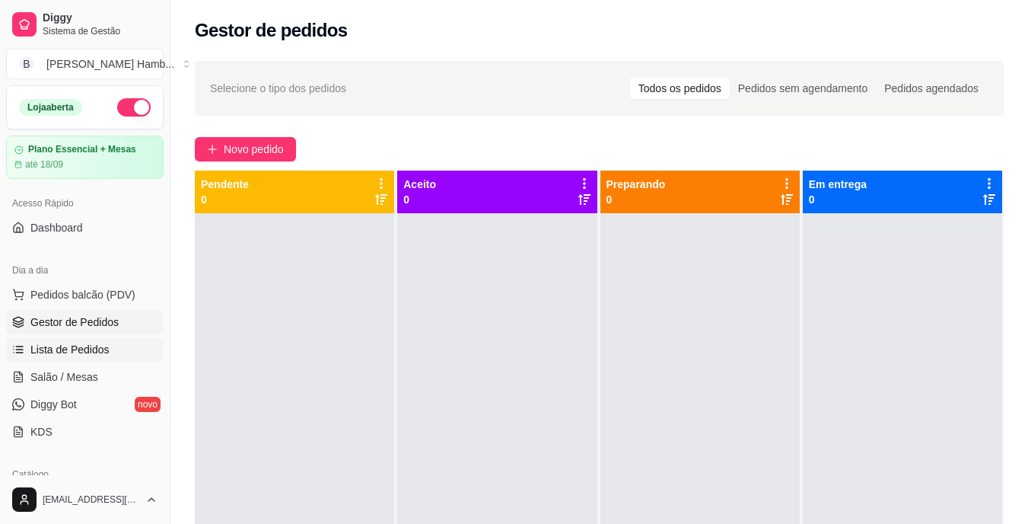
click at [97, 352] on span "Lista de Pedidos" at bounding box center [69, 349] width 79 height 15
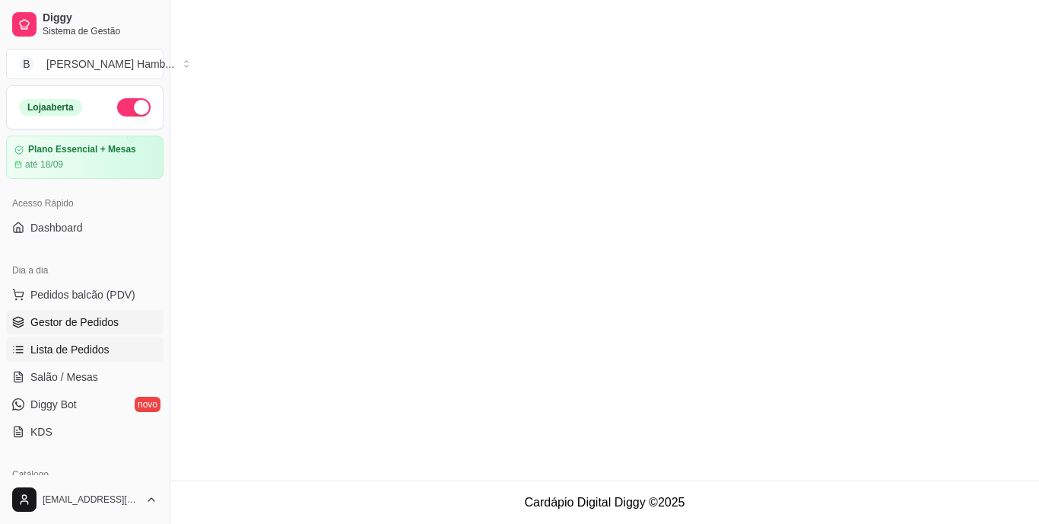
click at [102, 314] on span "Gestor de Pedidos" at bounding box center [74, 321] width 88 height 15
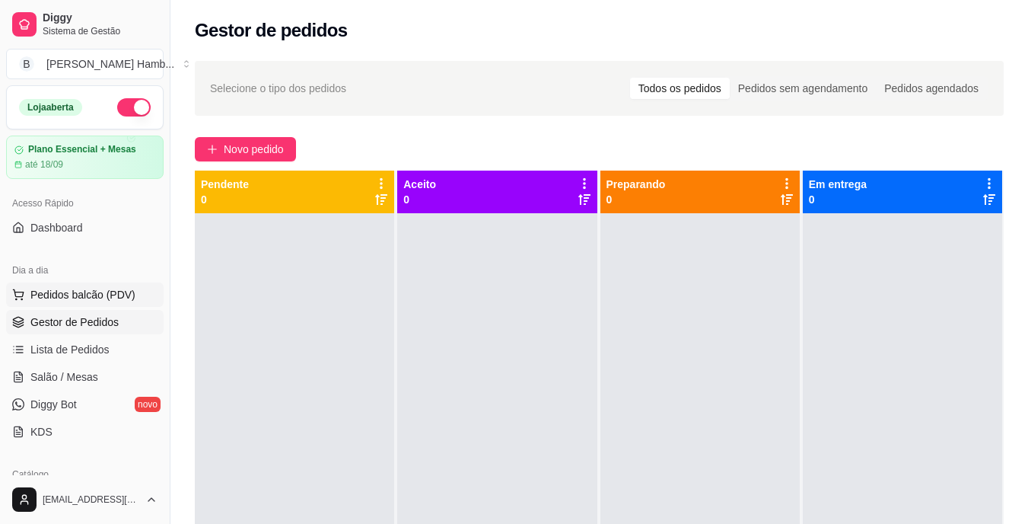
click at [85, 296] on span "Pedidos balcão (PDV)" at bounding box center [82, 294] width 105 height 15
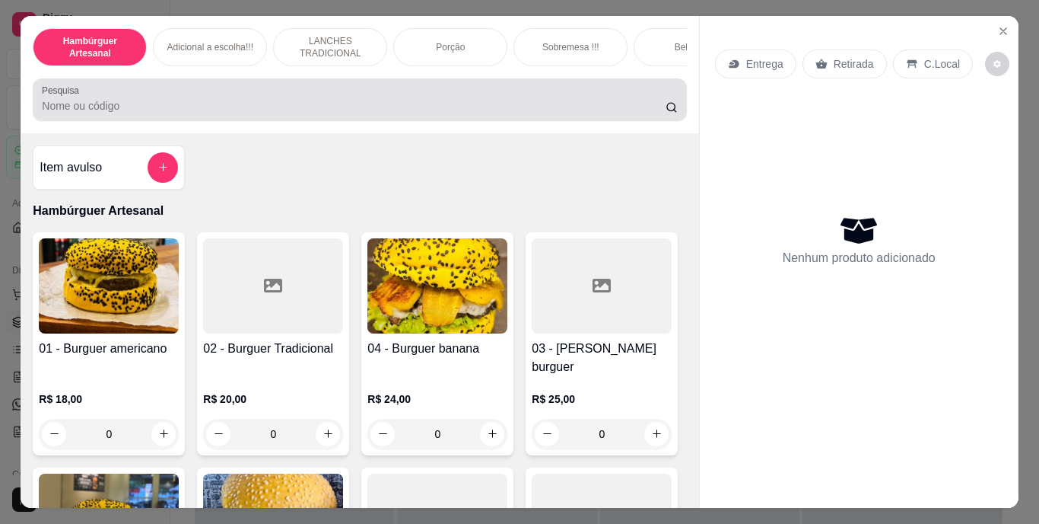
click at [261, 103] on div at bounding box center [359, 99] width 635 height 30
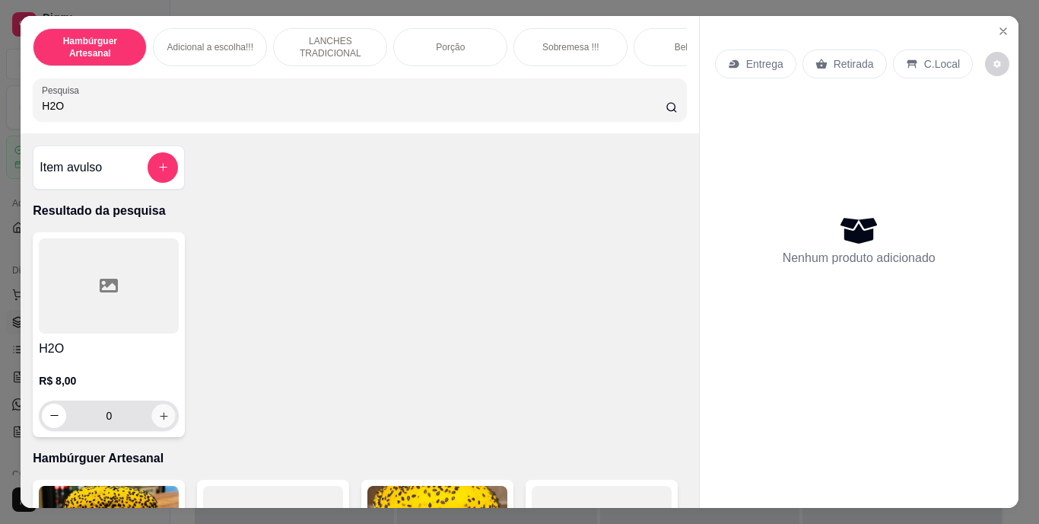
click at [157, 412] on button "increase-product-quantity" at bounding box center [164, 415] width 24 height 24
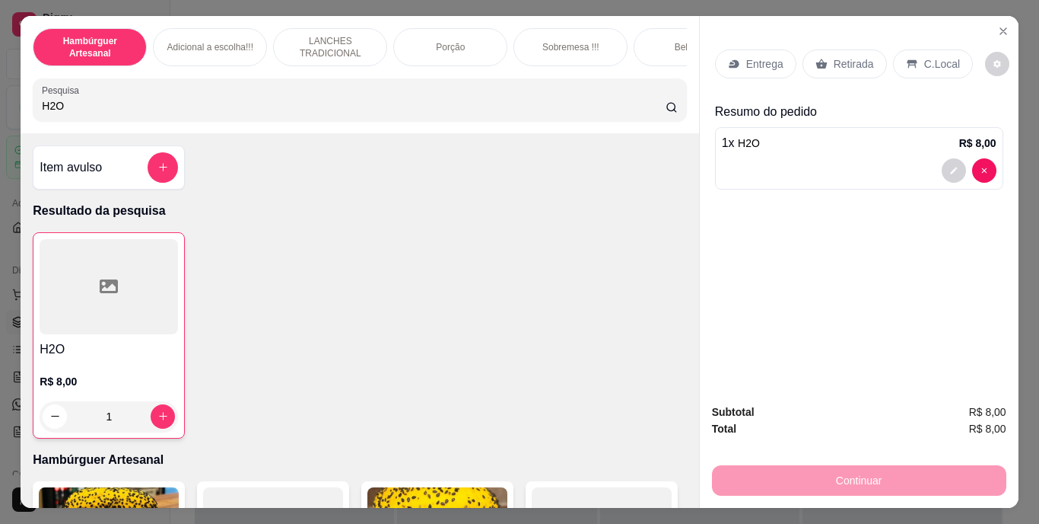
click at [817, 58] on icon at bounding box center [822, 64] width 12 height 12
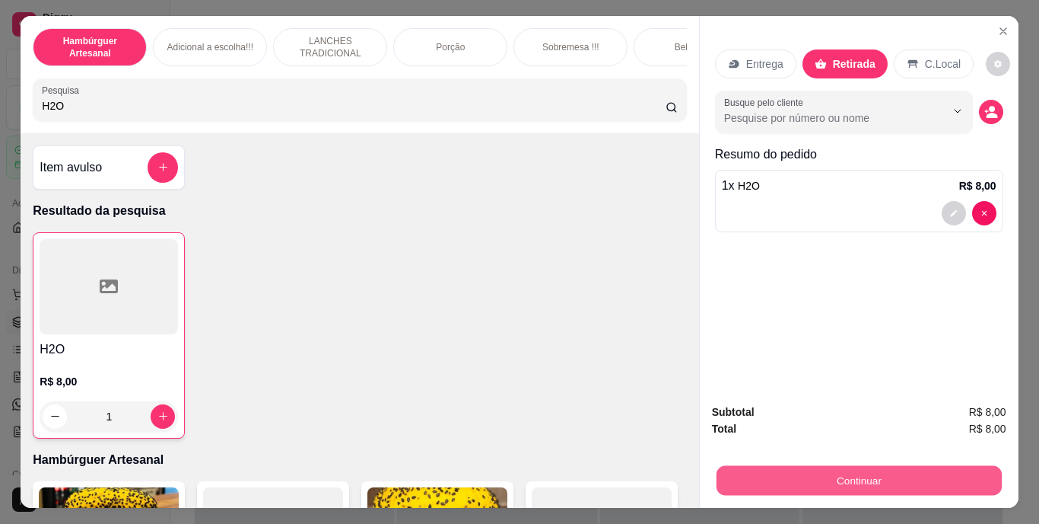
click at [788, 474] on button "Continuar" at bounding box center [858, 481] width 285 height 30
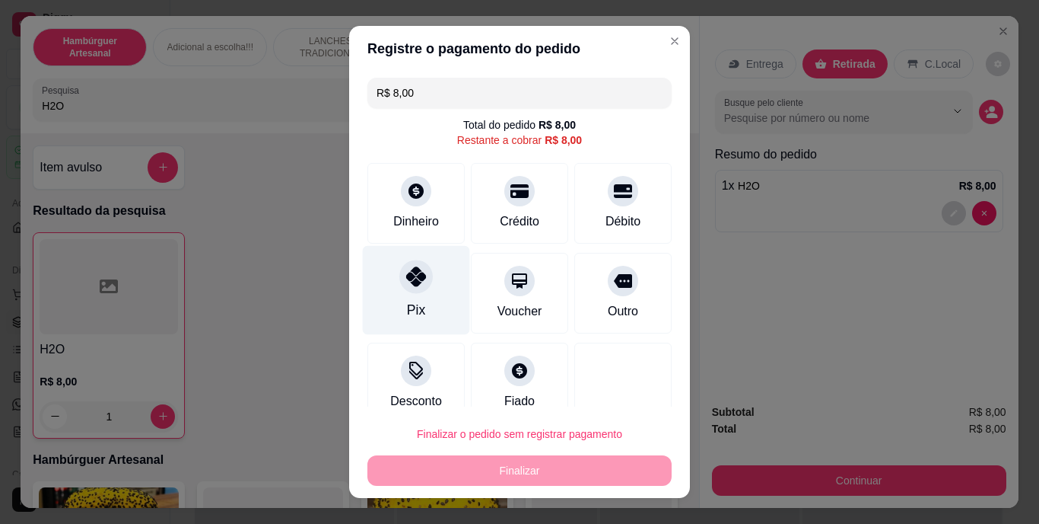
click at [417, 304] on div "Pix" at bounding box center [416, 290] width 107 height 89
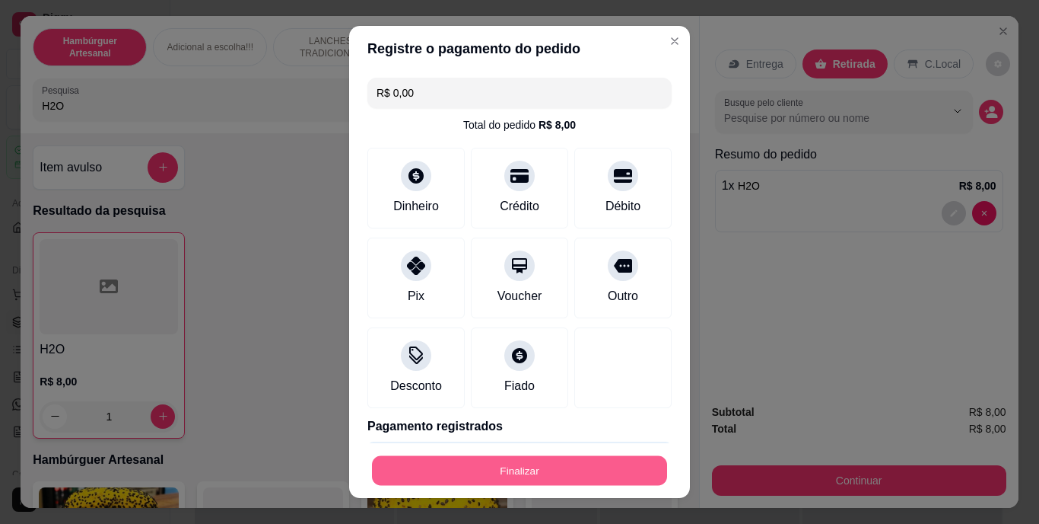
click at [489, 476] on button "Finalizar" at bounding box center [519, 470] width 295 height 30
